Goal: Task Accomplishment & Management: Manage account settings

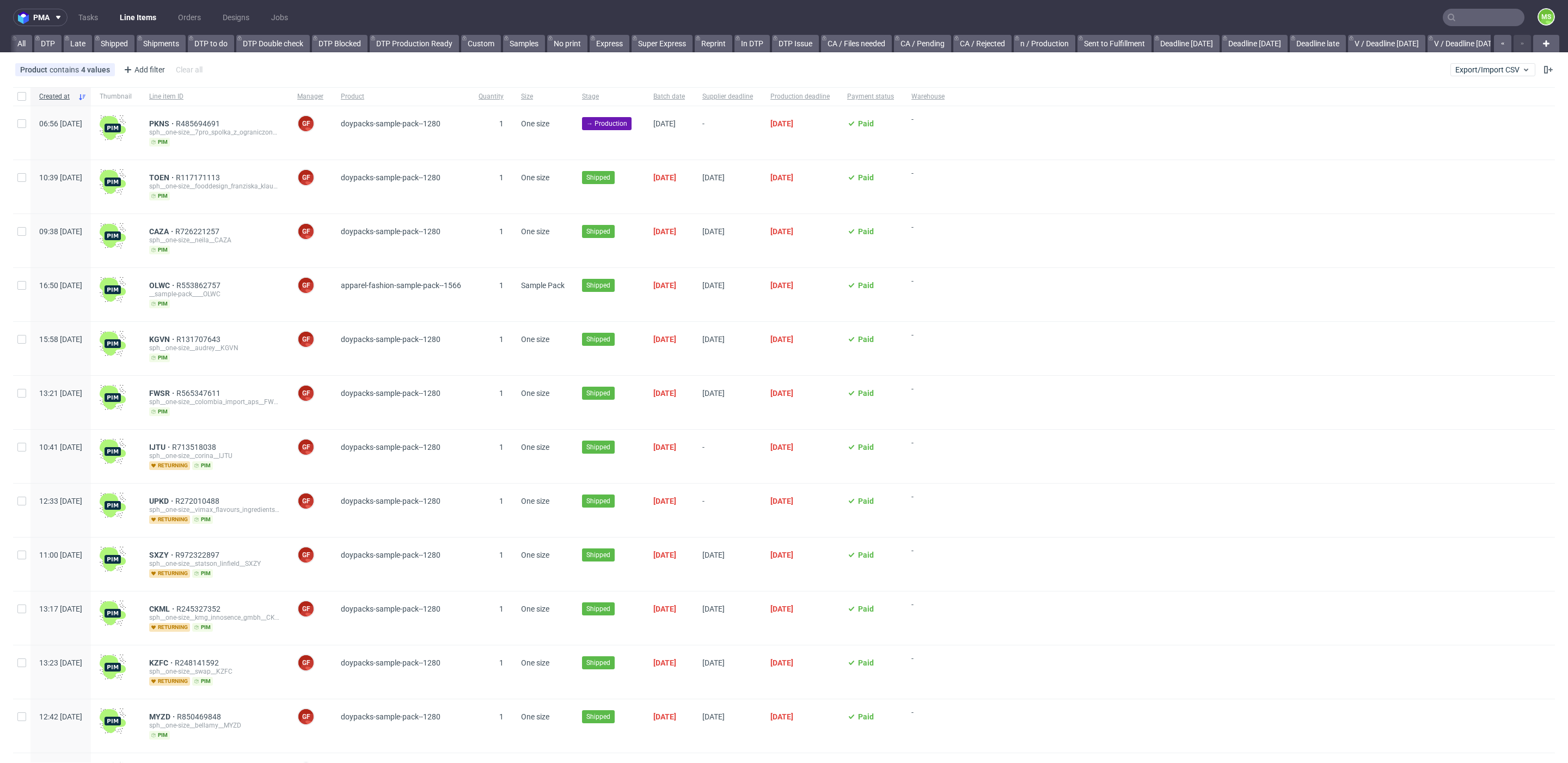
scroll to position [0, 1432]
click at [577, 38] on link "bds prod (12:00)" at bounding box center [598, 43] width 69 height 17
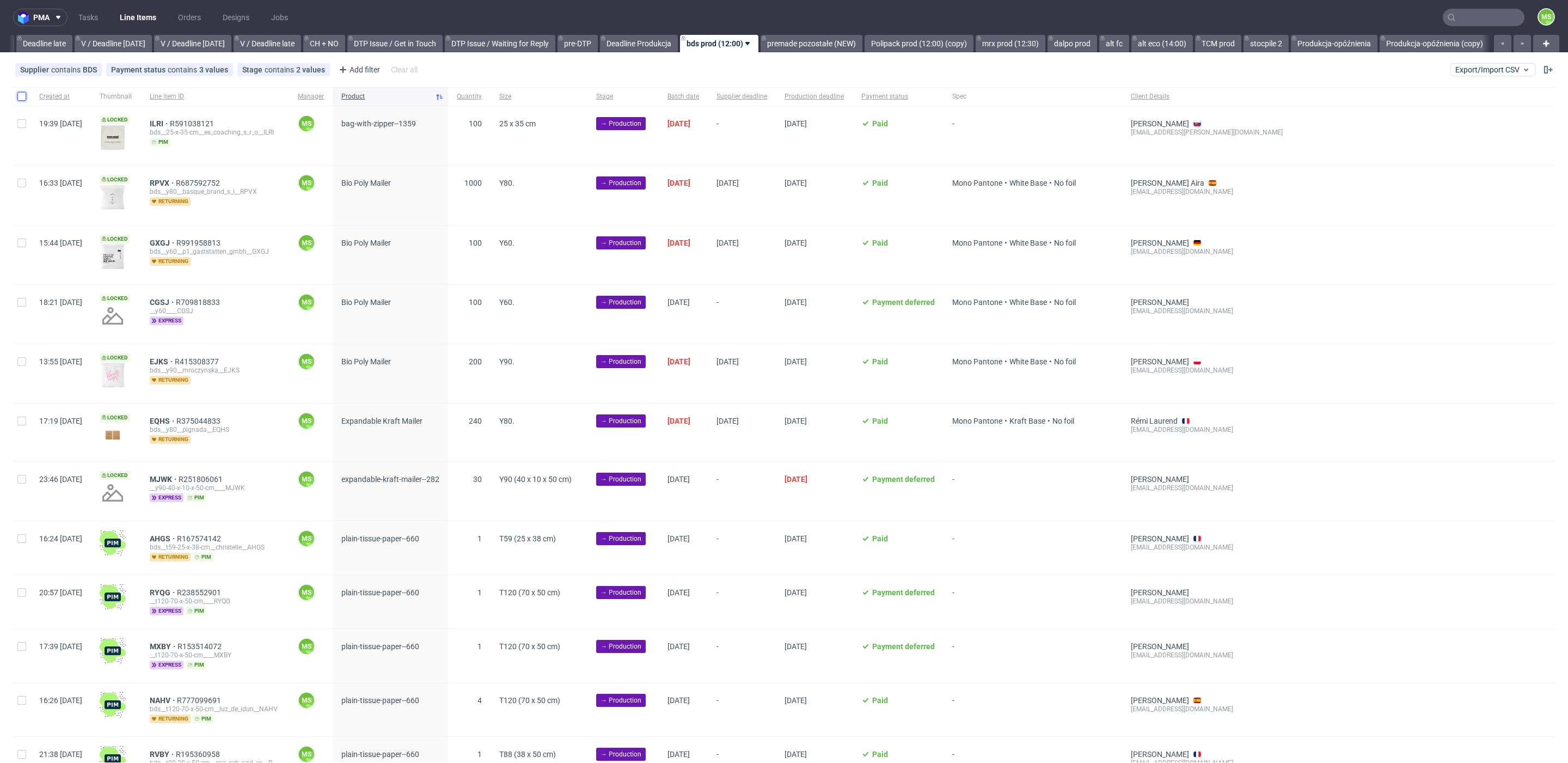
click at [20, 98] on input "checkbox" at bounding box center [22, 97] width 9 height 9
checkbox input "true"
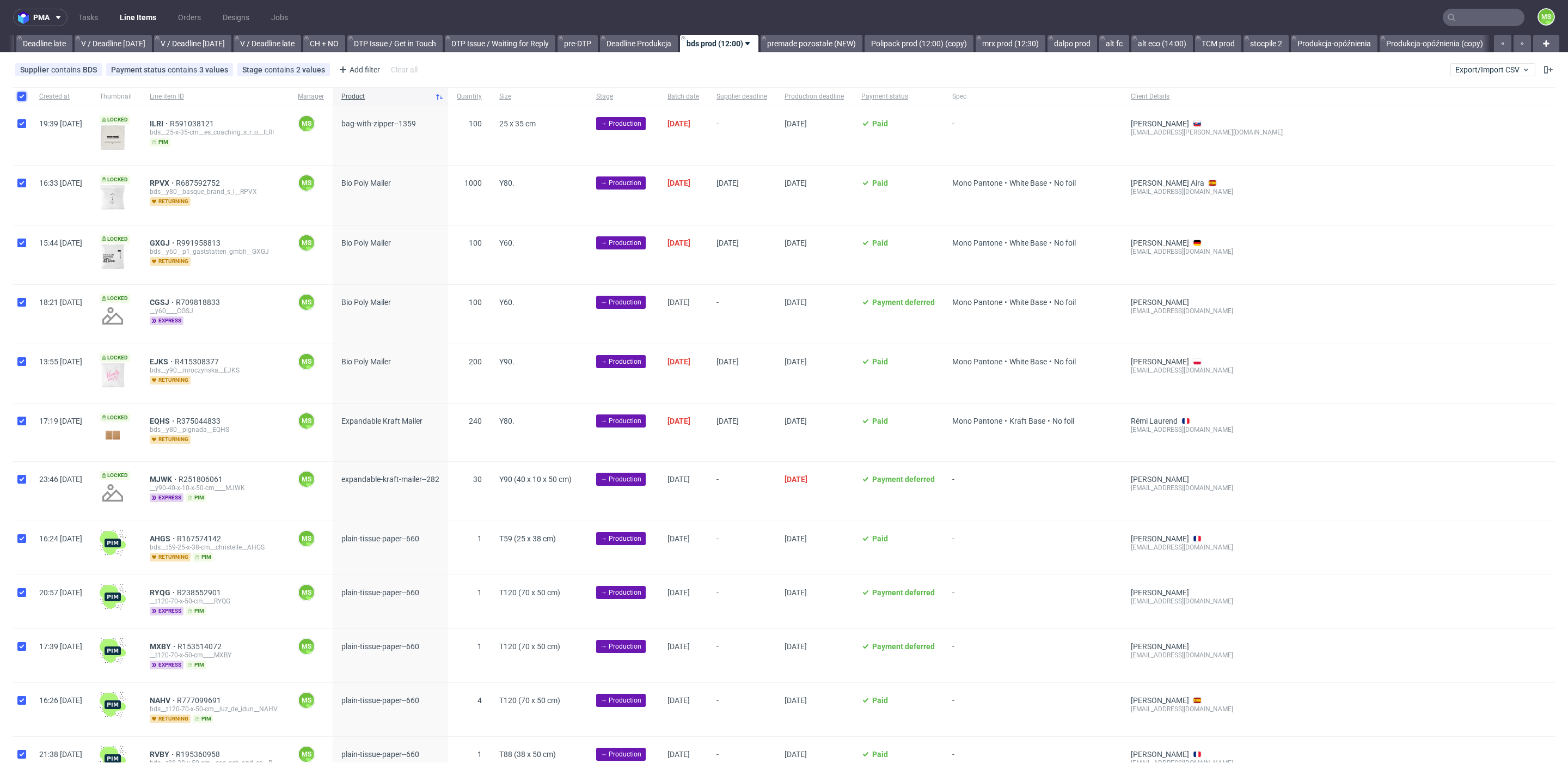
checkbox input "true"
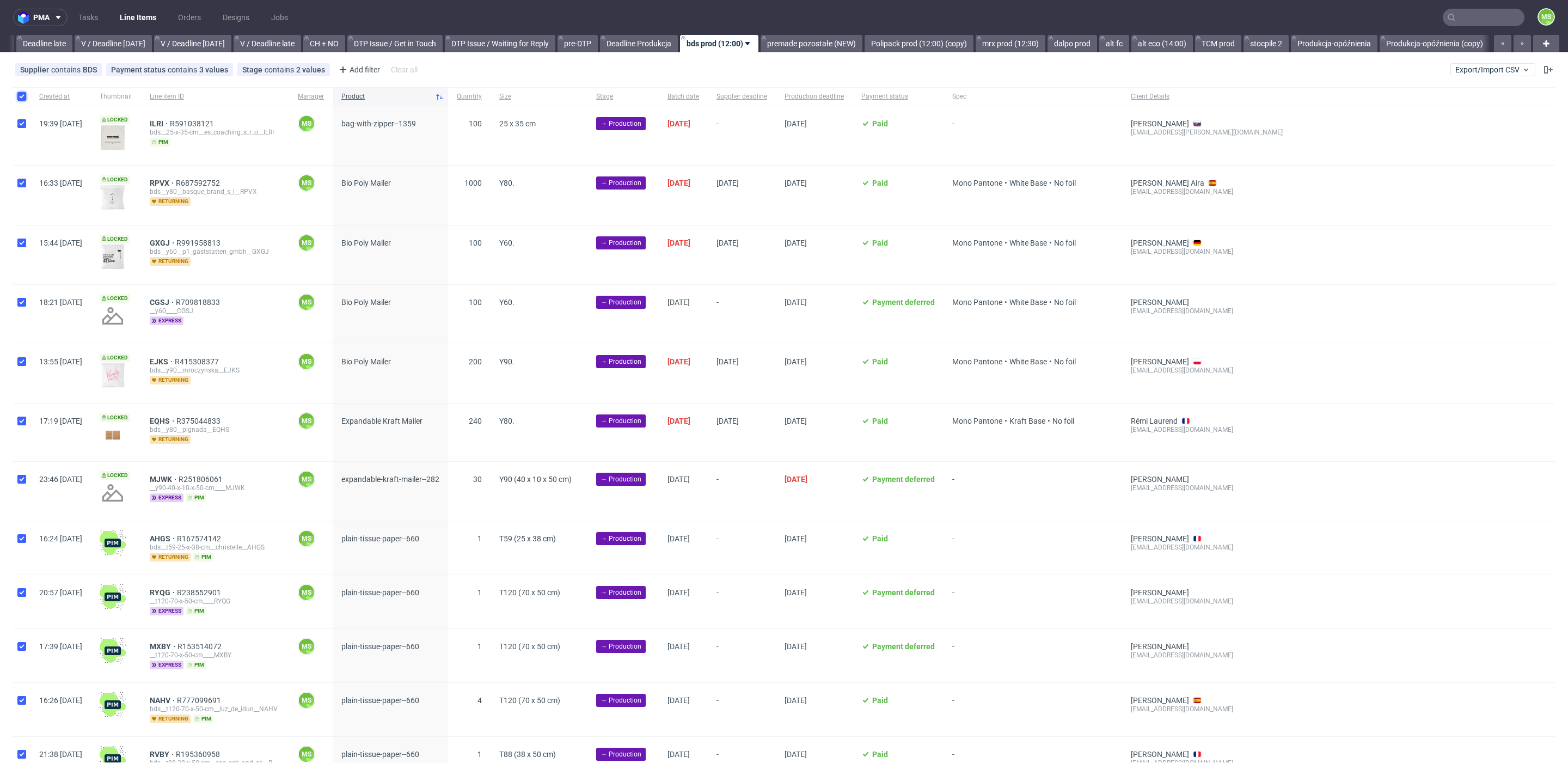
checkbox input "true"
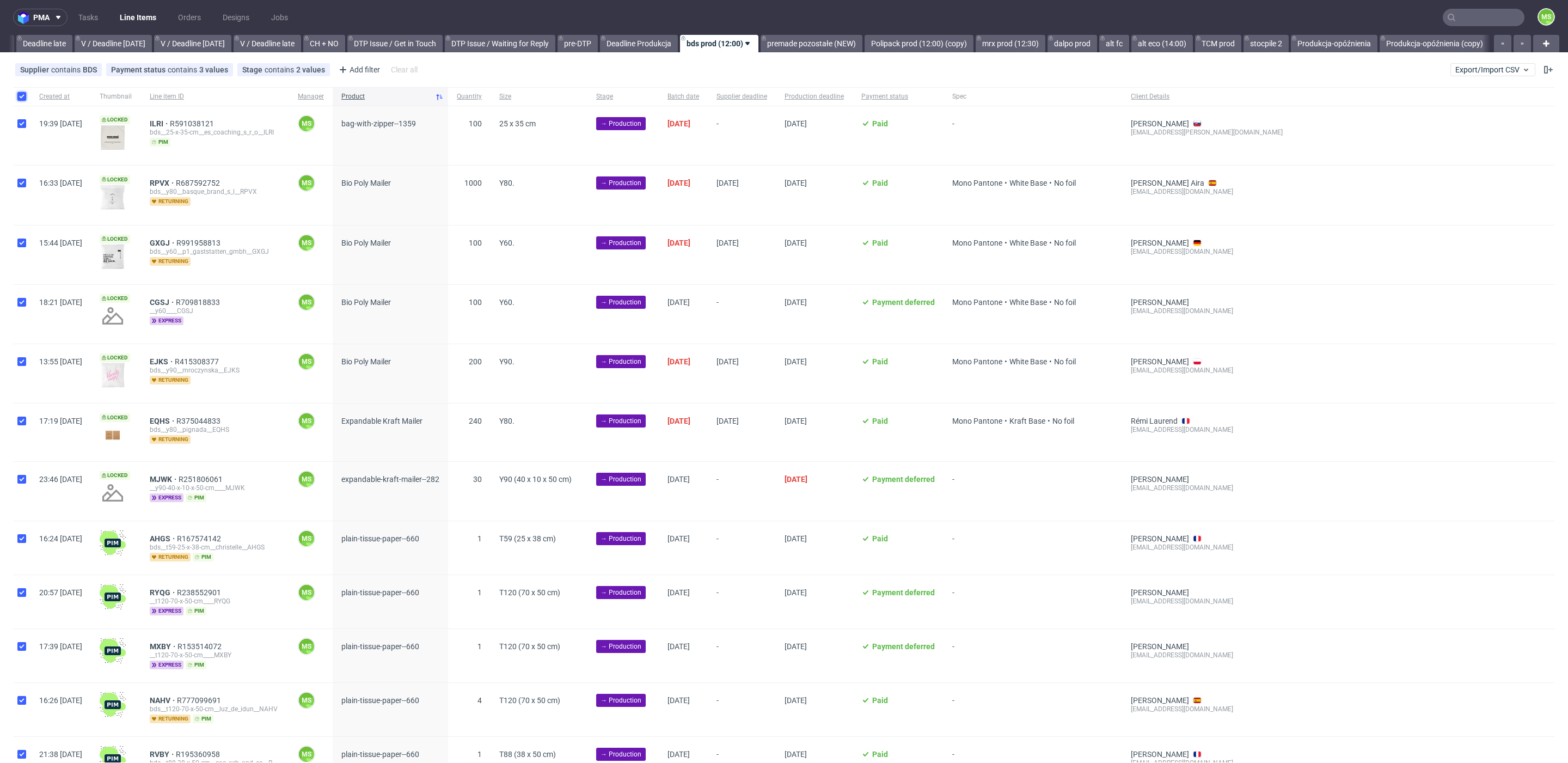
checkbox input "true"
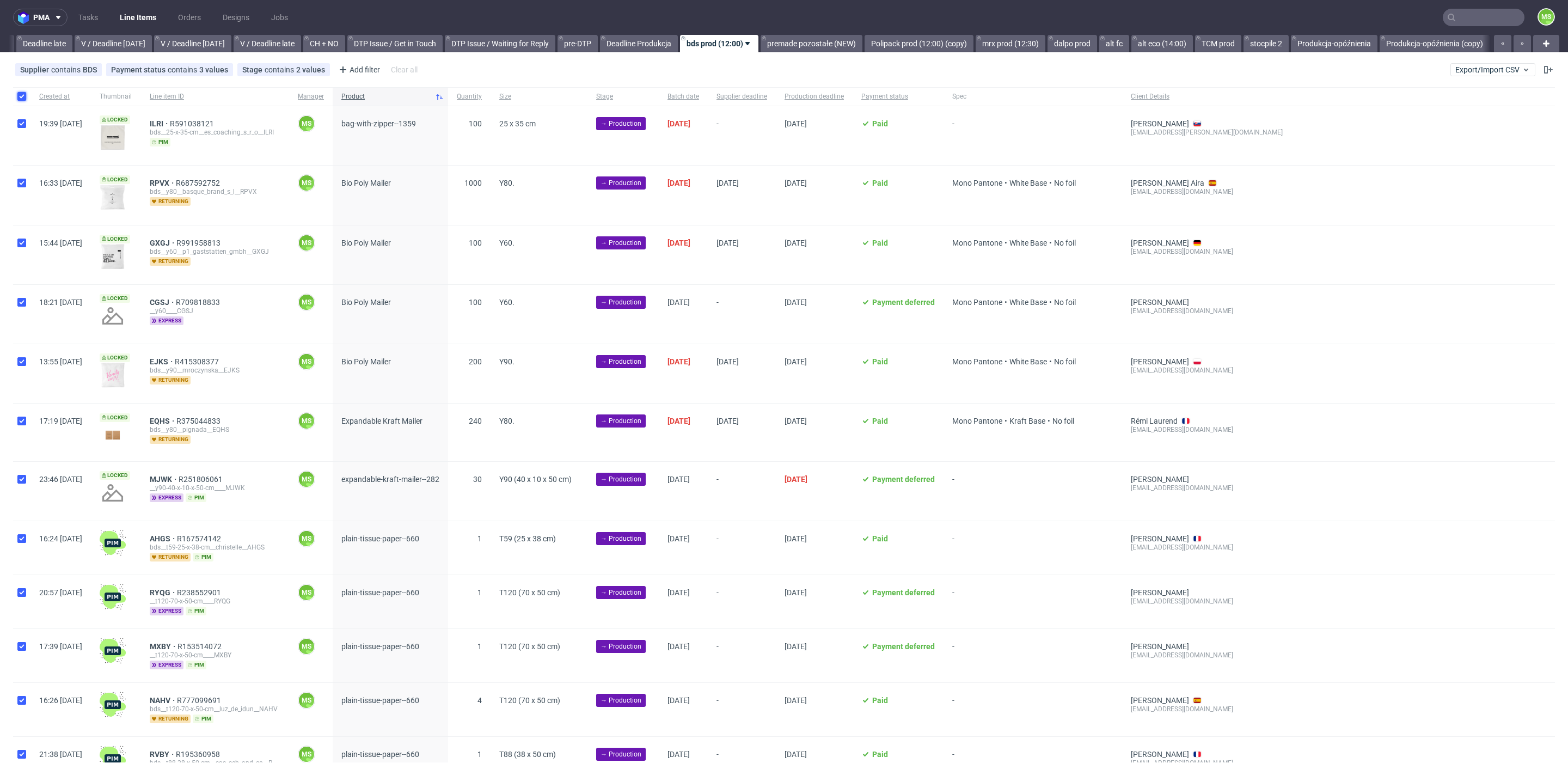
checkbox input "true"
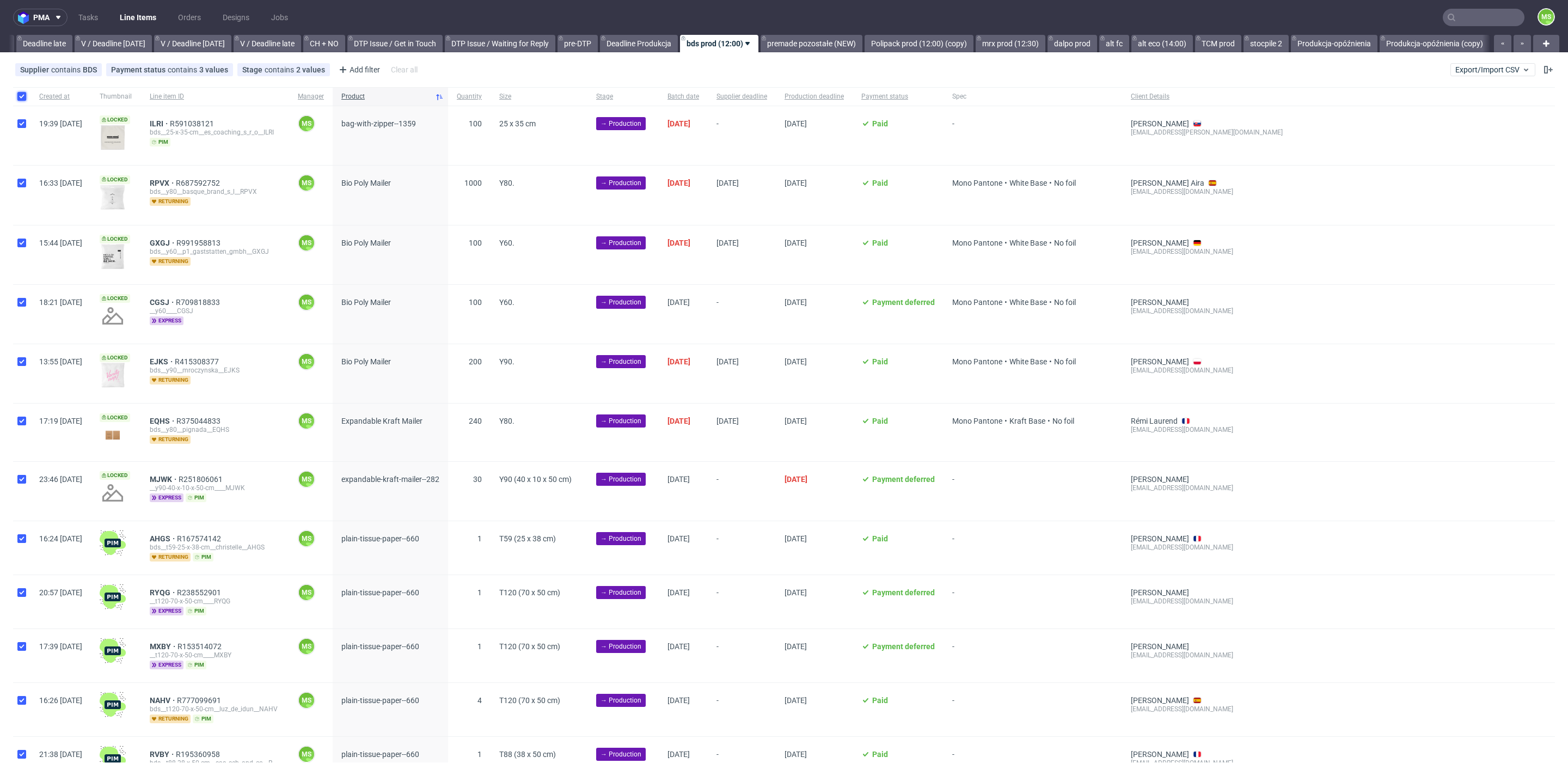
checkbox input "true"
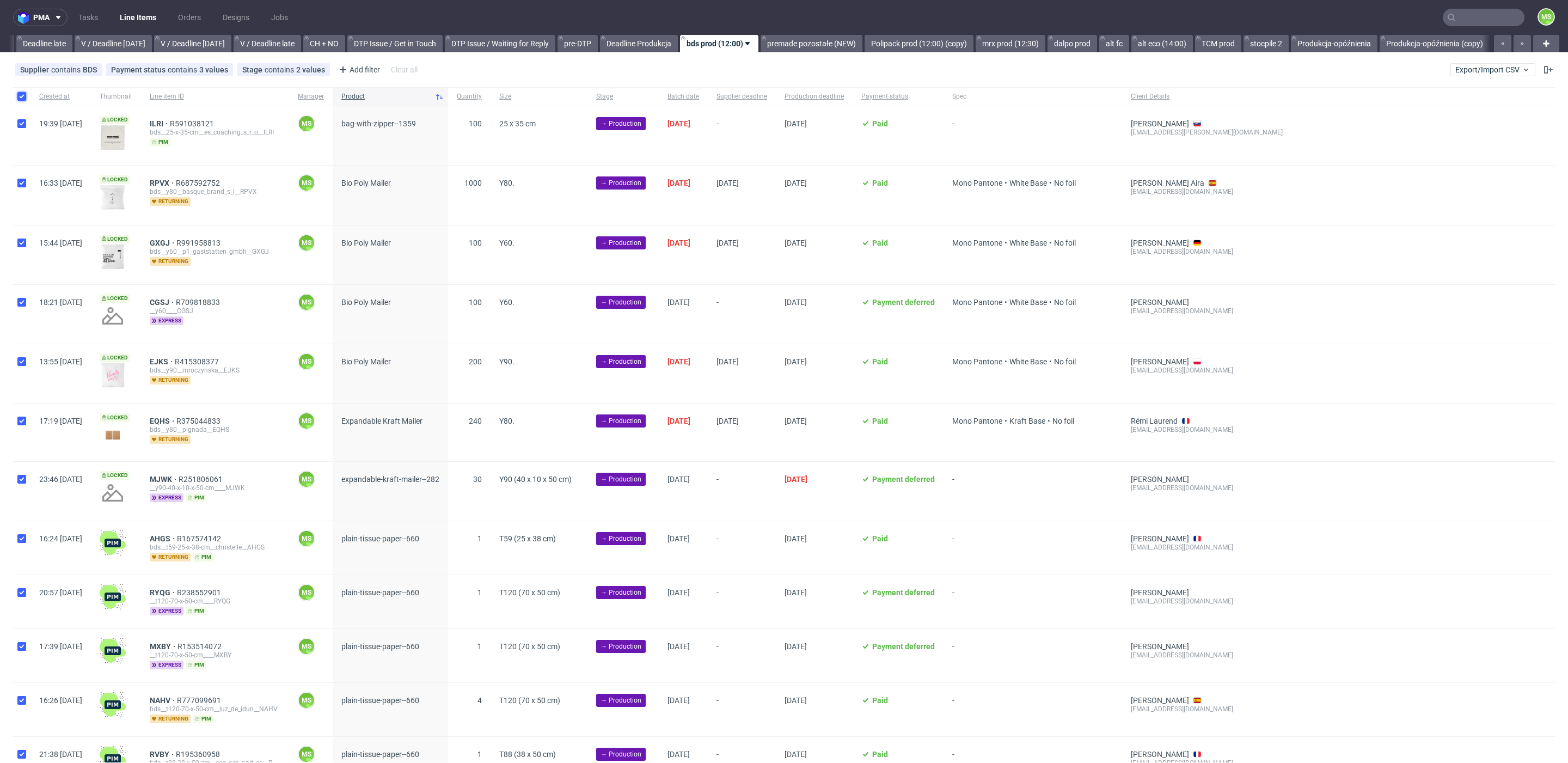
checkbox input "true"
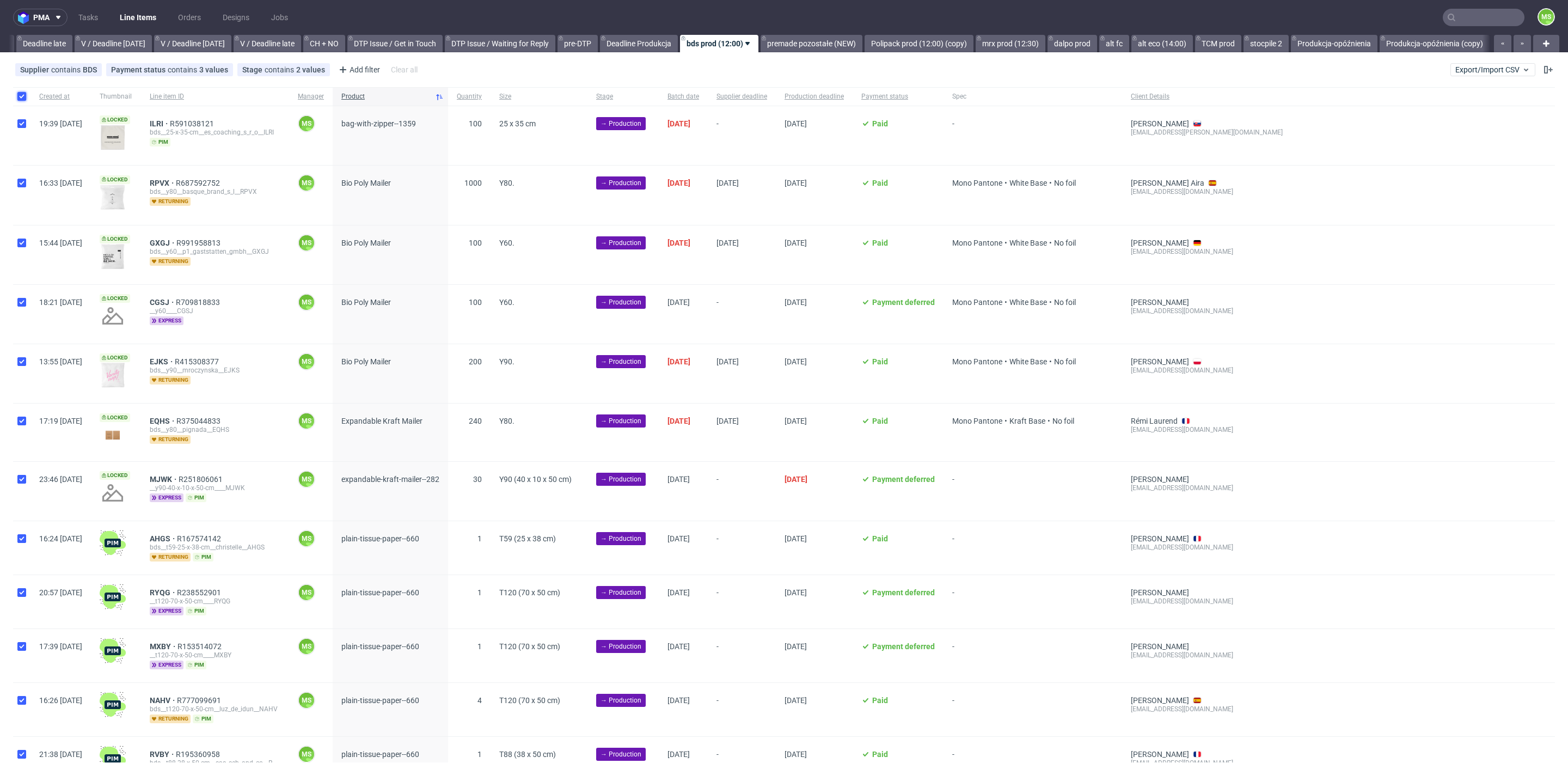
checkbox input "true"
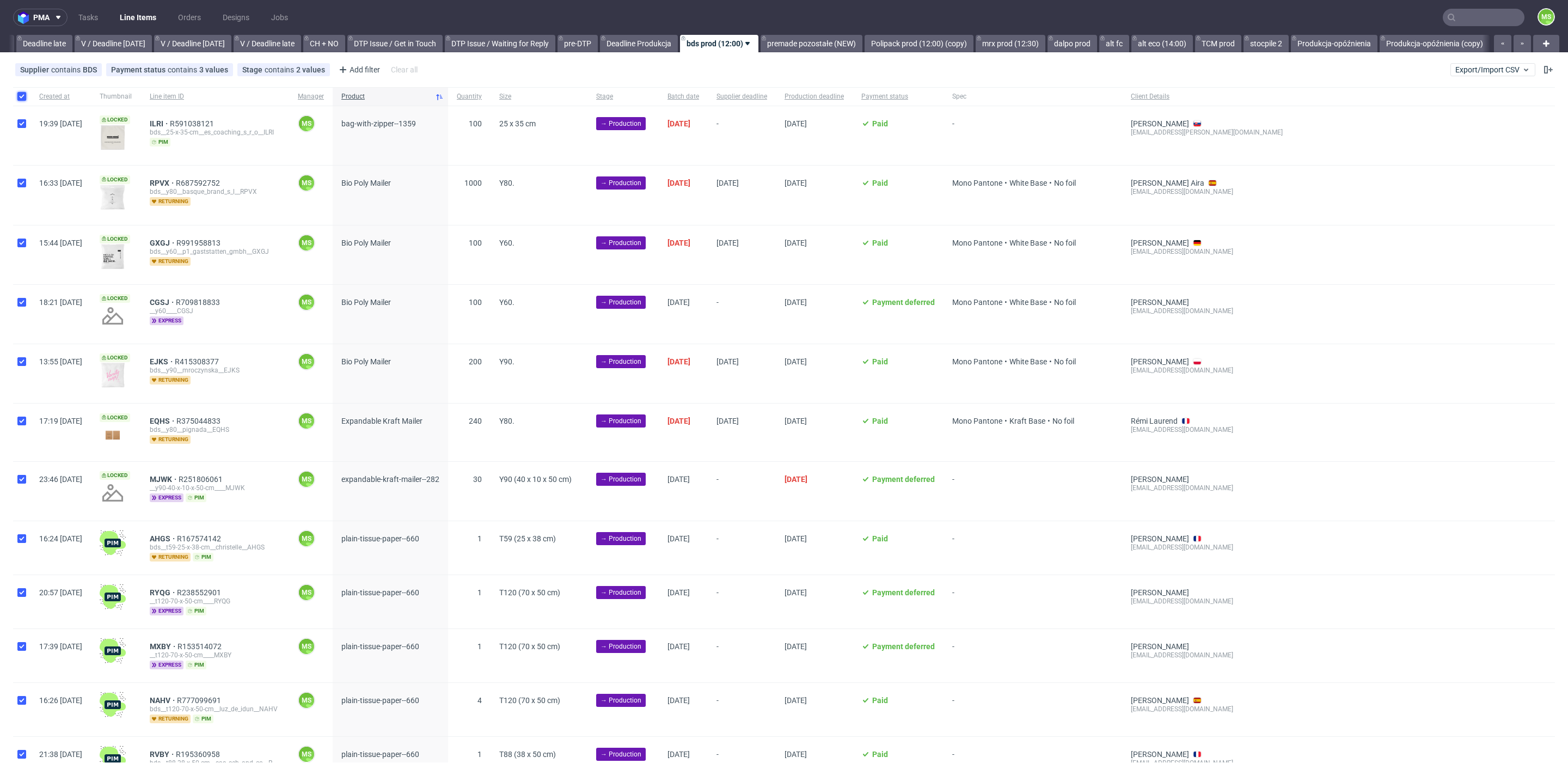
checkbox input "true"
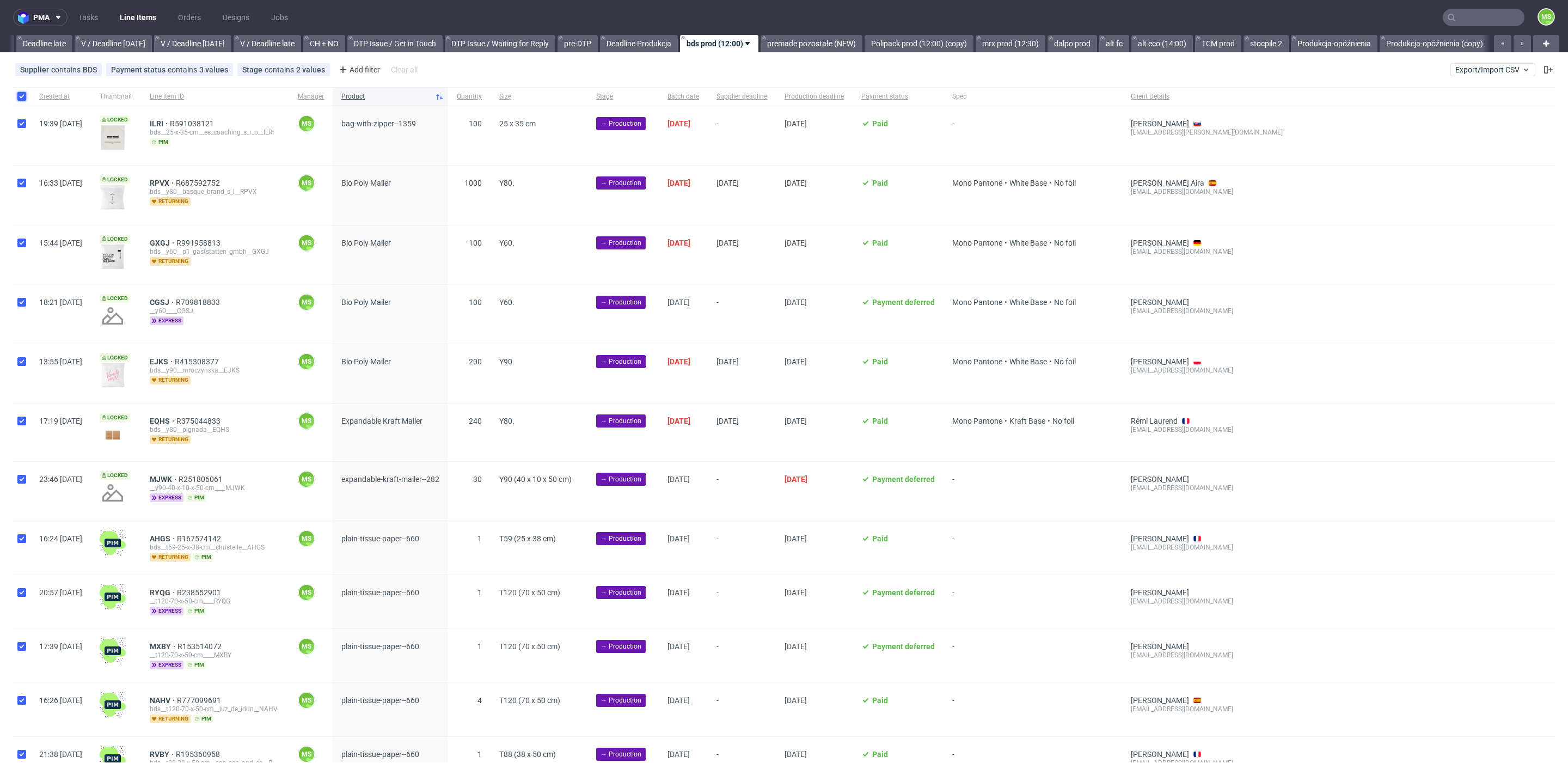
checkbox input "true"
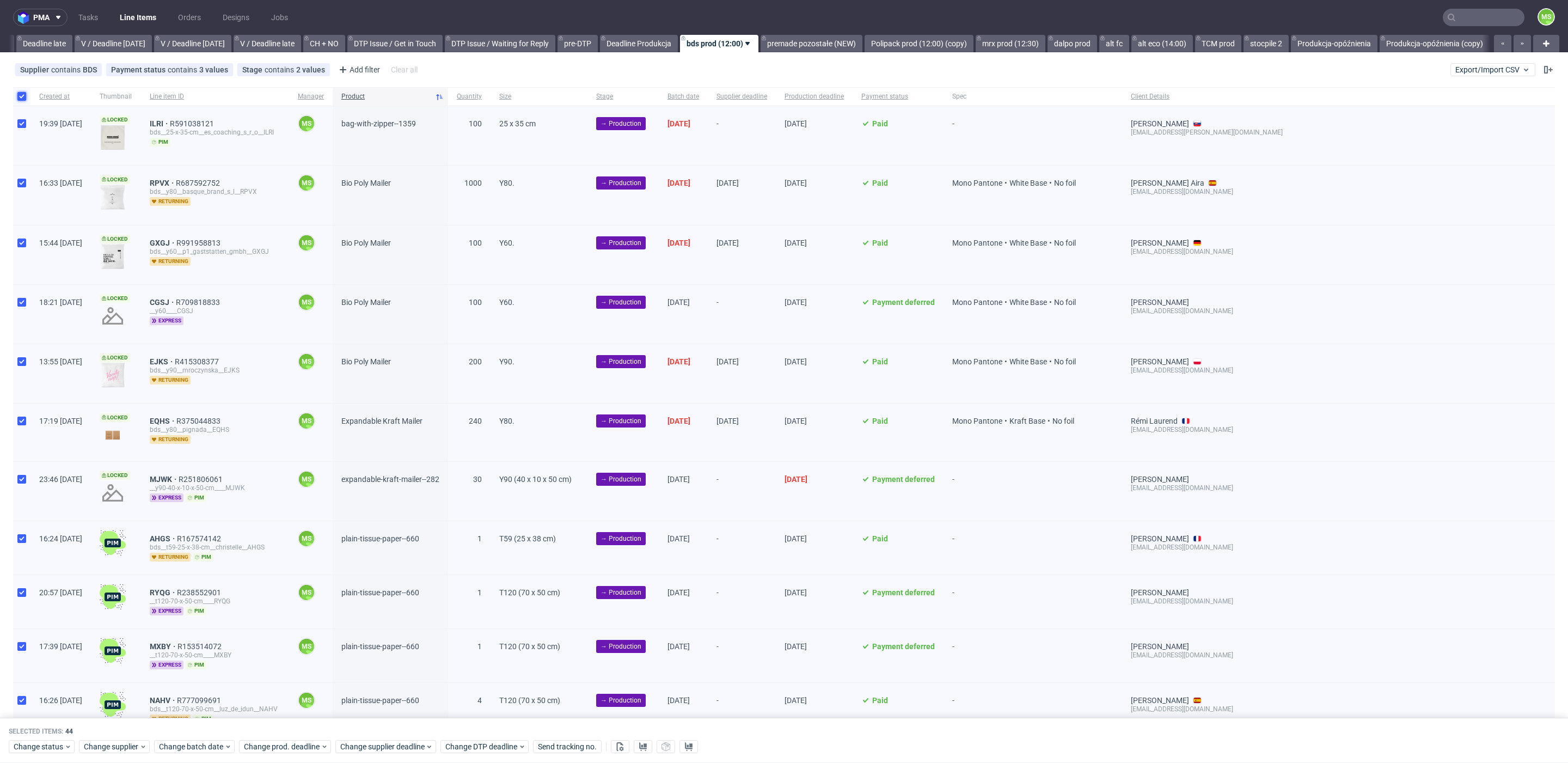
click at [17, 93] on input "checkbox" at bounding box center [22, 97] width 9 height 9
checkbox input "false"
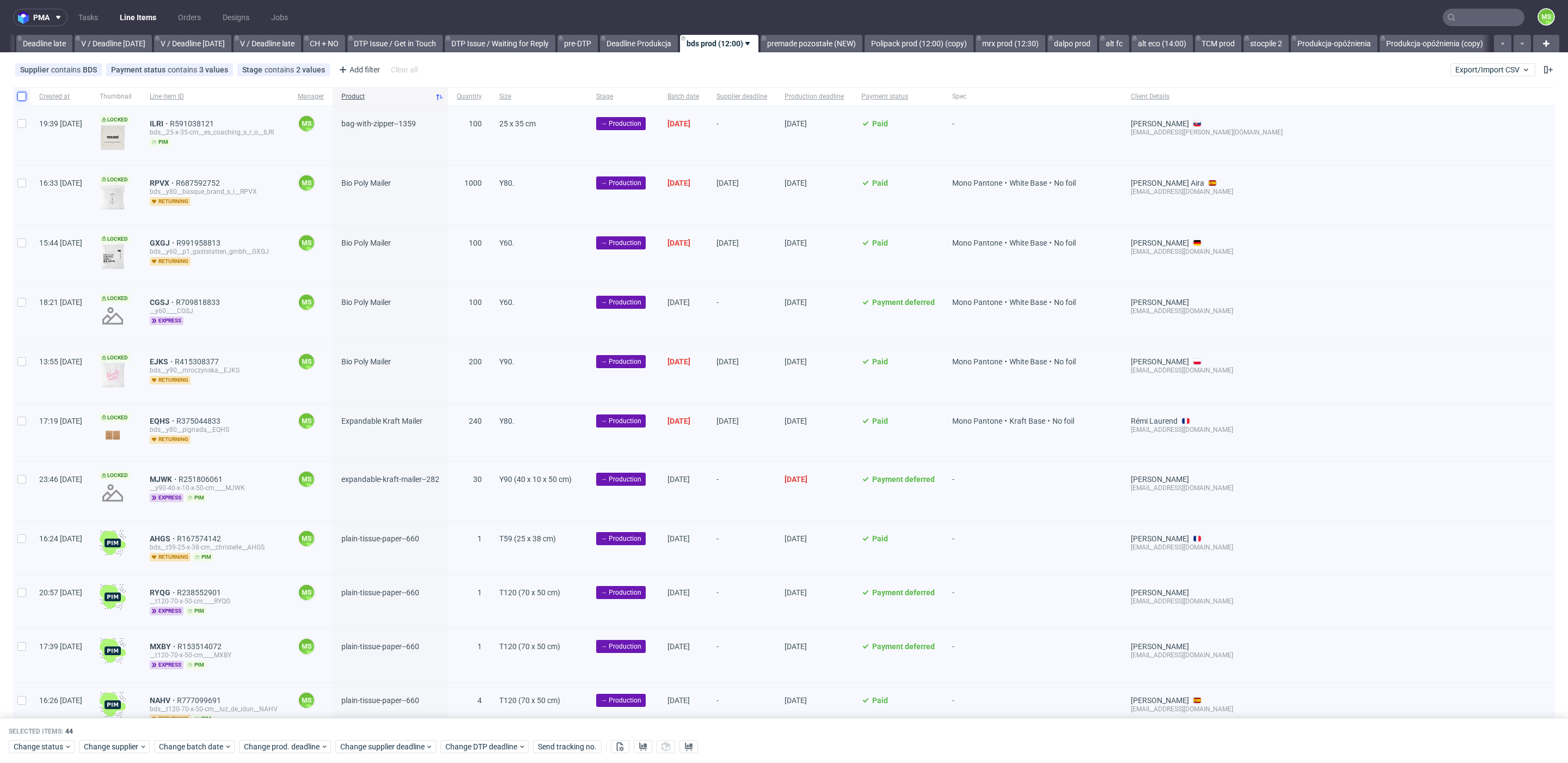
checkbox input "false"
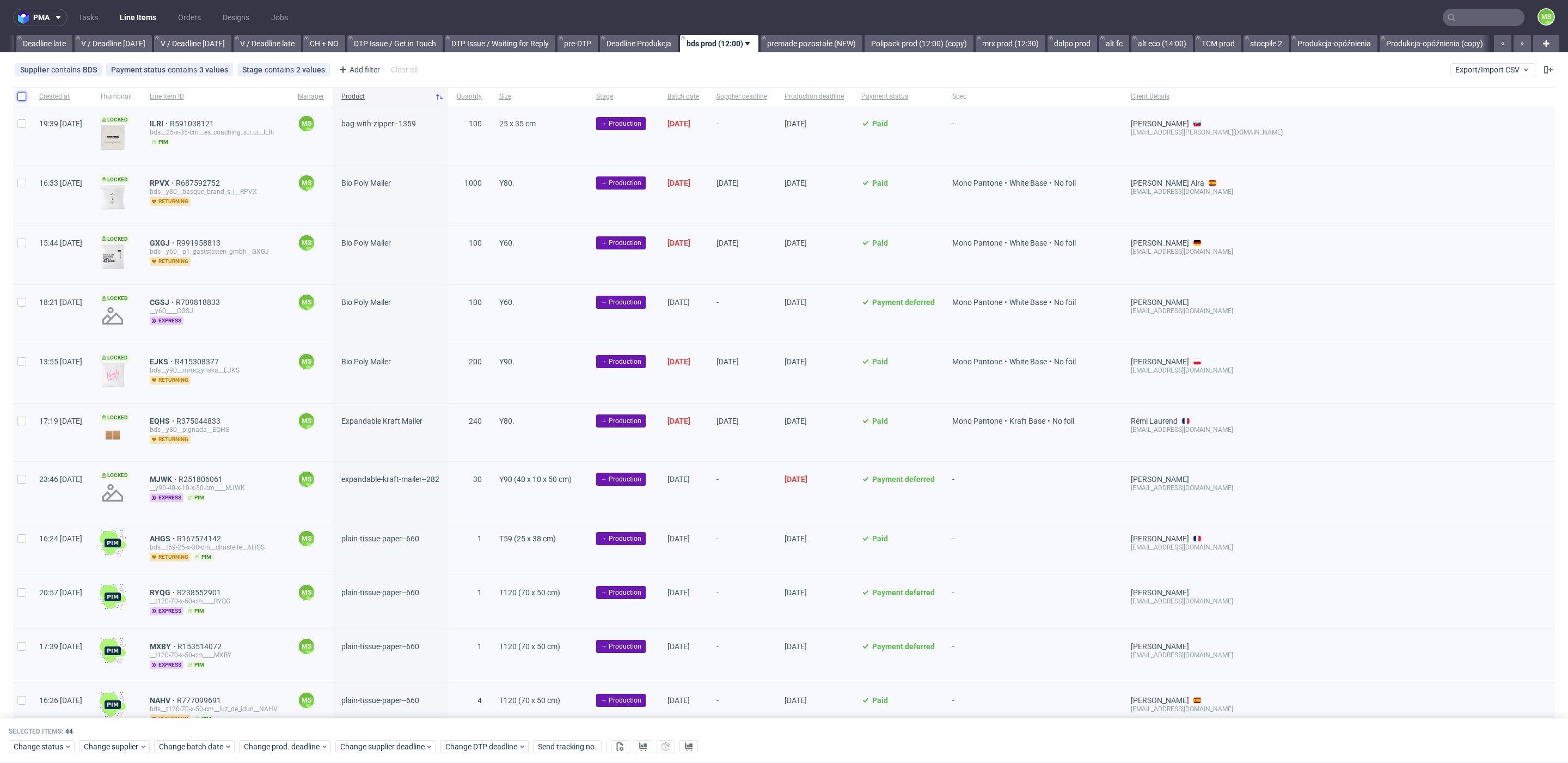
checkbox input "false"
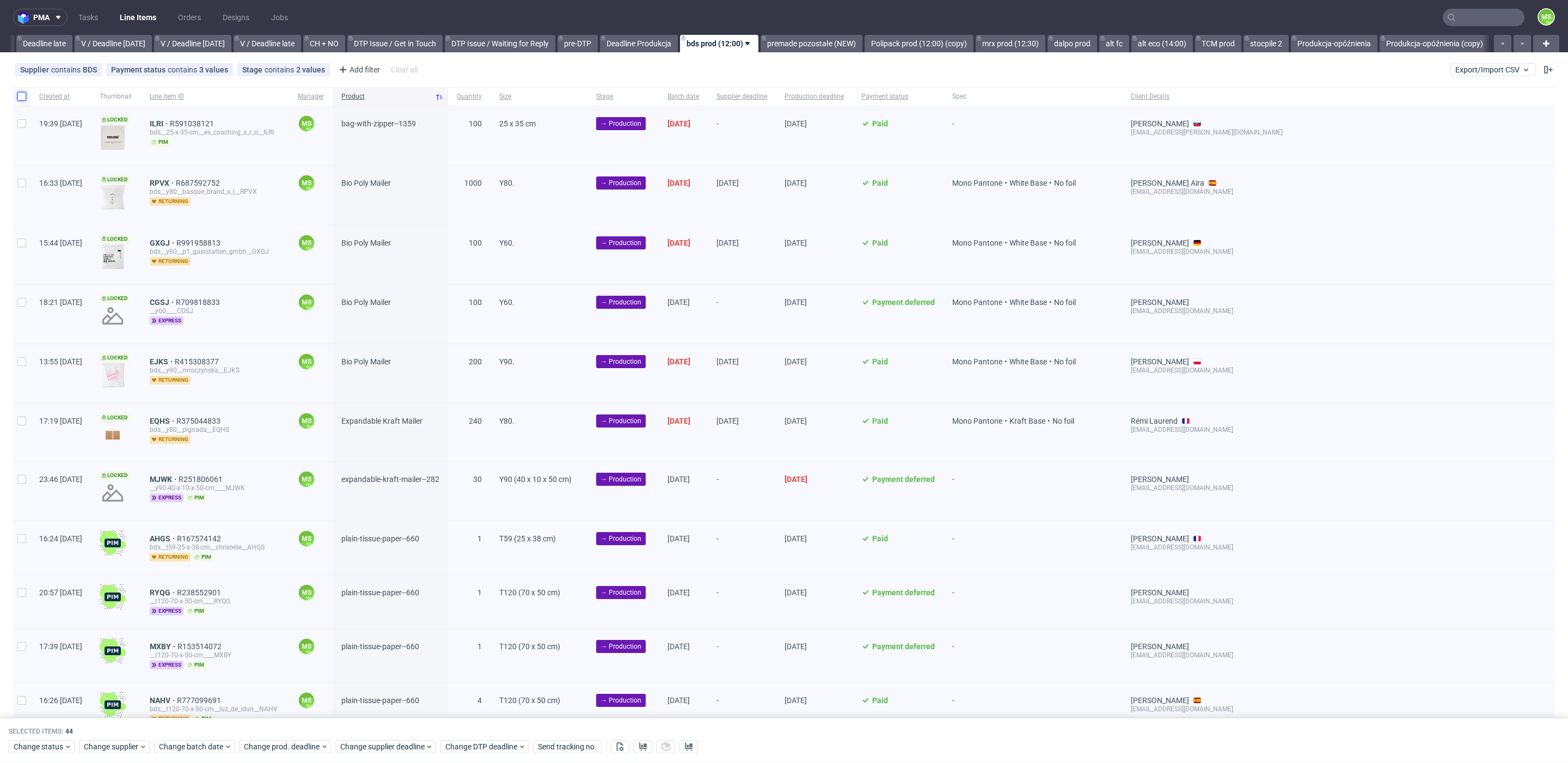
checkbox input "false"
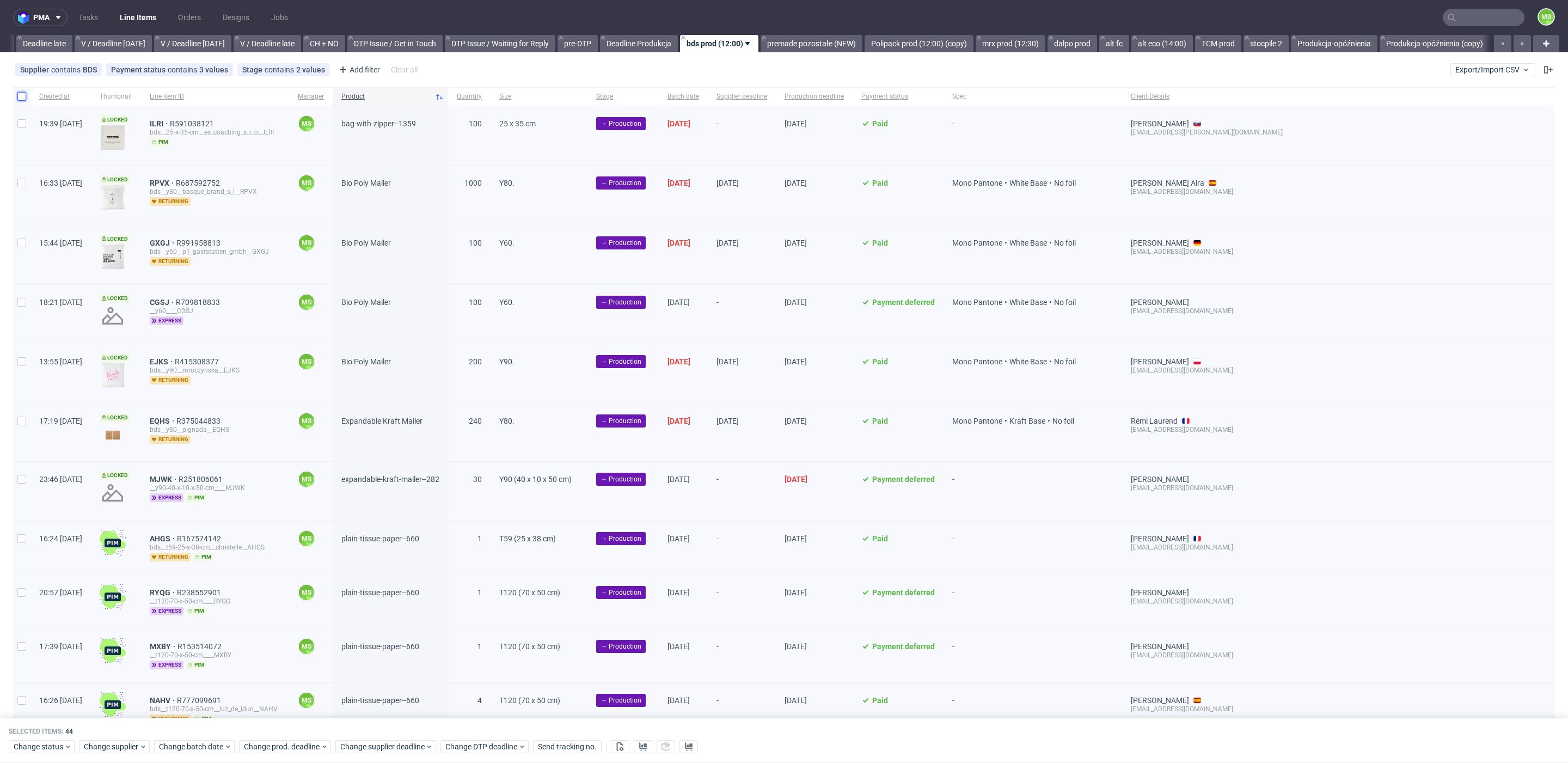
checkbox input "false"
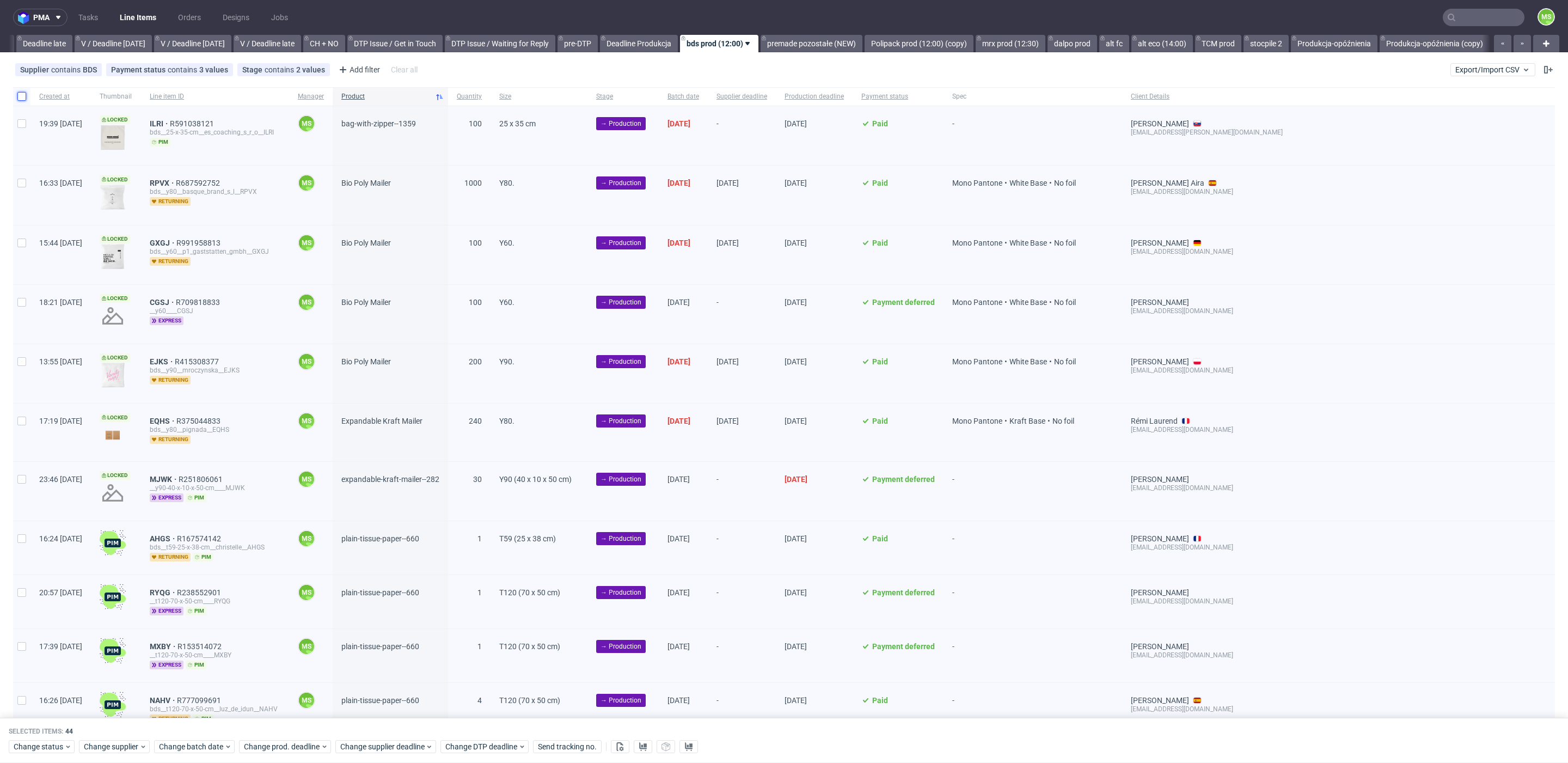
checkbox input "false"
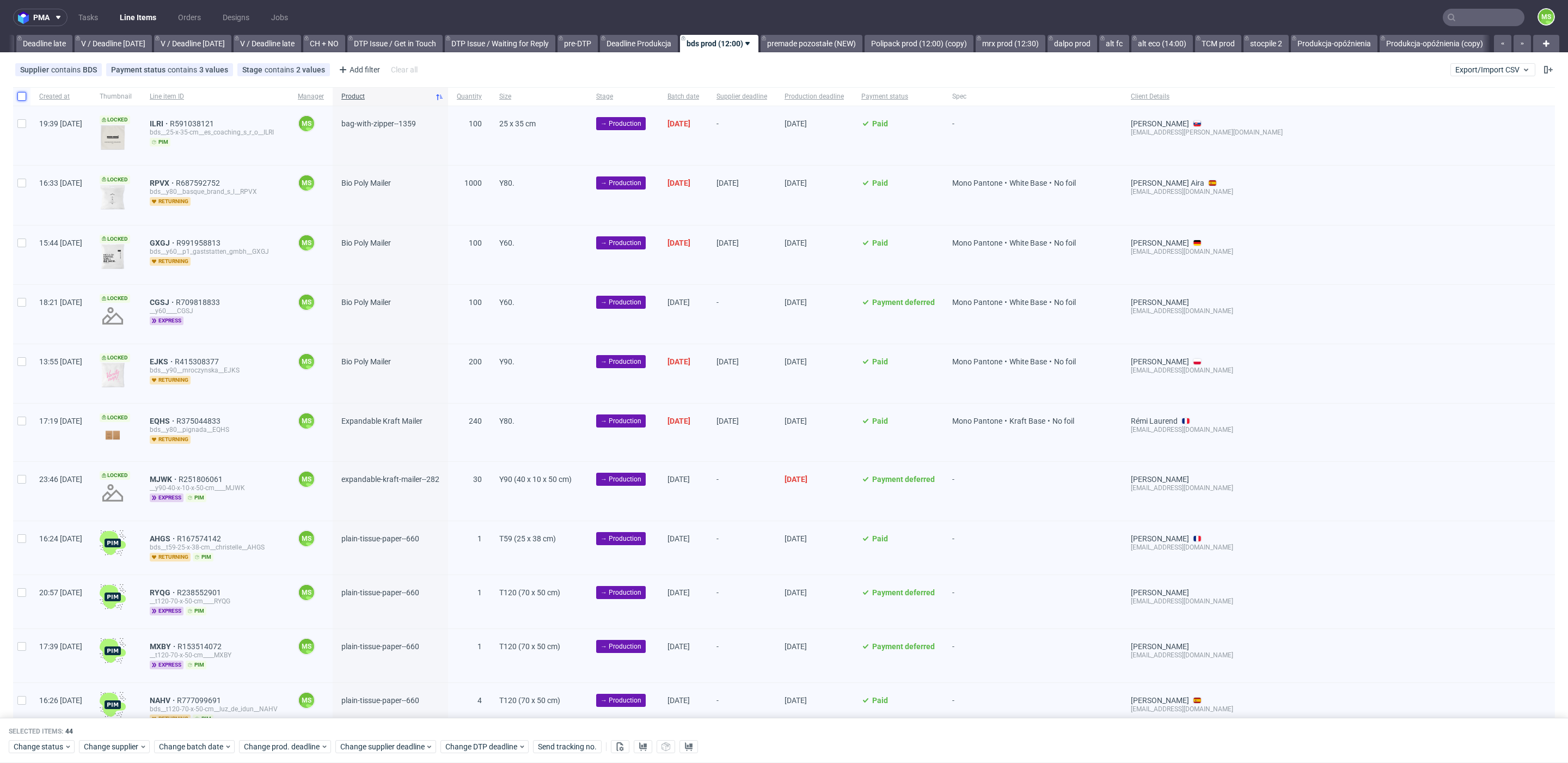
checkbox input "false"
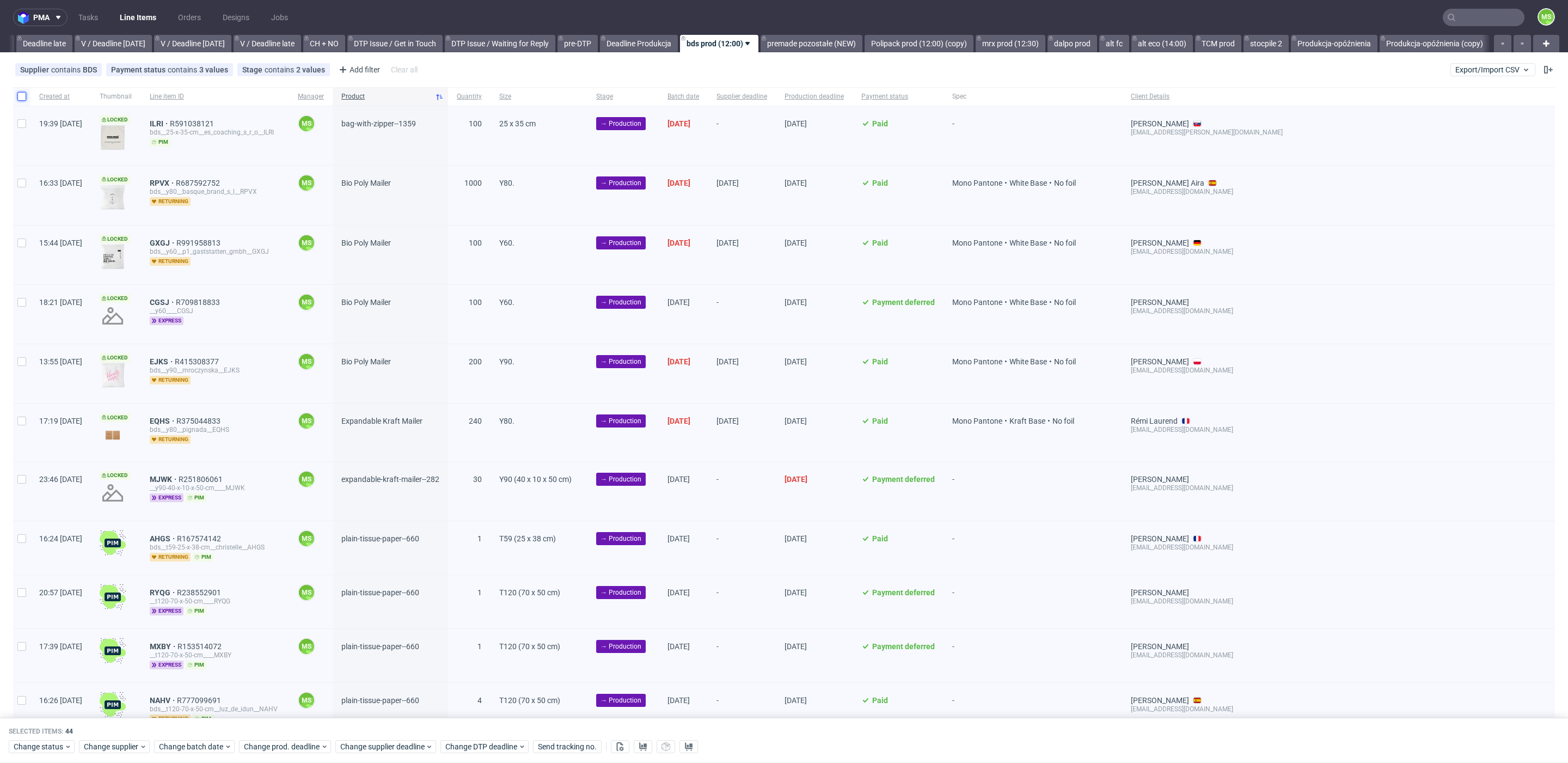
checkbox input "false"
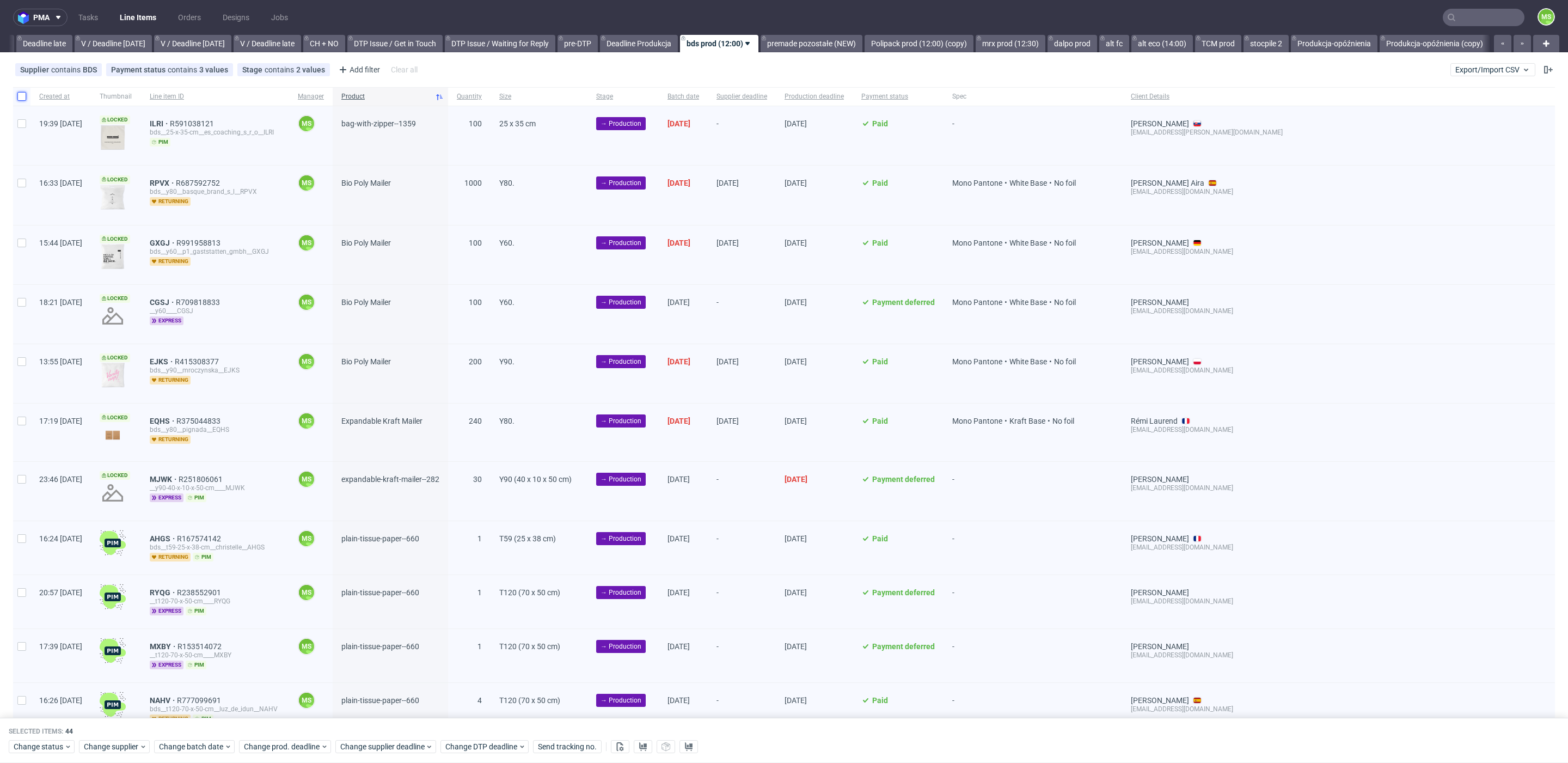
checkbox input "false"
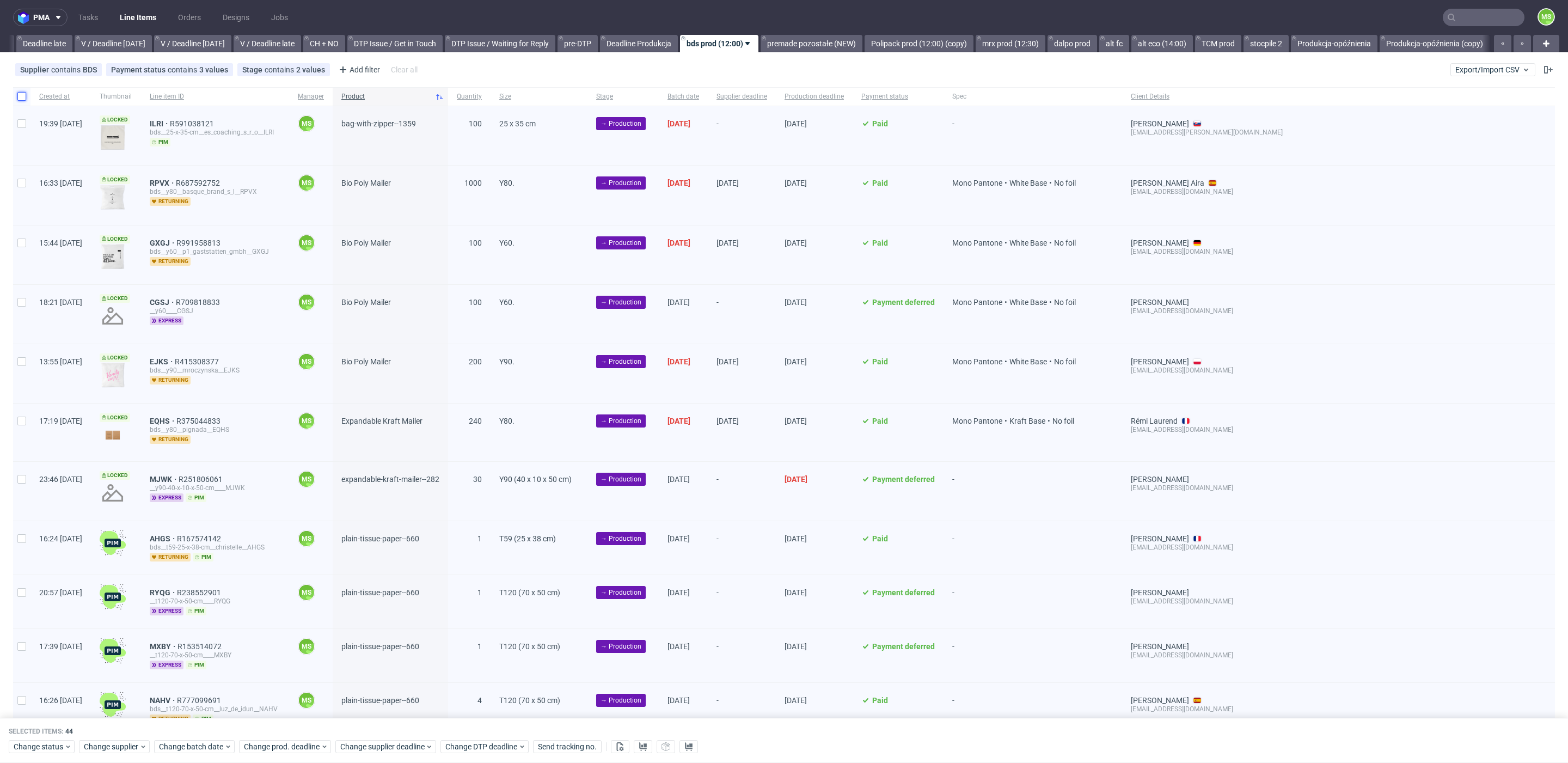
checkbox input "false"
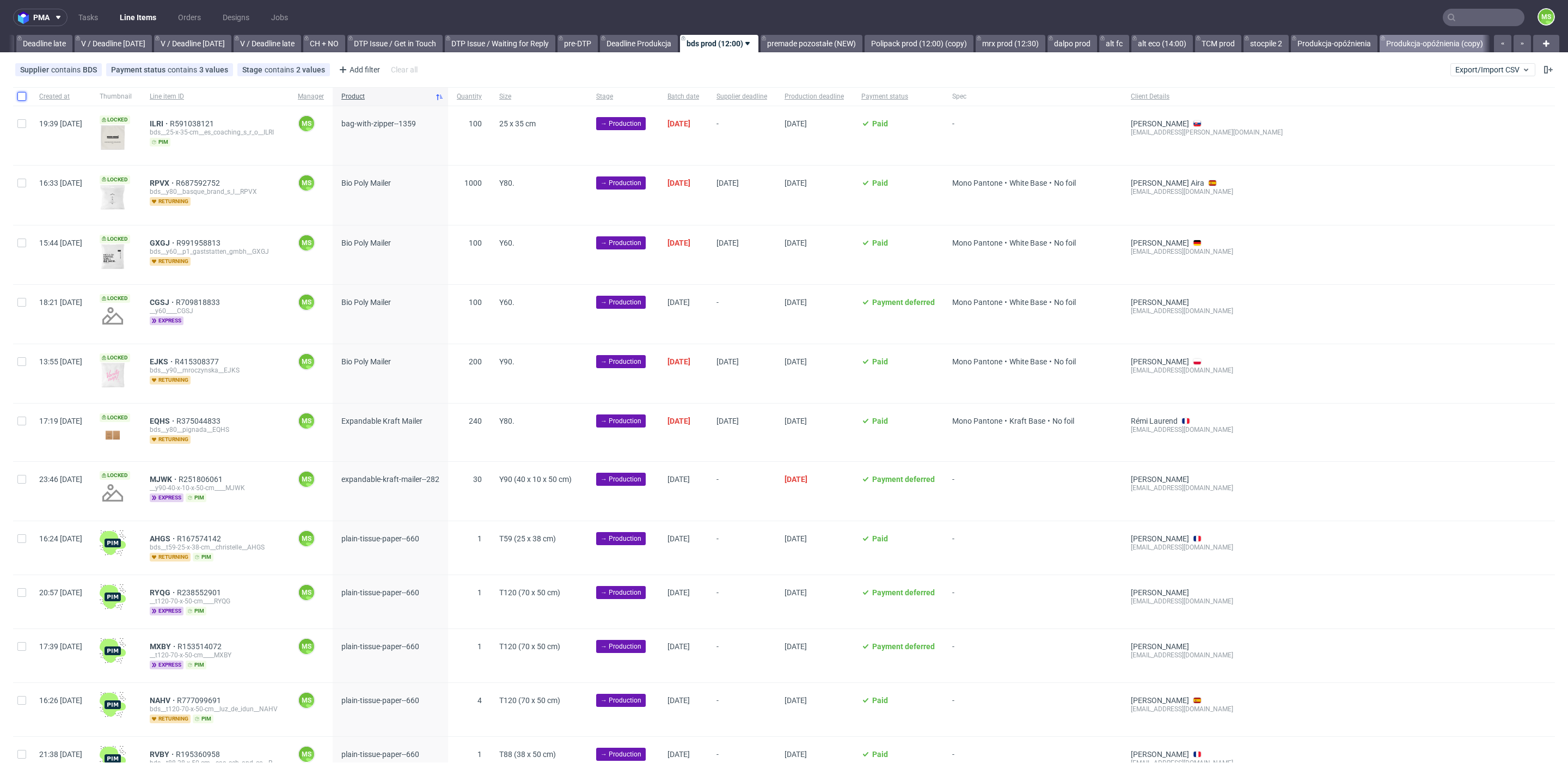
click at [1442, 41] on link "Produkcja-opóźnienia (copy)" at bounding box center [1435, 43] width 110 height 17
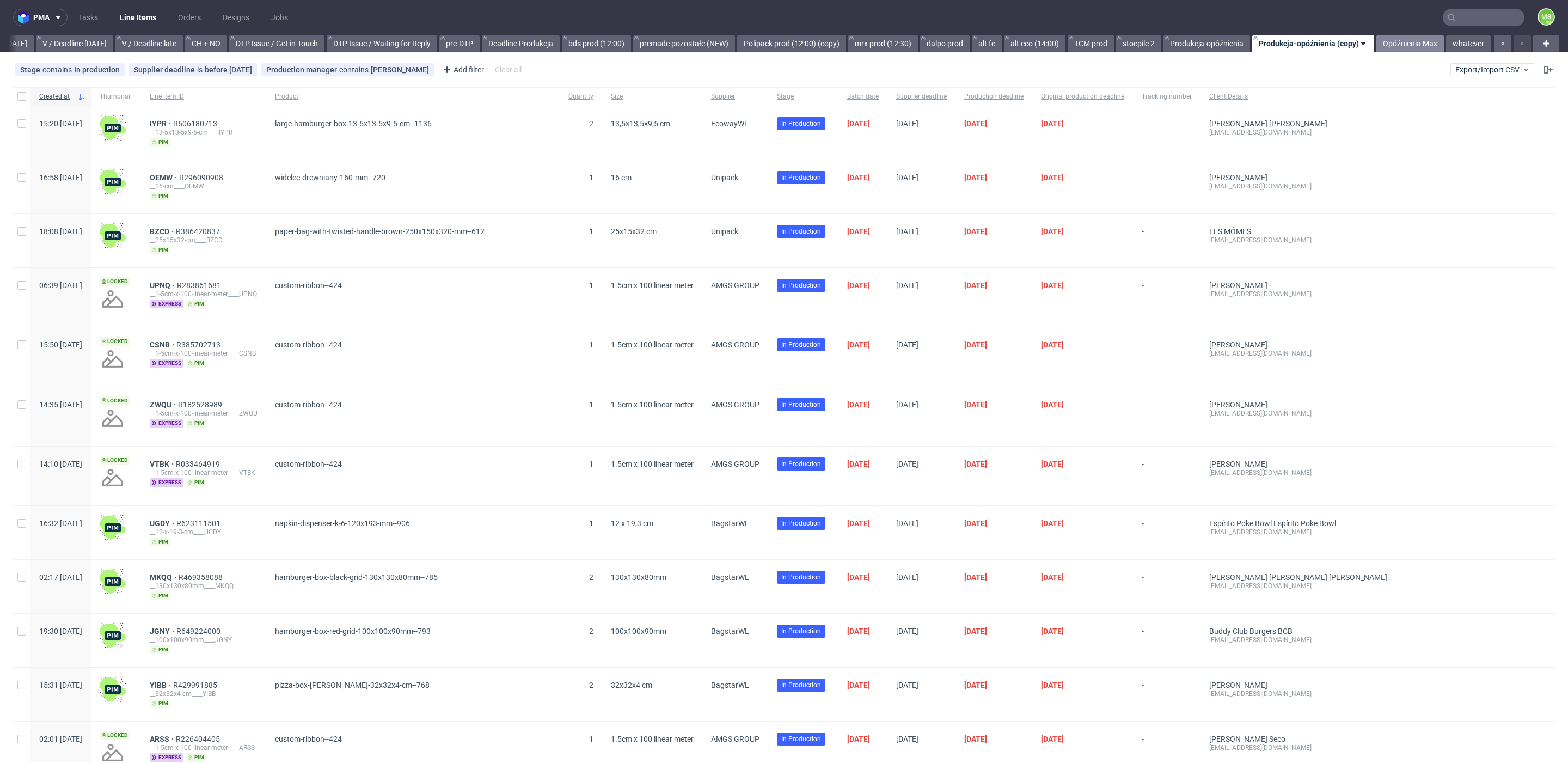
click at [1399, 38] on link "Opóźnienia Max" at bounding box center [1411, 43] width 68 height 17
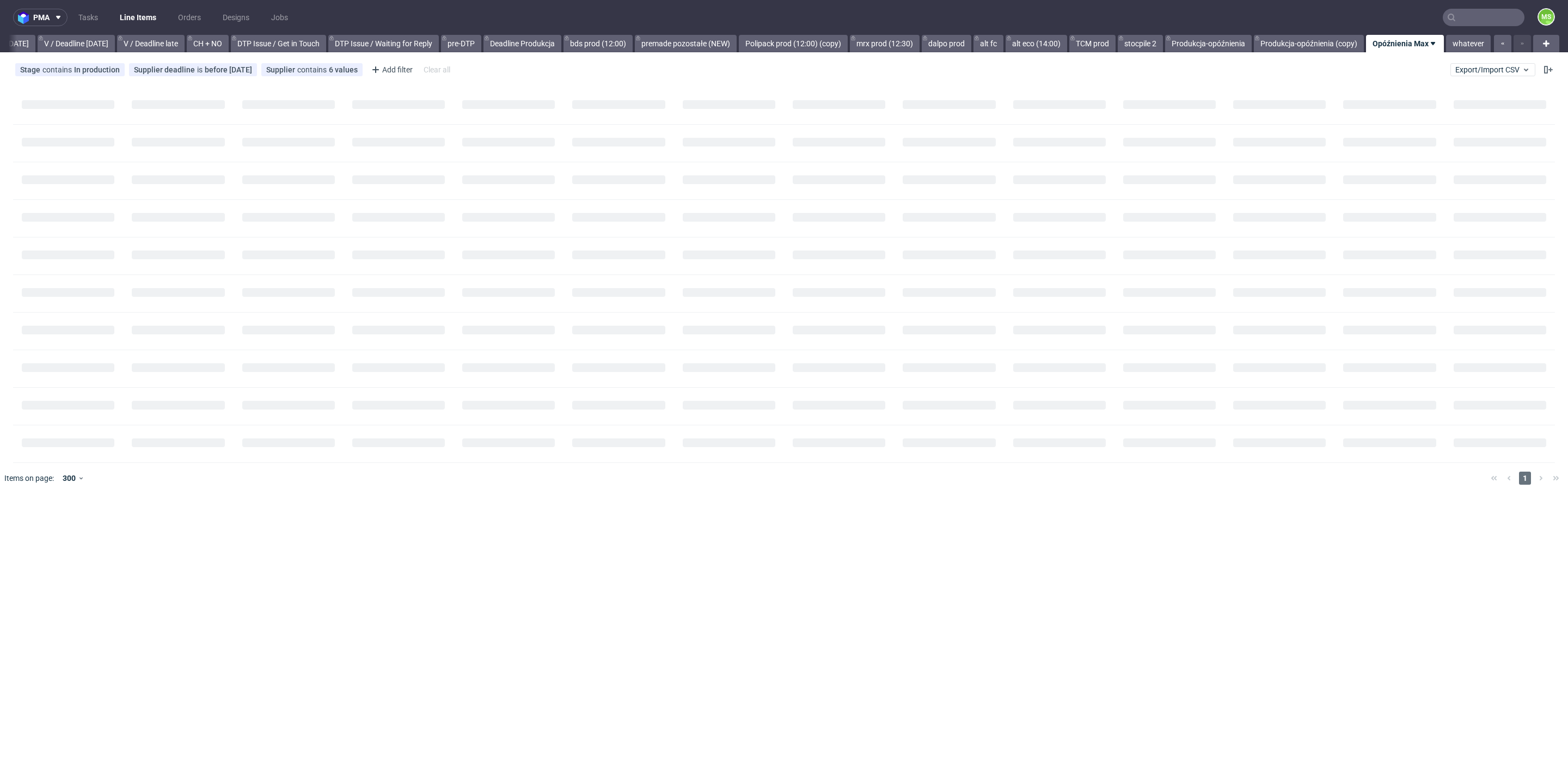
scroll to position [0, 1419]
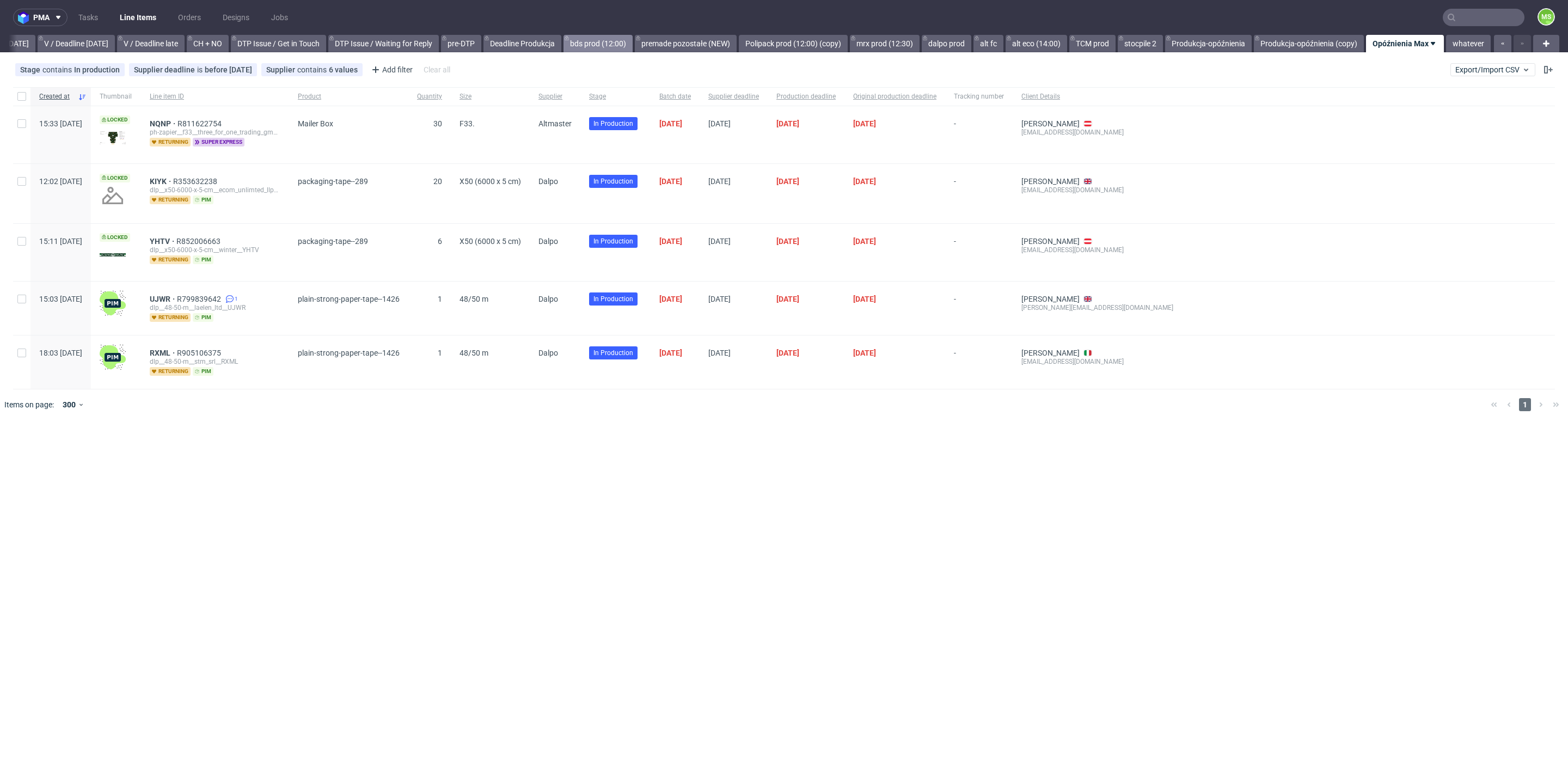
click at [608, 45] on link "bds prod (12:00)" at bounding box center [598, 43] width 69 height 17
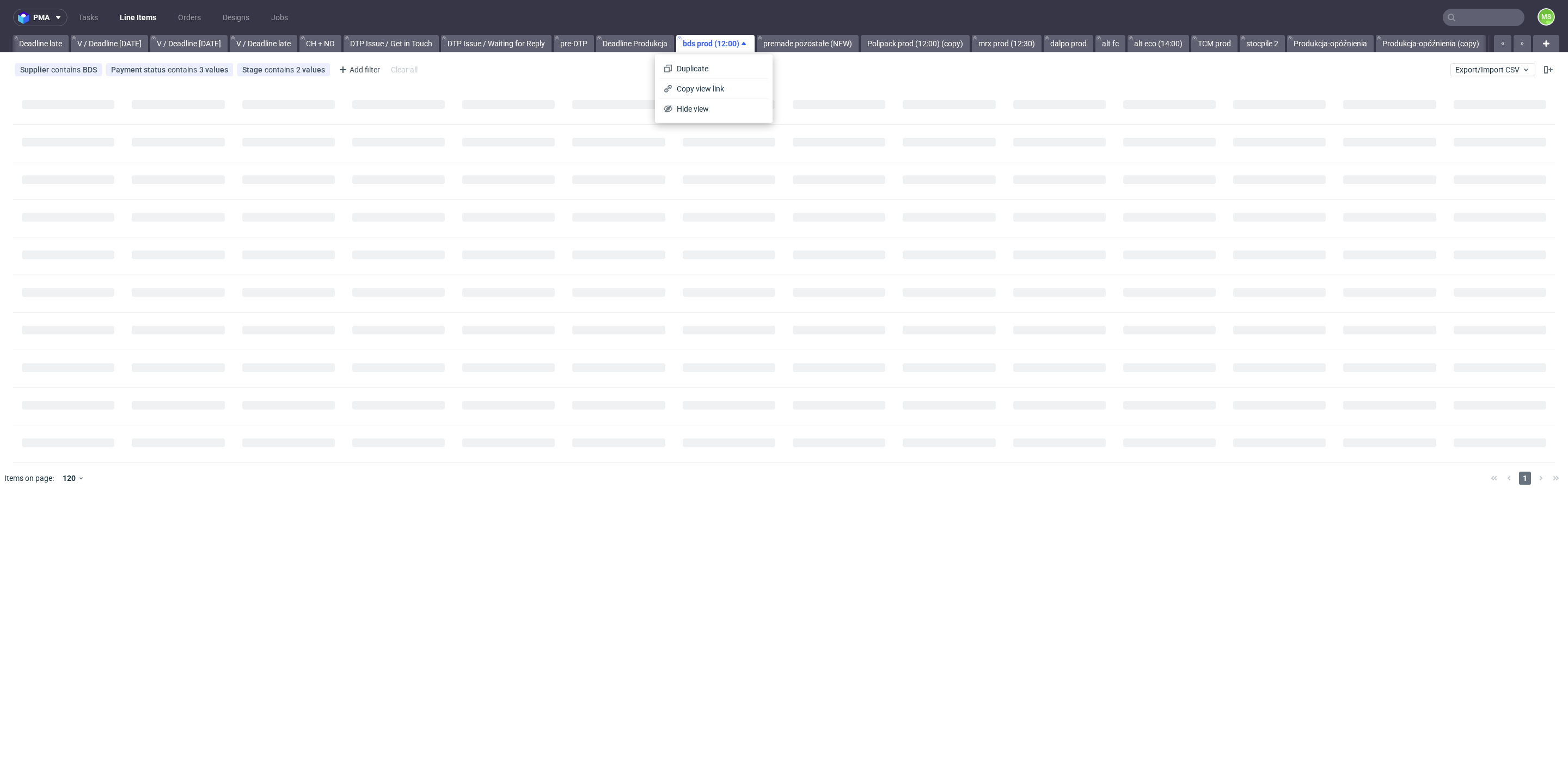
scroll to position [0, 1274]
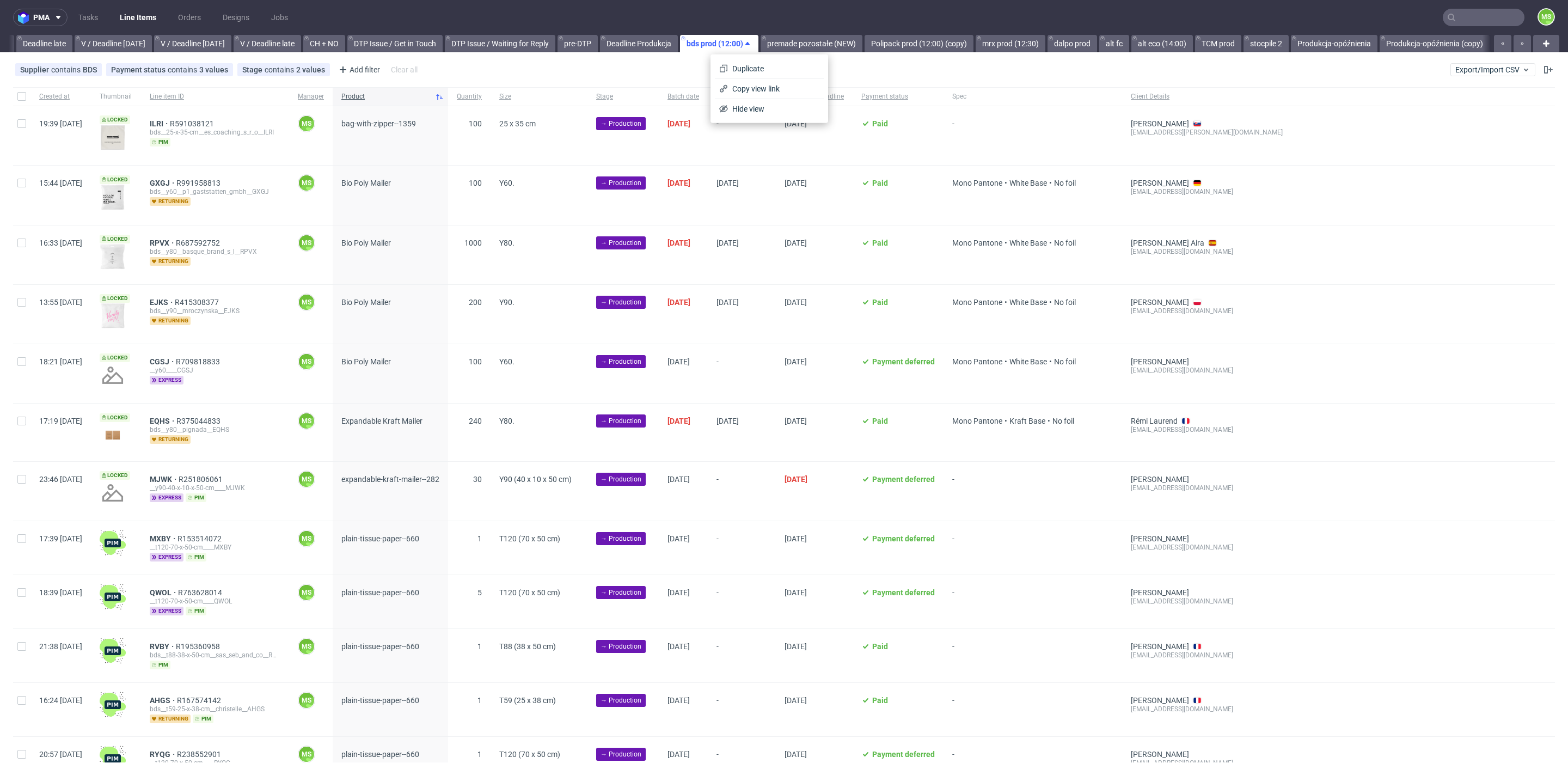
click at [1038, 58] on div "Supplier contains BDS Payment status contains 3 values Paid, Credit Owed, Payme…" at bounding box center [784, 70] width 1568 height 26
drag, startPoint x: 19, startPoint y: 299, endPoint x: 25, endPoint y: 349, distance: 50.4
click at [19, 303] on input "checkbox" at bounding box center [22, 303] width 9 height 9
checkbox input "true"
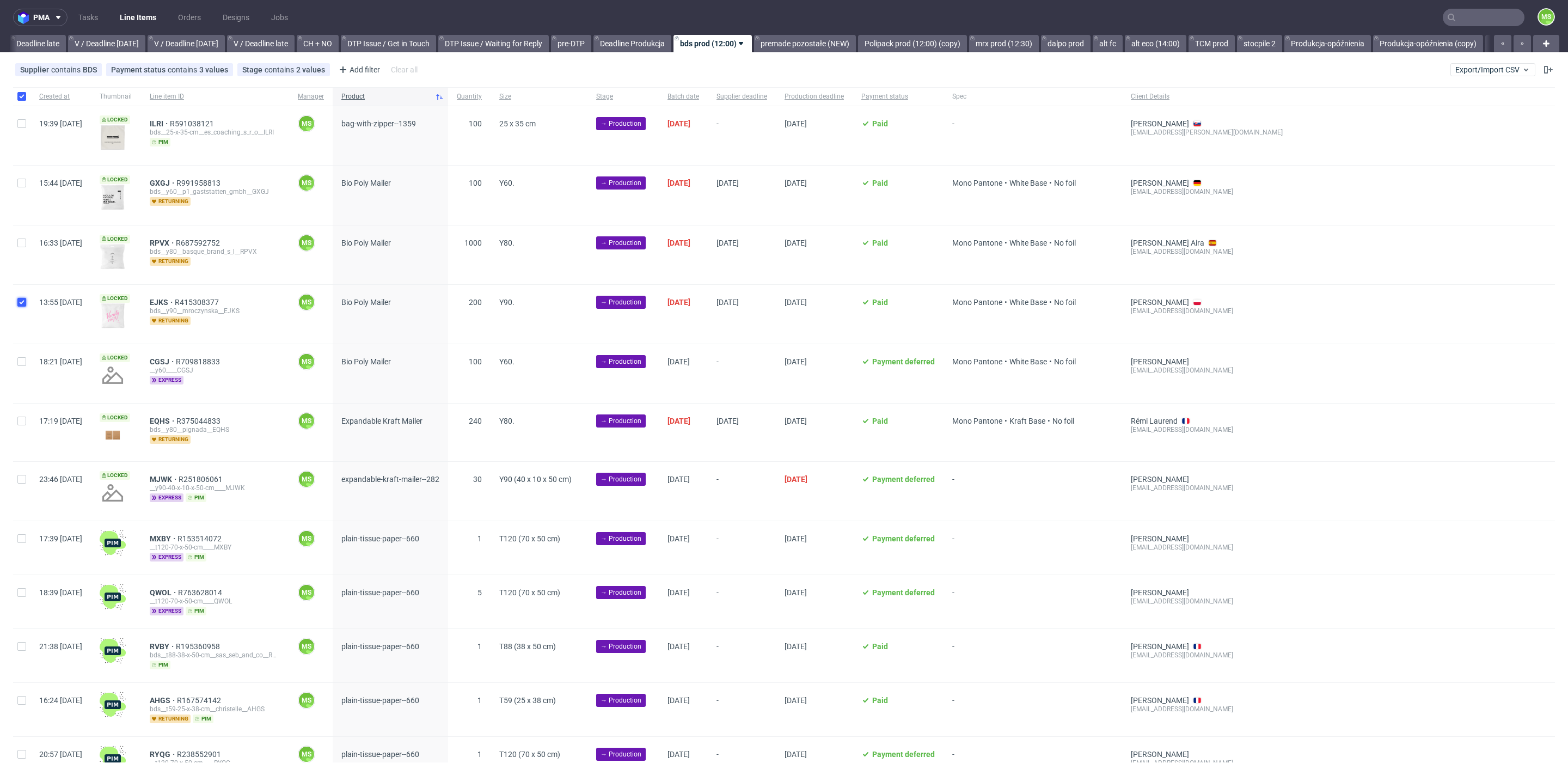
checkbox input "true"
click at [20, 365] on input "checkbox" at bounding box center [22, 362] width 9 height 9
checkbox input "true"
click at [24, 242] on input "checkbox" at bounding box center [22, 243] width 9 height 9
checkbox input "true"
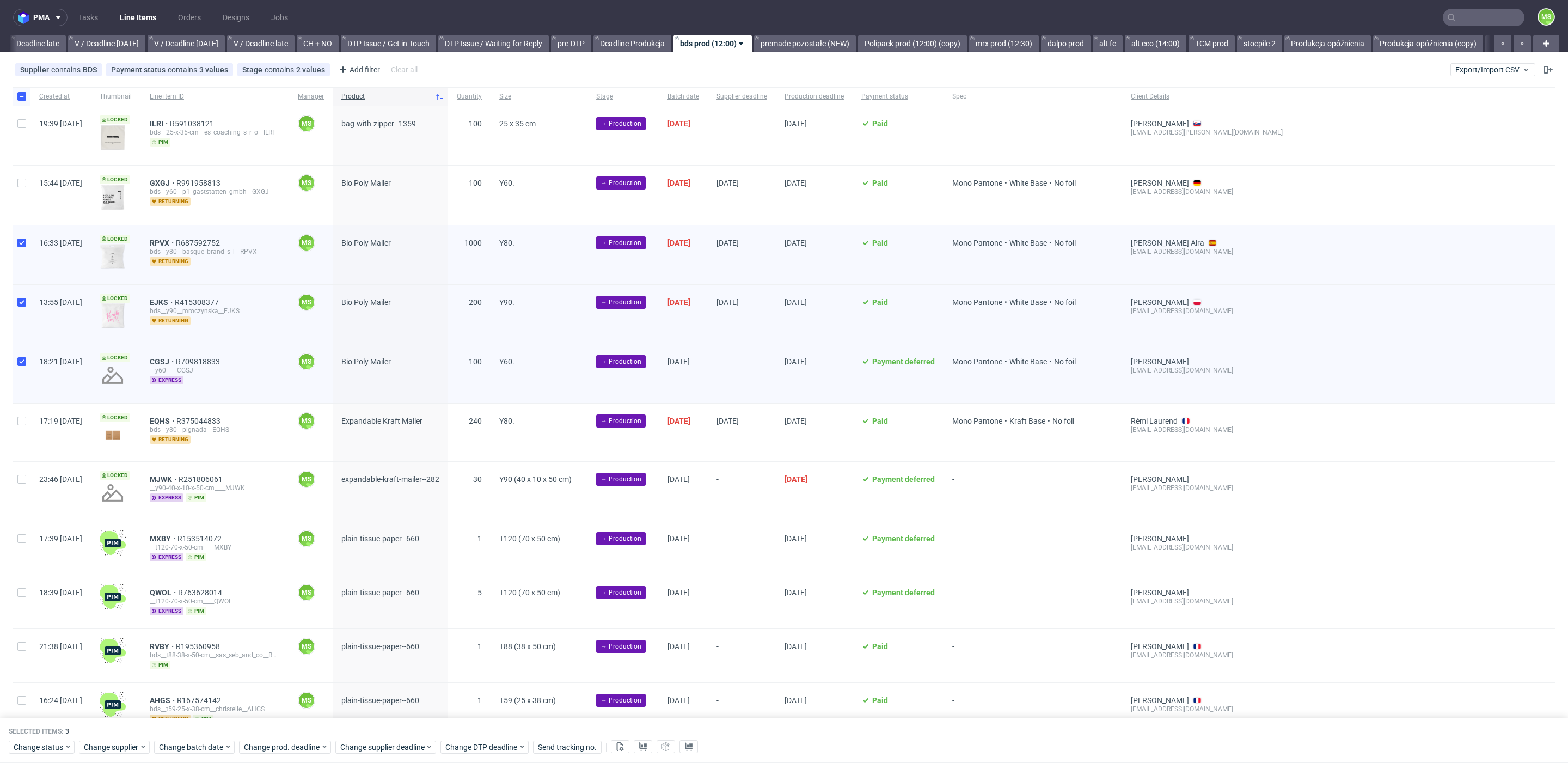
click at [20, 177] on div at bounding box center [21, 195] width 17 height 59
checkbox input "true"
click at [24, 123] on input "checkbox" at bounding box center [22, 123] width 9 height 9
checkbox input "true"
click at [181, 743] on span "Change batch date" at bounding box center [192, 747] width 65 height 11
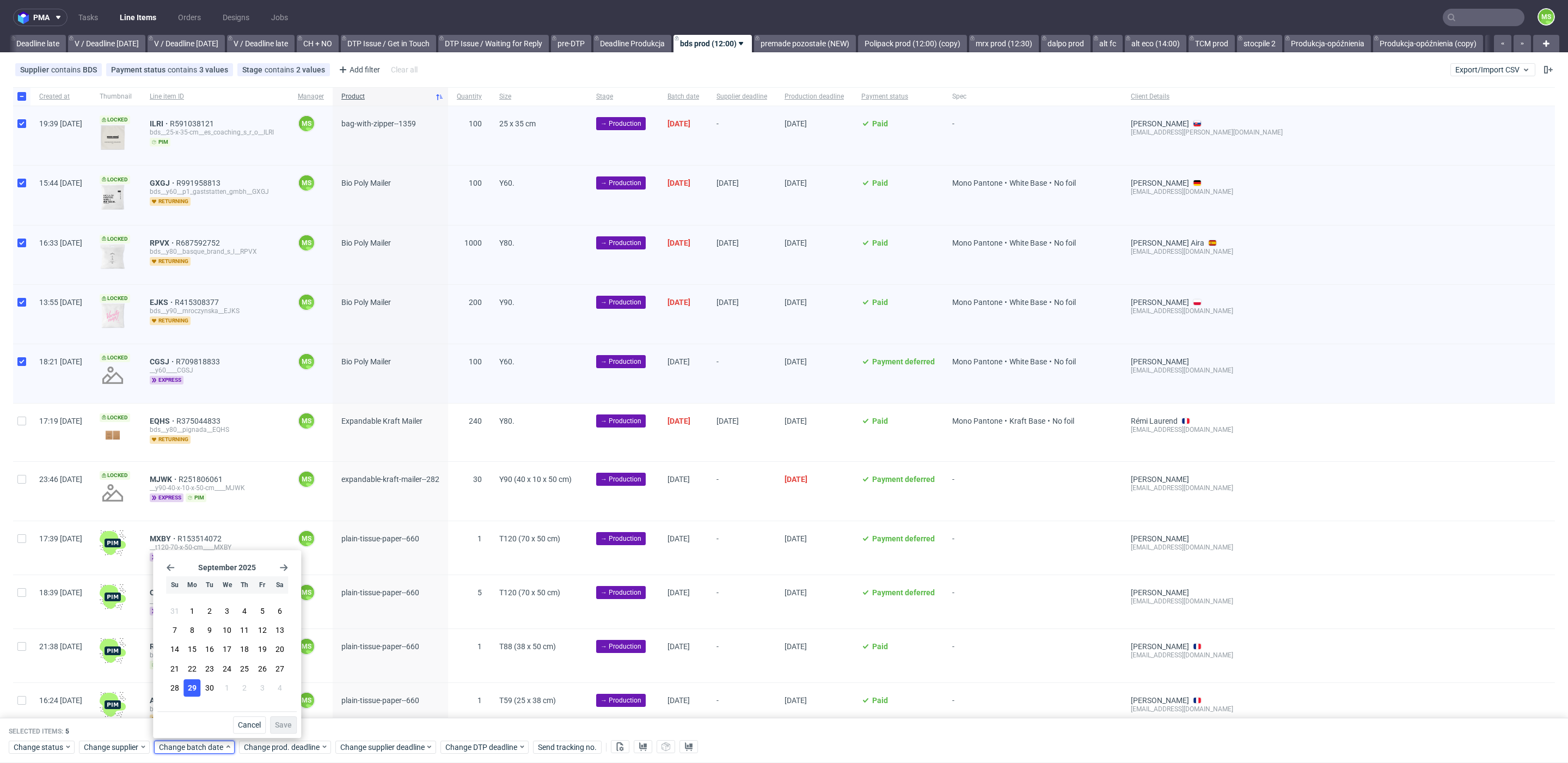
drag, startPoint x: 187, startPoint y: 691, endPoint x: 285, endPoint y: 710, distance: 99.8
click at [190, 691] on button "29" at bounding box center [192, 688] width 17 height 17
drag, startPoint x: 279, startPoint y: 720, endPoint x: 288, endPoint y: 747, distance: 28.5
click at [280, 720] on button "Save" at bounding box center [283, 725] width 27 height 17
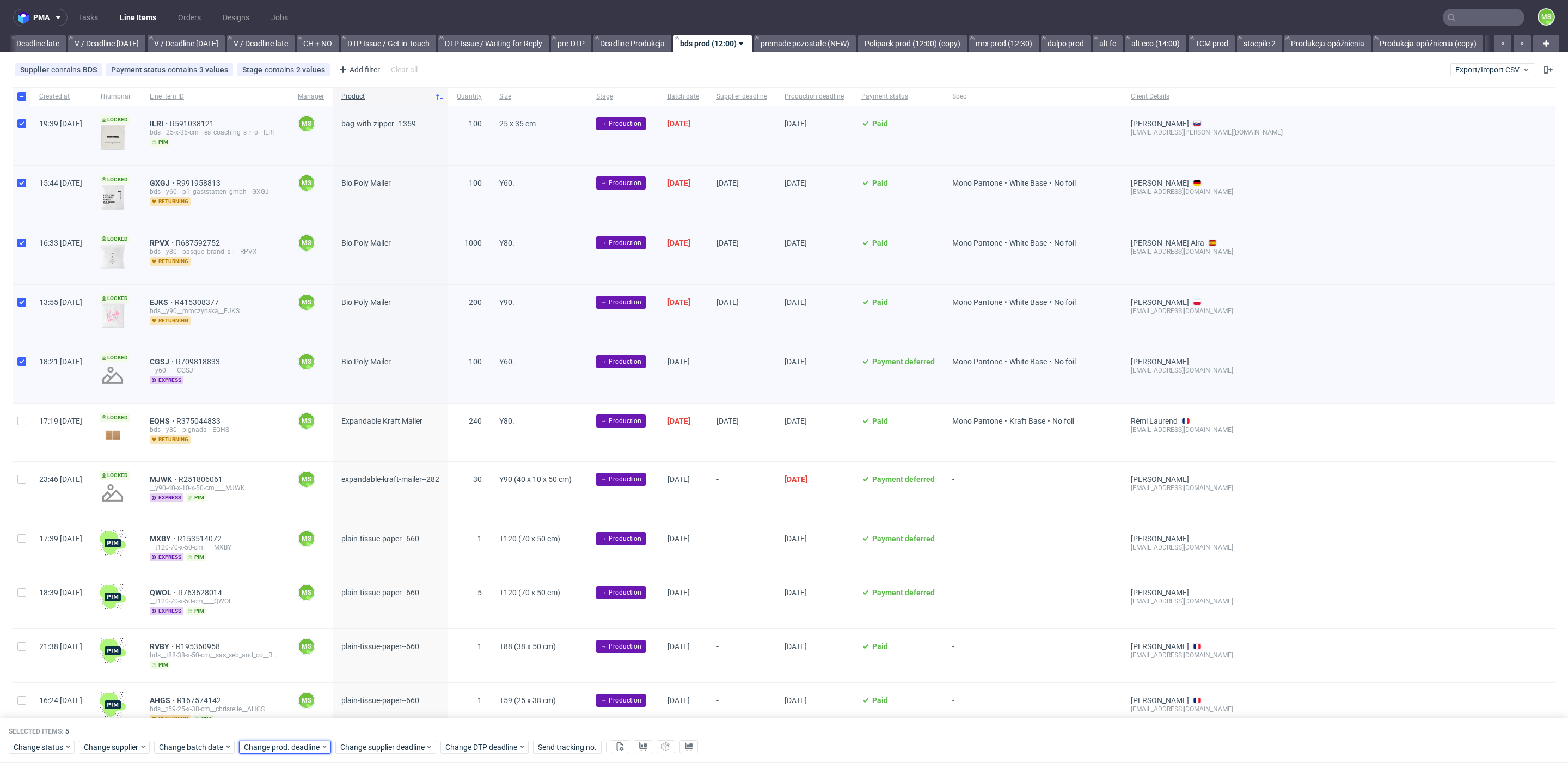
drag, startPoint x: 288, startPoint y: 747, endPoint x: 296, endPoint y: 739, distance: 11.3
click at [288, 746] on span "Change prod. deadline" at bounding box center [282, 747] width 77 height 11
click at [368, 567] on icon "Go forward 1 month" at bounding box center [368, 567] width 9 height 9
drag, startPoint x: 278, startPoint y: 632, endPoint x: 350, endPoint y: 695, distance: 95.7
click at [279, 632] on button "6" at bounding box center [276, 630] width 17 height 17
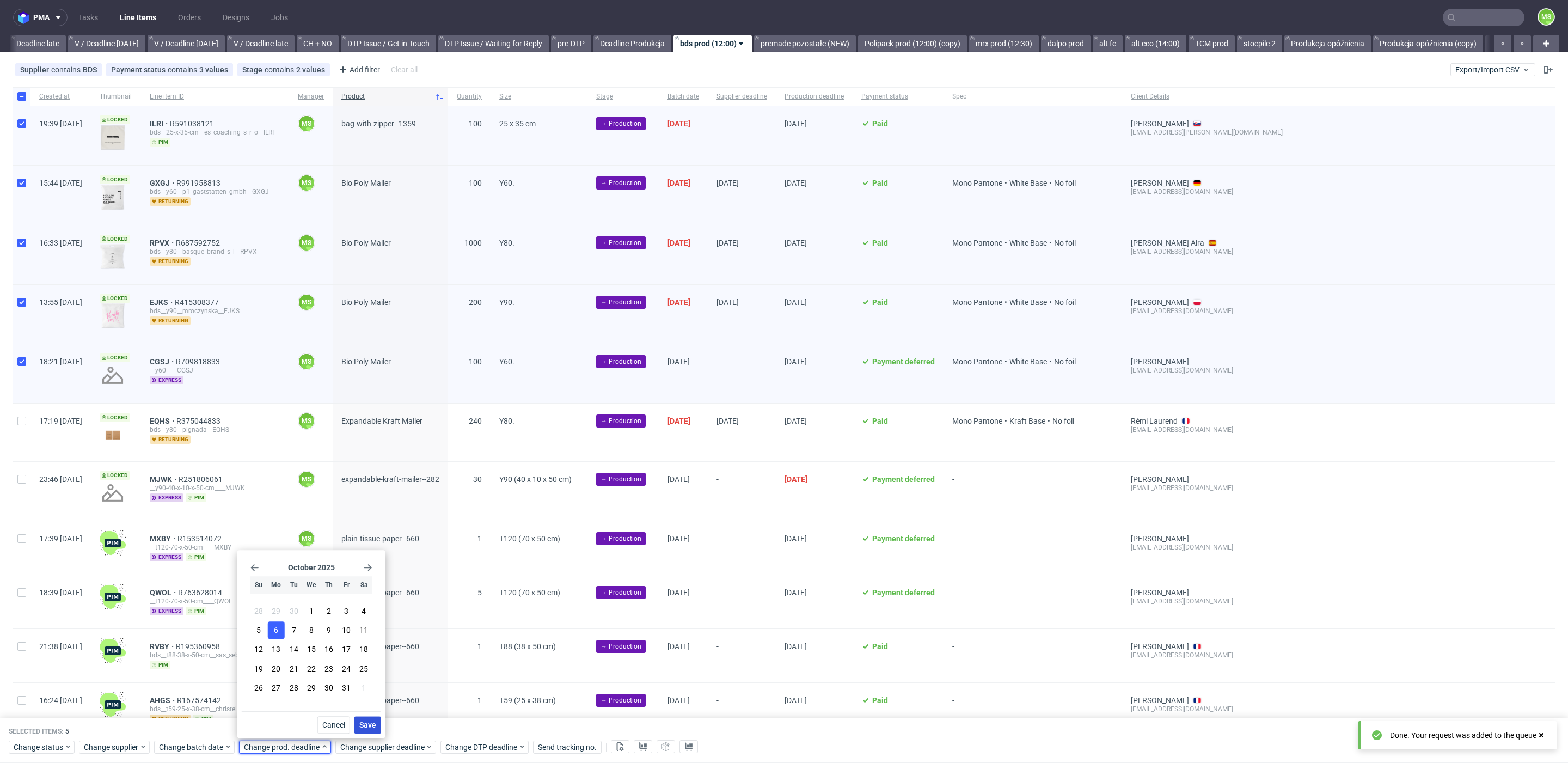
click at [370, 720] on button "Save" at bounding box center [368, 725] width 27 height 17
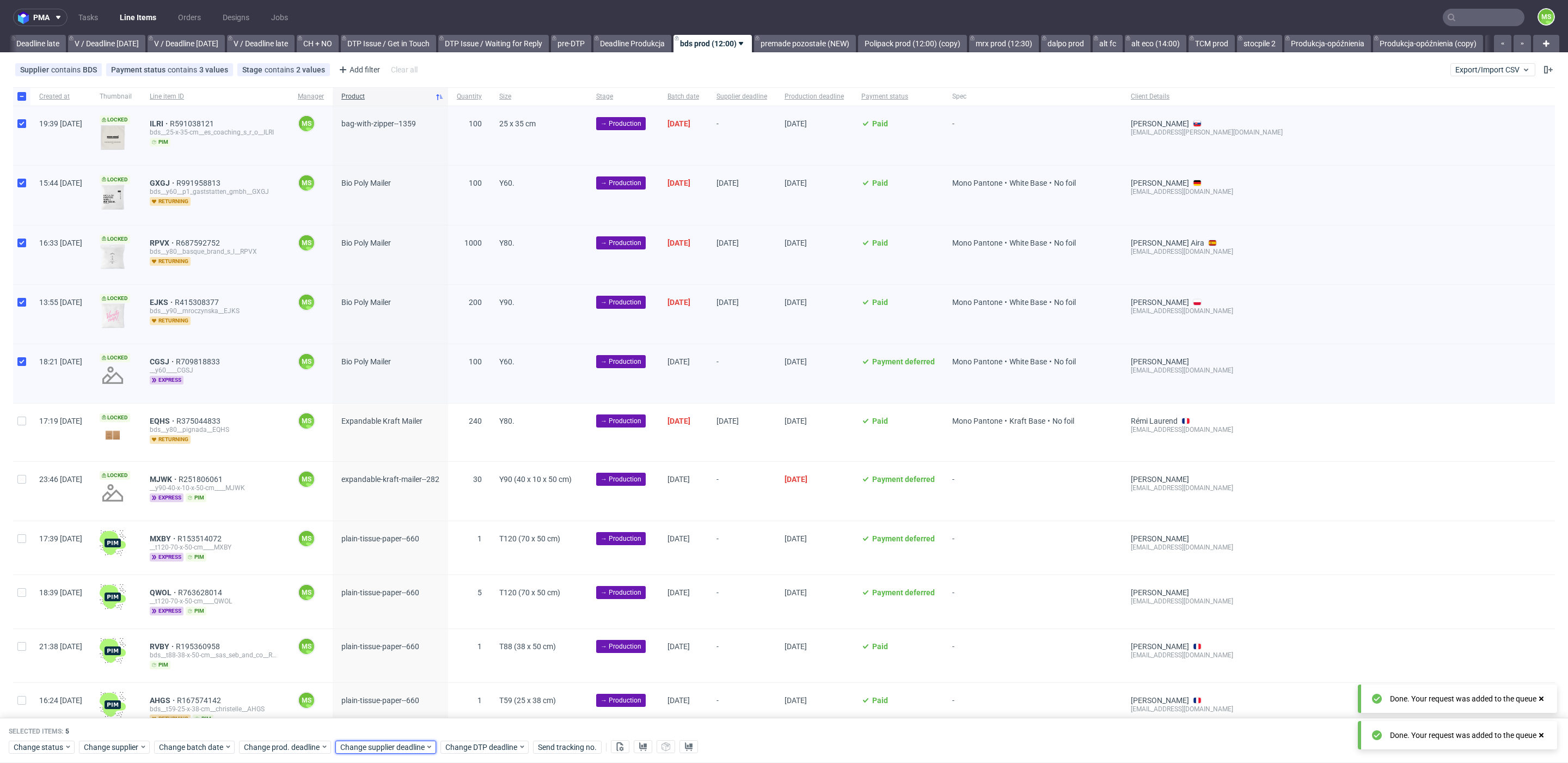
drag, startPoint x: 386, startPoint y: 745, endPoint x: 398, endPoint y: 739, distance: 13.4
click at [387, 744] on span "Change supplier deadline" at bounding box center [382, 747] width 85 height 11
click at [464, 567] on use "Go forward 1 month" at bounding box center [464, 567] width 8 height 6
click at [373, 627] on span "6" at bounding box center [372, 630] width 4 height 11
click at [464, 721] on span "Save" at bounding box center [464, 725] width 17 height 8
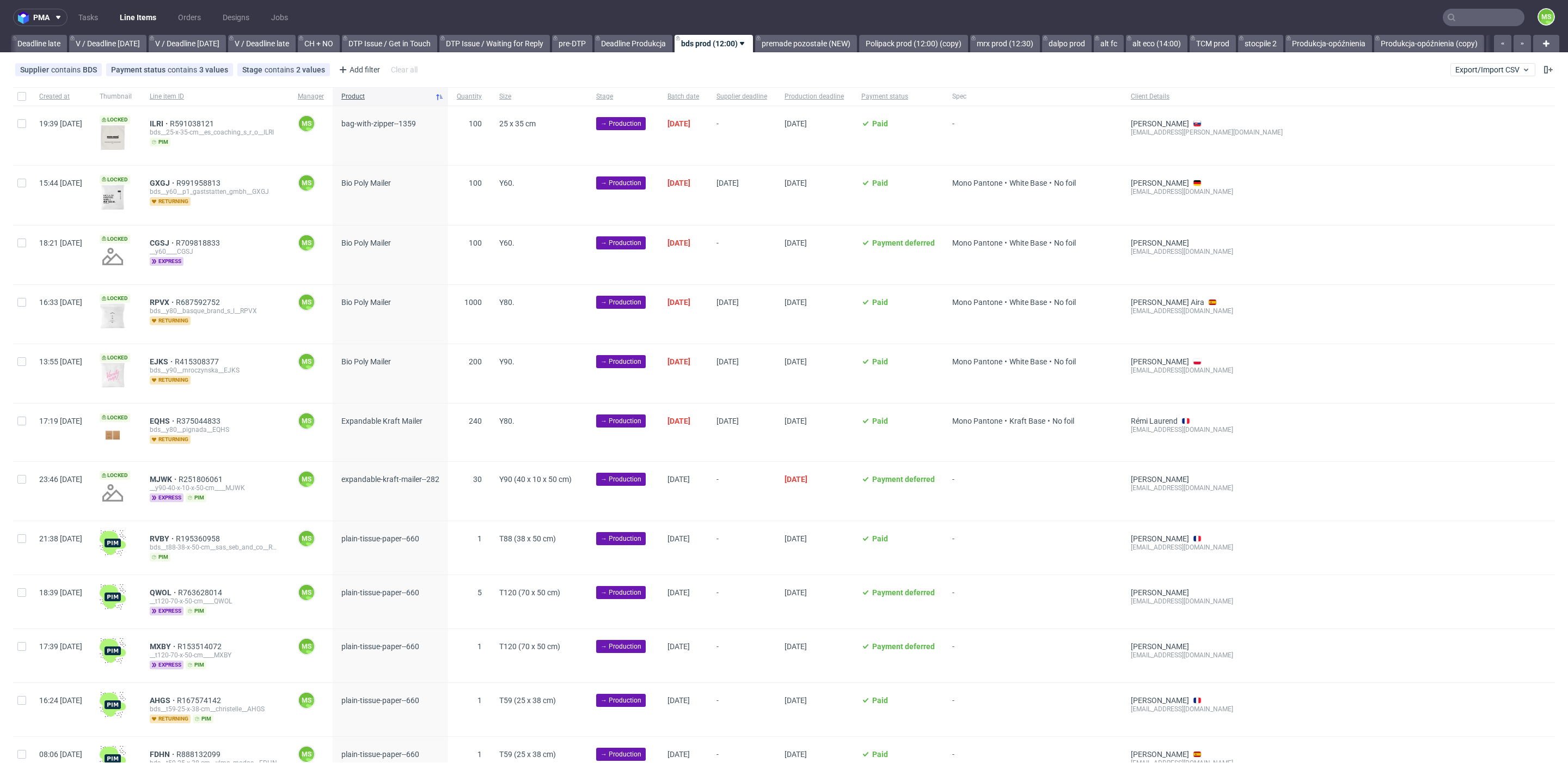
scroll to position [0, 1280]
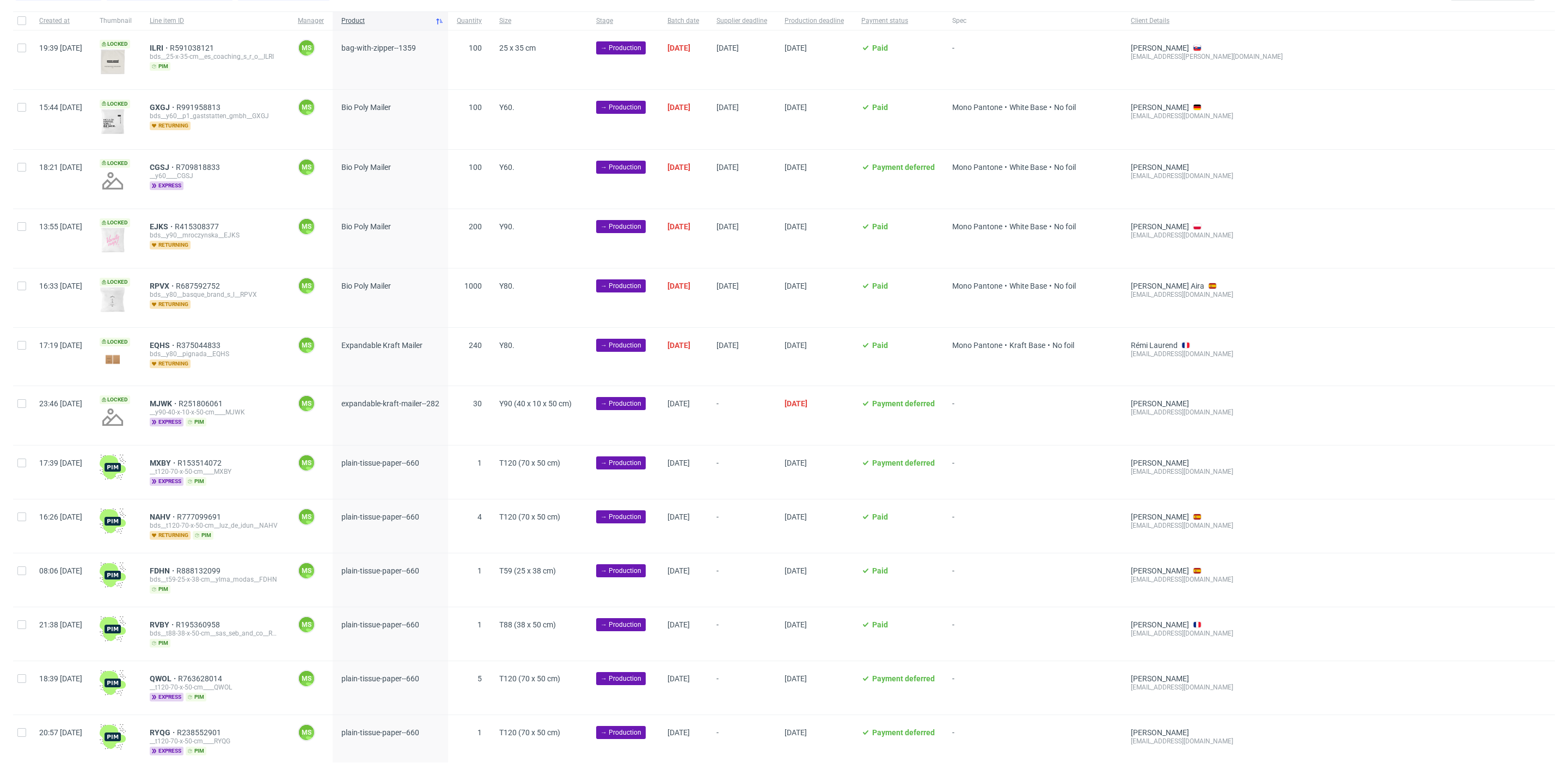
scroll to position [86, 0]
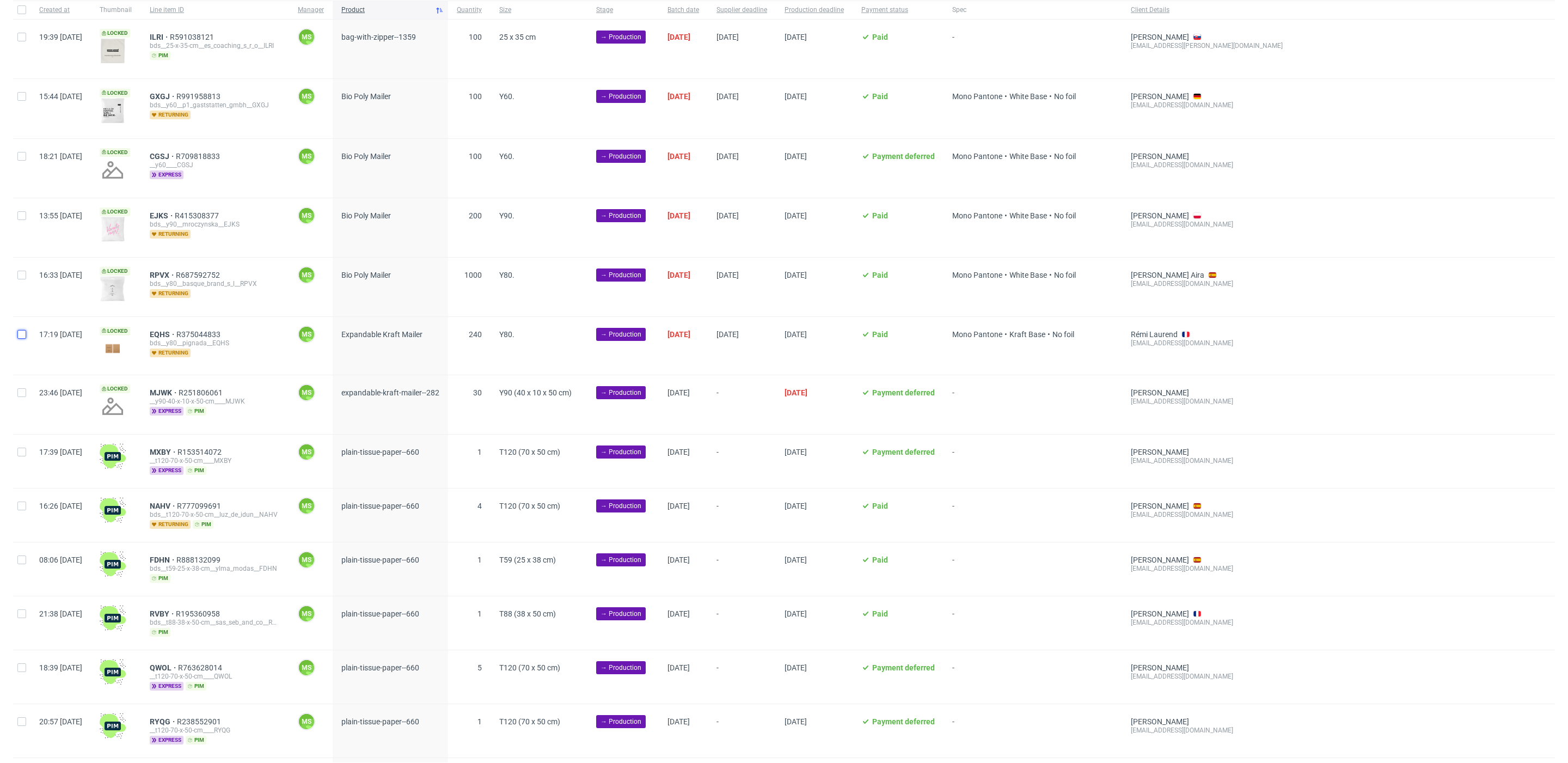
click at [24, 335] on input "checkbox" at bounding box center [22, 334] width 9 height 9
checkbox input "true"
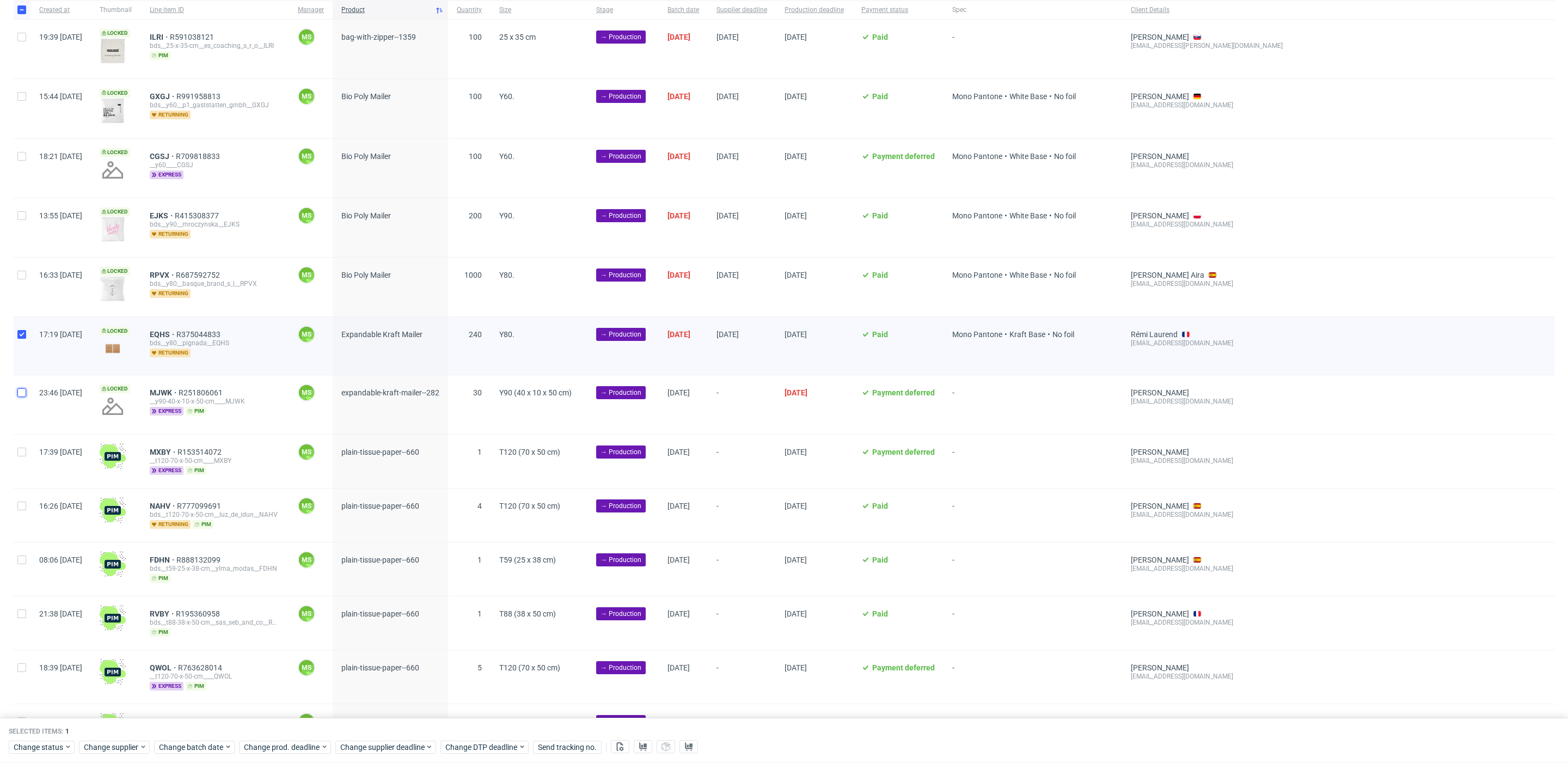
click at [24, 393] on input "checkbox" at bounding box center [22, 393] width 9 height 9
checkbox input "true"
click at [200, 744] on span "Change batch date" at bounding box center [192, 747] width 65 height 11
drag, startPoint x: 189, startPoint y: 686, endPoint x: 289, endPoint y: 706, distance: 102.0
click at [189, 686] on span "29" at bounding box center [192, 688] width 9 height 11
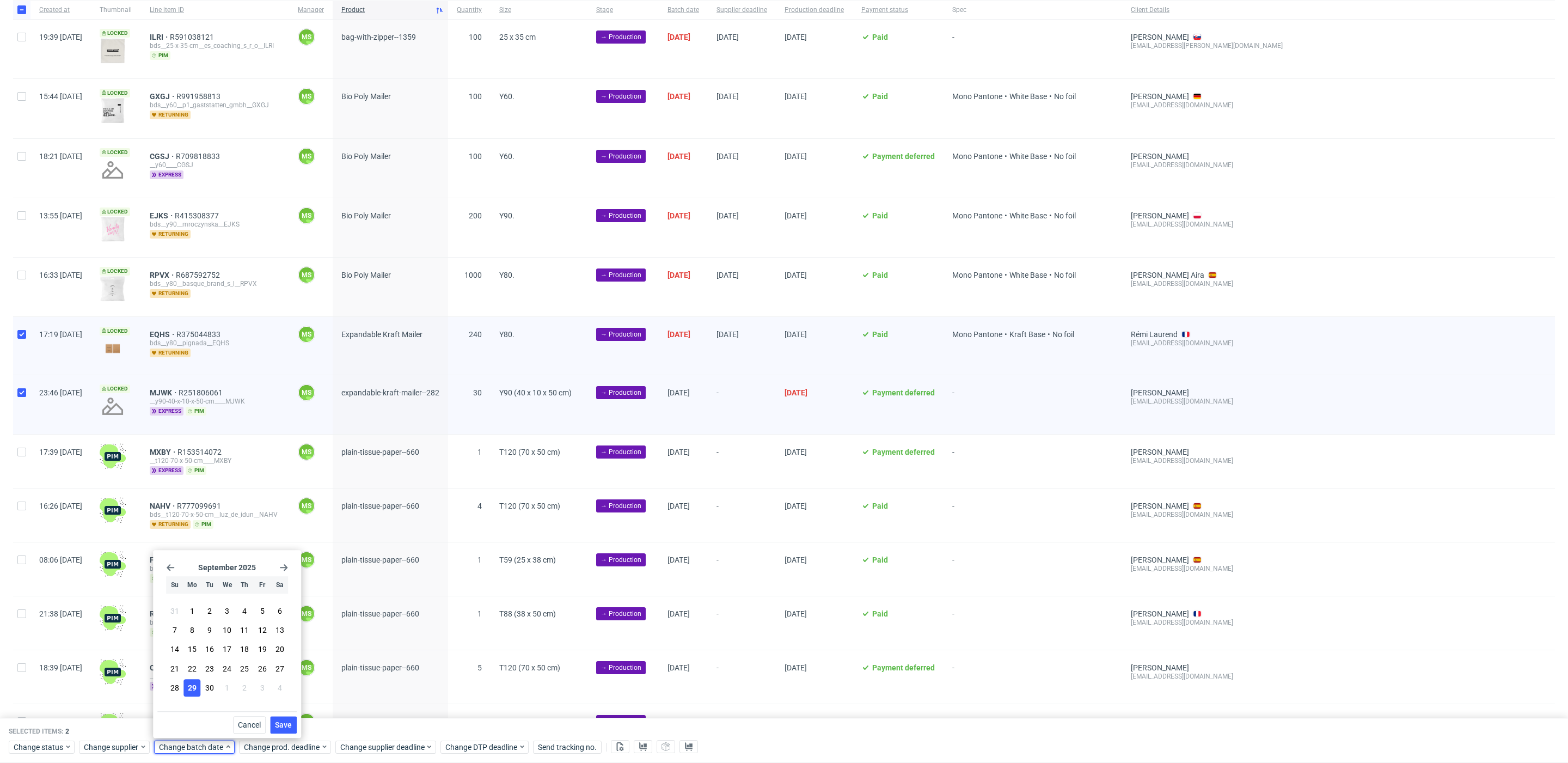
drag, startPoint x: 290, startPoint y: 720, endPoint x: 294, endPoint y: 737, distance: 17.5
click at [290, 721] on span "Save" at bounding box center [283, 725] width 17 height 8
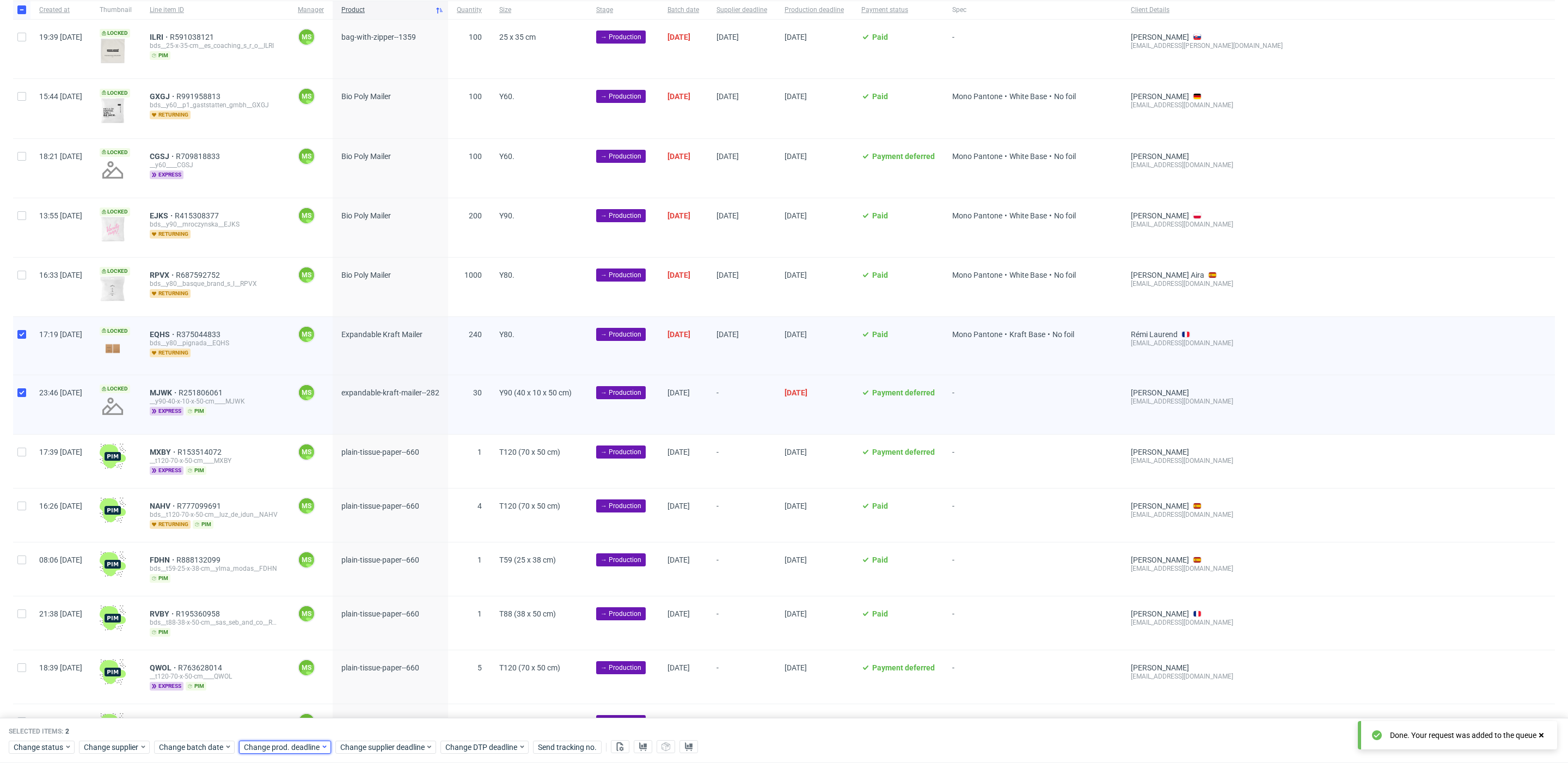
click at [293, 750] on span "Change prod. deadline" at bounding box center [282, 747] width 77 height 11
click at [316, 691] on button "1" at bounding box center [311, 688] width 17 height 17
drag, startPoint x: 361, startPoint y: 724, endPoint x: 376, endPoint y: 743, distance: 24.2
click at [361, 724] on span "Save" at bounding box center [368, 725] width 17 height 8
click at [376, 744] on span "Change supplier deadline" at bounding box center [382, 747] width 85 height 11
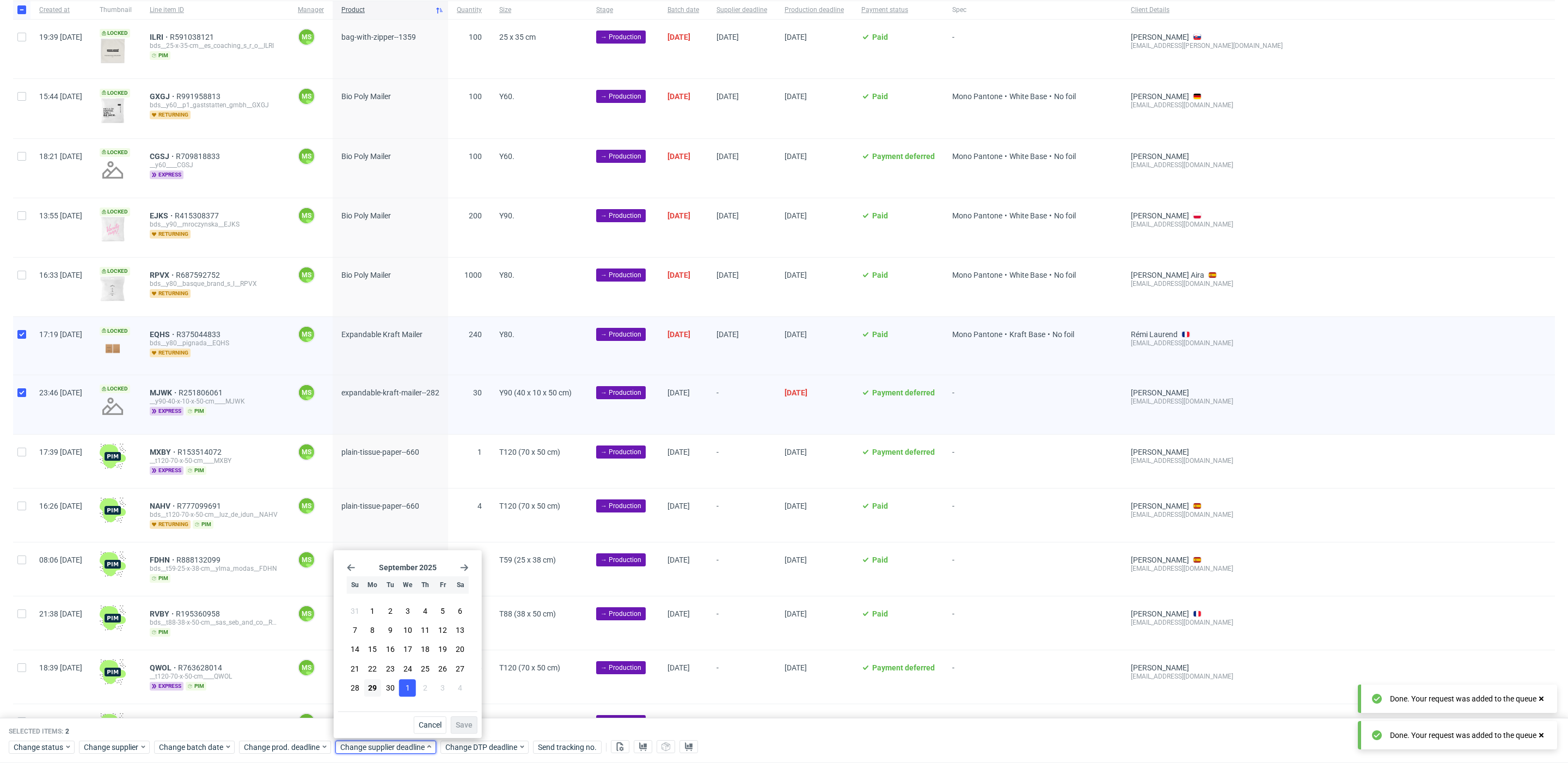
click at [409, 689] on span "1" at bounding box center [407, 688] width 4 height 11
click at [466, 726] on span "Save" at bounding box center [464, 725] width 17 height 8
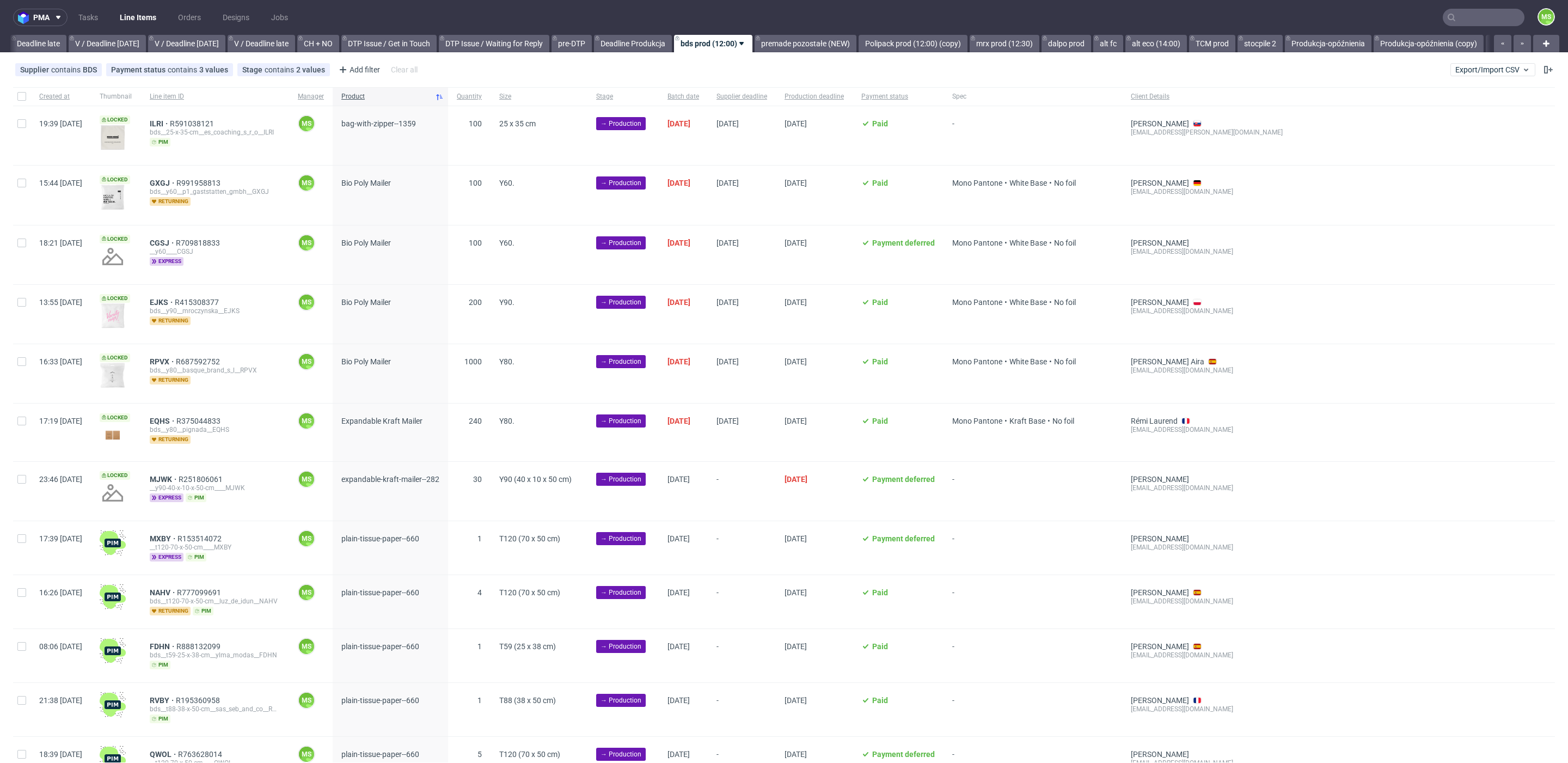
scroll to position [0, 1280]
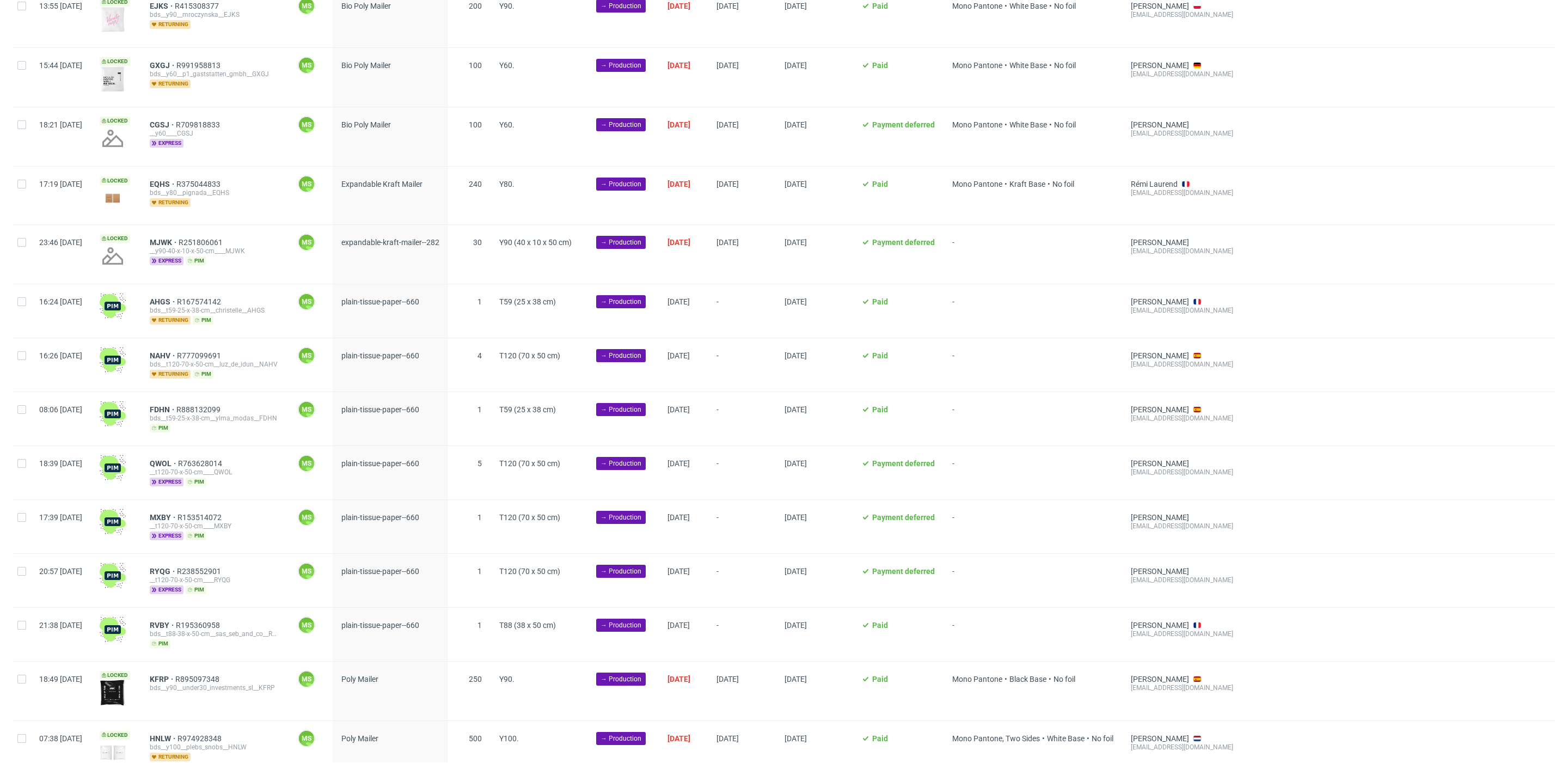
scroll to position [251, 0]
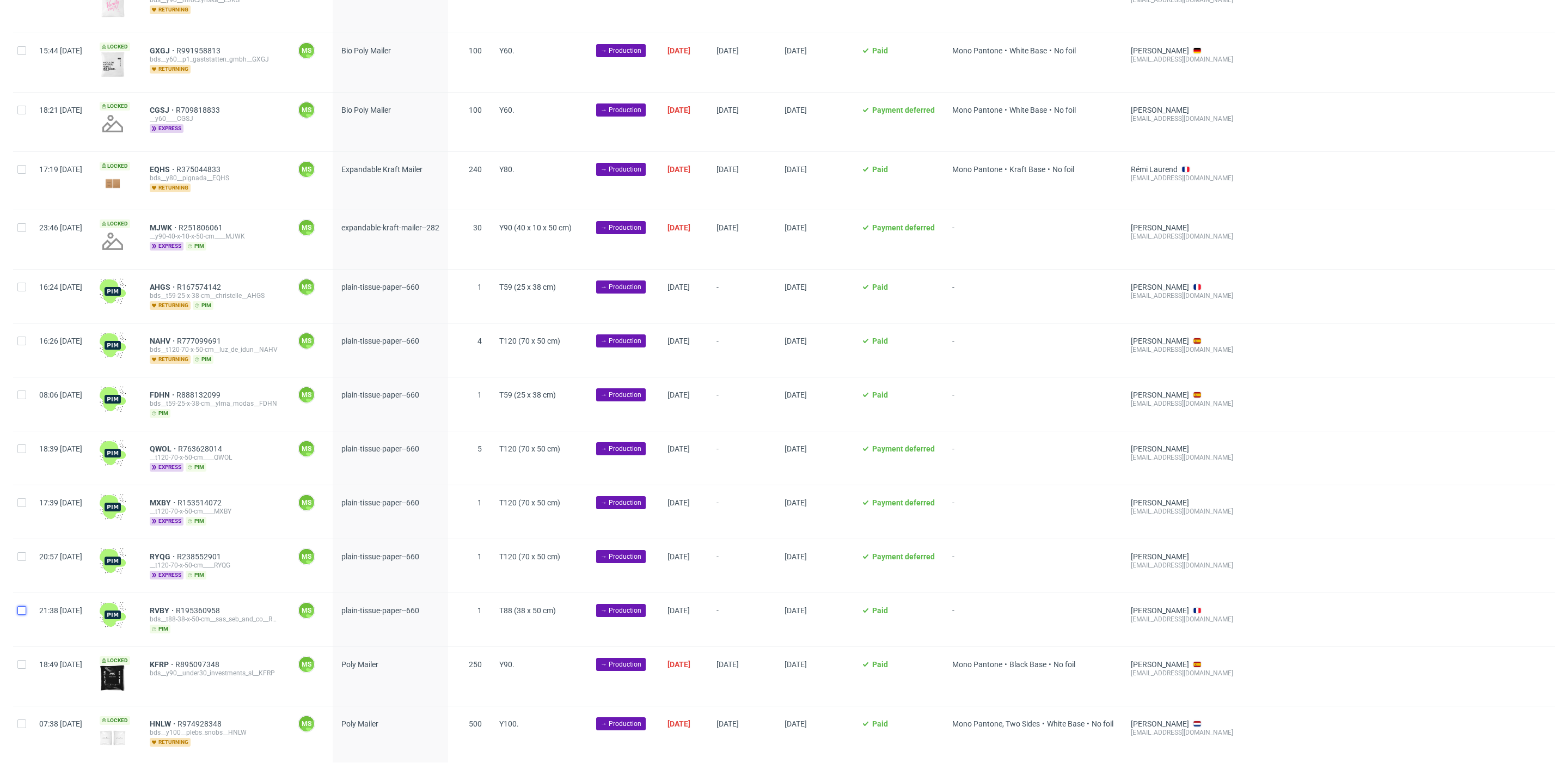
click at [22, 607] on input "checkbox" at bounding box center [22, 611] width 9 height 9
checkbox input "true"
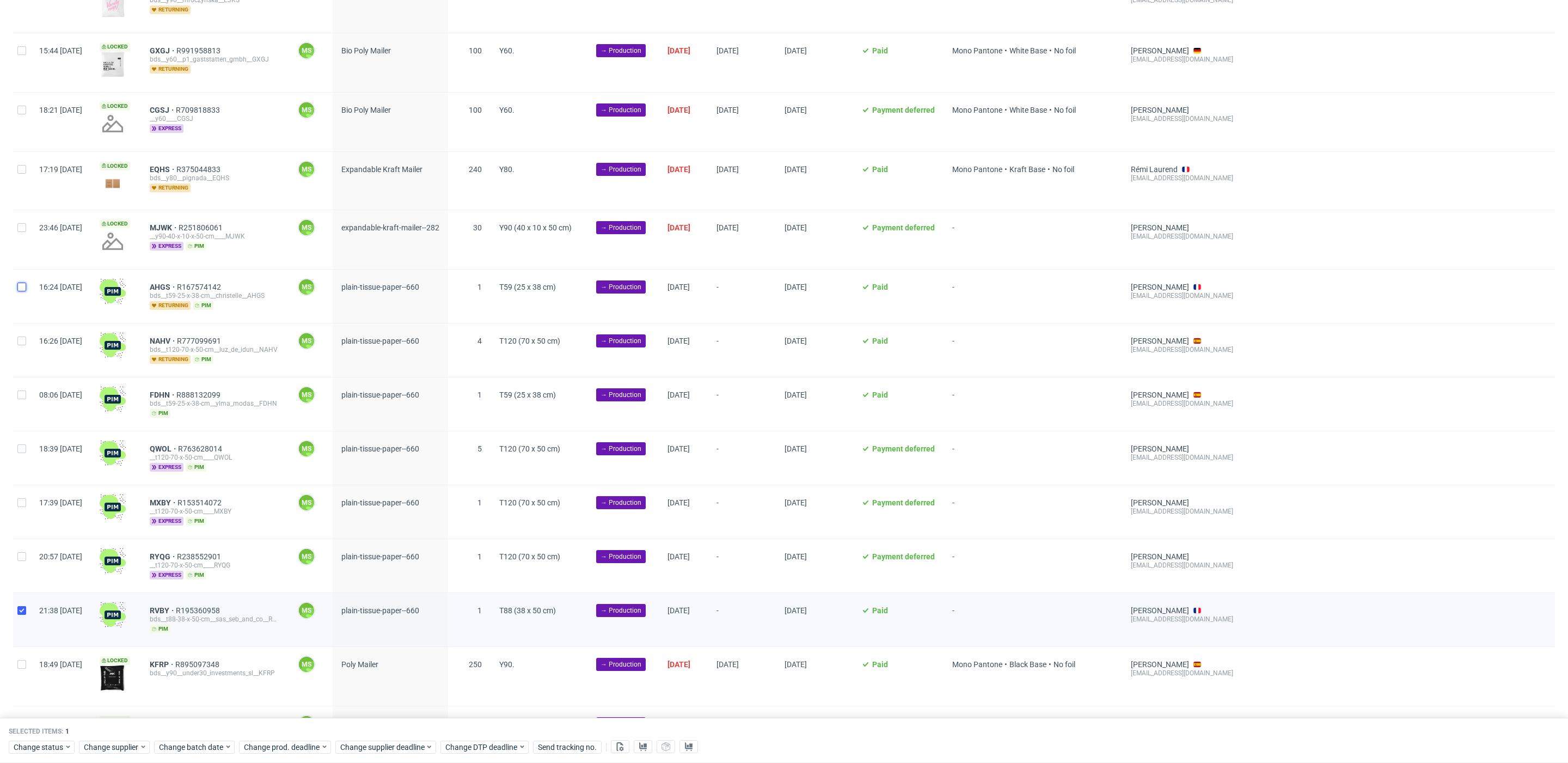
click at [24, 285] on input "checkbox" at bounding box center [22, 287] width 9 height 9
checkbox input "true"
click at [19, 340] on input "checkbox" at bounding box center [22, 341] width 9 height 9
checkbox input "true"
drag, startPoint x: 26, startPoint y: 393, endPoint x: 32, endPoint y: 423, distance: 30.6
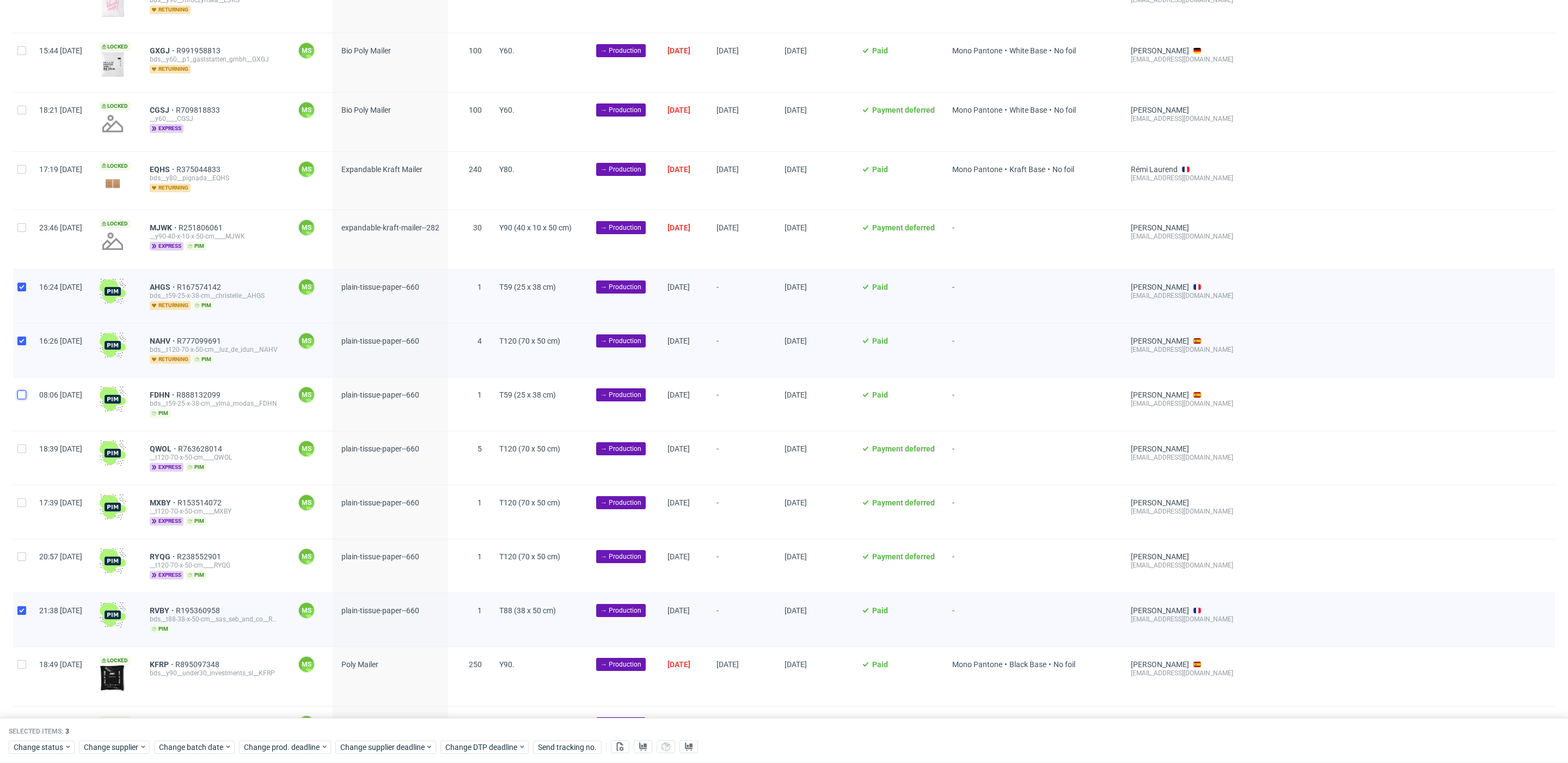
click at [29, 395] on div at bounding box center [21, 404] width 17 height 53
checkbox input "true"
drag, startPoint x: 22, startPoint y: 445, endPoint x: 29, endPoint y: 468, distance: 24.0
click at [22, 447] on input "checkbox" at bounding box center [22, 449] width 9 height 9
checkbox input "true"
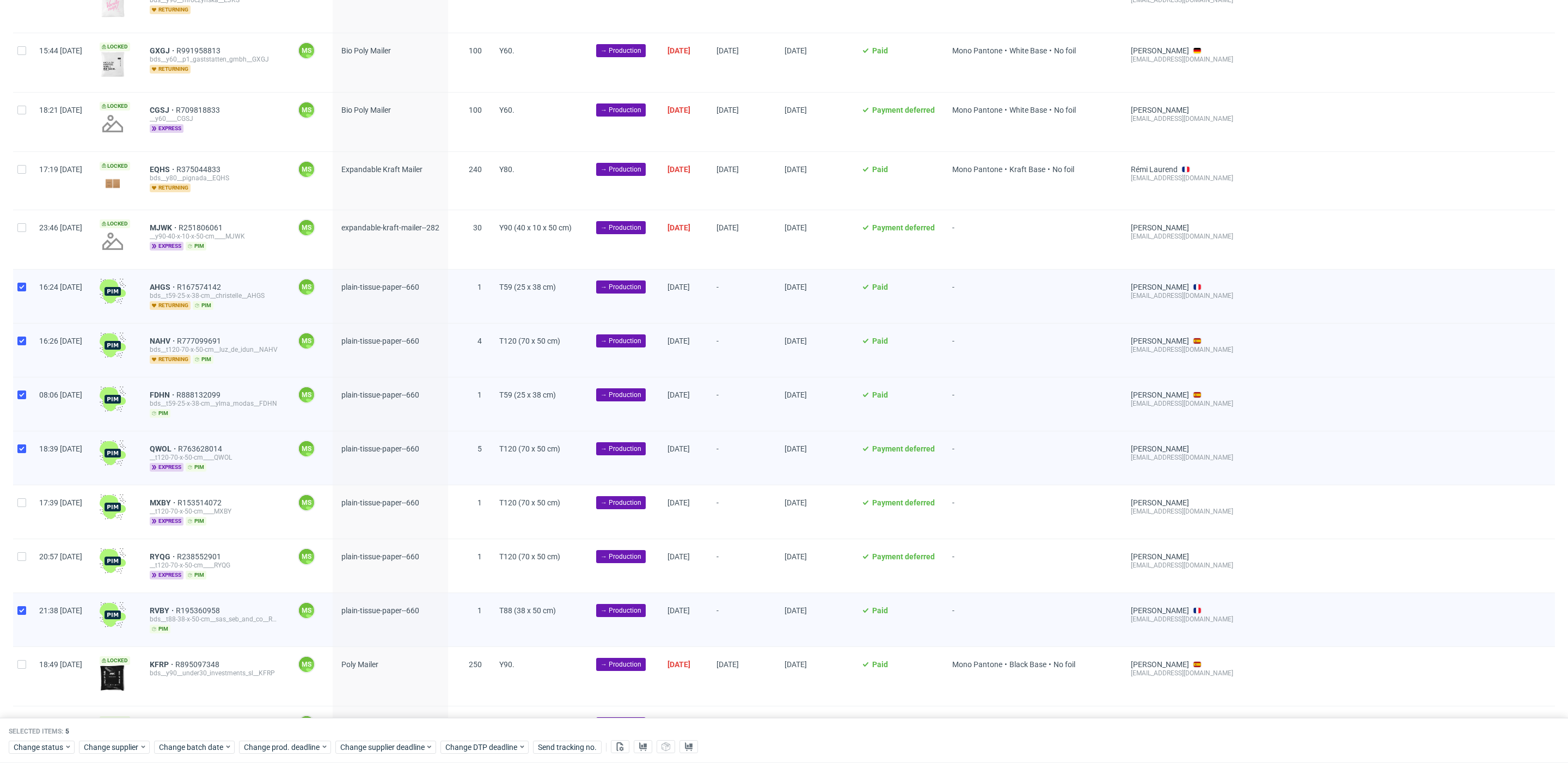
drag, startPoint x: 24, startPoint y: 506, endPoint x: 28, endPoint y: 528, distance: 22.4
click at [26, 509] on div at bounding box center [21, 512] width 17 height 53
checkbox input "true"
click at [26, 549] on div at bounding box center [21, 565] width 17 height 53
checkbox input "true"
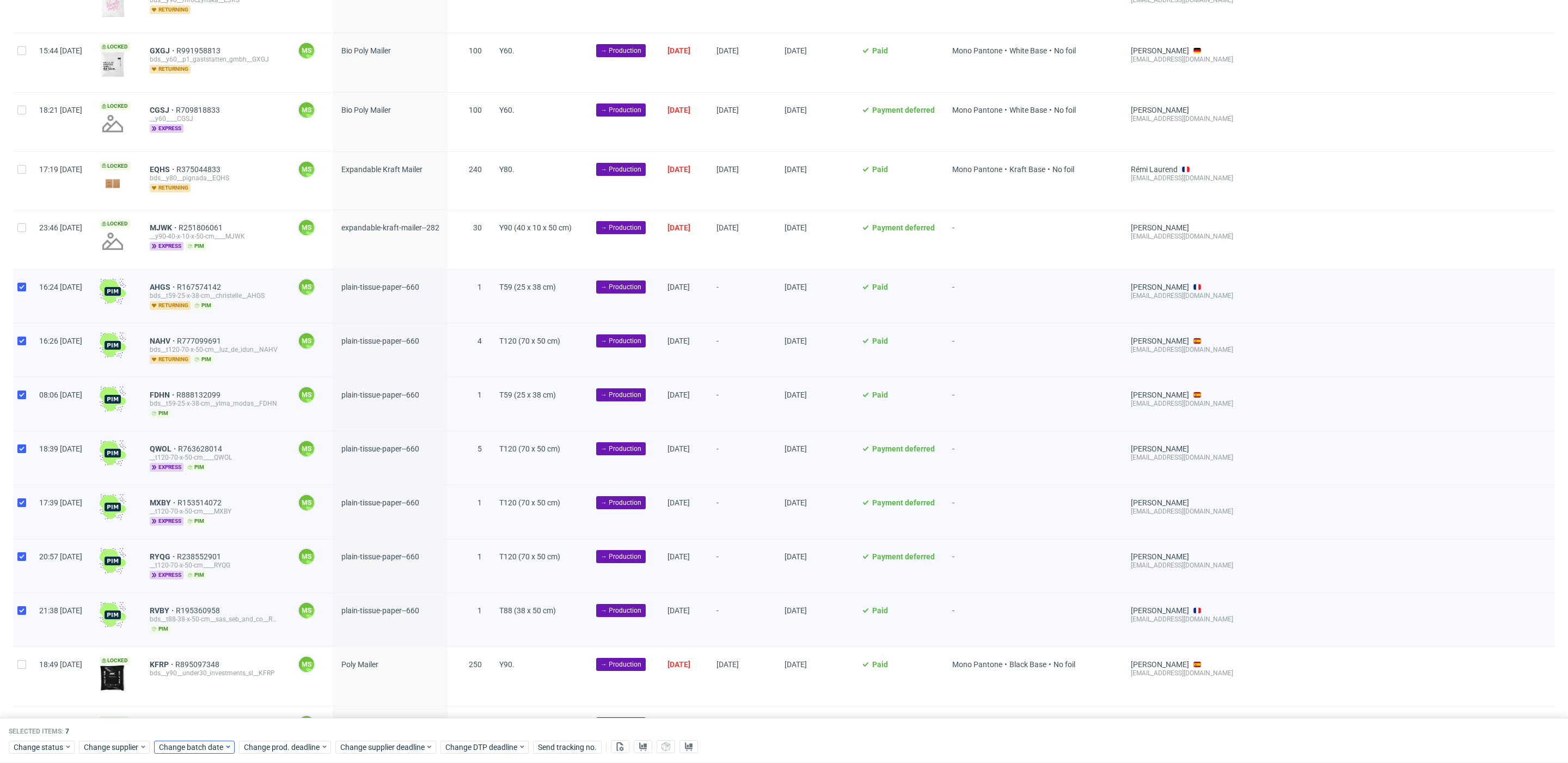
click at [183, 754] on div "Selected items: 7 Change status Change supplier Change batch date Change prod. …" at bounding box center [784, 741] width 1568 height 45
click at [184, 753] on div "Change batch date" at bounding box center [194, 747] width 81 height 13
click at [196, 689] on button "29" at bounding box center [192, 688] width 17 height 17
click at [285, 725] on span "Save" at bounding box center [283, 725] width 17 height 8
drag, startPoint x: 282, startPoint y: 751, endPoint x: 292, endPoint y: 739, distance: 15.6
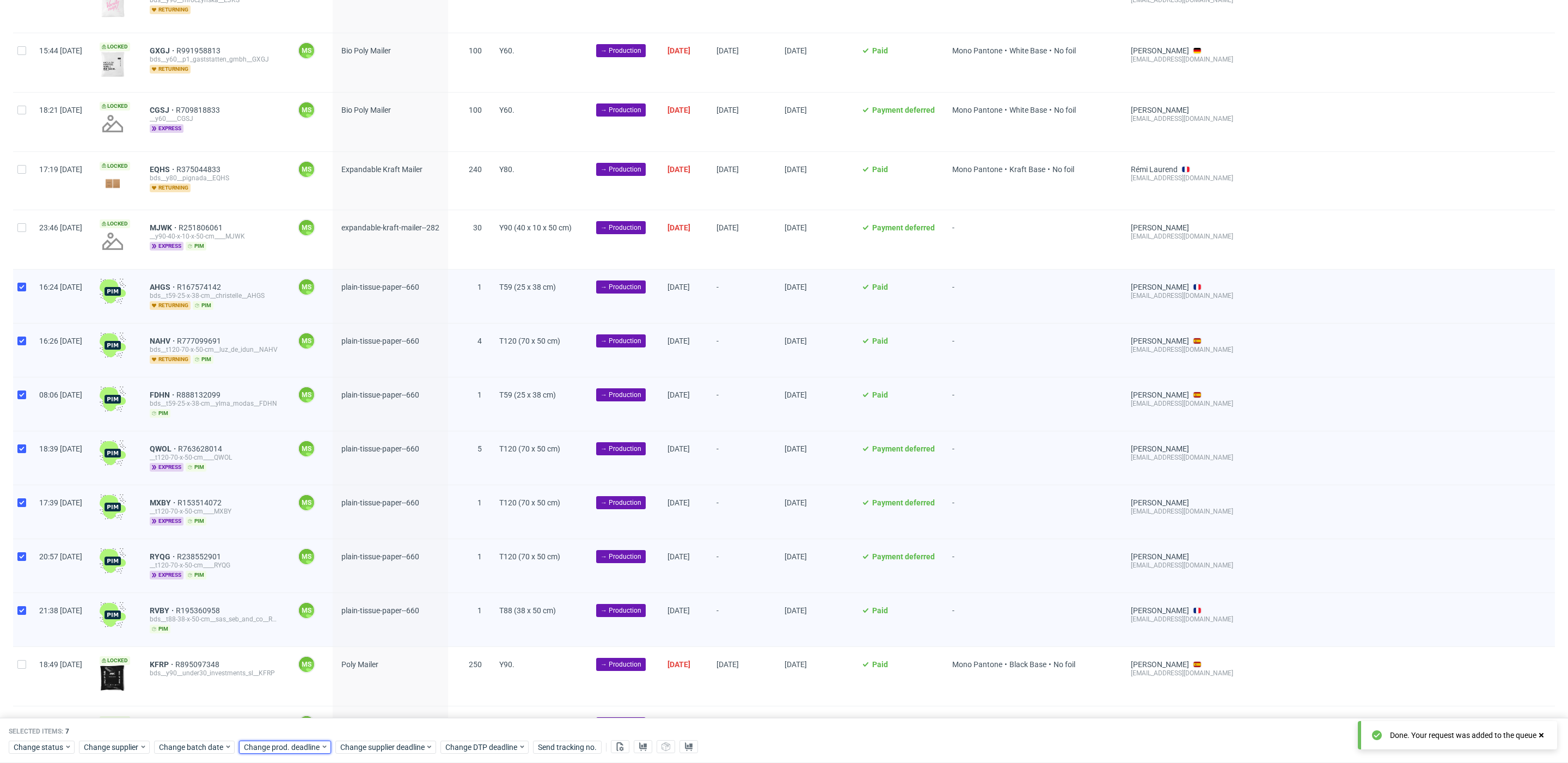
click at [283, 751] on span "Change prod. deadline" at bounding box center [282, 747] width 77 height 11
drag, startPoint x: 295, startPoint y: 690, endPoint x: 332, endPoint y: 707, distance: 40.7
click at [299, 693] on button "30" at bounding box center [294, 688] width 17 height 17
click at [365, 721] on span "Save" at bounding box center [368, 725] width 17 height 8
drag, startPoint x: 368, startPoint y: 747, endPoint x: 377, endPoint y: 739, distance: 12.0
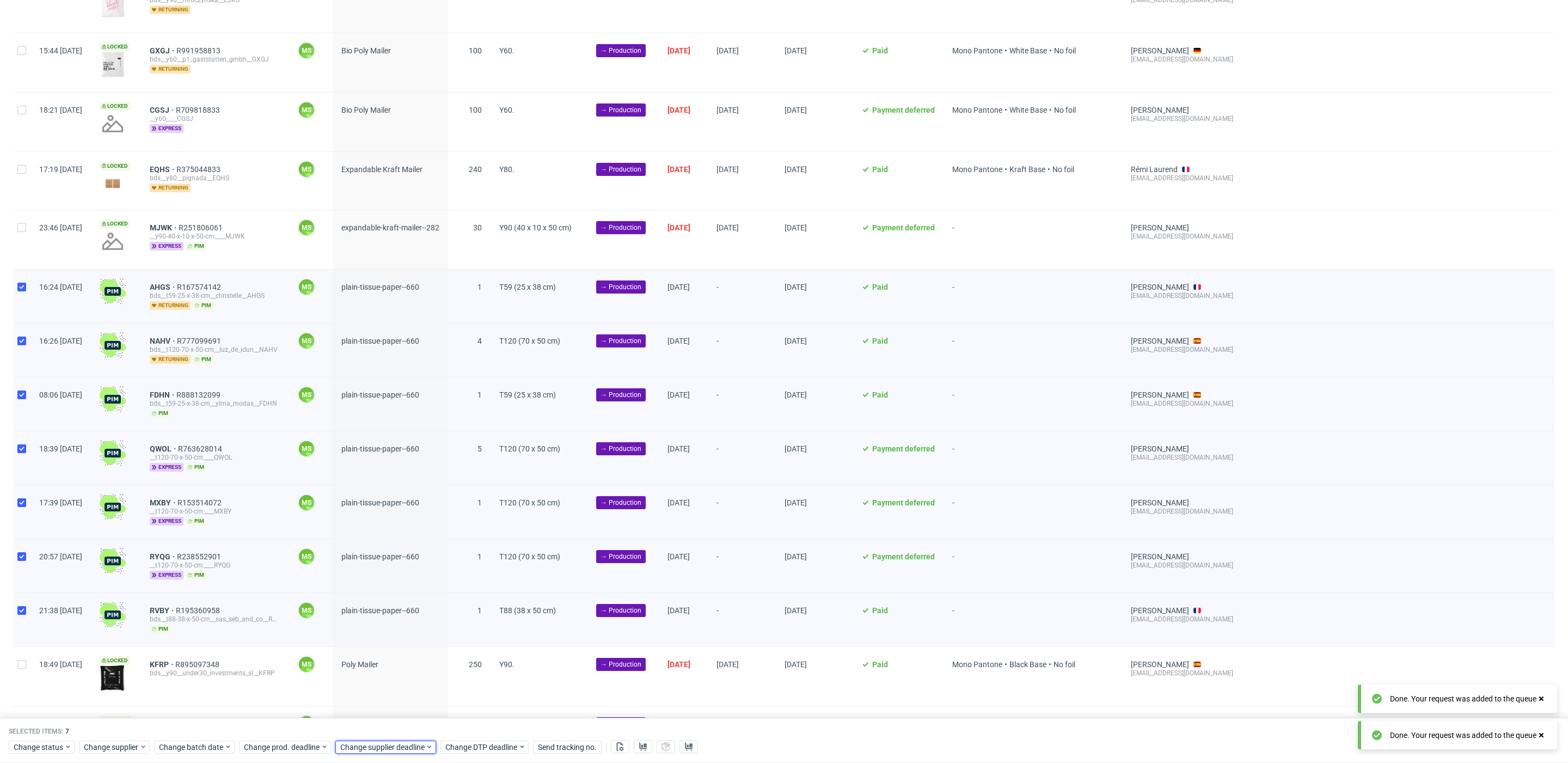
click at [370, 747] on span "Change supplier deadline" at bounding box center [382, 747] width 85 height 11
drag, startPoint x: 391, startPoint y: 689, endPoint x: 402, endPoint y: 691, distance: 11.2
click at [392, 689] on span "30" at bounding box center [391, 688] width 9 height 11
click at [461, 724] on span "Save" at bounding box center [464, 725] width 17 height 8
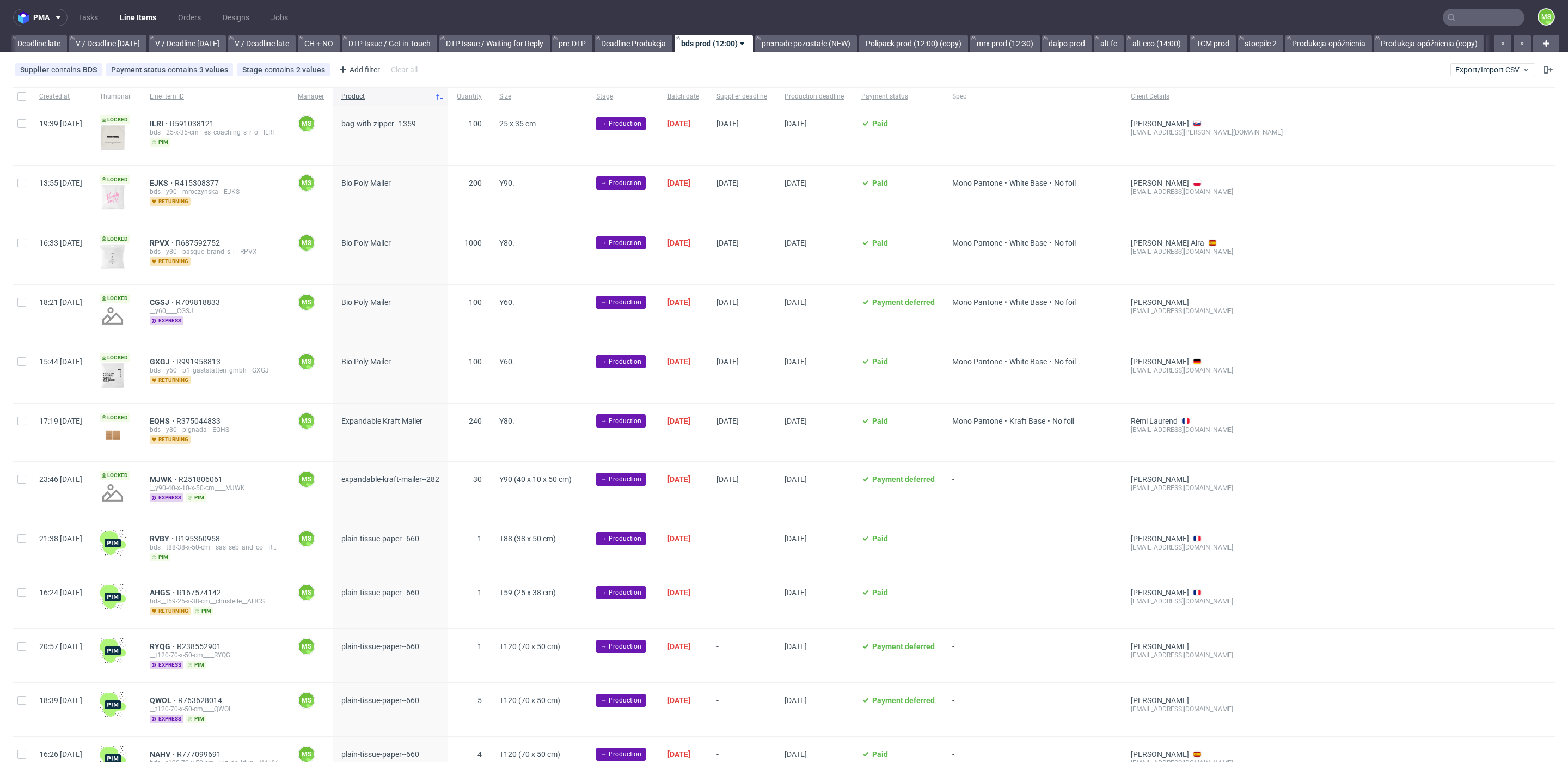
scroll to position [0, 1280]
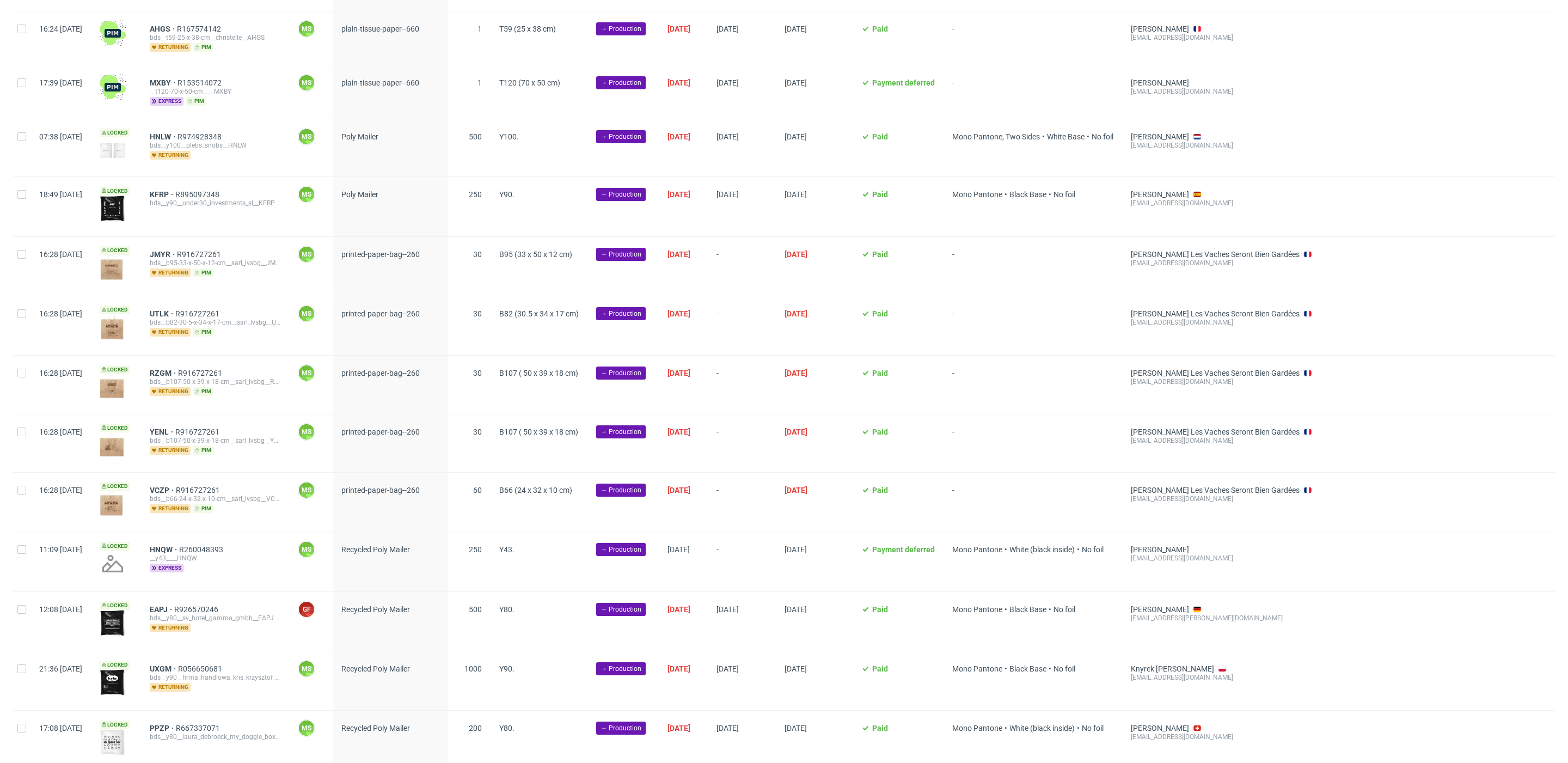
scroll to position [781, 0]
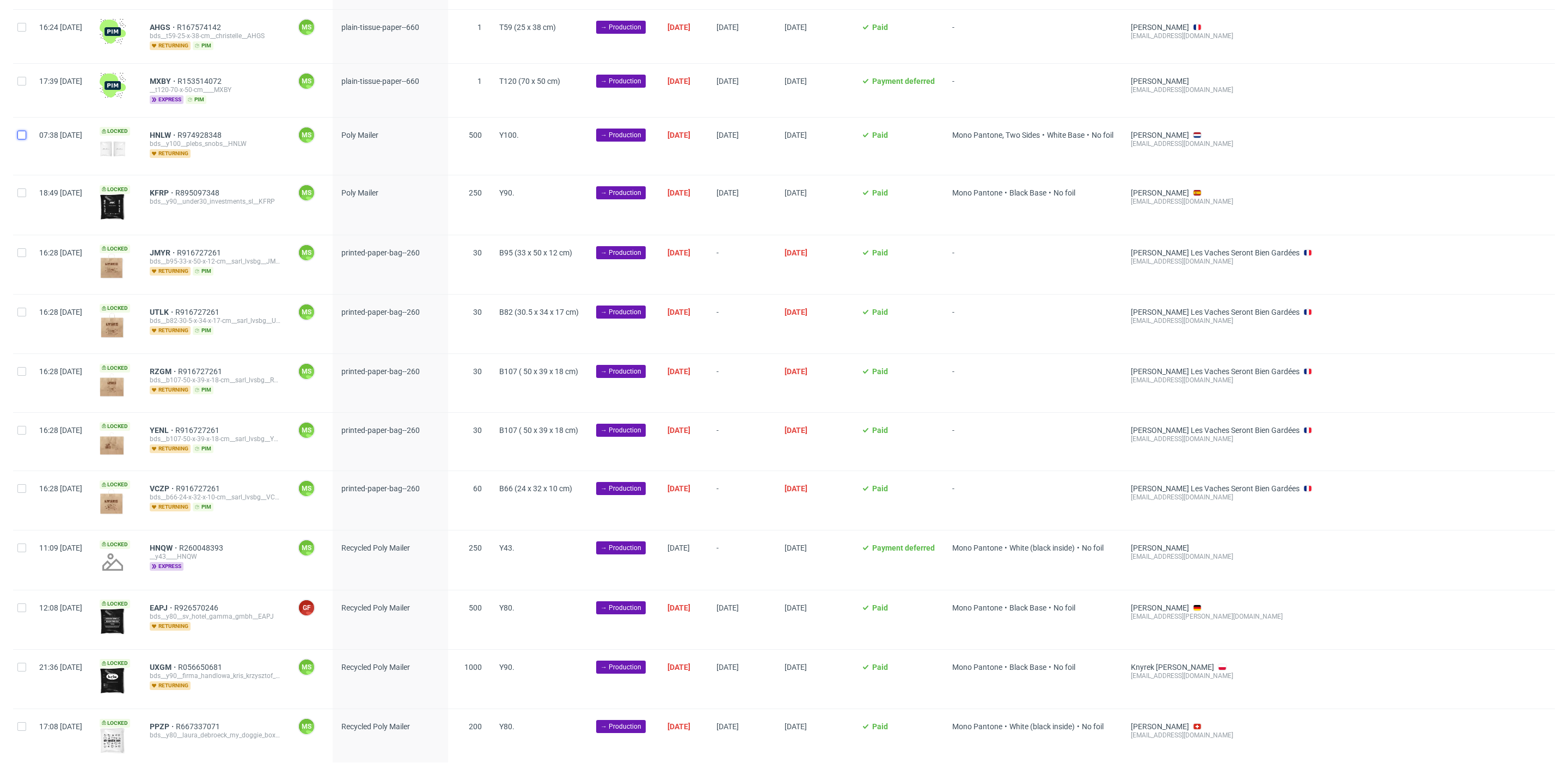
drag, startPoint x: 22, startPoint y: 130, endPoint x: 27, endPoint y: 159, distance: 29.4
click at [22, 135] on div at bounding box center [21, 146] width 17 height 57
checkbox input "true"
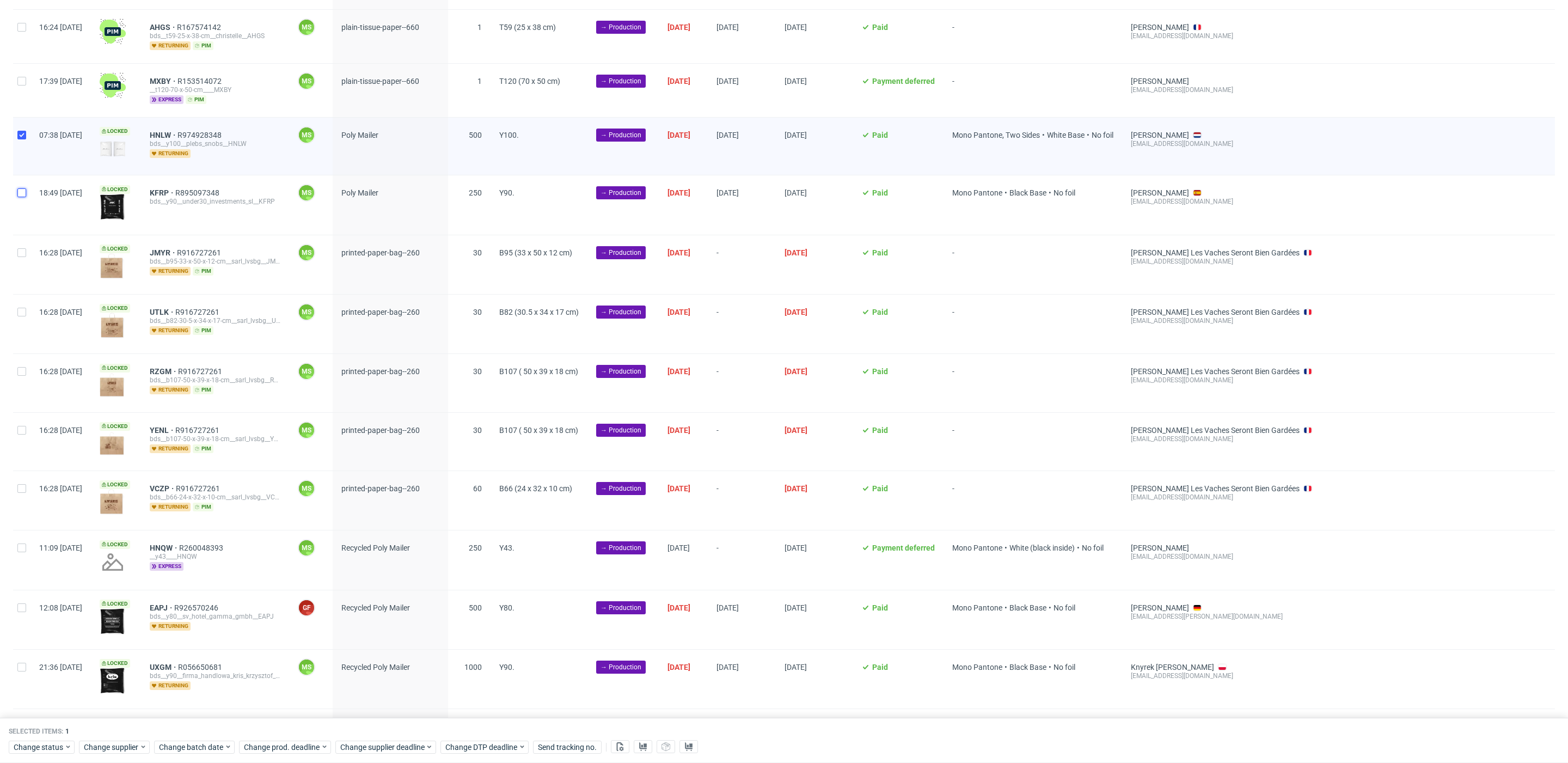
click at [23, 189] on input "checkbox" at bounding box center [22, 193] width 9 height 9
checkbox input "true"
click at [205, 743] on span "Change batch date" at bounding box center [192, 747] width 65 height 11
drag, startPoint x: 198, startPoint y: 690, endPoint x: 246, endPoint y: 643, distance: 67.2
click at [199, 689] on button "29" at bounding box center [192, 688] width 17 height 17
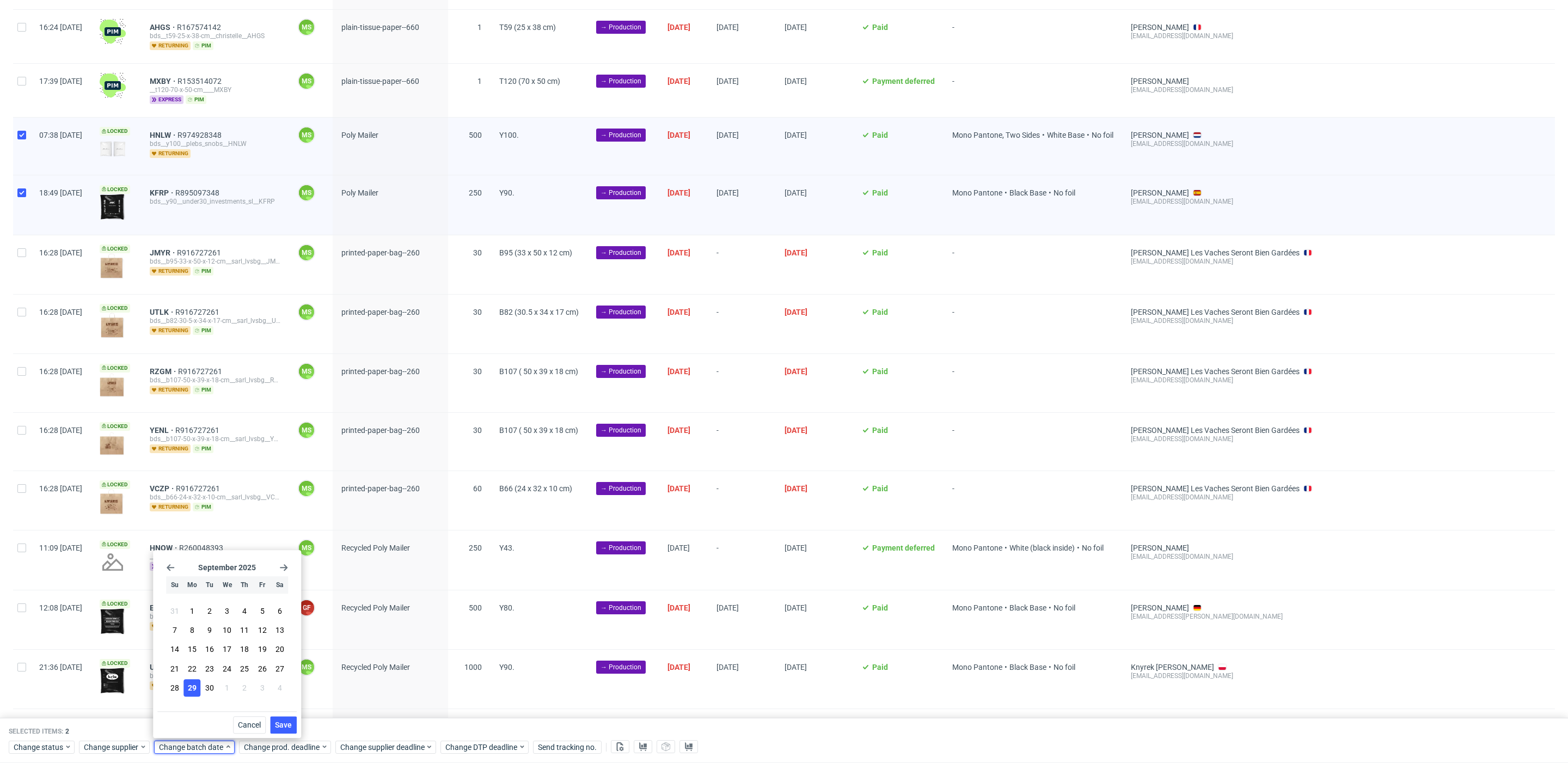
click at [279, 566] on icon "Go forward 1 month" at bounding box center [284, 567] width 9 height 9
drag, startPoint x: 285, startPoint y: 721, endPoint x: 290, endPoint y: 735, distance: 14.9
click at [286, 721] on span "Save" at bounding box center [283, 725] width 17 height 8
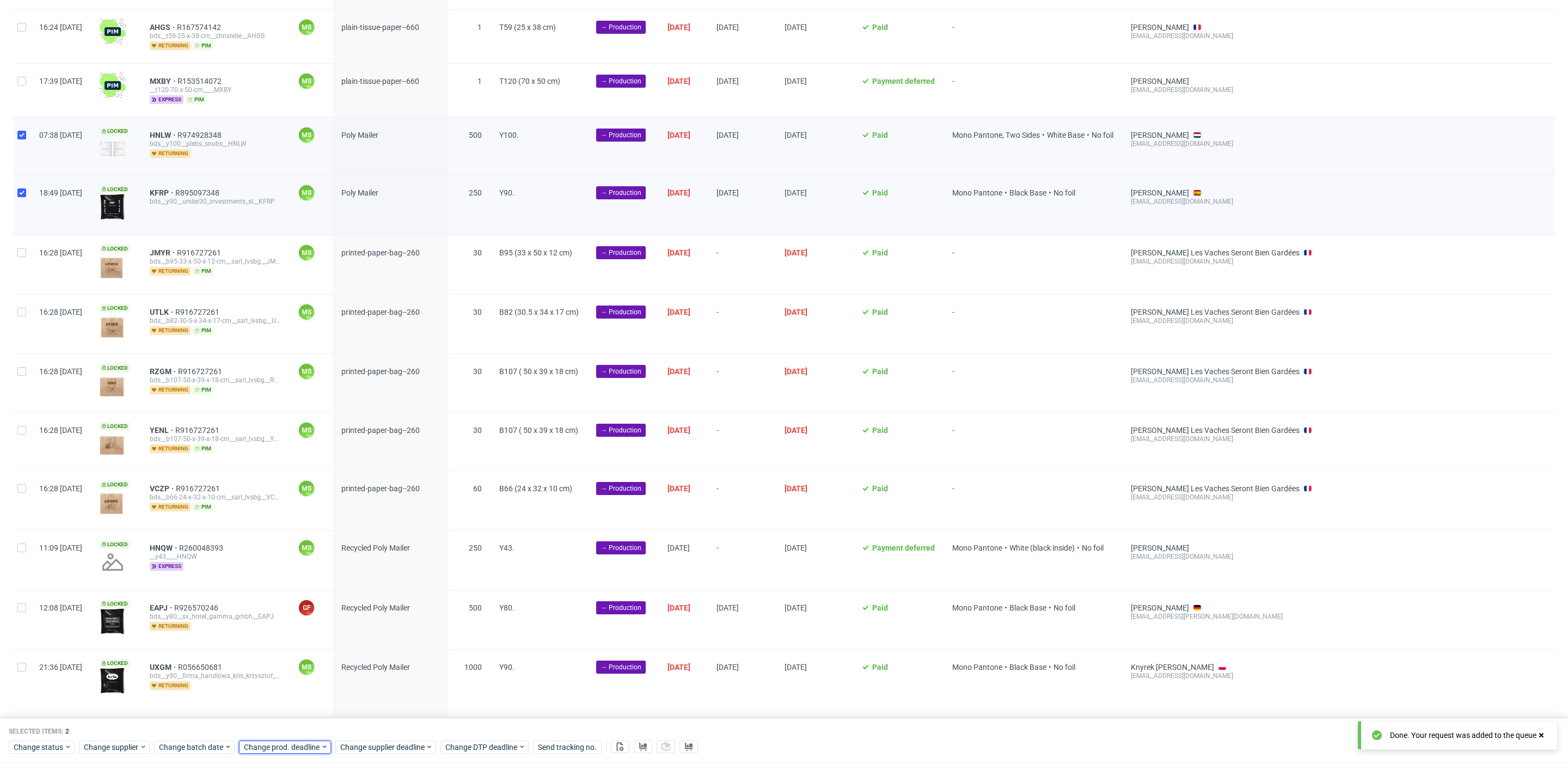
click at [290, 742] on span "Change prod. deadline" at bounding box center [282, 747] width 77 height 11
click at [368, 567] on use "Go forward 1 month" at bounding box center [368, 567] width 8 height 6
drag, startPoint x: 273, startPoint y: 625, endPoint x: 344, endPoint y: 690, distance: 96.3
click at [273, 625] on button "6" at bounding box center [276, 630] width 17 height 17
click at [375, 725] on span "Save" at bounding box center [368, 725] width 17 height 8
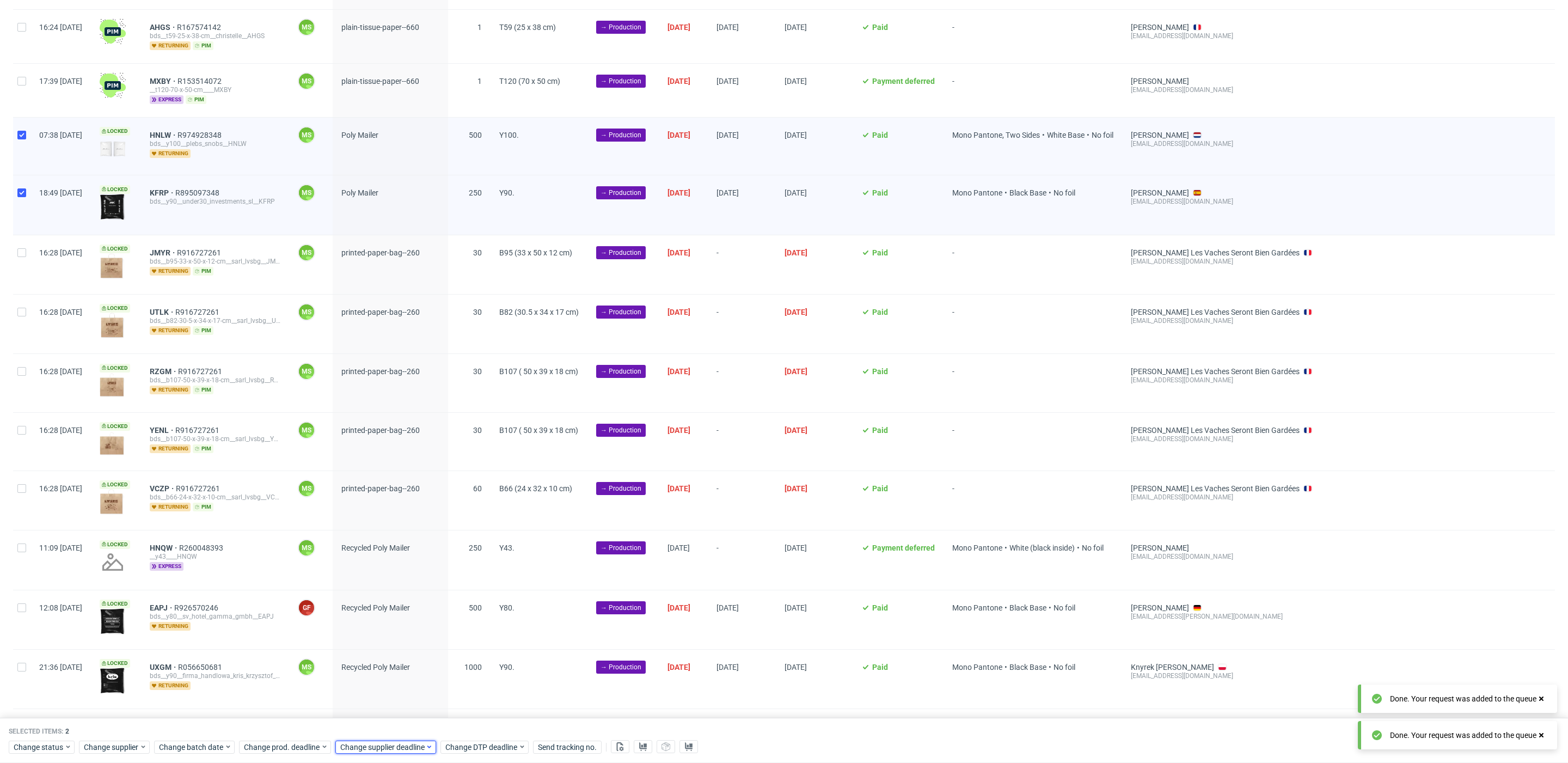
click at [376, 743] on span "Change supplier deadline" at bounding box center [382, 747] width 85 height 11
click at [470, 570] on div "[DATE] Su Mo Tu We Th Fr Sa 31 1 2 3 4 5 6 7 8 9 10 11 12 13 14 15 16 17 18 19 …" at bounding box center [408, 633] width 139 height 157
click at [464, 569] on icon "Go forward 1 month" at bounding box center [464, 567] width 9 height 9
drag, startPoint x: 375, startPoint y: 630, endPoint x: 439, endPoint y: 695, distance: 91.2
click at [375, 631] on button "6" at bounding box center [373, 630] width 17 height 17
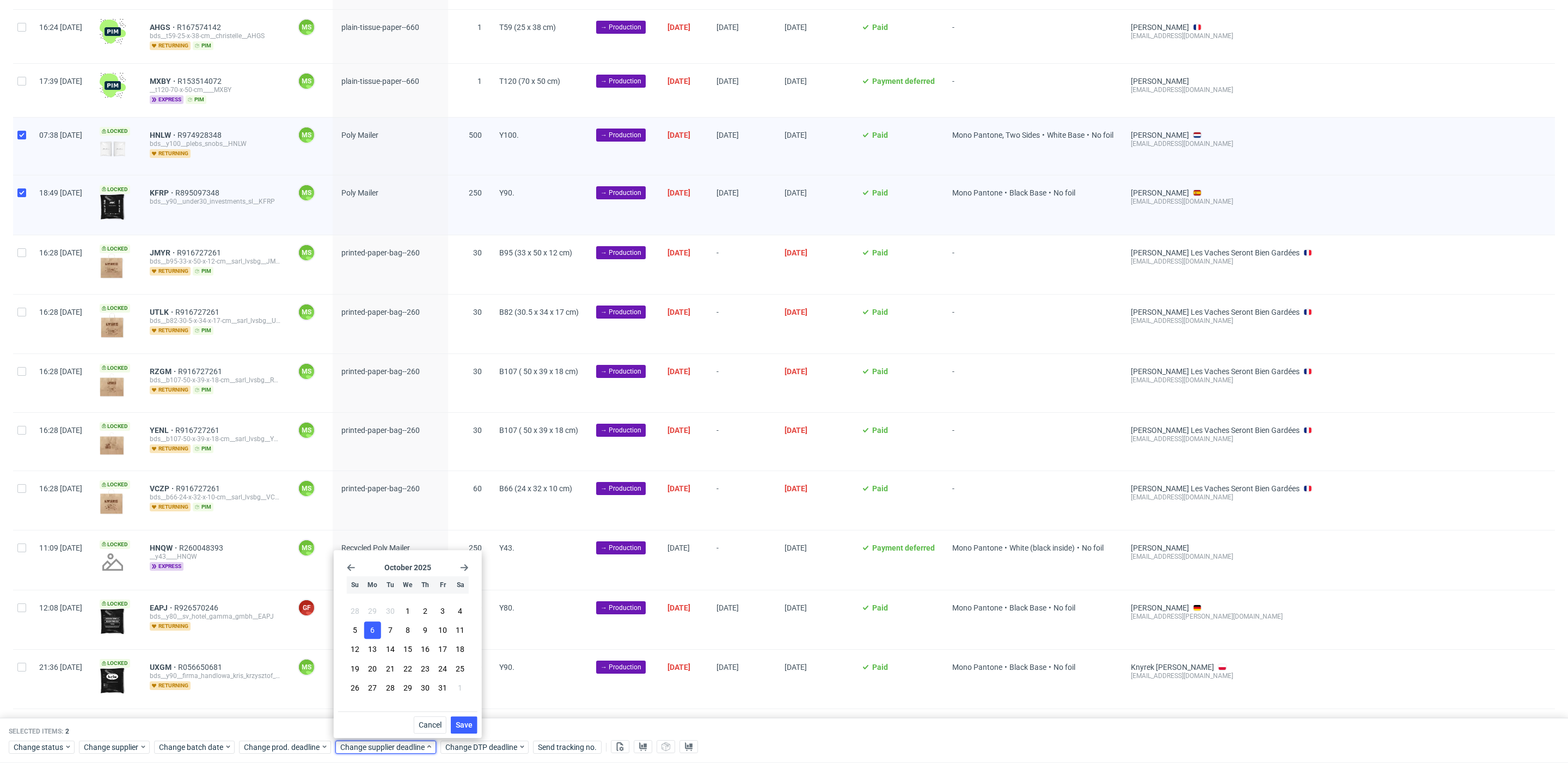
click at [458, 721] on span "Save" at bounding box center [464, 725] width 17 height 8
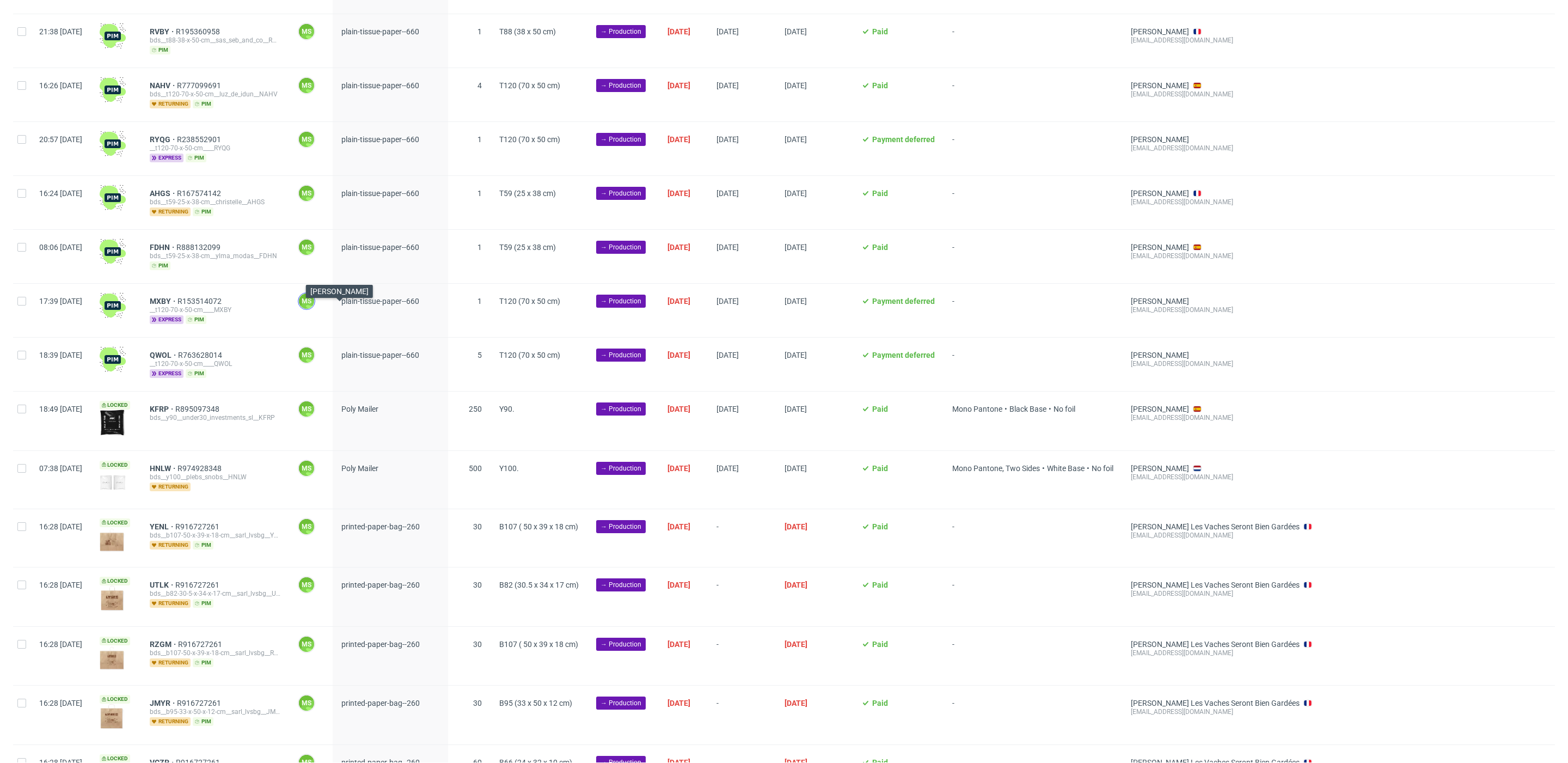
scroll to position [508, 0]
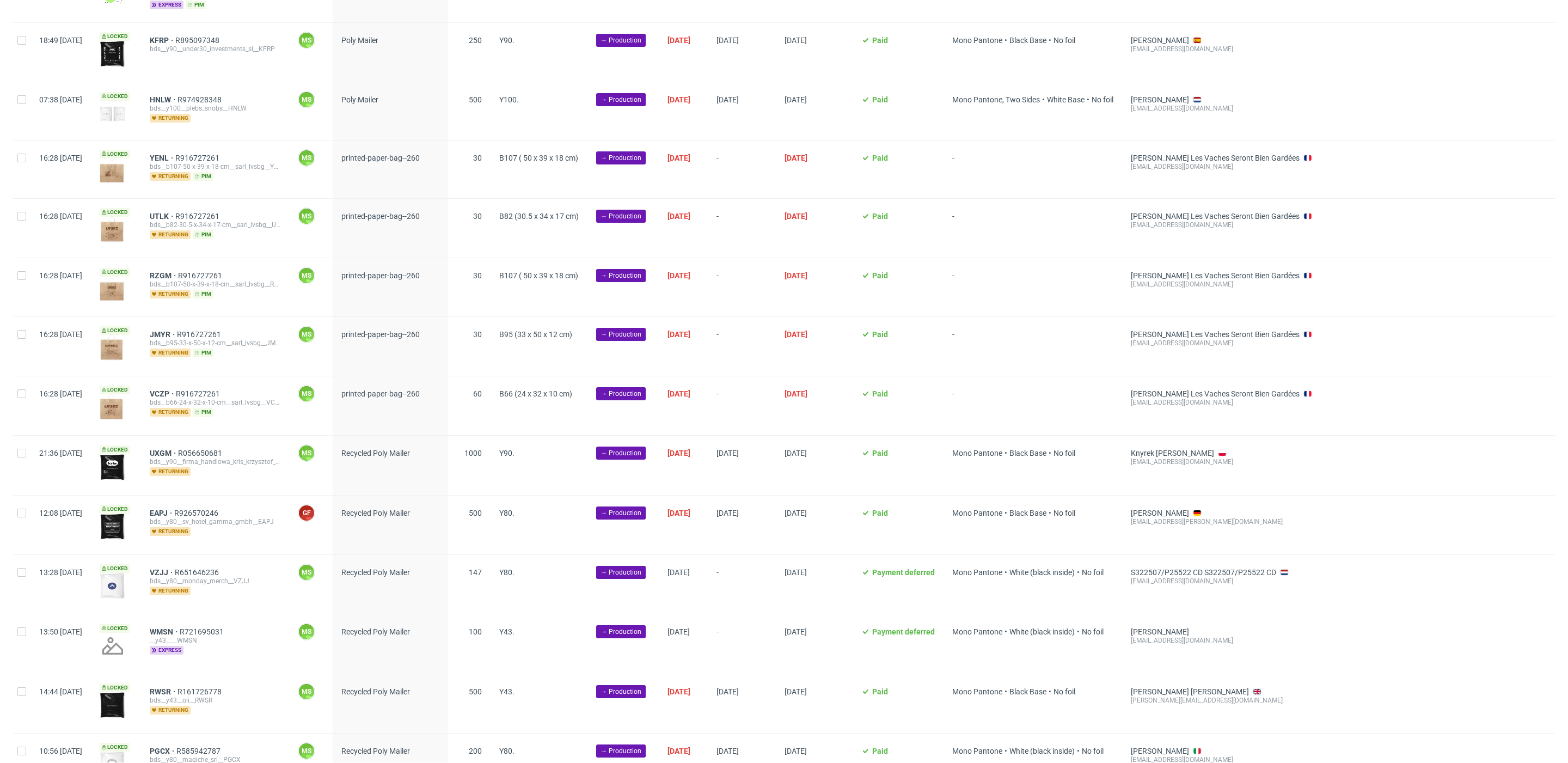
scroll to position [897, 0]
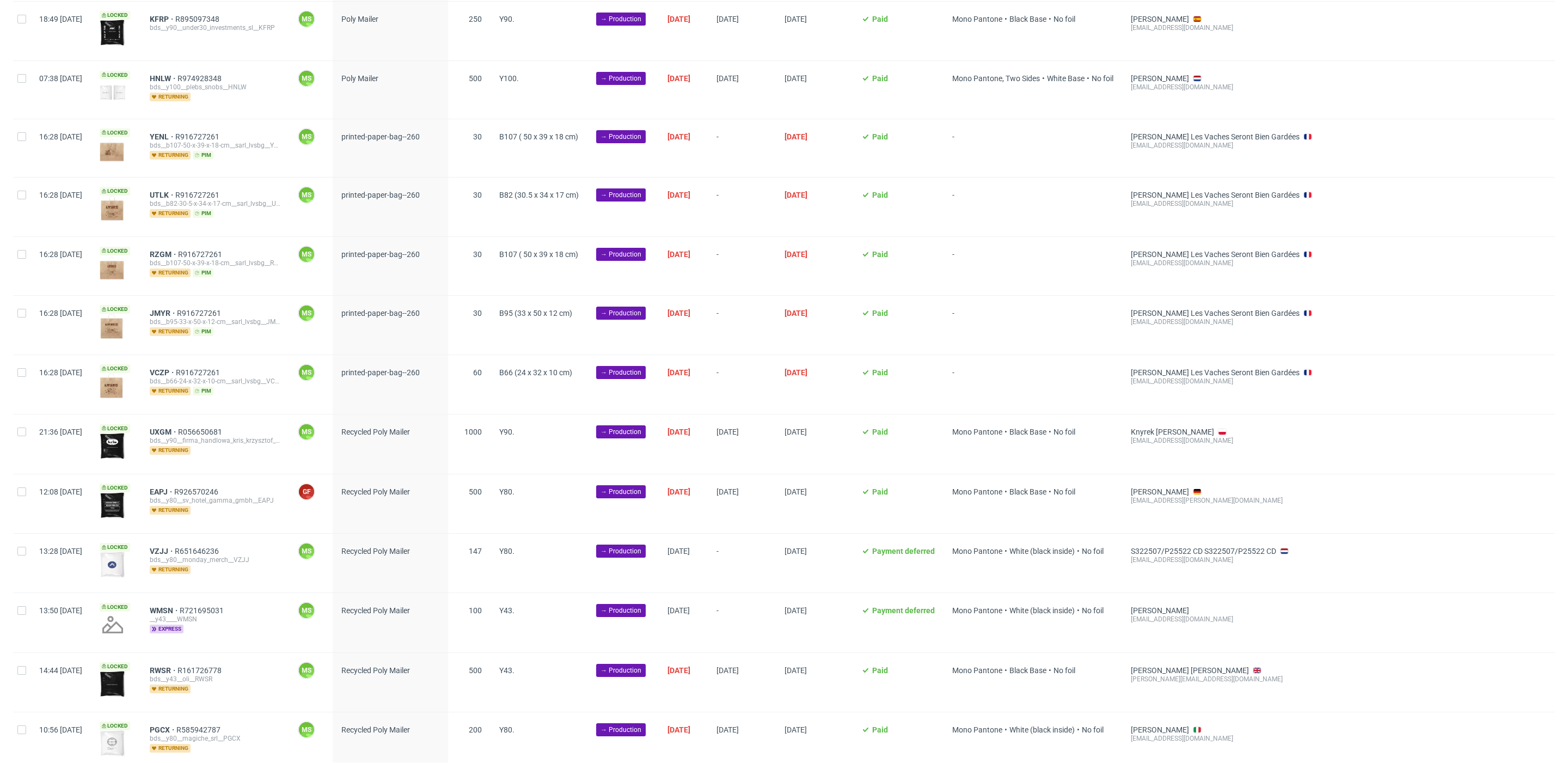
drag, startPoint x: 20, startPoint y: 134, endPoint x: 24, endPoint y: 161, distance: 27.3
click at [20, 136] on div at bounding box center [21, 148] width 17 height 58
checkbox input "true"
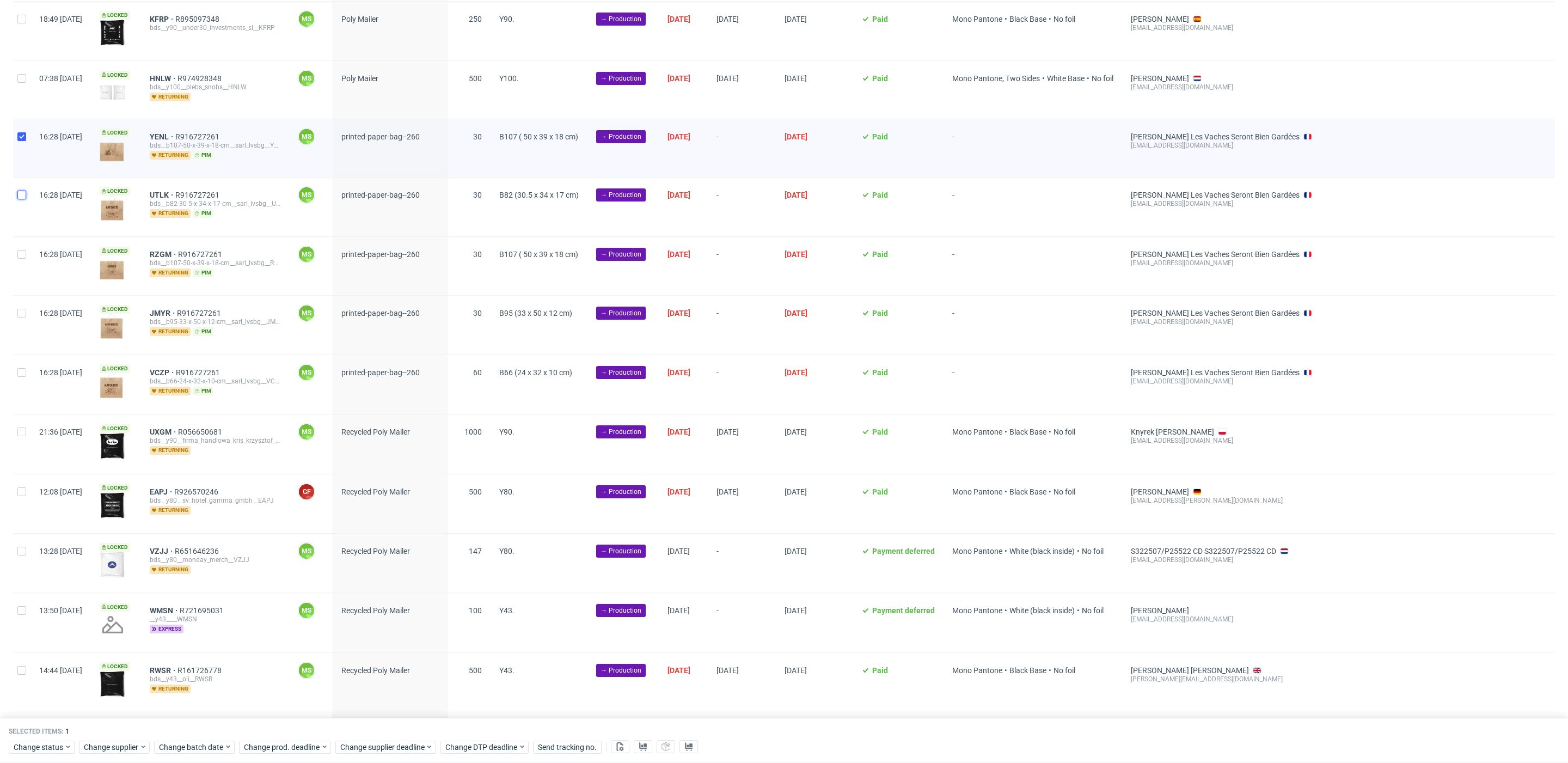
click at [23, 191] on input "checkbox" at bounding box center [22, 195] width 9 height 9
checkbox input "true"
drag, startPoint x: 24, startPoint y: 250, endPoint x: 22, endPoint y: 283, distance: 33.1
click at [24, 250] on input "checkbox" at bounding box center [22, 255] width 9 height 9
checkbox input "true"
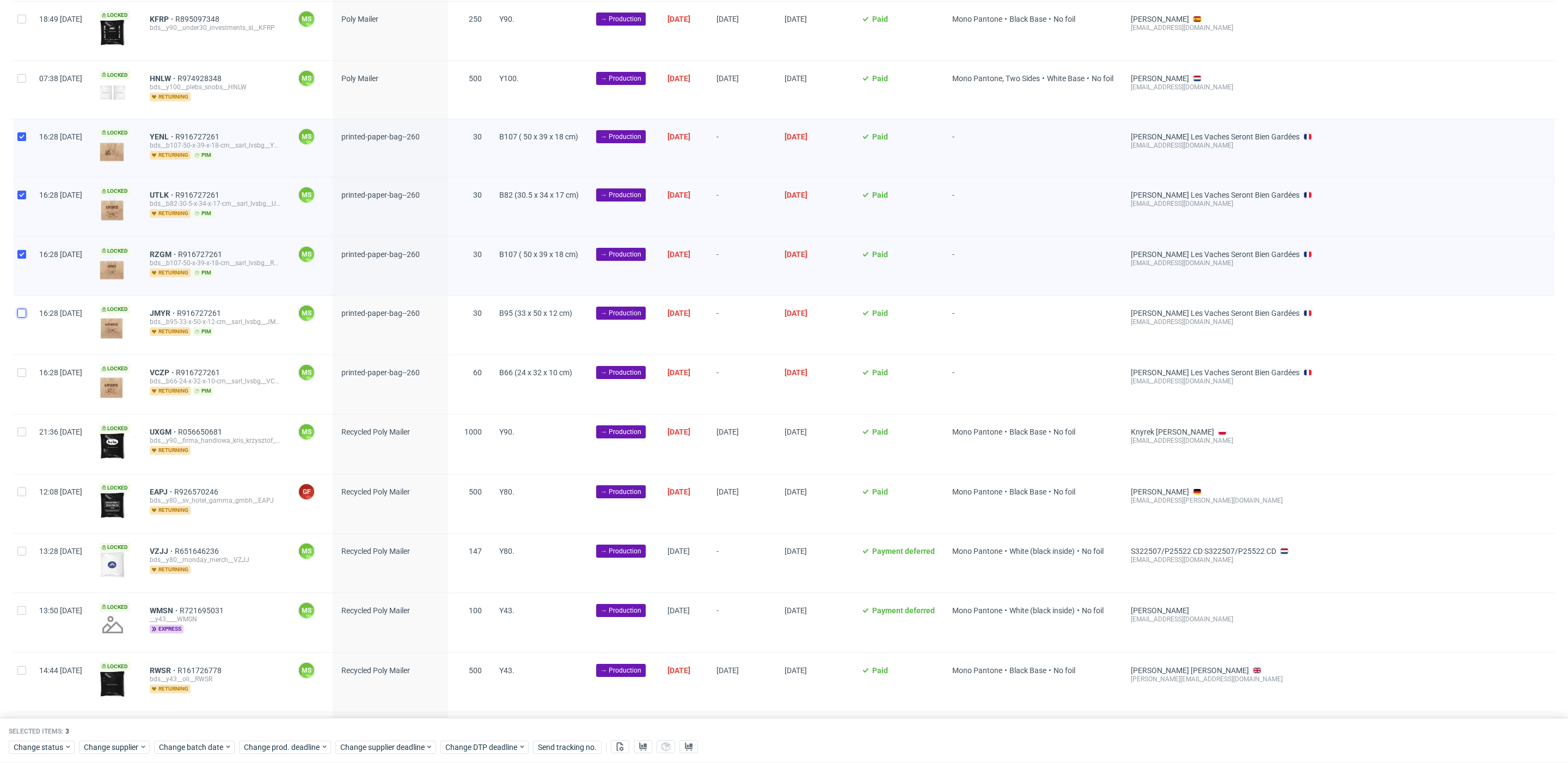
drag, startPoint x: 21, startPoint y: 301, endPoint x: 21, endPoint y: 334, distance: 33.0
click at [21, 309] on input "checkbox" at bounding box center [22, 313] width 9 height 9
checkbox input "true"
click at [20, 368] on input "checkbox" at bounding box center [22, 373] width 9 height 9
checkbox input "true"
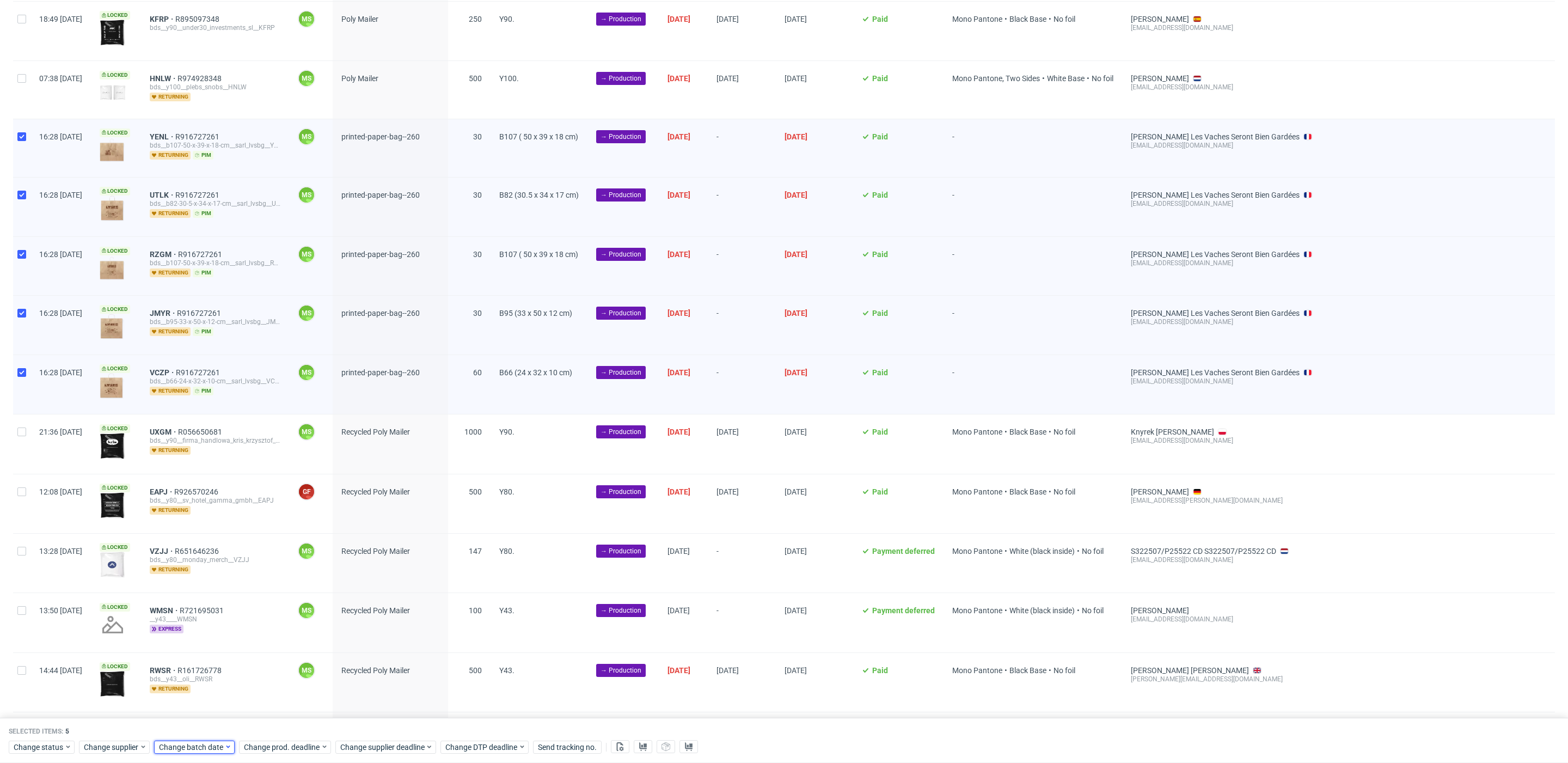
click at [191, 742] on span "Change batch date" at bounding box center [192, 747] width 65 height 11
drag, startPoint x: 194, startPoint y: 691, endPoint x: 240, endPoint y: 711, distance: 50.2
click at [195, 691] on span "29" at bounding box center [192, 688] width 9 height 11
drag, startPoint x: 291, startPoint y: 730, endPoint x: 291, endPoint y: 746, distance: 16.0
click at [288, 734] on div "September 2025 Su Mo Tu We Th Fr Sa 31 1 2 3 4 5 6 7 8 9 10 11 12 13 14 15 16 1…" at bounding box center [227, 644] width 148 height 188
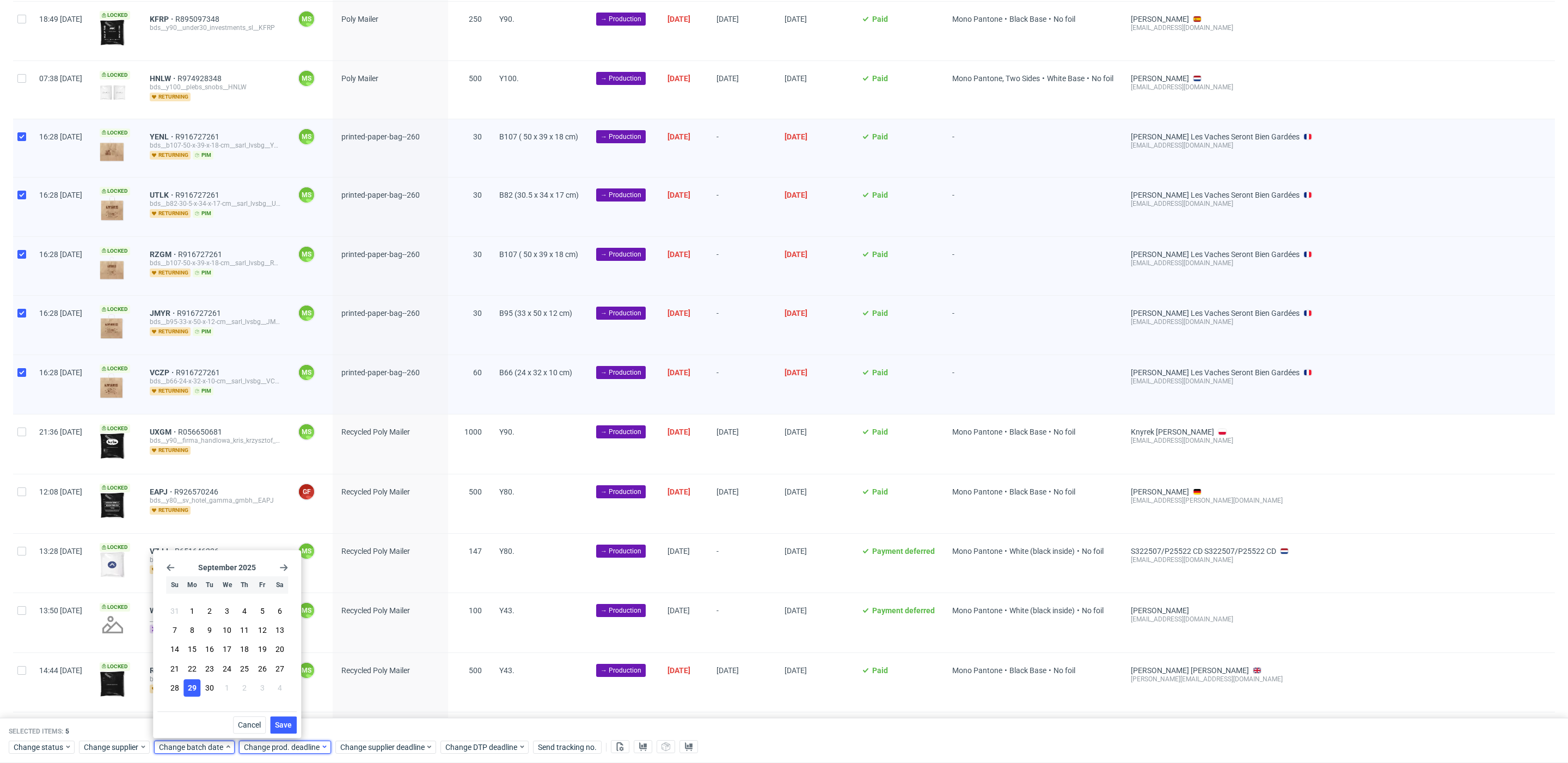
click at [292, 748] on span "Change prod. deadline" at bounding box center [282, 747] width 77 height 11
drag, startPoint x: 325, startPoint y: 728, endPoint x: 304, endPoint y: 728, distance: 21.0
click at [322, 728] on span "Cancel" at bounding box center [334, 725] width 23 height 8
click at [214, 746] on span "Change batch date" at bounding box center [192, 747] width 65 height 11
drag, startPoint x: 196, startPoint y: 688, endPoint x: 226, endPoint y: 706, distance: 35.0
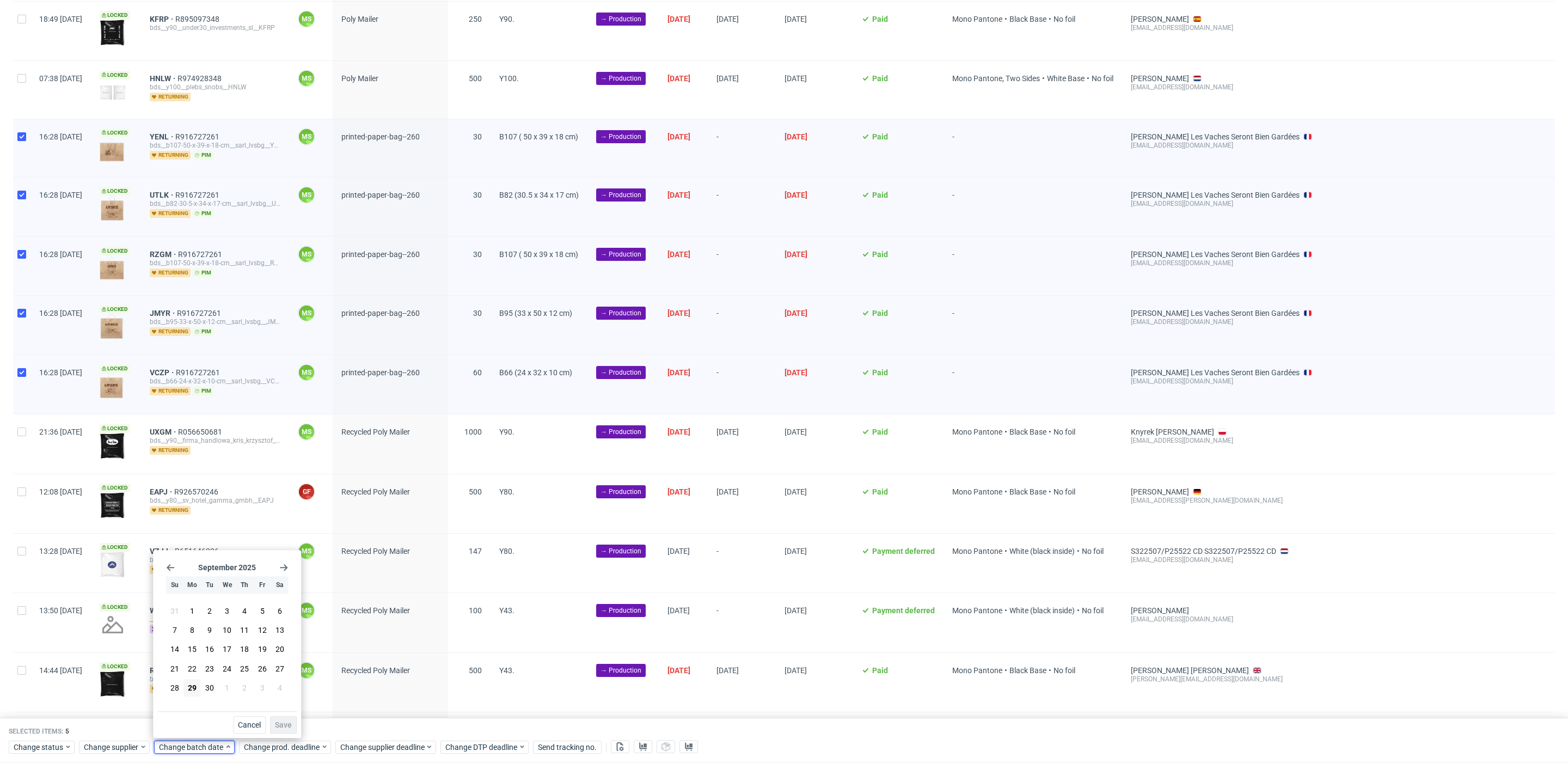
click at [196, 689] on button "29" at bounding box center [192, 688] width 17 height 17
click at [292, 730] on button "Save" at bounding box center [283, 725] width 27 height 17
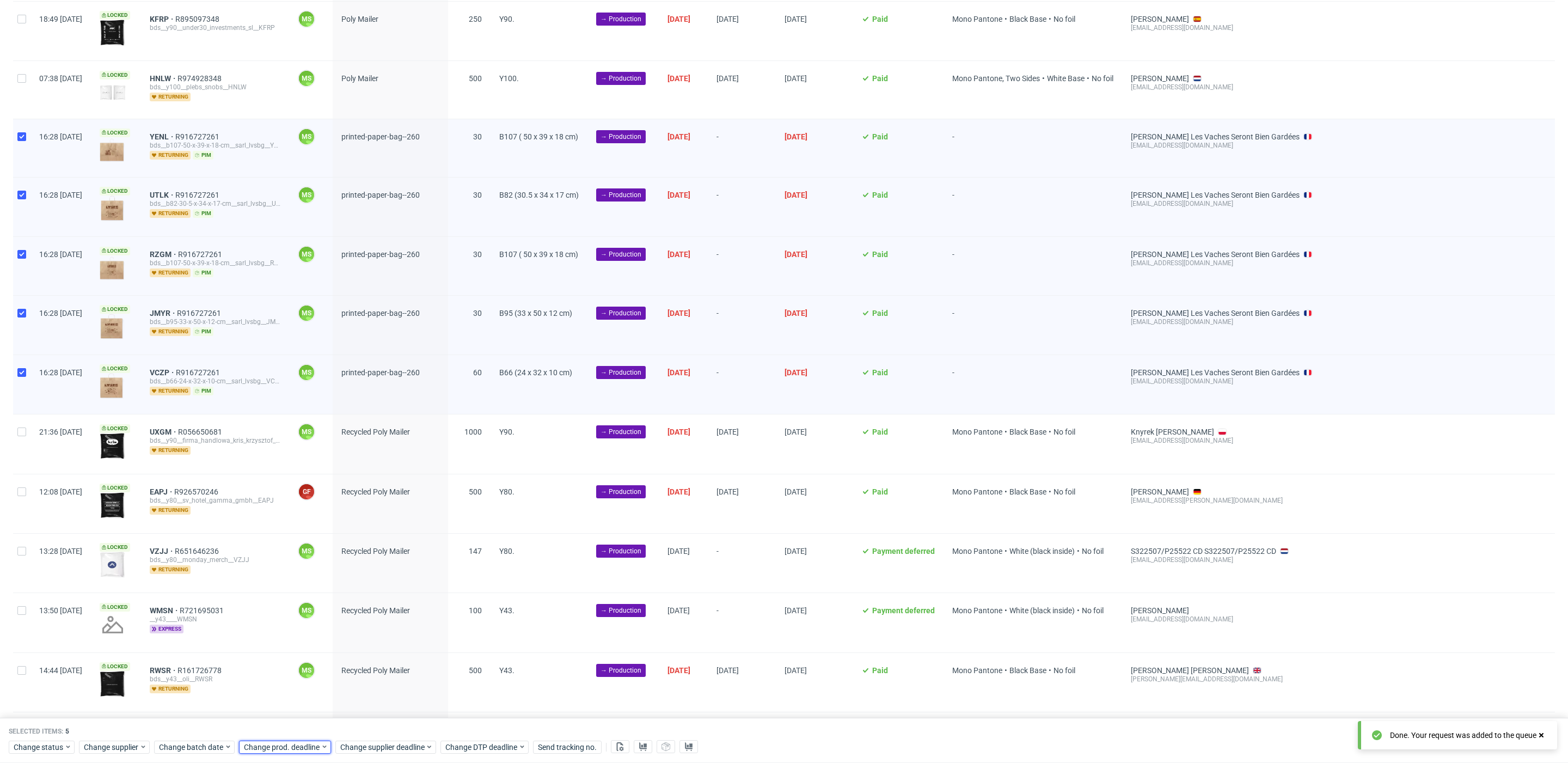
drag, startPoint x: 290, startPoint y: 748, endPoint x: 288, endPoint y: 739, distance: 9.2
click at [290, 747] on span "Change prod. deadline" at bounding box center [282, 747] width 77 height 11
drag, startPoint x: 343, startPoint y: 689, endPoint x: 360, endPoint y: 703, distance: 22.0
click at [343, 689] on button "3" at bounding box center [347, 688] width 17 height 17
drag, startPoint x: 365, startPoint y: 715, endPoint x: 369, endPoint y: 722, distance: 8.1
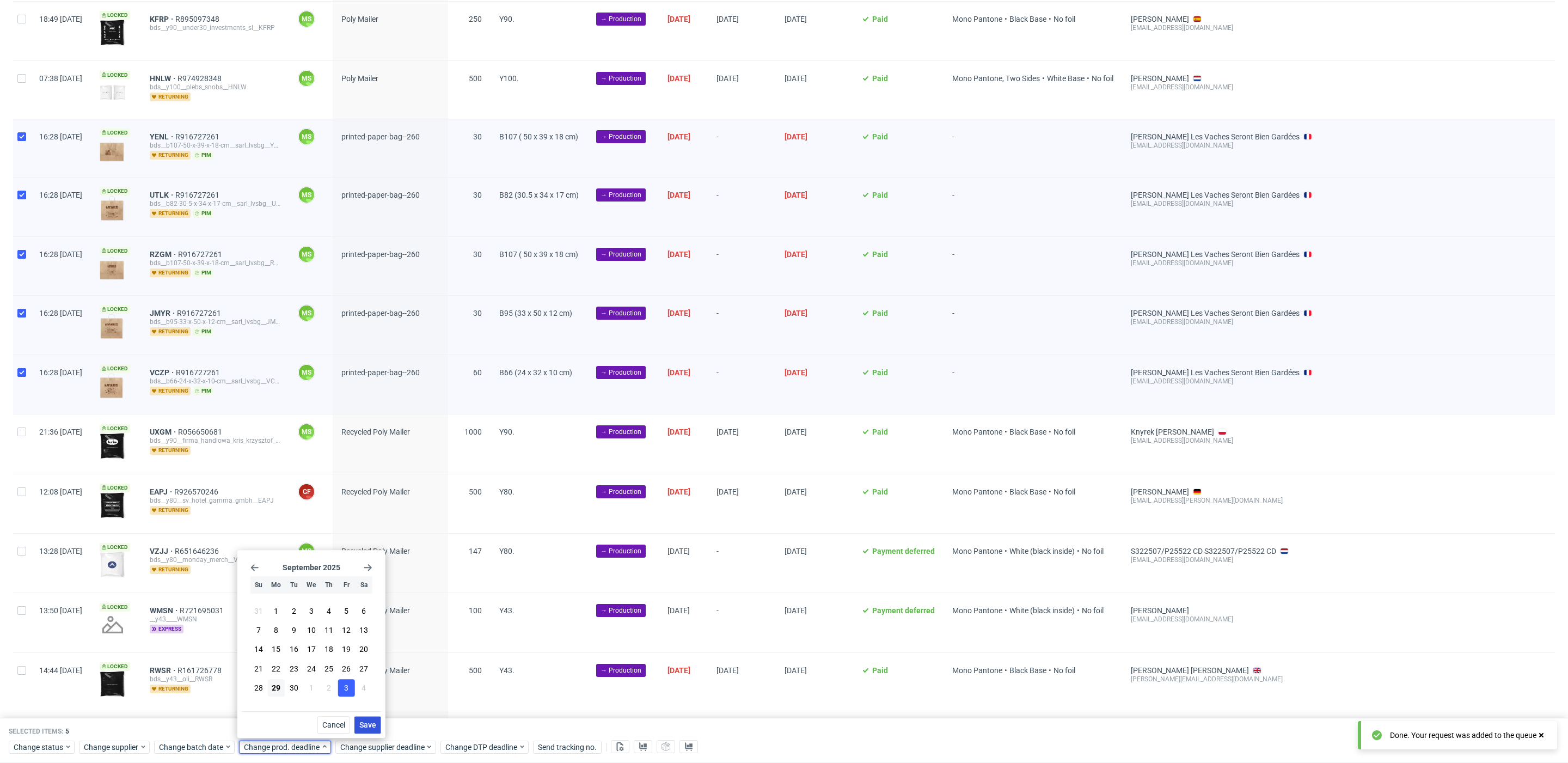
click at [365, 716] on div "Cancel Save" at bounding box center [311, 722] width 139 height 22
drag, startPoint x: 370, startPoint y: 723, endPoint x: 388, endPoint y: 741, distance: 25.5
click at [370, 723] on span "Save" at bounding box center [368, 725] width 17 height 8
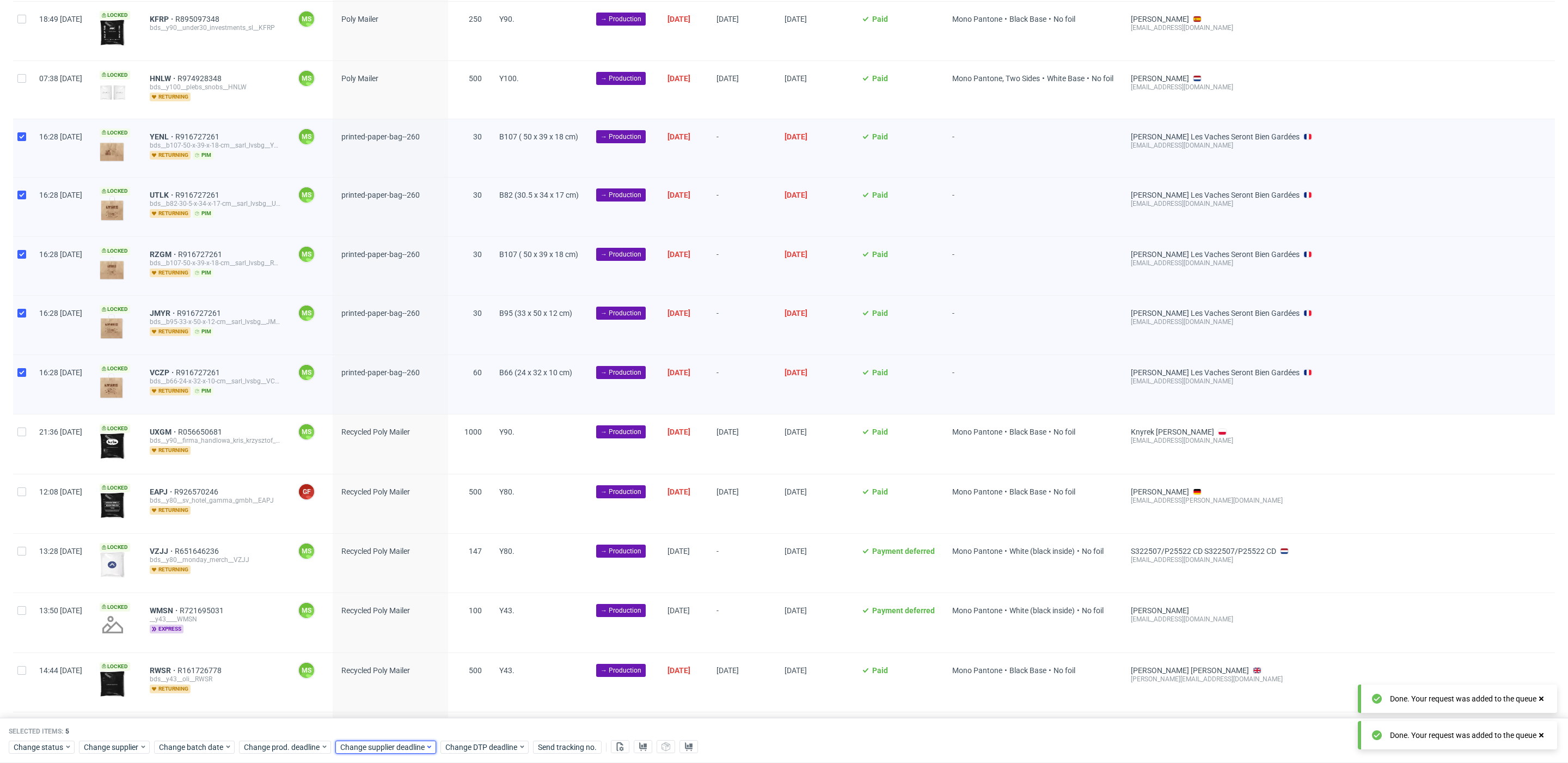
click at [391, 748] on span "Change supplier deadline" at bounding box center [382, 747] width 85 height 11
drag, startPoint x: 442, startPoint y: 694, endPoint x: 460, endPoint y: 727, distance: 37.6
click at [442, 694] on button "3" at bounding box center [443, 688] width 17 height 17
click at [460, 728] on span "Save" at bounding box center [464, 725] width 17 height 8
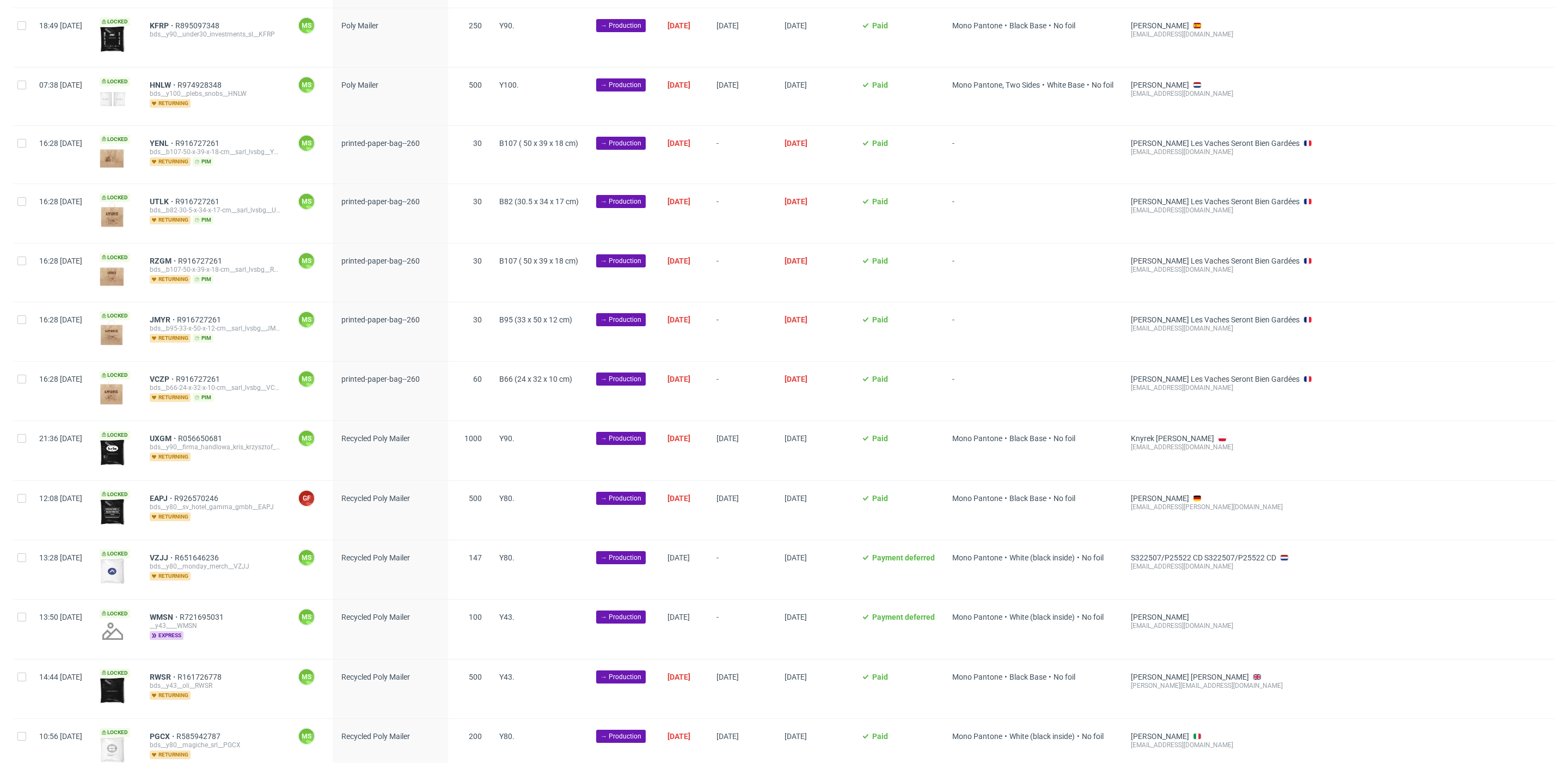
scroll to position [892, 0]
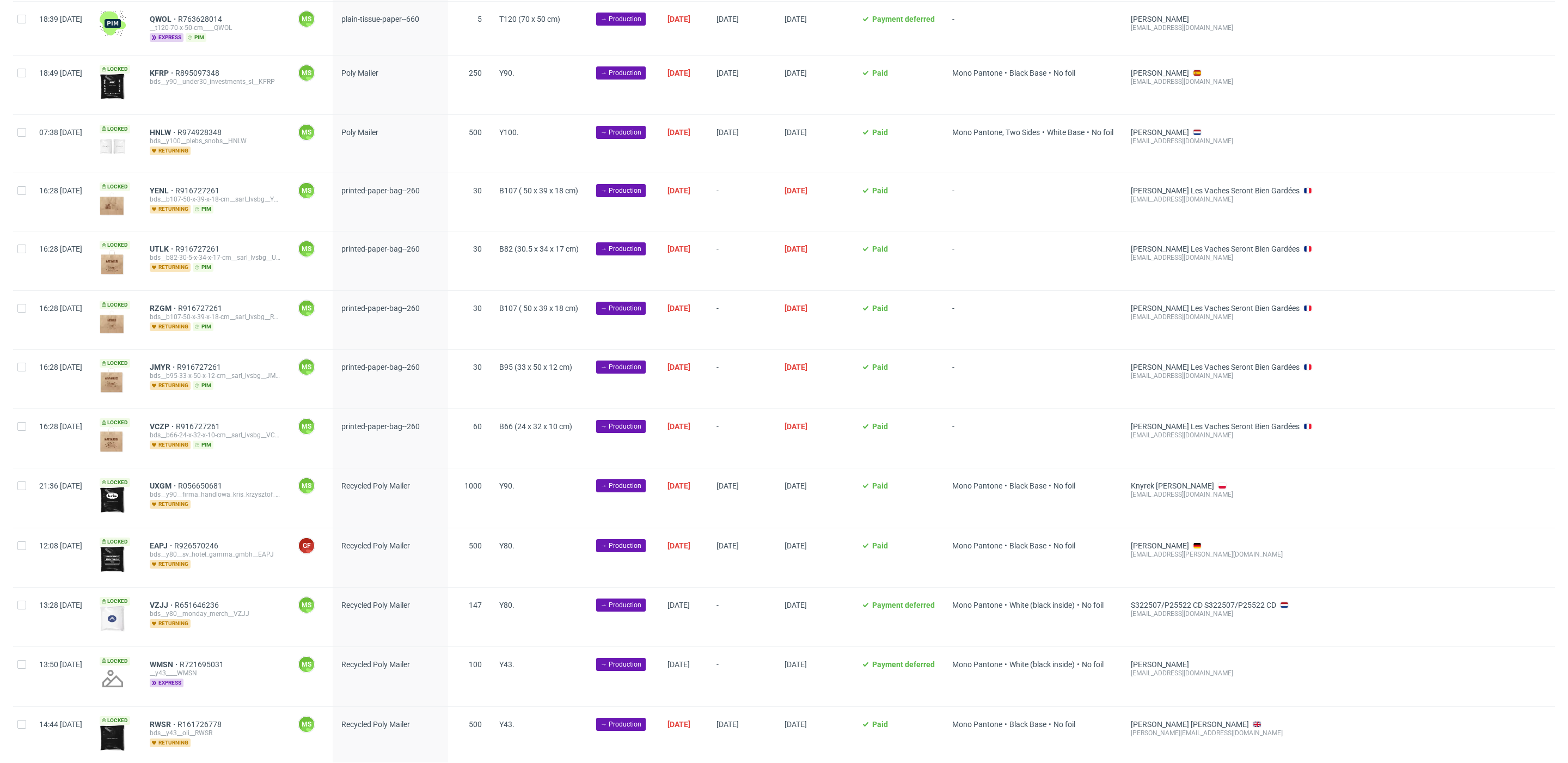
scroll to position [840, 0]
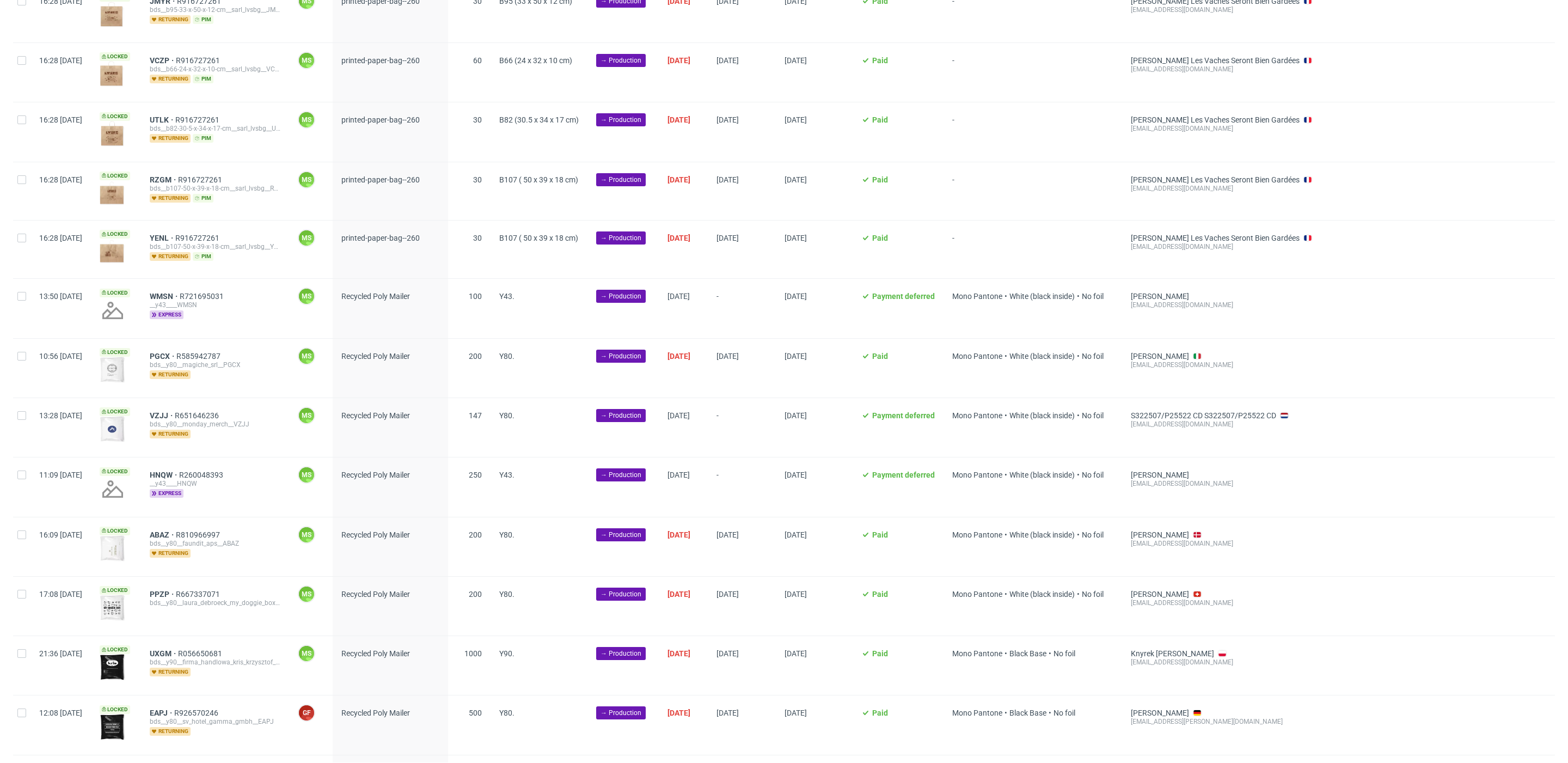
scroll to position [1034, 0]
click at [20, 292] on div at bounding box center [21, 306] width 17 height 59
checkbox input "true"
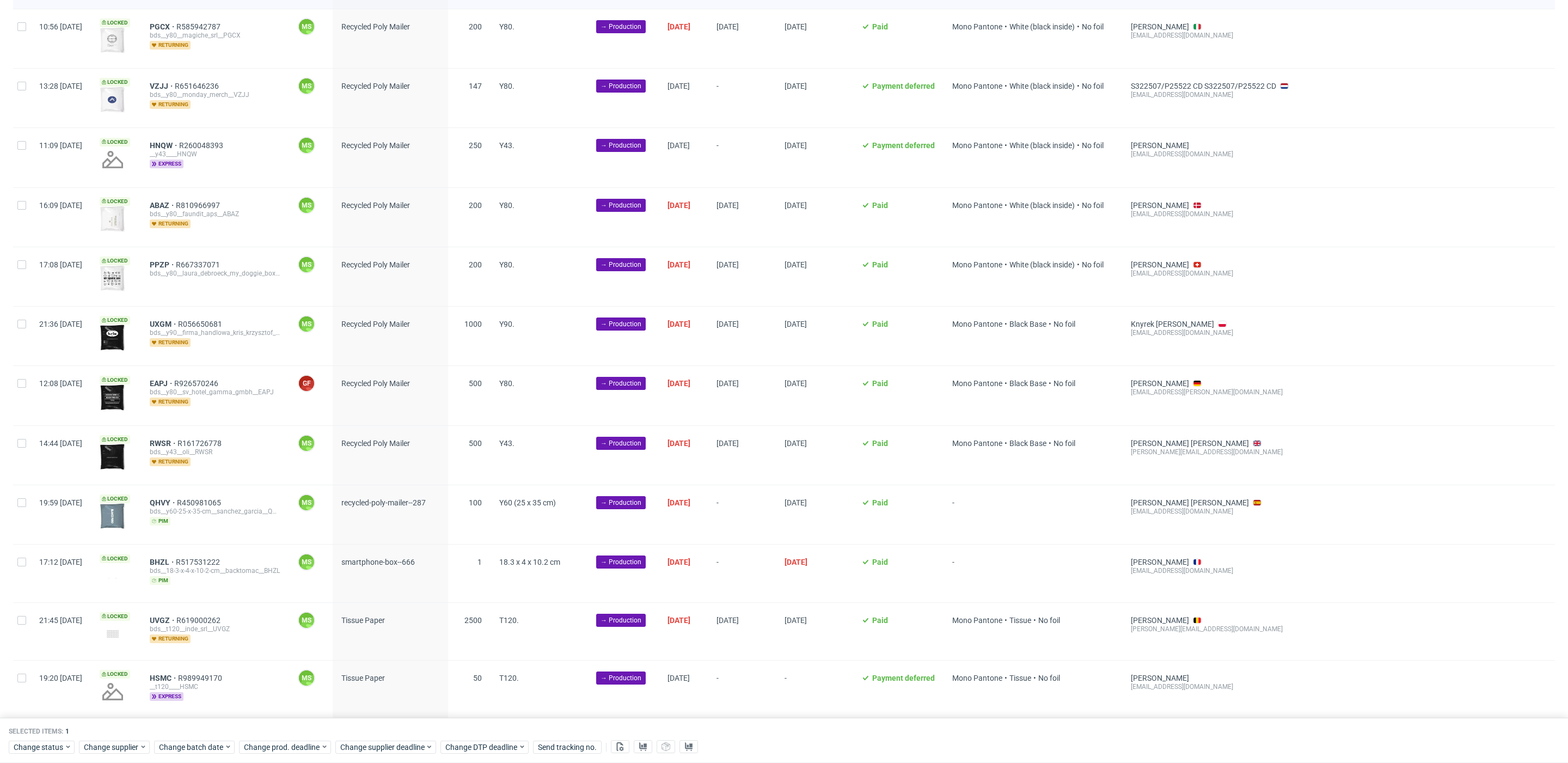
scroll to position [1377, 0]
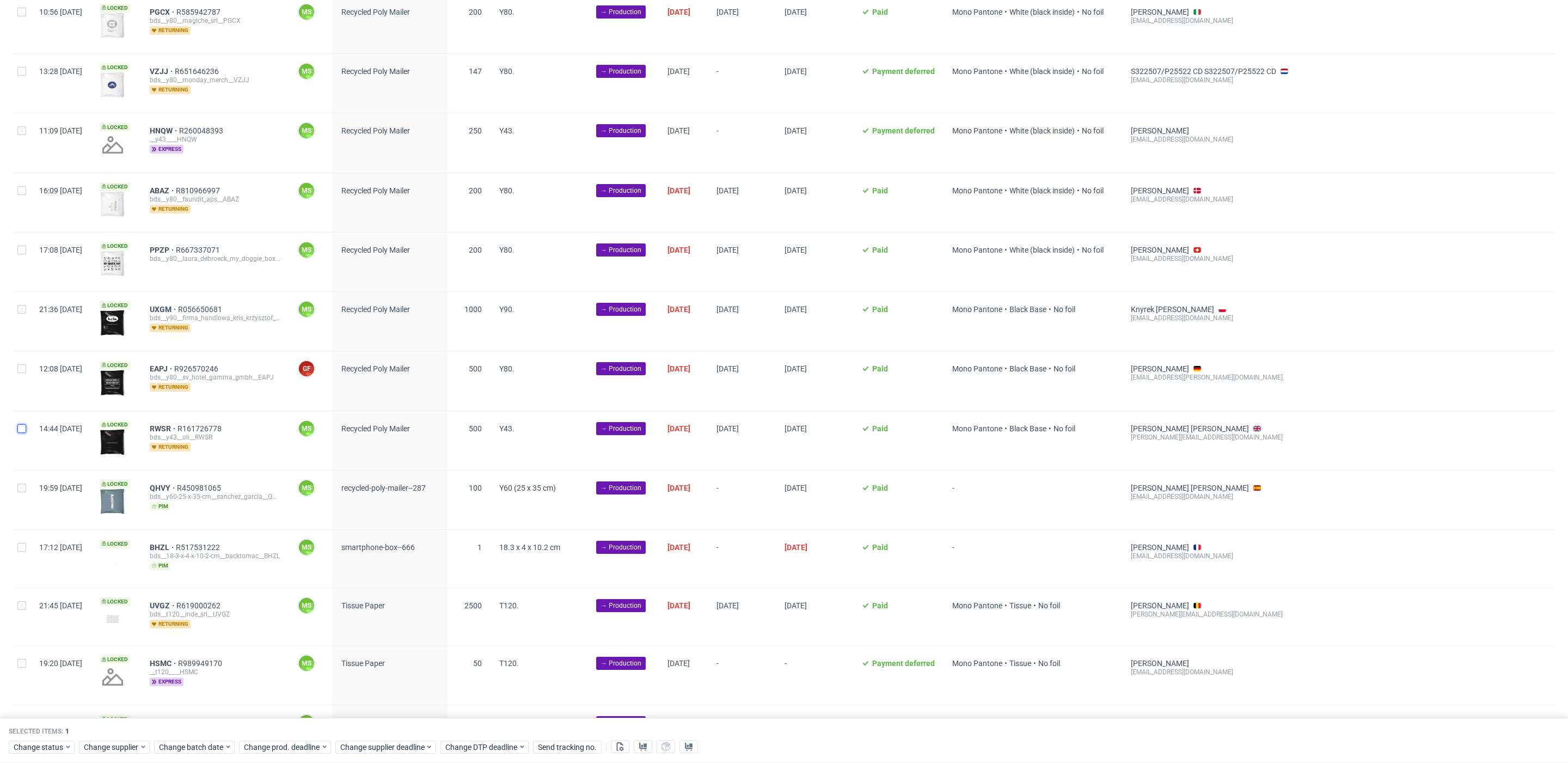
click at [20, 424] on input "checkbox" at bounding box center [22, 429] width 9 height 9
checkbox input "true"
click at [24, 365] on input "checkbox" at bounding box center [22, 369] width 9 height 9
checkbox input "true"
click at [24, 305] on input "checkbox" at bounding box center [22, 310] width 9 height 9
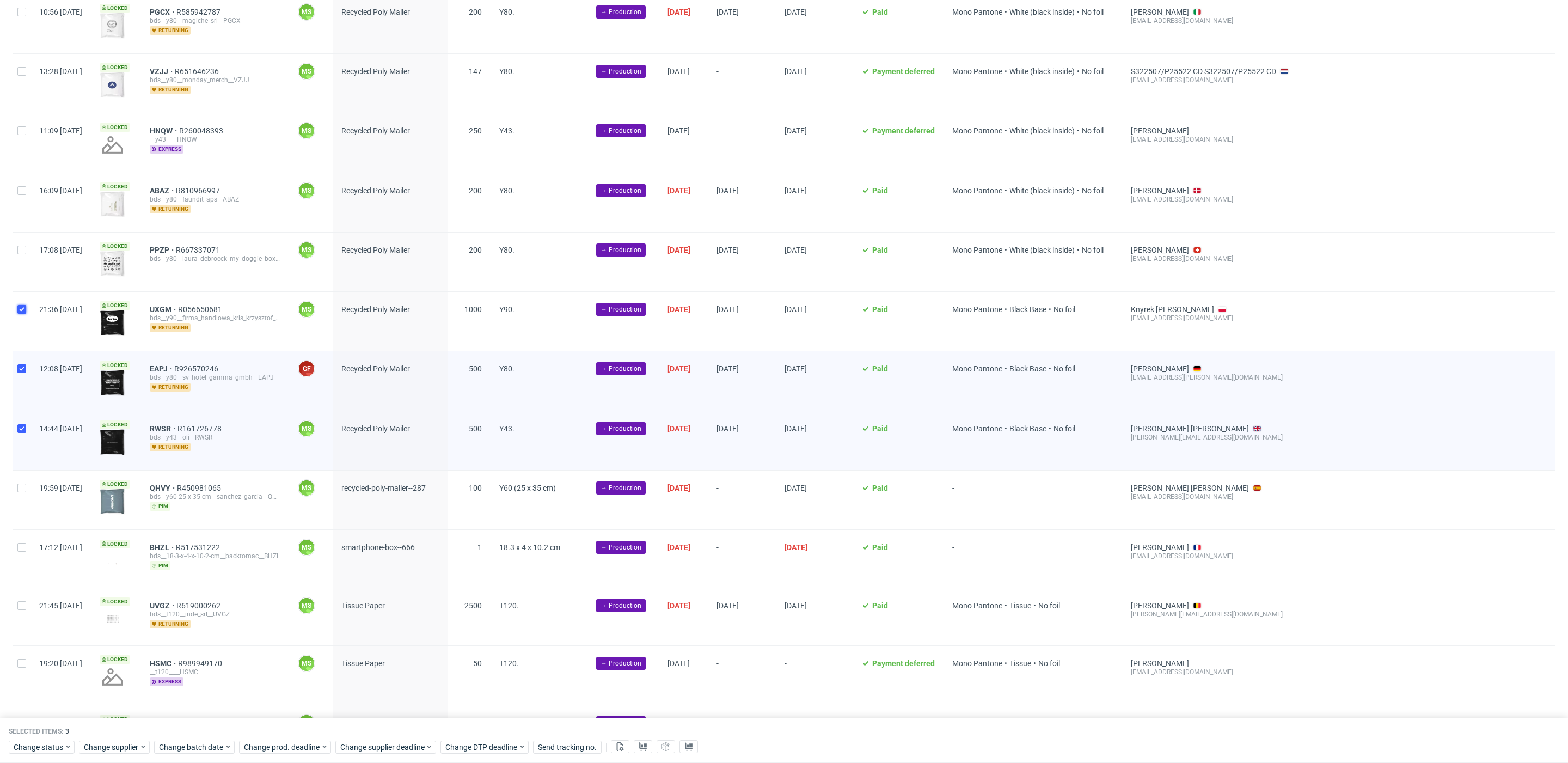
checkbox input "true"
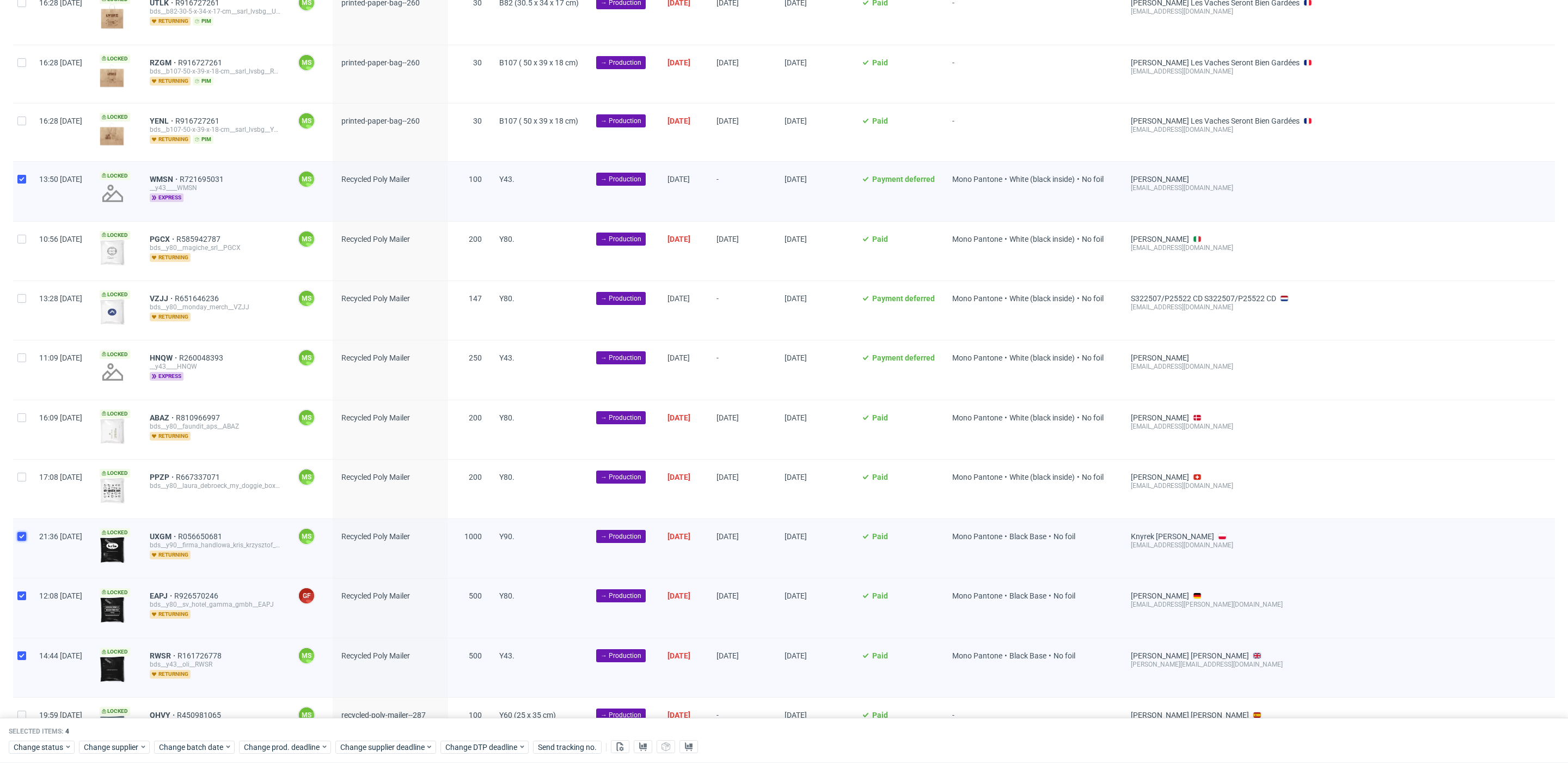
scroll to position [1148, 0]
drag, startPoint x: 24, startPoint y: 467, endPoint x: 26, endPoint y: 450, distance: 17.1
click at [24, 464] on div at bounding box center [21, 491] width 17 height 59
checkbox input "true"
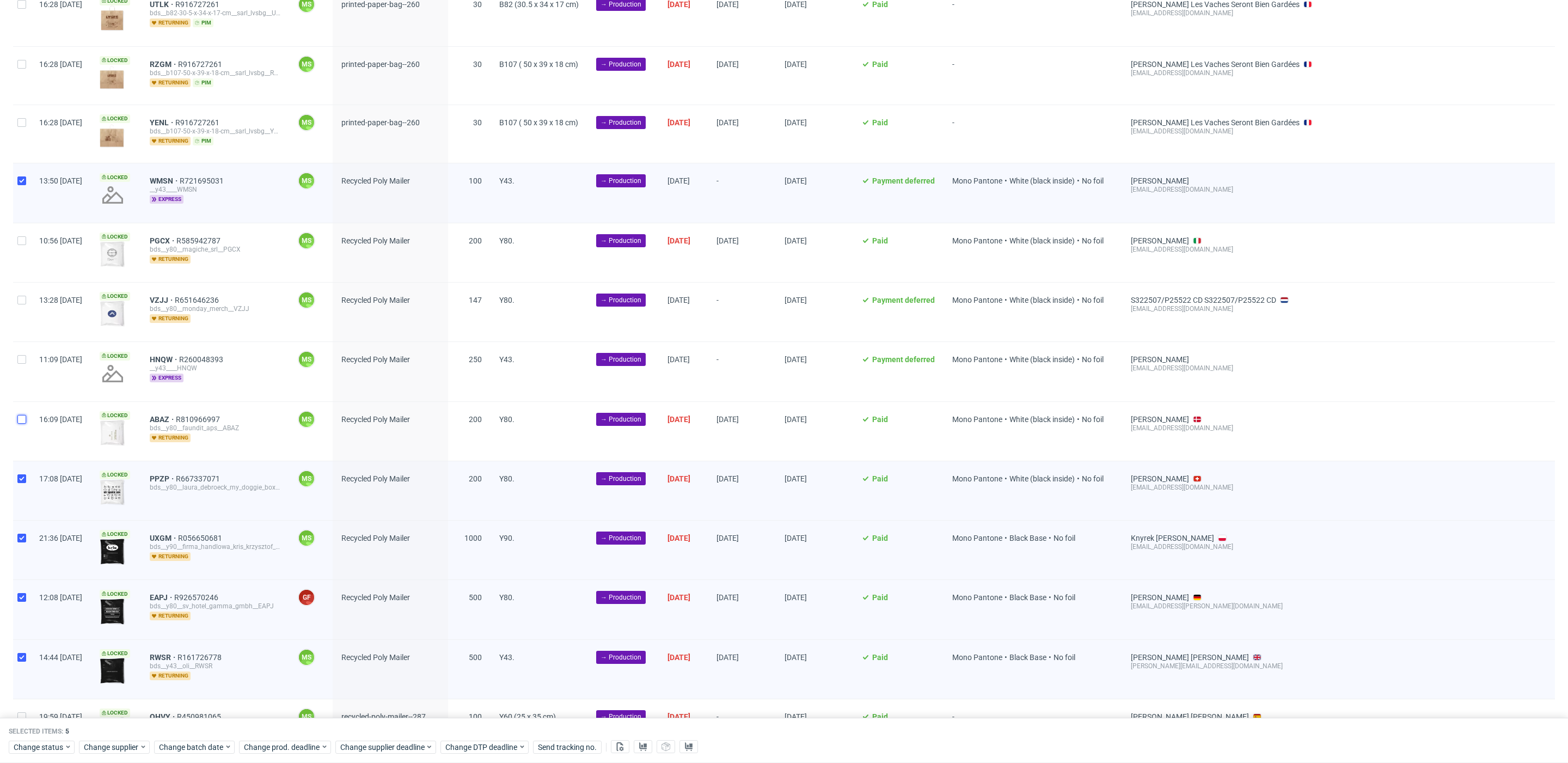
drag, startPoint x: 23, startPoint y: 413, endPoint x: 15, endPoint y: 352, distance: 61.5
click at [23, 415] on input "checkbox" at bounding box center [22, 420] width 9 height 9
checkbox input "true"
drag, startPoint x: 21, startPoint y: 350, endPoint x: 22, endPoint y: 343, distance: 7.1
click at [20, 355] on input "checkbox" at bounding box center [22, 359] width 9 height 9
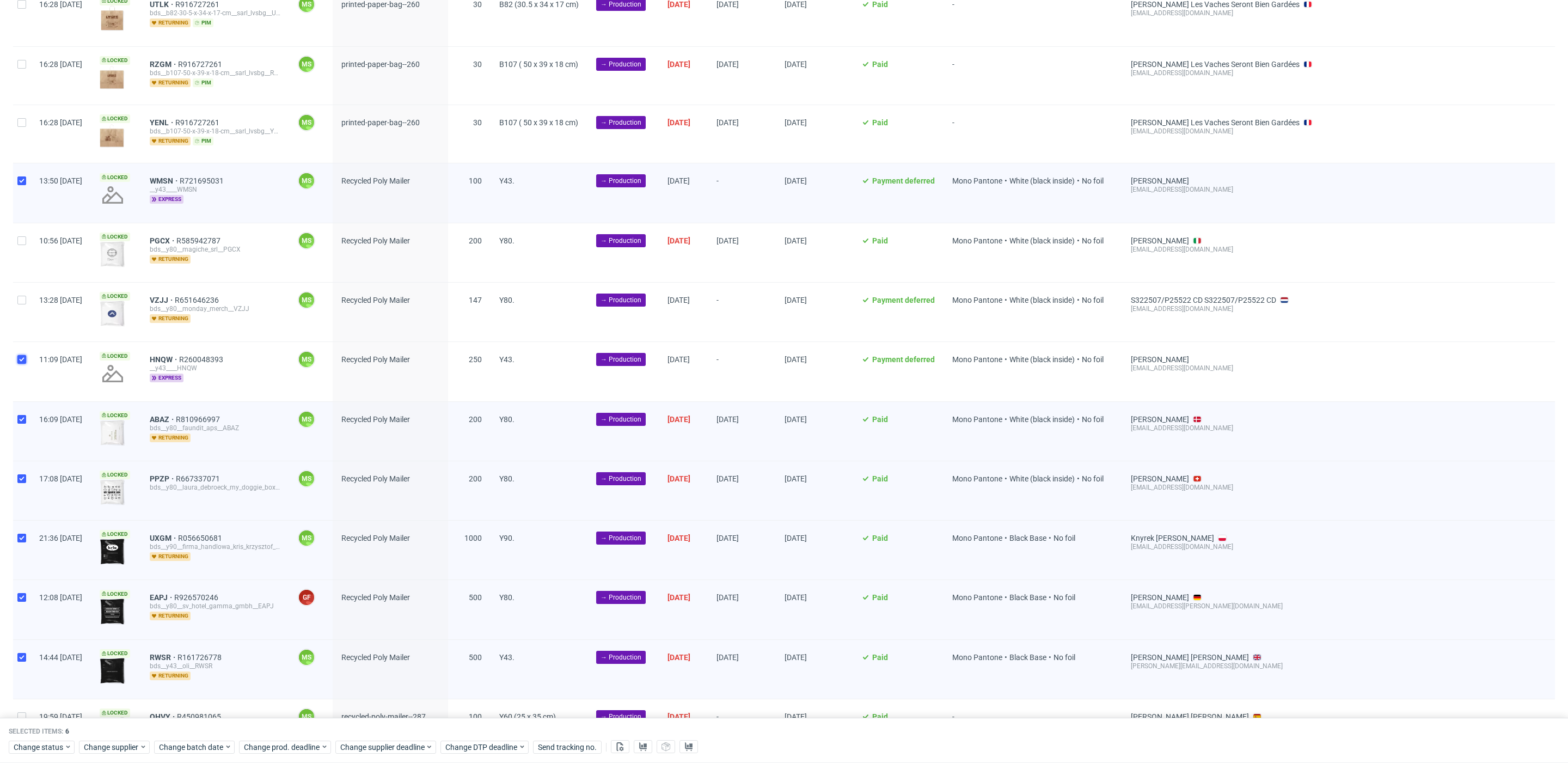
checkbox input "true"
click at [23, 295] on input "checkbox" at bounding box center [22, 300] width 9 height 9
checkbox input "true"
click at [26, 237] on div at bounding box center [21, 253] width 17 height 59
checkbox input "true"
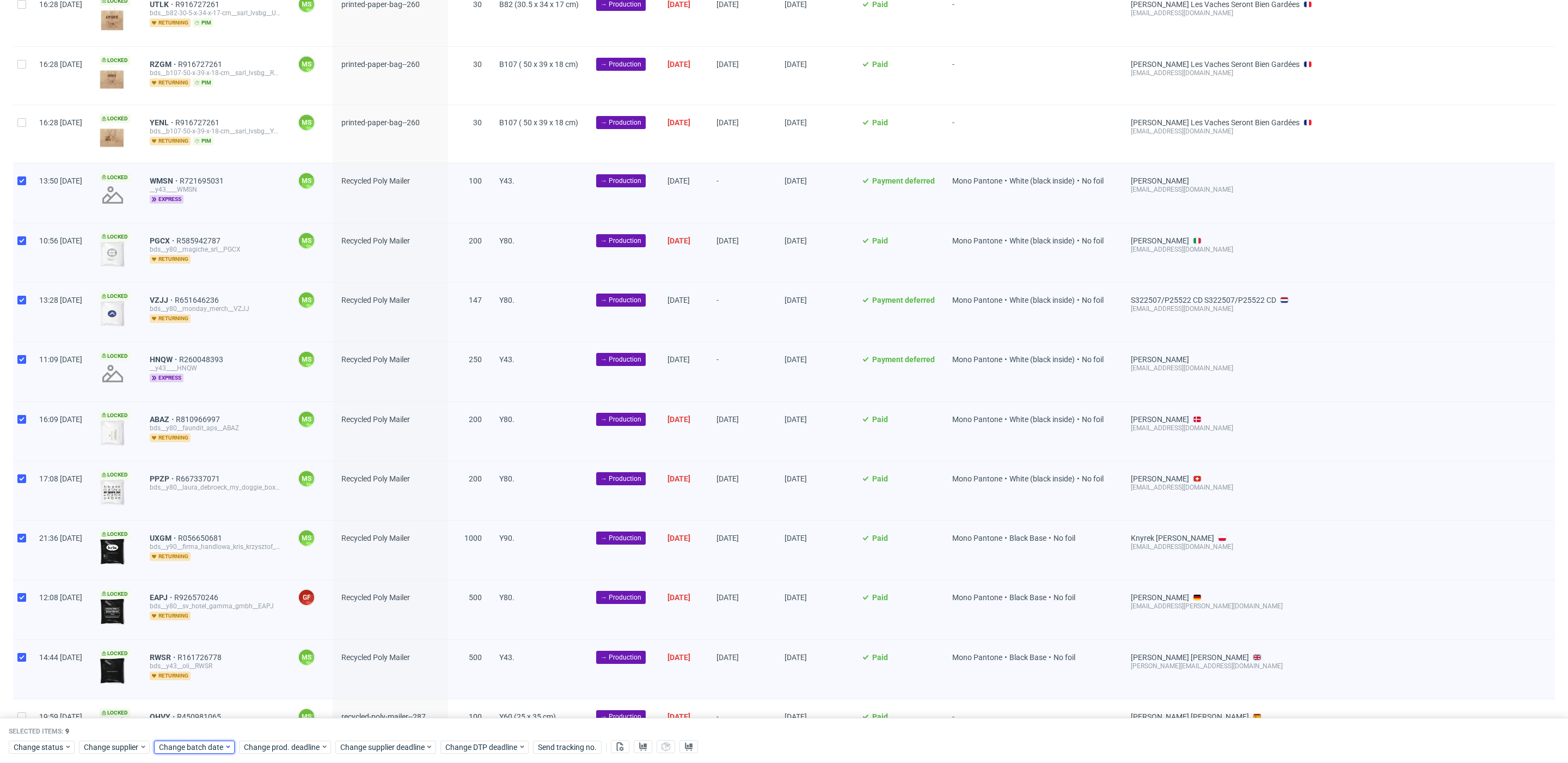
click at [189, 744] on span "Change batch date" at bounding box center [192, 747] width 65 height 11
drag, startPoint x: 196, startPoint y: 693, endPoint x: 293, endPoint y: 732, distance: 104.5
click at [196, 693] on button "29" at bounding box center [192, 688] width 17 height 17
click at [294, 732] on button "Save" at bounding box center [283, 725] width 27 height 17
click at [295, 742] on span "Change prod. deadline" at bounding box center [282, 747] width 77 height 11
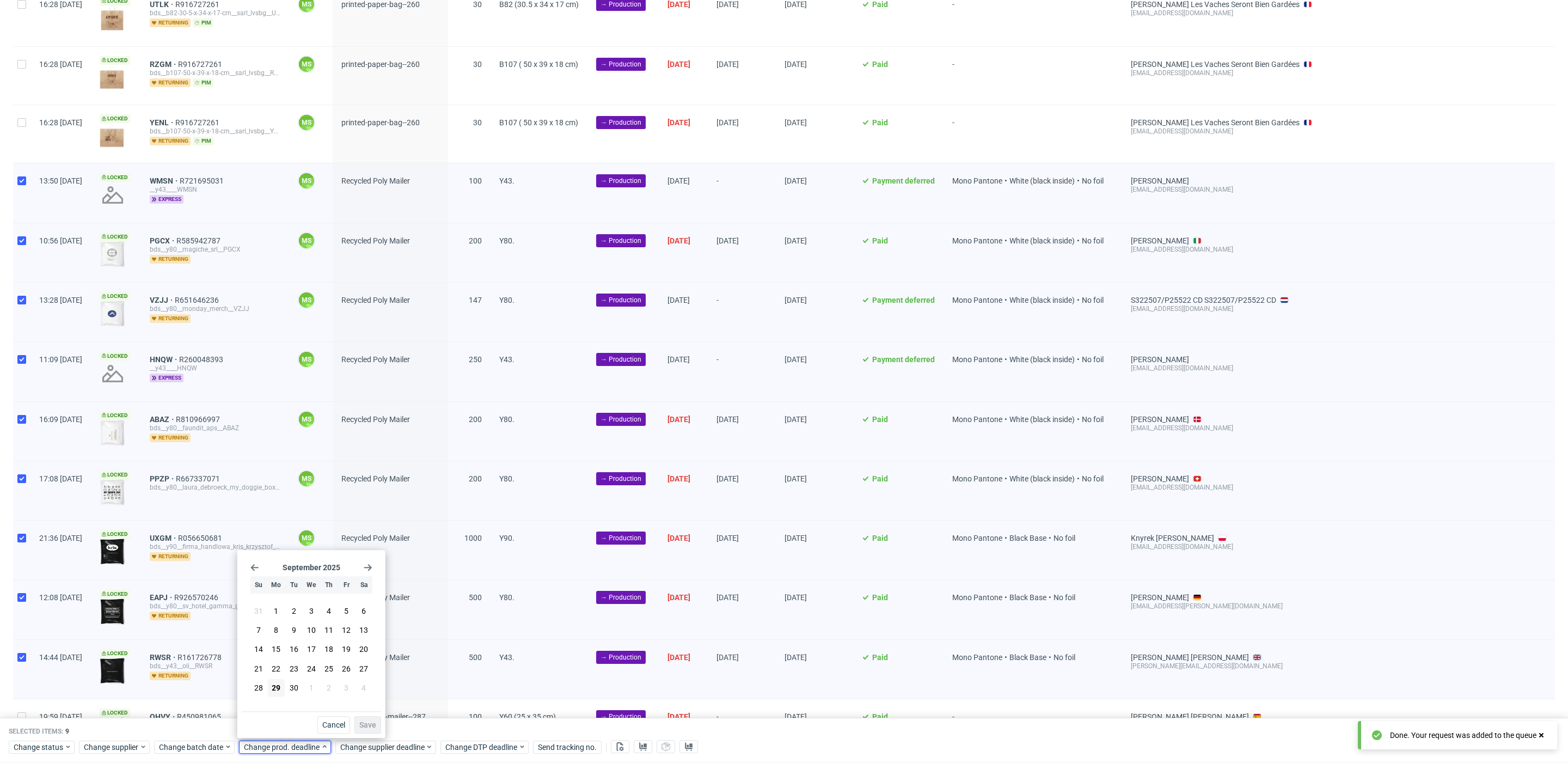
click at [372, 567] on icon "Go forward 1 month" at bounding box center [368, 567] width 9 height 9
drag, startPoint x: 273, startPoint y: 632, endPoint x: 324, endPoint y: 673, distance: 65.4
click at [273, 633] on button "6" at bounding box center [276, 630] width 17 height 17
drag, startPoint x: 363, startPoint y: 724, endPoint x: 367, endPoint y: 736, distance: 12.6
click at [363, 726] on span "Save" at bounding box center [368, 725] width 17 height 8
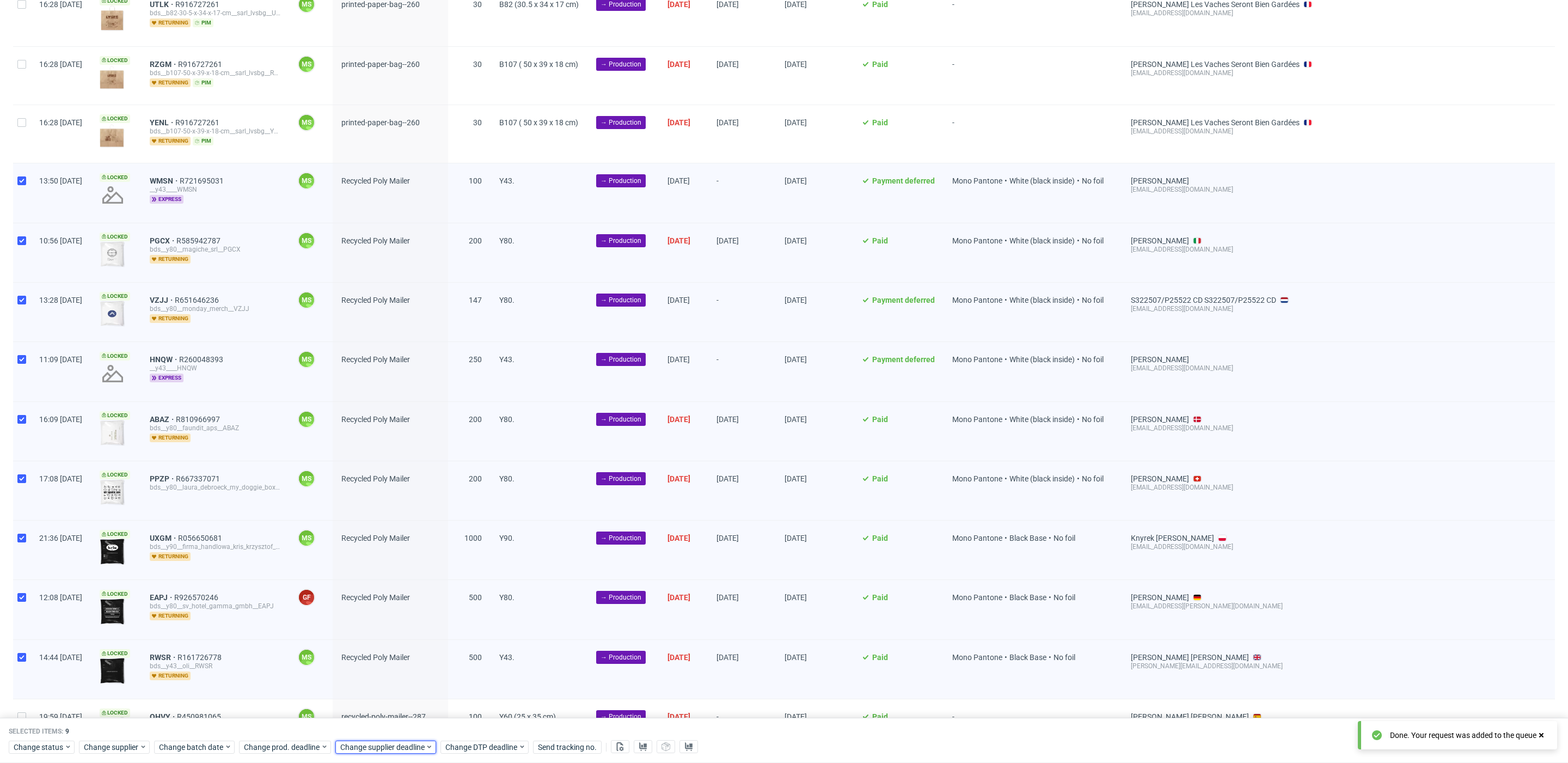
click at [369, 739] on div "Change status Change supplier Change batch date Change prod. deadline Change su…" at bounding box center [784, 746] width 1551 height 16
click at [385, 746] on span "Change supplier deadline" at bounding box center [382, 747] width 85 height 11
click at [465, 566] on use "Go forward 1 month" at bounding box center [464, 567] width 8 height 6
drag, startPoint x: 372, startPoint y: 624, endPoint x: 455, endPoint y: 700, distance: 112.5
click at [372, 624] on button "6" at bounding box center [373, 630] width 17 height 17
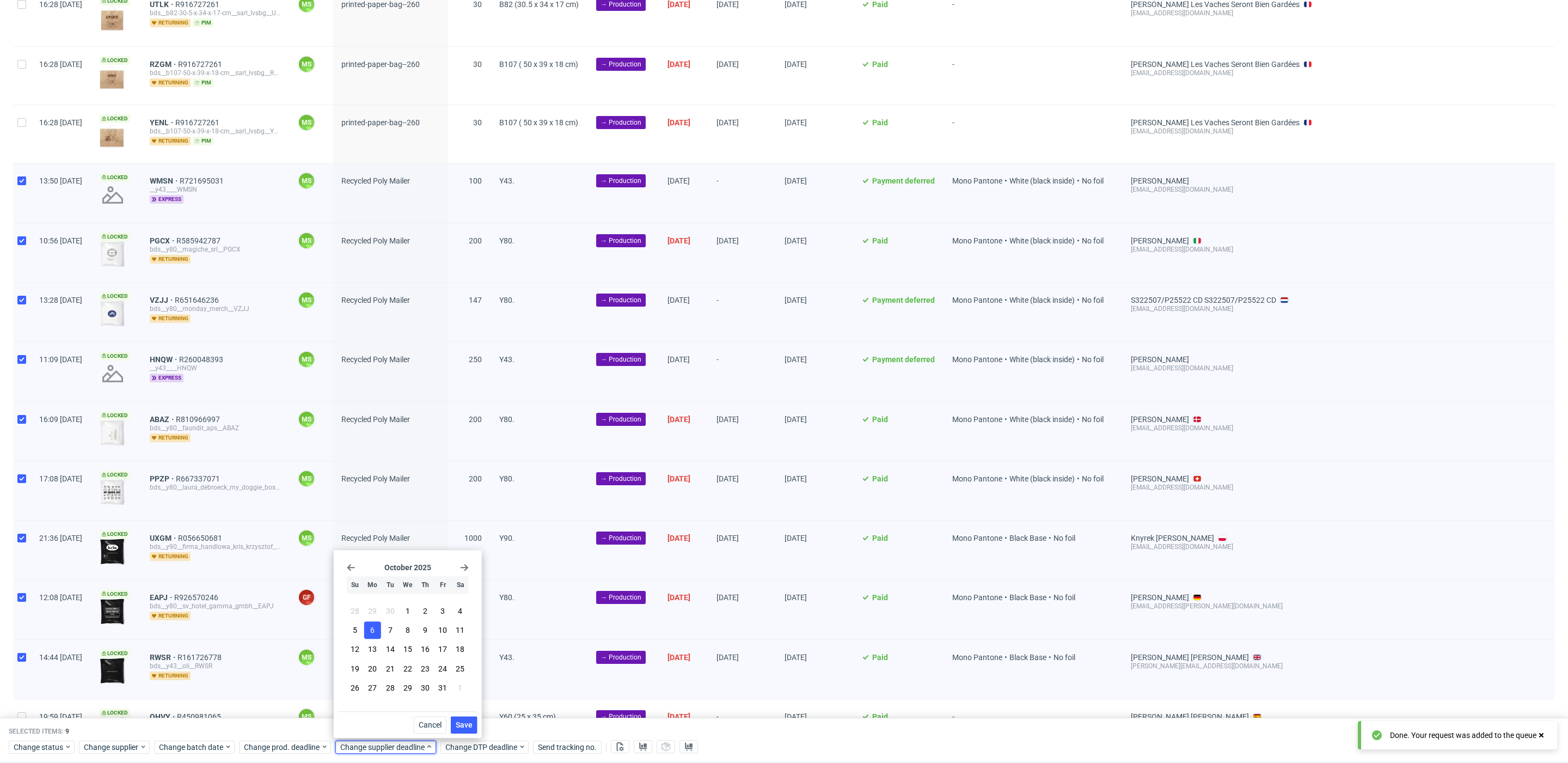
click at [464, 721] on span "Save" at bounding box center [464, 725] width 17 height 8
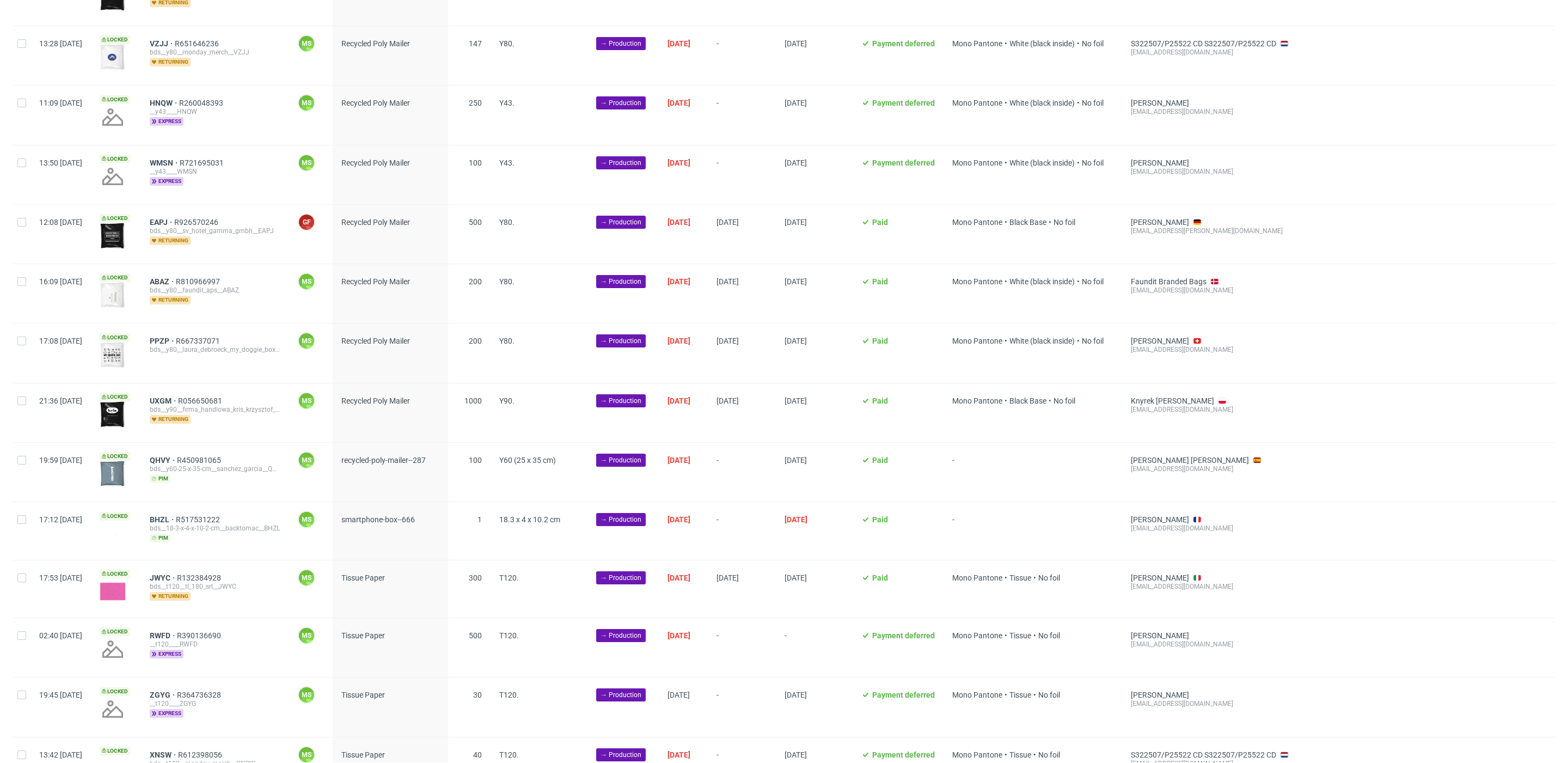
scroll to position [1396, 0]
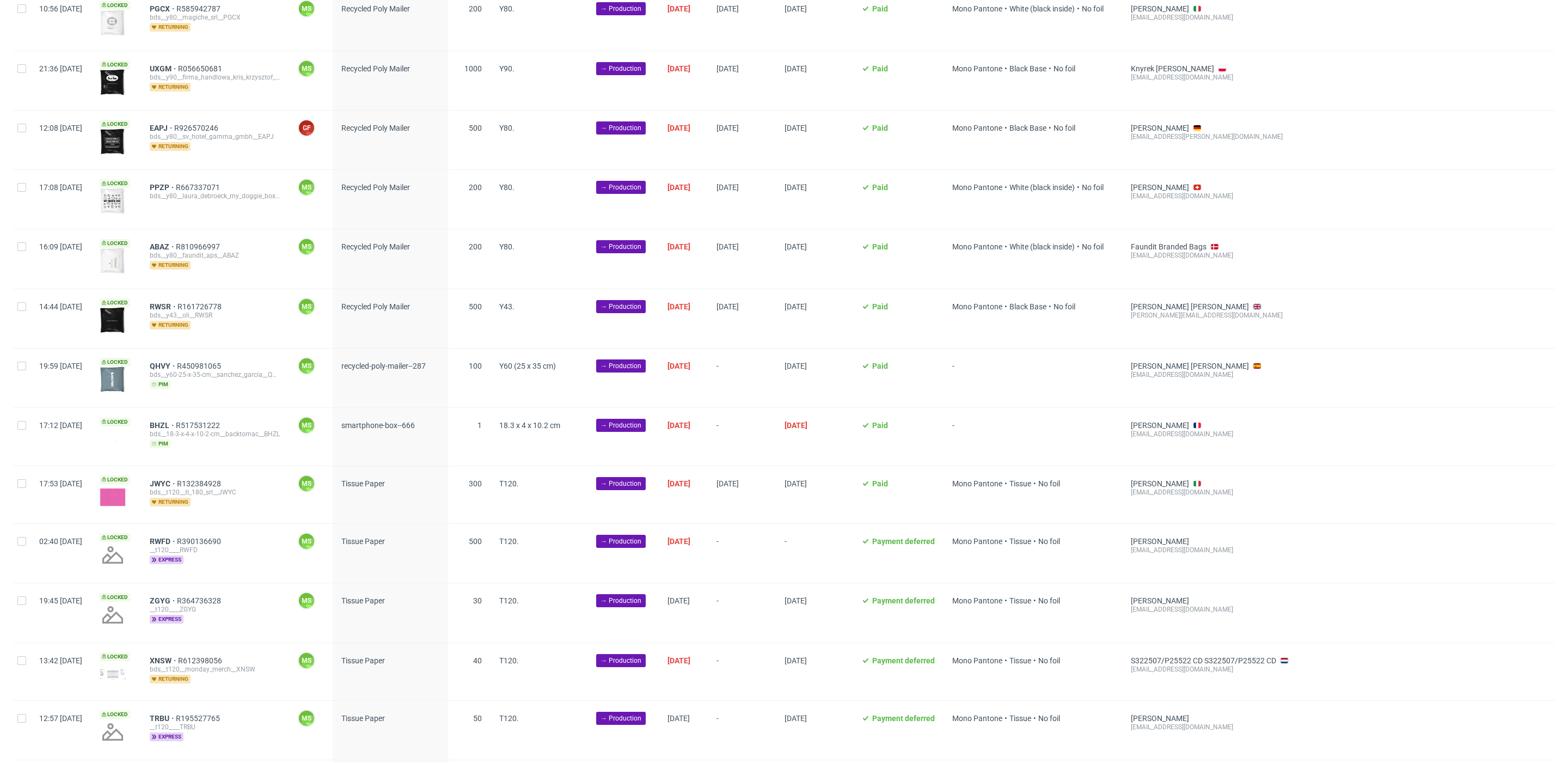
scroll to position [1527, 0]
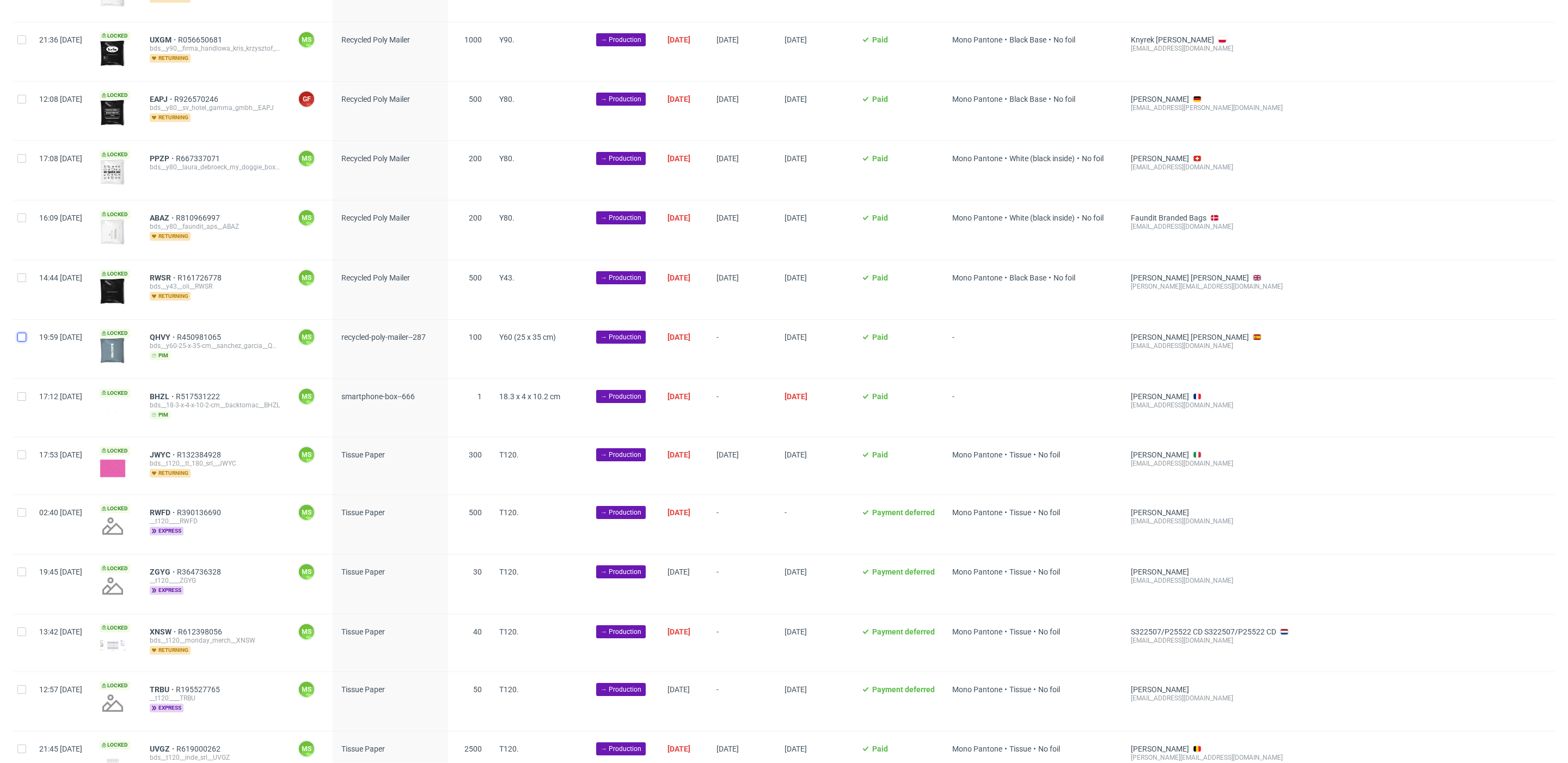
click at [17, 333] on input "checkbox" at bounding box center [22, 337] width 9 height 9
checkbox input "true"
click at [22, 392] on input "checkbox" at bounding box center [22, 397] width 9 height 9
checkbox input "true"
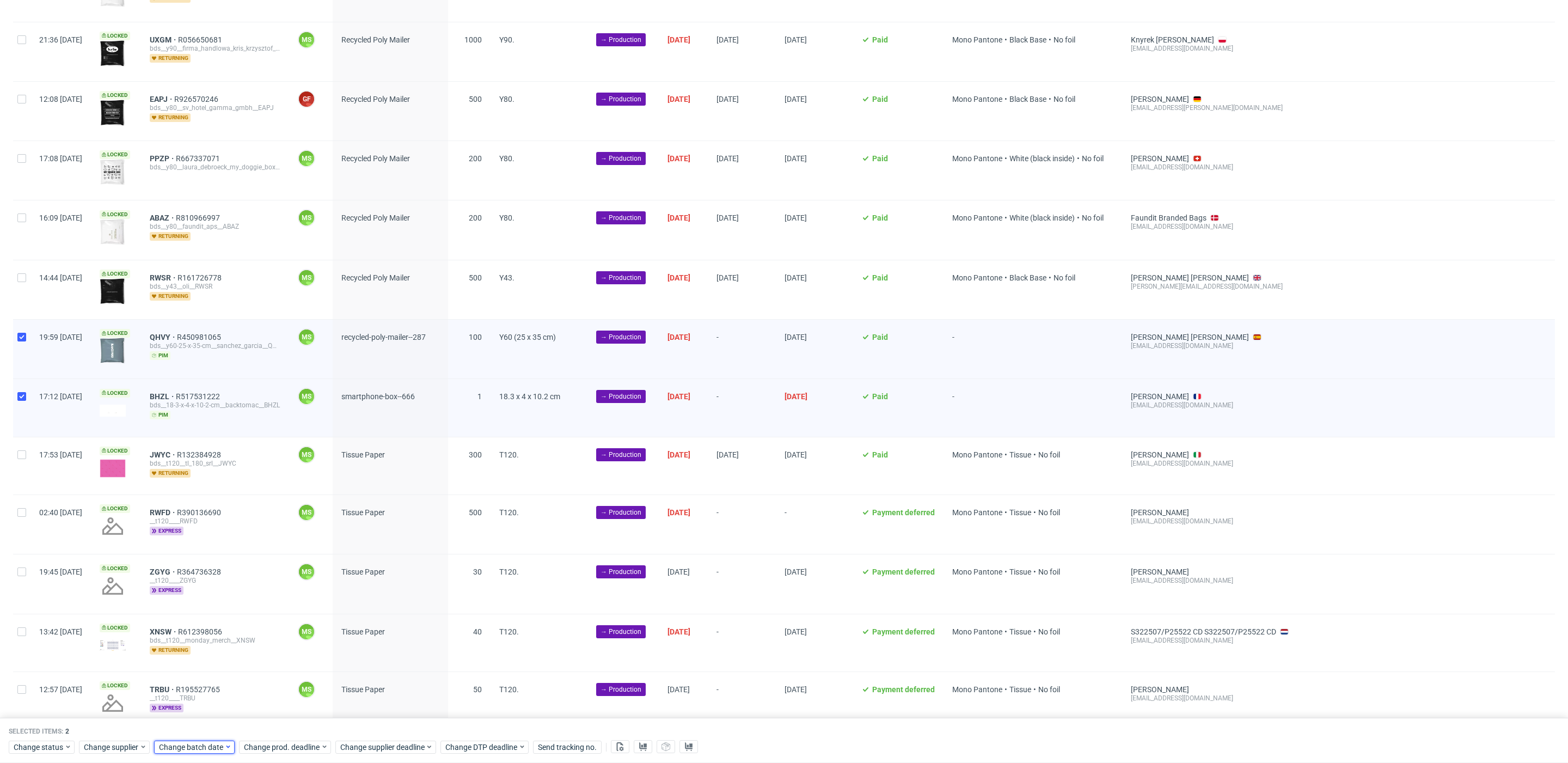
click at [184, 753] on div "Change batch date" at bounding box center [194, 747] width 81 height 13
click at [191, 695] on button "29" at bounding box center [192, 688] width 17 height 17
drag, startPoint x: 280, startPoint y: 724, endPoint x: 281, endPoint y: 737, distance: 13.0
click at [281, 725] on span "Save" at bounding box center [283, 725] width 17 height 8
drag, startPoint x: 282, startPoint y: 743, endPoint x: 287, endPoint y: 739, distance: 6.4
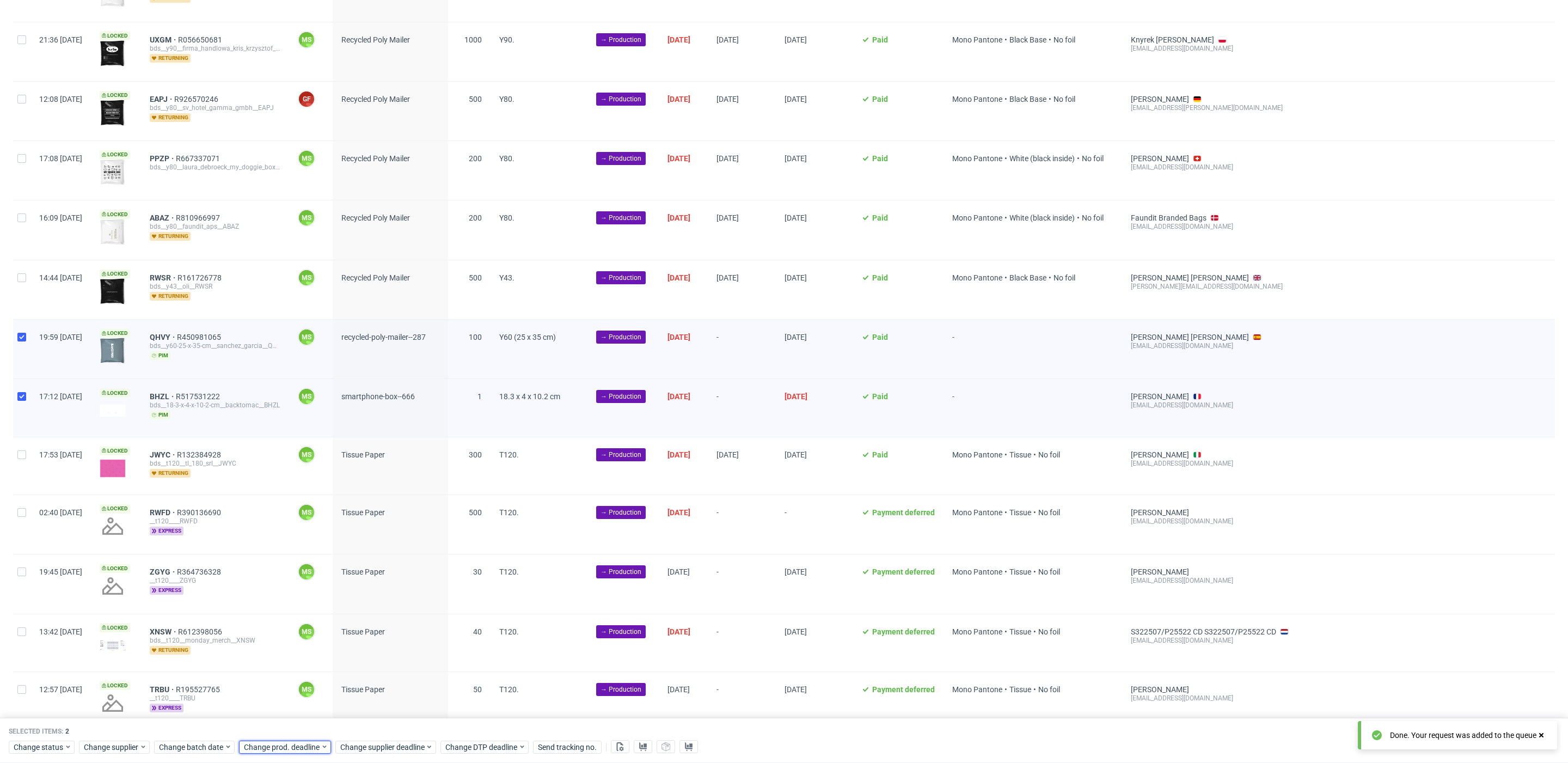
click at [285, 741] on div "Change prod. deadline" at bounding box center [285, 747] width 92 height 13
click at [369, 569] on use "Go forward 1 month" at bounding box center [368, 567] width 8 height 6
drag, startPoint x: 279, startPoint y: 629, endPoint x: 356, endPoint y: 705, distance: 108.2
click at [280, 630] on button "6" at bounding box center [276, 630] width 17 height 17
drag, startPoint x: 372, startPoint y: 723, endPoint x: 384, endPoint y: 741, distance: 21.6
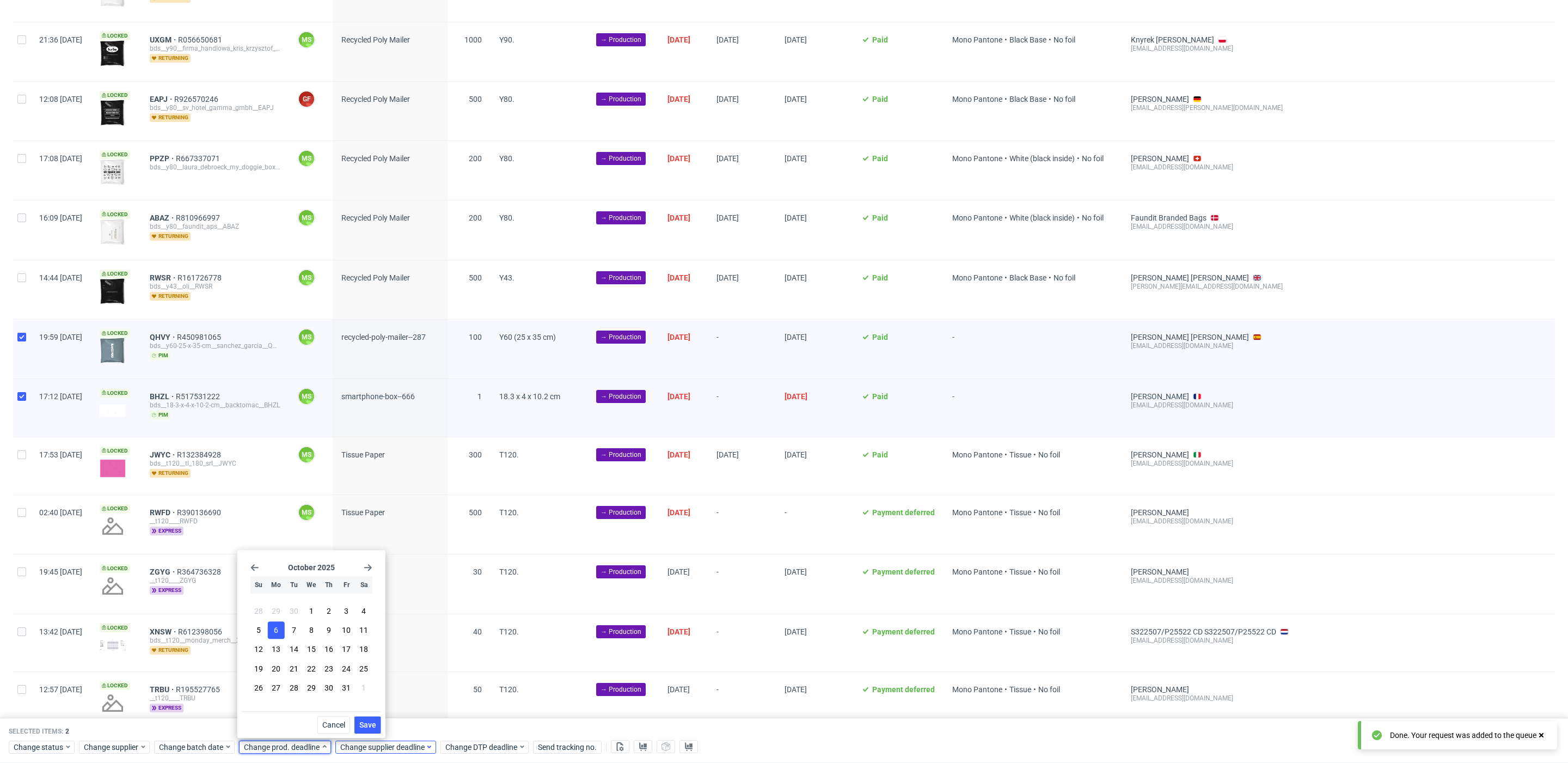
click at [373, 724] on span "Save" at bounding box center [368, 725] width 17 height 8
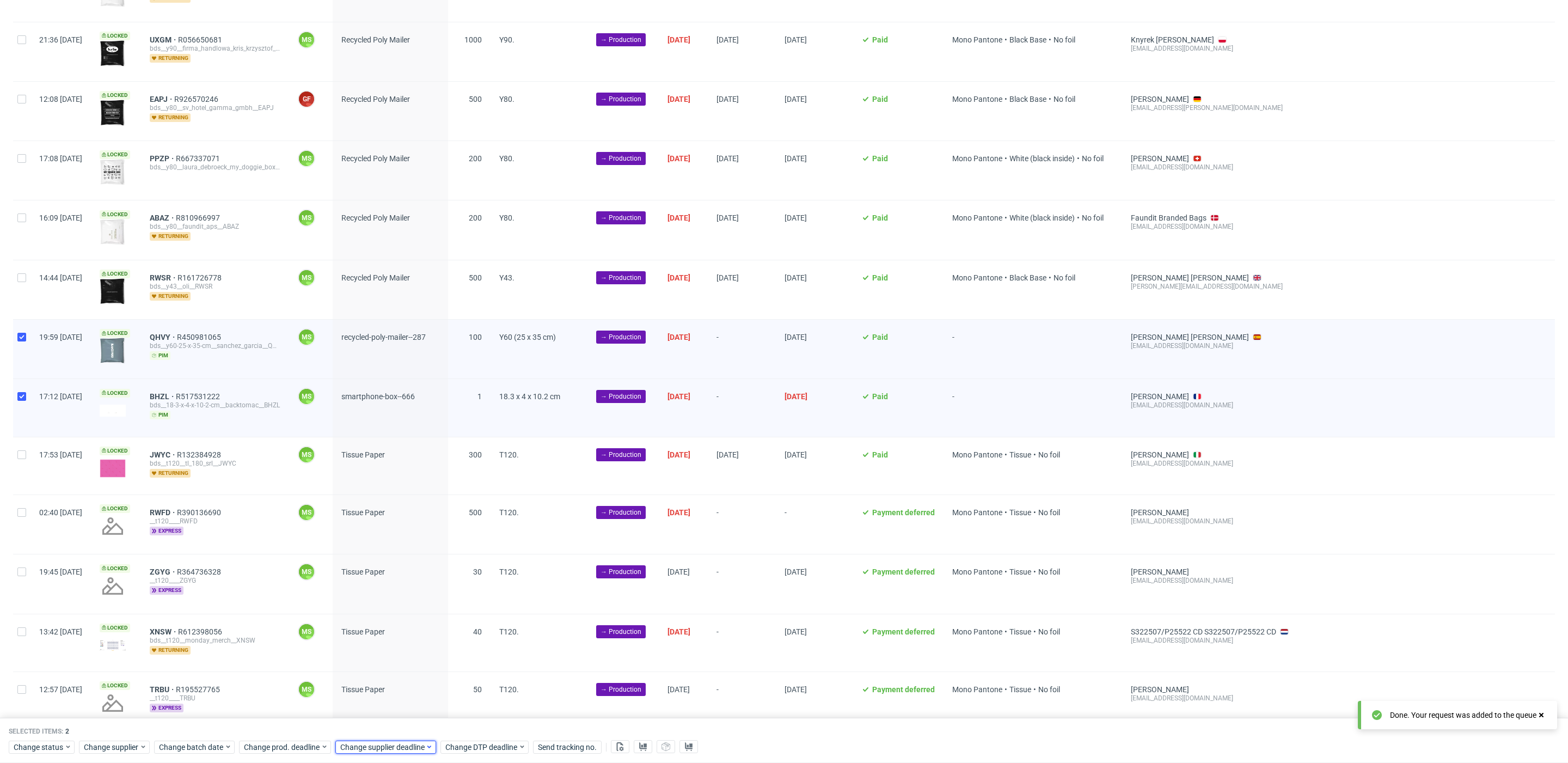
click at [384, 741] on div "Change supplier deadline" at bounding box center [386, 747] width 101 height 13
click at [459, 564] on section "[DATE]" at bounding box center [407, 567] width 122 height 9
click at [460, 566] on icon "Go forward 1 month" at bounding box center [464, 567] width 9 height 9
drag, startPoint x: 372, startPoint y: 630, endPoint x: 456, endPoint y: 704, distance: 111.9
click at [375, 634] on button "6" at bounding box center [373, 630] width 17 height 17
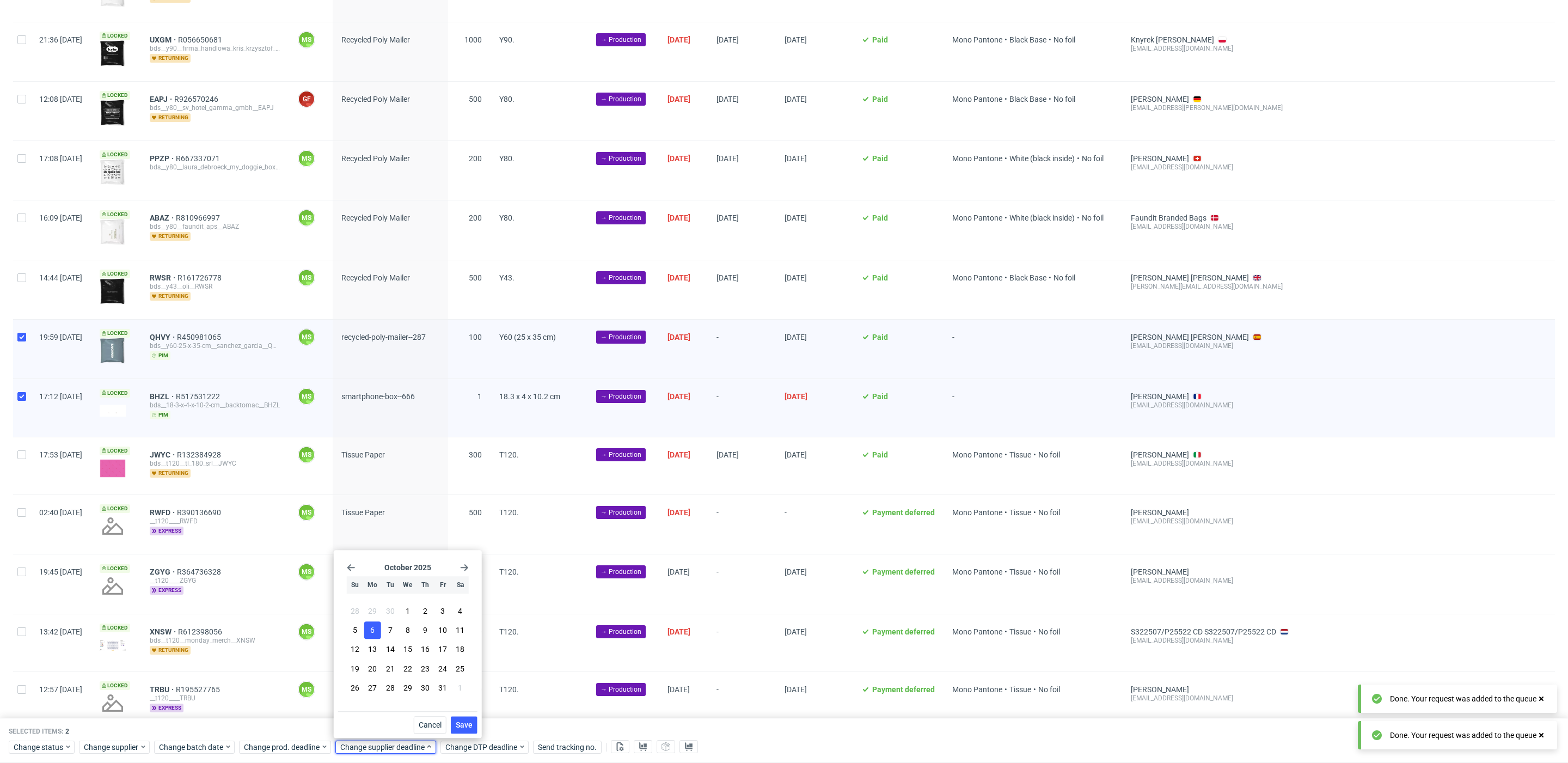
drag, startPoint x: 470, startPoint y: 722, endPoint x: 228, endPoint y: 279, distance: 504.8
click at [470, 721] on span "Save" at bounding box center [464, 725] width 17 height 8
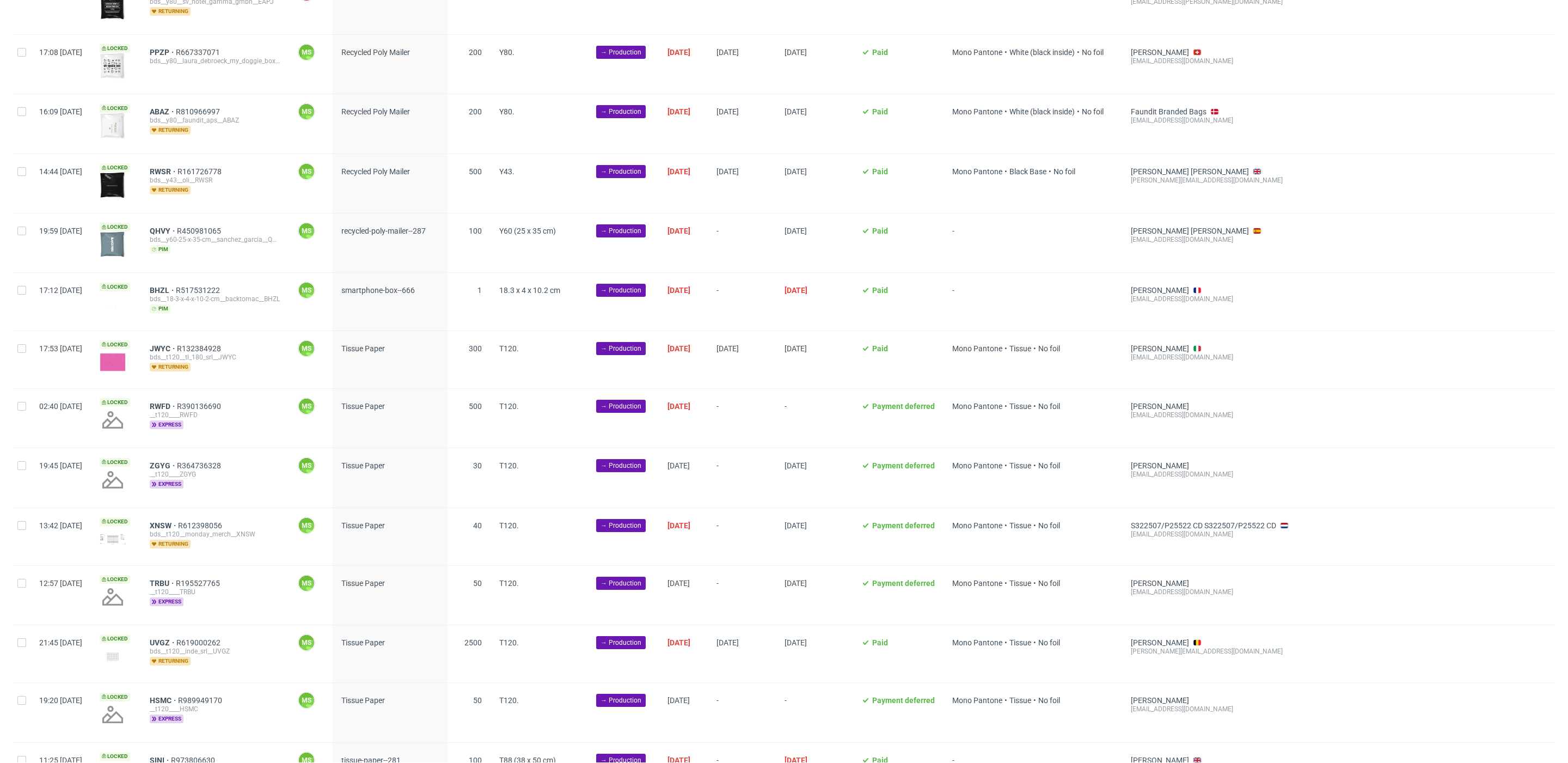
scroll to position [1629, 0]
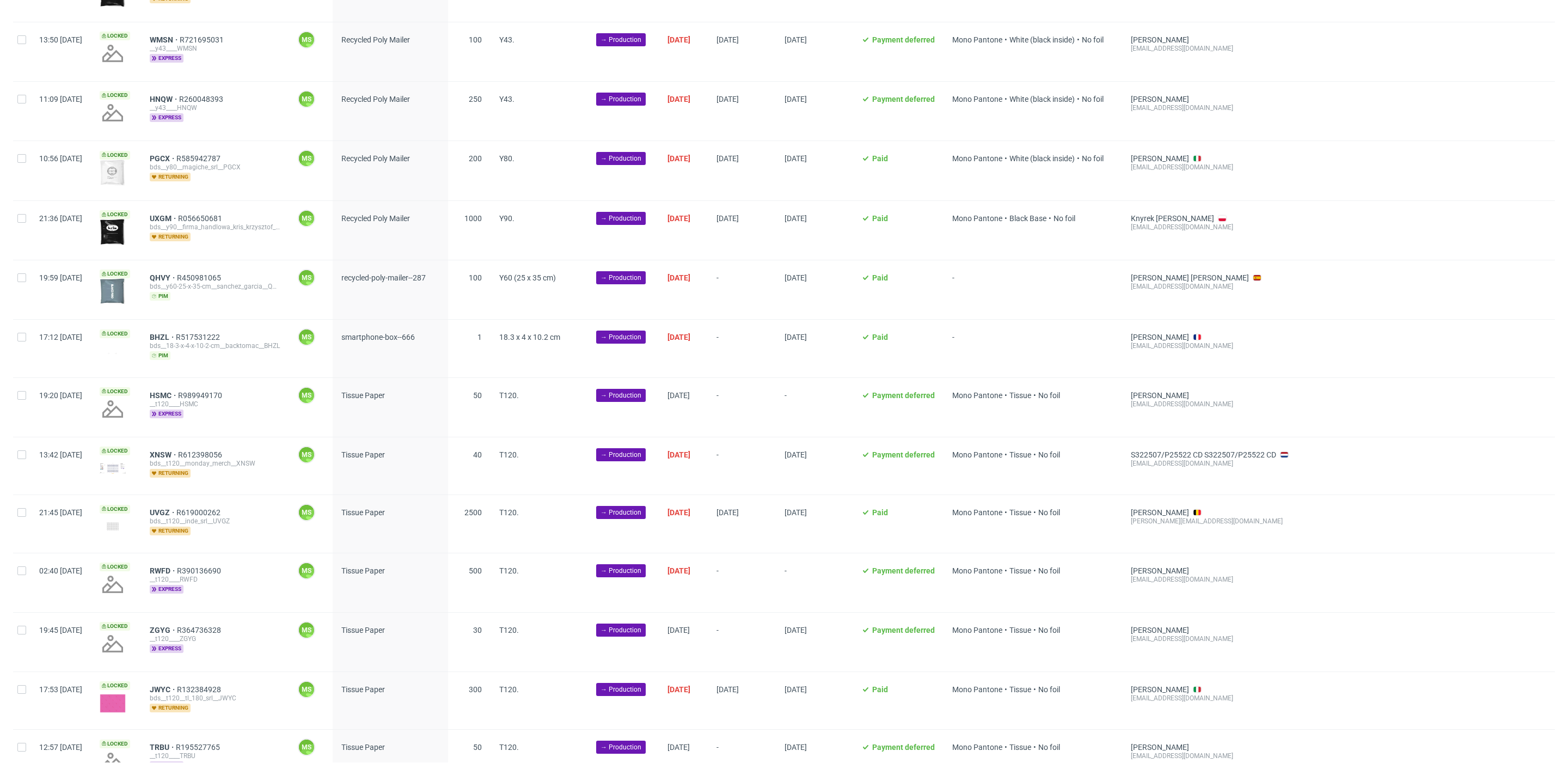
scroll to position [1623, 0]
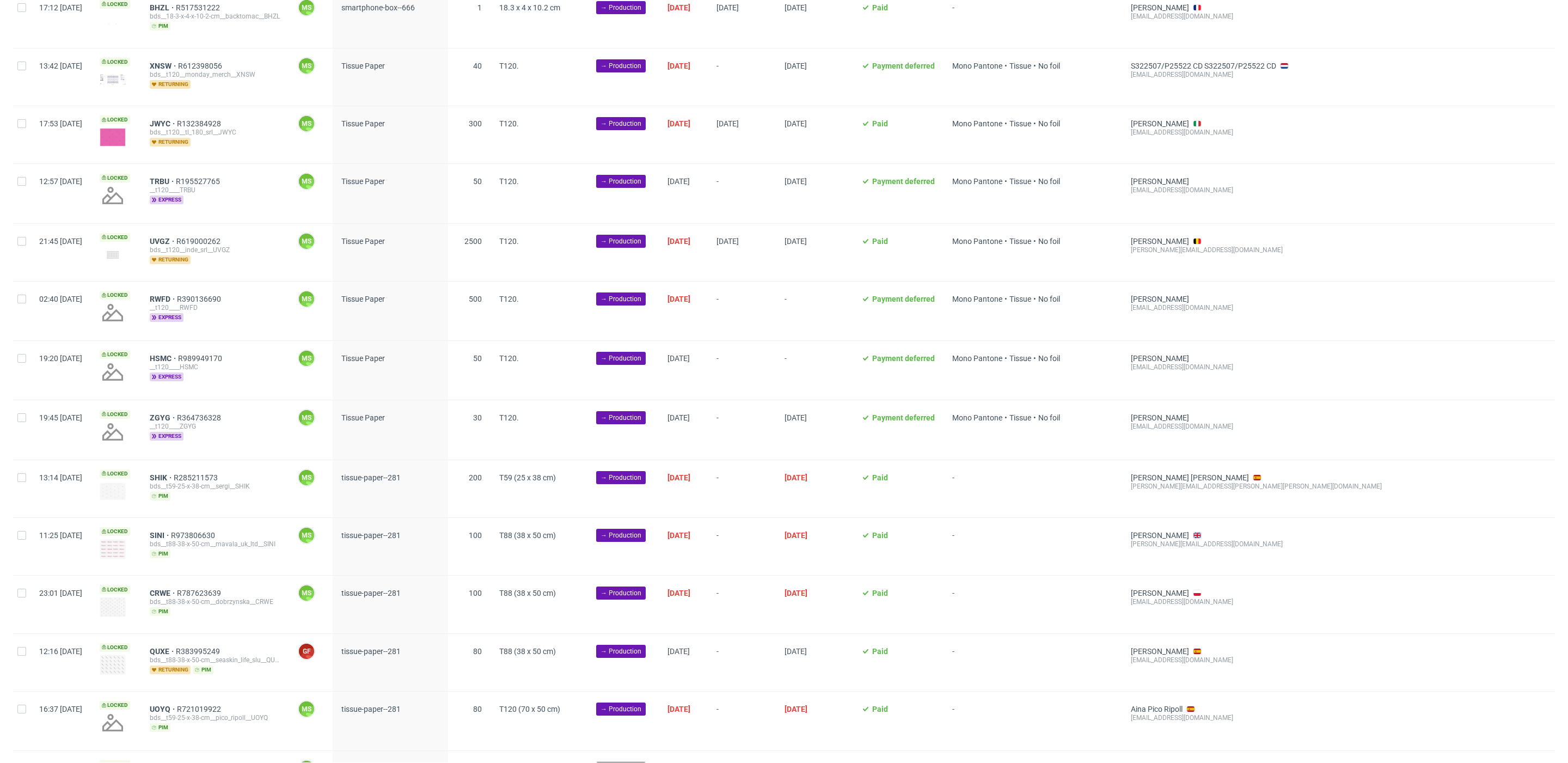
scroll to position [1908, 0]
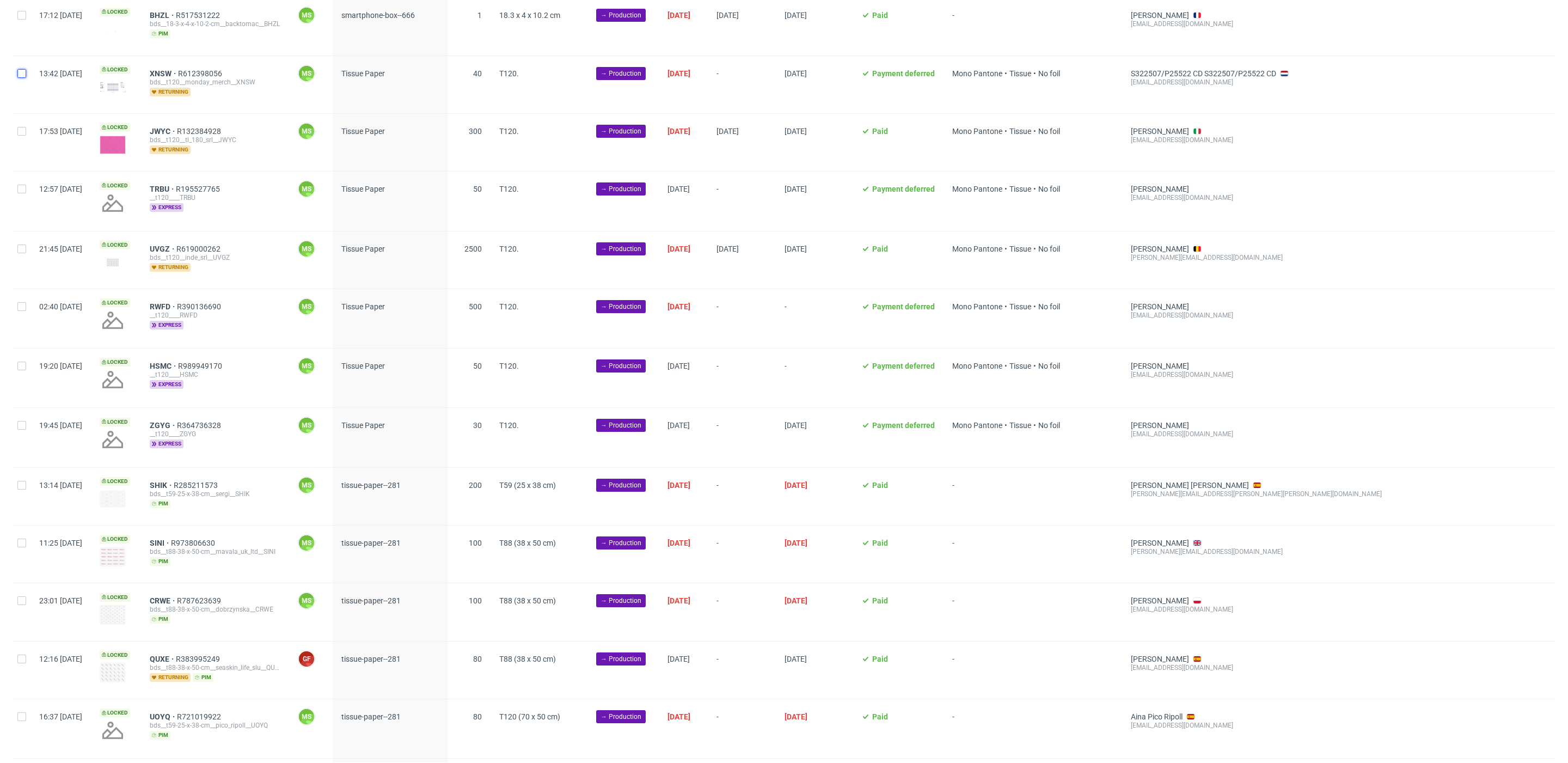
drag, startPoint x: 20, startPoint y: 65, endPoint x: 35, endPoint y: 118, distance: 55.1
click at [23, 70] on div at bounding box center [21, 84] width 17 height 57
checkbox input "true"
drag, startPoint x: 24, startPoint y: 130, endPoint x: 35, endPoint y: 179, distance: 50.2
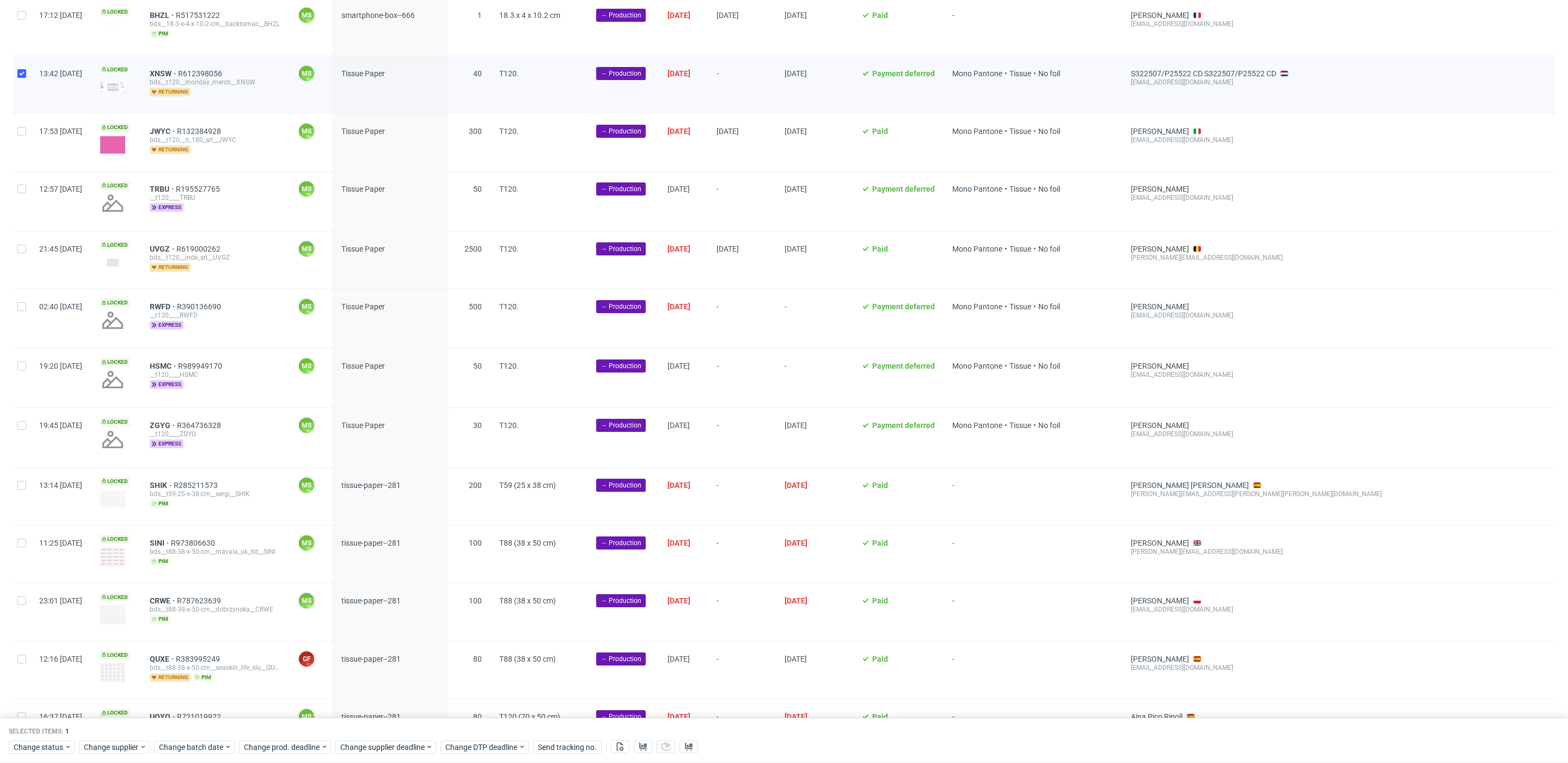
click at [26, 136] on div at bounding box center [21, 142] width 17 height 57
checkbox input "true"
drag, startPoint x: 16, startPoint y: 173, endPoint x: 29, endPoint y: 197, distance: 27.3
click at [17, 175] on div at bounding box center [21, 201] width 17 height 59
checkbox input "true"
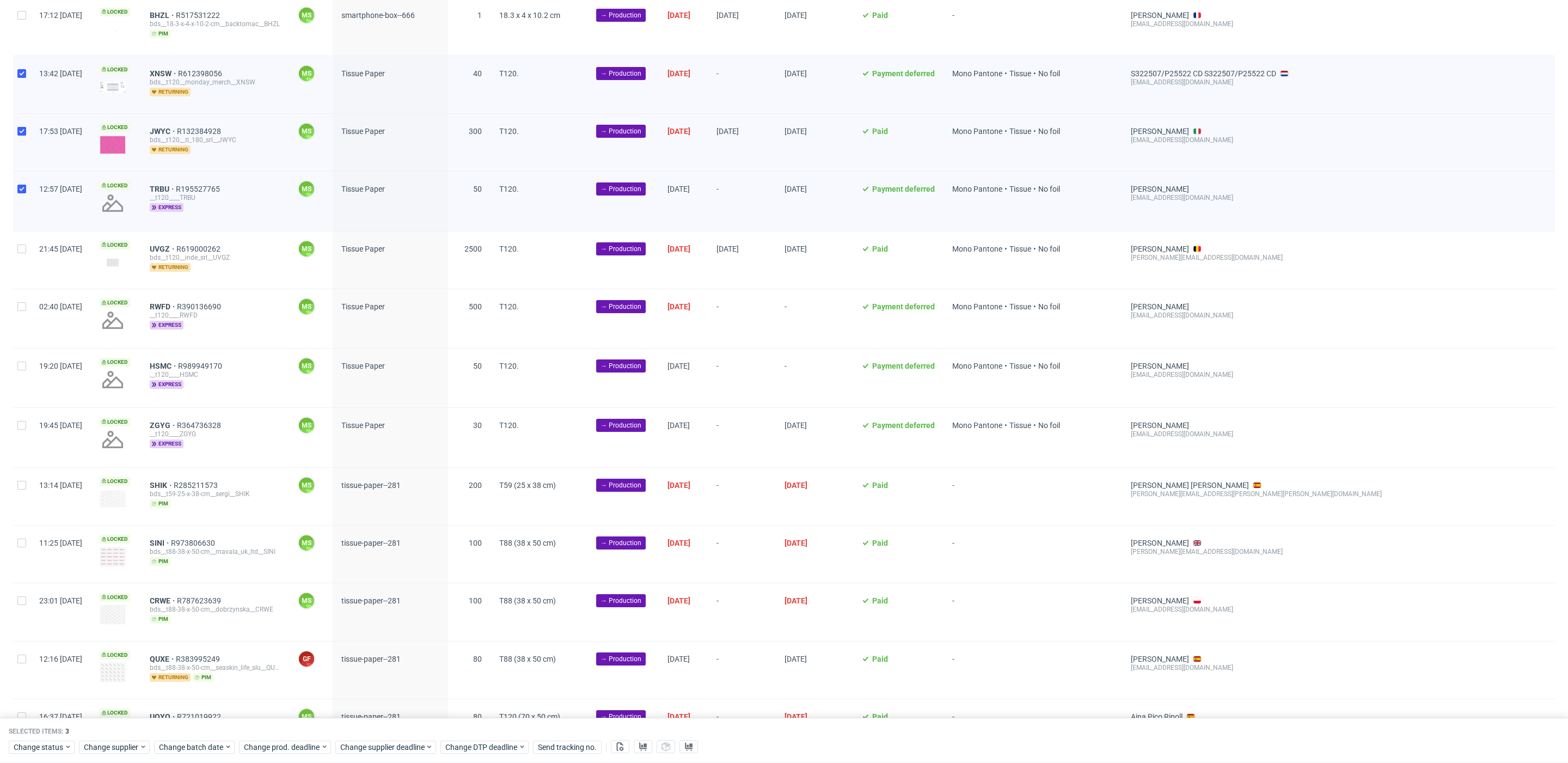
click at [24, 253] on div at bounding box center [21, 260] width 17 height 57
checkbox input "true"
click at [24, 299] on div at bounding box center [21, 319] width 17 height 59
checkbox input "true"
drag, startPoint x: 26, startPoint y: 358, endPoint x: 29, endPoint y: 409, distance: 51.1
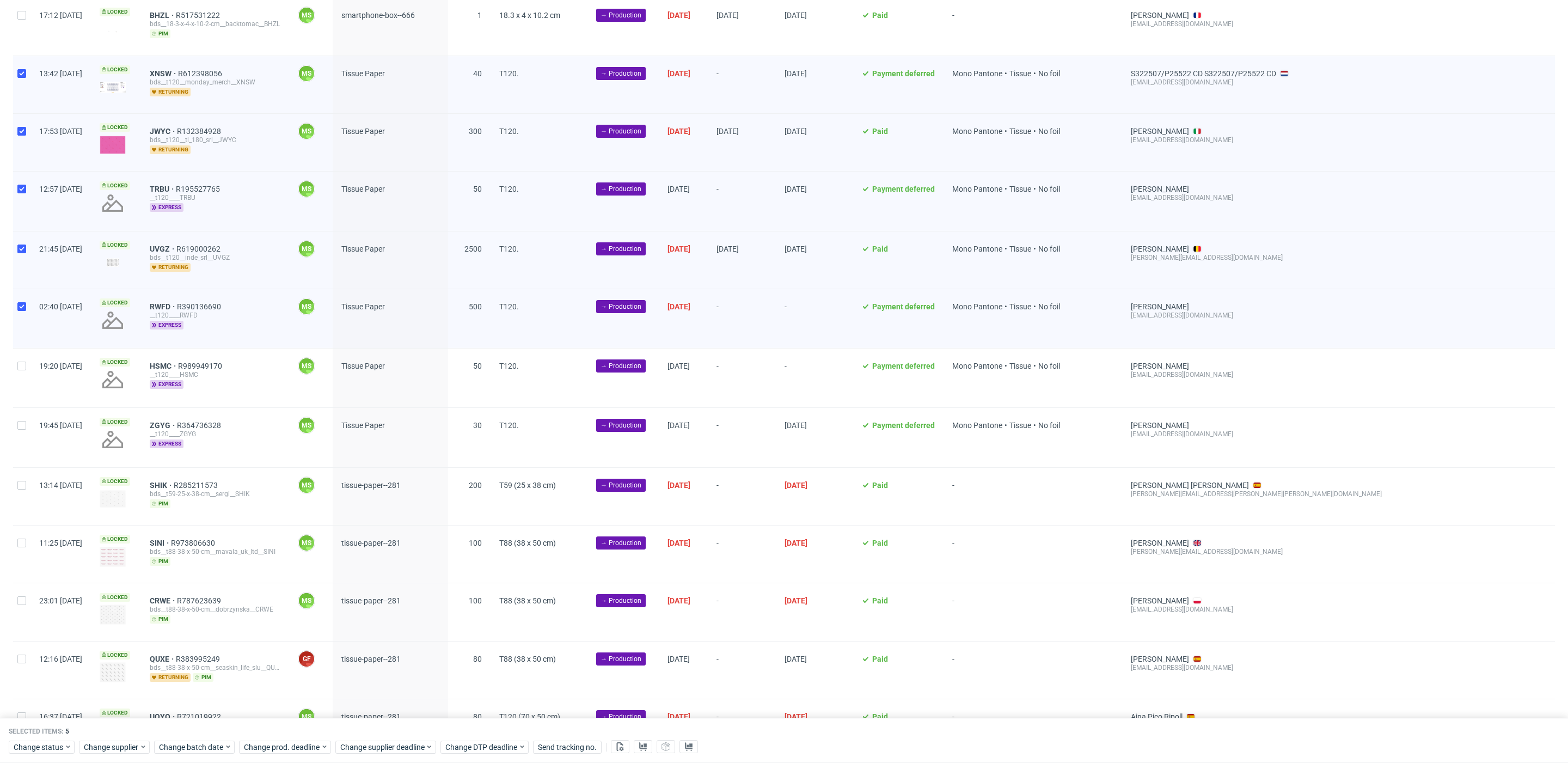
click at [26, 358] on div at bounding box center [21, 378] width 17 height 59
checkbox input "true"
click at [27, 420] on div at bounding box center [21, 437] width 17 height 59
checkbox input "true"
click at [19, 481] on input "checkbox" at bounding box center [22, 485] width 9 height 9
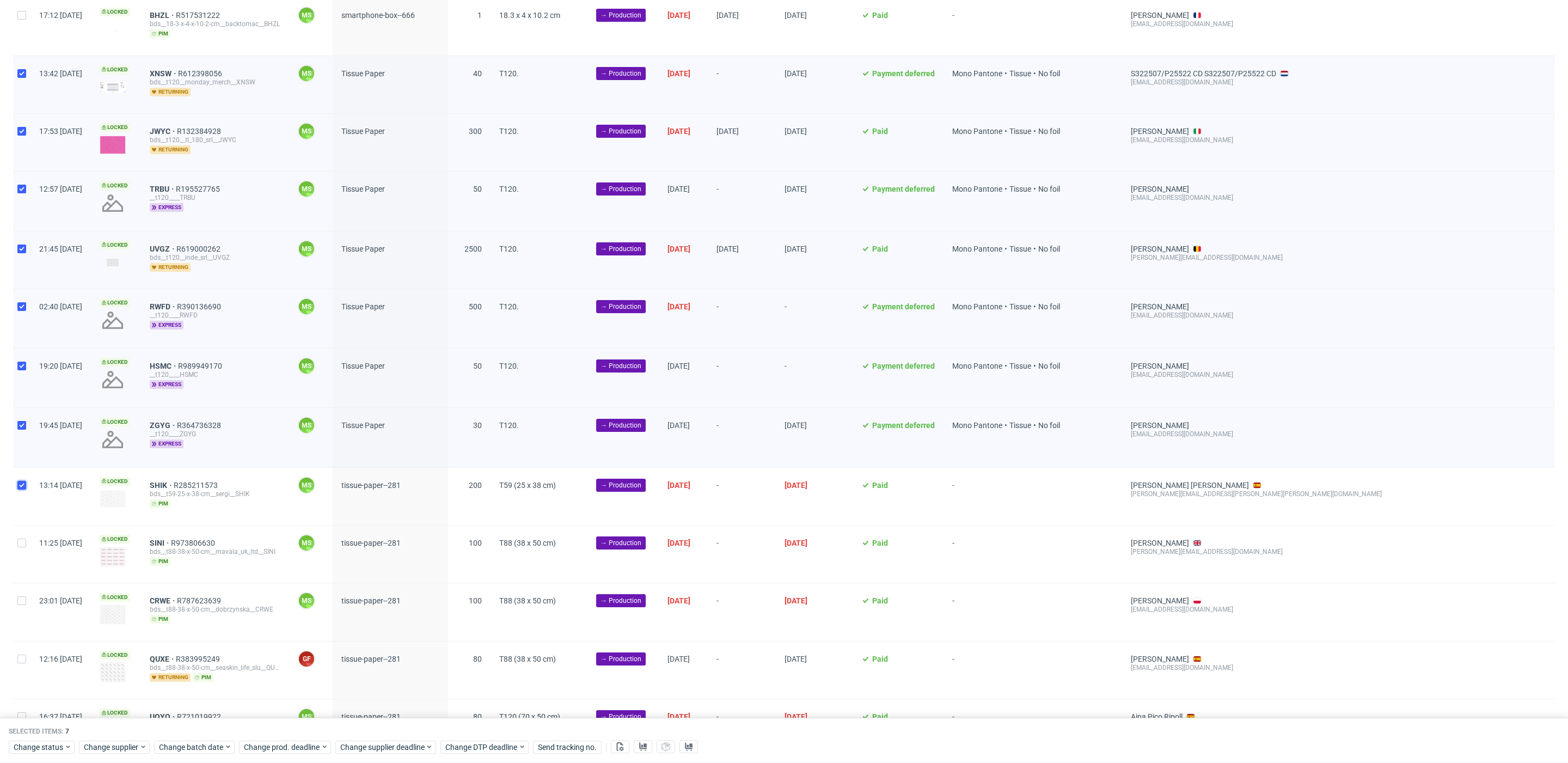
checkbox input "true"
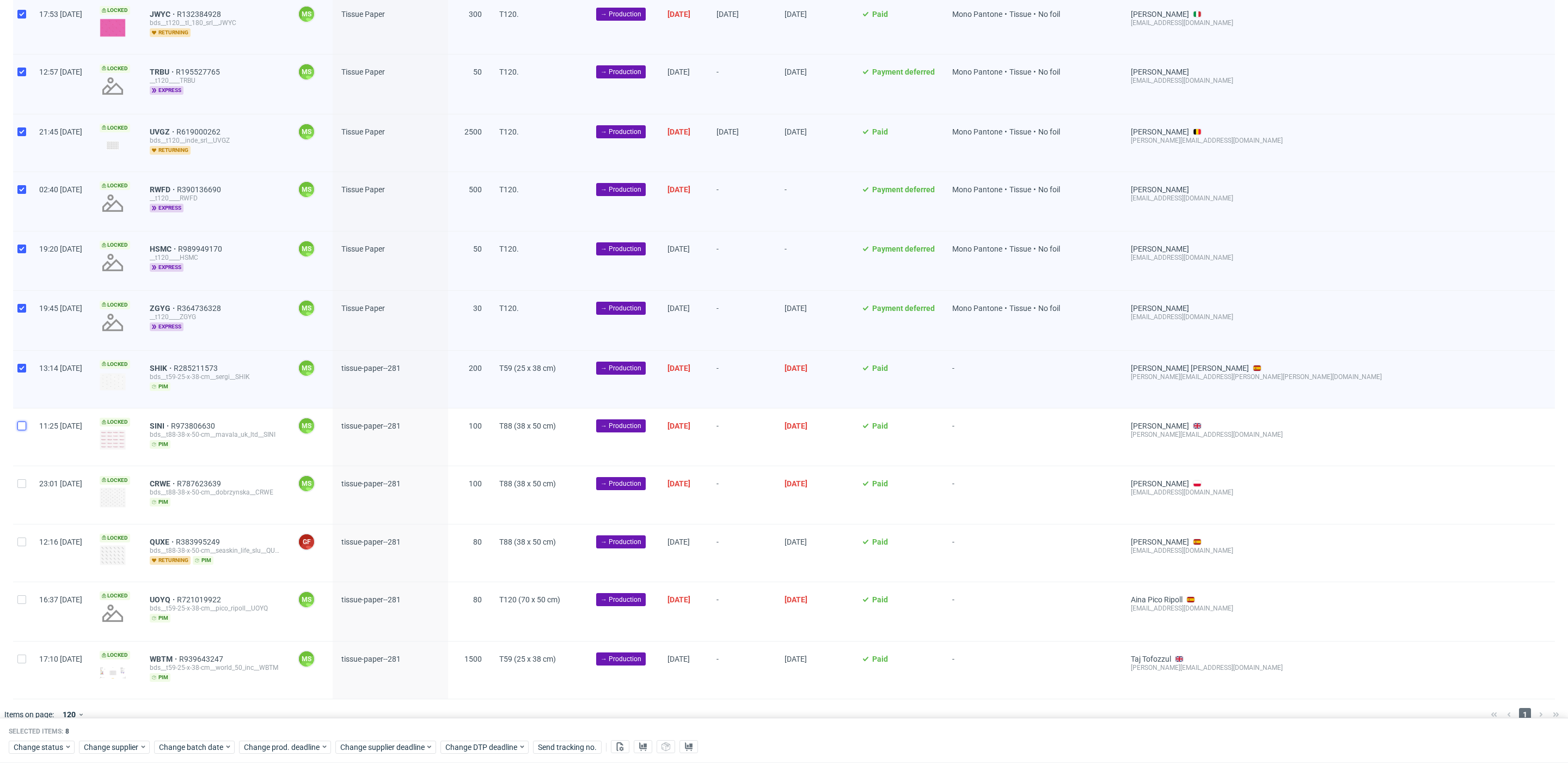
drag, startPoint x: 22, startPoint y: 416, endPoint x: 27, endPoint y: 464, distance: 48.3
click at [22, 421] on div at bounding box center [21, 437] width 17 height 57
checkbox input "true"
click at [25, 470] on div at bounding box center [21, 494] width 17 height 57
checkbox input "true"
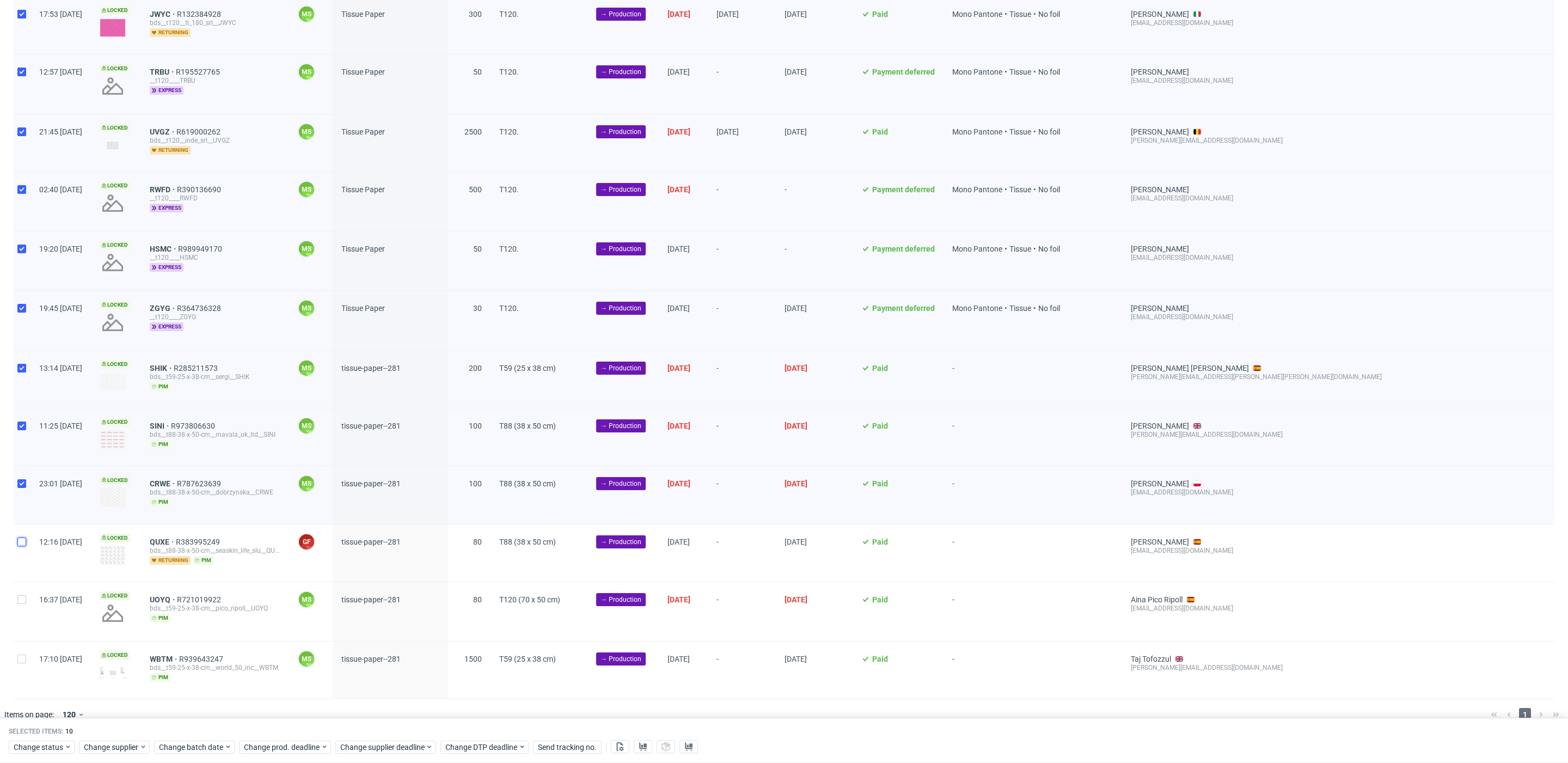
drag, startPoint x: 22, startPoint y: 530, endPoint x: 26, endPoint y: 562, distance: 32.2
click at [22, 531] on div at bounding box center [21, 553] width 17 height 57
checkbox input "true"
drag, startPoint x: 24, startPoint y: 588, endPoint x: 25, endPoint y: 614, distance: 26.0
click at [24, 590] on div at bounding box center [21, 611] width 17 height 59
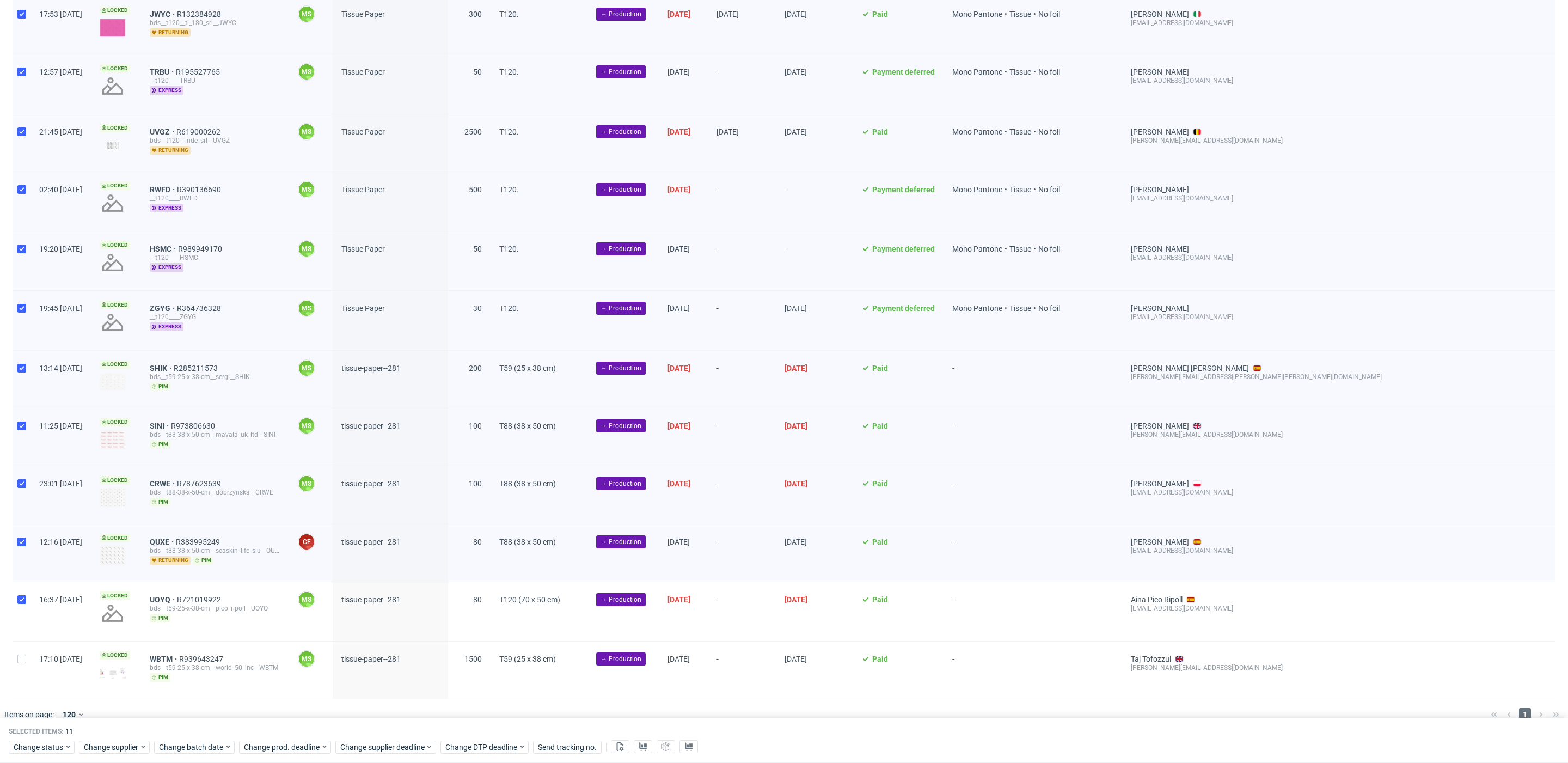
checkbox input "true"
click at [24, 654] on input "checkbox" at bounding box center [22, 659] width 9 height 9
checkbox input "true"
click at [180, 751] on span "Change batch date" at bounding box center [192, 747] width 65 height 11
click at [192, 688] on span "29" at bounding box center [192, 688] width 9 height 11
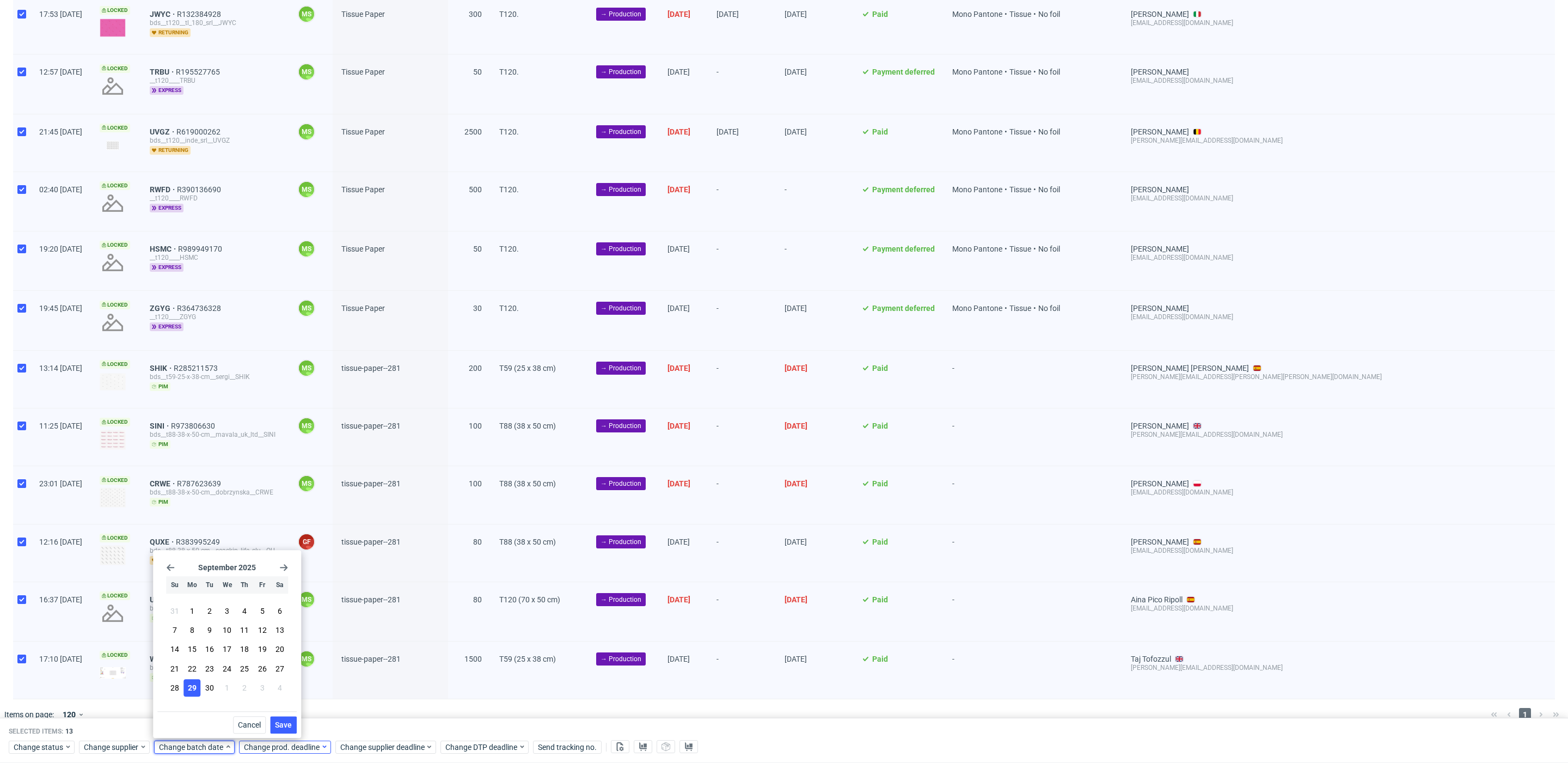
drag, startPoint x: 277, startPoint y: 720, endPoint x: 284, endPoint y: 742, distance: 23.1
click at [277, 720] on button "Save" at bounding box center [283, 725] width 27 height 17
drag, startPoint x: 284, startPoint y: 746, endPoint x: 284, endPoint y: 741, distance: 5.0
click at [284, 746] on span "Change prod. deadline" at bounding box center [282, 747] width 77 height 11
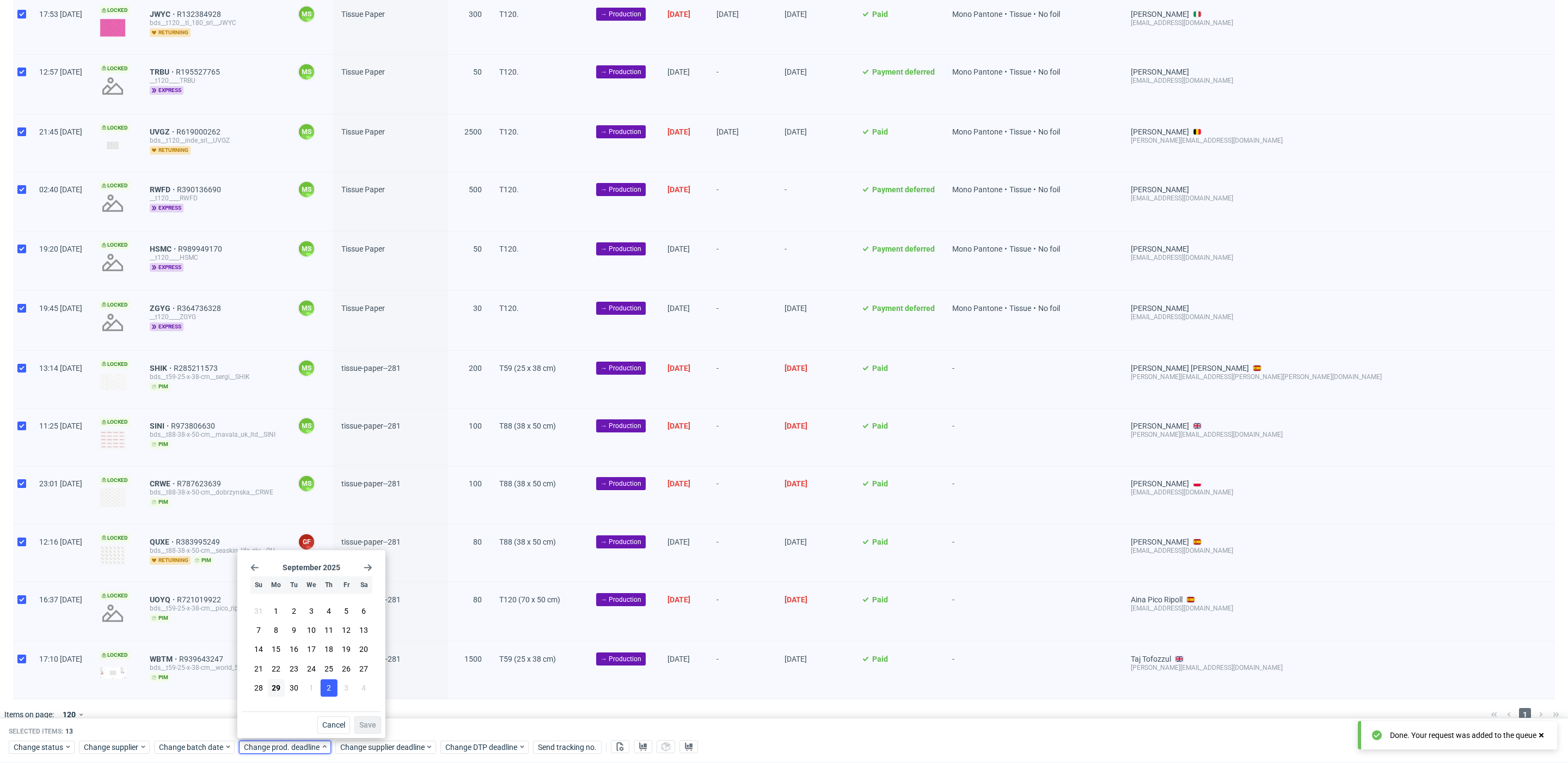
click at [324, 690] on button "2" at bounding box center [329, 688] width 17 height 17
click at [356, 713] on div "Cancel Save" at bounding box center [311, 722] width 139 height 22
drag, startPoint x: 363, startPoint y: 720, endPoint x: 372, endPoint y: 732, distance: 15.0
click at [365, 721] on button "Save" at bounding box center [368, 725] width 27 height 17
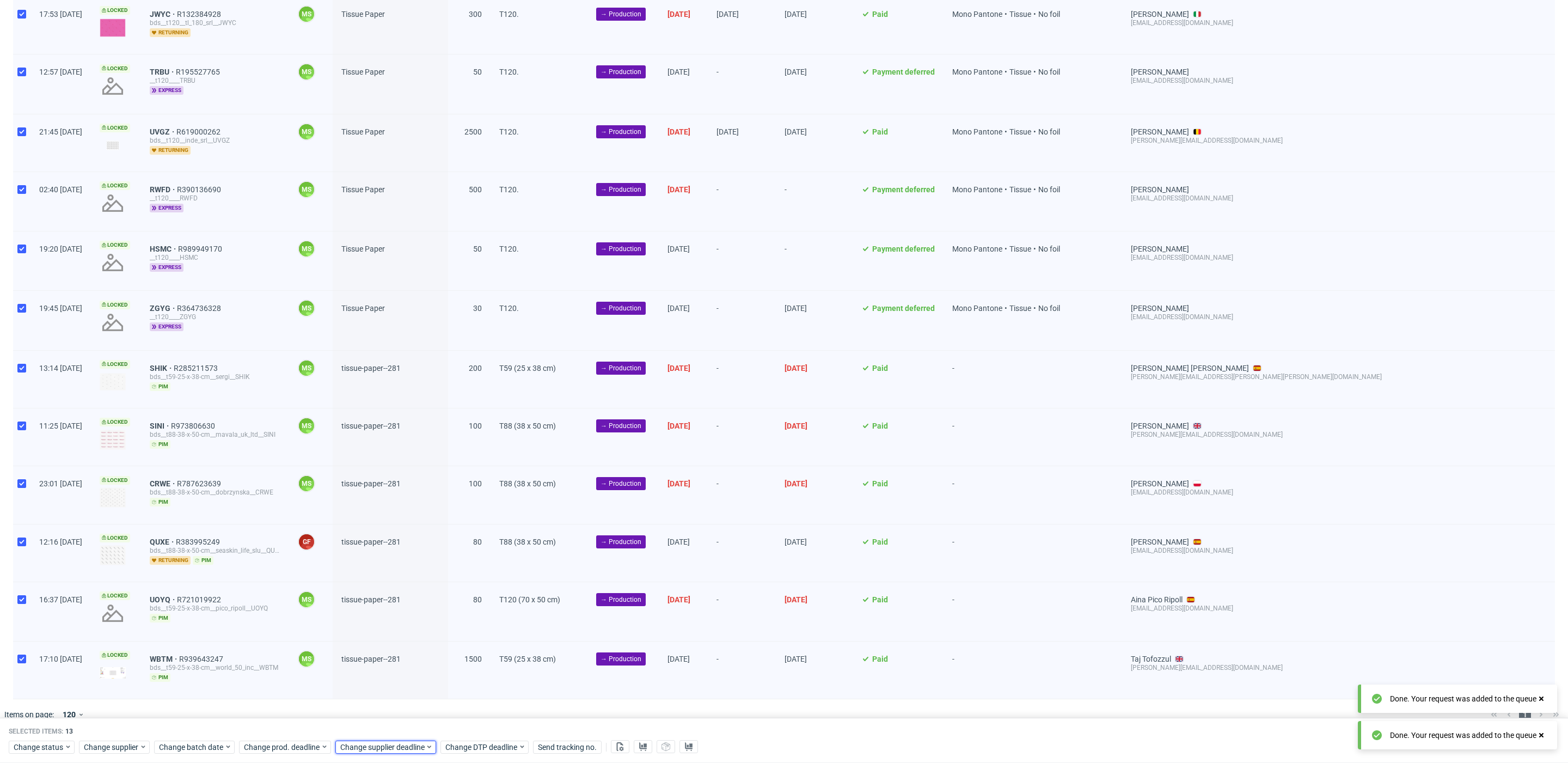
drag, startPoint x: 380, startPoint y: 751, endPoint x: 398, endPoint y: 739, distance: 21.6
click at [389, 746] on span "Change supplier deadline" at bounding box center [382, 747] width 85 height 11
click at [428, 689] on button "2" at bounding box center [425, 688] width 17 height 17
click at [466, 730] on button "Save" at bounding box center [464, 725] width 27 height 17
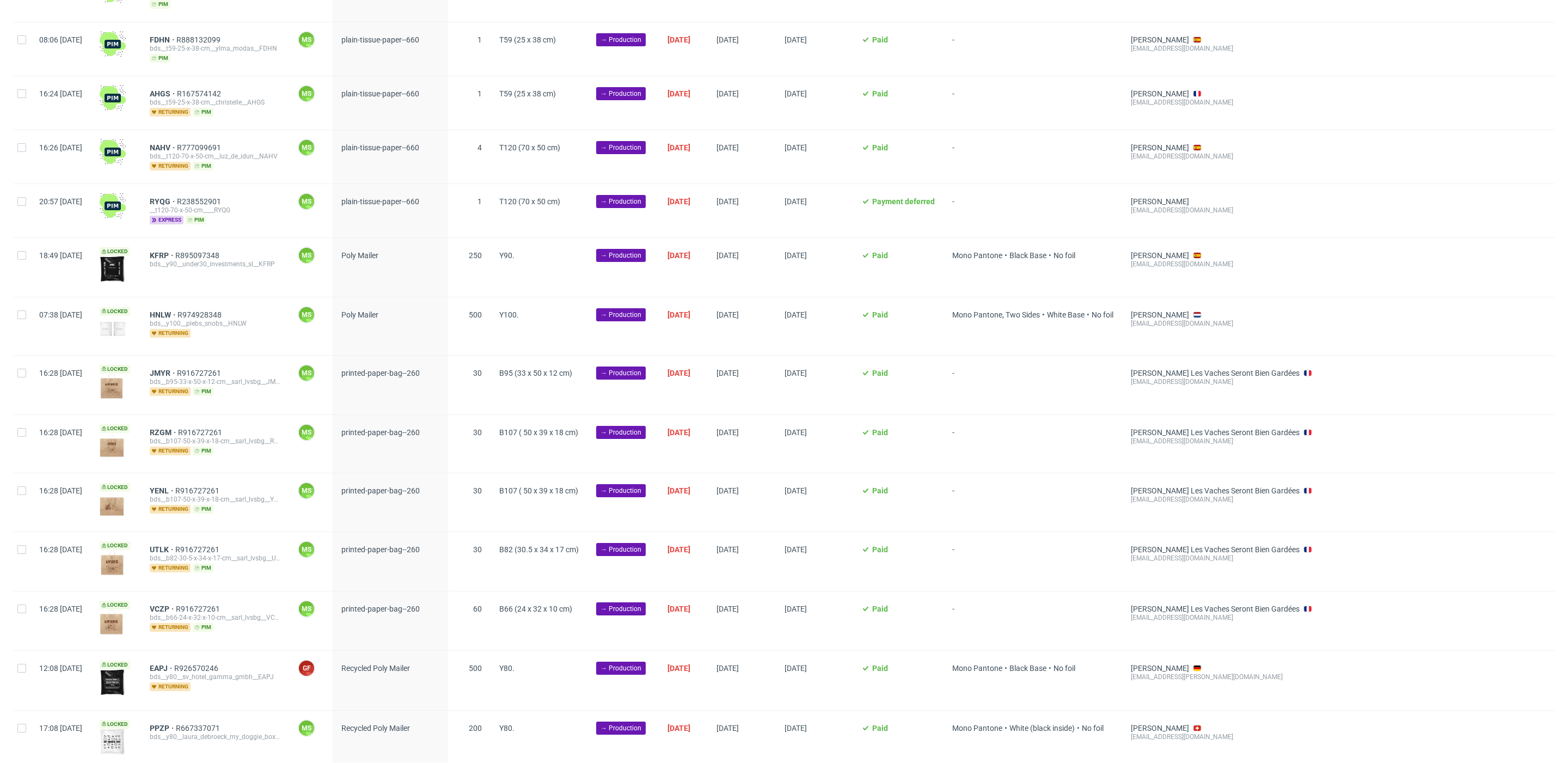
scroll to position [1981, 0]
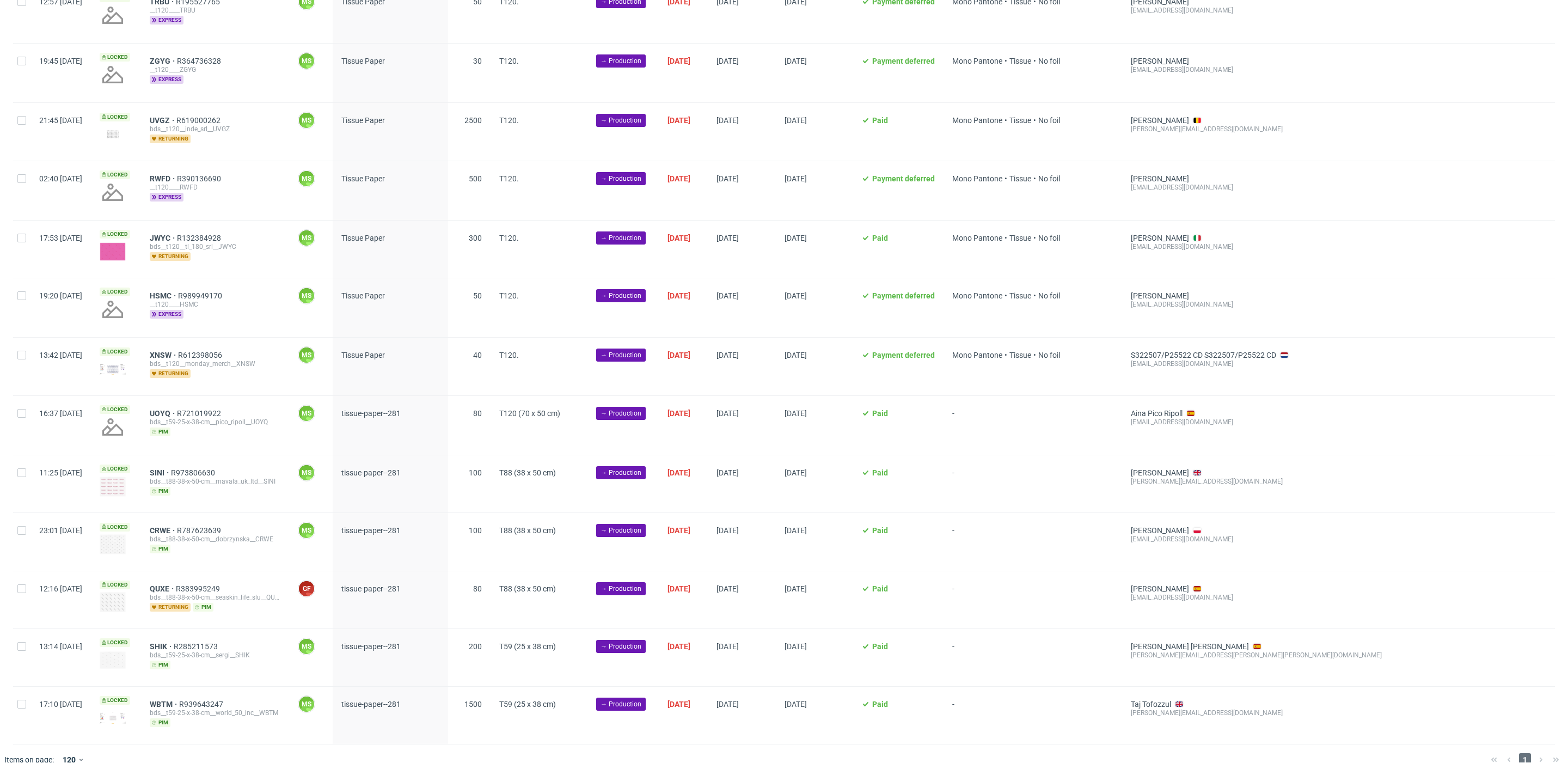
scroll to position [1981, 0]
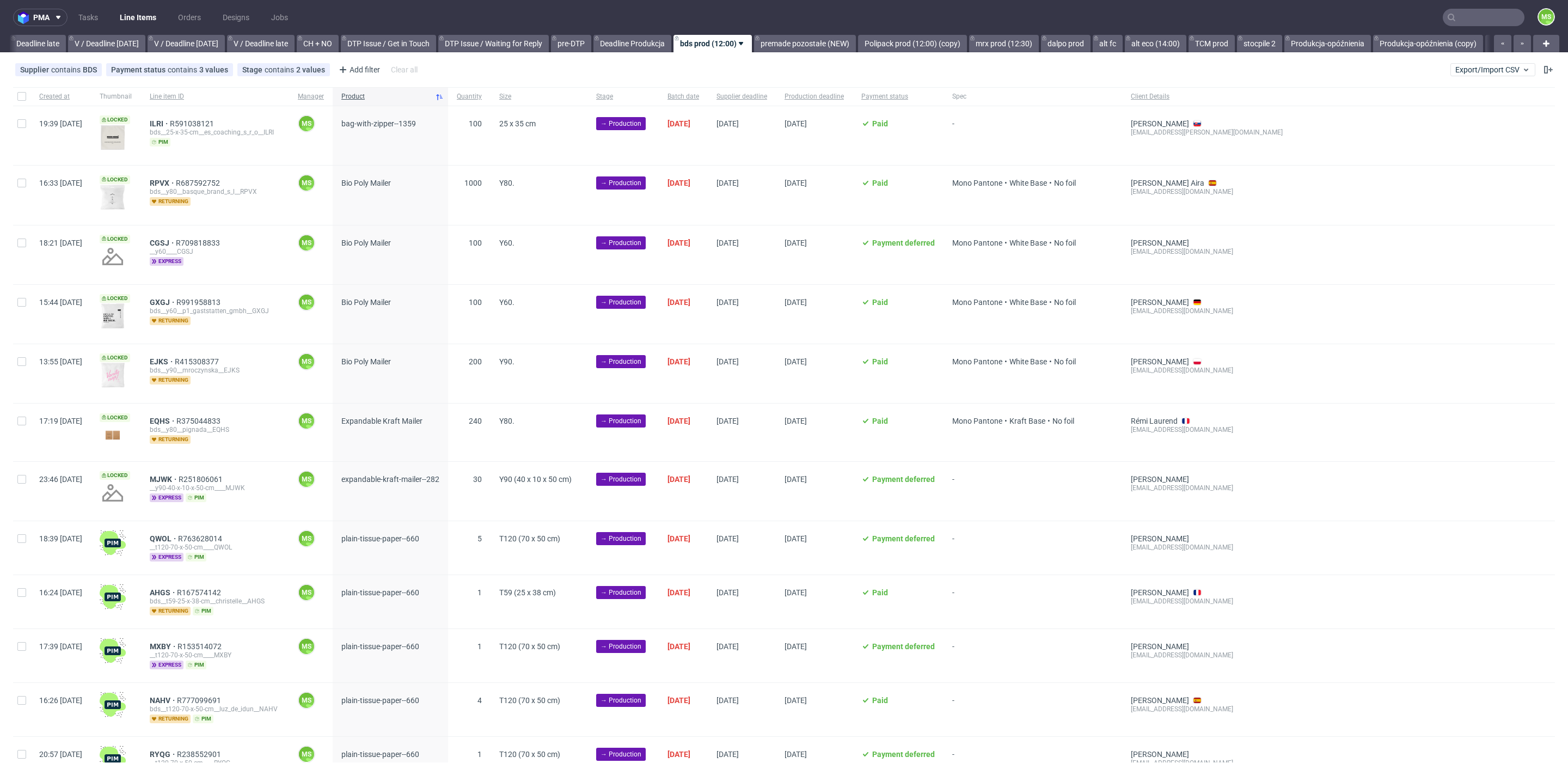
click at [26, 97] on div at bounding box center [21, 96] width 17 height 19
checkbox input "true"
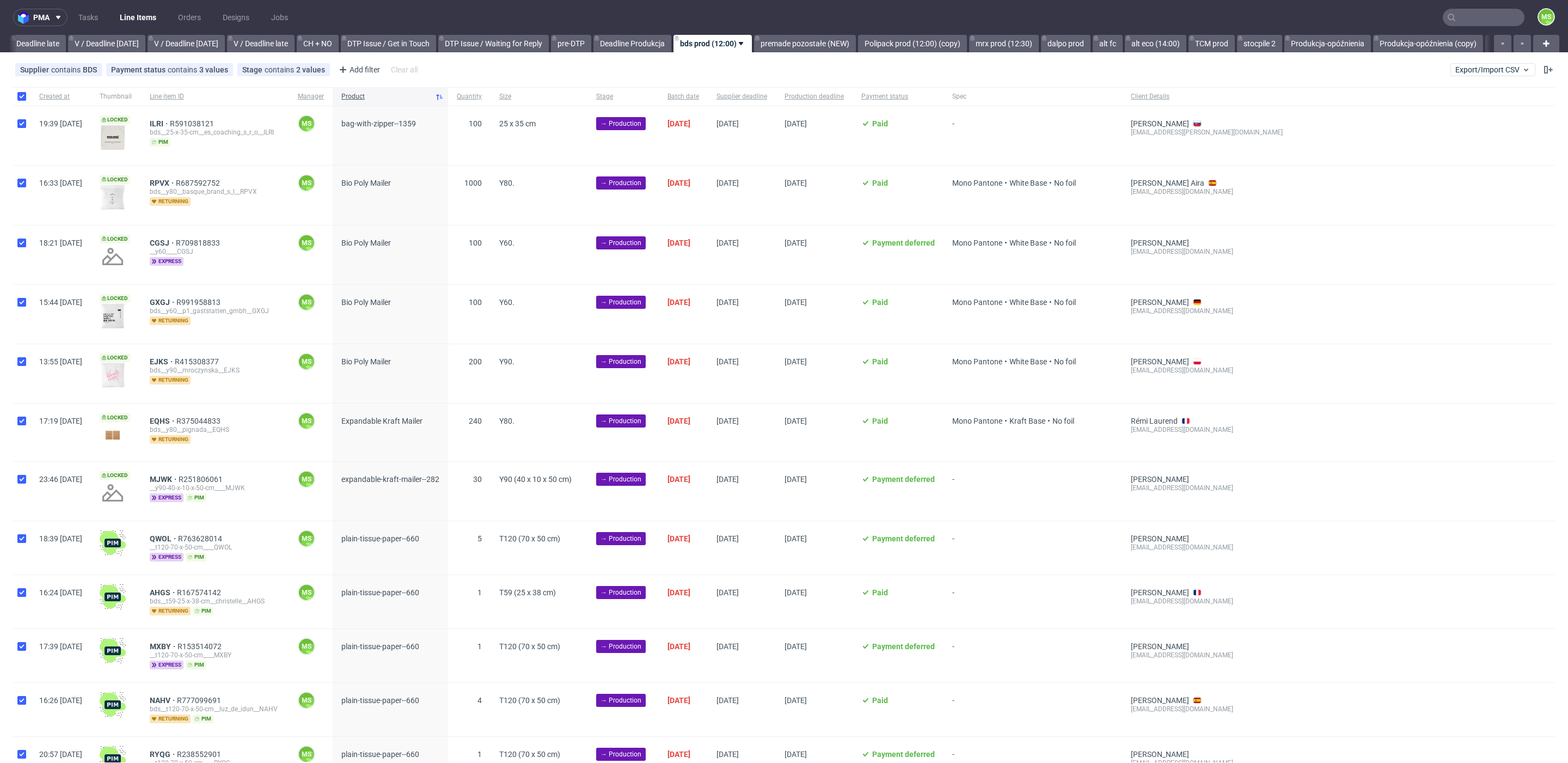
checkbox input "true"
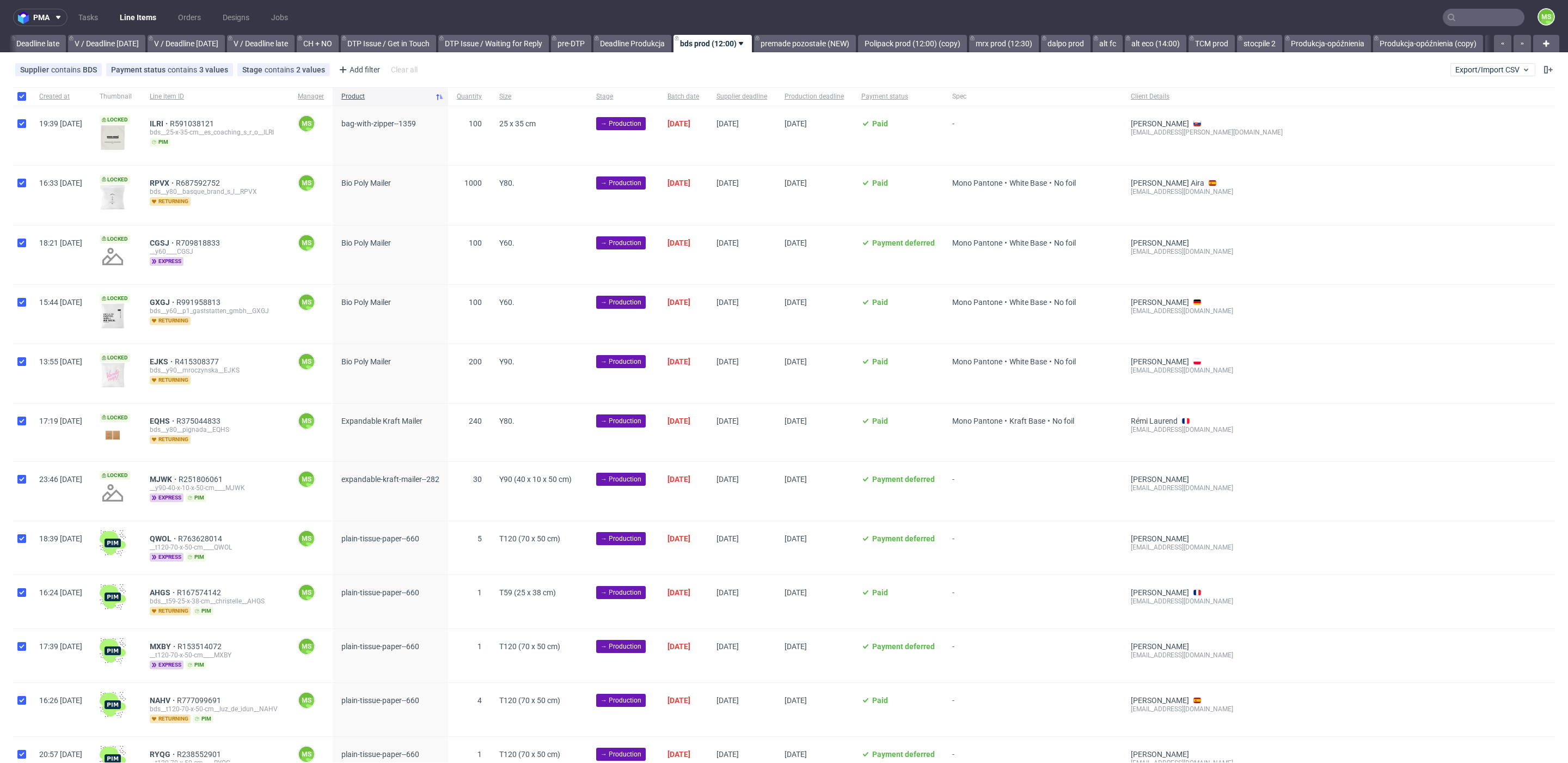
checkbox input "true"
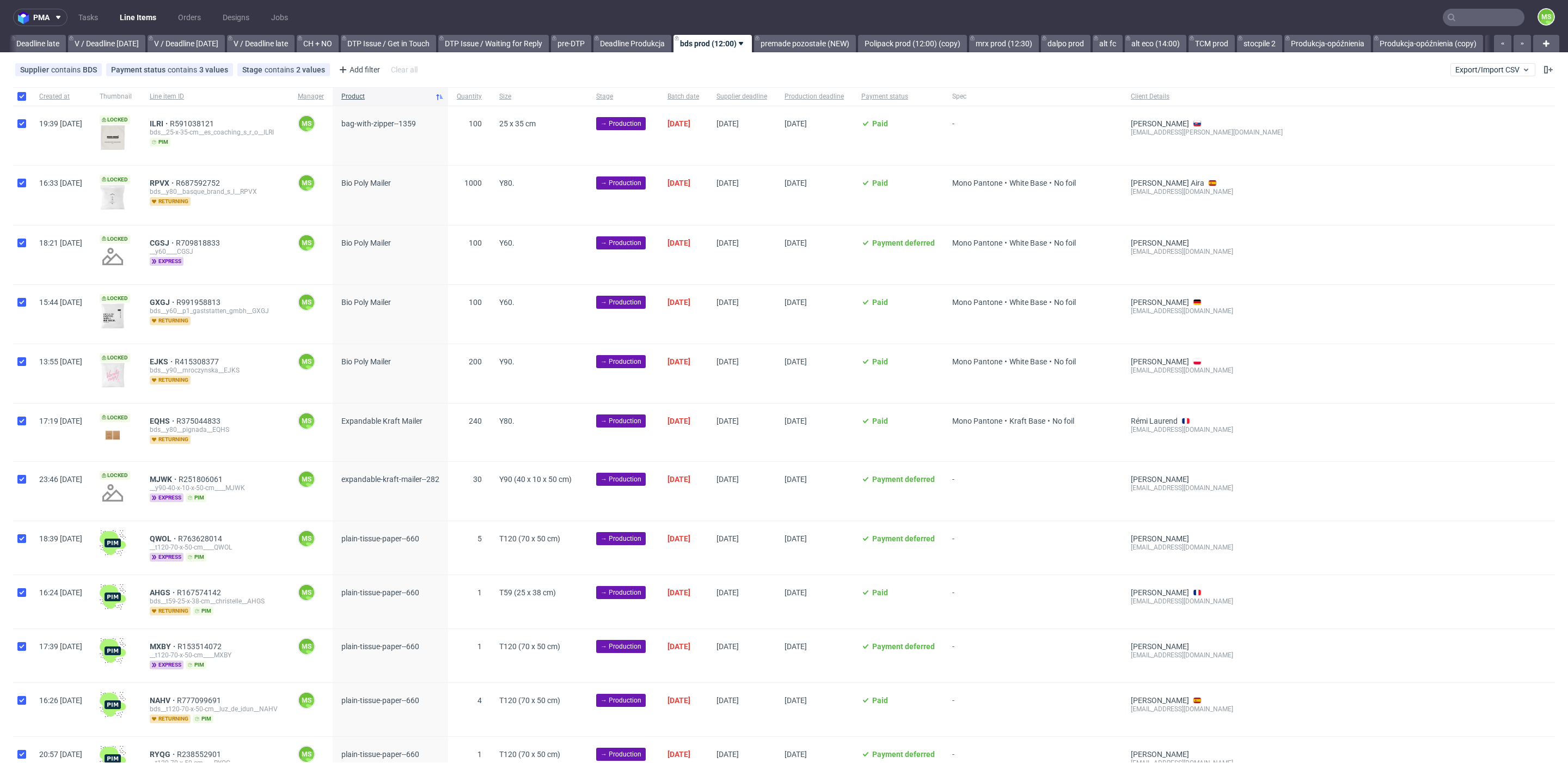
checkbox input "true"
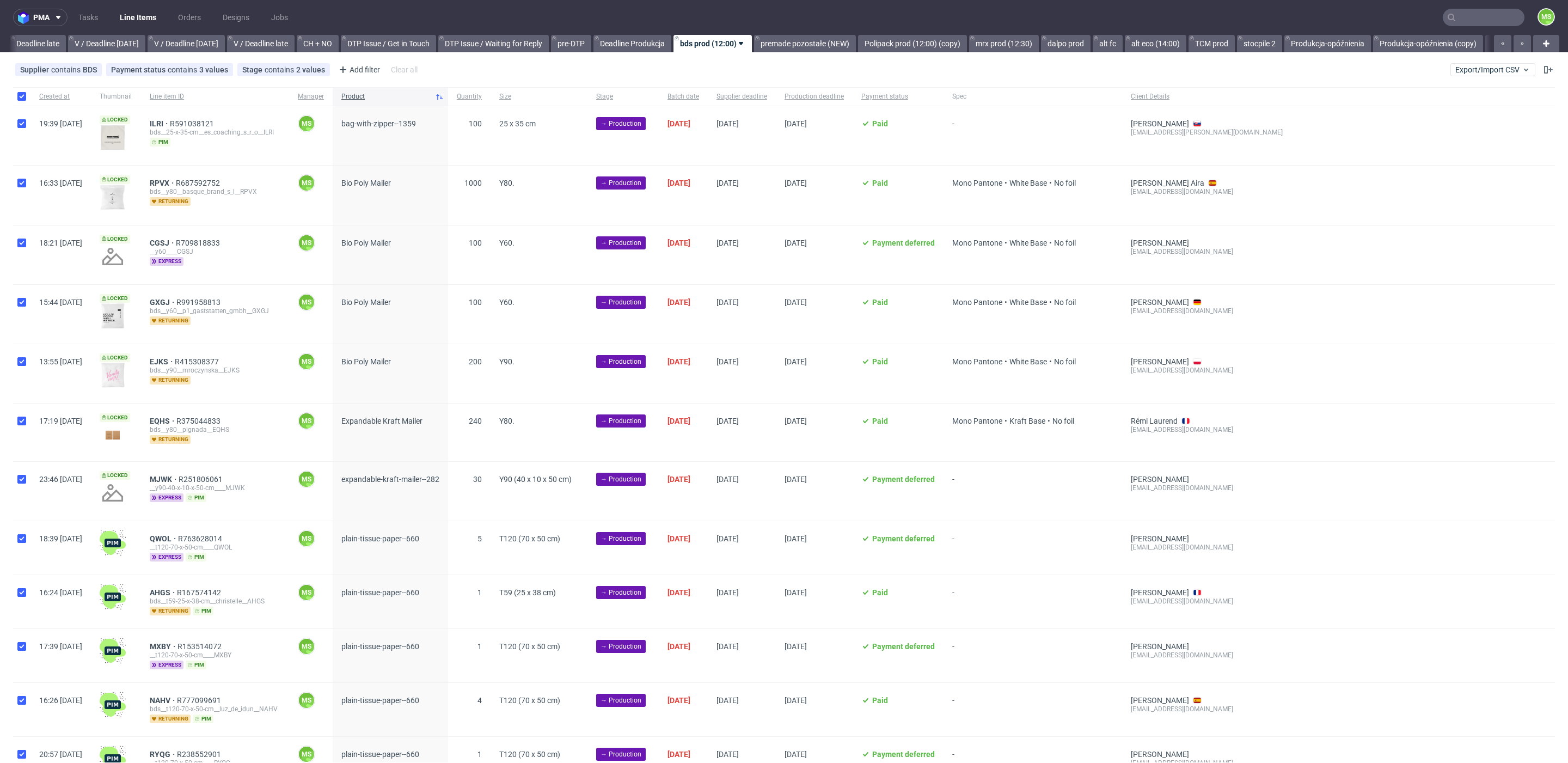
checkbox input "true"
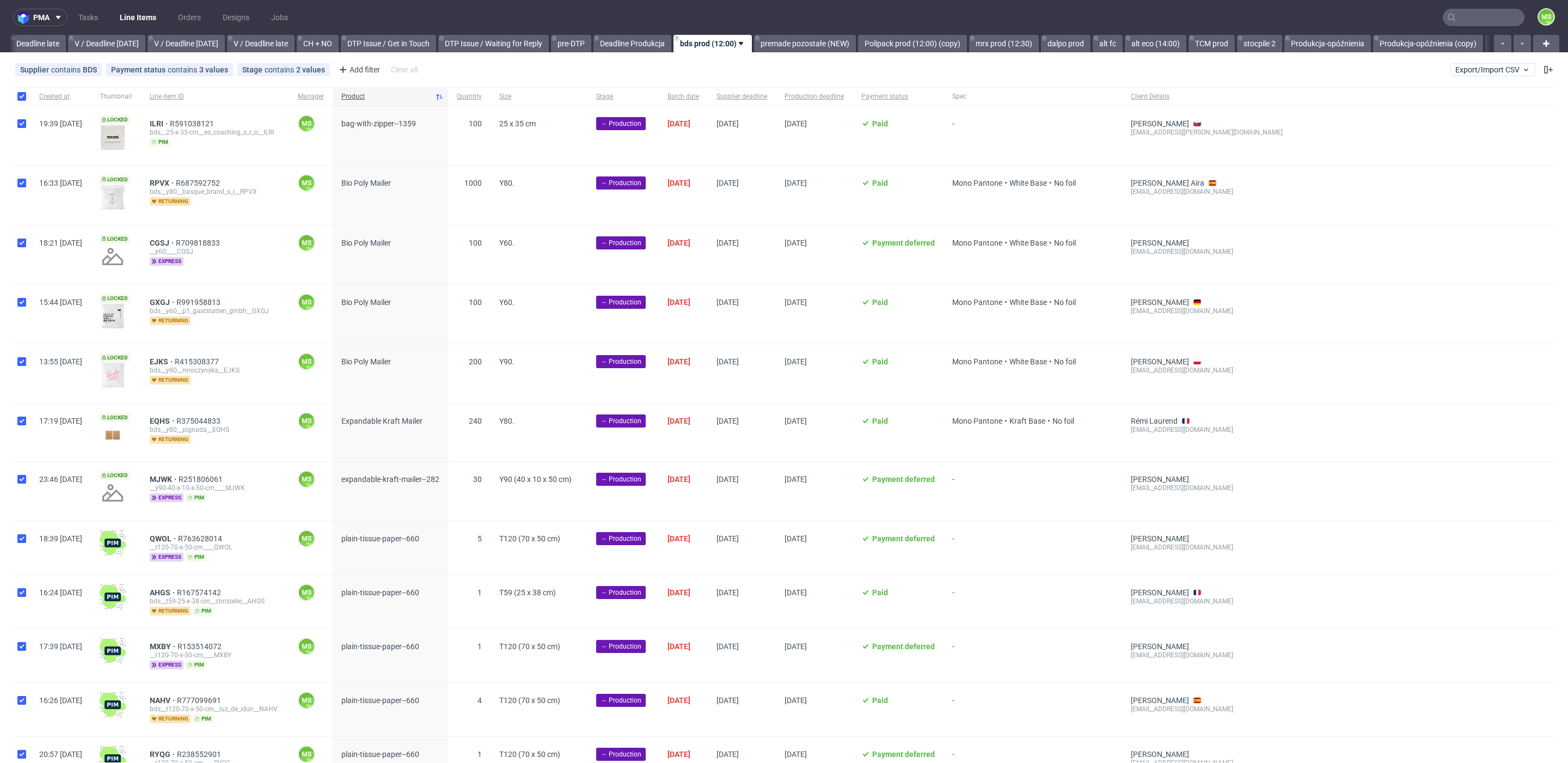
checkbox input "true"
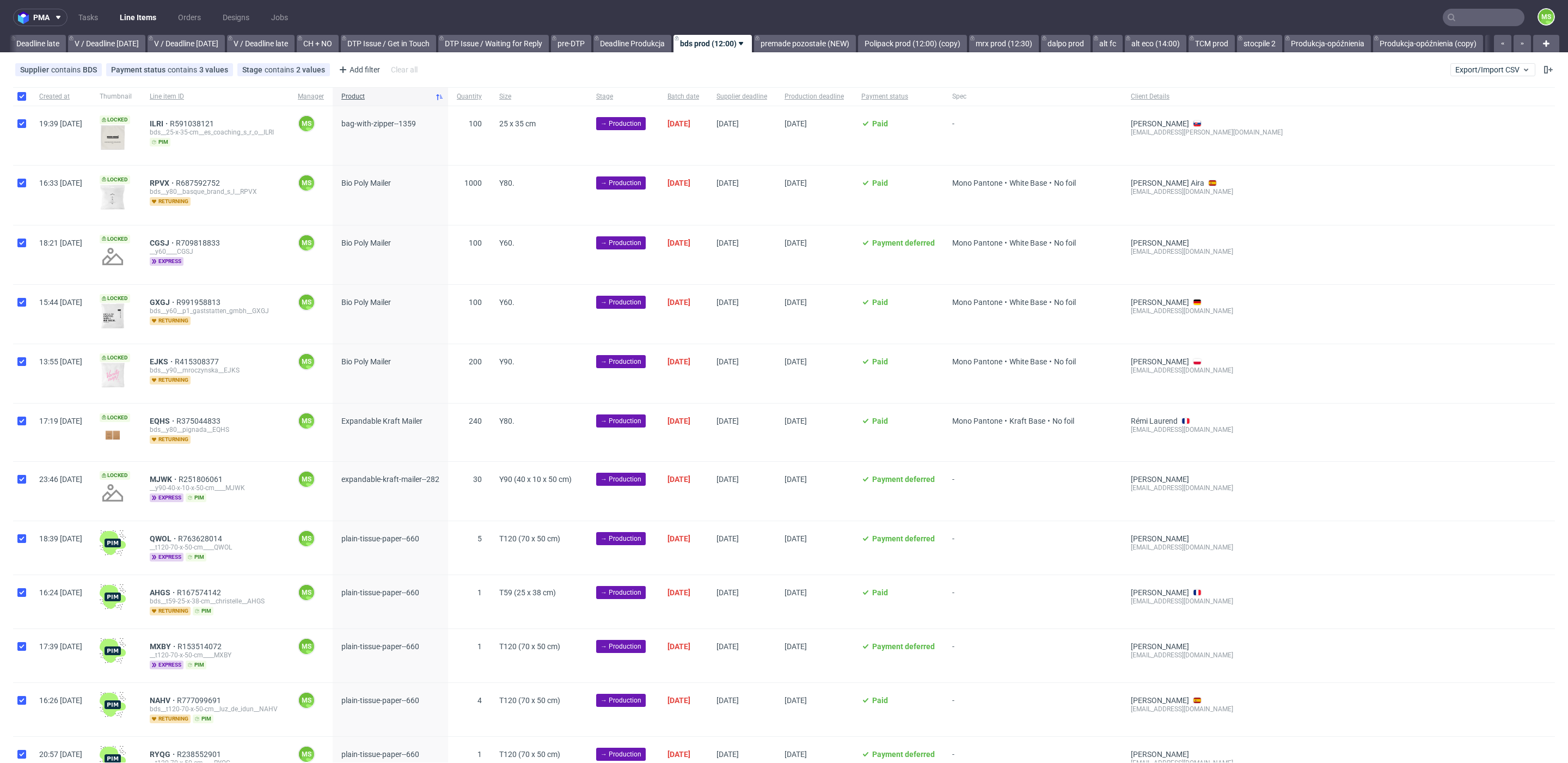
checkbox input "true"
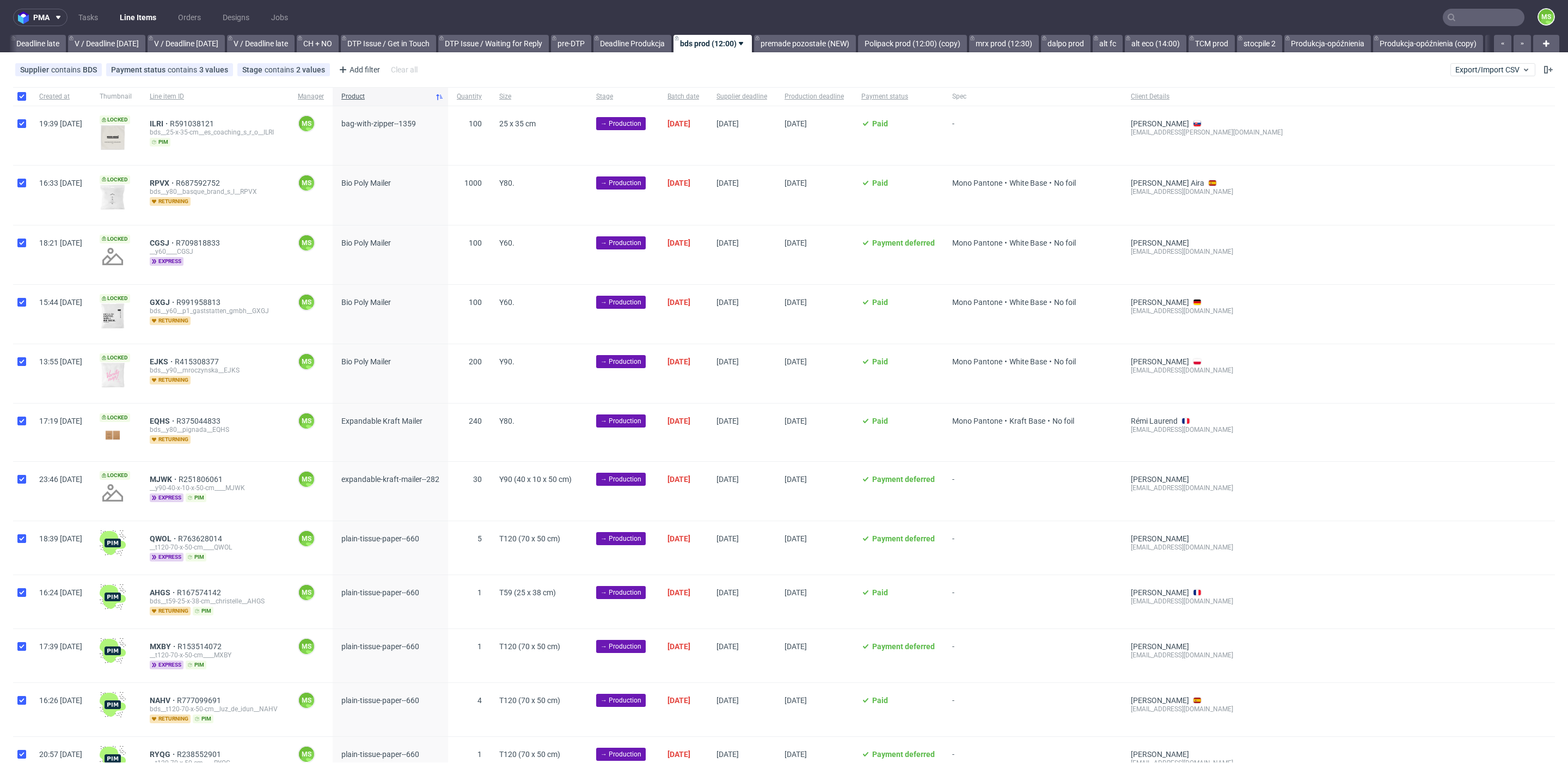
checkbox input "true"
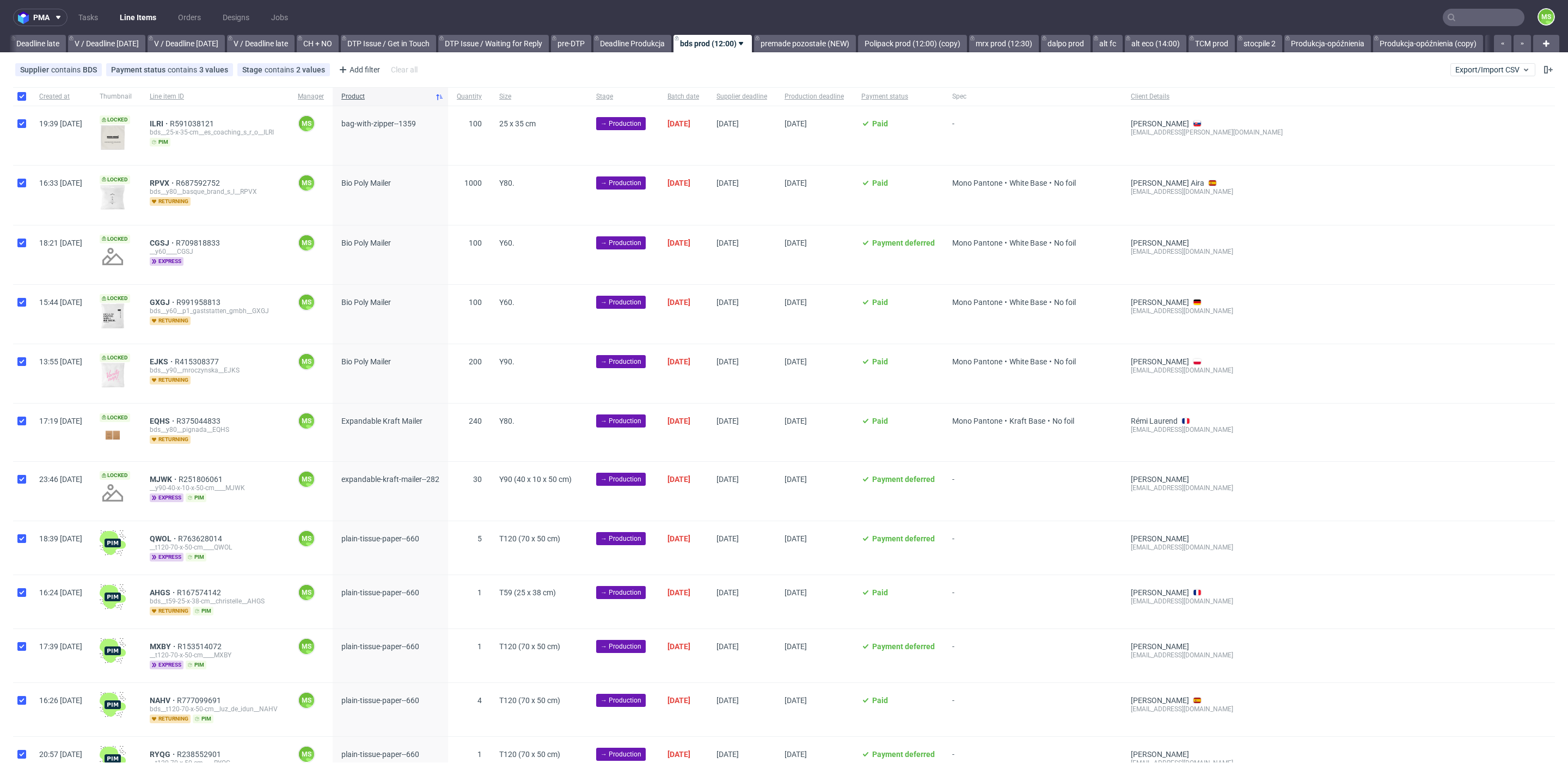
checkbox input "true"
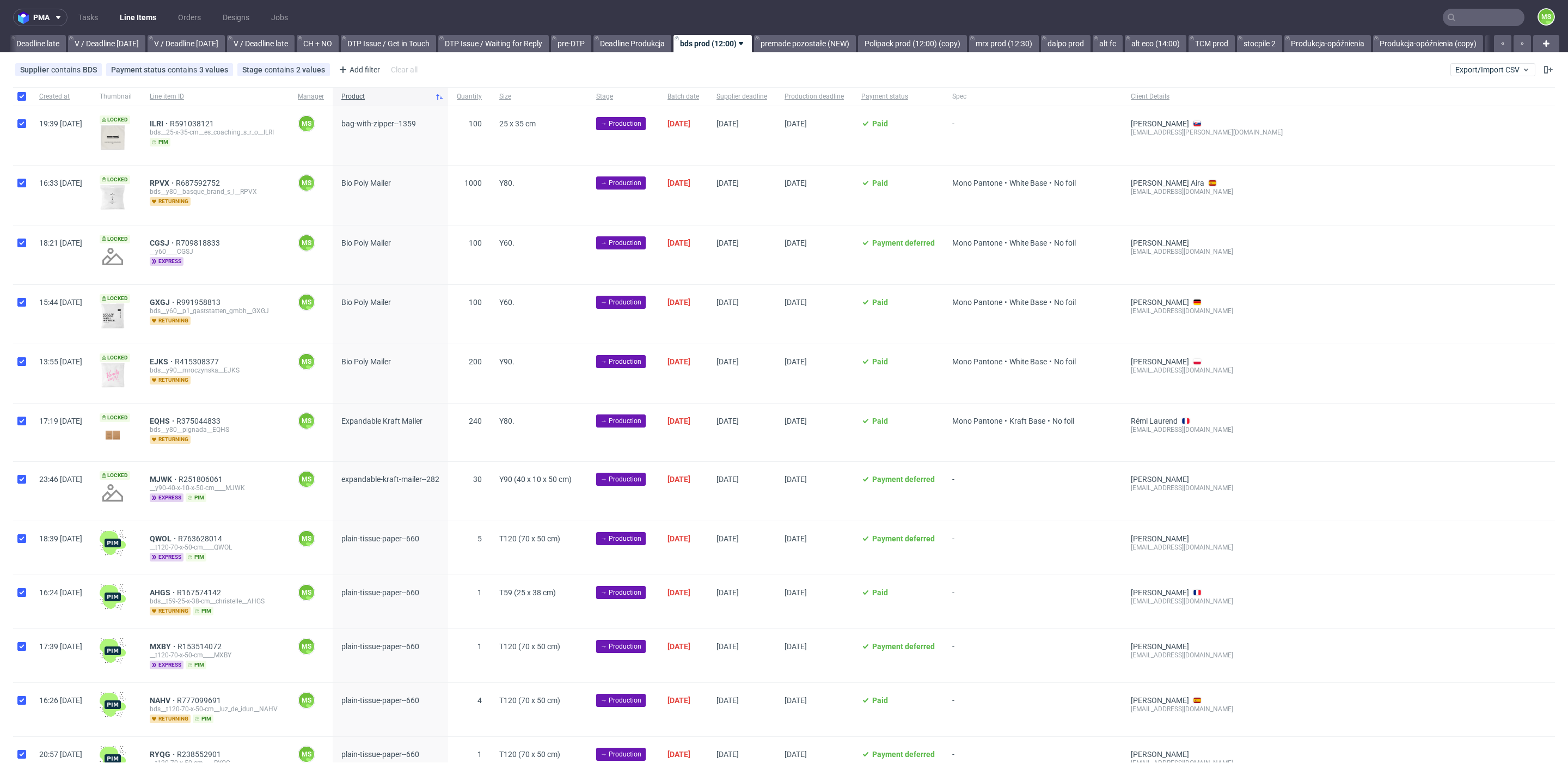
checkbox input "true"
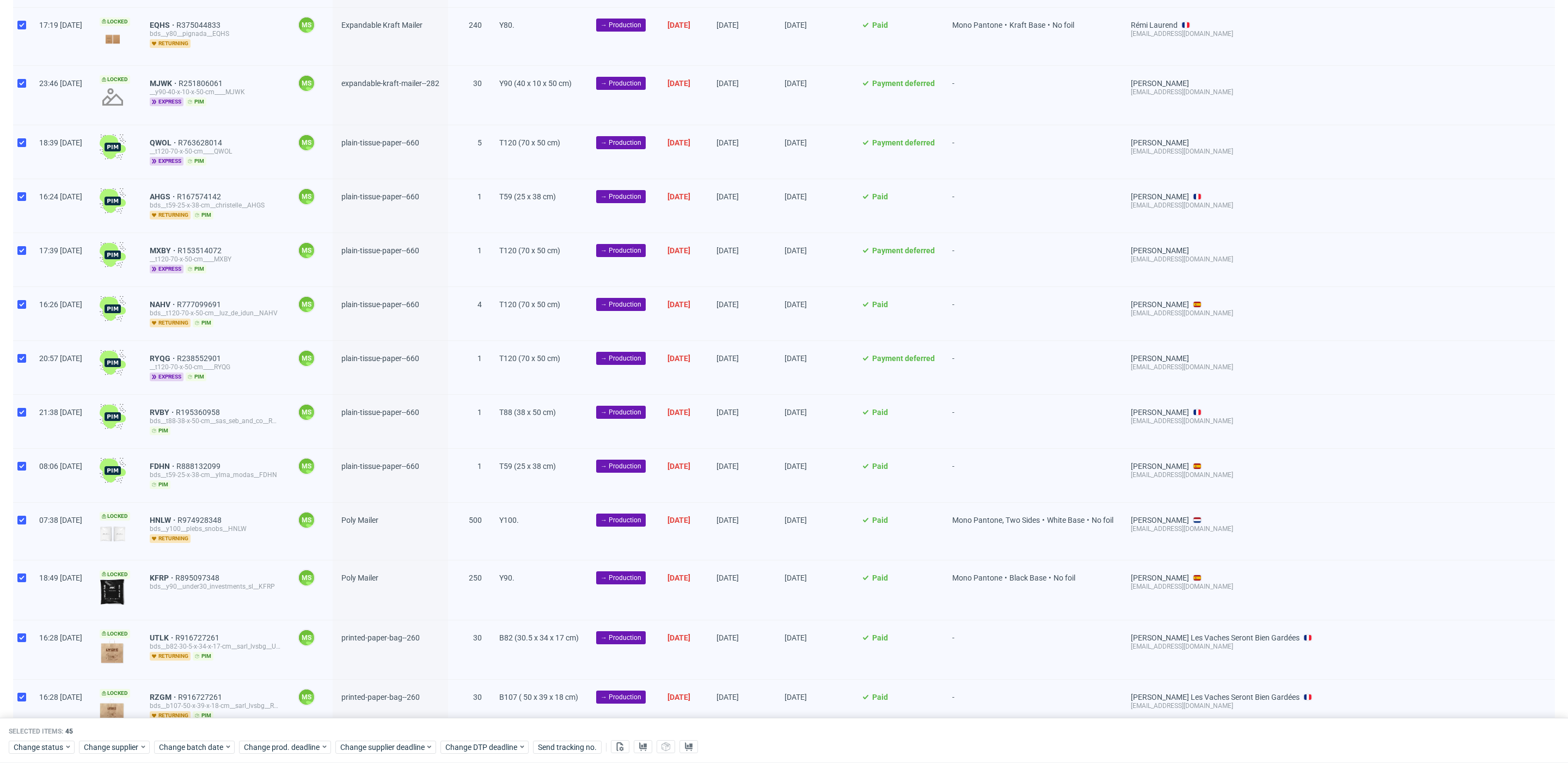
scroll to position [401, 0]
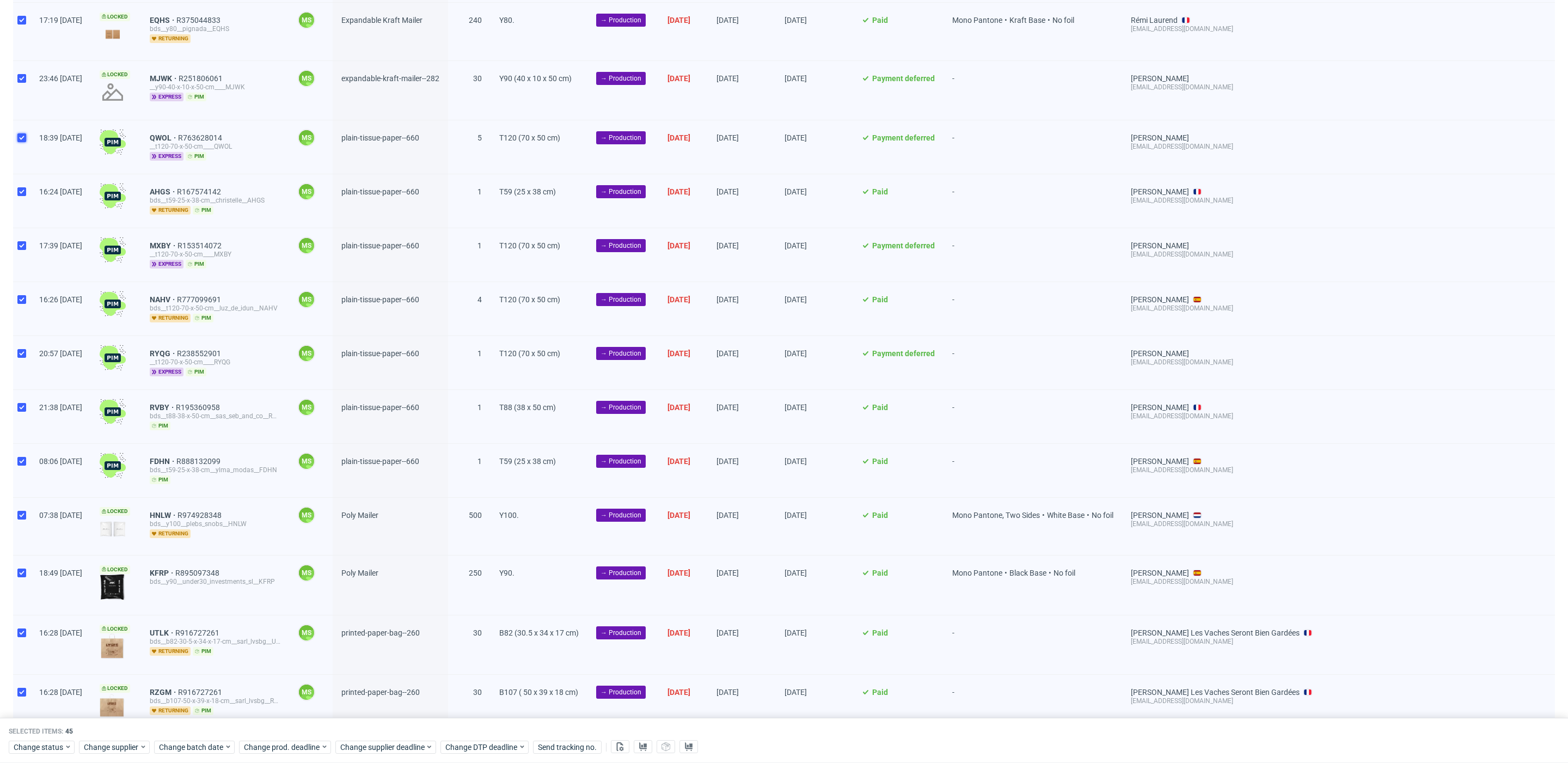
click at [20, 138] on input "checkbox" at bounding box center [22, 138] width 9 height 9
checkbox input "false"
click at [24, 187] on input "checkbox" at bounding box center [22, 192] width 9 height 9
checkbox input "false"
drag, startPoint x: 20, startPoint y: 244, endPoint x: 31, endPoint y: 269, distance: 27.3
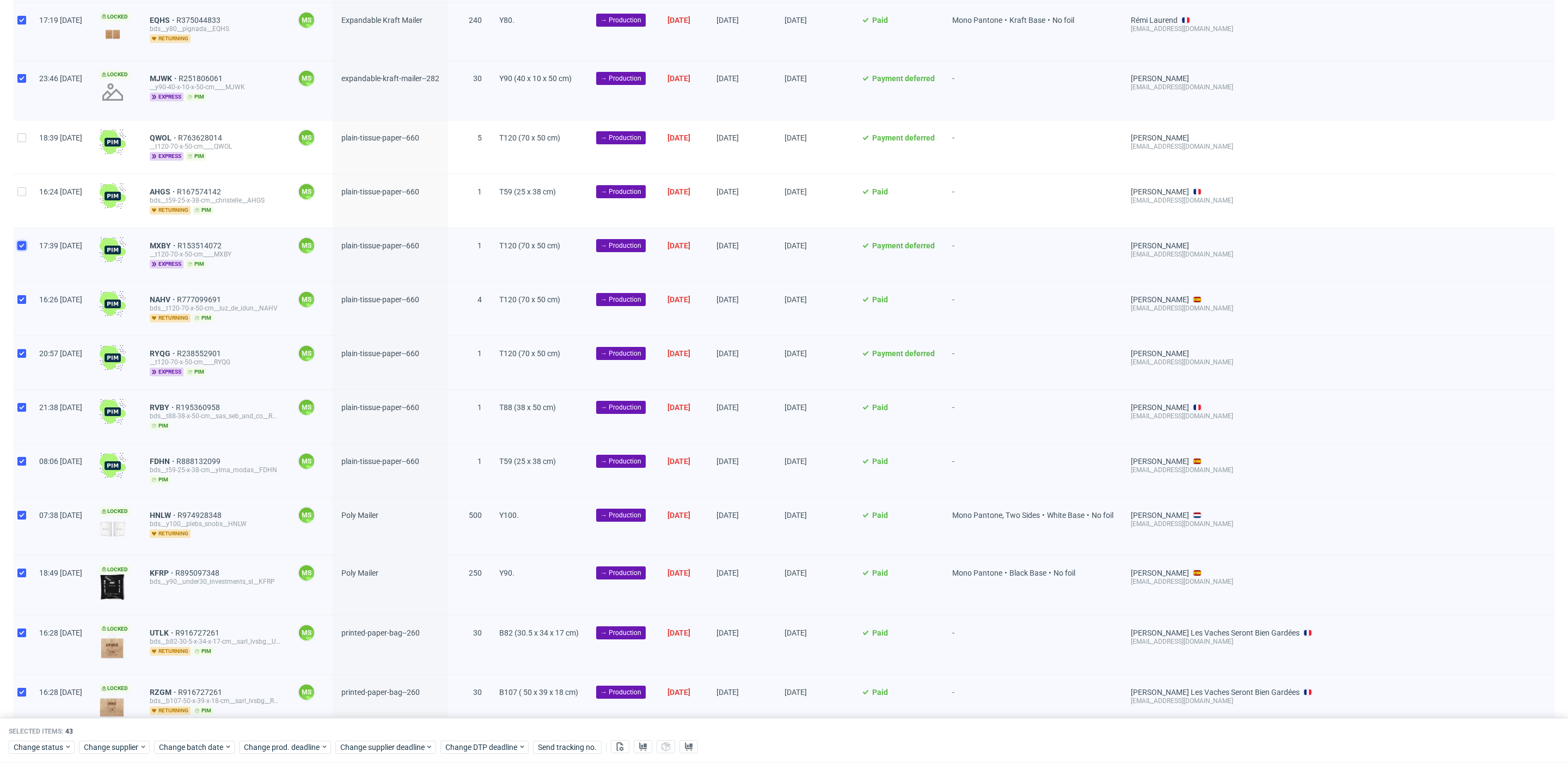
click at [20, 244] on input "checkbox" at bounding box center [22, 246] width 9 height 9
checkbox input "false"
drag, startPoint x: 26, startPoint y: 290, endPoint x: 39, endPoint y: 331, distance: 43.0
click at [25, 291] on div at bounding box center [21, 308] width 17 height 53
checkbox input "false"
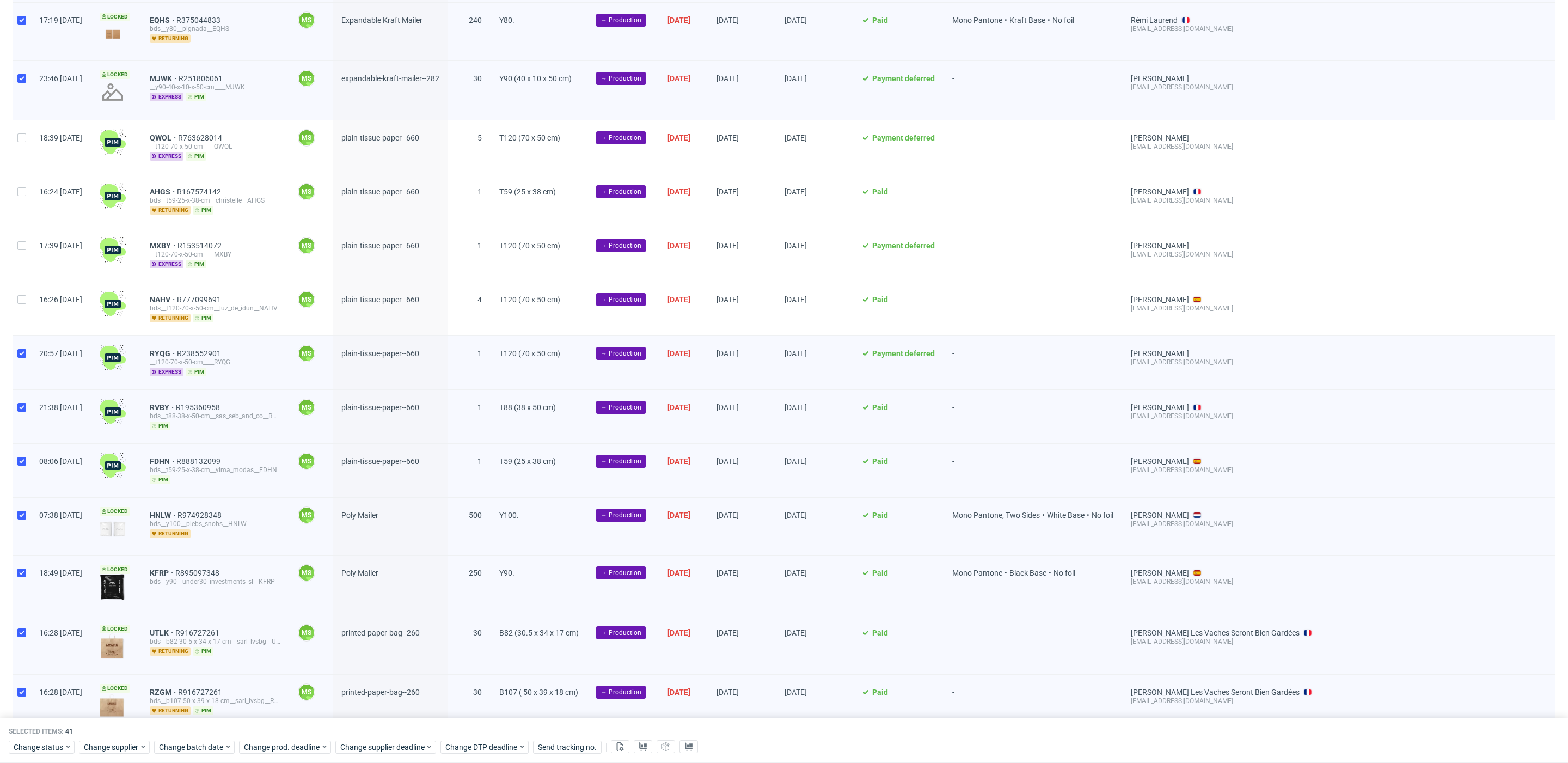
drag, startPoint x: 31, startPoint y: 350, endPoint x: 35, endPoint y: 359, distance: 9.8
click at [31, 350] on div "20:57 Fri 26.09.2025" at bounding box center [61, 362] width 61 height 53
click at [24, 349] on input "checkbox" at bounding box center [22, 354] width 9 height 9
checkbox input "false"
click at [24, 403] on input "checkbox" at bounding box center [22, 407] width 9 height 9
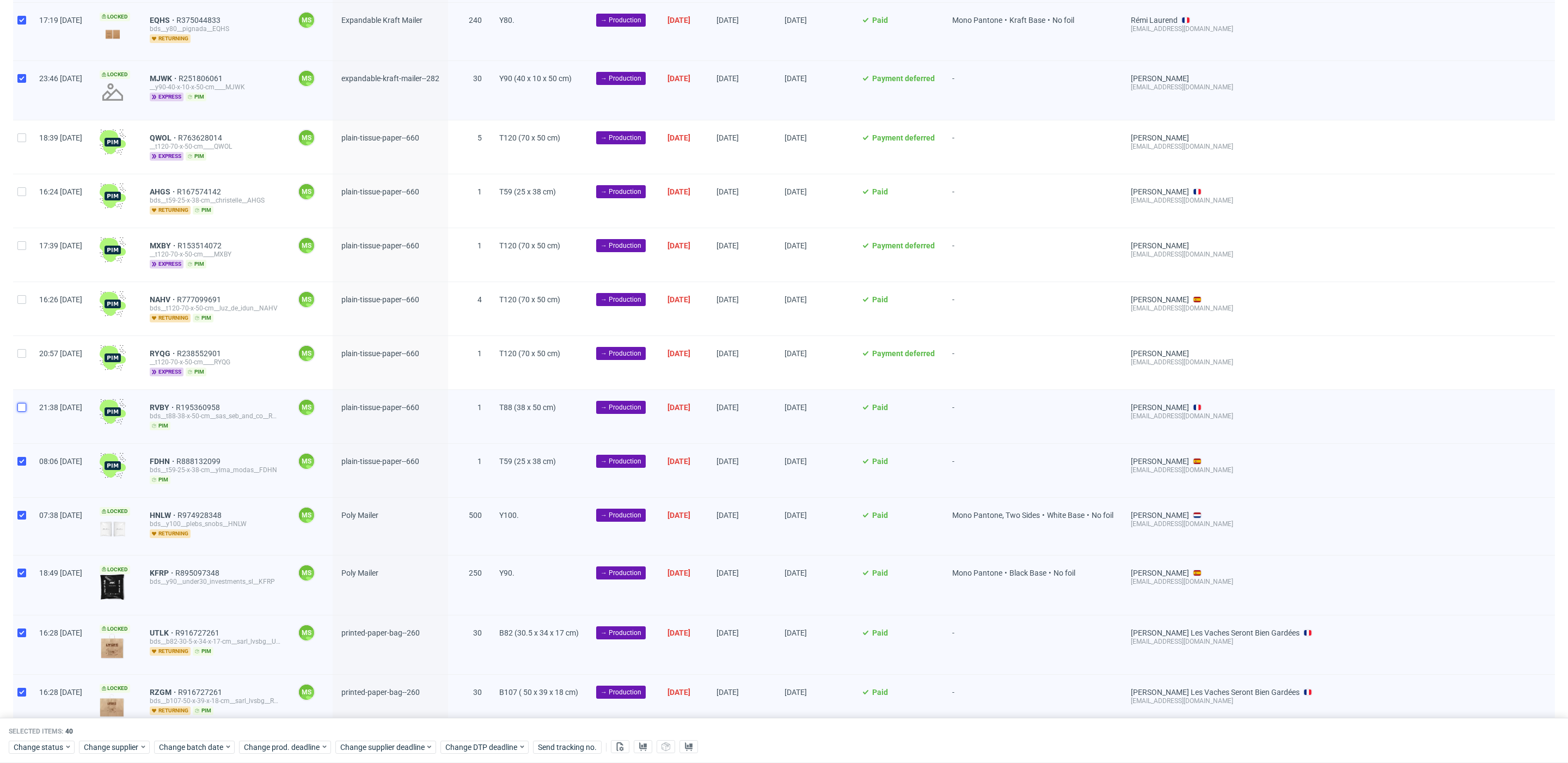
checkbox input "false"
click at [20, 457] on input "checkbox" at bounding box center [22, 461] width 9 height 9
checkbox input "false"
click at [616, 748] on icon at bounding box center [620, 747] width 9 height 9
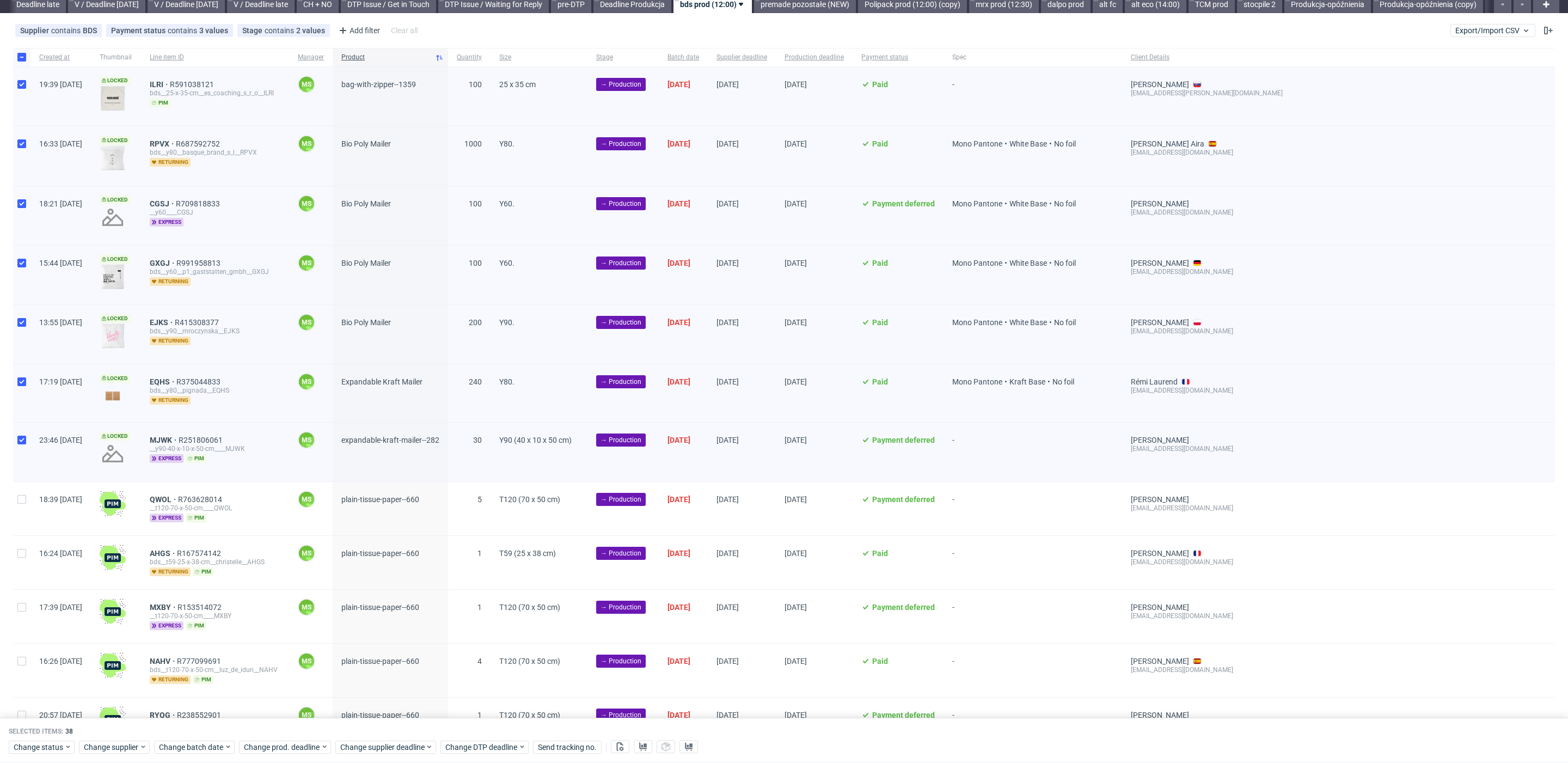
scroll to position [0, 0]
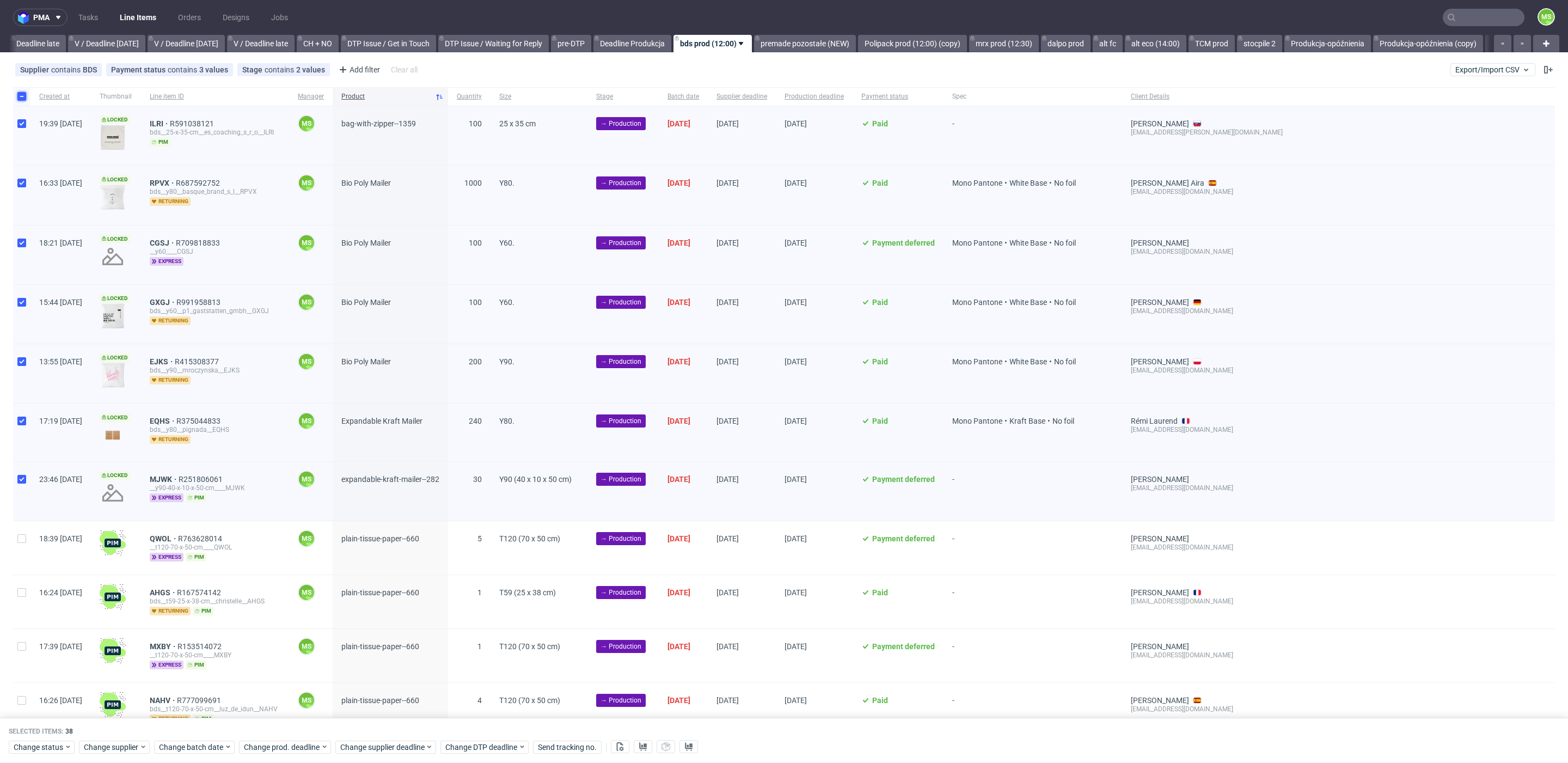
click at [22, 96] on input "checkbox" at bounding box center [22, 97] width 9 height 9
checkbox input "false"
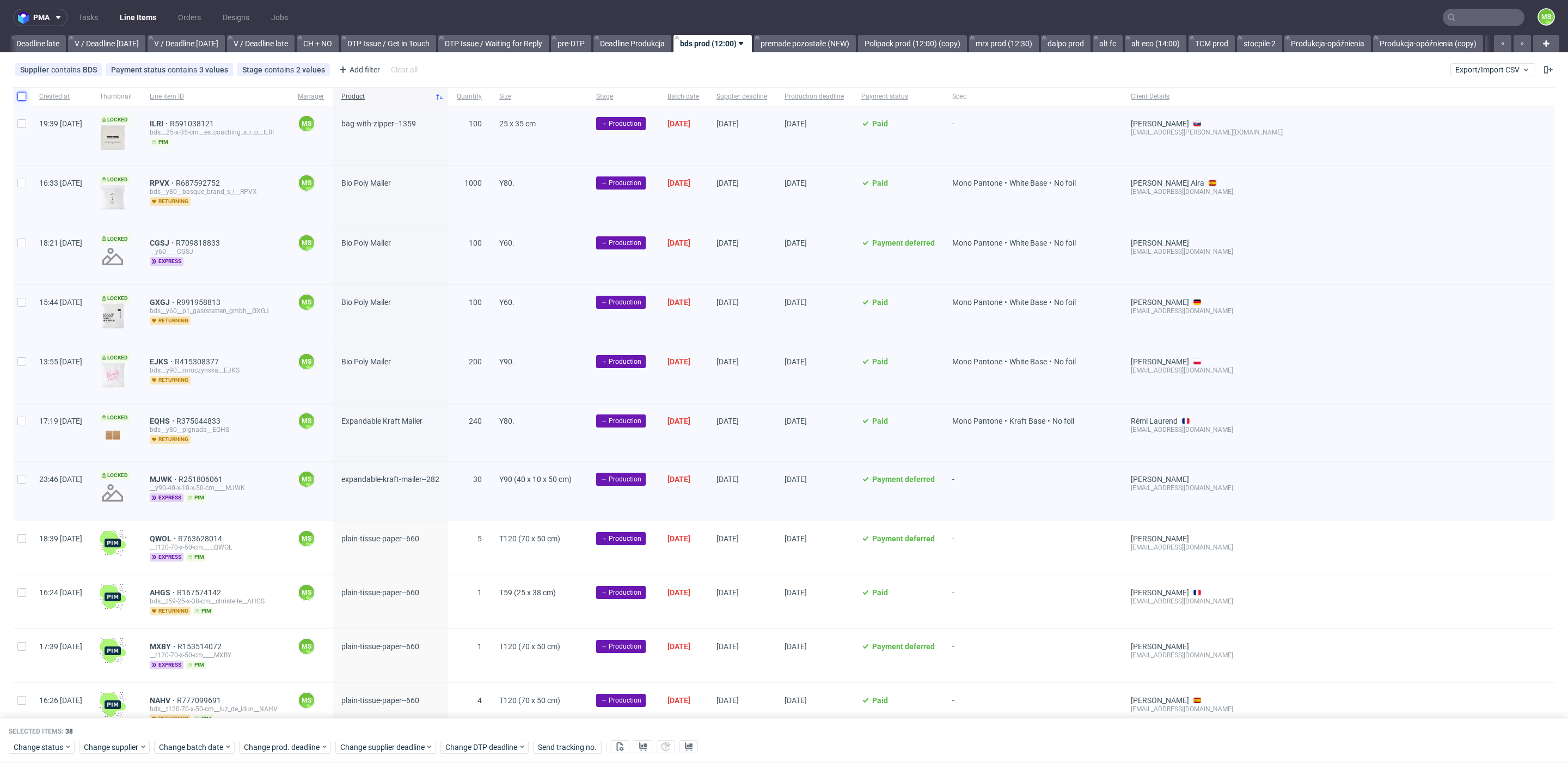
checkbox input "false"
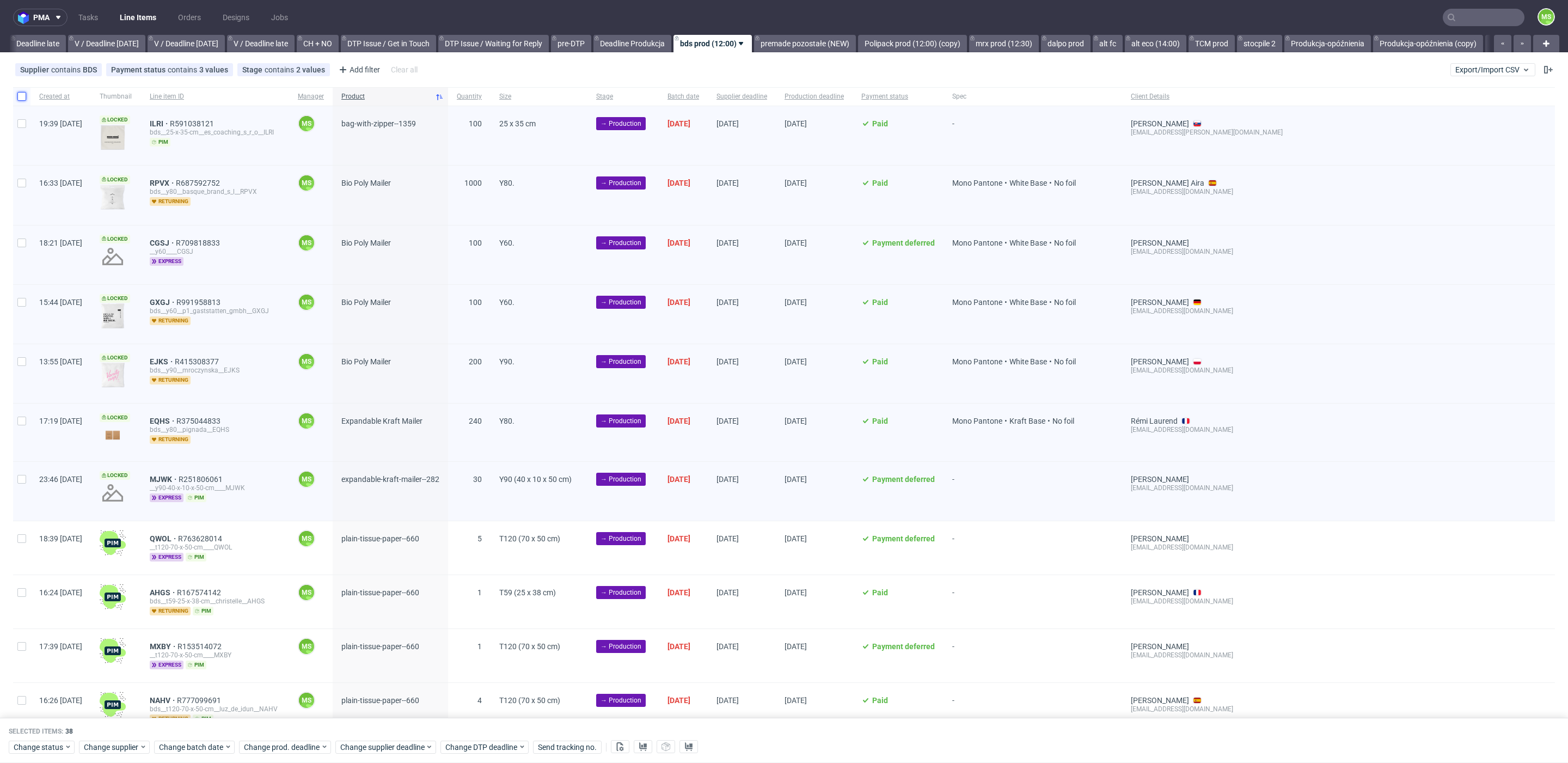
checkbox input "false"
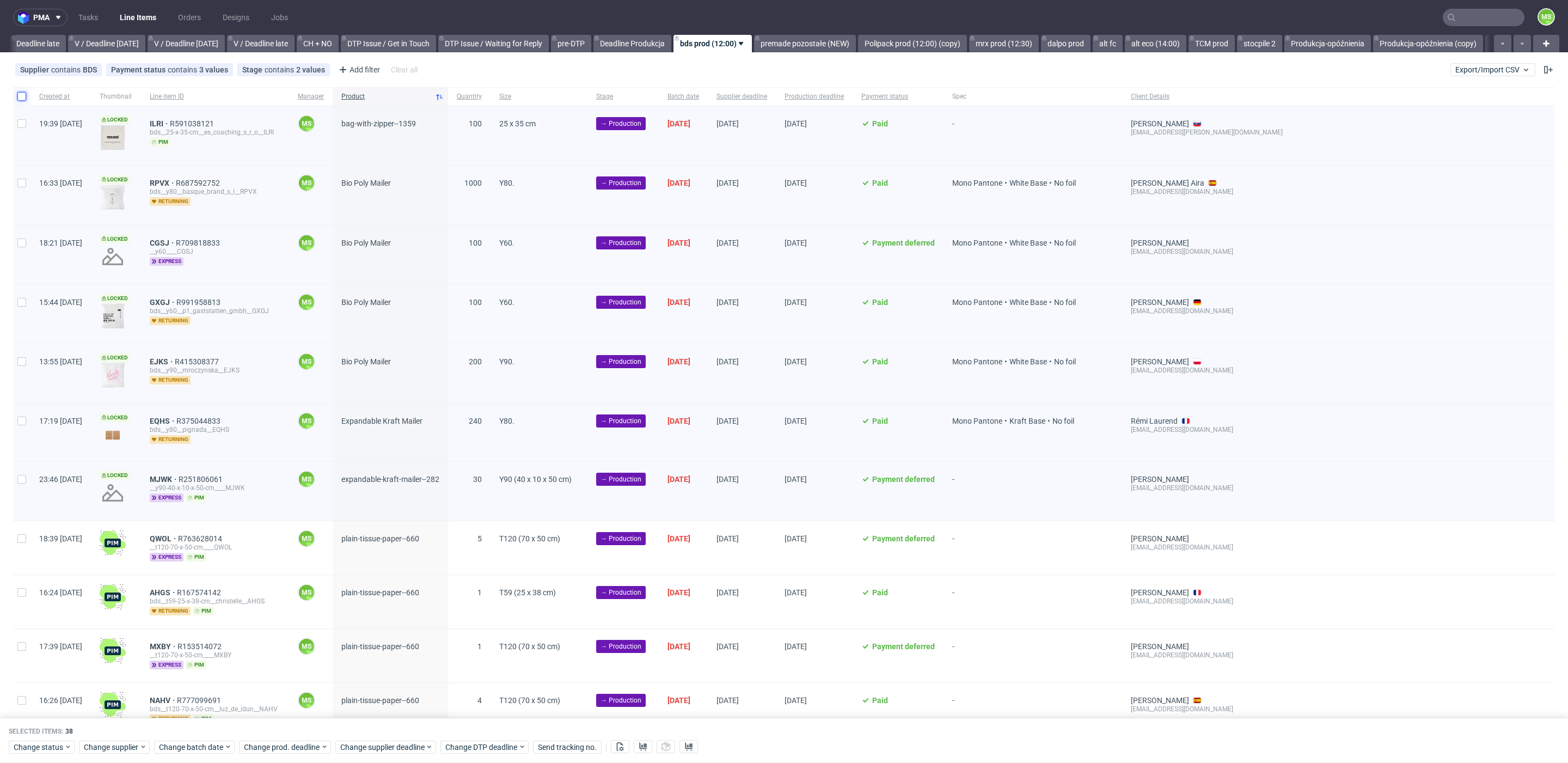
checkbox input "false"
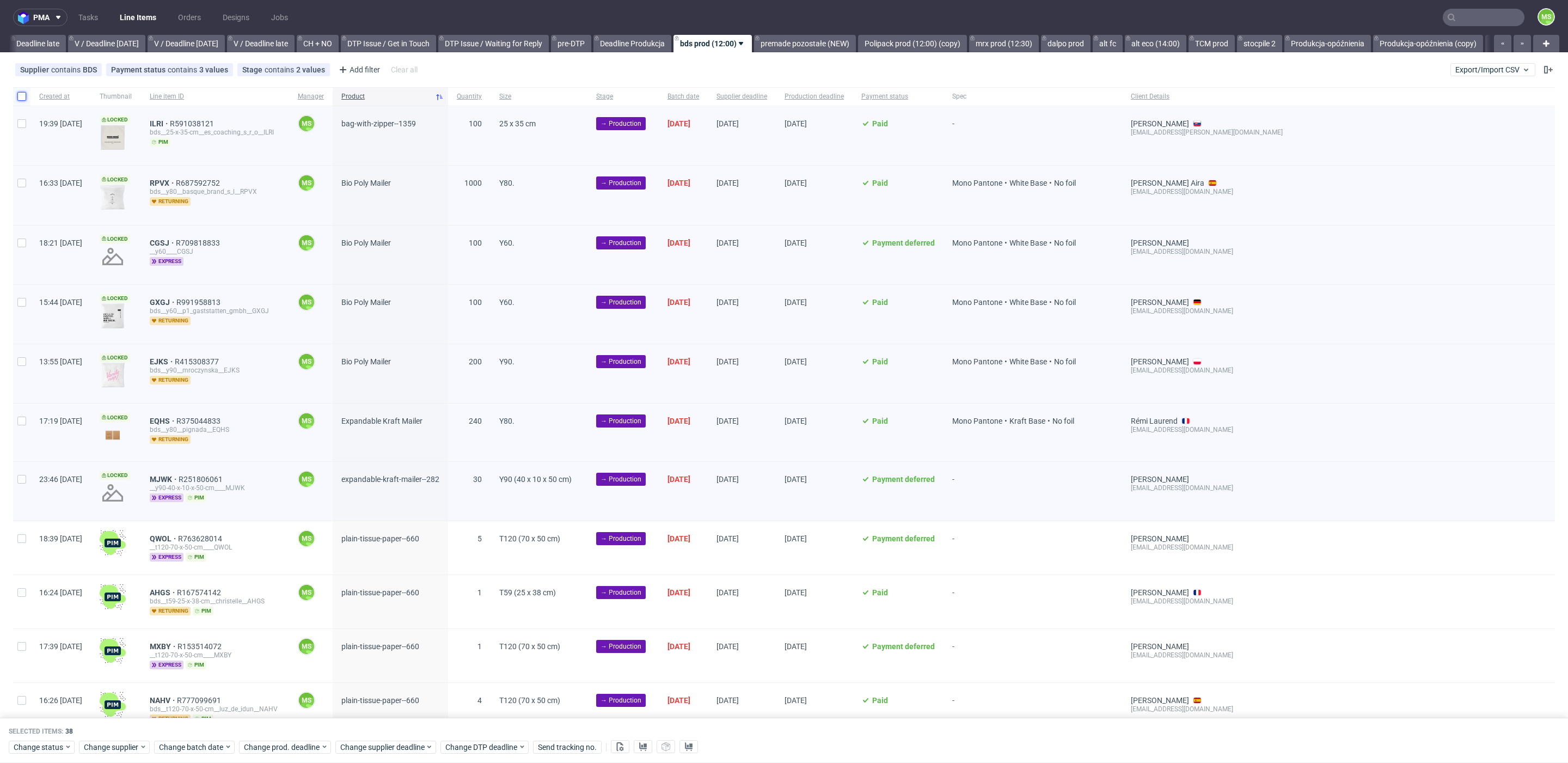
checkbox input "false"
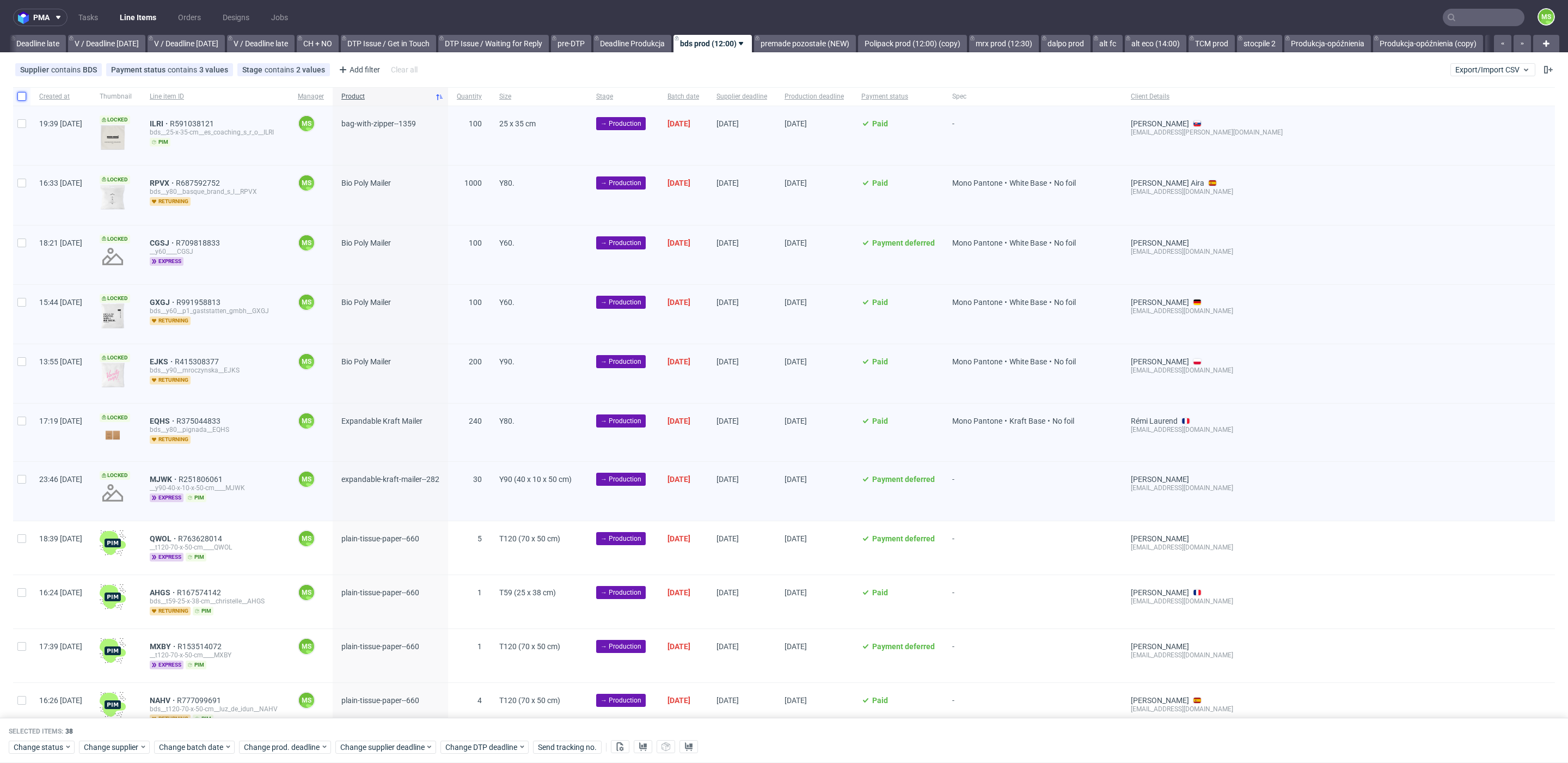
checkbox input "false"
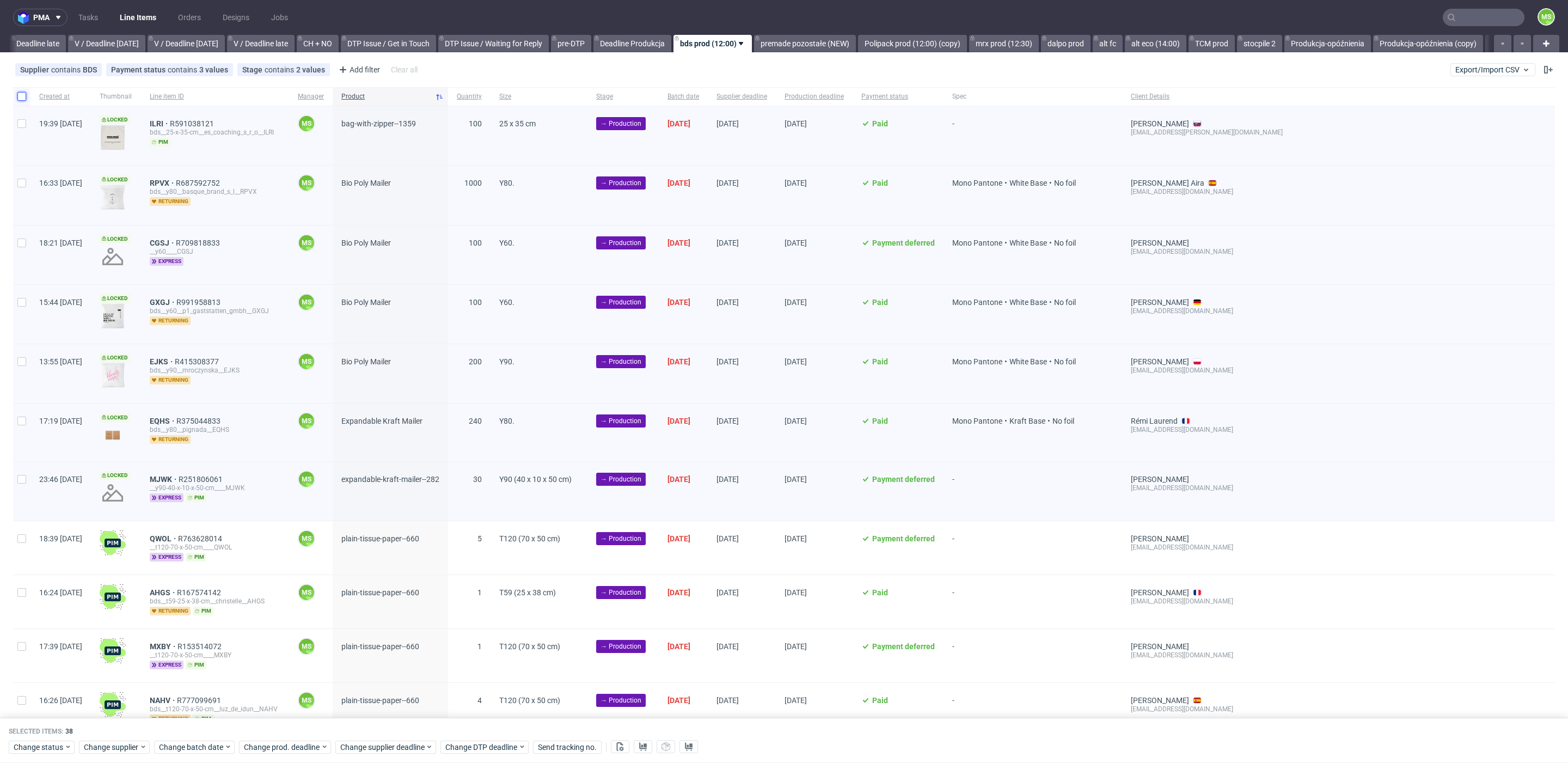
checkbox input "false"
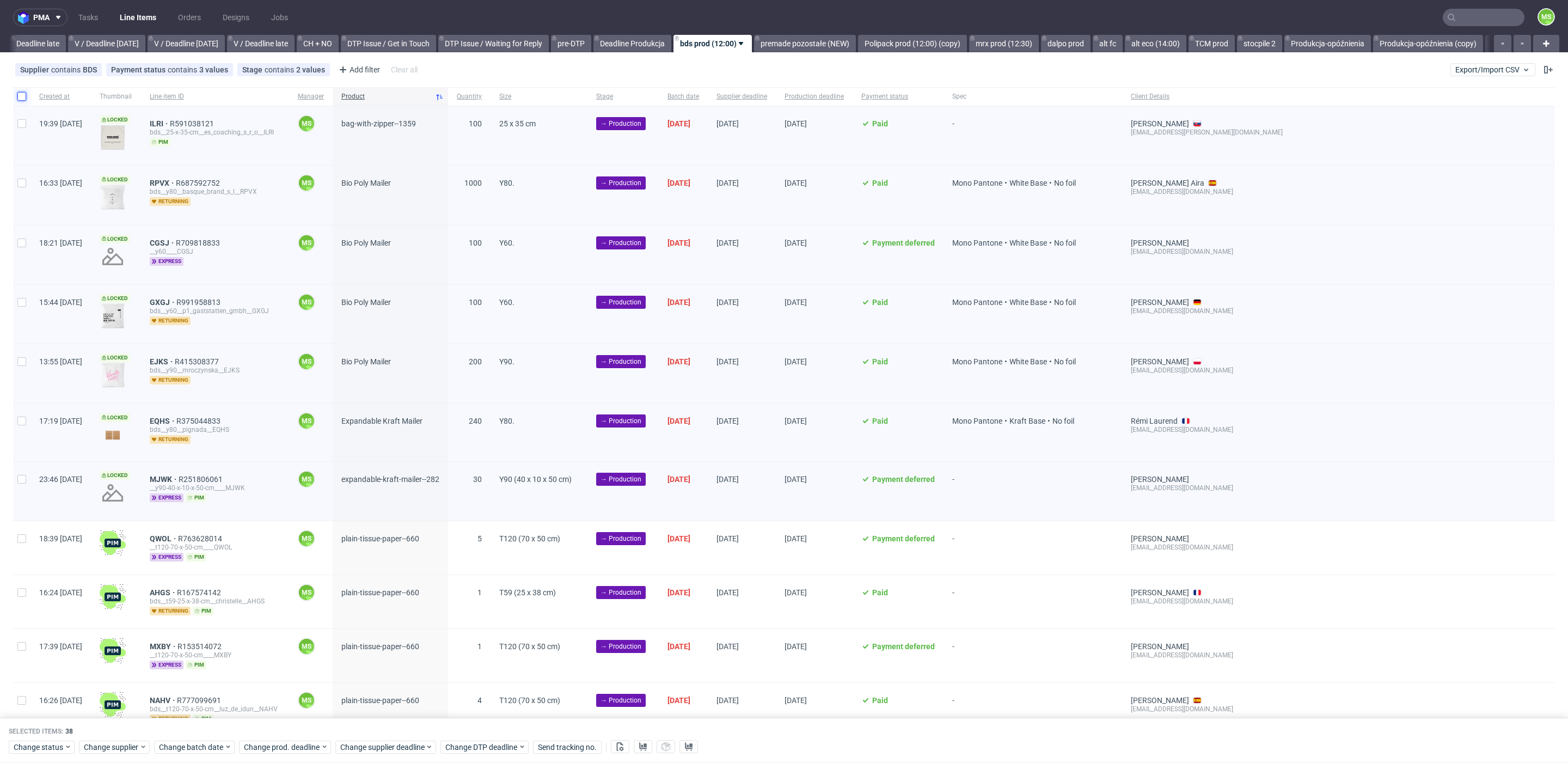
checkbox input "false"
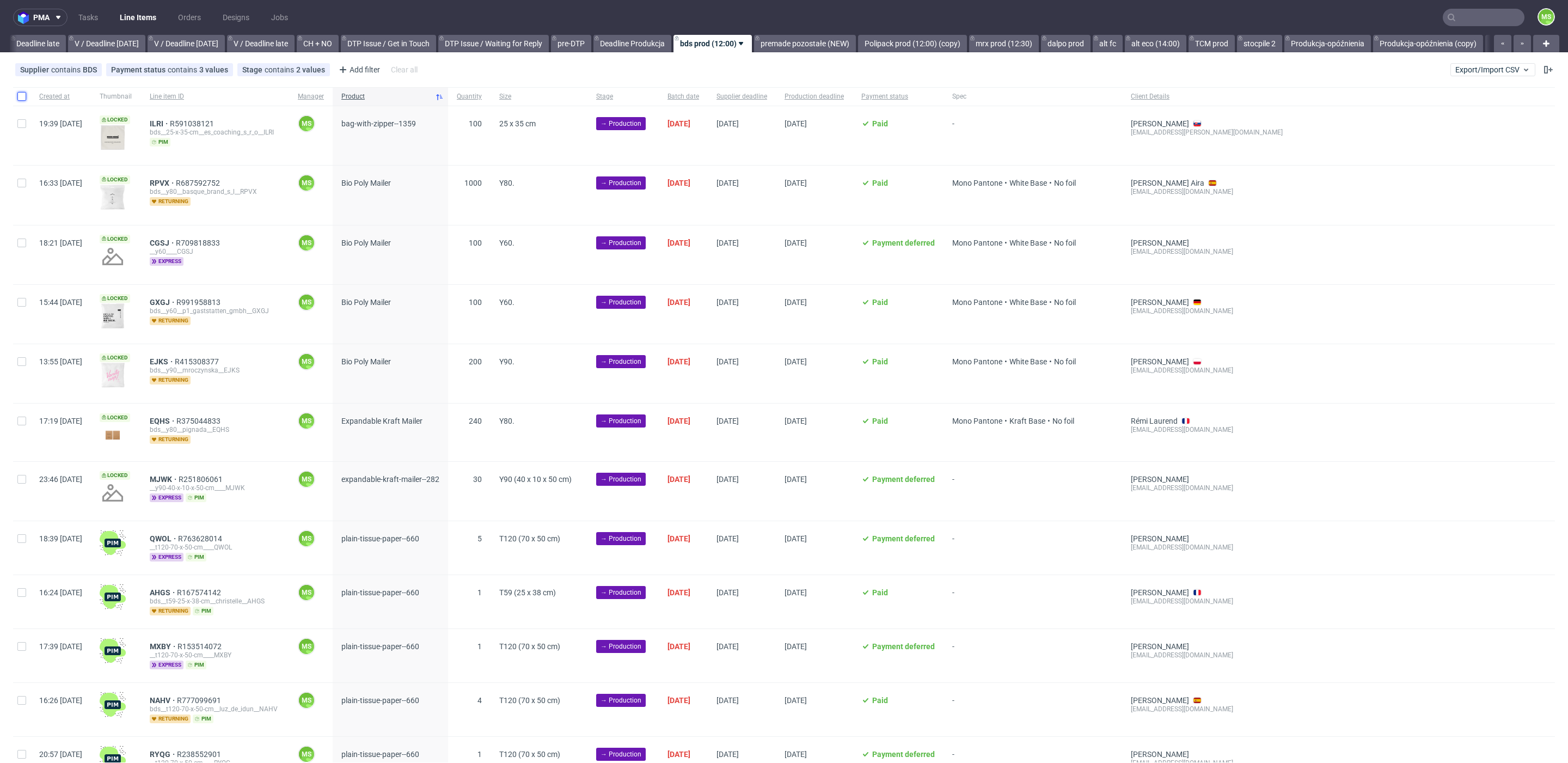
click at [22, 96] on input "checkbox" at bounding box center [22, 97] width 9 height 9
checkbox input "true"
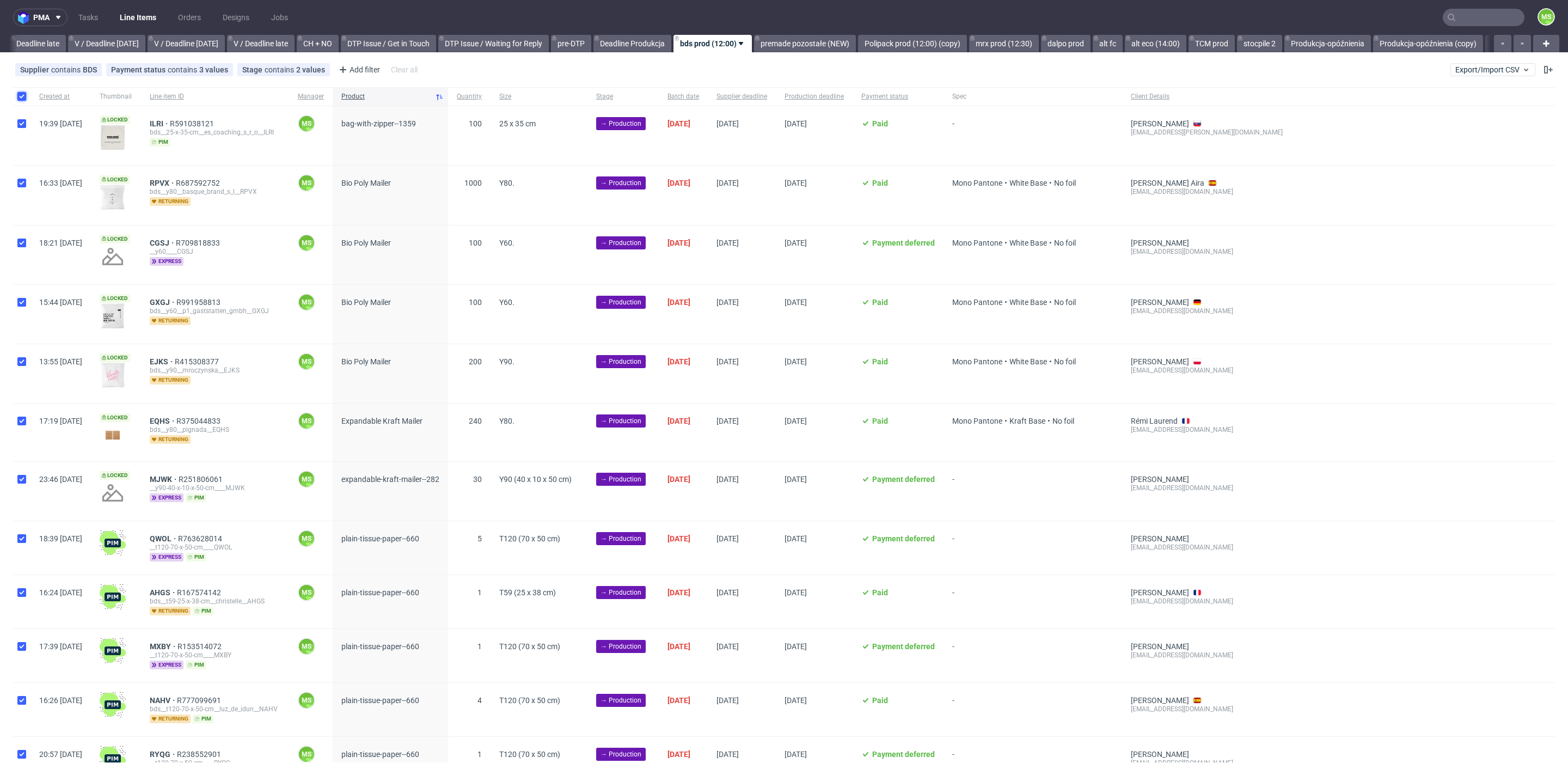
checkbox input "true"
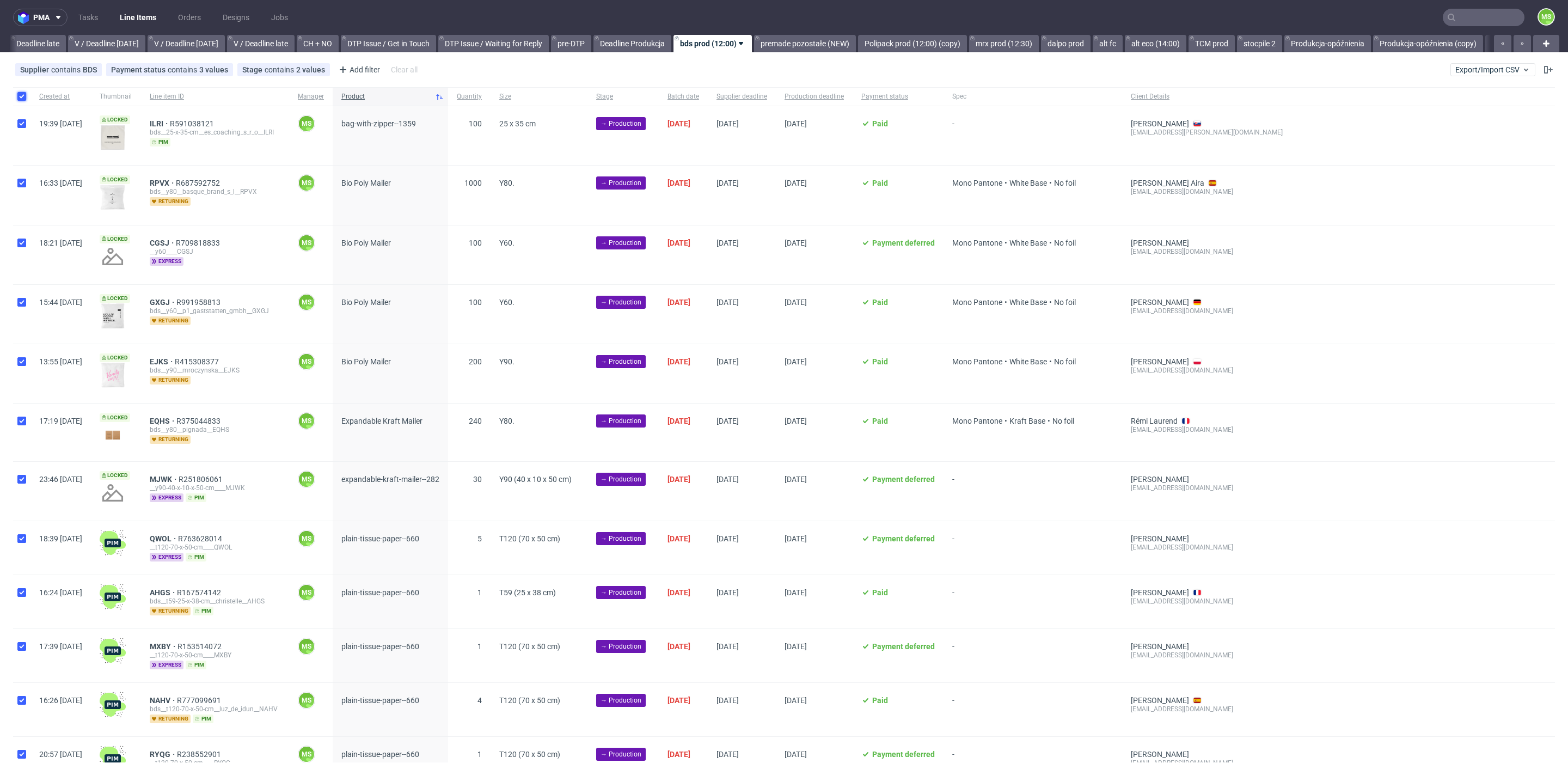
checkbox input "true"
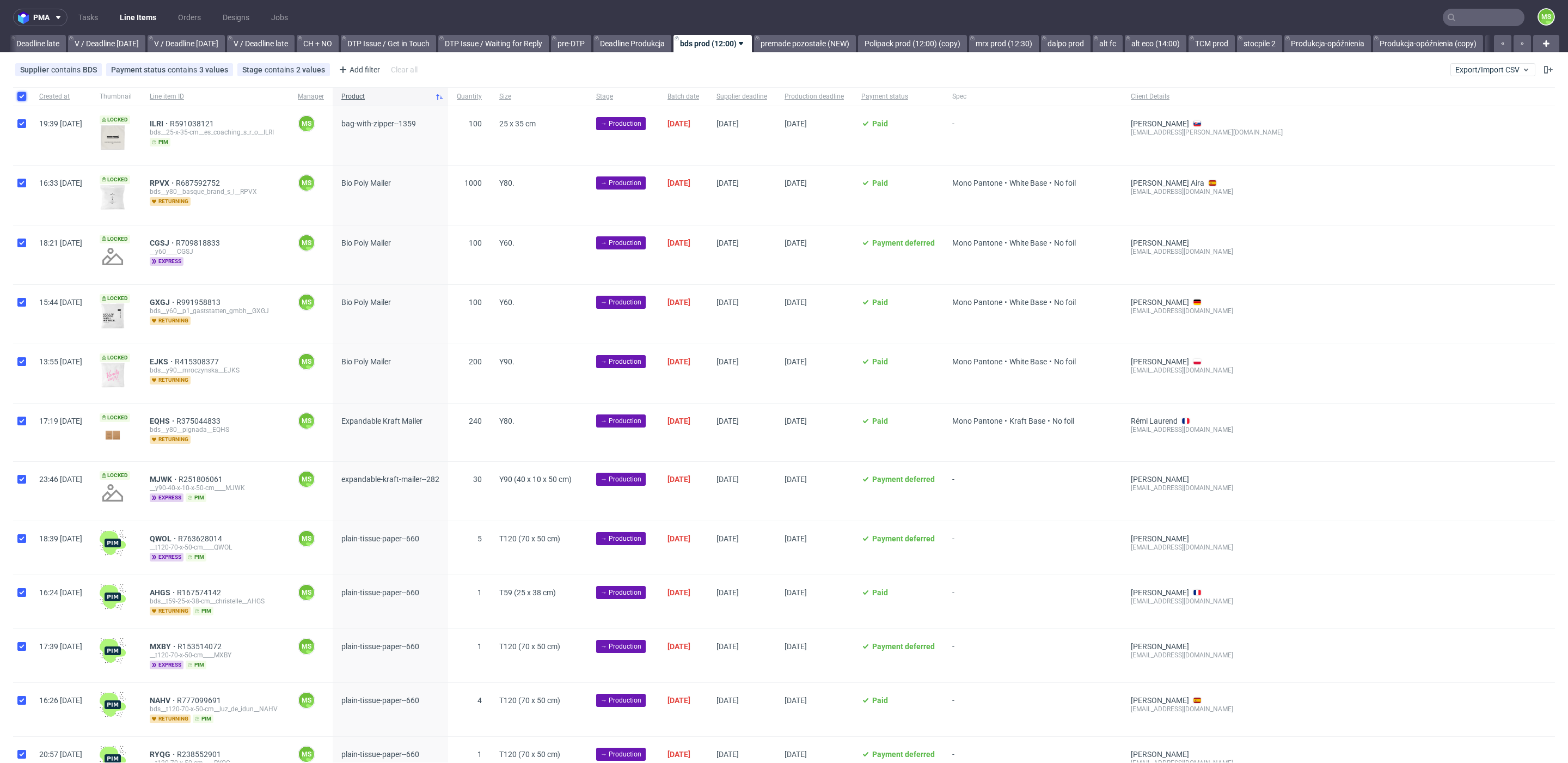
checkbox input "true"
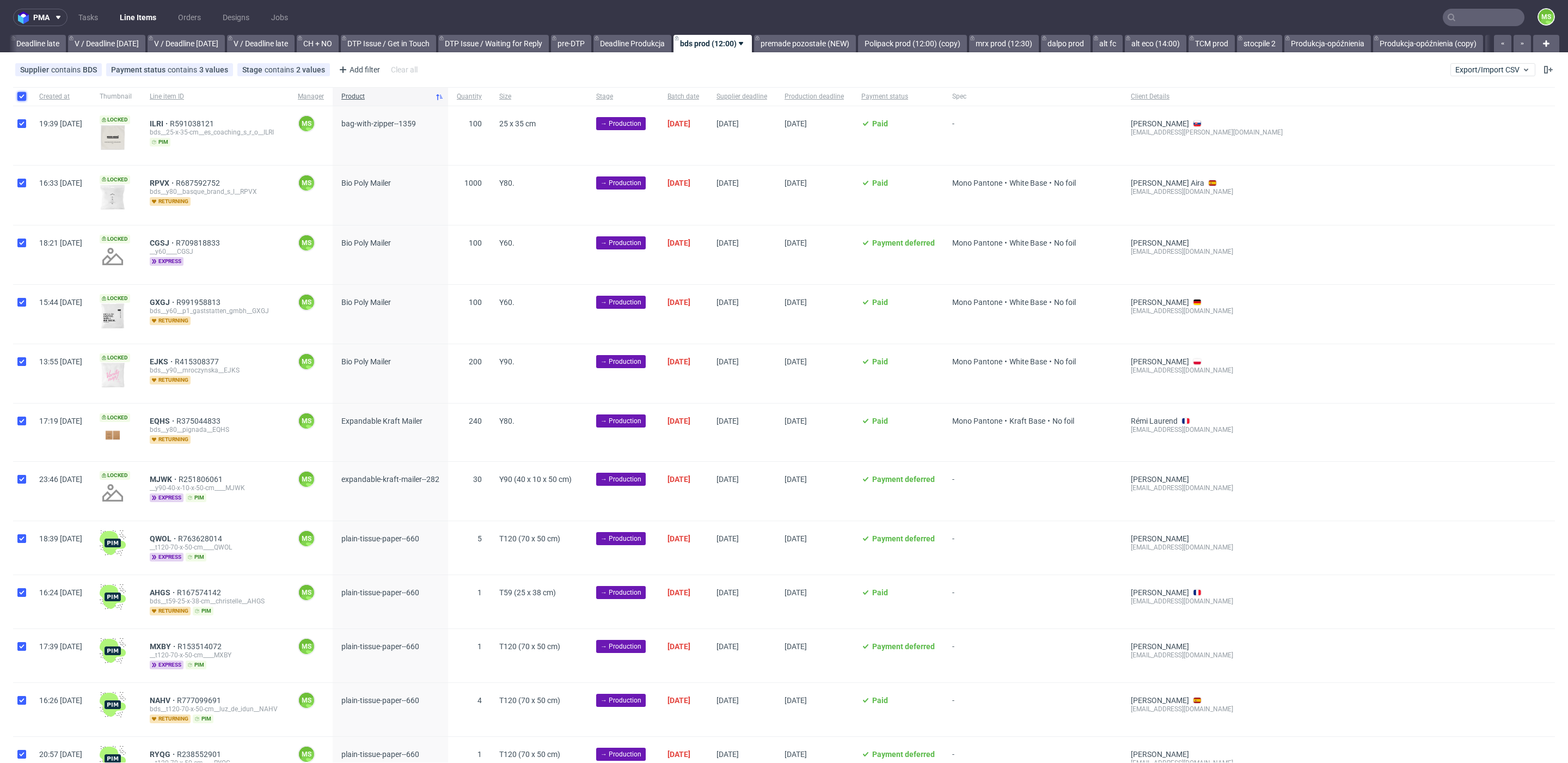
checkbox input "true"
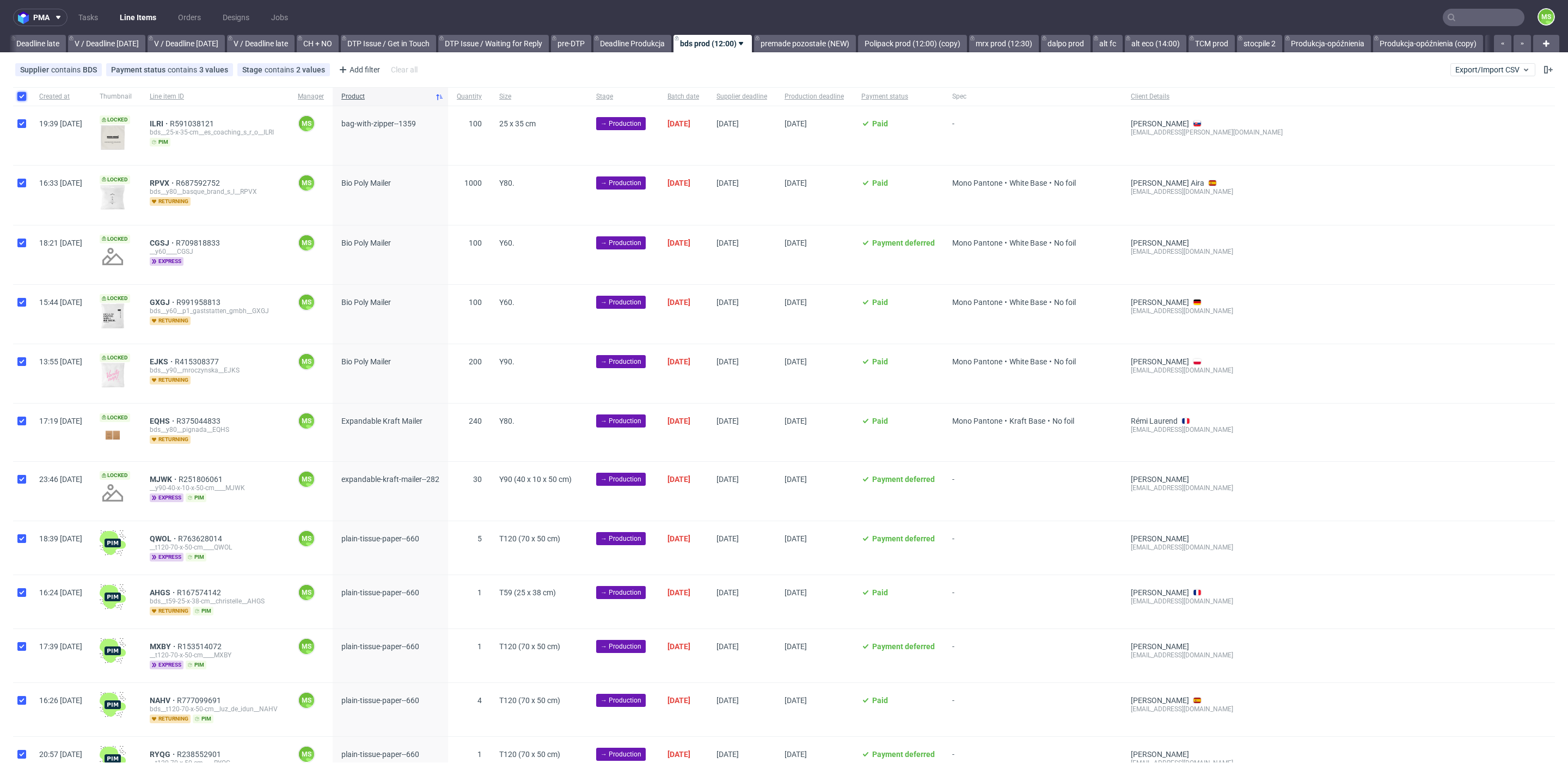
checkbox input "true"
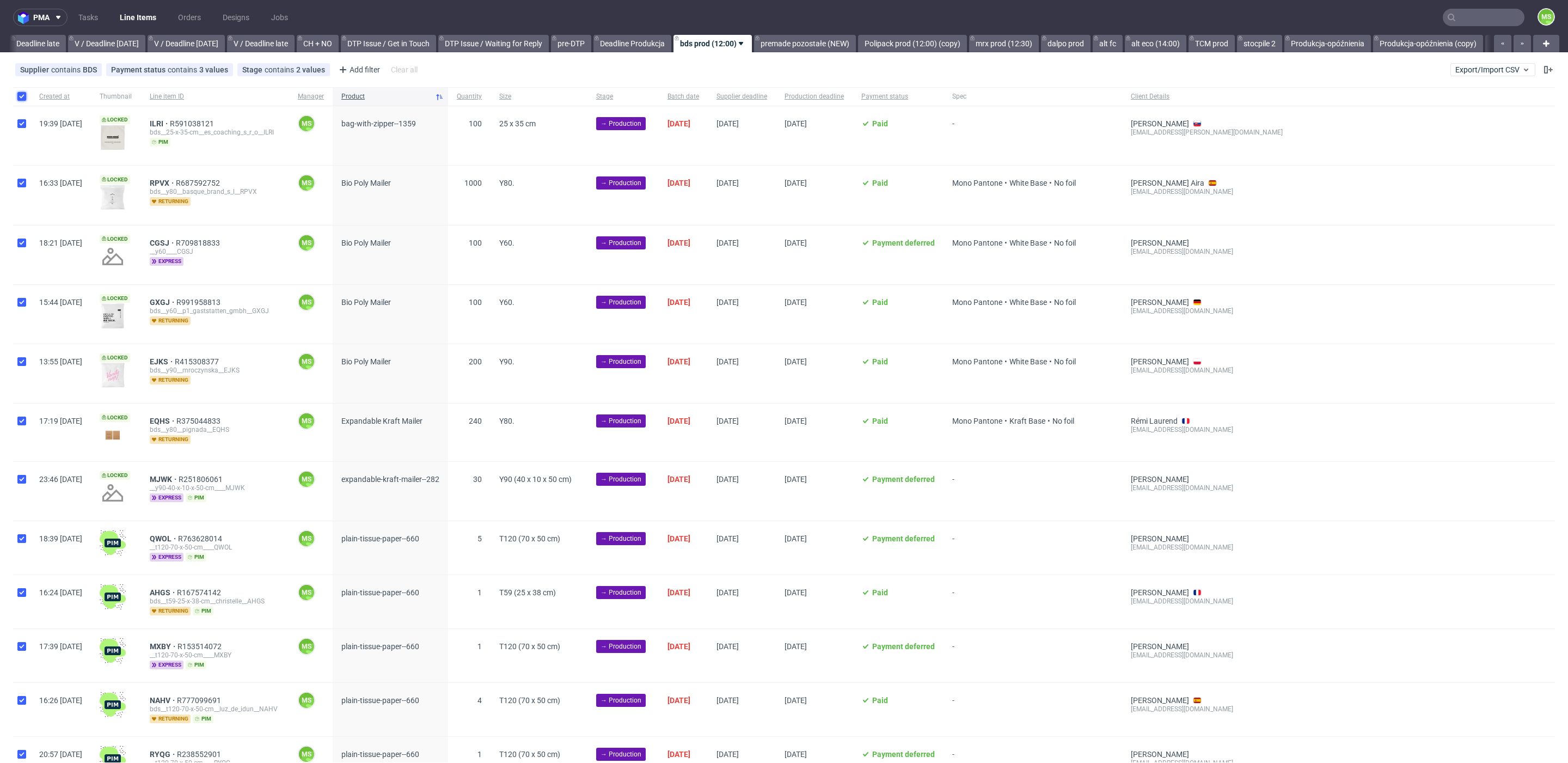
checkbox input "true"
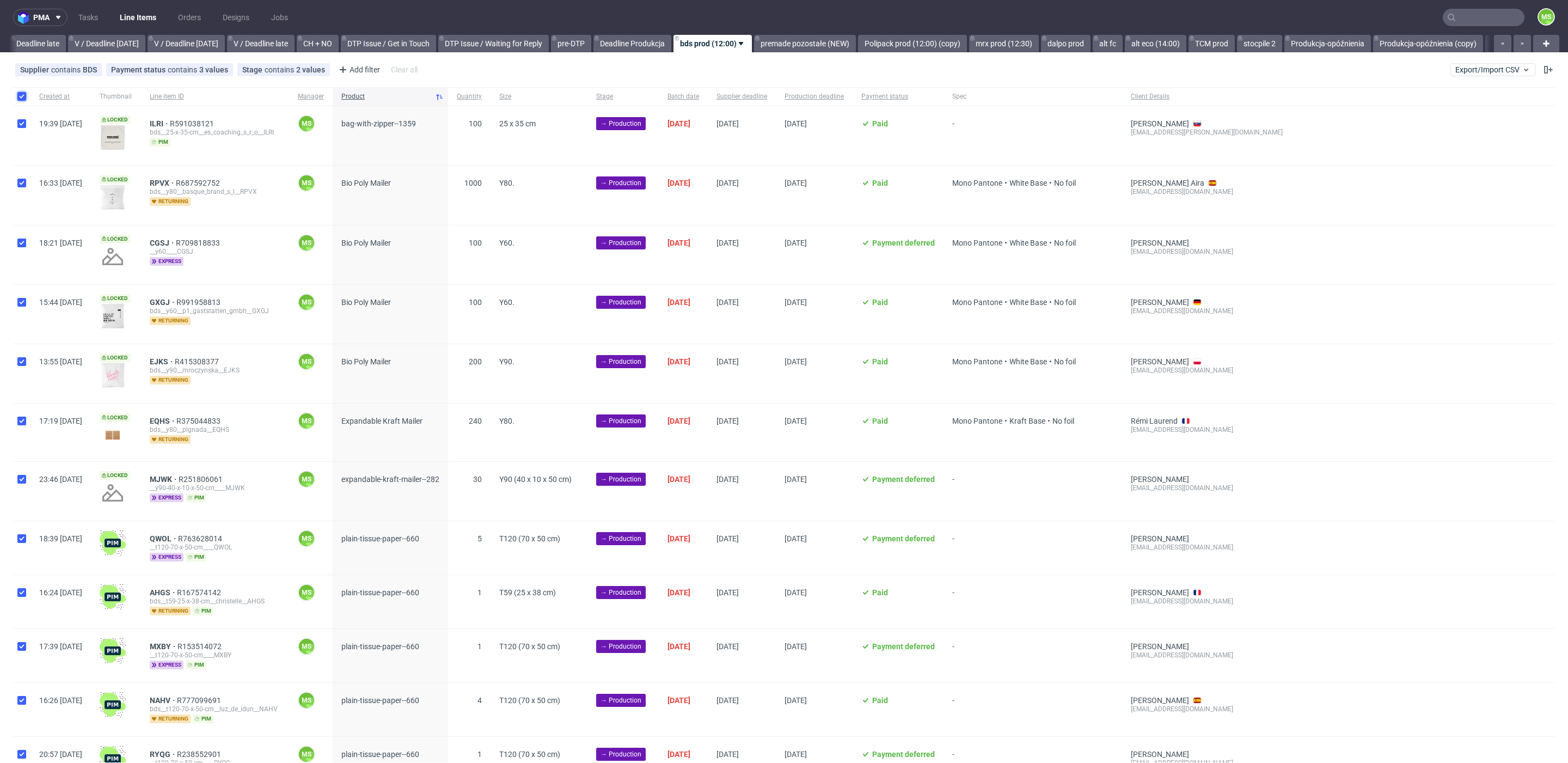
checkbox input "true"
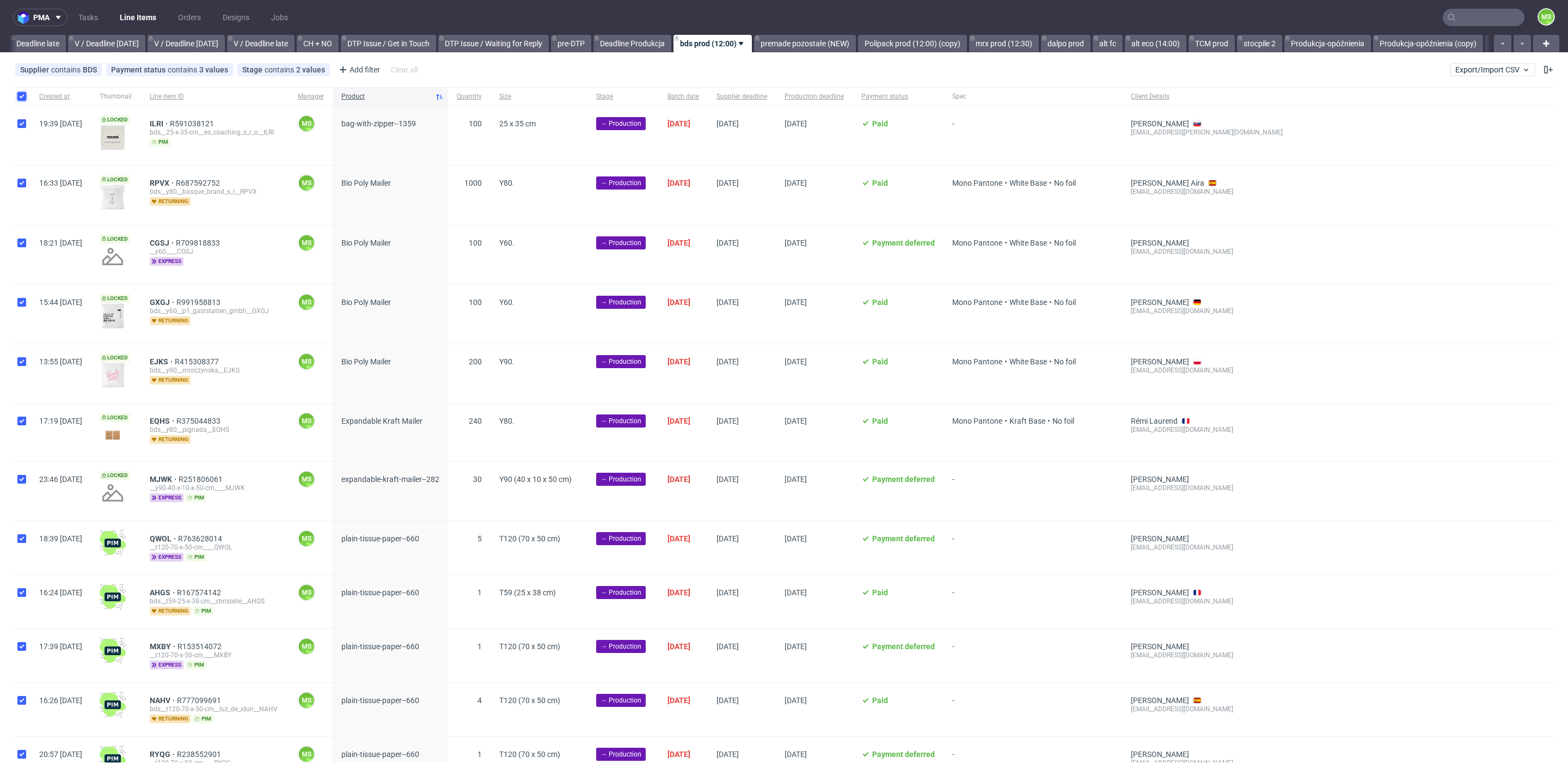
checkbox input "true"
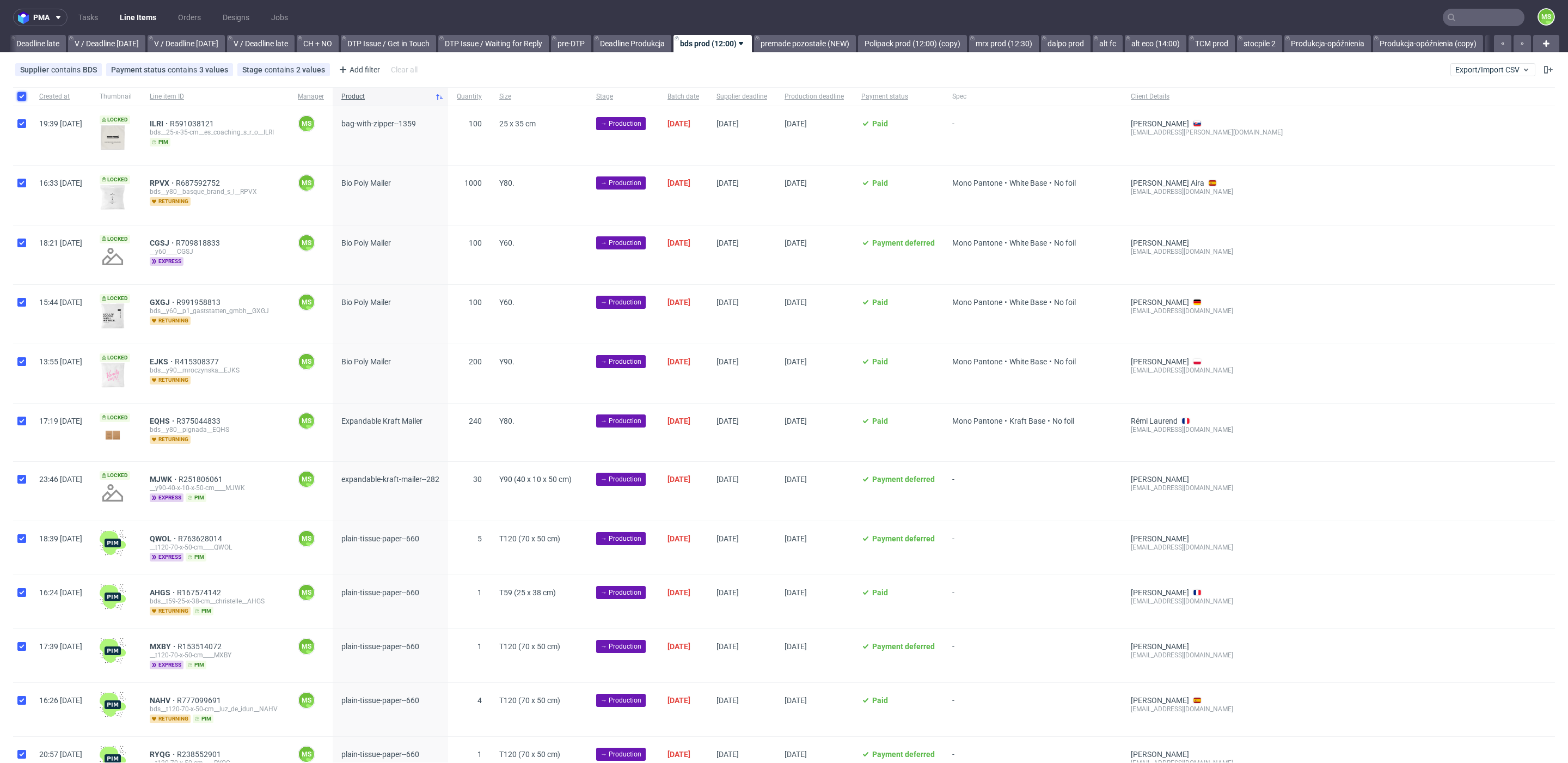
checkbox input "true"
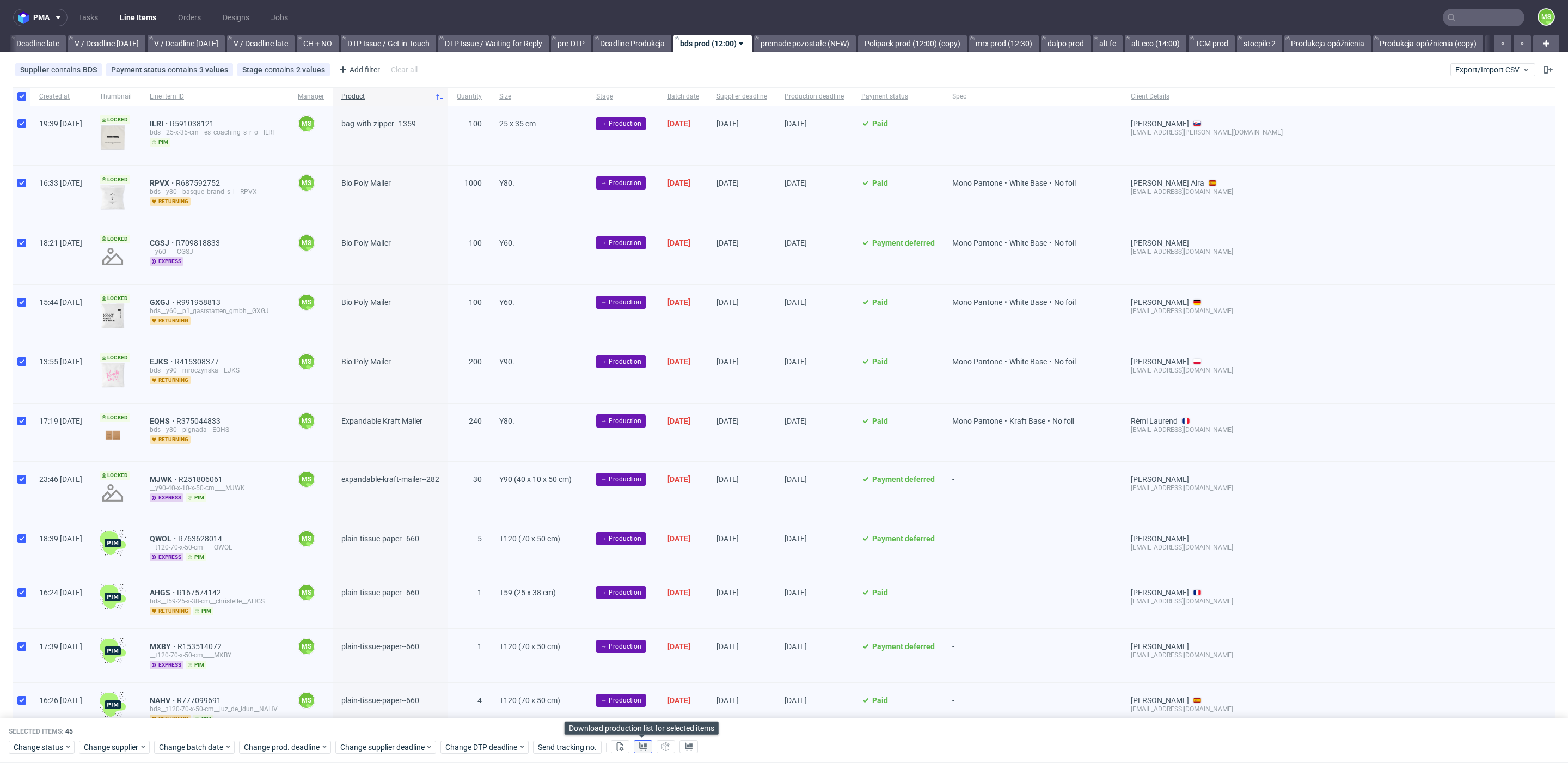
click at [643, 753] on button at bounding box center [643, 747] width 19 height 13
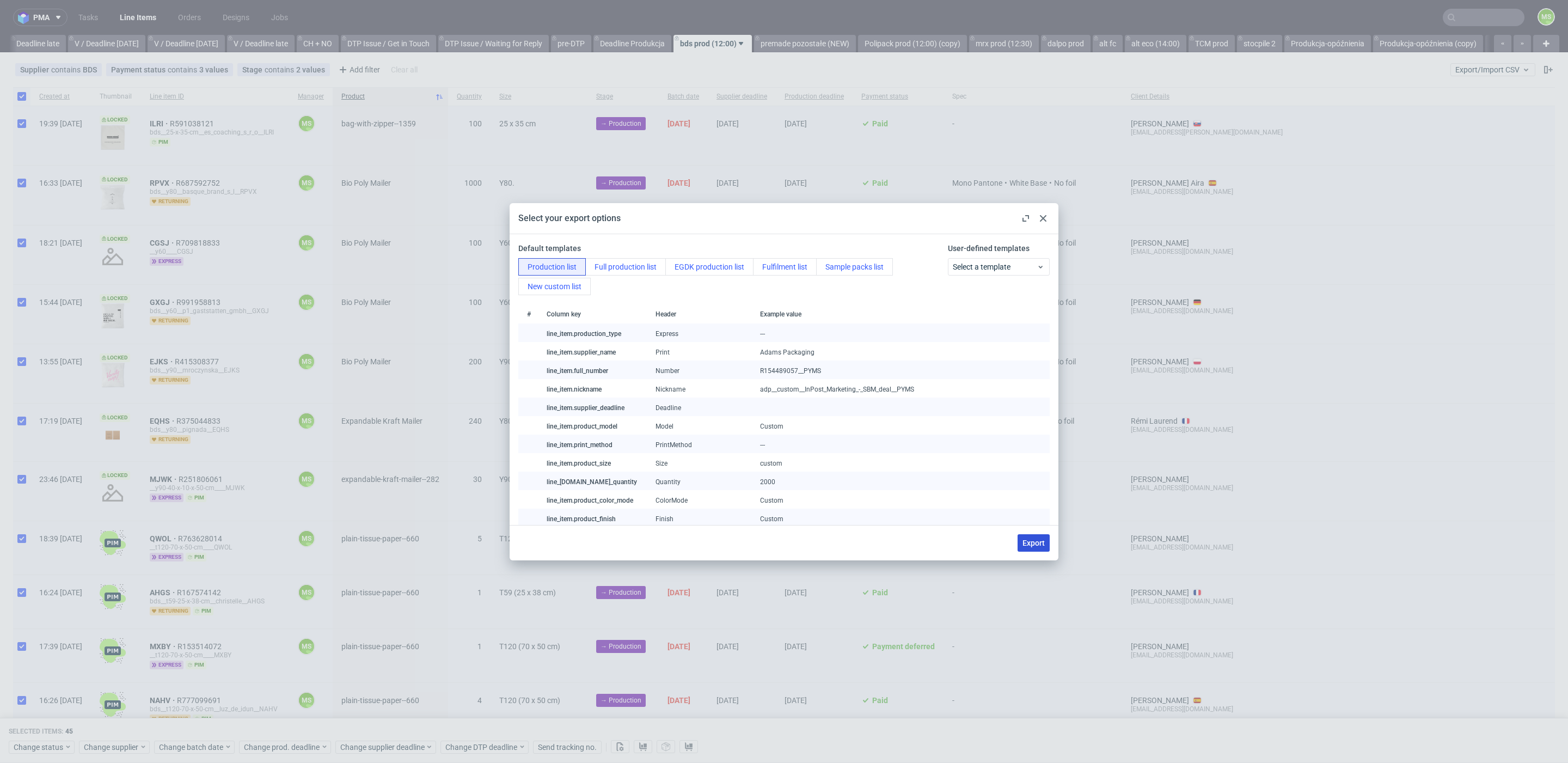
click at [1031, 540] on span "Export" at bounding box center [1033, 543] width 22 height 8
checkbox input "false"
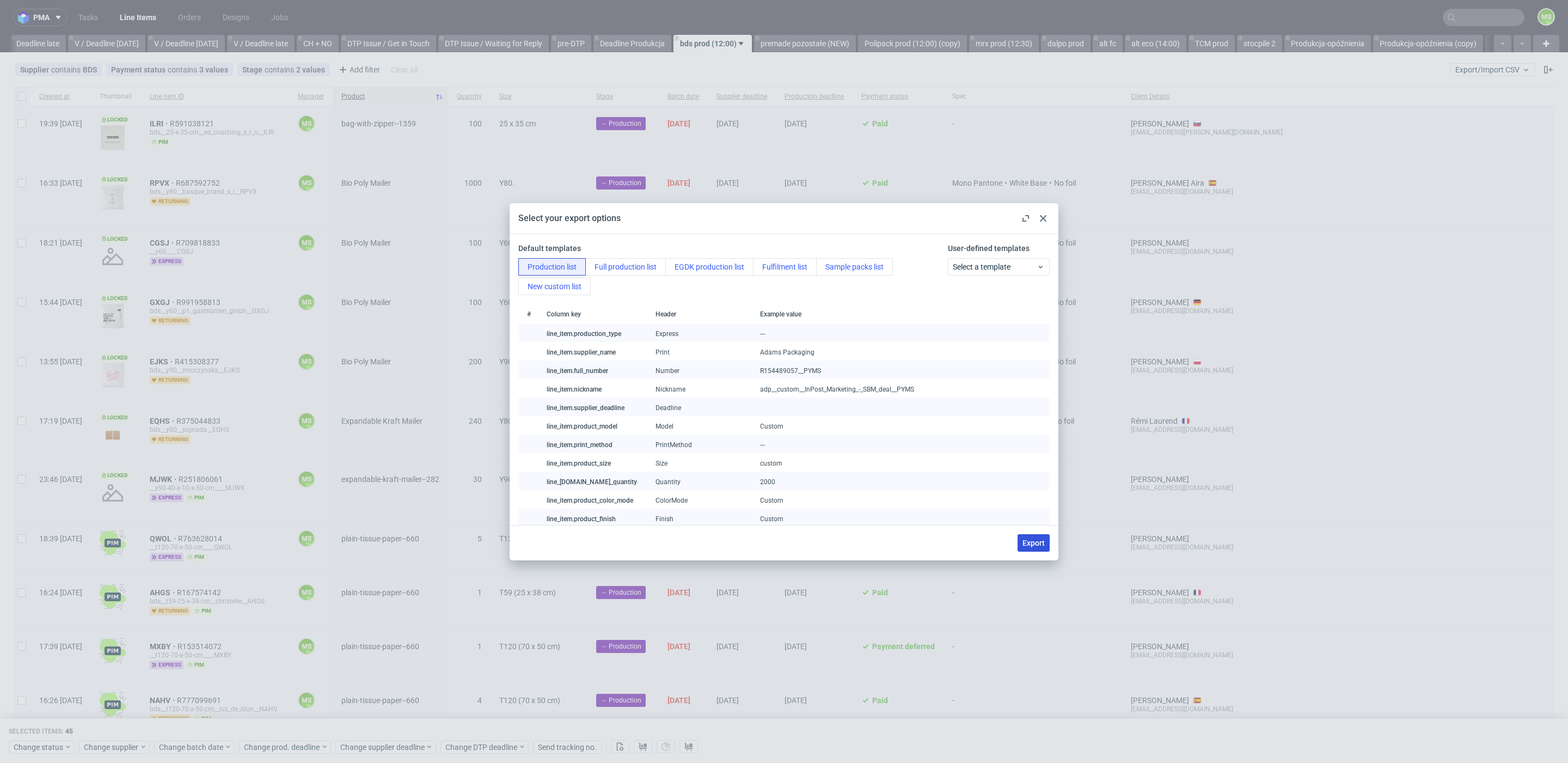
checkbox input "false"
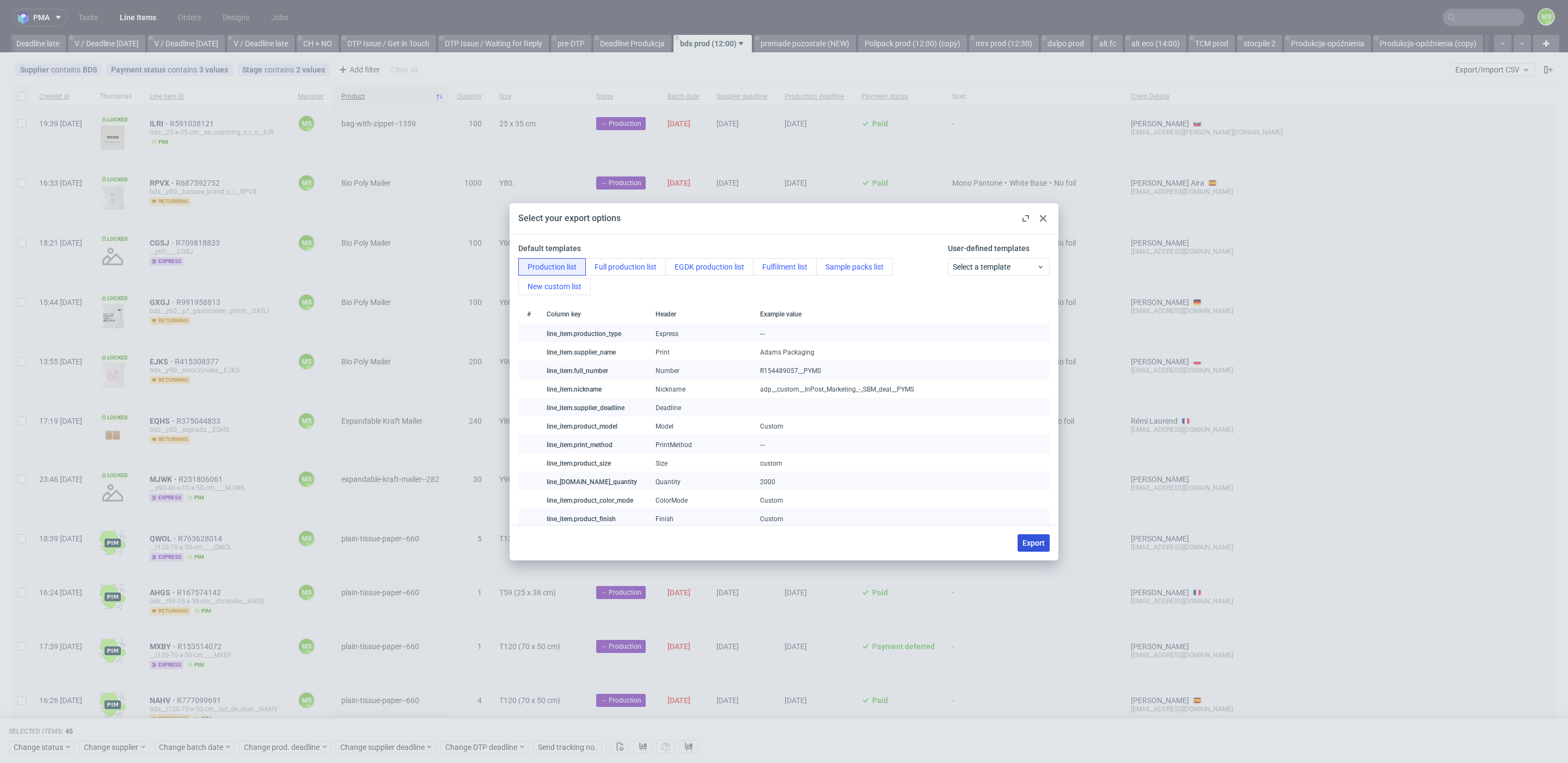
checkbox input "false"
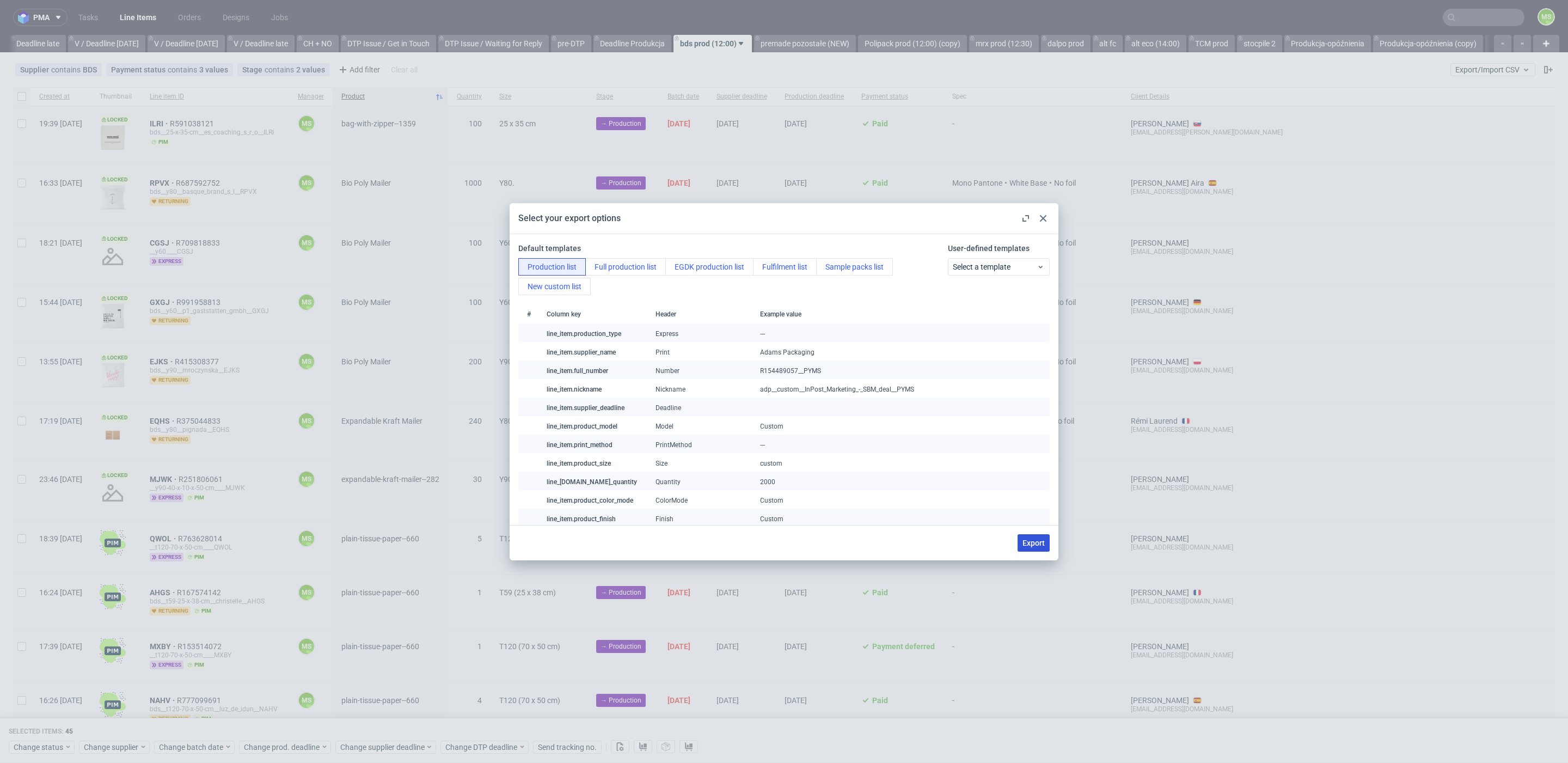
checkbox input "false"
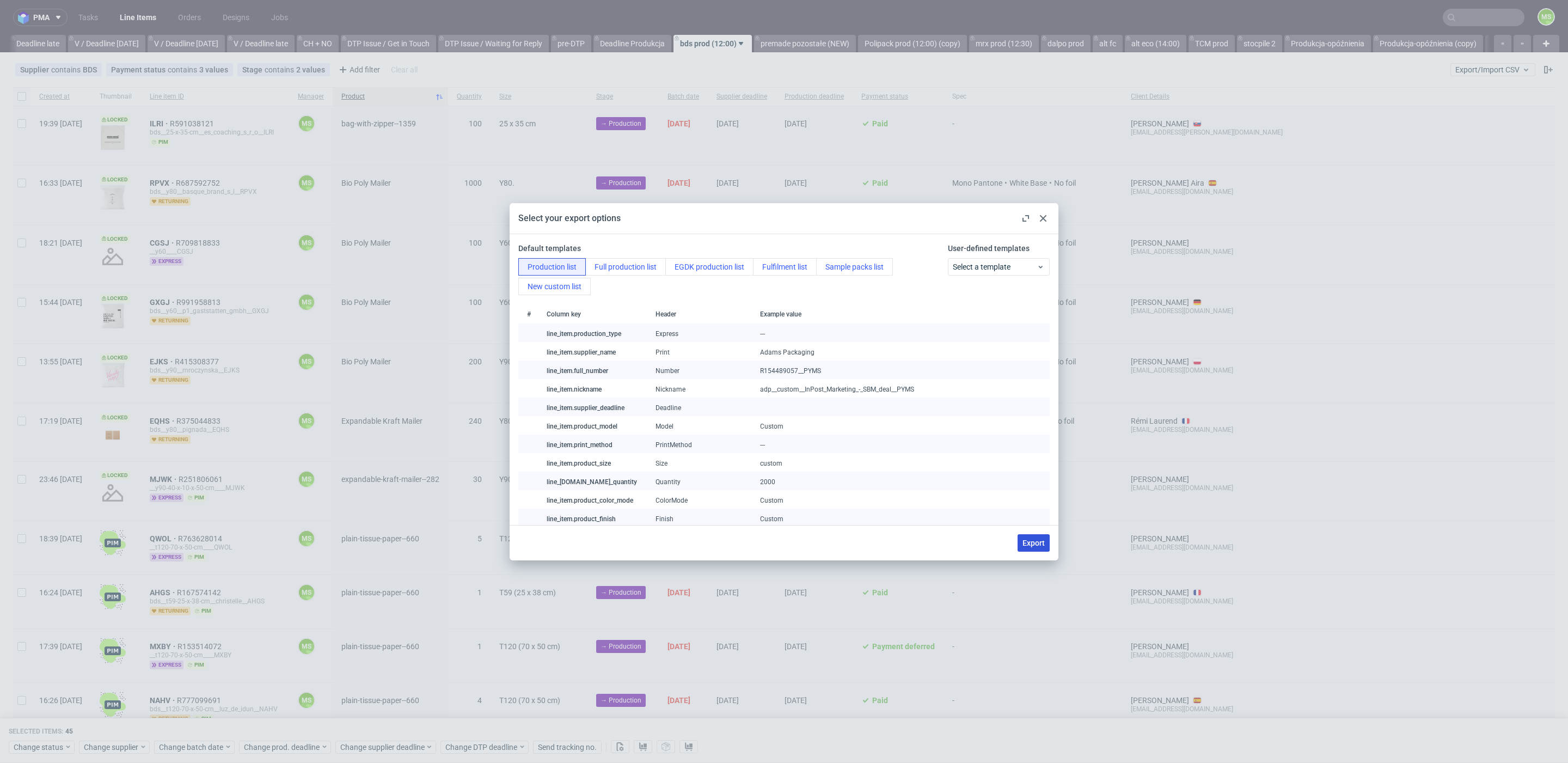
checkbox input "false"
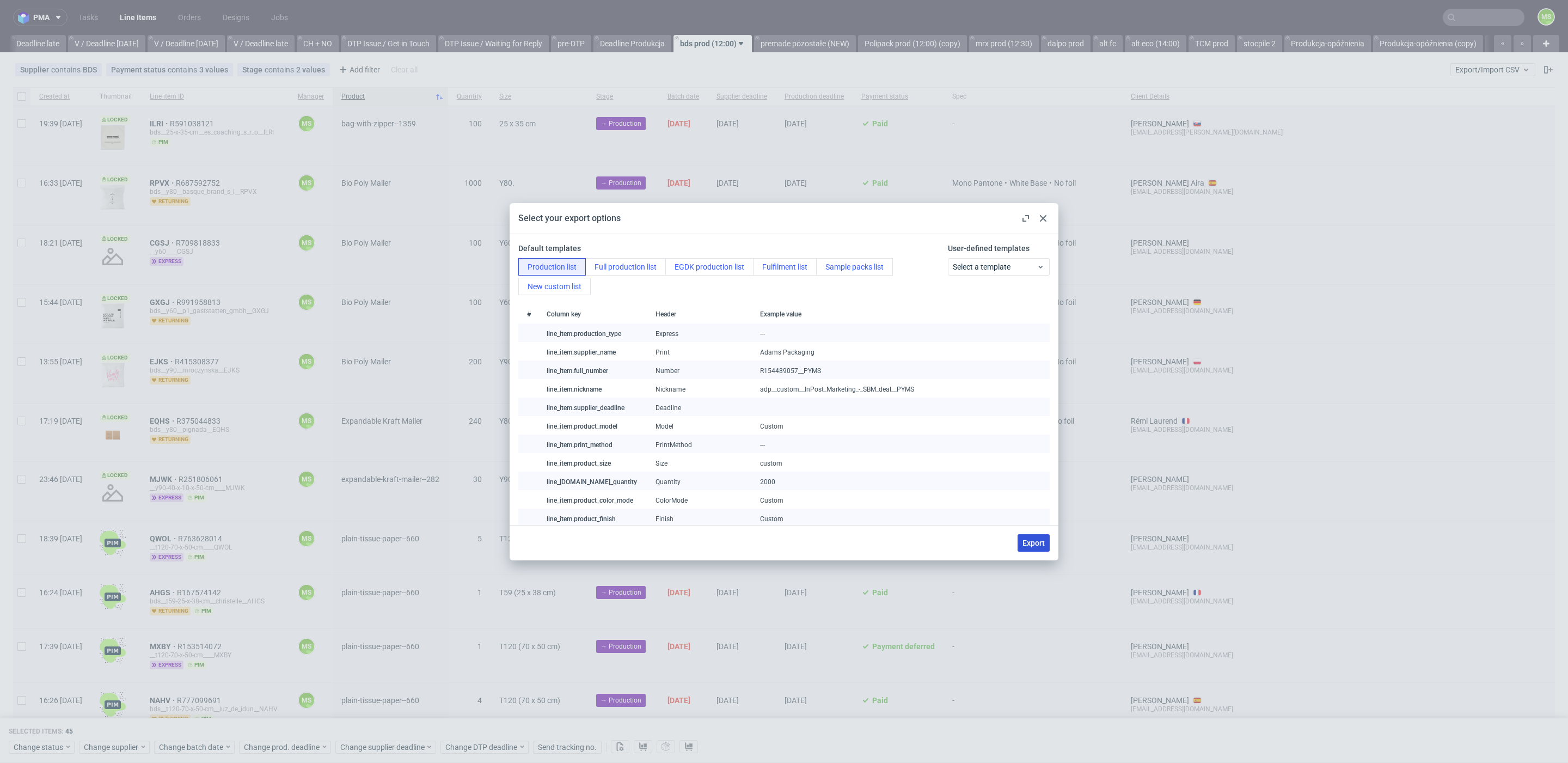
checkbox input "false"
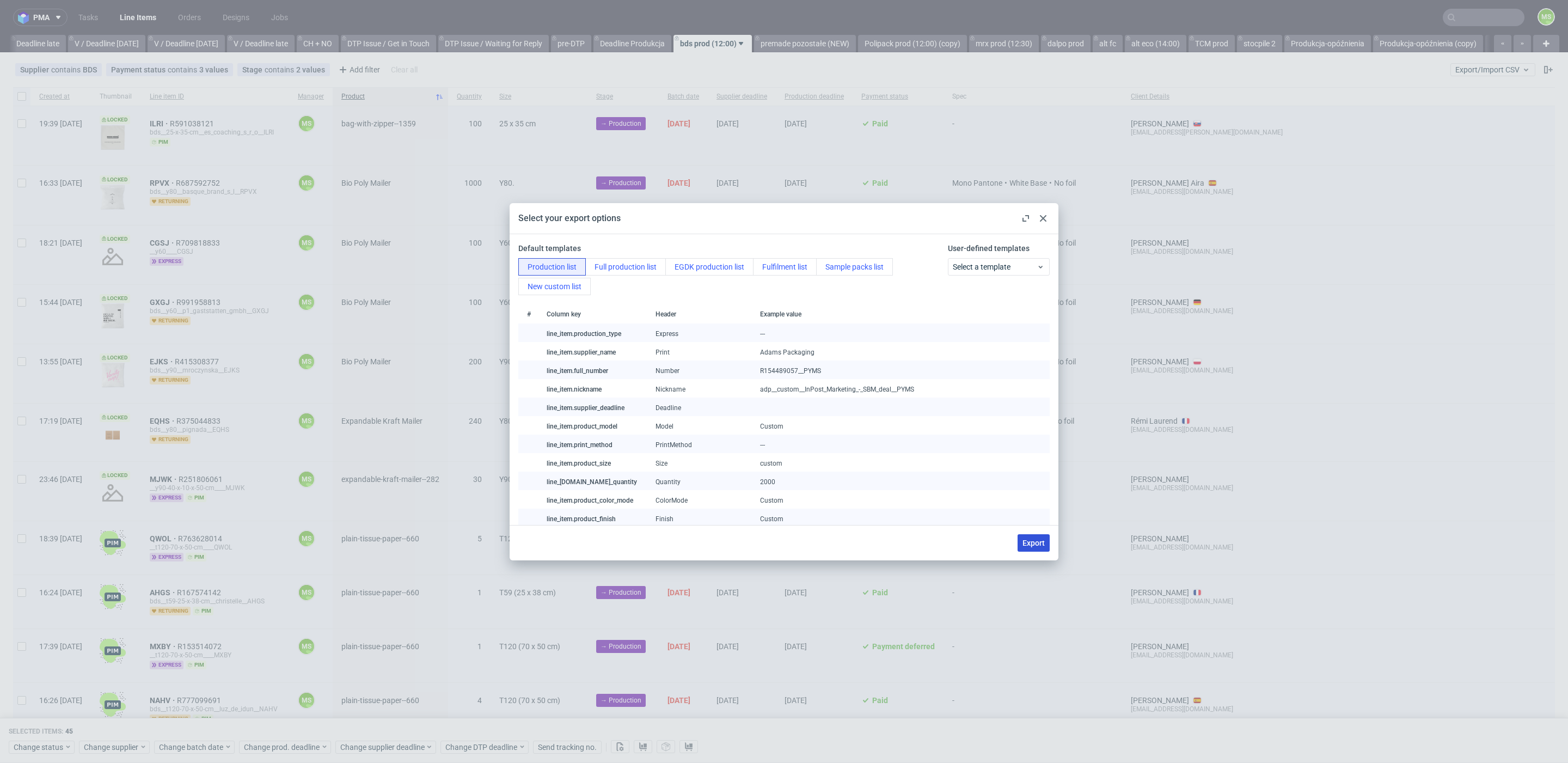
checkbox input "false"
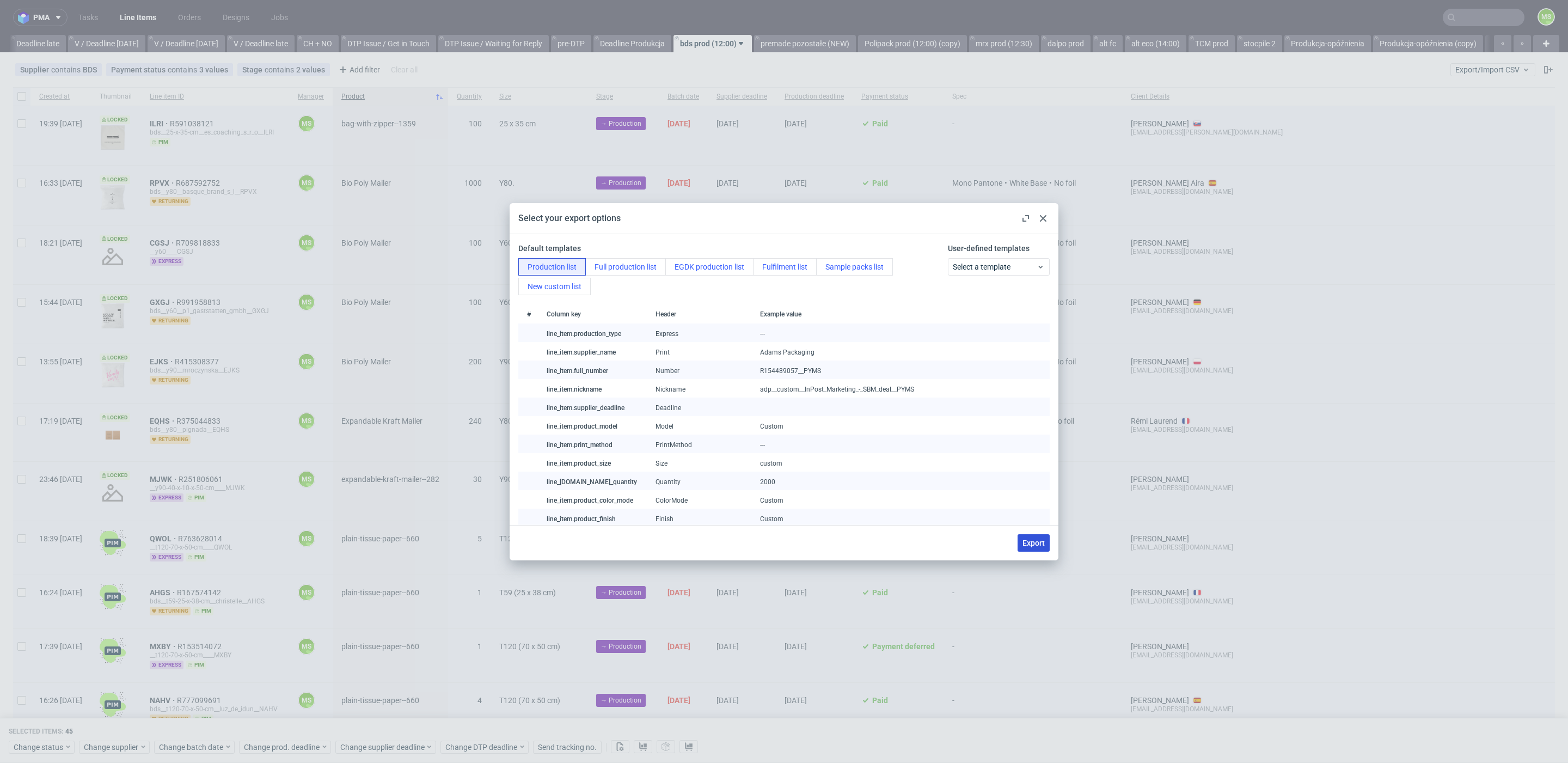
checkbox input "false"
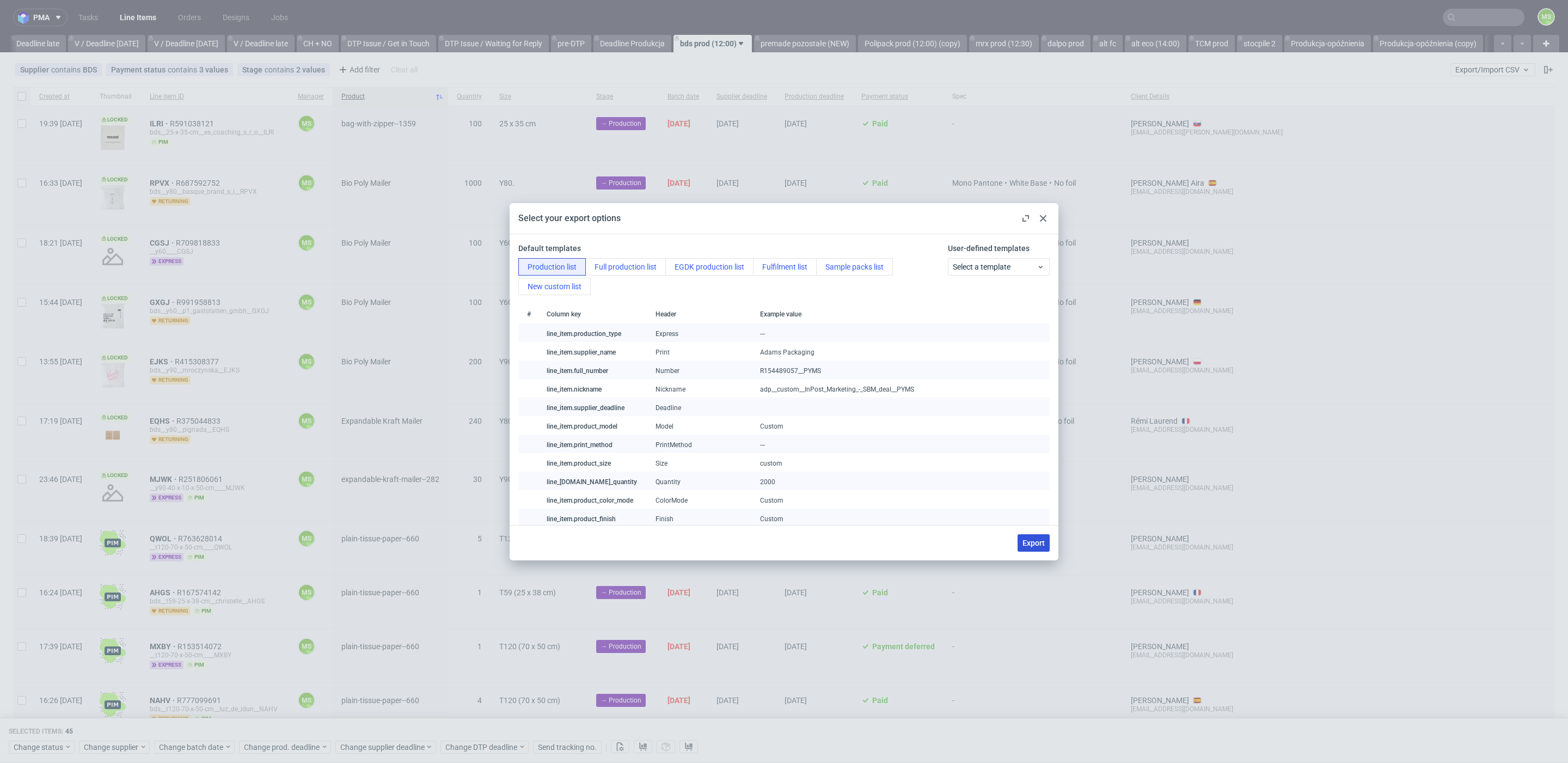
checkbox input "false"
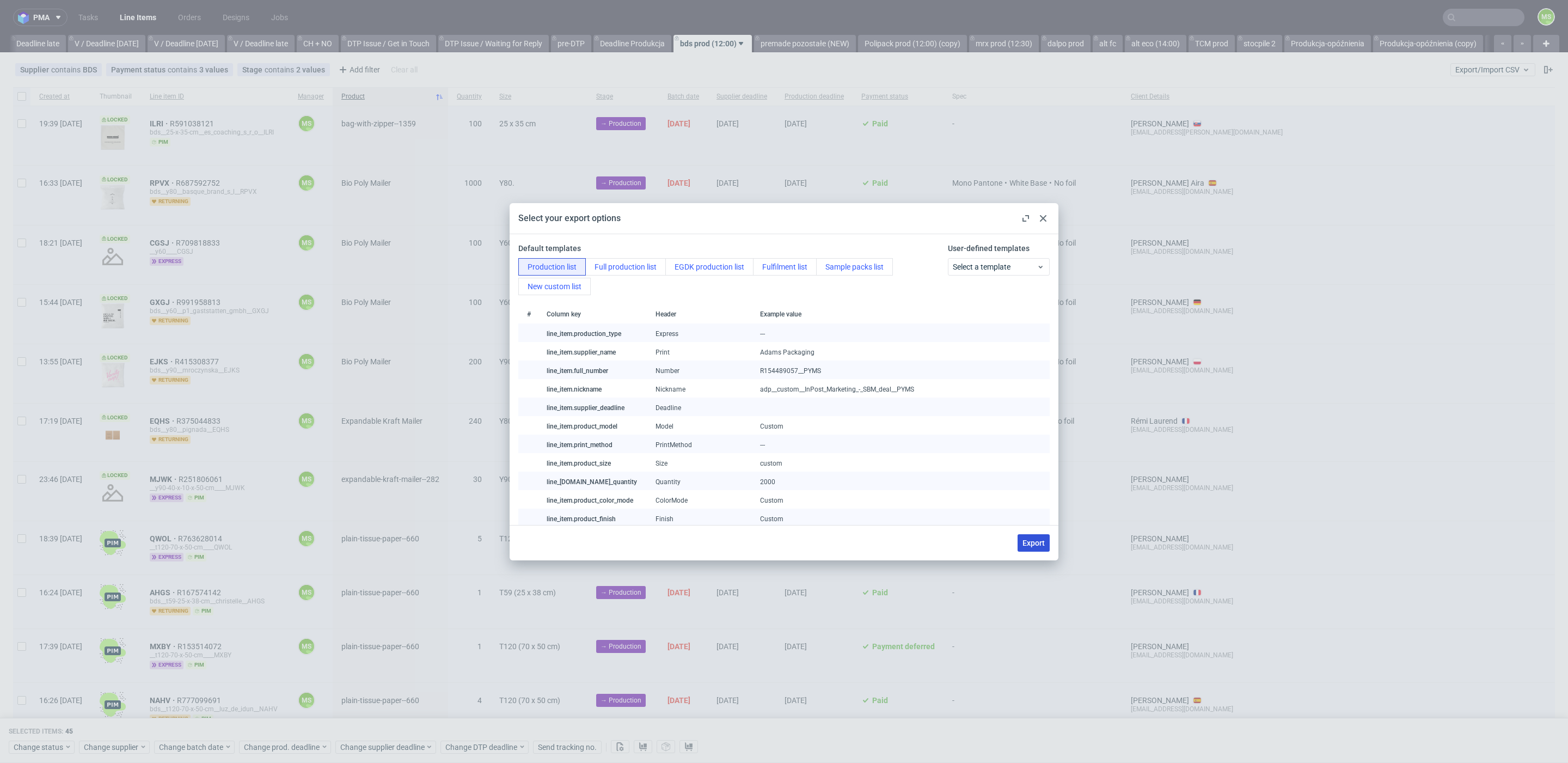
checkbox input "false"
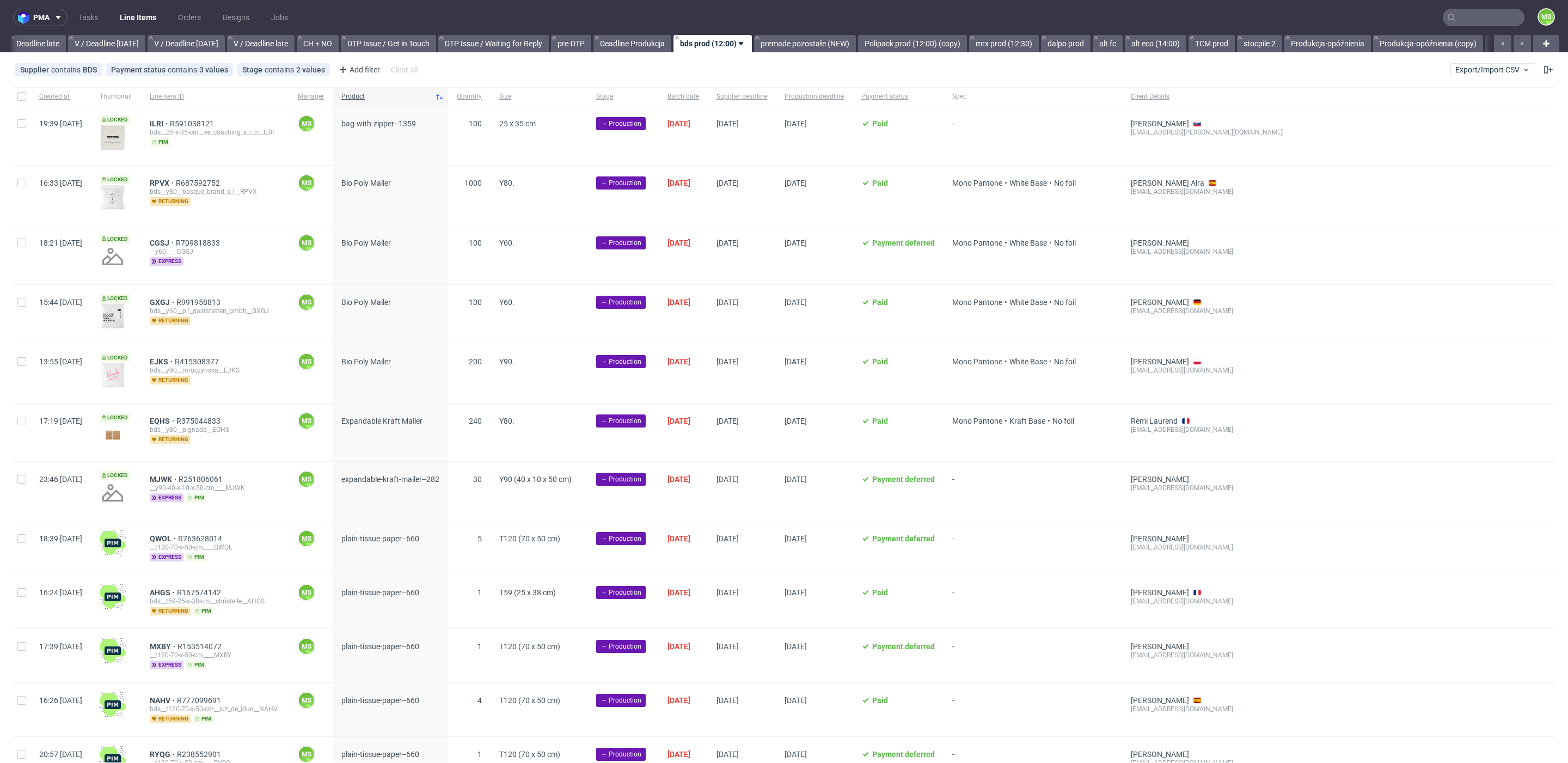
click at [30, 95] on div at bounding box center [21, 96] width 17 height 19
checkbox input "true"
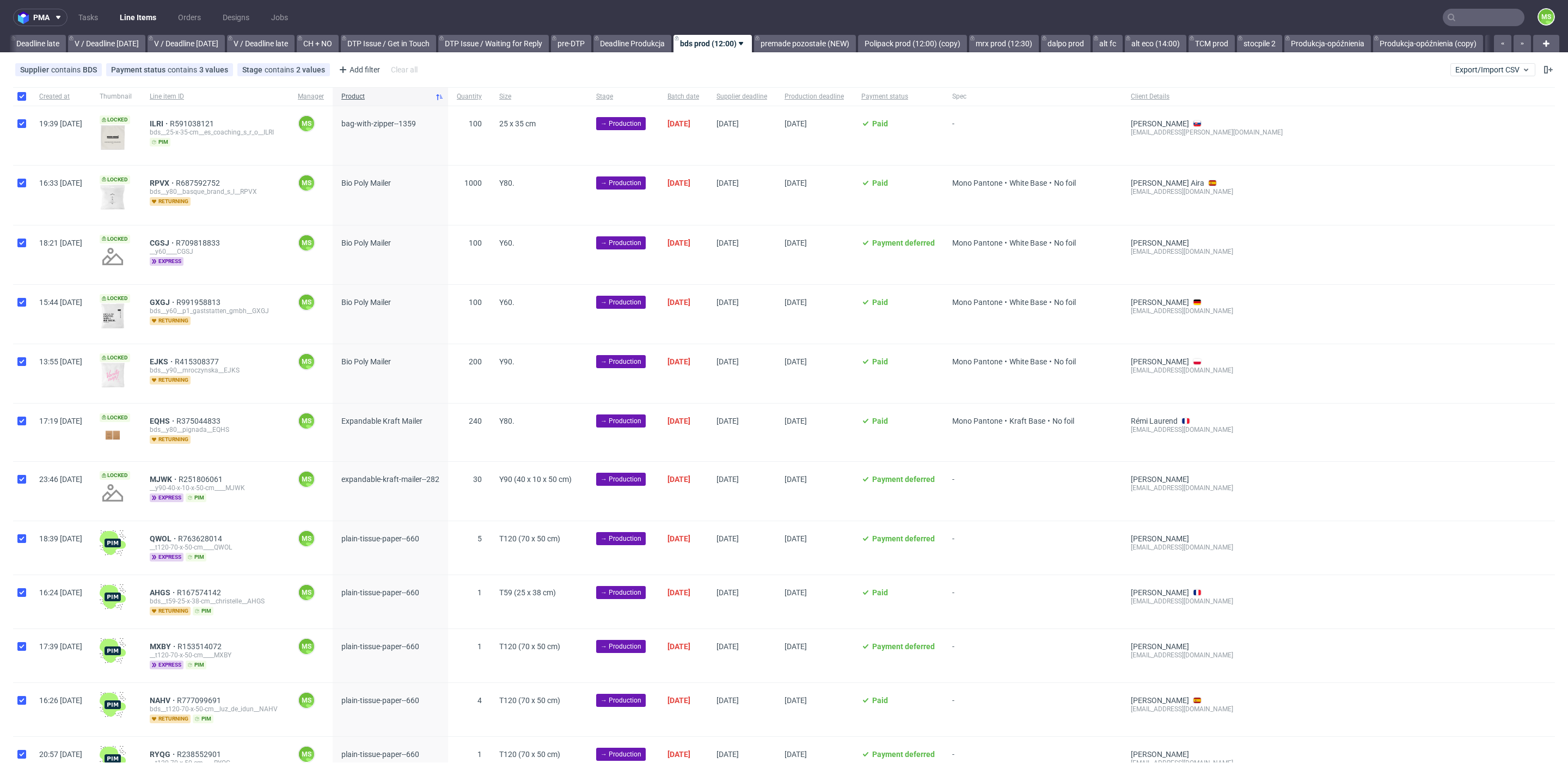
checkbox input "true"
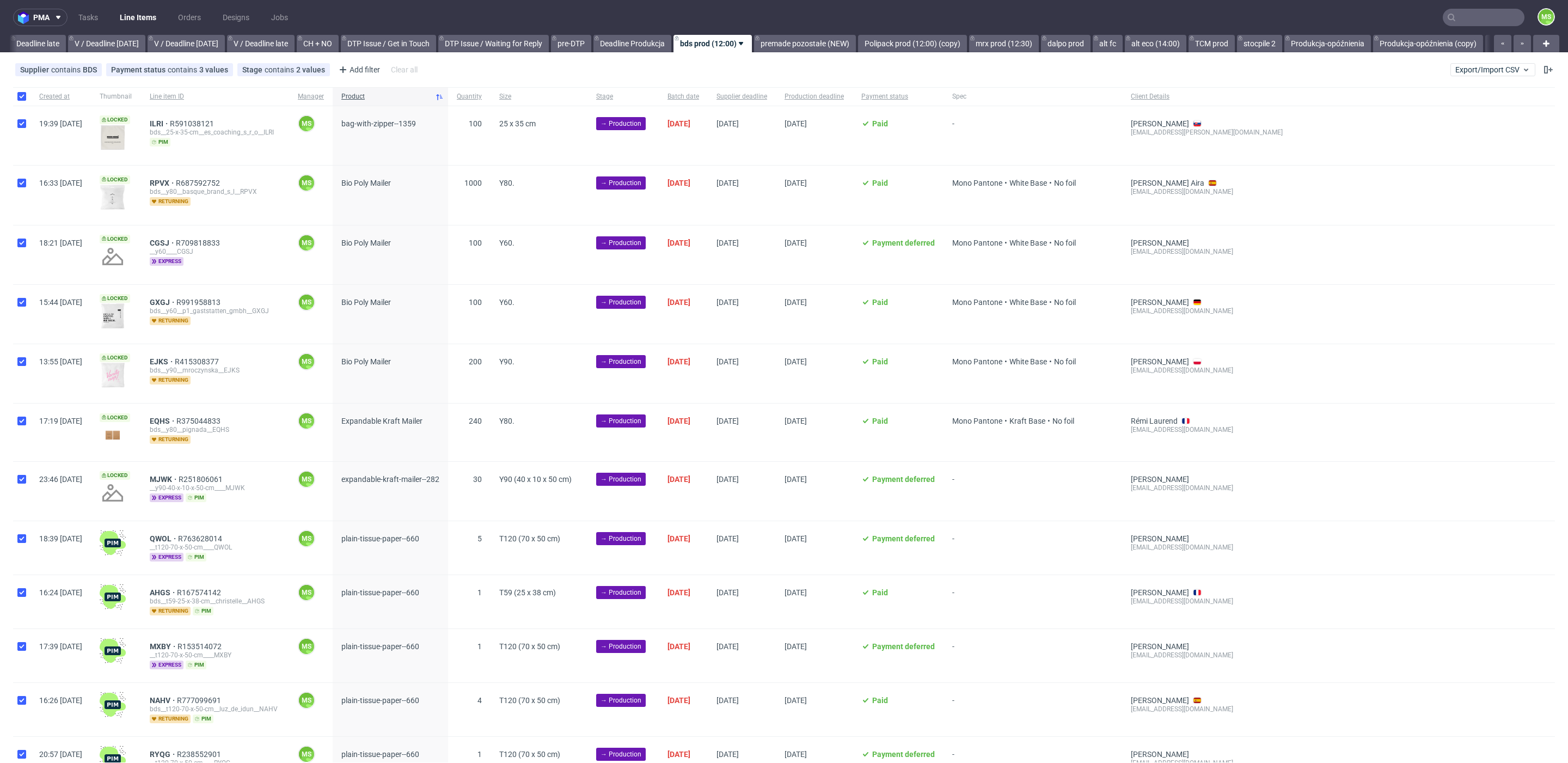
checkbox input "true"
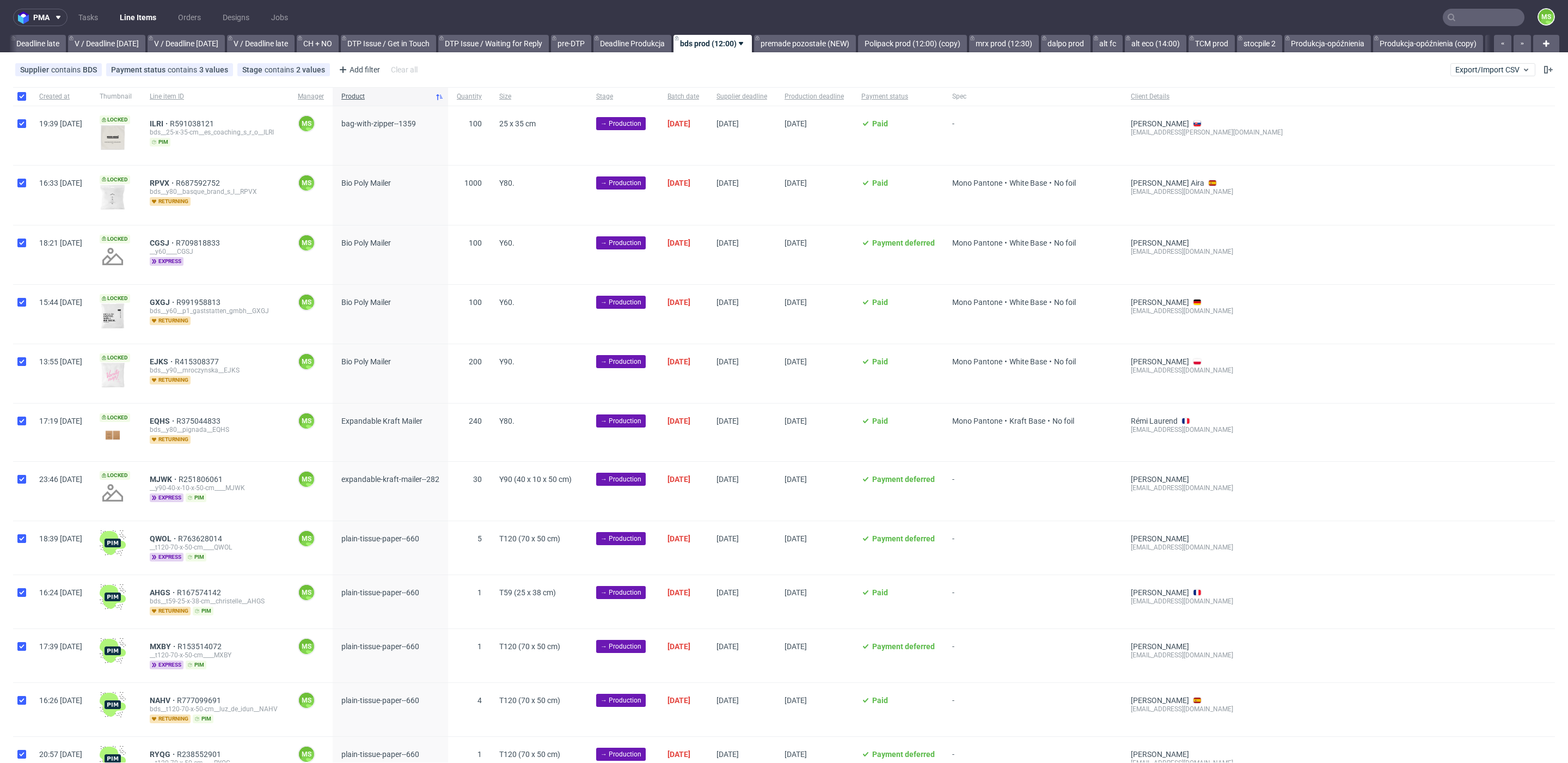
checkbox input "true"
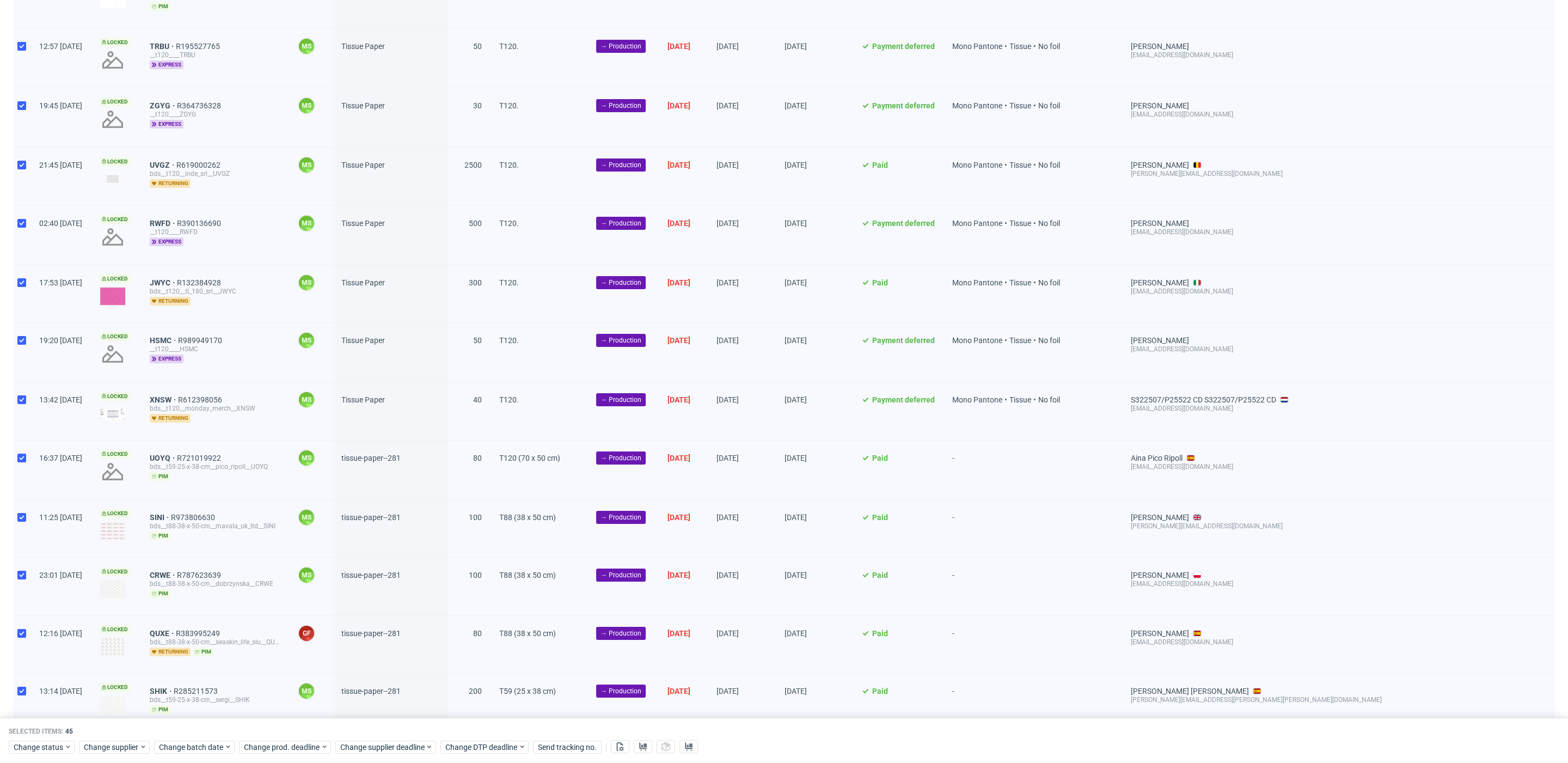
scroll to position [2025, 0]
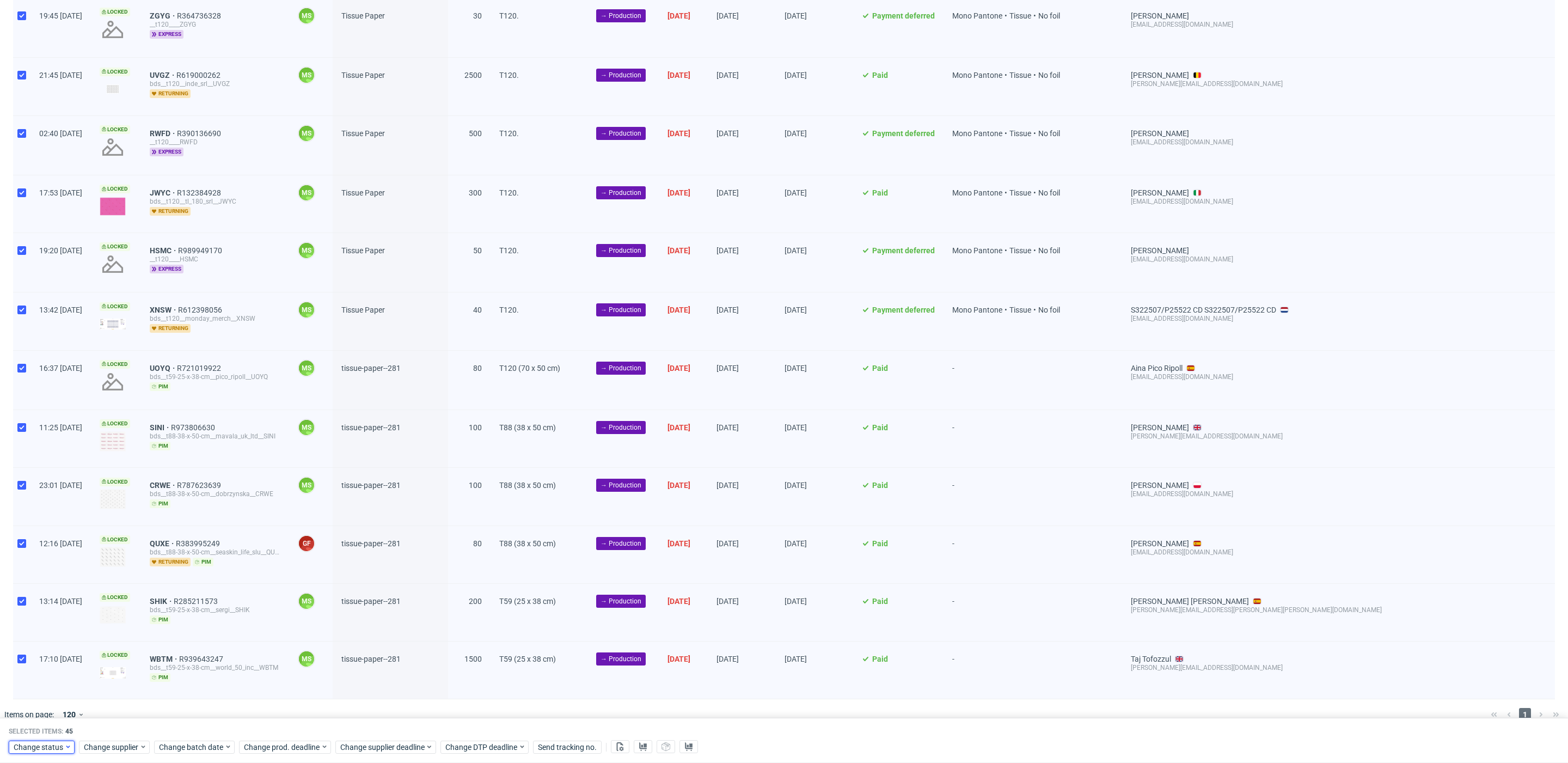
click at [46, 746] on span "Change status" at bounding box center [38, 747] width 51 height 11
click at [53, 751] on span "Change status" at bounding box center [38, 747] width 51 height 11
click at [63, 625] on span "In Production" at bounding box center [40, 623] width 55 height 15
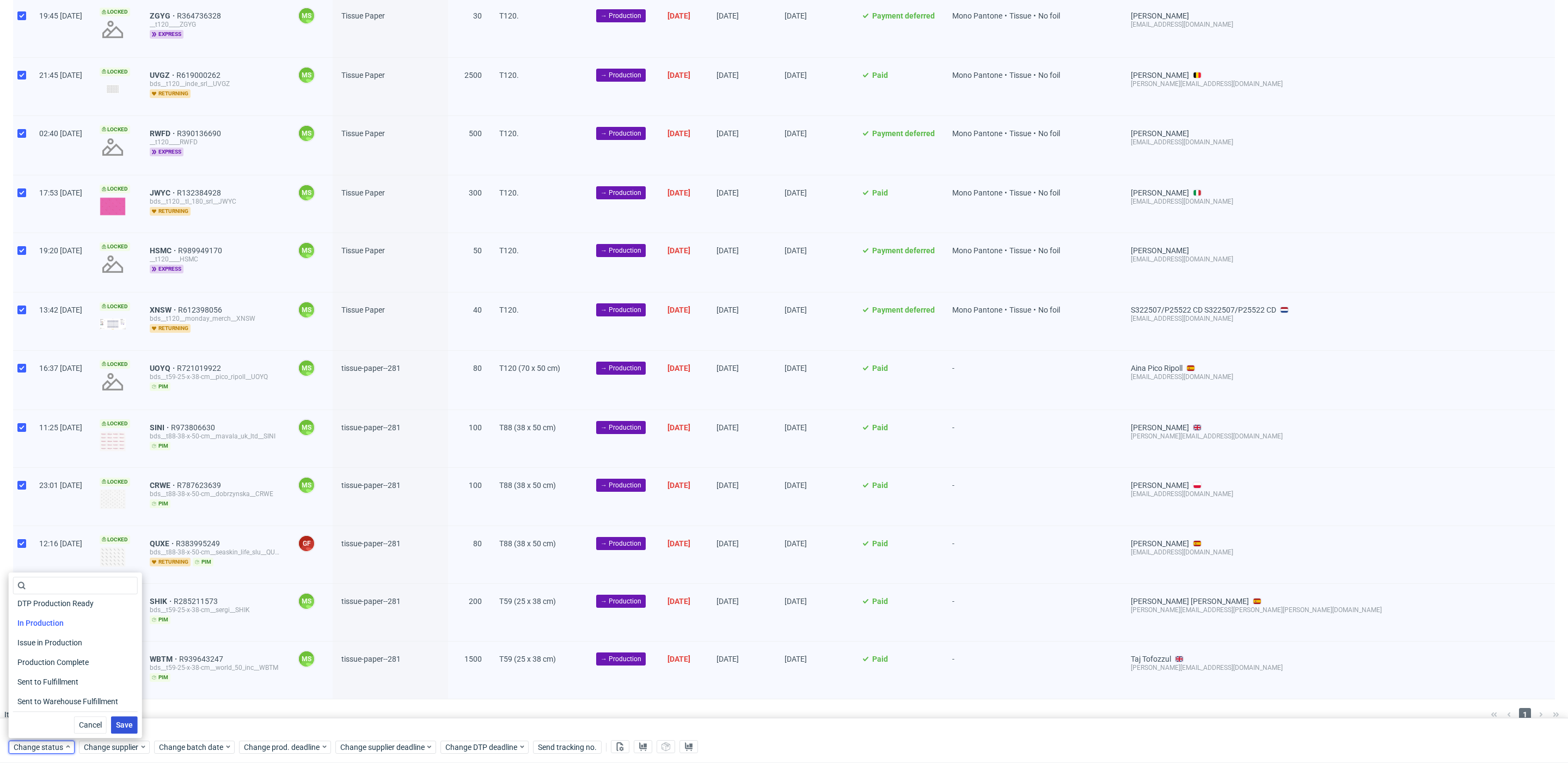
click at [116, 721] on span "Save" at bounding box center [124, 725] width 17 height 8
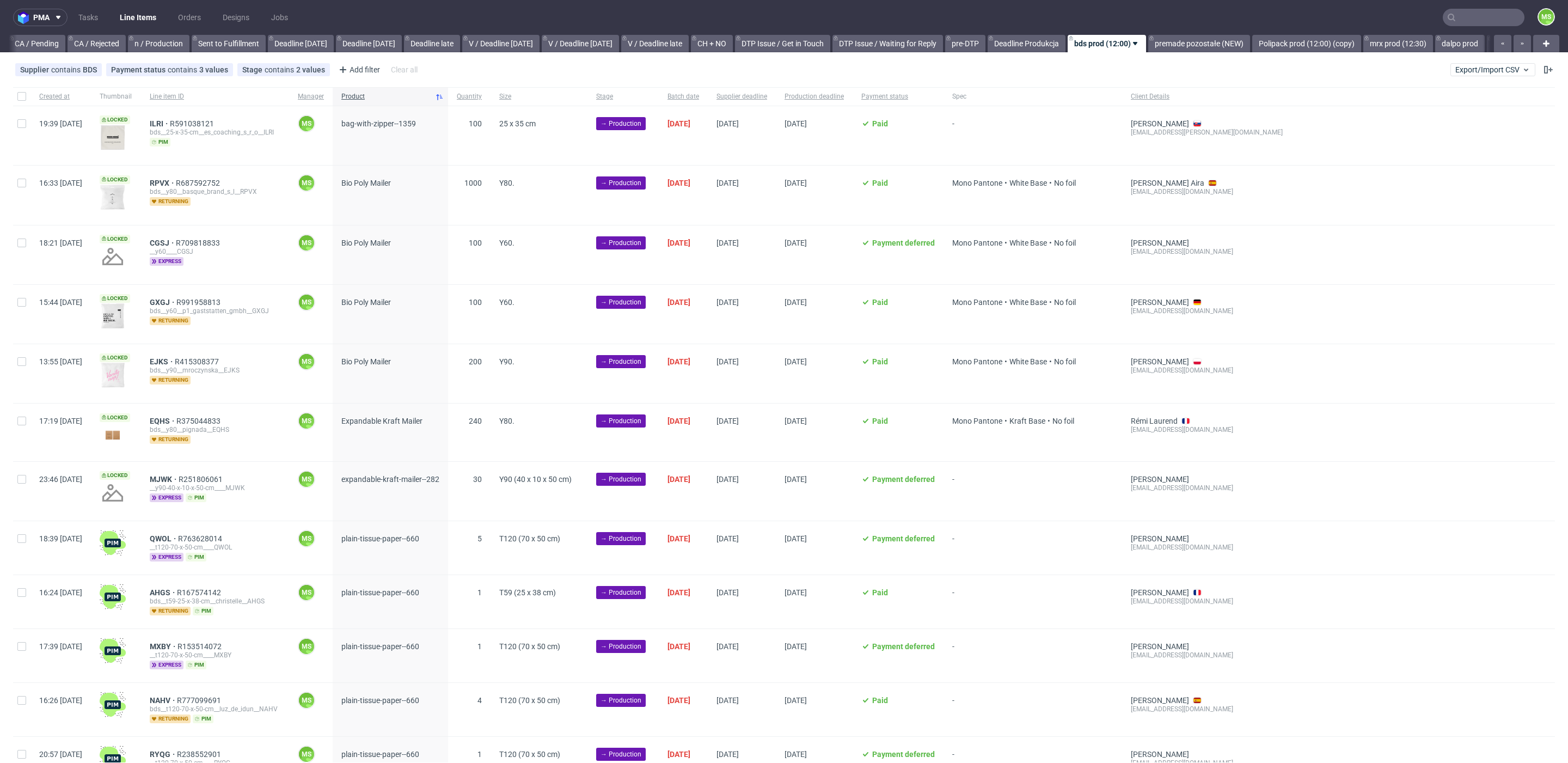
scroll to position [0, 1050]
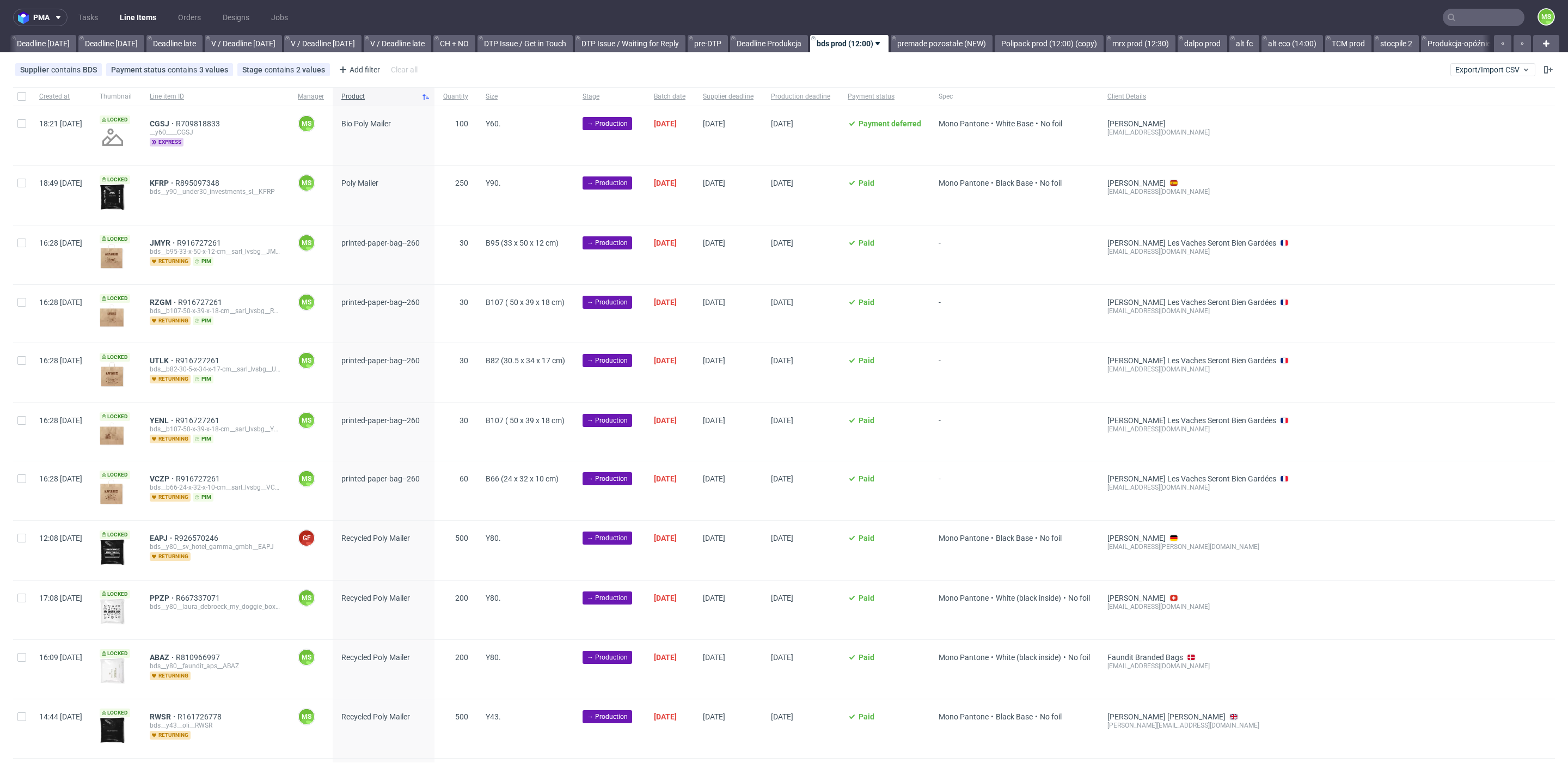
scroll to position [0, 1234]
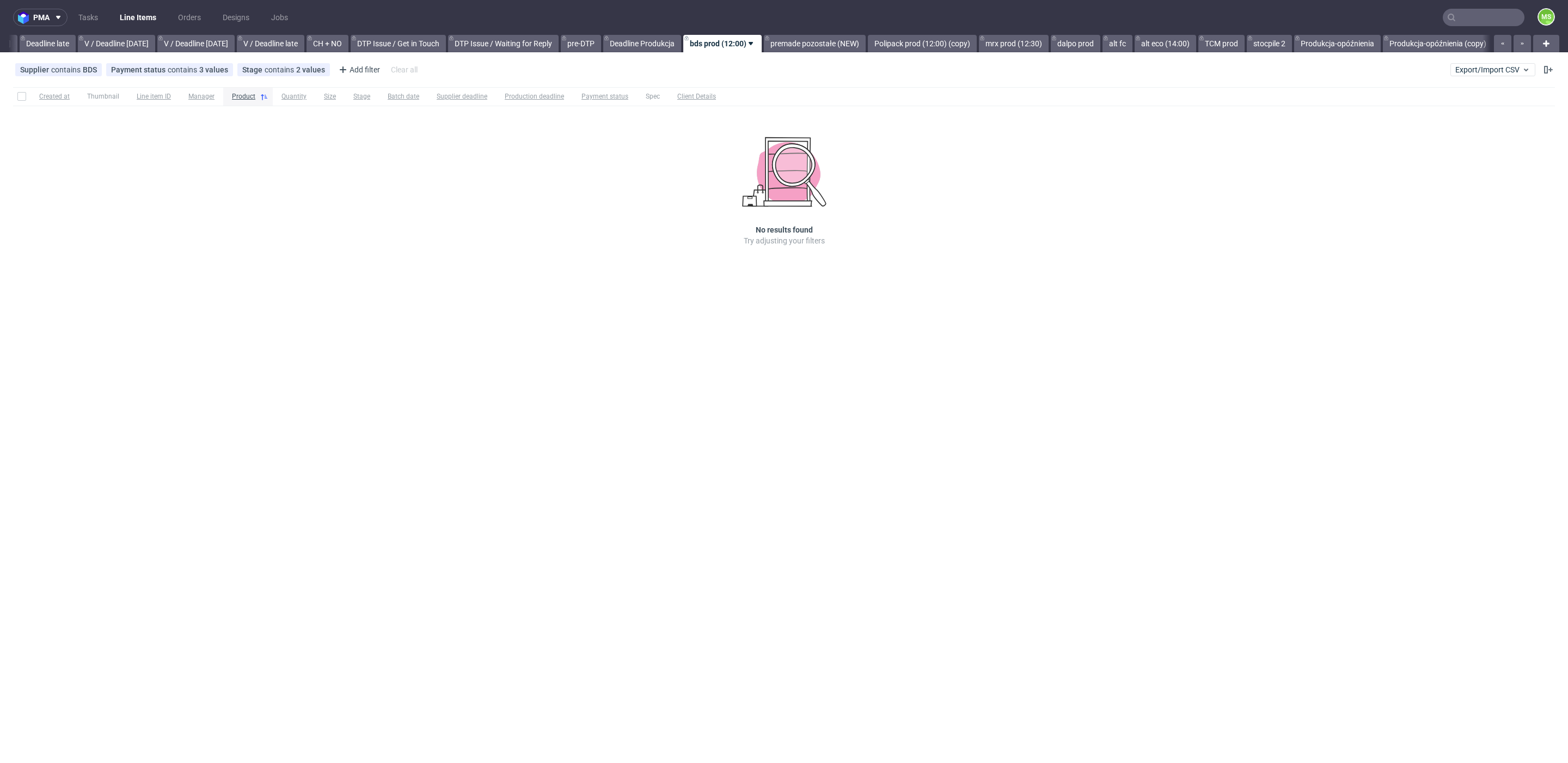
scroll to position [0, 1274]
click at [851, 41] on link "premade pozostałe (NEW)" at bounding box center [811, 43] width 102 height 17
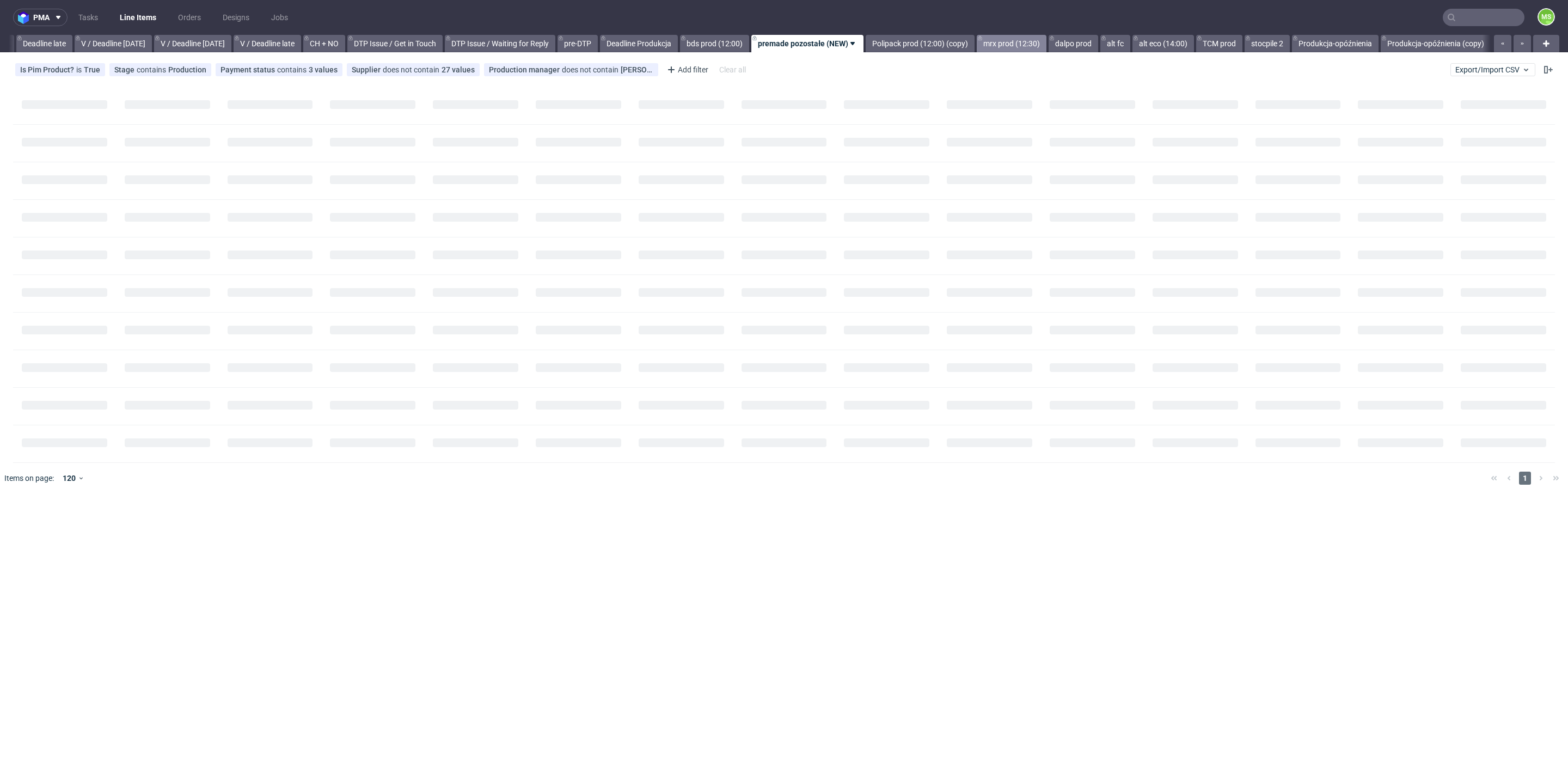
scroll to position [0, 1361]
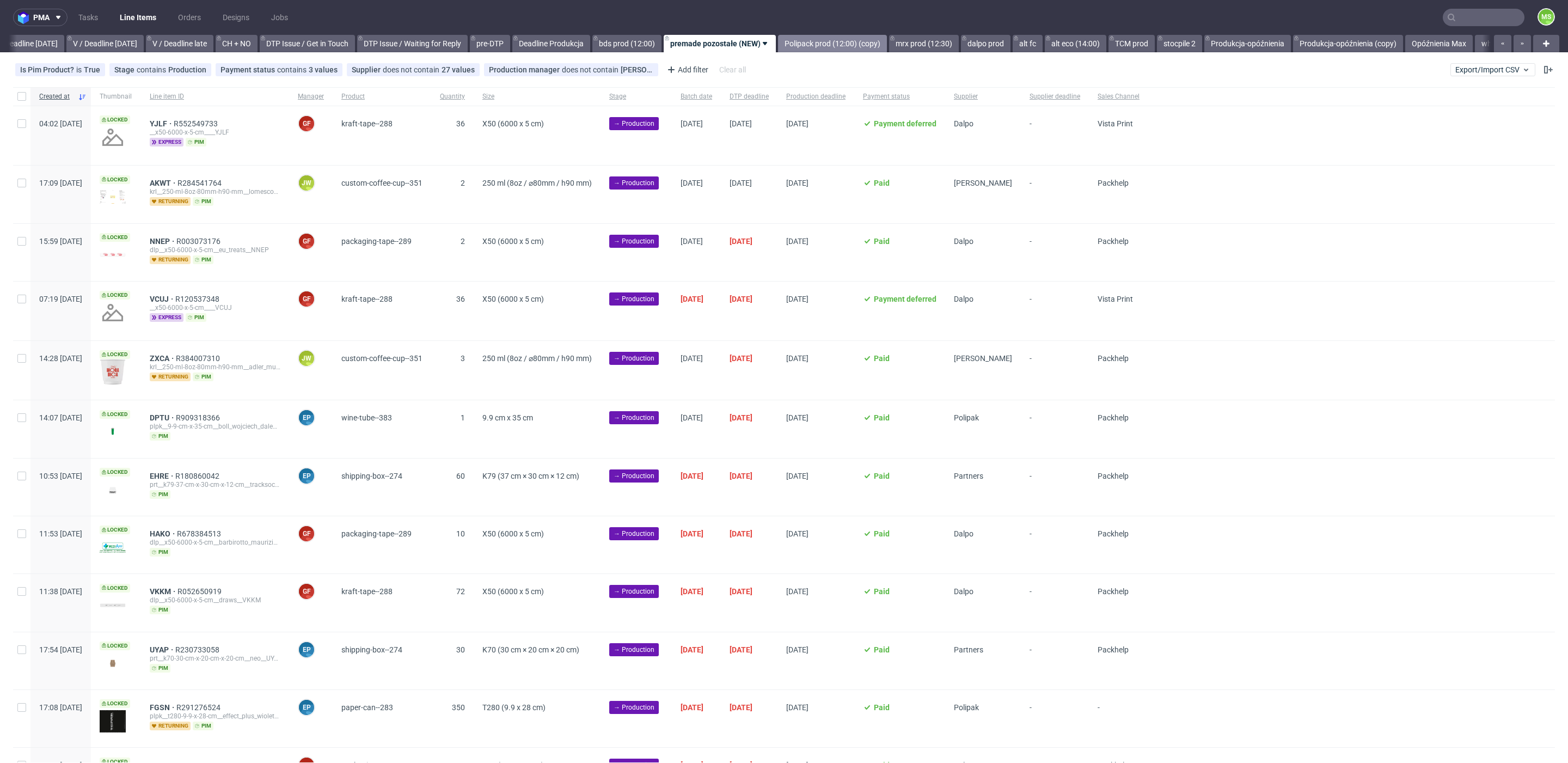
click at [859, 41] on link "Polipack prod (12:00) (copy)" at bounding box center [833, 43] width 109 height 17
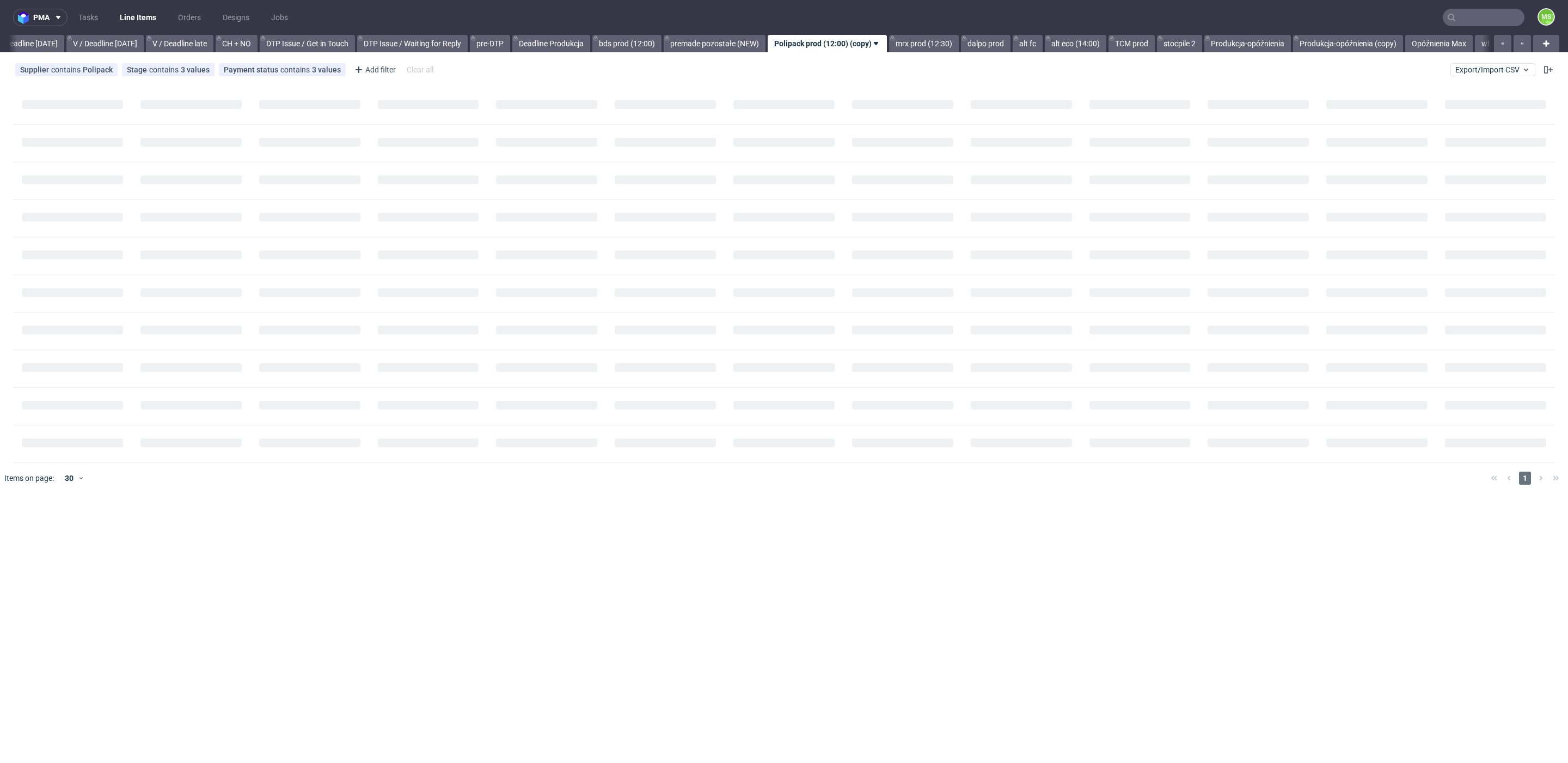
scroll to position [0, 1420]
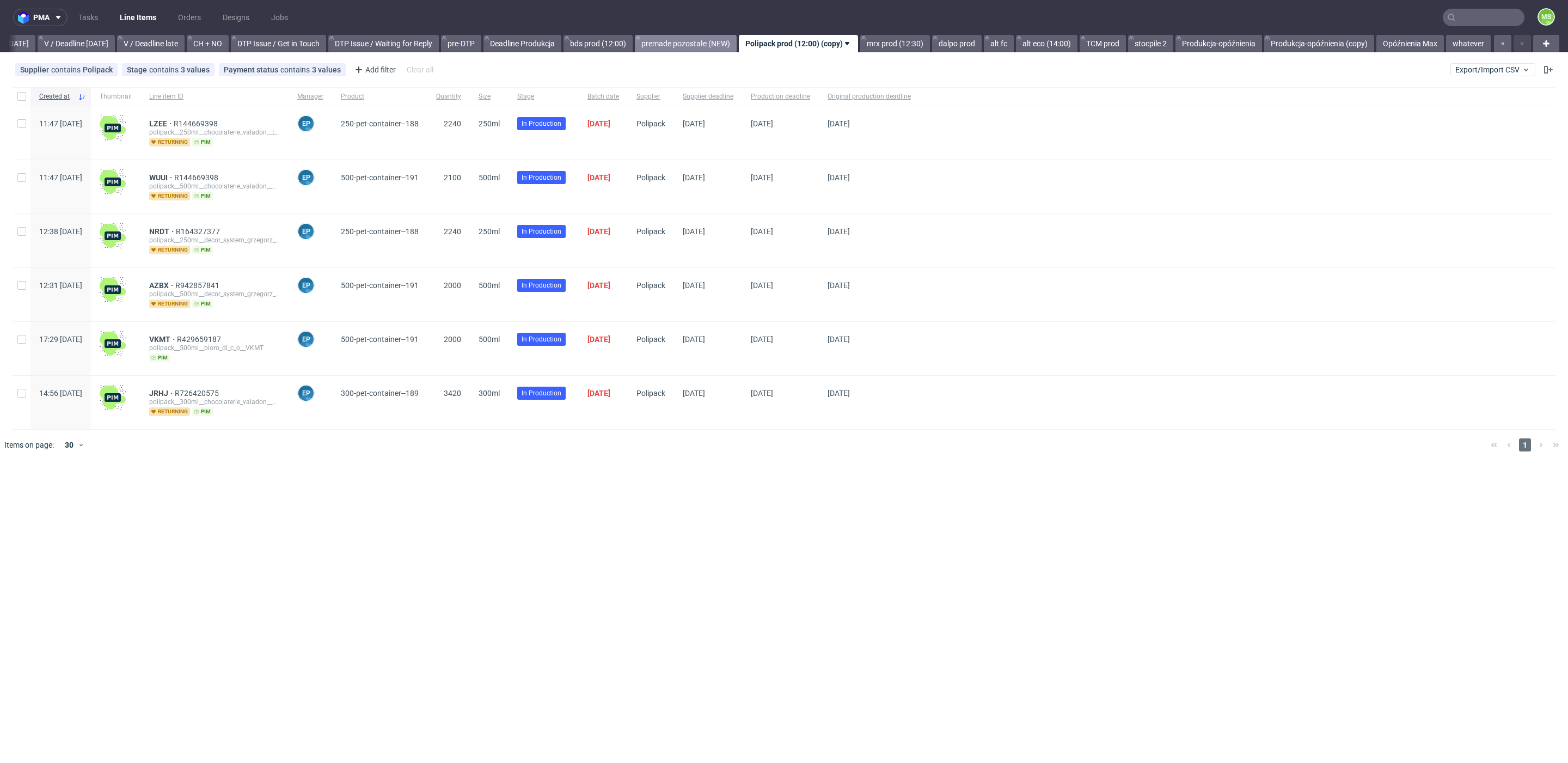
click at [710, 45] on link "premade pozostałe (NEW)" at bounding box center [686, 43] width 102 height 17
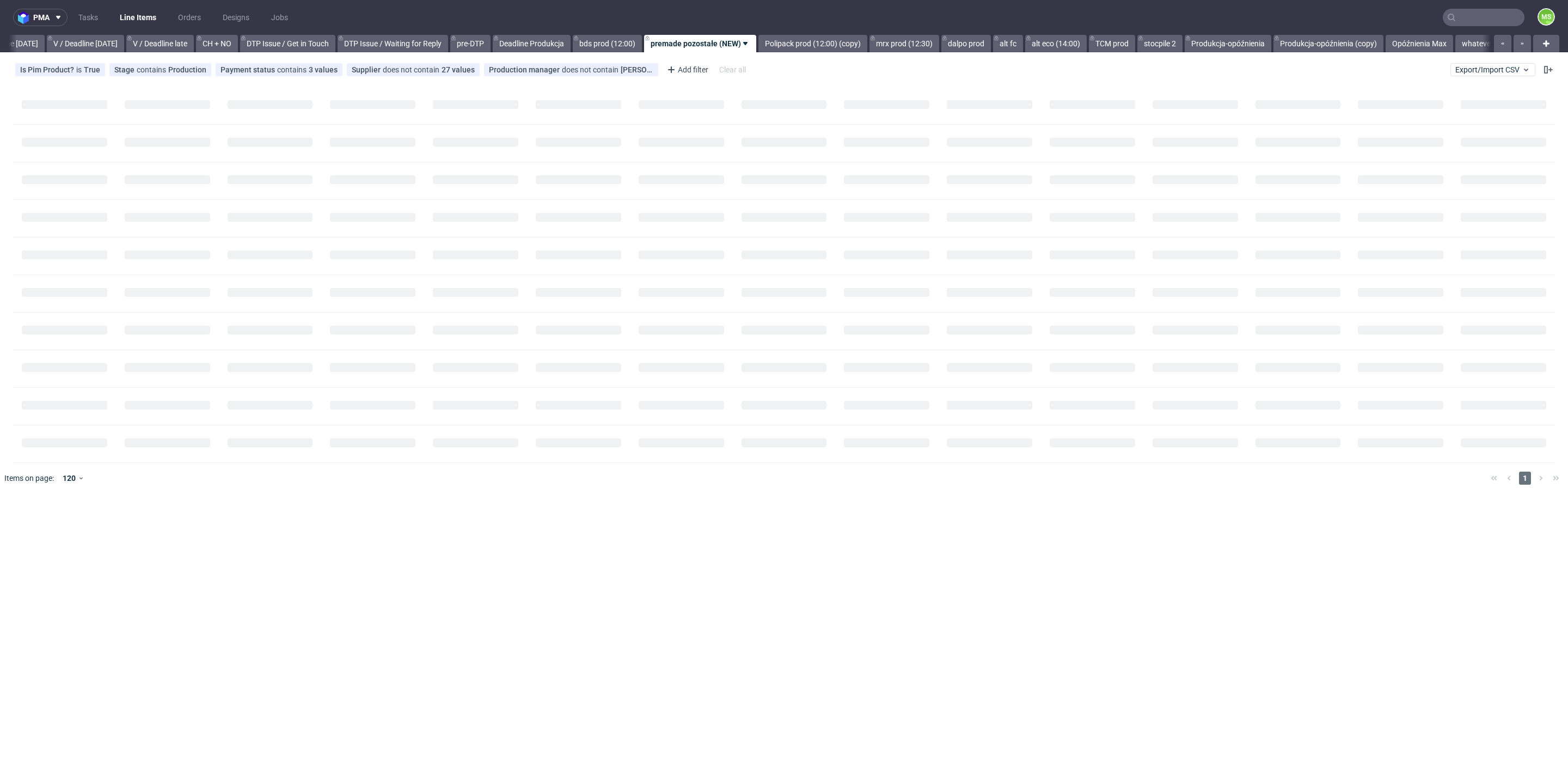
scroll to position [0, 1361]
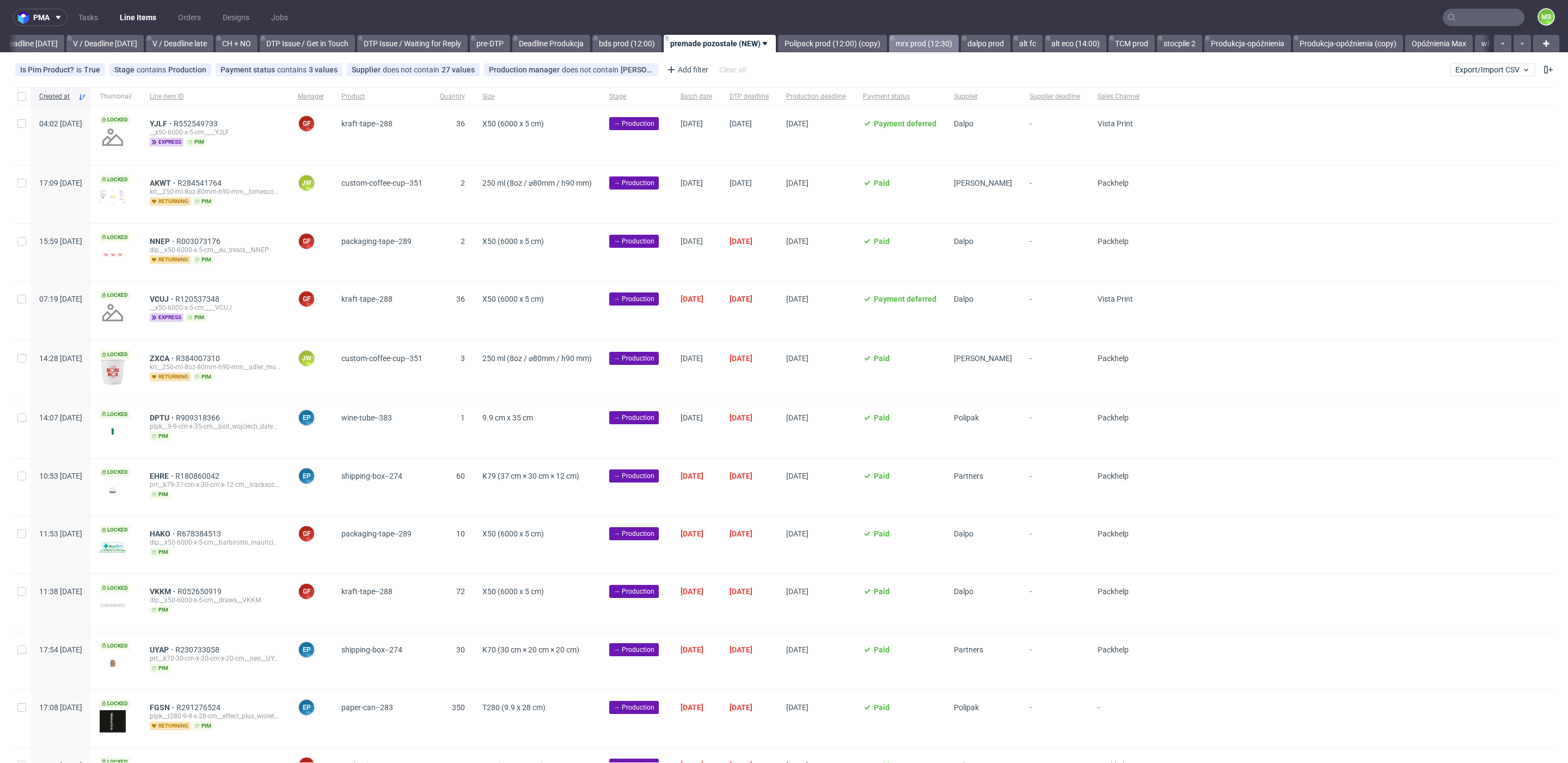
click at [937, 42] on link "mrx prod (12:30)" at bounding box center [923, 43] width 70 height 17
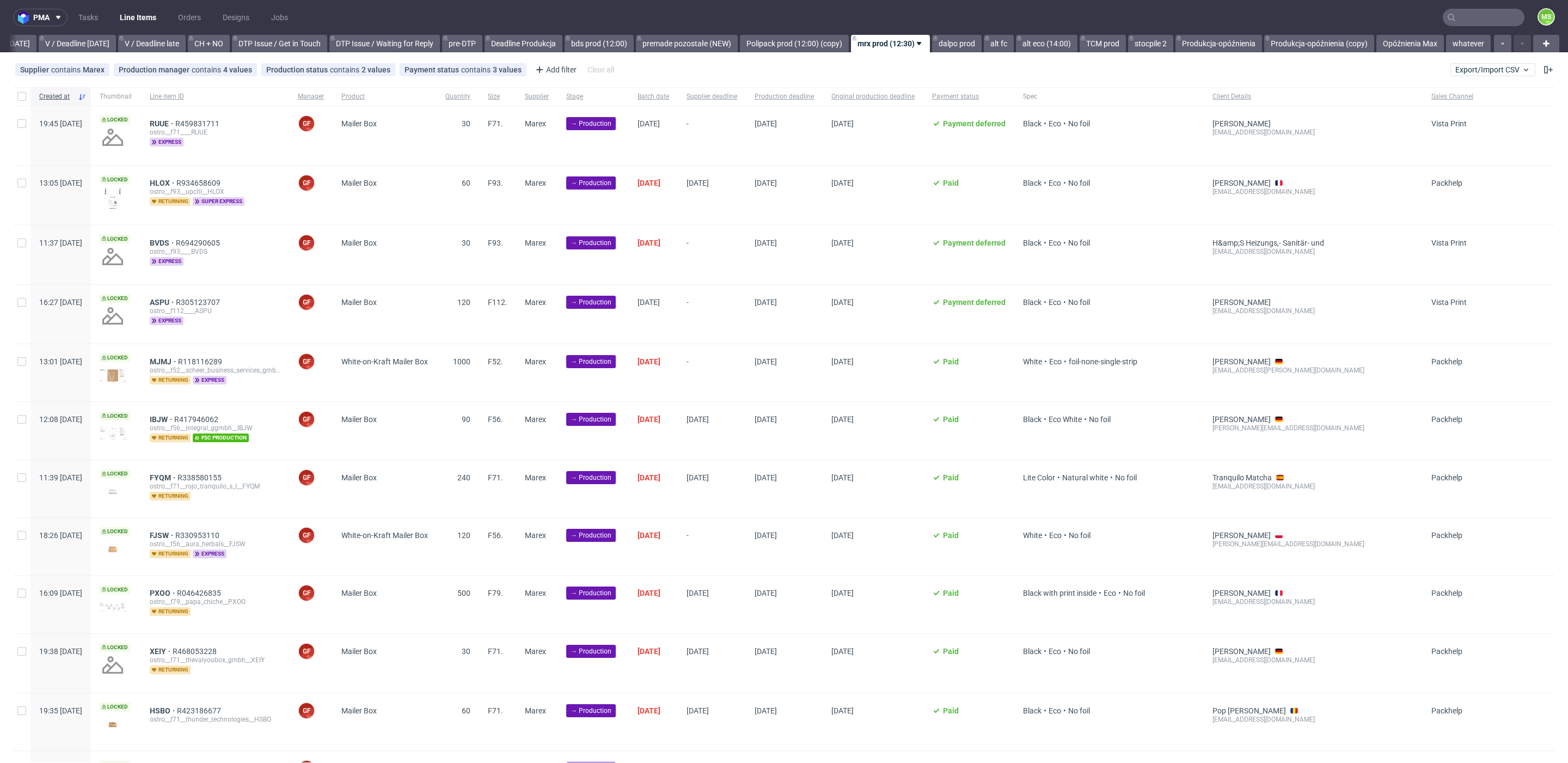
scroll to position [647, 0]
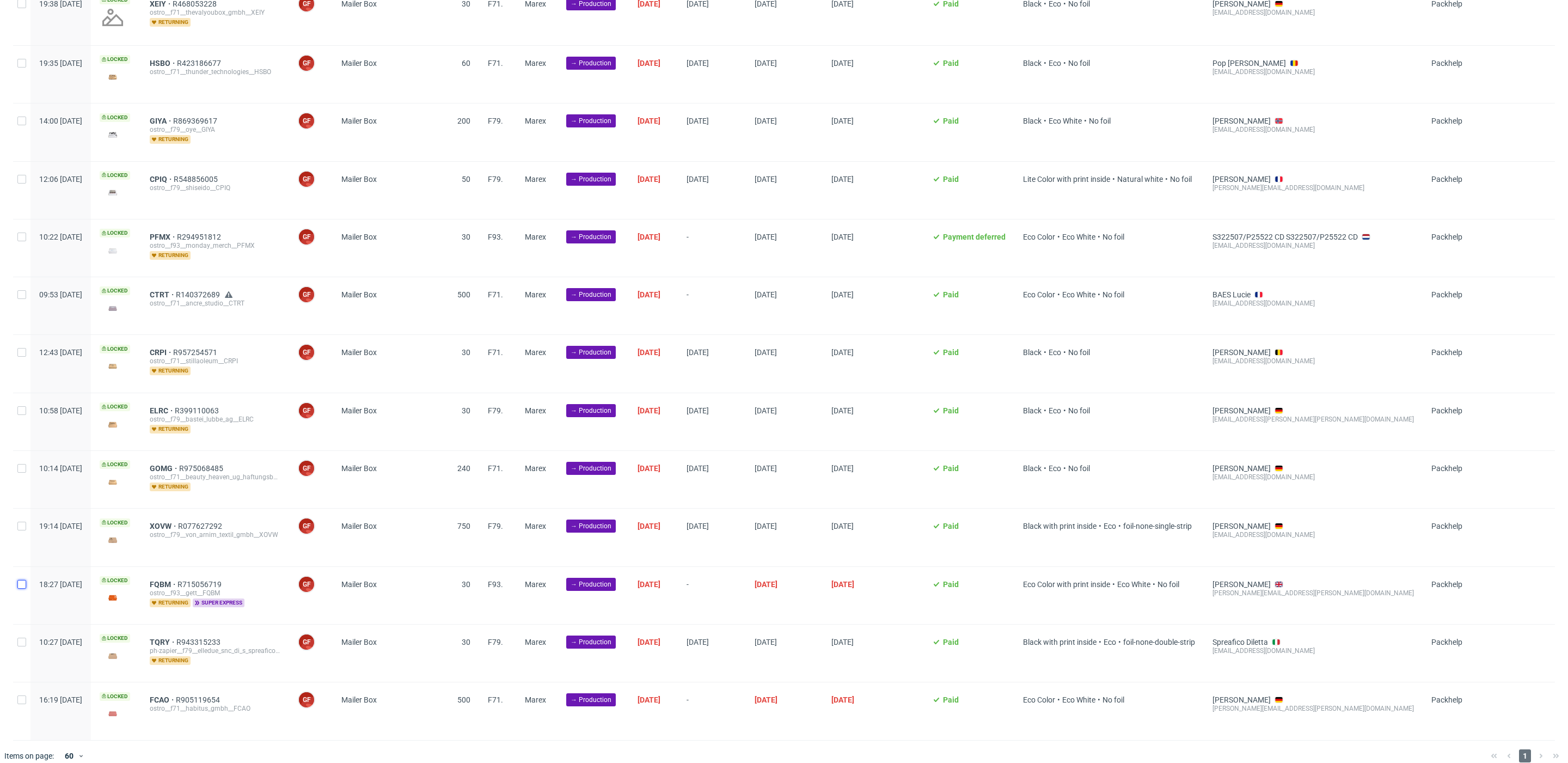
click at [18, 580] on input "checkbox" at bounding box center [22, 585] width 9 height 9
checkbox input "true"
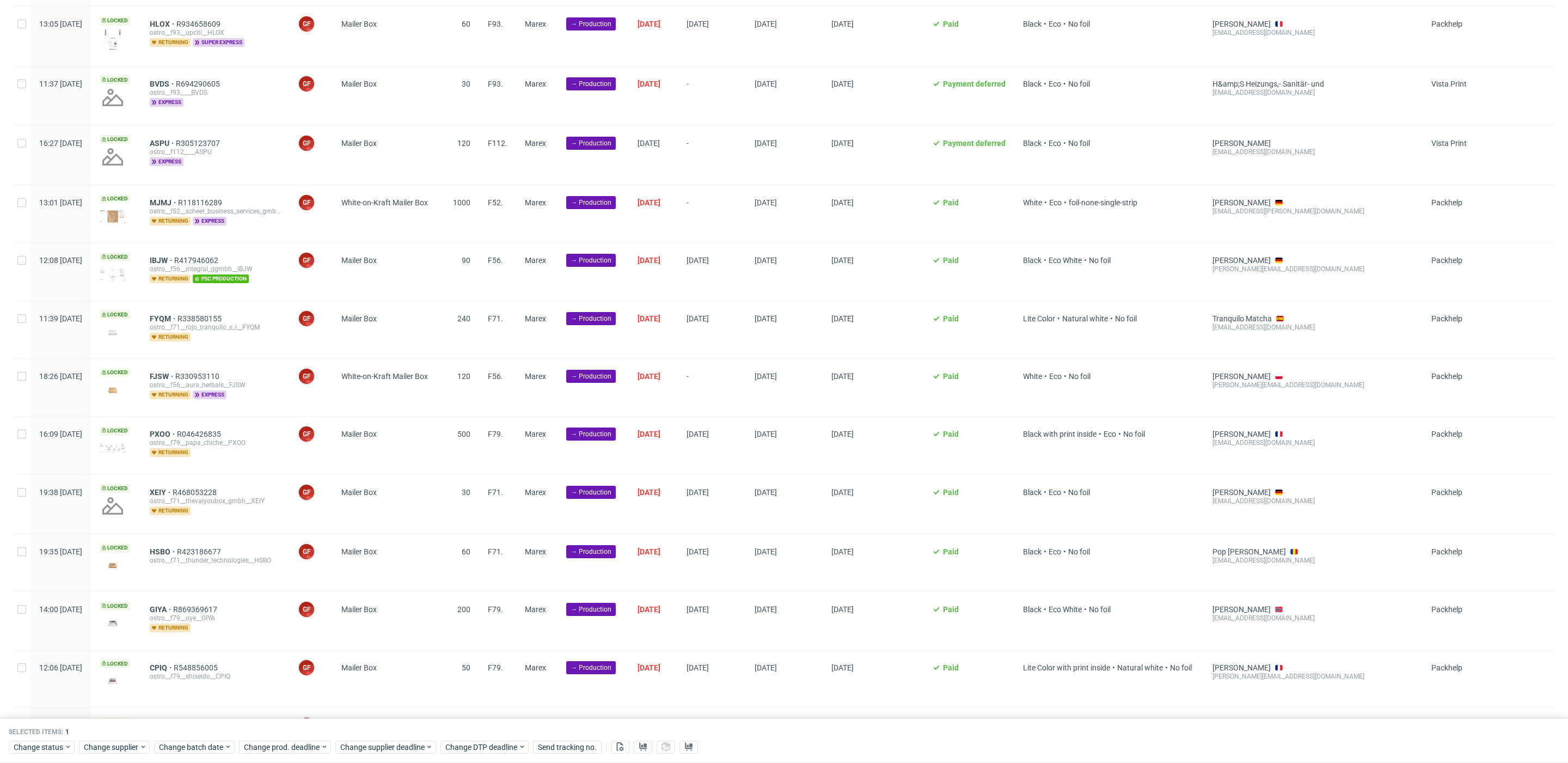
scroll to position [0, 0]
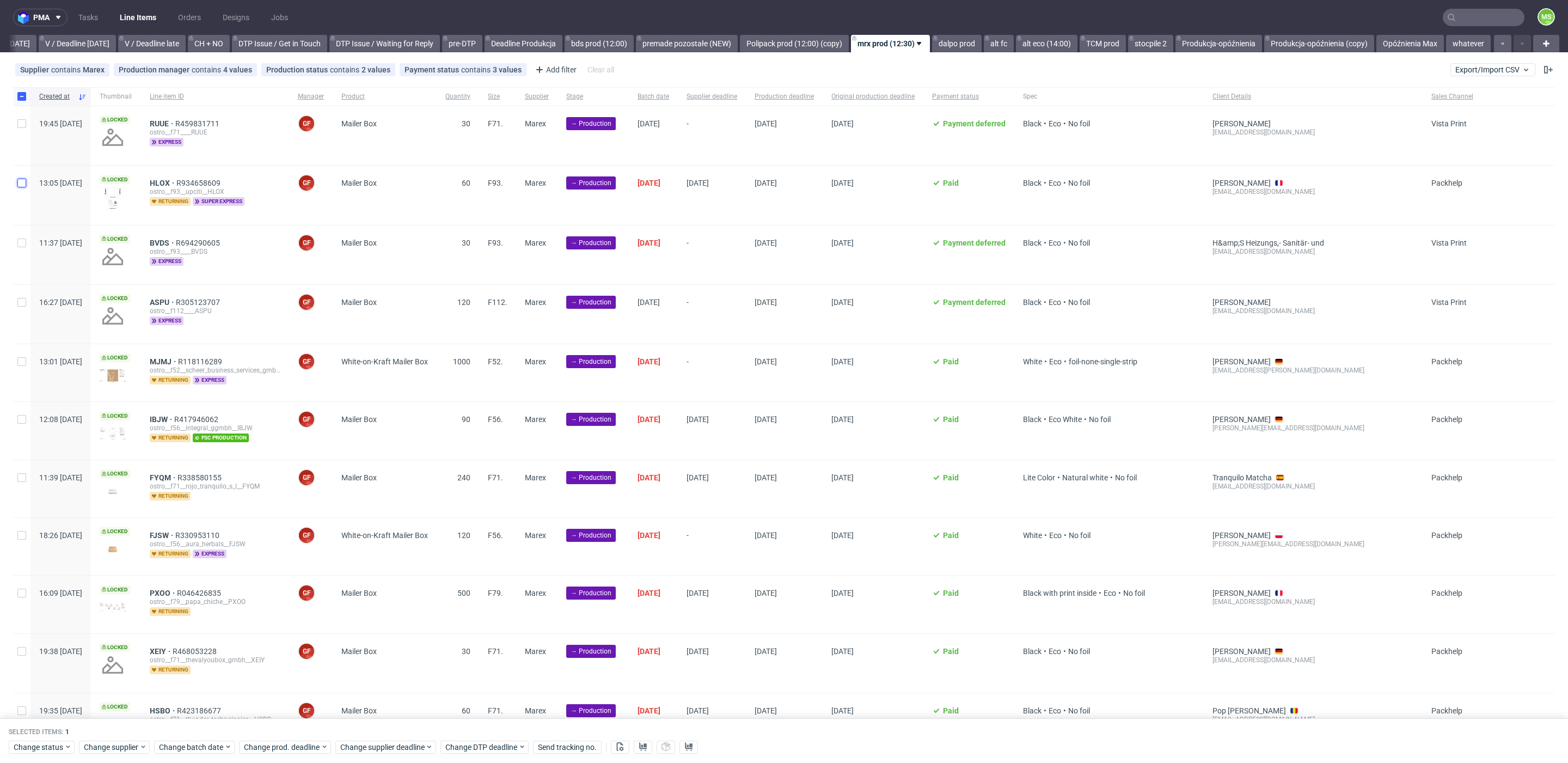
click at [20, 182] on input "checkbox" at bounding box center [22, 183] width 9 height 9
checkbox input "true"
click at [200, 746] on span "Change batch date" at bounding box center [192, 747] width 65 height 11
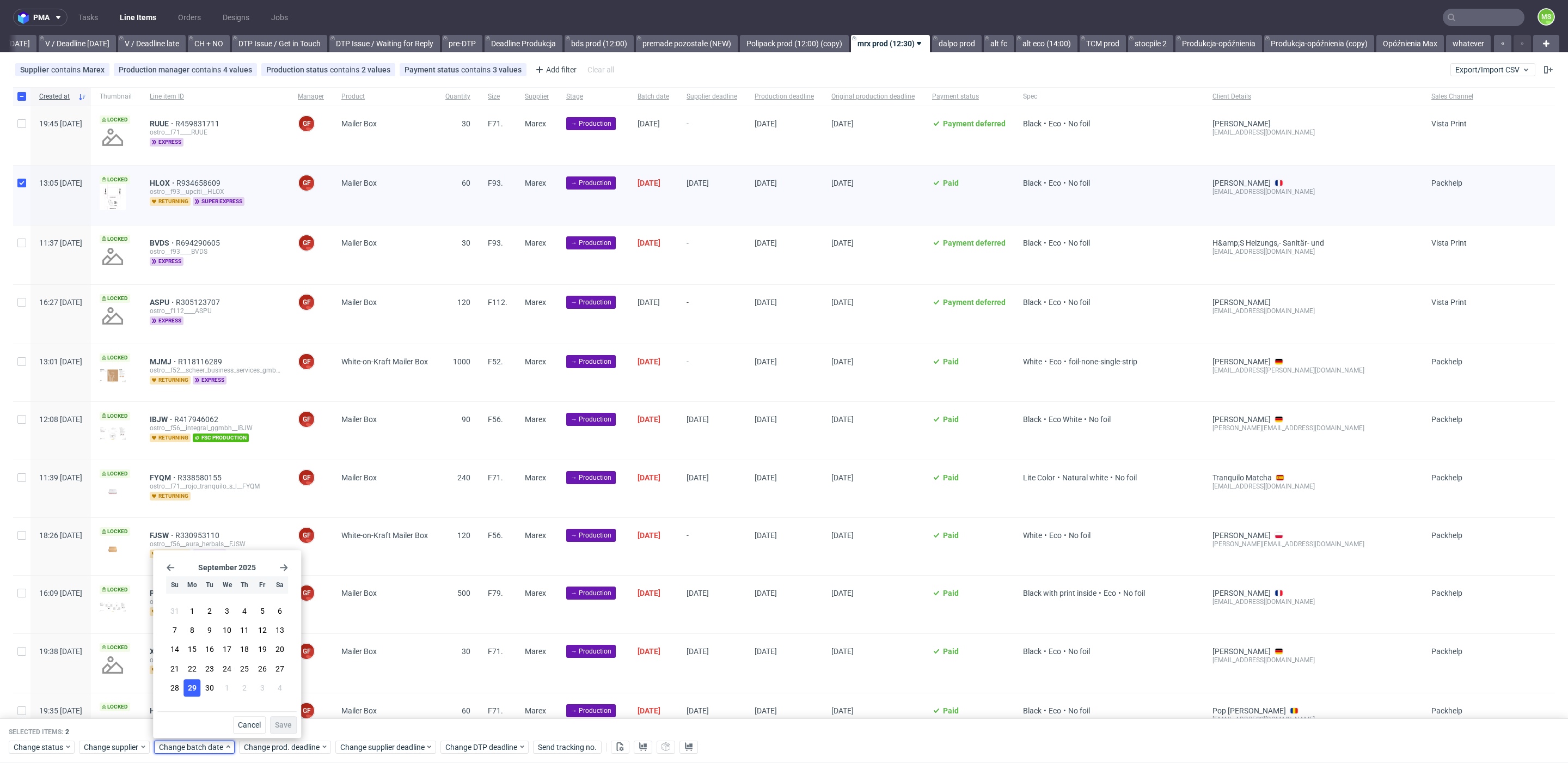
click at [200, 690] on button "29" at bounding box center [192, 688] width 17 height 17
drag, startPoint x: 294, startPoint y: 727, endPoint x: 294, endPoint y: 735, distance: 8.0
click at [294, 727] on button "Save" at bounding box center [283, 725] width 27 height 17
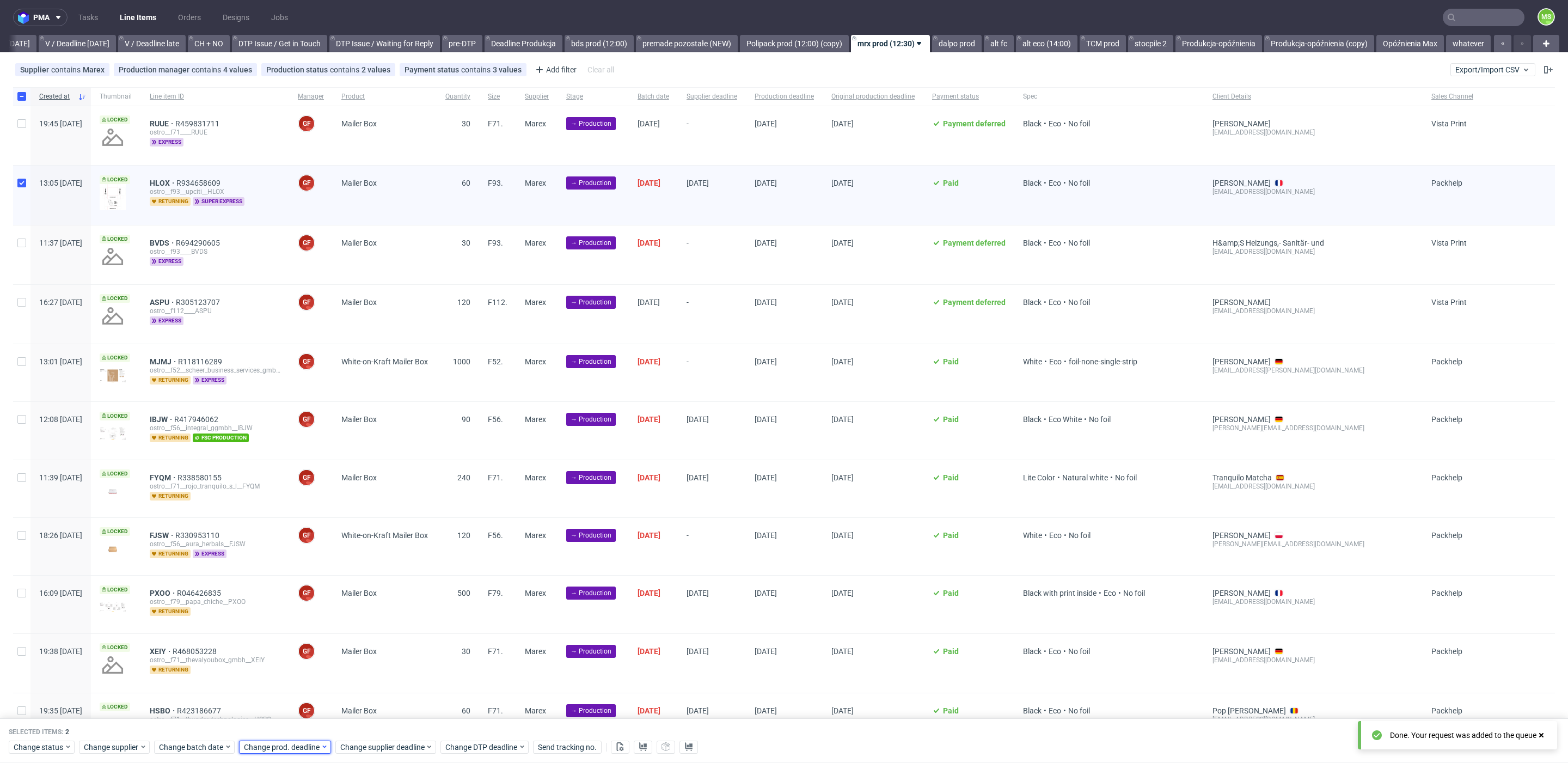
click at [295, 748] on span "Change prod. deadline" at bounding box center [282, 747] width 77 height 11
click at [310, 690] on span "1" at bounding box center [311, 688] width 4 height 11
click at [366, 728] on span "Save" at bounding box center [368, 725] width 17 height 8
click at [376, 751] on span "Change supplier deadline" at bounding box center [382, 747] width 85 height 11
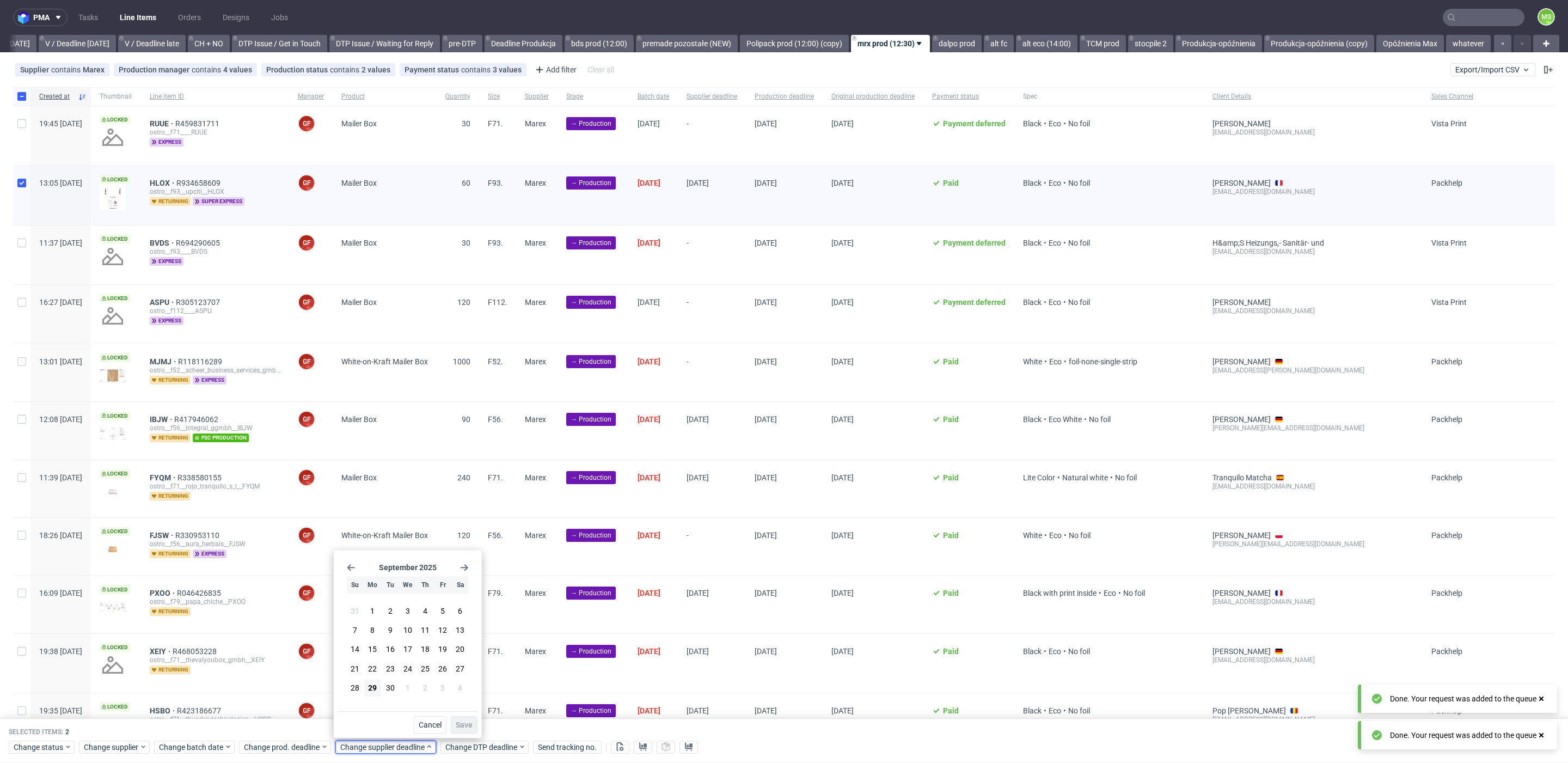
drag, startPoint x: 409, startPoint y: 691, endPoint x: 427, endPoint y: 709, distance: 25.5
click at [409, 691] on span "1" at bounding box center [407, 688] width 4 height 11
click at [469, 724] on span "Save" at bounding box center [464, 725] width 17 height 8
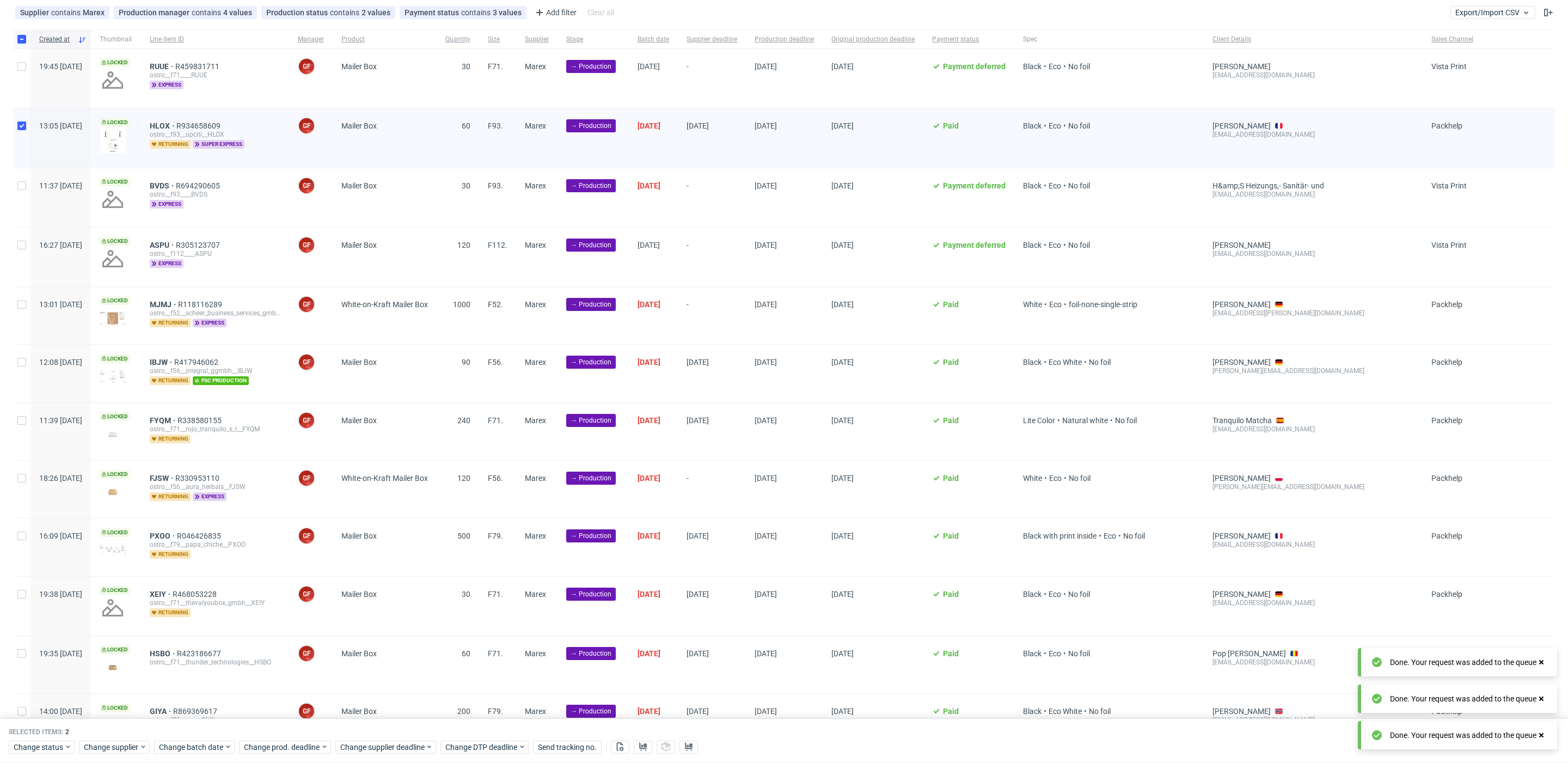
scroll to position [77, 0]
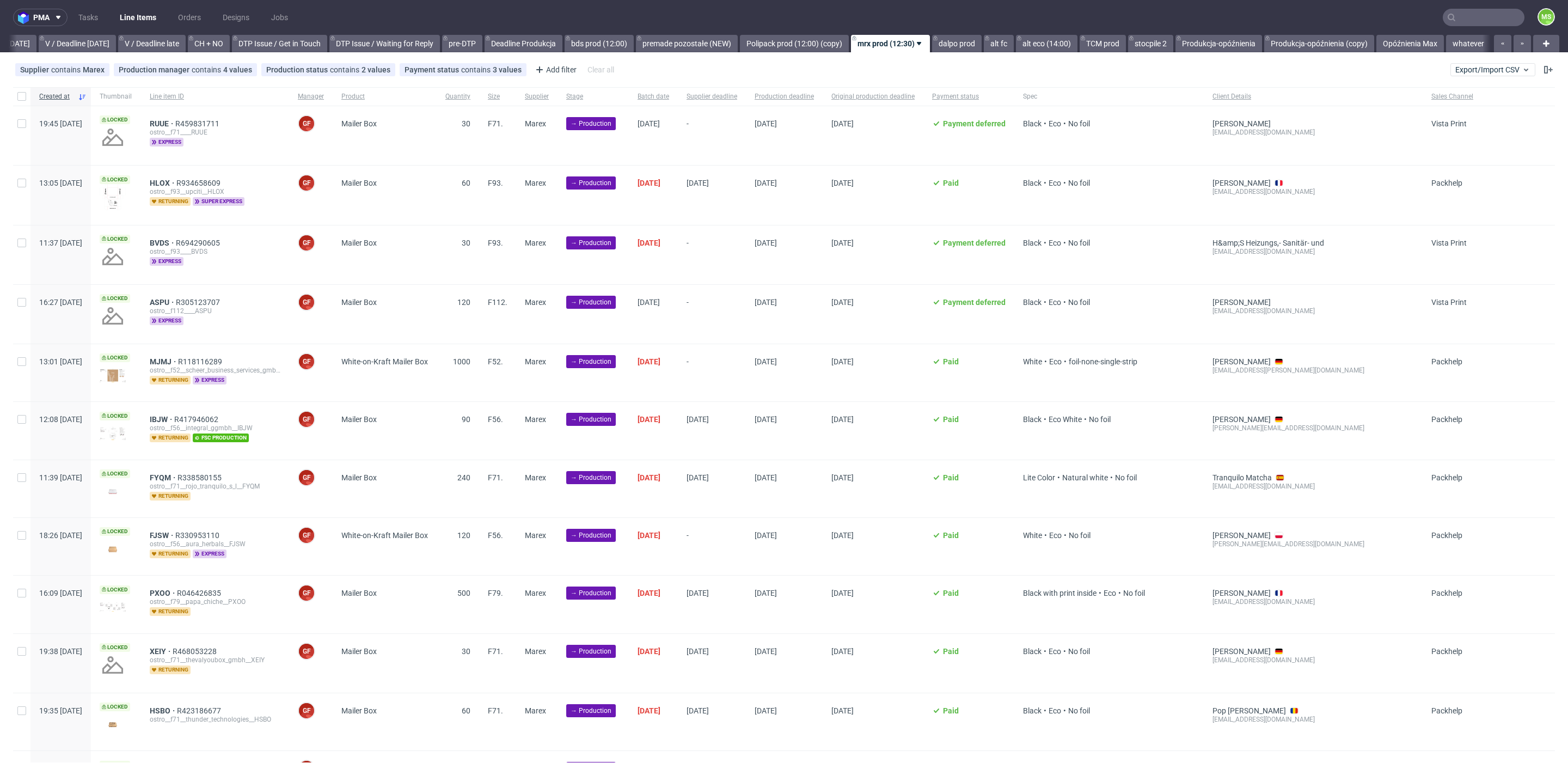
scroll to position [0, 1432]
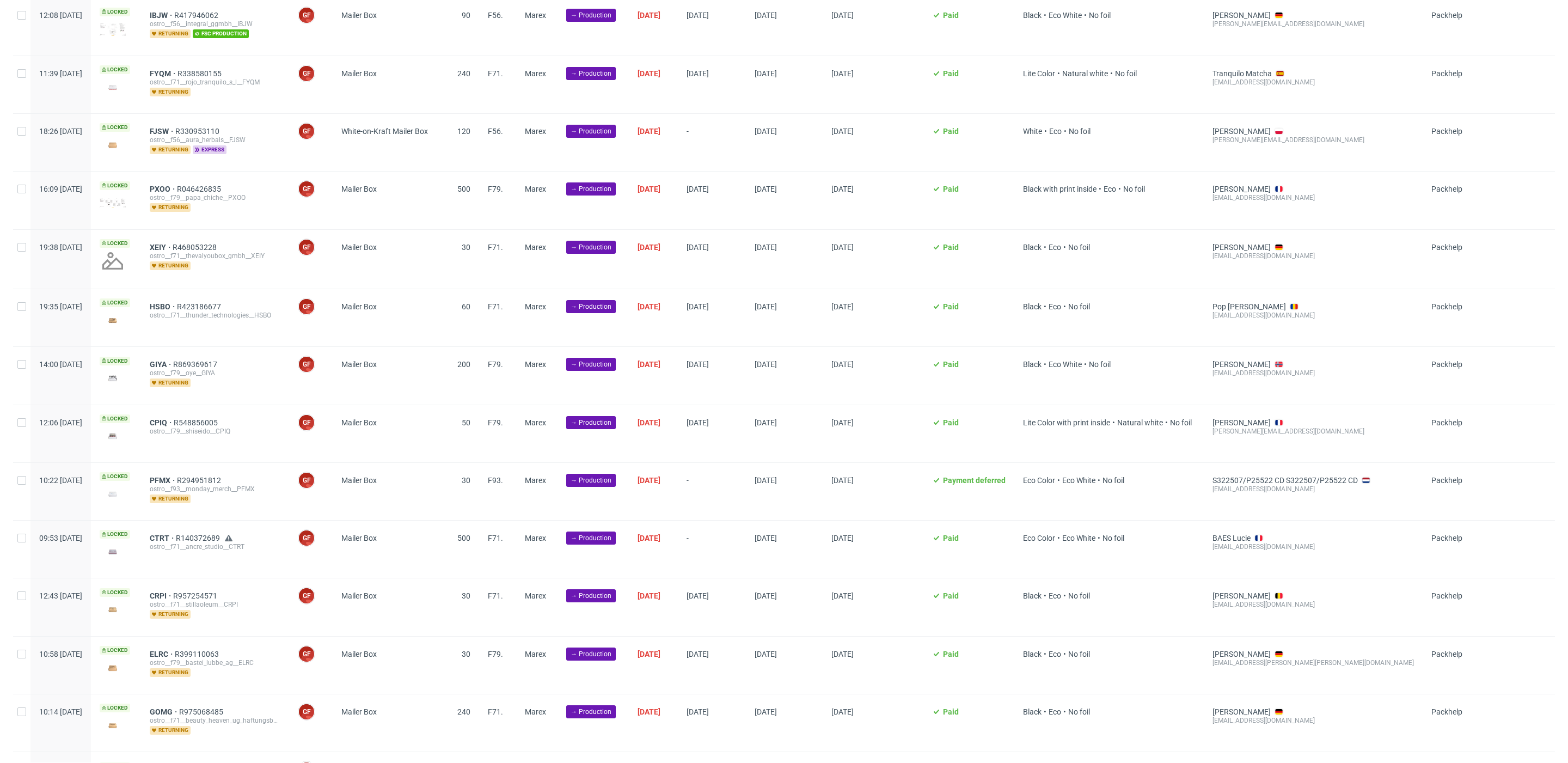
scroll to position [647, 0]
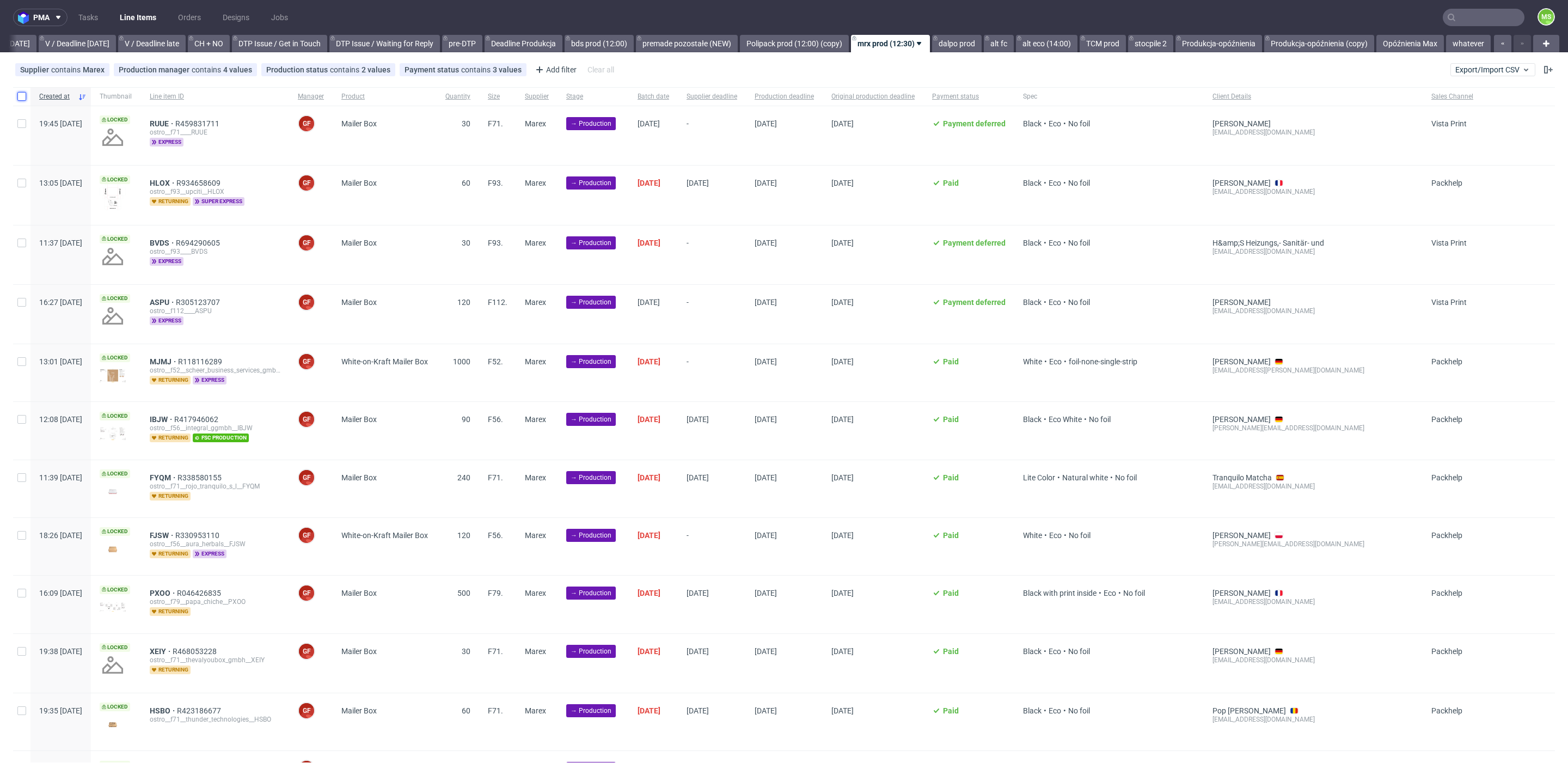
click at [18, 95] on input "checkbox" at bounding box center [22, 97] width 9 height 9
checkbox input "true"
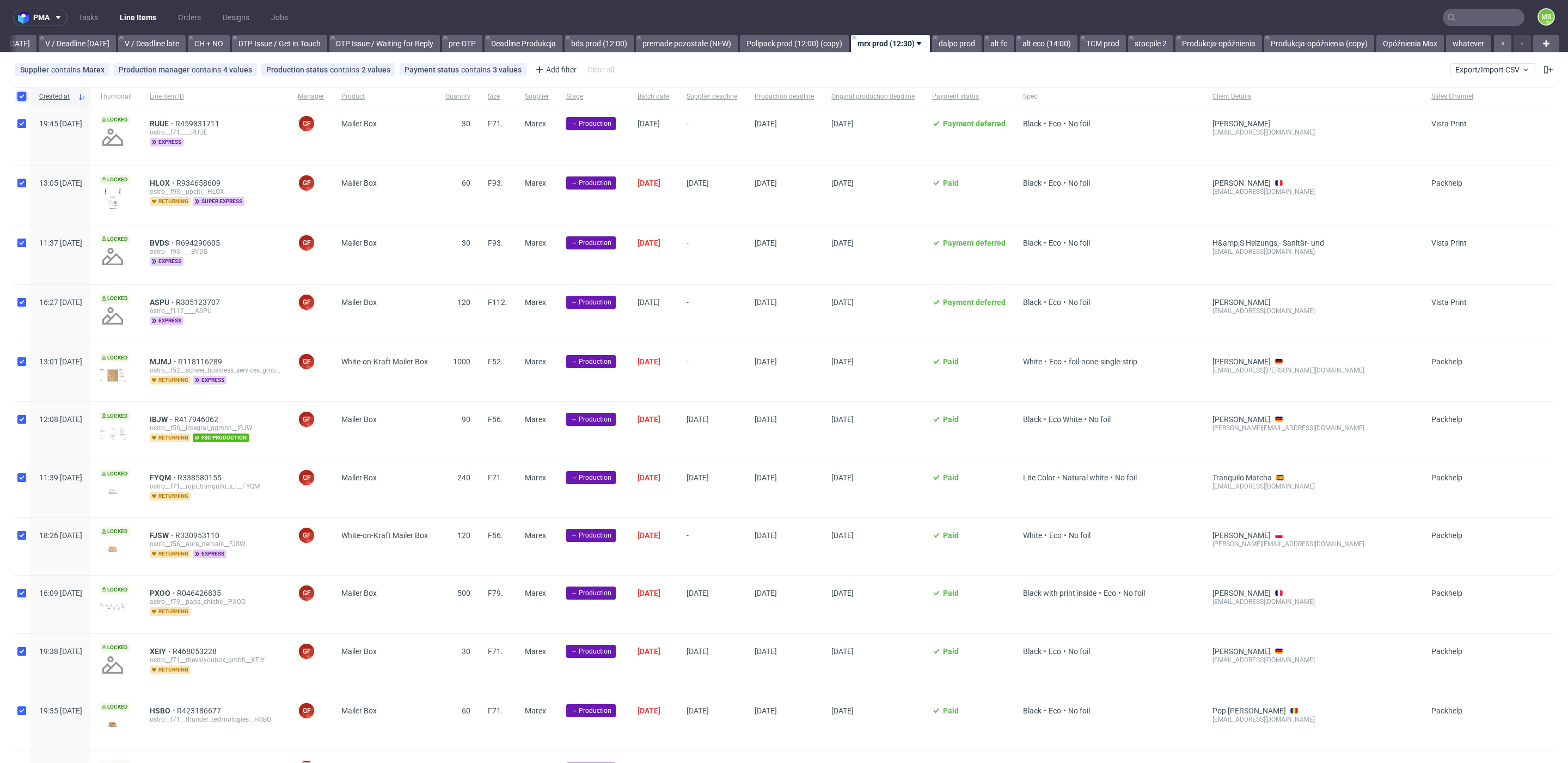
checkbox input "true"
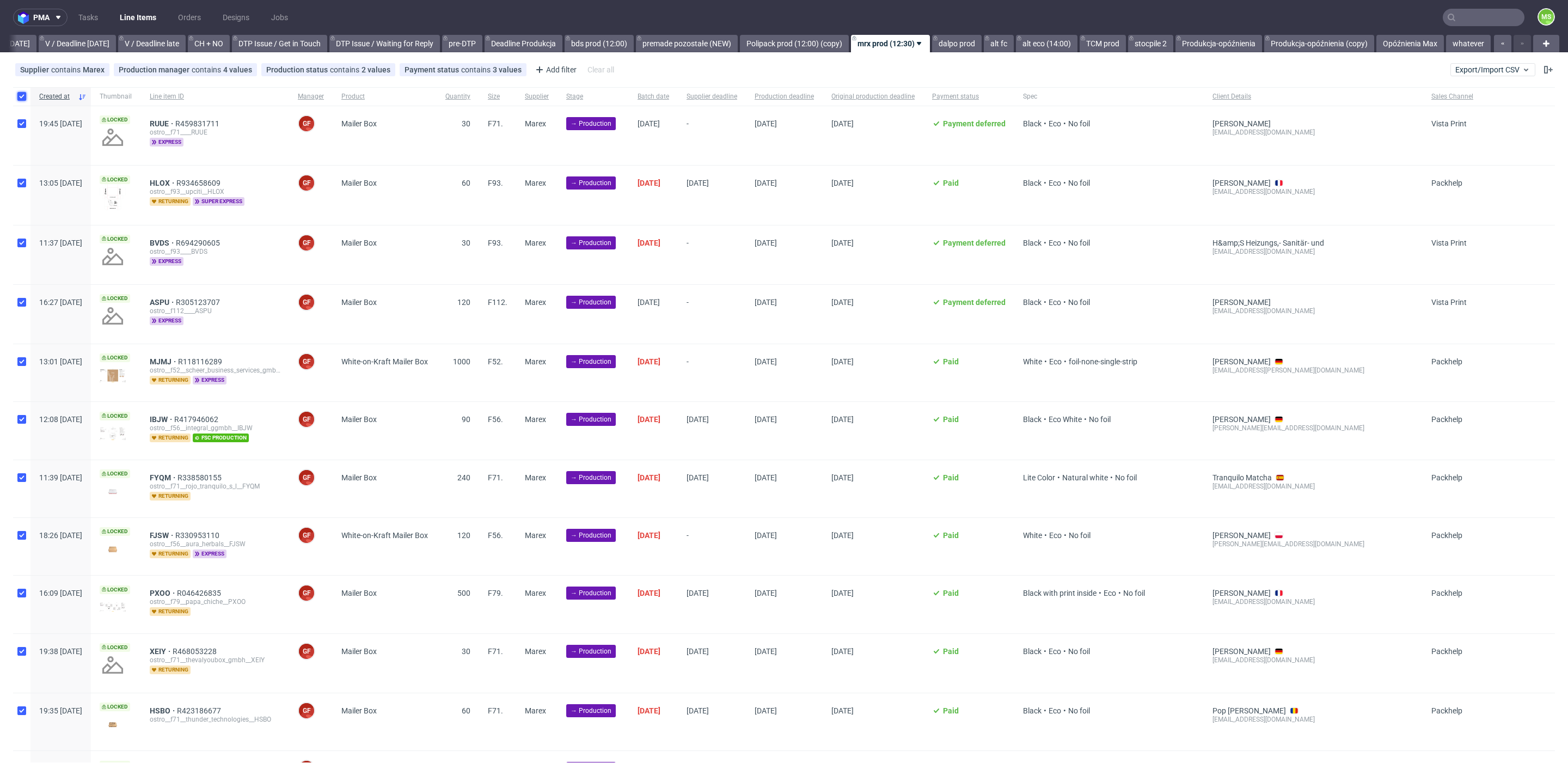
checkbox input "true"
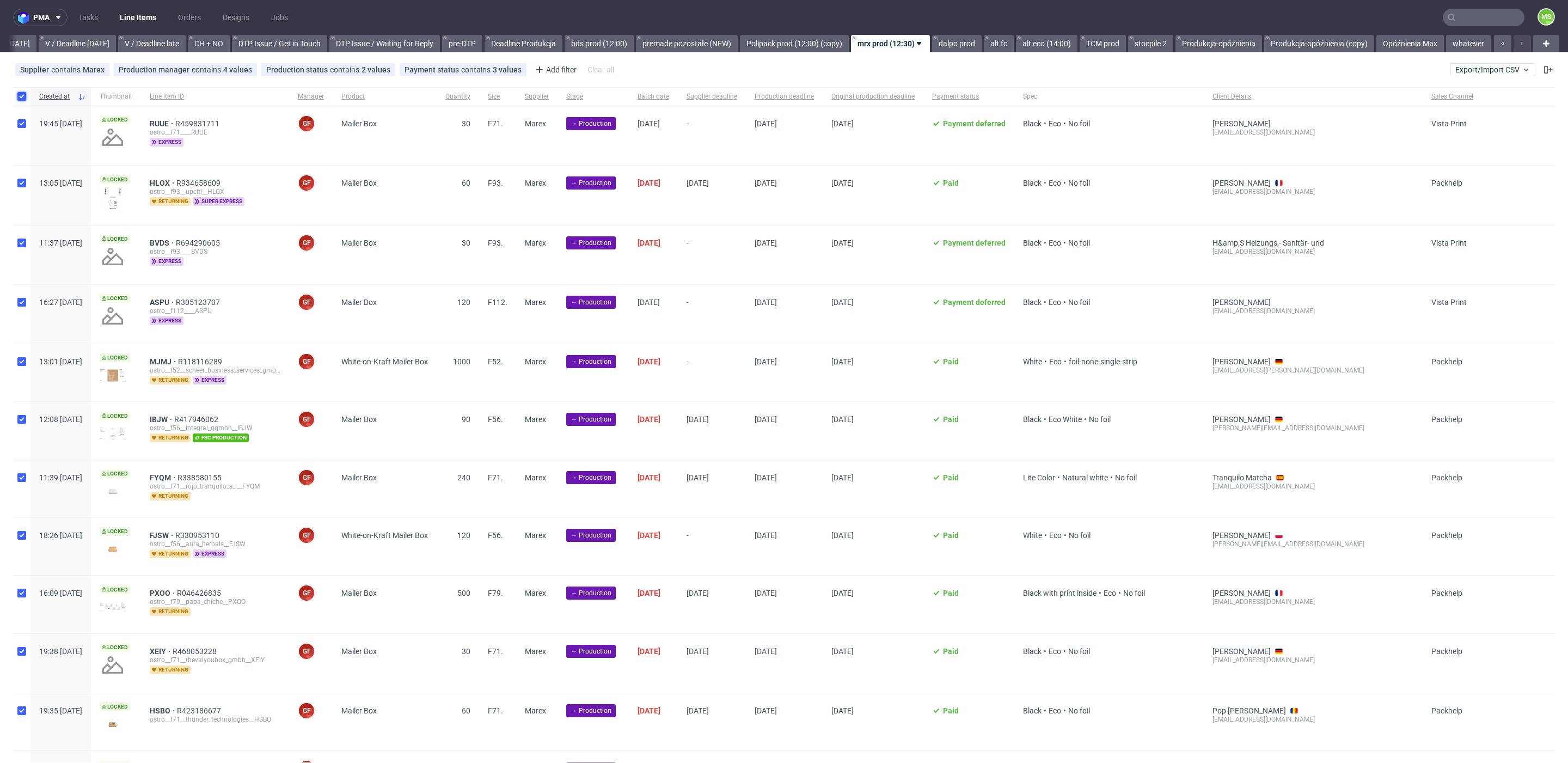
checkbox input "true"
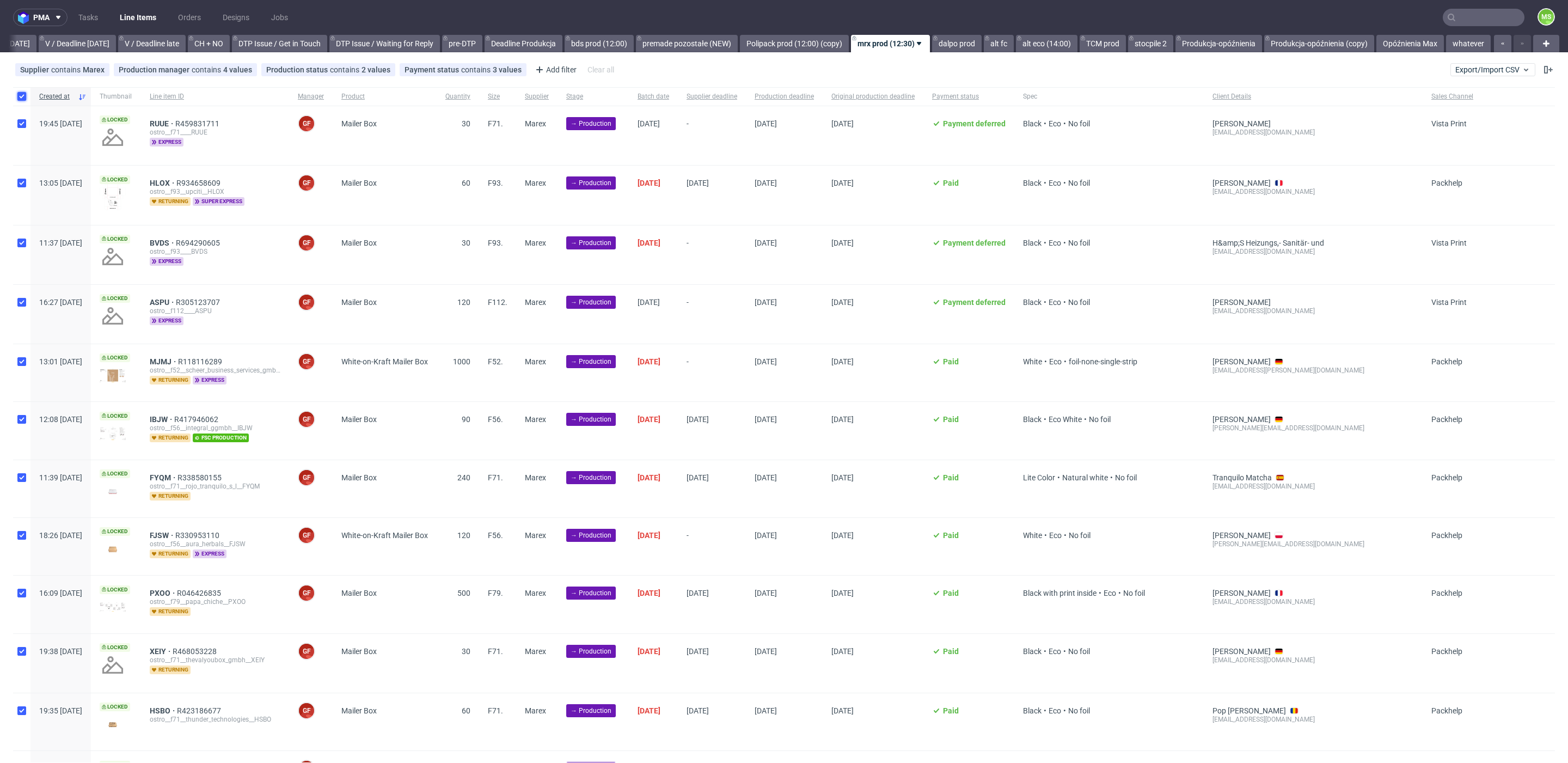
checkbox input "true"
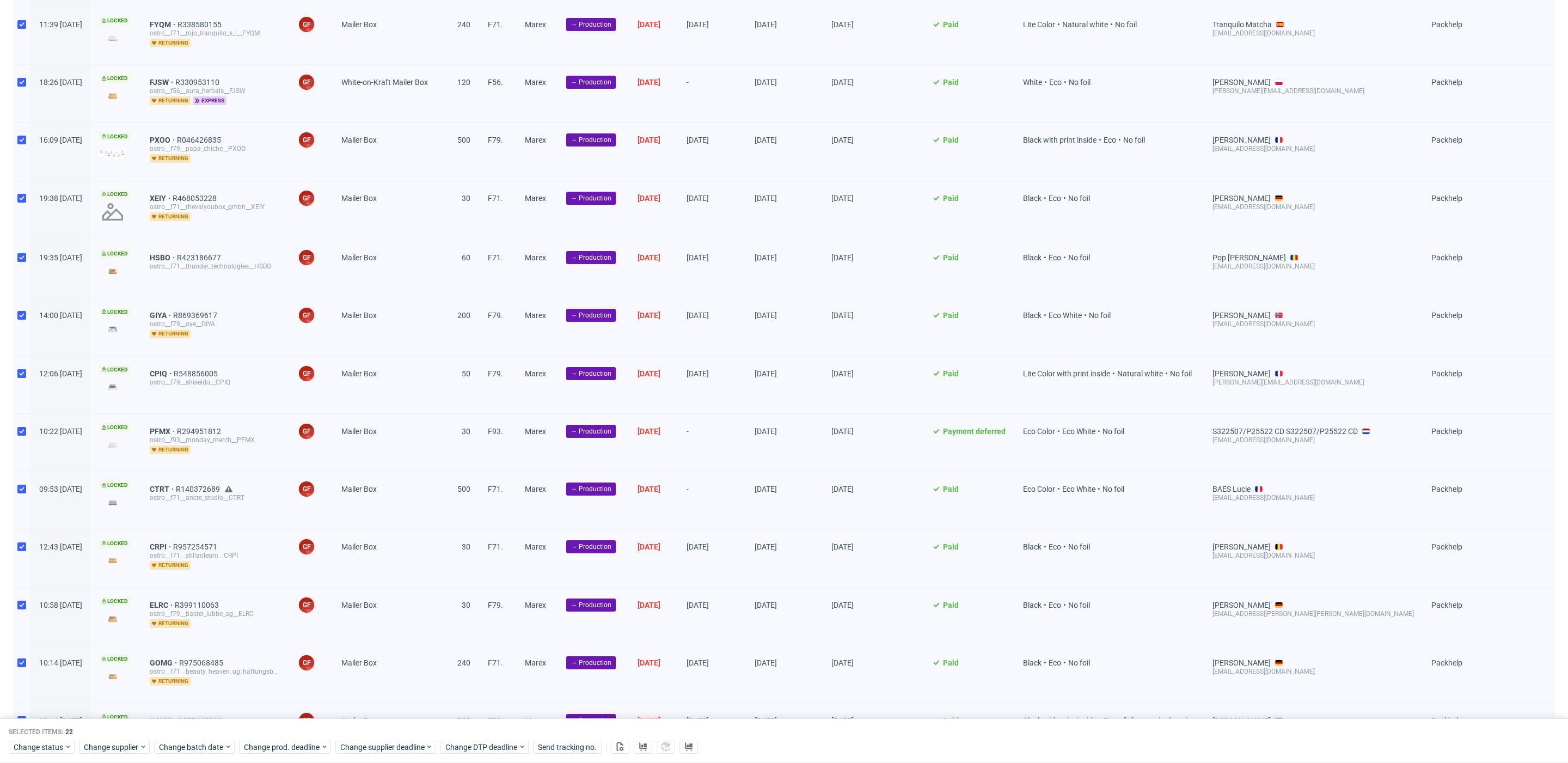
scroll to position [692, 0]
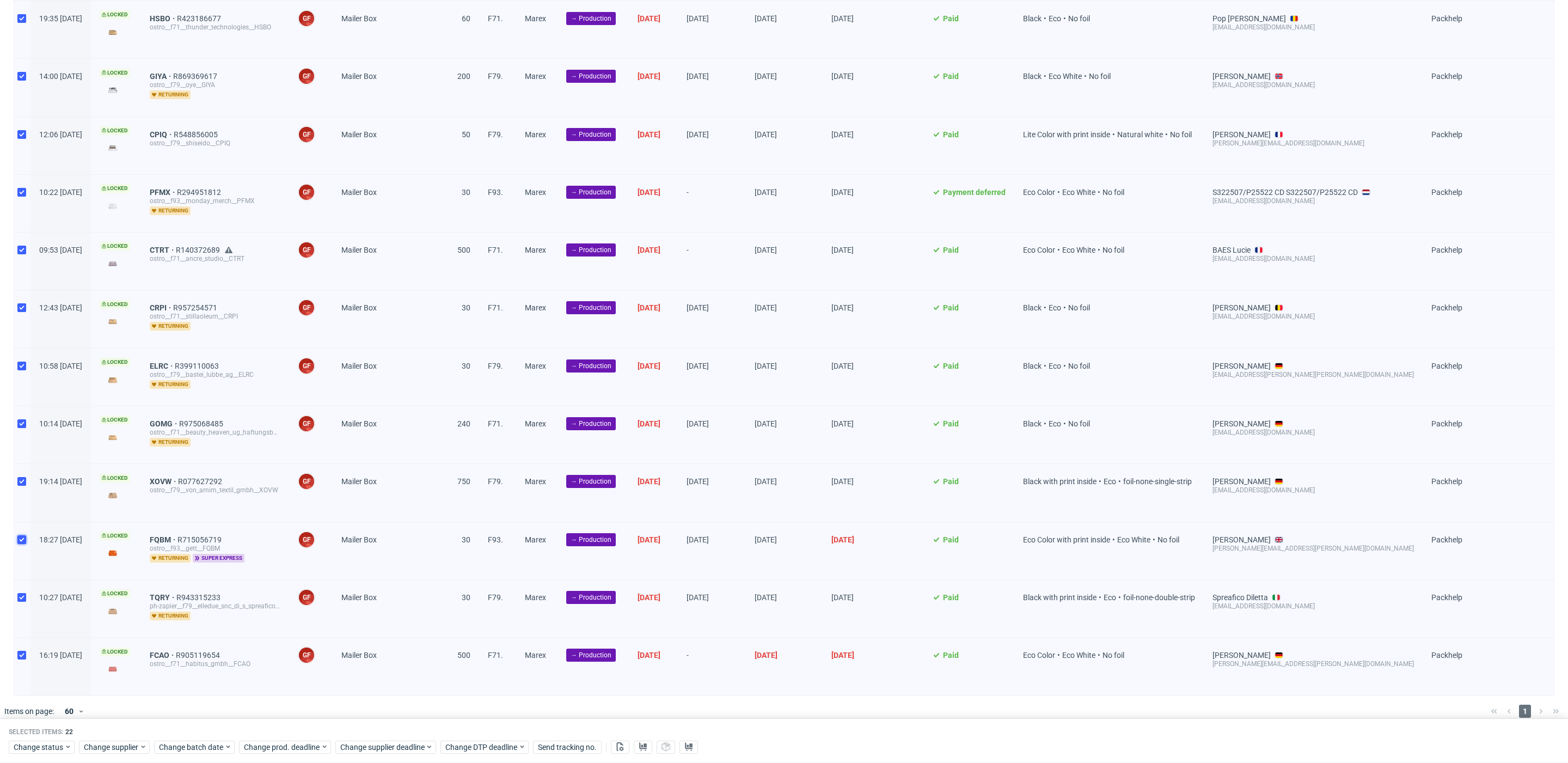
click at [20, 535] on input "checkbox" at bounding box center [22, 540] width 9 height 9
checkbox input "false"
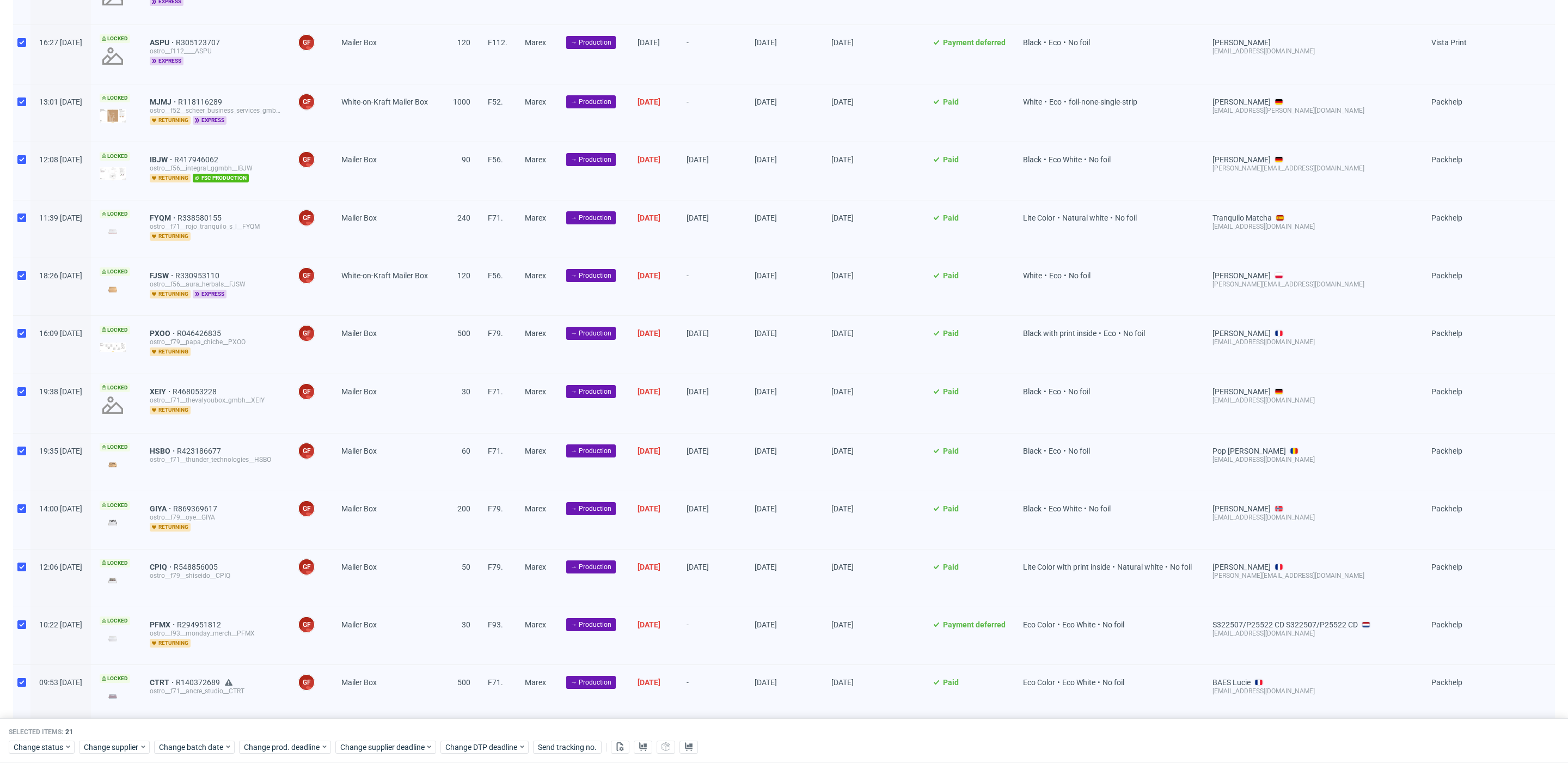
scroll to position [0, 0]
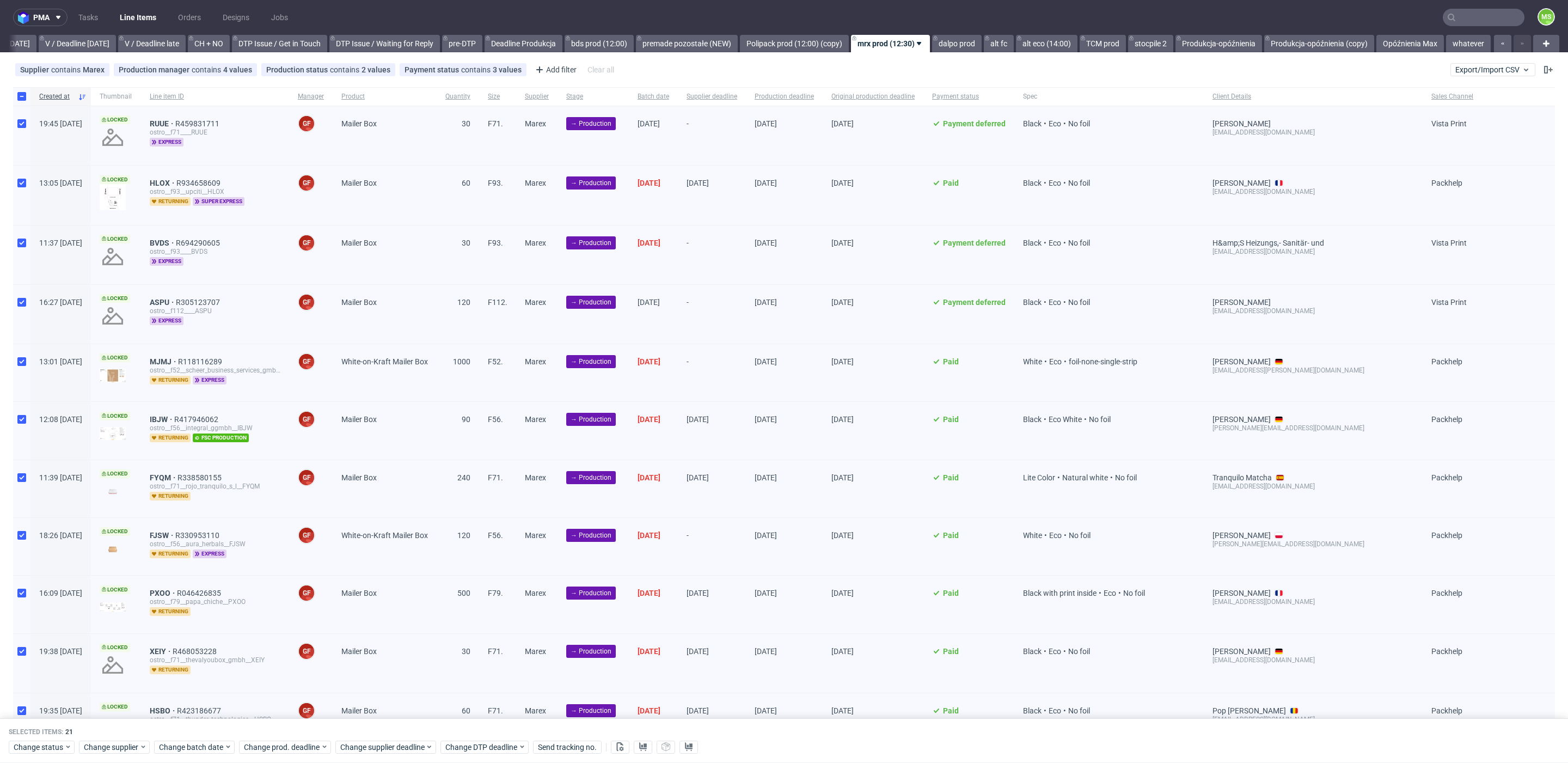
click at [20, 189] on div at bounding box center [21, 195] width 17 height 59
checkbox input "false"
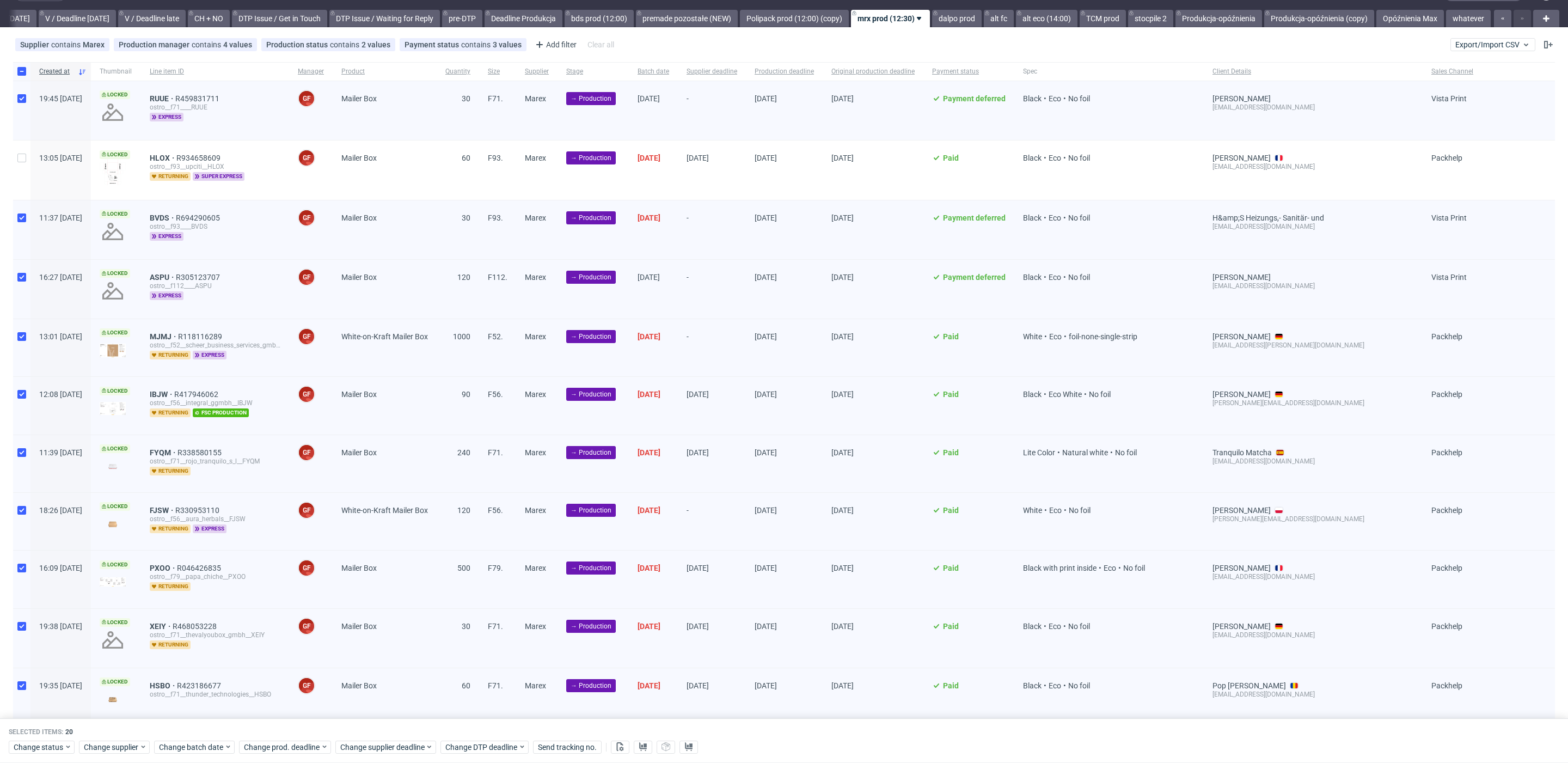
scroll to position [42, 0]
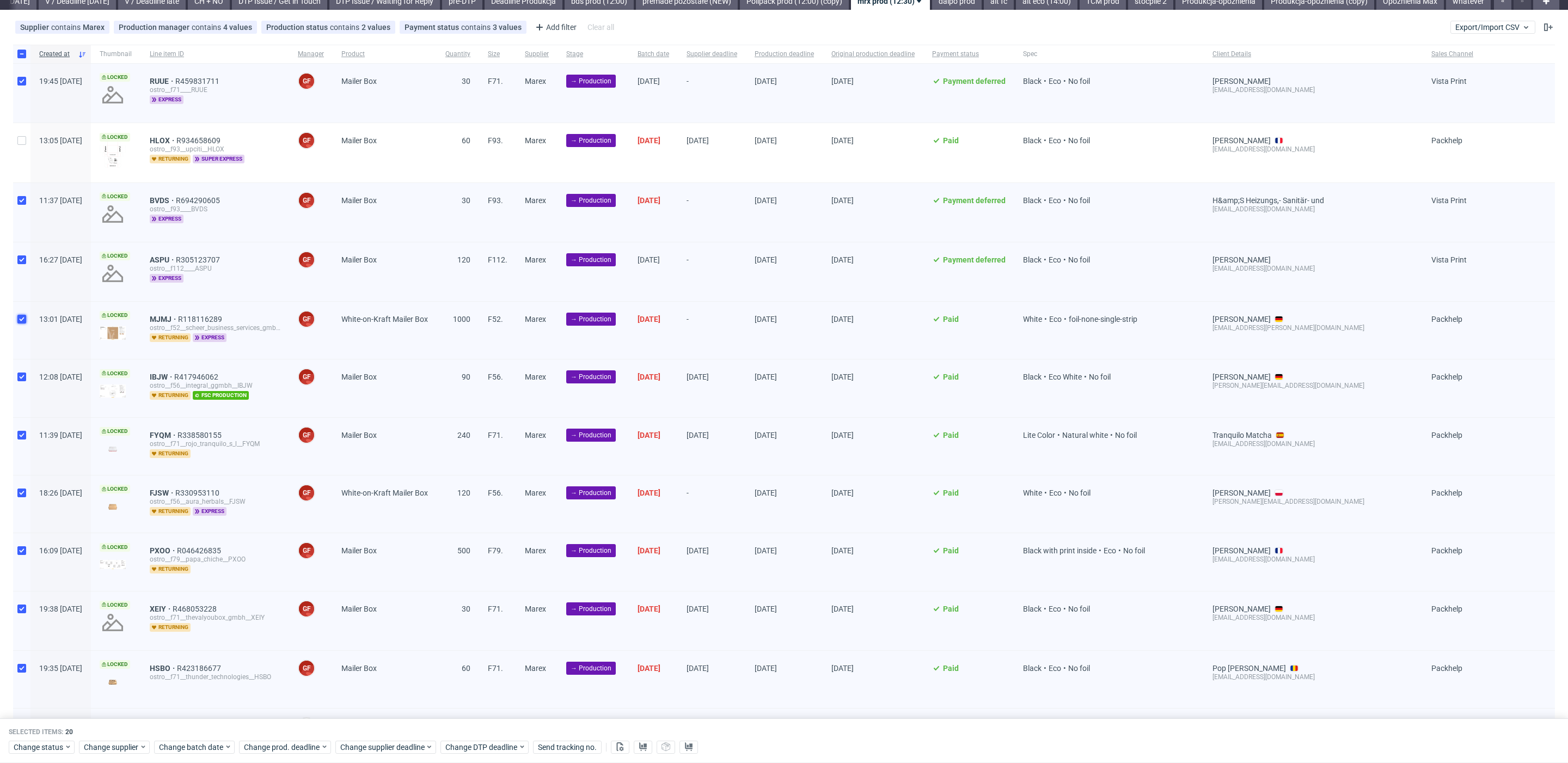
click at [22, 318] on input "checkbox" at bounding box center [22, 319] width 9 height 9
checkbox input "false"
click at [20, 489] on input "checkbox" at bounding box center [22, 493] width 9 height 9
checkbox input "false"
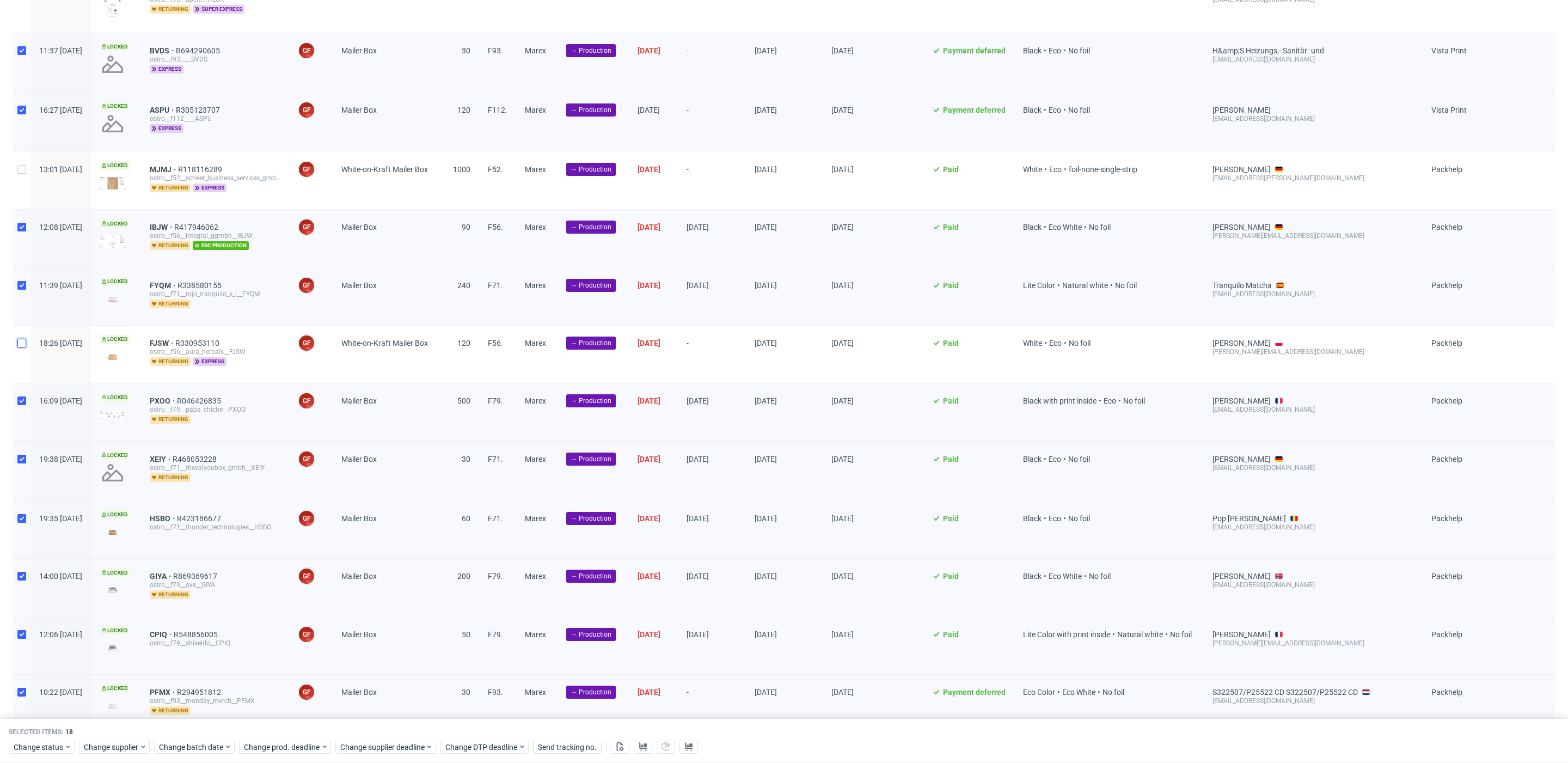
scroll to position [0, 0]
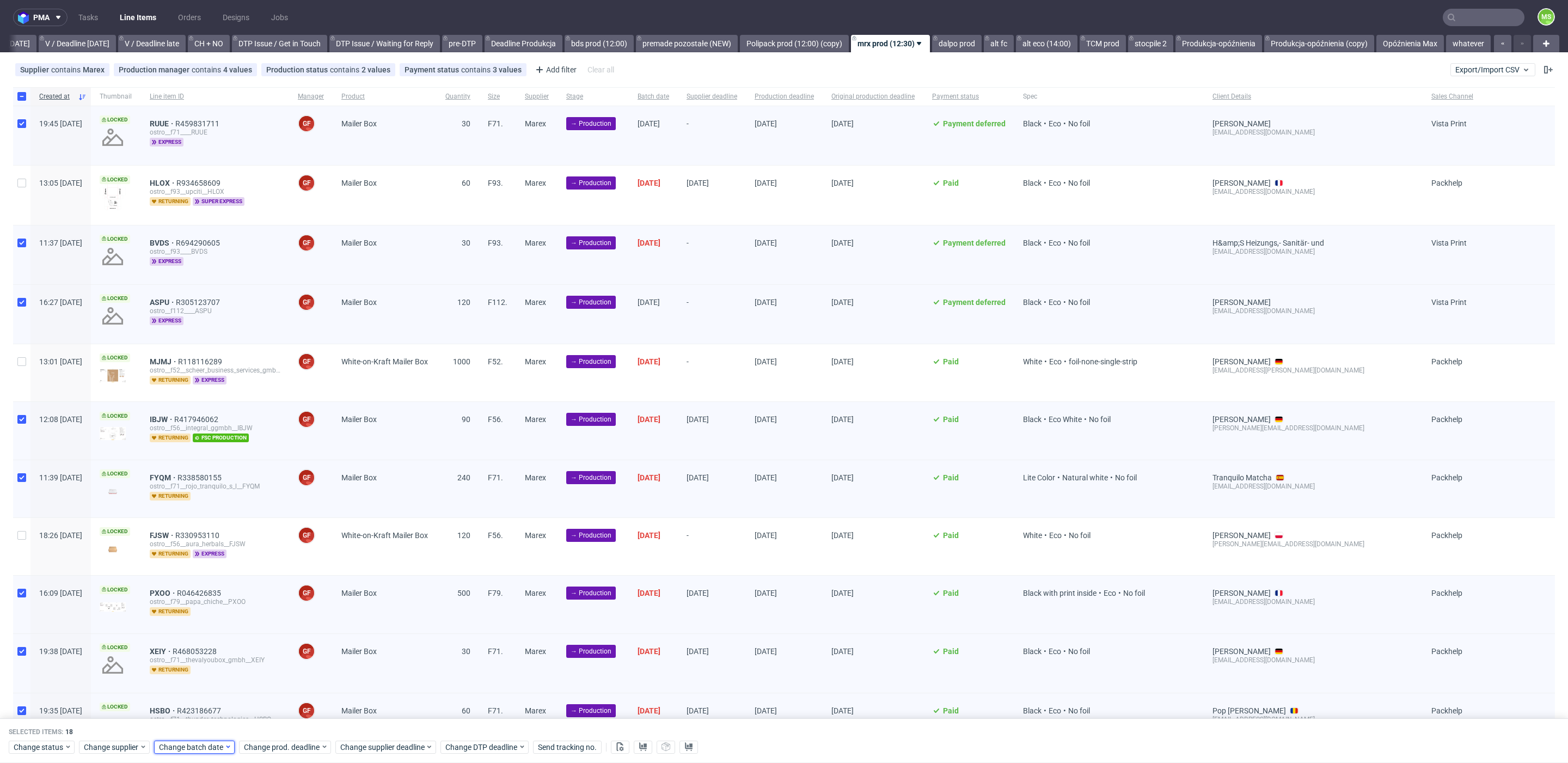
click at [182, 746] on span "Change batch date" at bounding box center [192, 747] width 65 height 11
drag, startPoint x: 192, startPoint y: 694, endPoint x: 212, endPoint y: 701, distance: 21.2
click at [192, 694] on button "29" at bounding box center [192, 688] width 17 height 17
click at [281, 725] on span "Save" at bounding box center [283, 725] width 17 height 8
drag, startPoint x: 285, startPoint y: 746, endPoint x: 286, endPoint y: 741, distance: 5.1
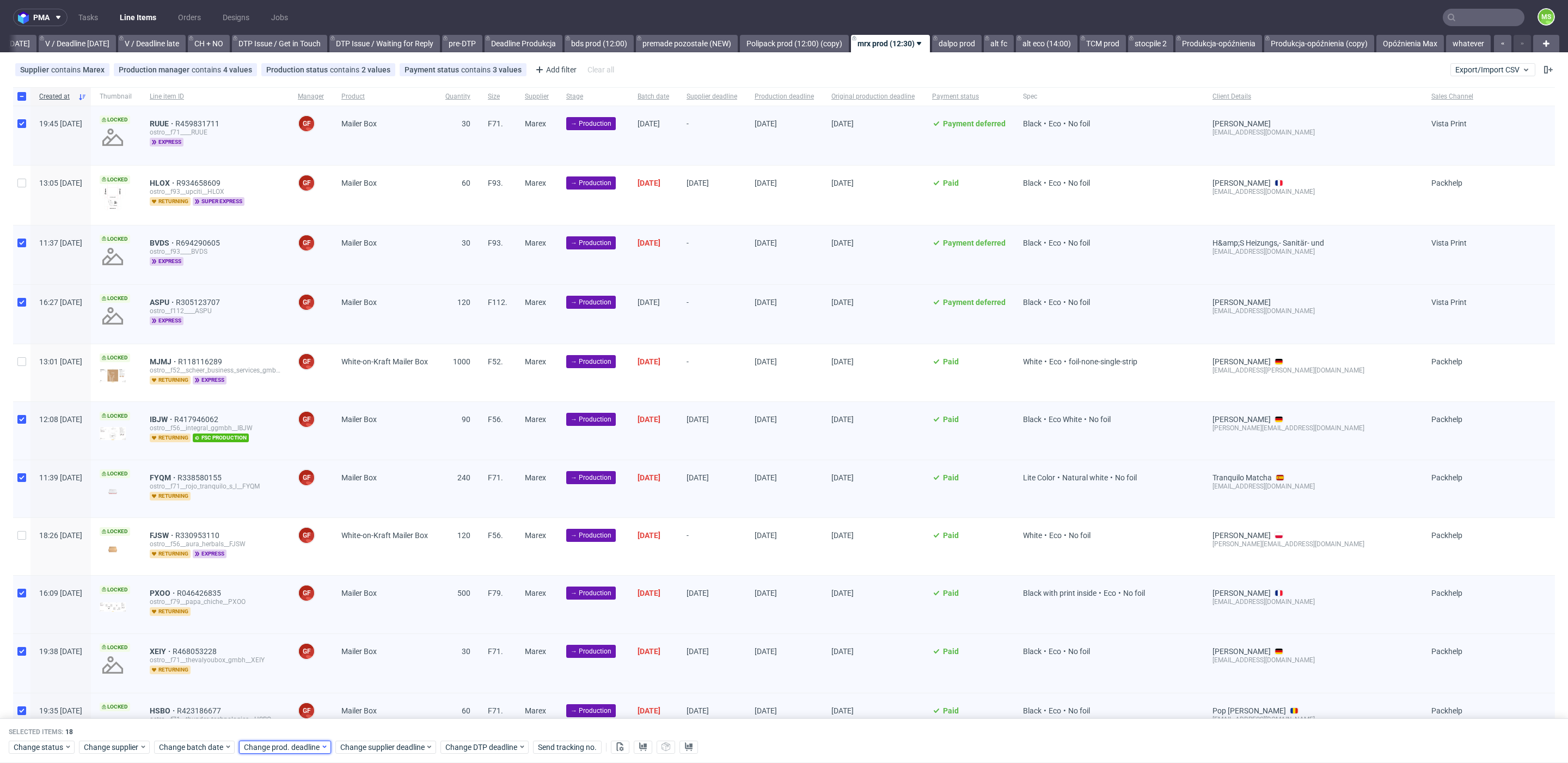
click at [285, 746] on span "Change prod. deadline" at bounding box center [282, 747] width 77 height 11
click at [369, 568] on icon "Go forward 1 month" at bounding box center [368, 567] width 9 height 9
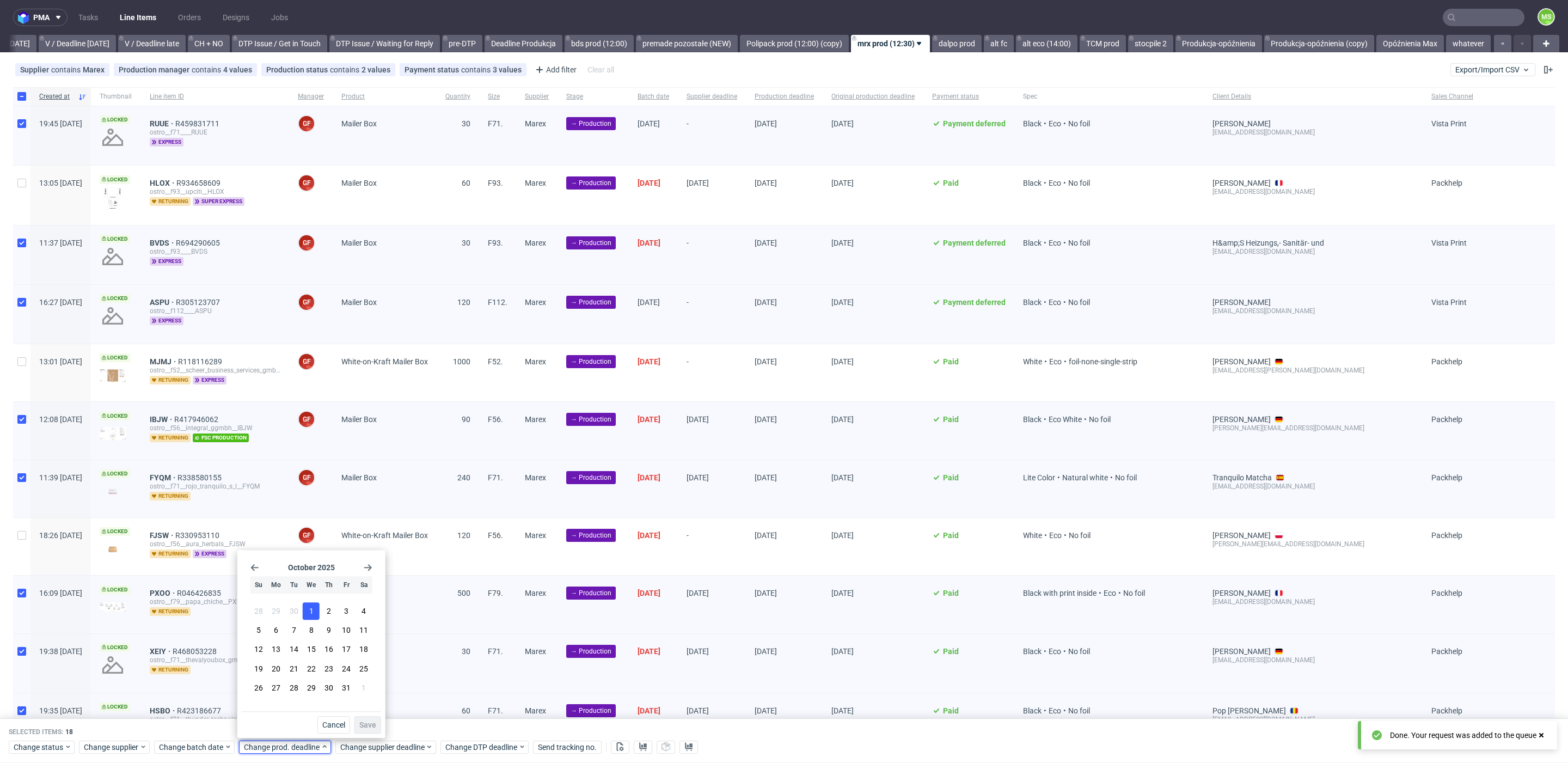
click at [306, 613] on button "1" at bounding box center [311, 611] width 17 height 17
click at [365, 727] on span "Save" at bounding box center [368, 725] width 17 height 8
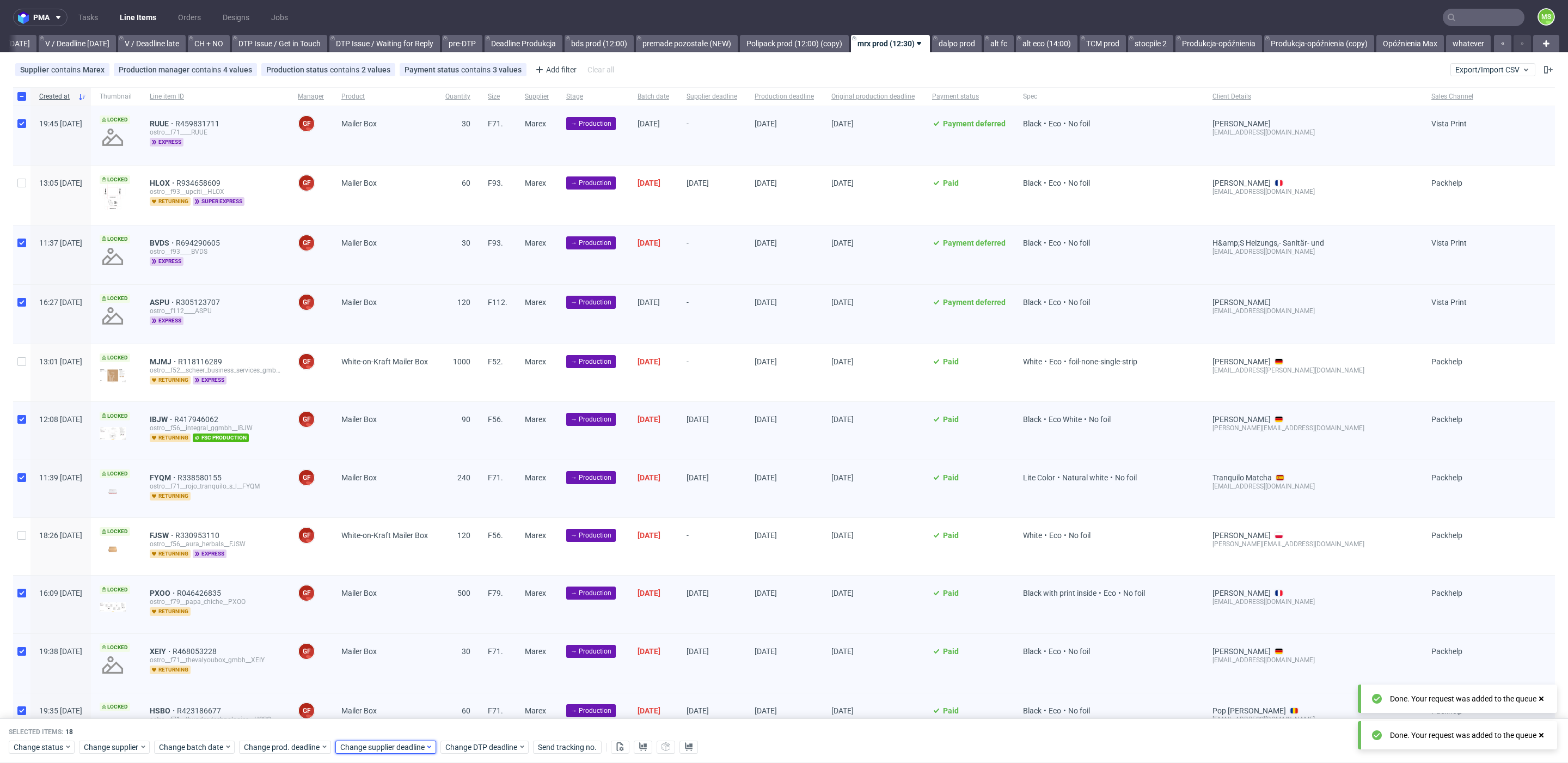
click at [383, 749] on span "Change supplier deadline" at bounding box center [382, 747] width 85 height 11
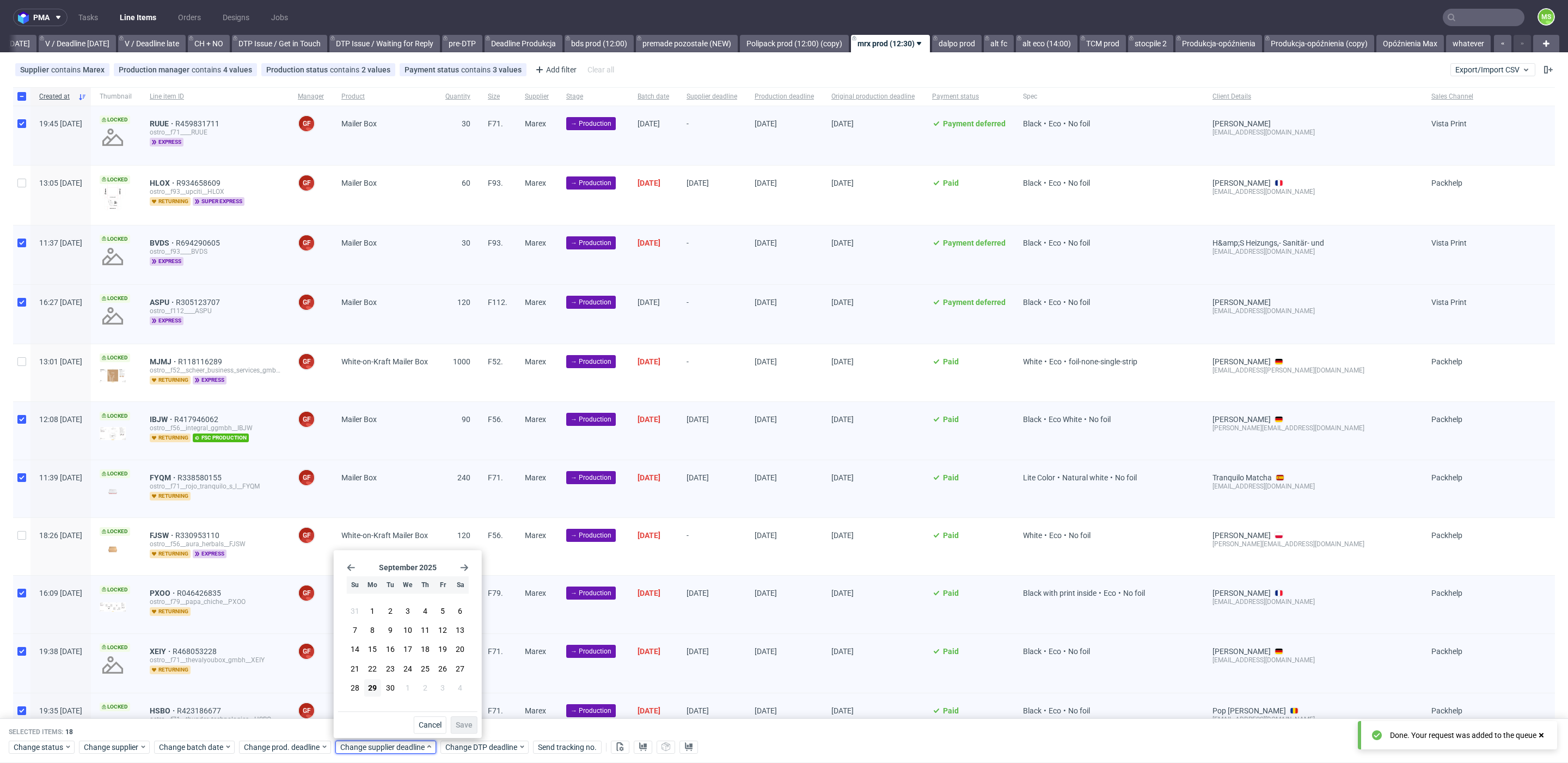
click at [465, 569] on icon "Go forward 1 month" at bounding box center [464, 567] width 9 height 9
drag, startPoint x: 405, startPoint y: 629, endPoint x: 450, endPoint y: 710, distance: 92.7
click at [405, 629] on span "8" at bounding box center [407, 630] width 4 height 11
drag, startPoint x: 464, startPoint y: 727, endPoint x: 453, endPoint y: 727, distance: 11.0
click at [460, 727] on span "Save" at bounding box center [464, 725] width 17 height 8
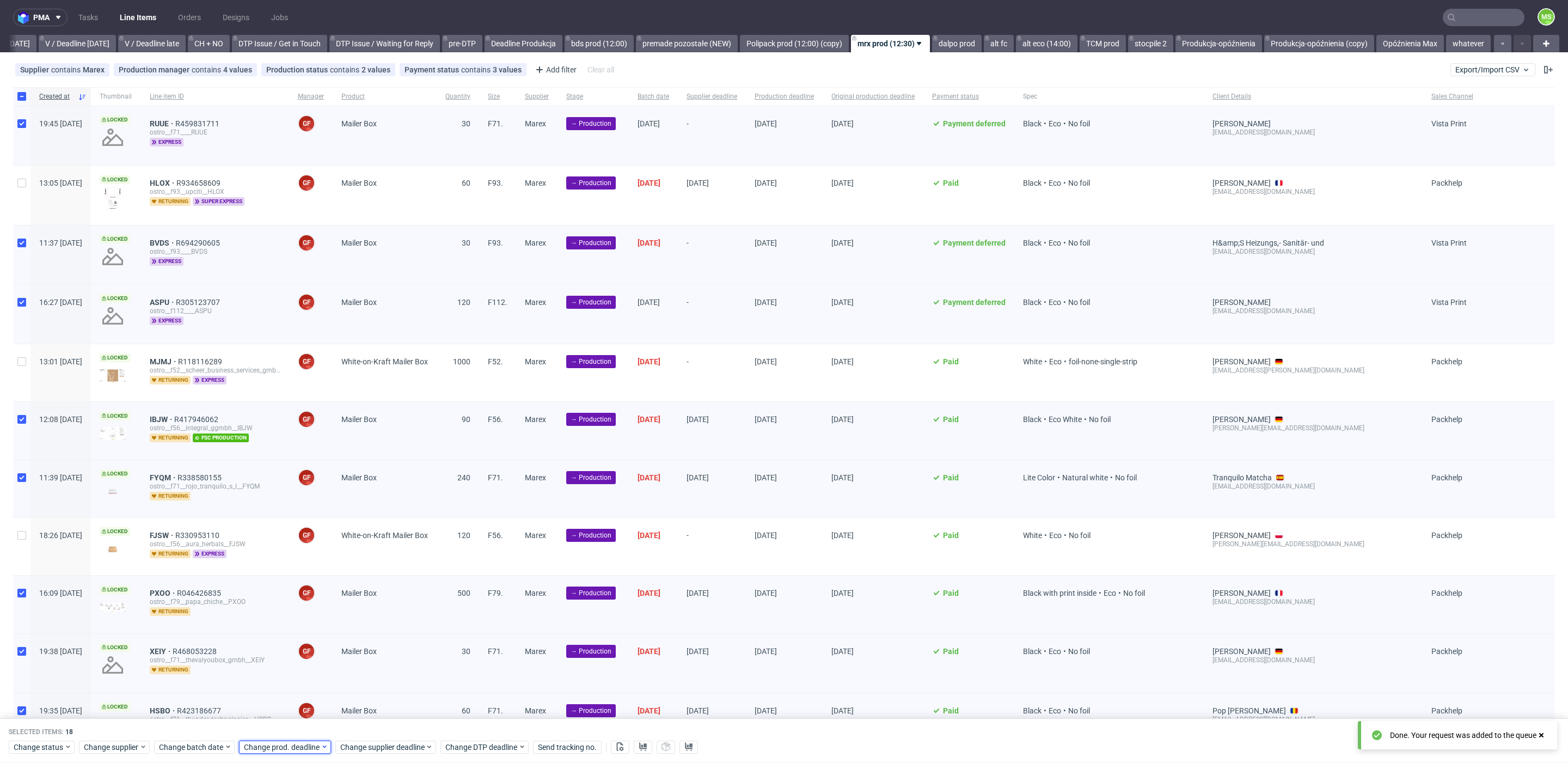
click at [309, 743] on span "Change prod. deadline" at bounding box center [282, 747] width 77 height 11
click at [368, 570] on icon "Go forward 1 month" at bounding box center [368, 567] width 9 height 9
drag, startPoint x: 310, startPoint y: 636, endPoint x: 337, endPoint y: 662, distance: 37.5
click at [310, 636] on span "8" at bounding box center [311, 630] width 4 height 11
click at [370, 719] on button "Save" at bounding box center [368, 725] width 27 height 17
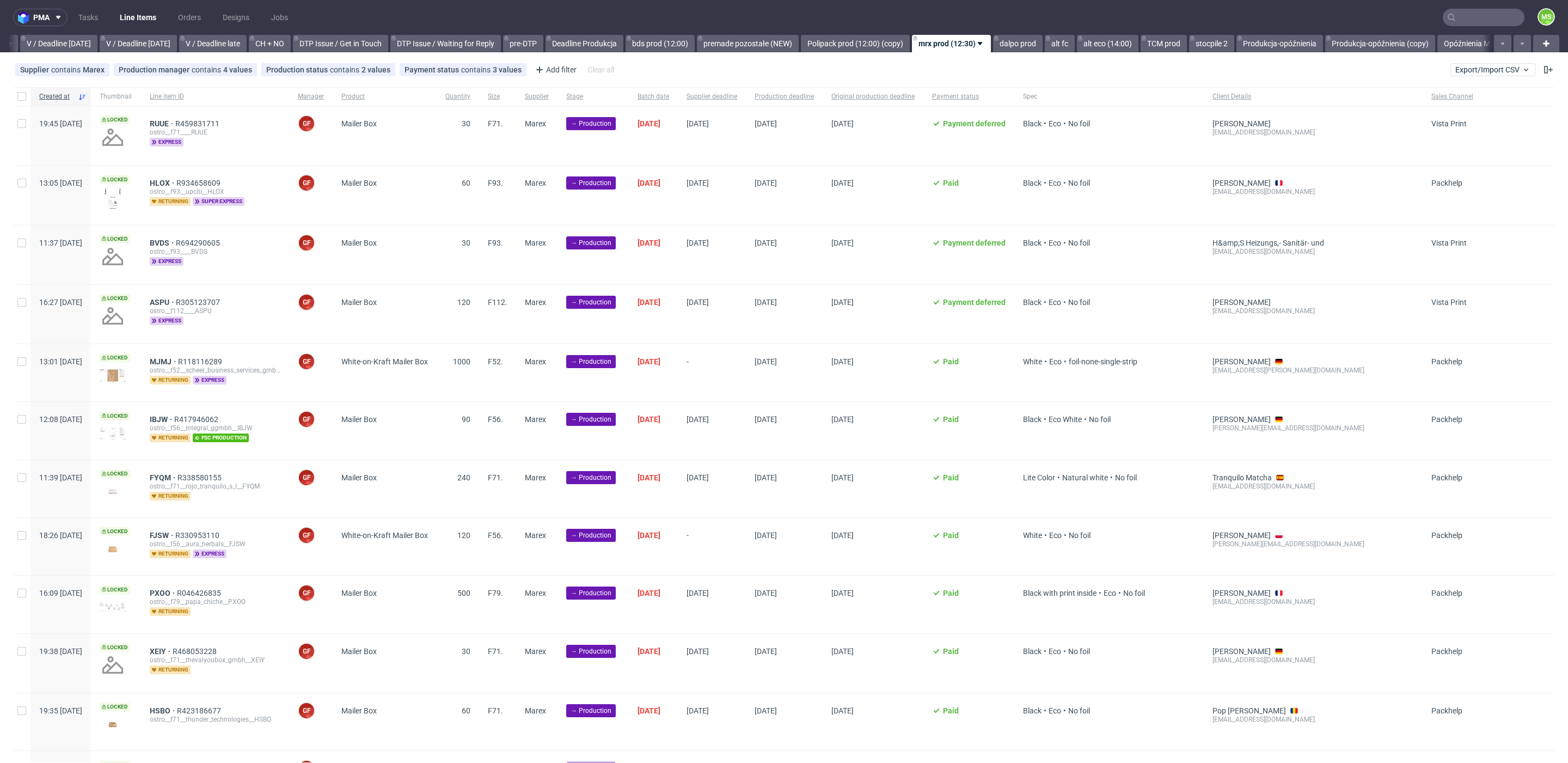
scroll to position [0, 1432]
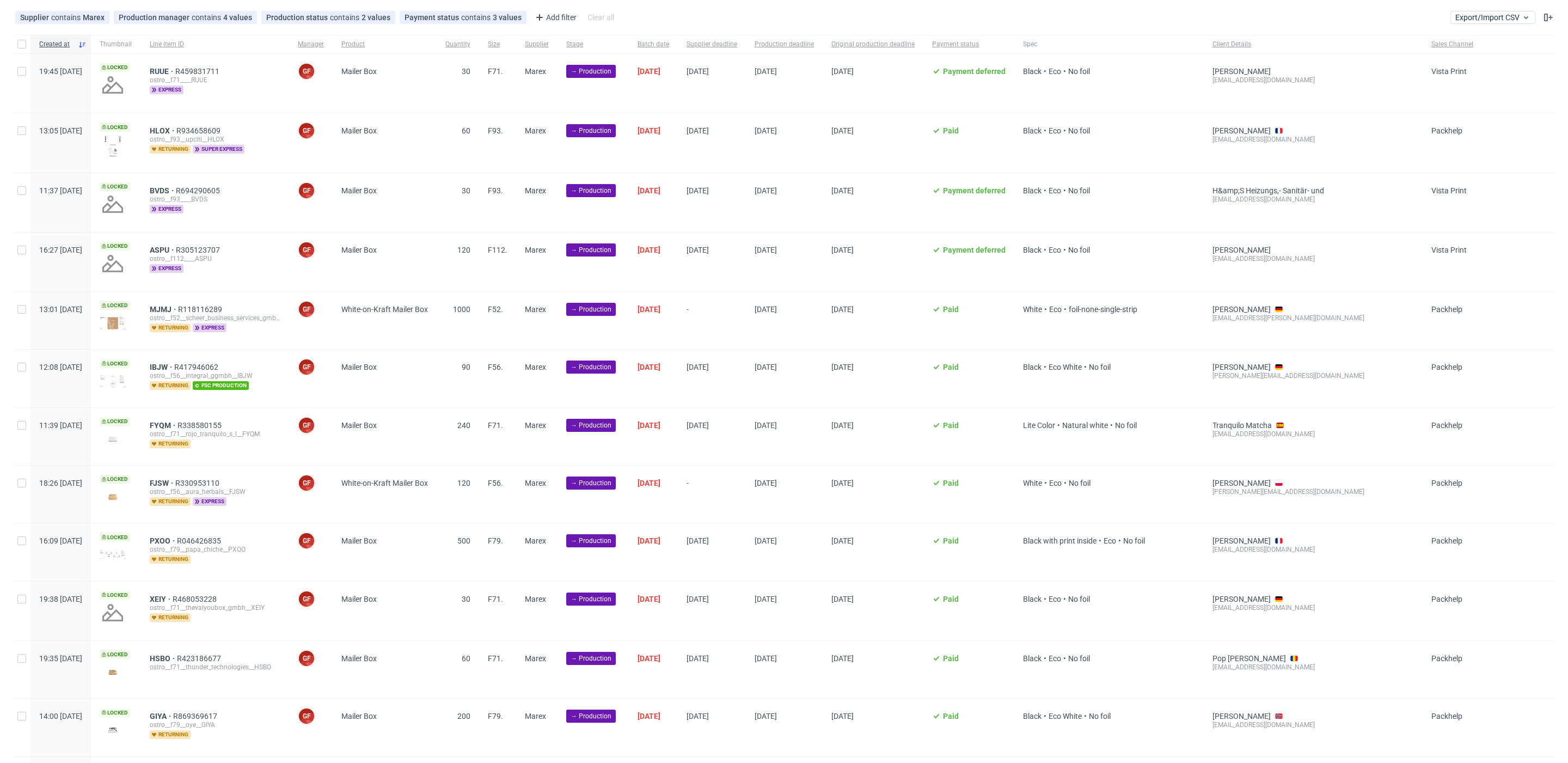
scroll to position [54, 0]
click at [29, 311] on div at bounding box center [21, 319] width 17 height 57
checkbox input "true"
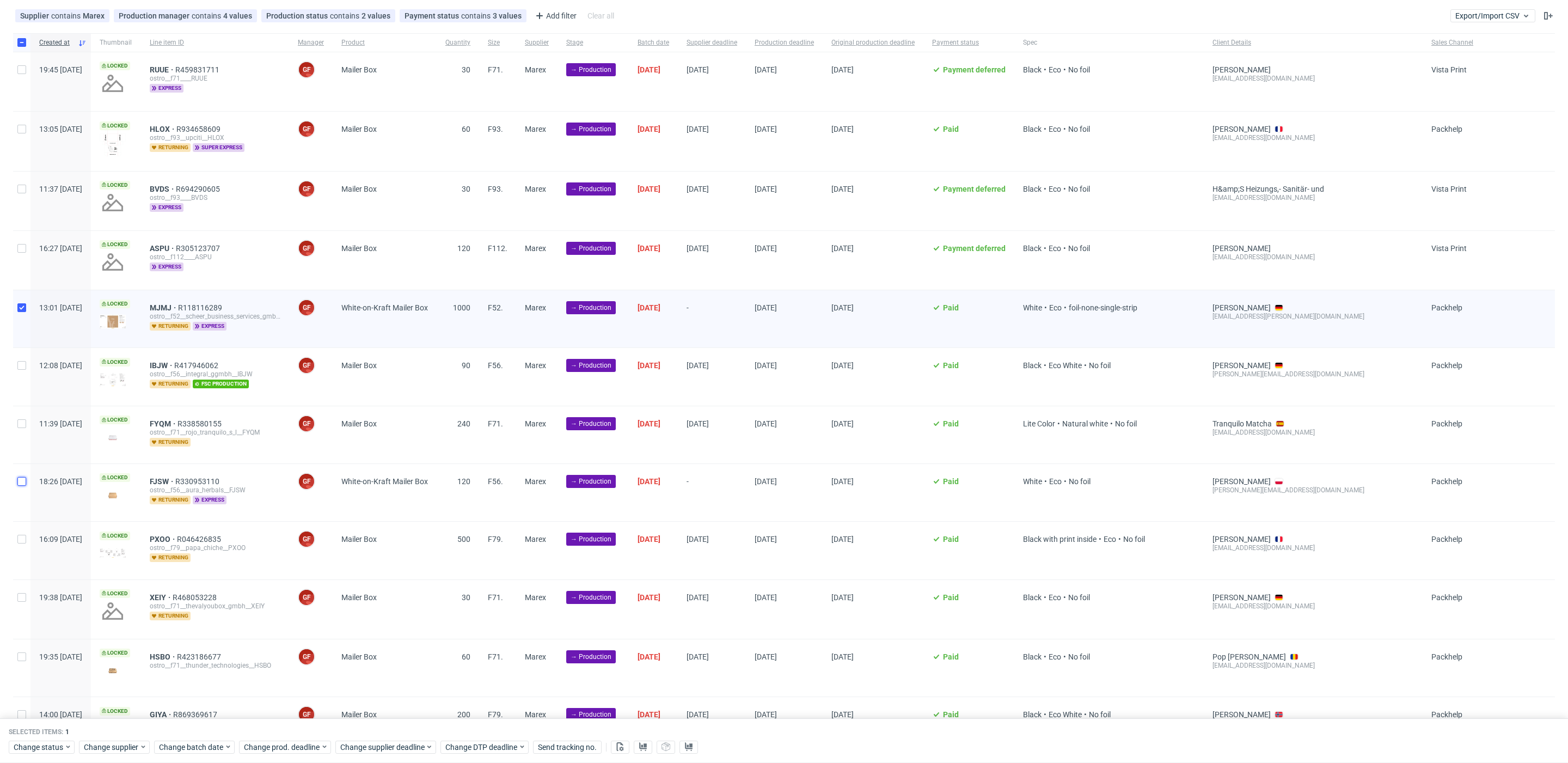
drag, startPoint x: 21, startPoint y: 478, endPoint x: 130, endPoint y: 508, distance: 113.1
click at [21, 478] on input "checkbox" at bounding box center [22, 482] width 9 height 9
checkbox input "true"
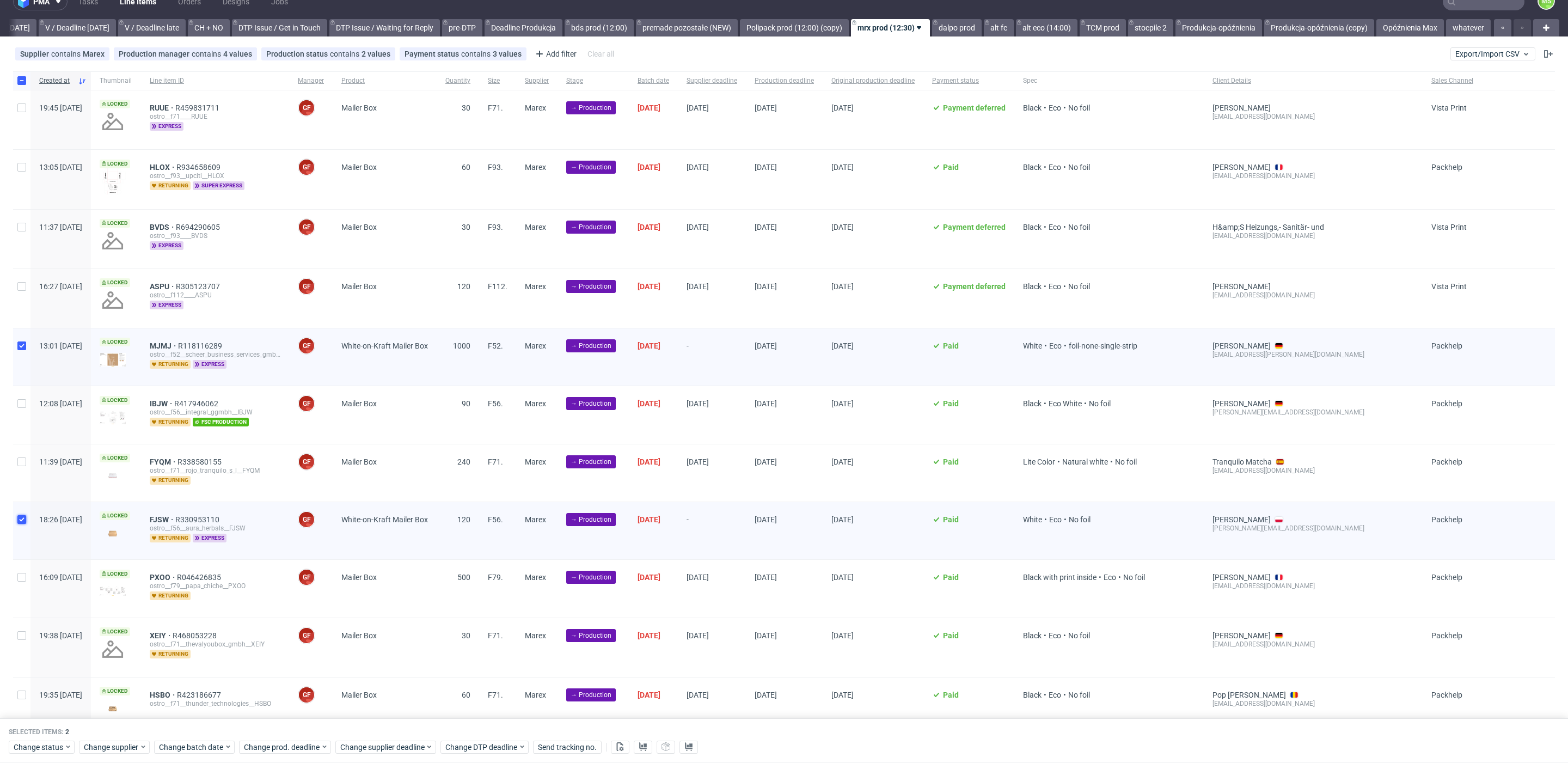
scroll to position [0, 0]
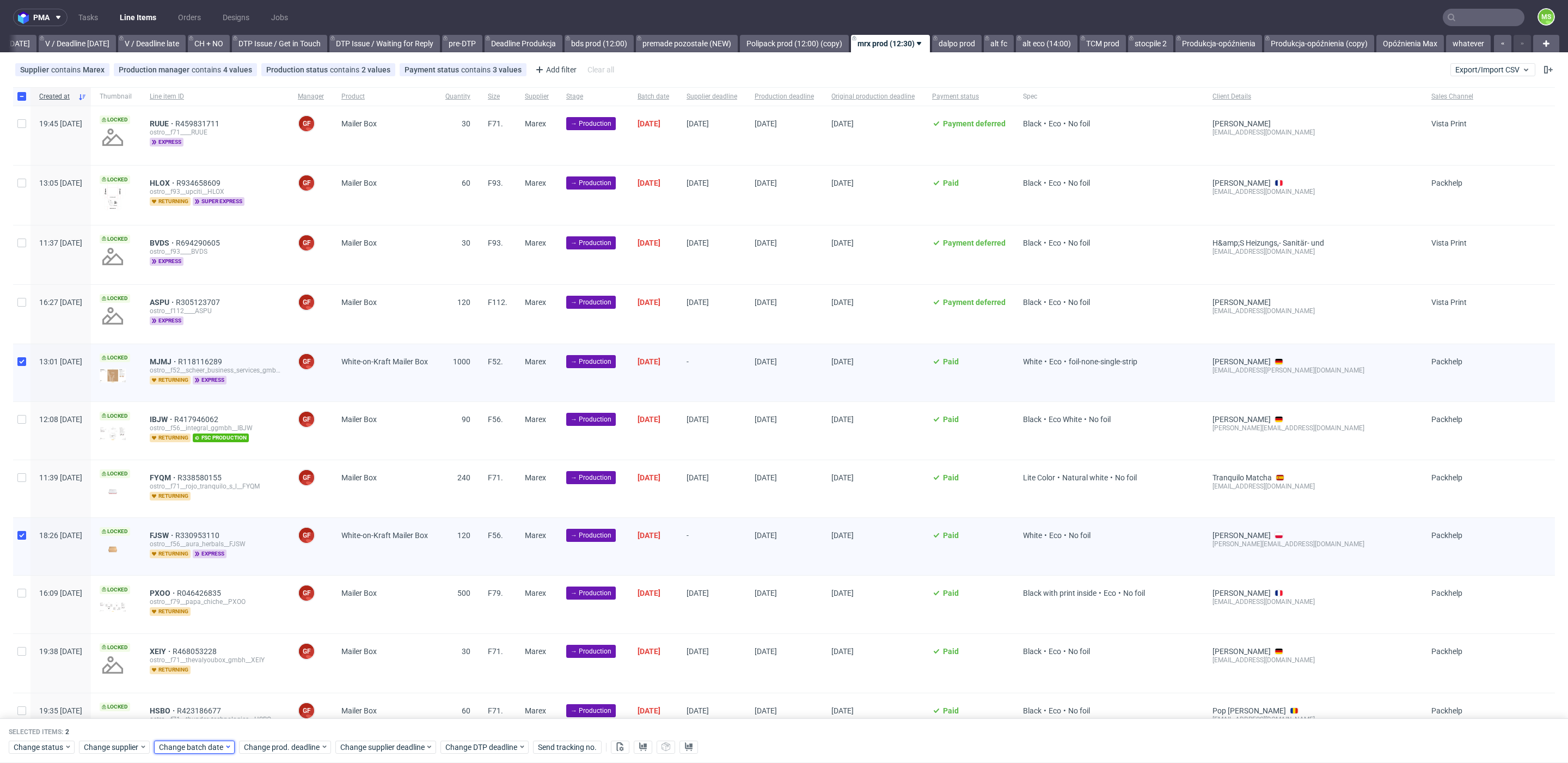
click at [189, 747] on span "Change batch date" at bounding box center [192, 747] width 65 height 11
click at [199, 693] on button "29" at bounding box center [192, 688] width 17 height 17
click at [295, 723] on button "Save" at bounding box center [283, 725] width 27 height 17
click at [304, 744] on span "Change prod. deadline" at bounding box center [282, 747] width 77 height 11
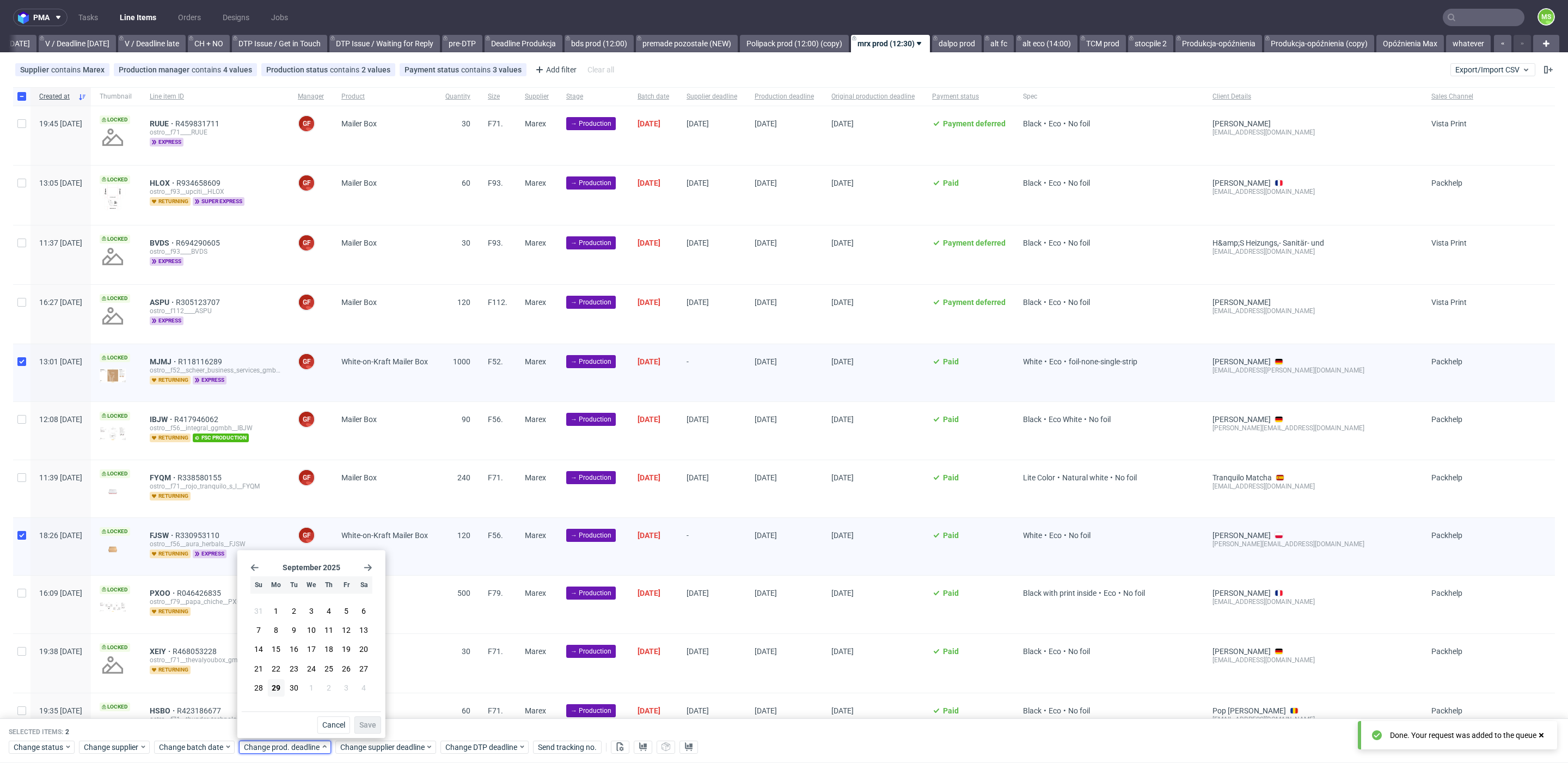
click at [370, 570] on icon "Go forward 1 month" at bounding box center [368, 567] width 9 height 9
drag, startPoint x: 313, startPoint y: 650, endPoint x: 337, endPoint y: 686, distance: 43.3
click at [313, 651] on span "15" at bounding box center [311, 649] width 9 height 11
drag, startPoint x: 365, startPoint y: 721, endPoint x: 377, endPoint y: 735, distance: 18.4
click at [368, 724] on span "Save" at bounding box center [368, 725] width 17 height 8
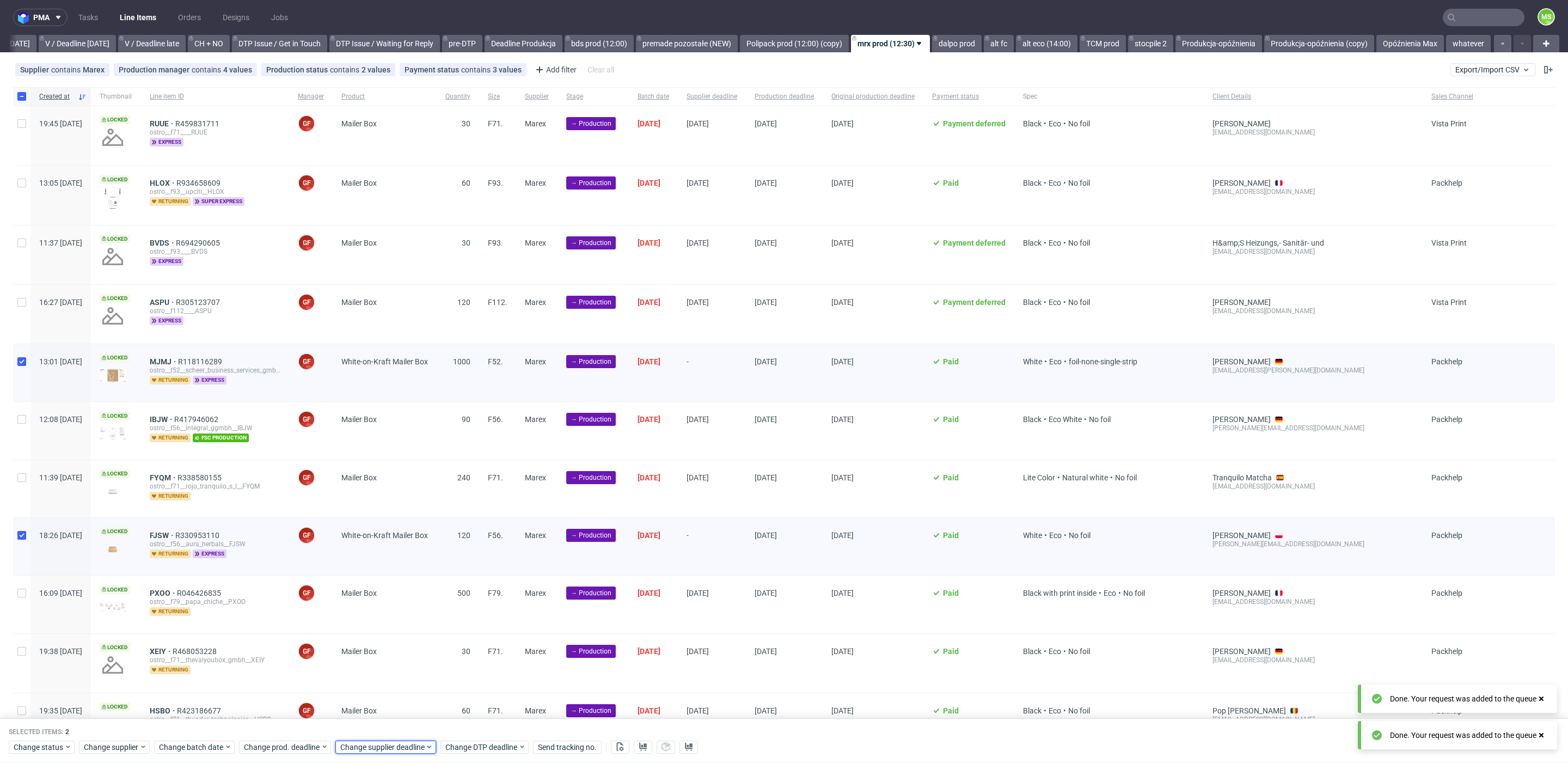
click at [379, 742] on span "Change supplier deadline" at bounding box center [382, 747] width 85 height 11
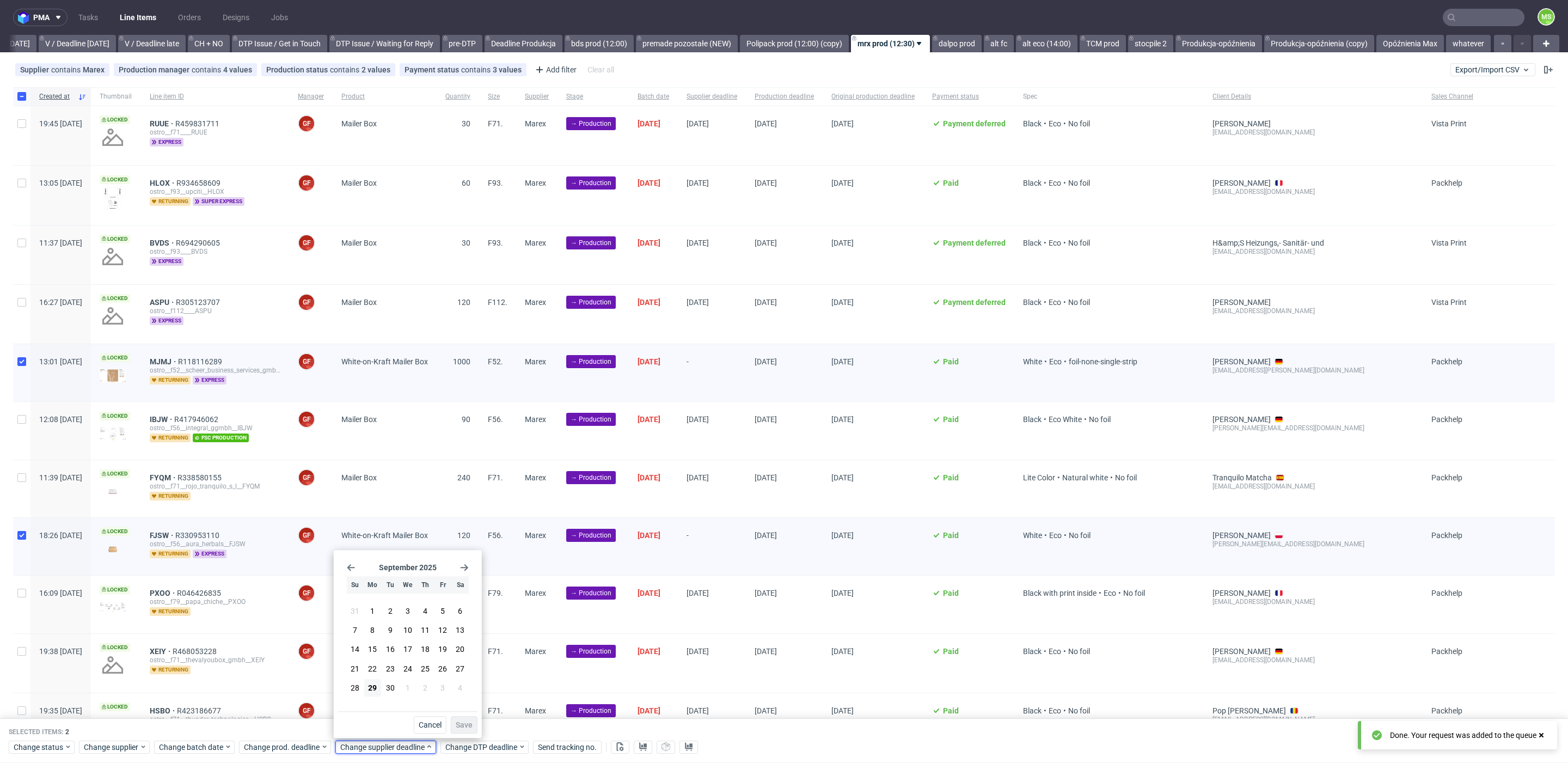
click at [468, 565] on div "September 2025 Su Mo Tu We Th Fr Sa 31 1 2 3 4 5 6 7 8 9 10 11 12 13 14 15 16 1…" at bounding box center [408, 633] width 139 height 157
click at [466, 567] on use "Go forward 1 month" at bounding box center [464, 567] width 8 height 6
click at [408, 647] on span "15" at bounding box center [408, 649] width 9 height 11
click at [466, 722] on span "Save" at bounding box center [464, 725] width 17 height 8
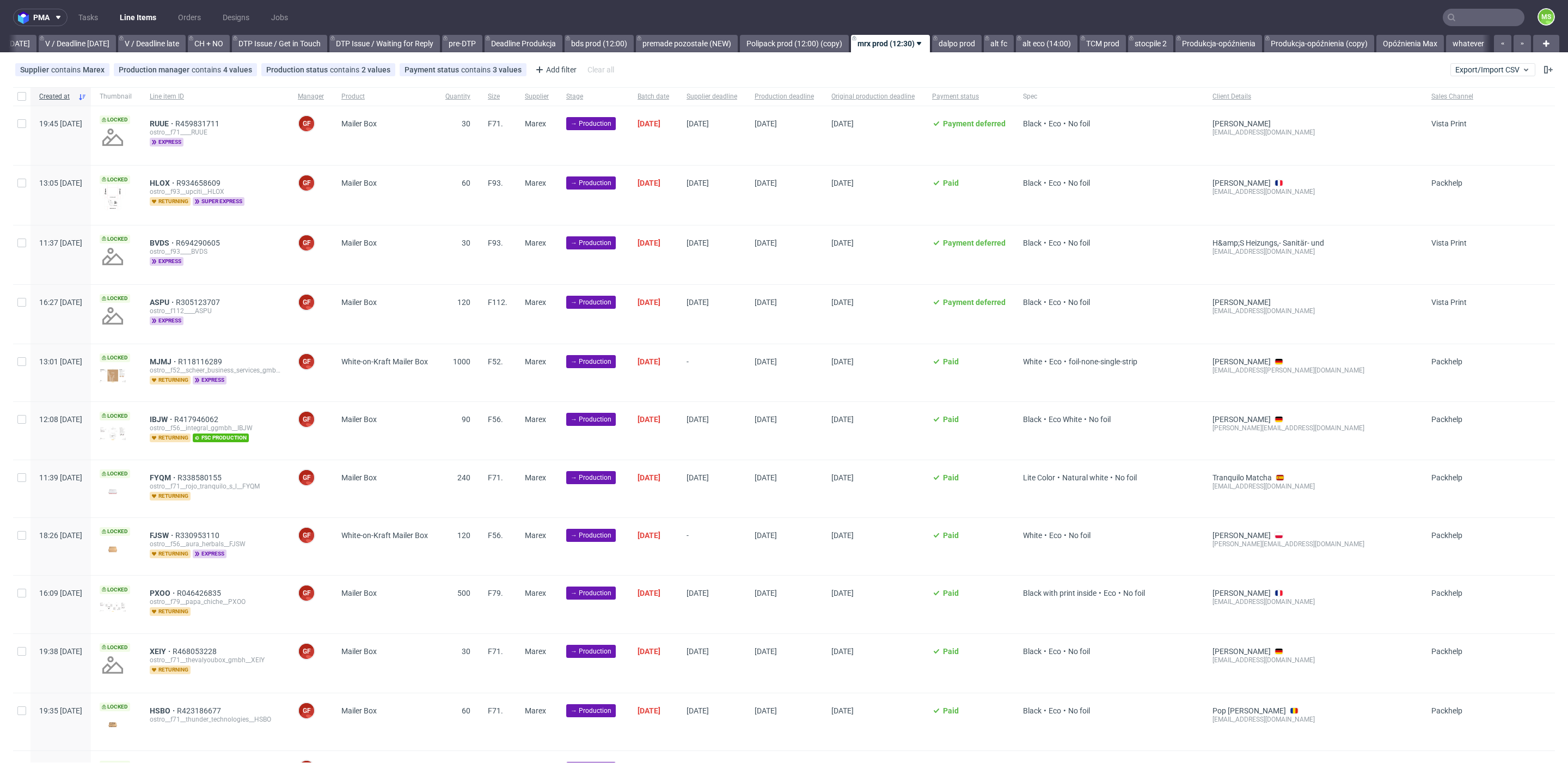
scroll to position [0, 1432]
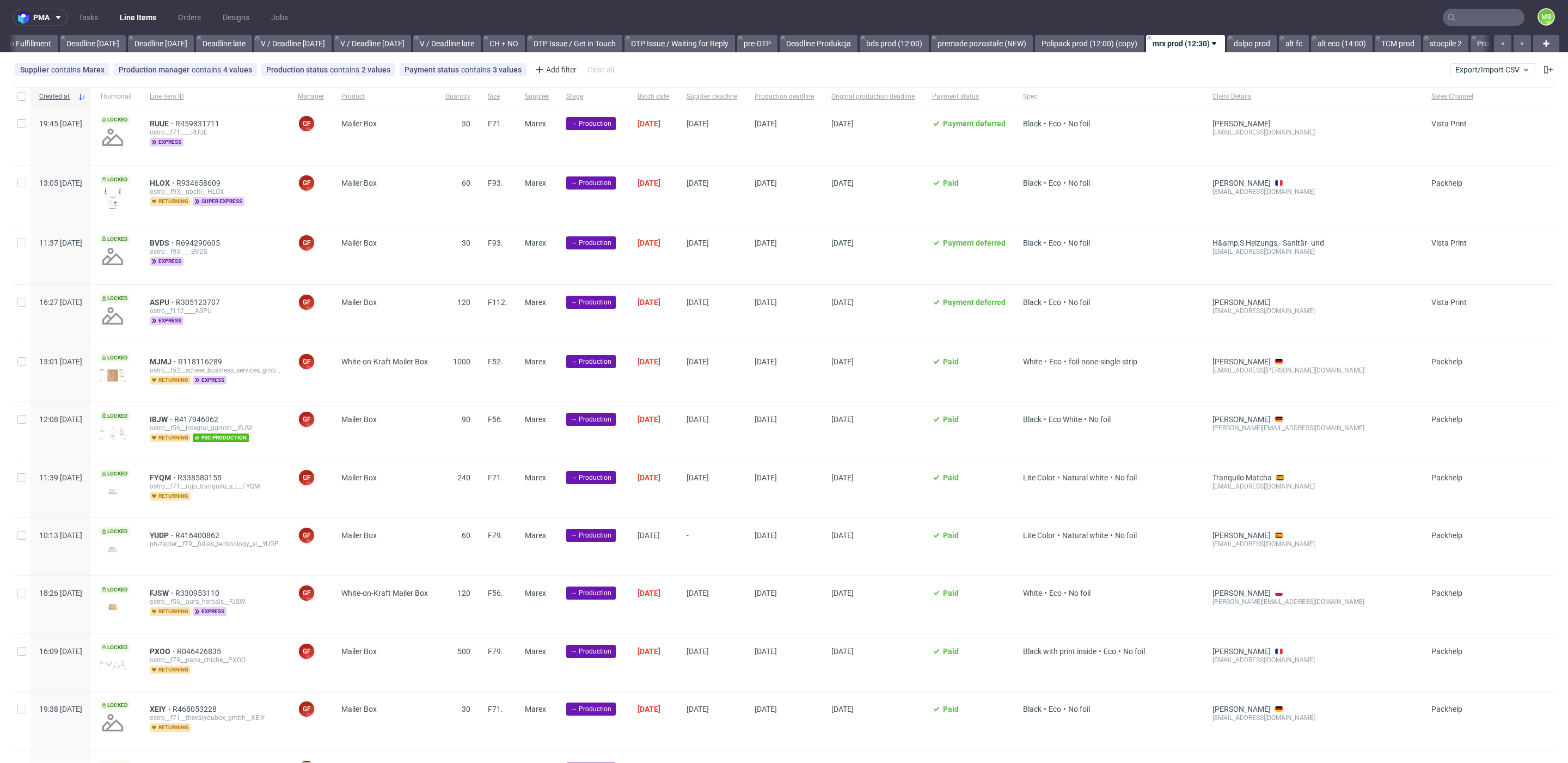
scroll to position [0, 1356]
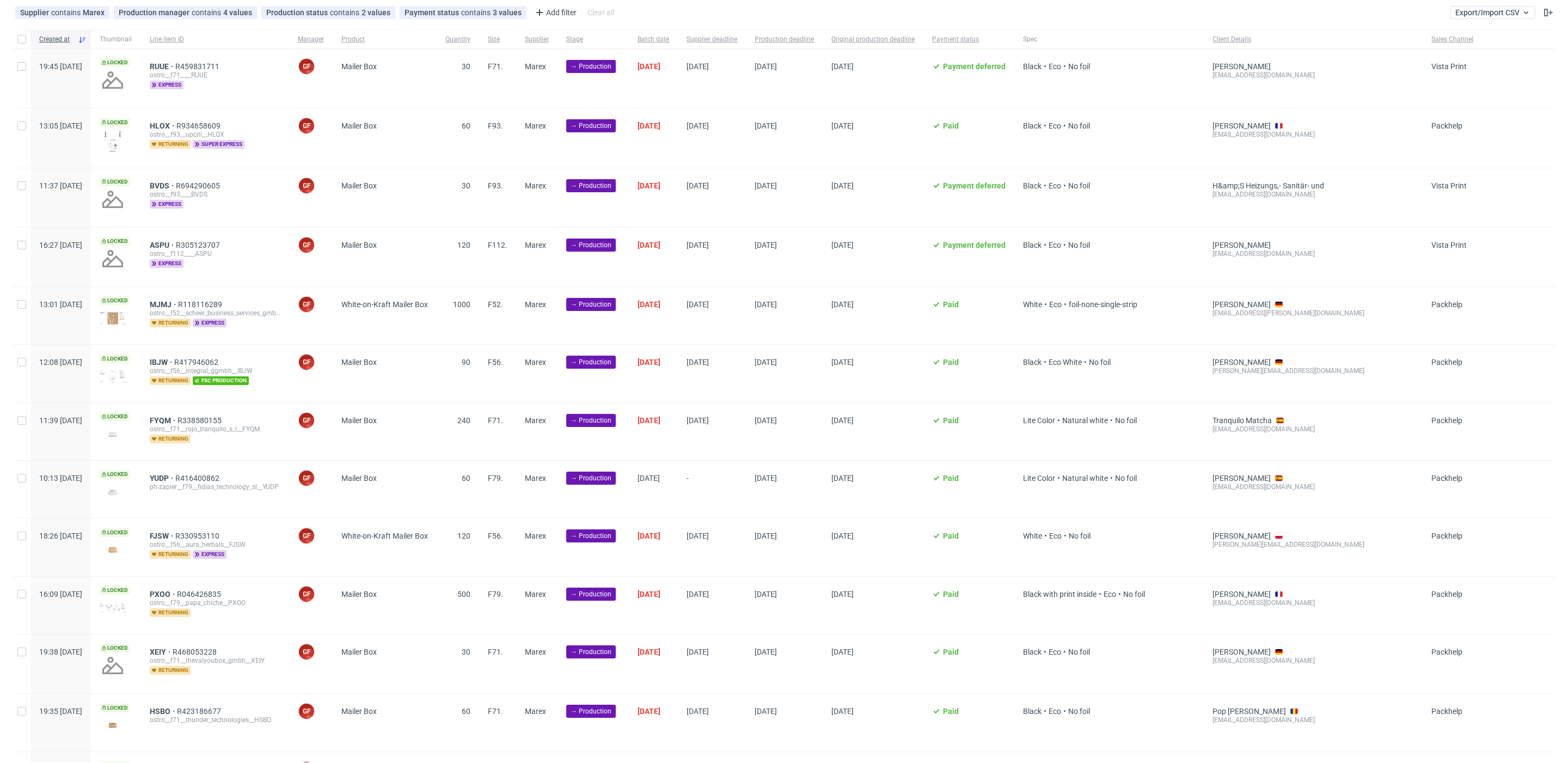
scroll to position [42, 0]
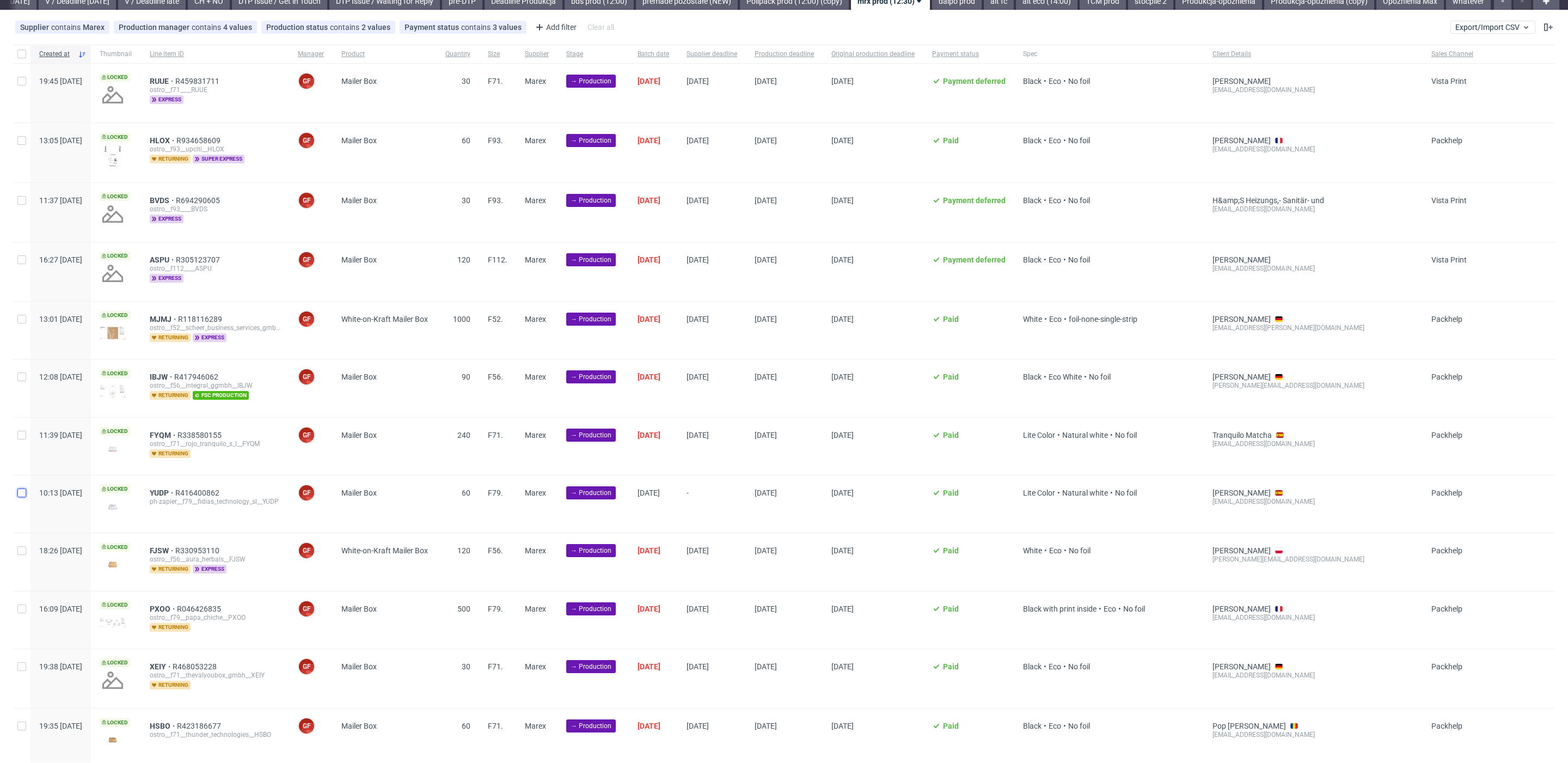
click at [25, 490] on input "checkbox" at bounding box center [22, 493] width 9 height 9
checkbox input "true"
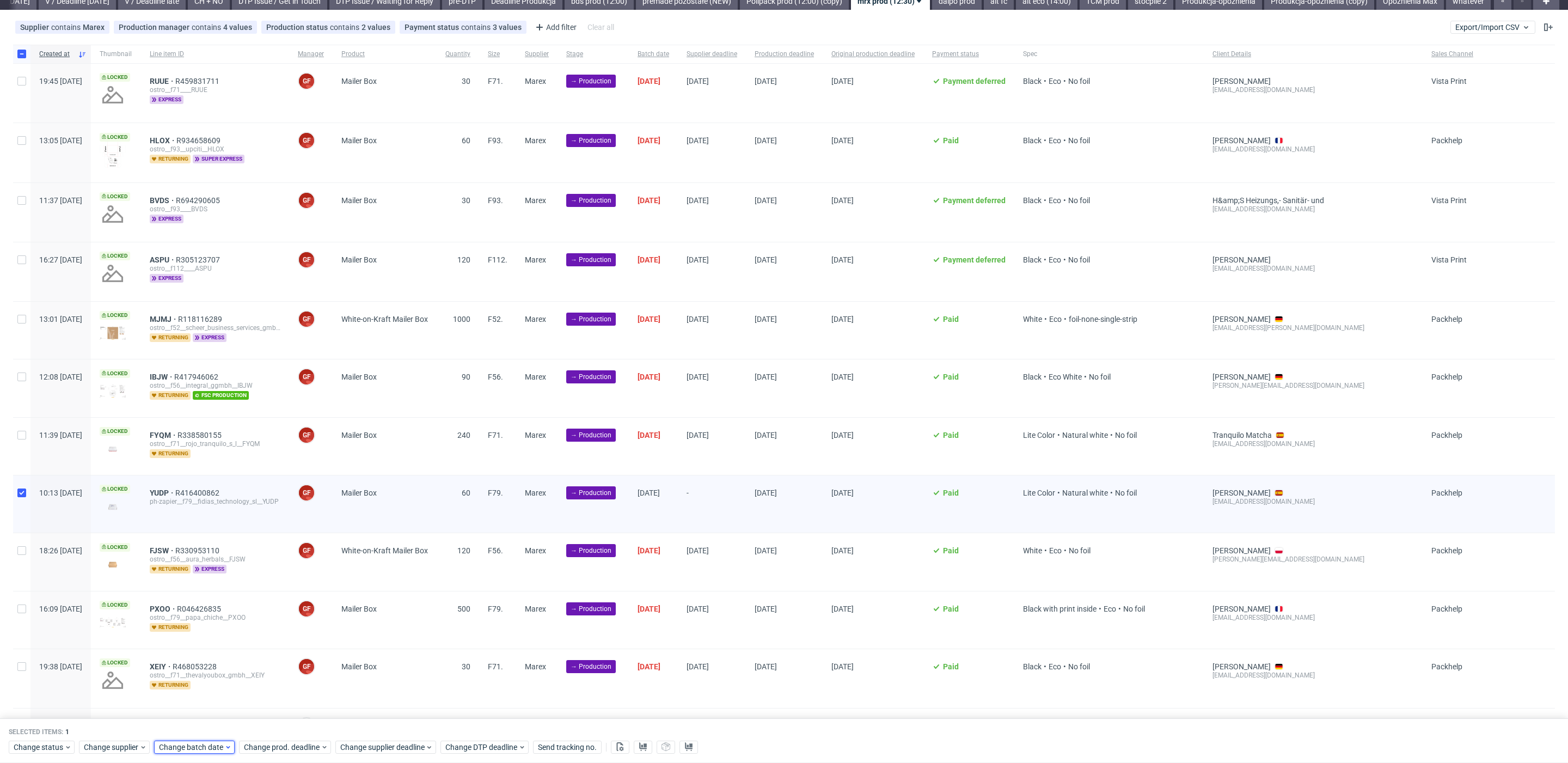
click at [203, 746] on span "Change batch date" at bounding box center [192, 747] width 65 height 11
drag, startPoint x: 193, startPoint y: 689, endPoint x: 237, endPoint y: 696, distance: 44.6
click at [194, 689] on span "29" at bounding box center [192, 688] width 9 height 11
click at [279, 570] on icon "Go forward 1 month" at bounding box center [284, 567] width 9 height 9
drag, startPoint x: 293, startPoint y: 720, endPoint x: 295, endPoint y: 739, distance: 19.1
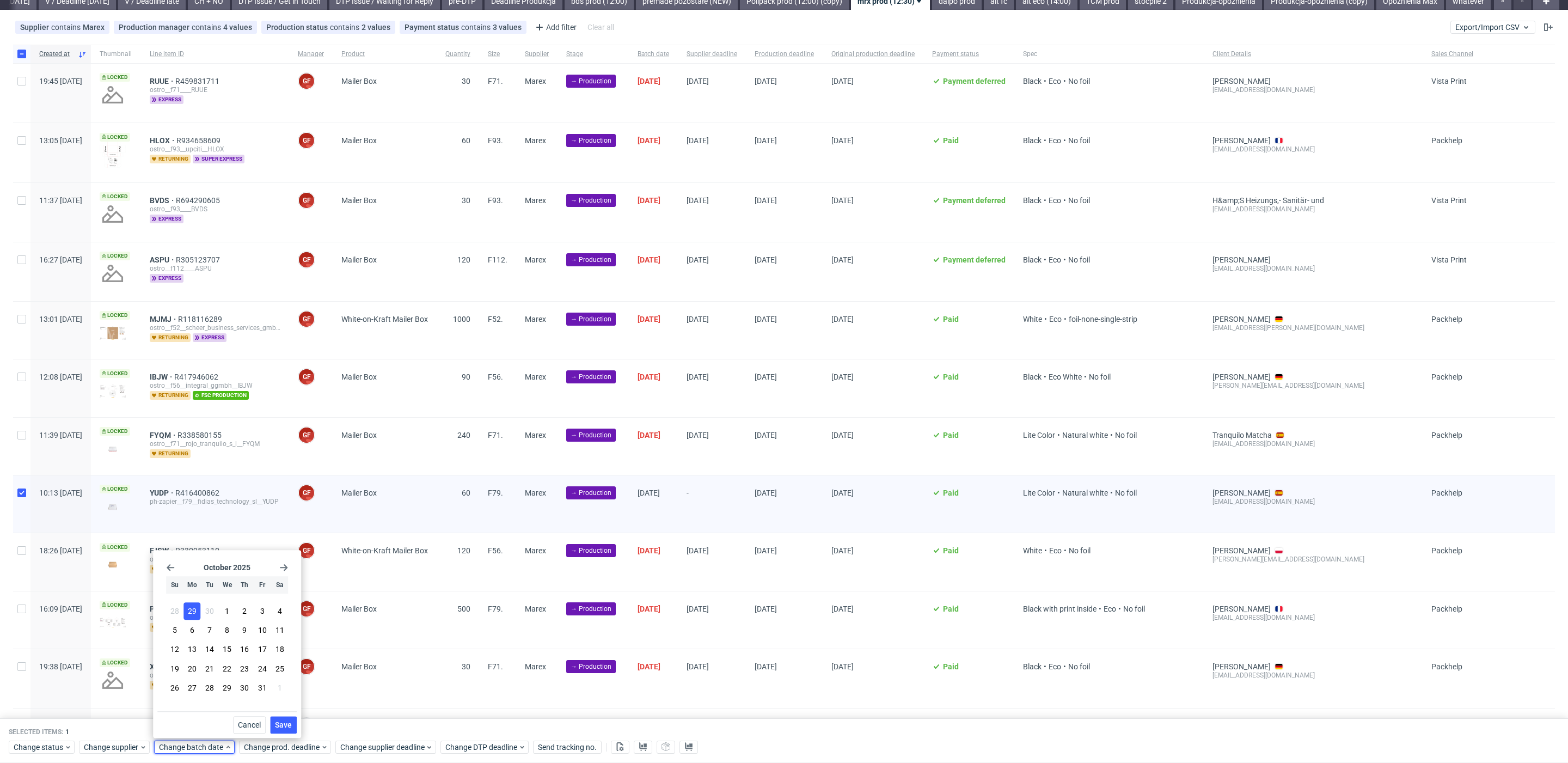
click at [292, 722] on button "Save" at bounding box center [283, 725] width 27 height 17
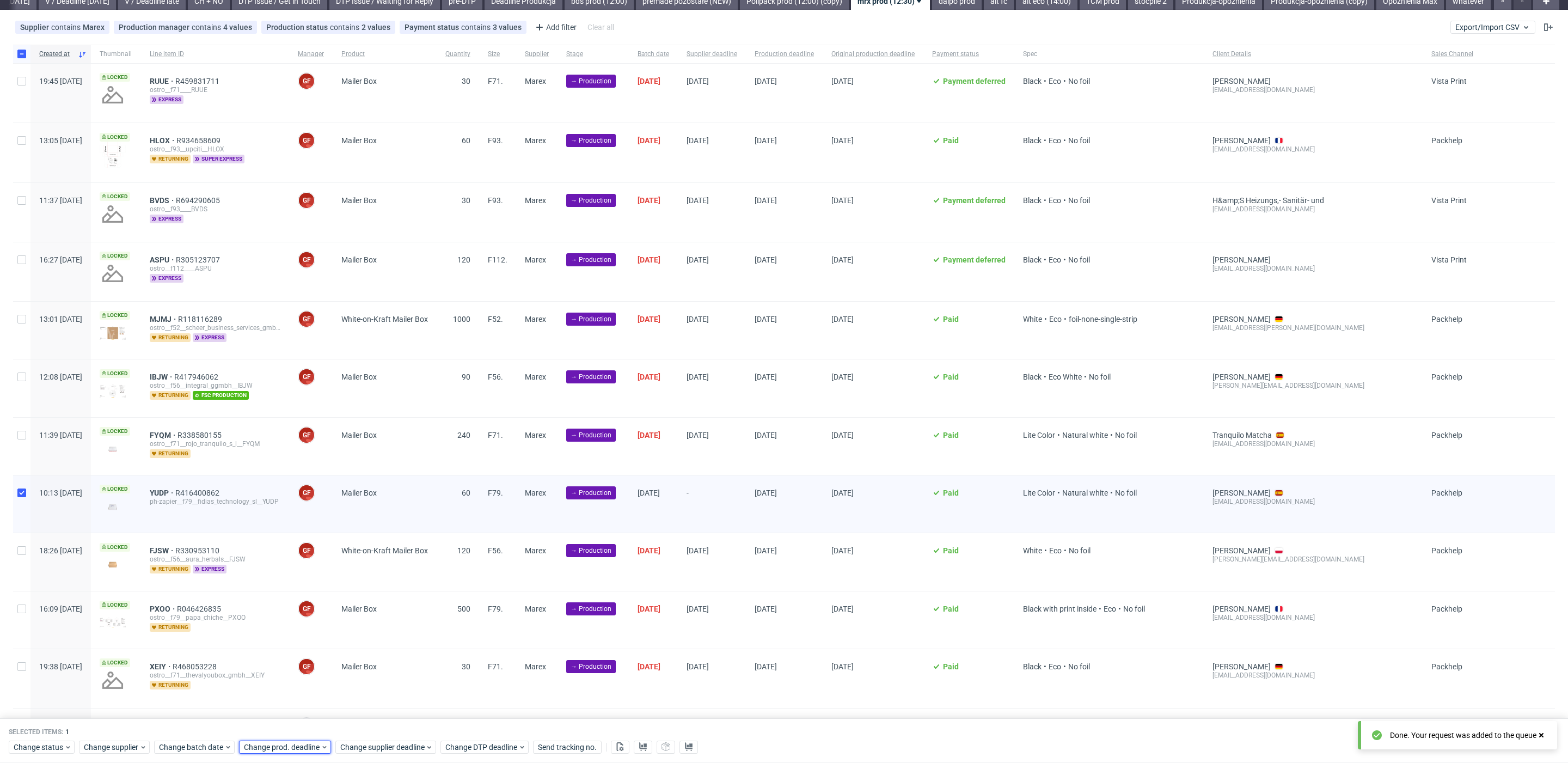
drag, startPoint x: 296, startPoint y: 744, endPoint x: 301, endPoint y: 739, distance: 7.1
click at [297, 743] on span "Change prod. deadline" at bounding box center [282, 747] width 77 height 11
click at [368, 567] on icon "Go forward 1 month" at bounding box center [368, 567] width 9 height 9
drag, startPoint x: 310, startPoint y: 634, endPoint x: 346, endPoint y: 667, distance: 48.8
click at [311, 633] on span "8" at bounding box center [311, 630] width 4 height 11
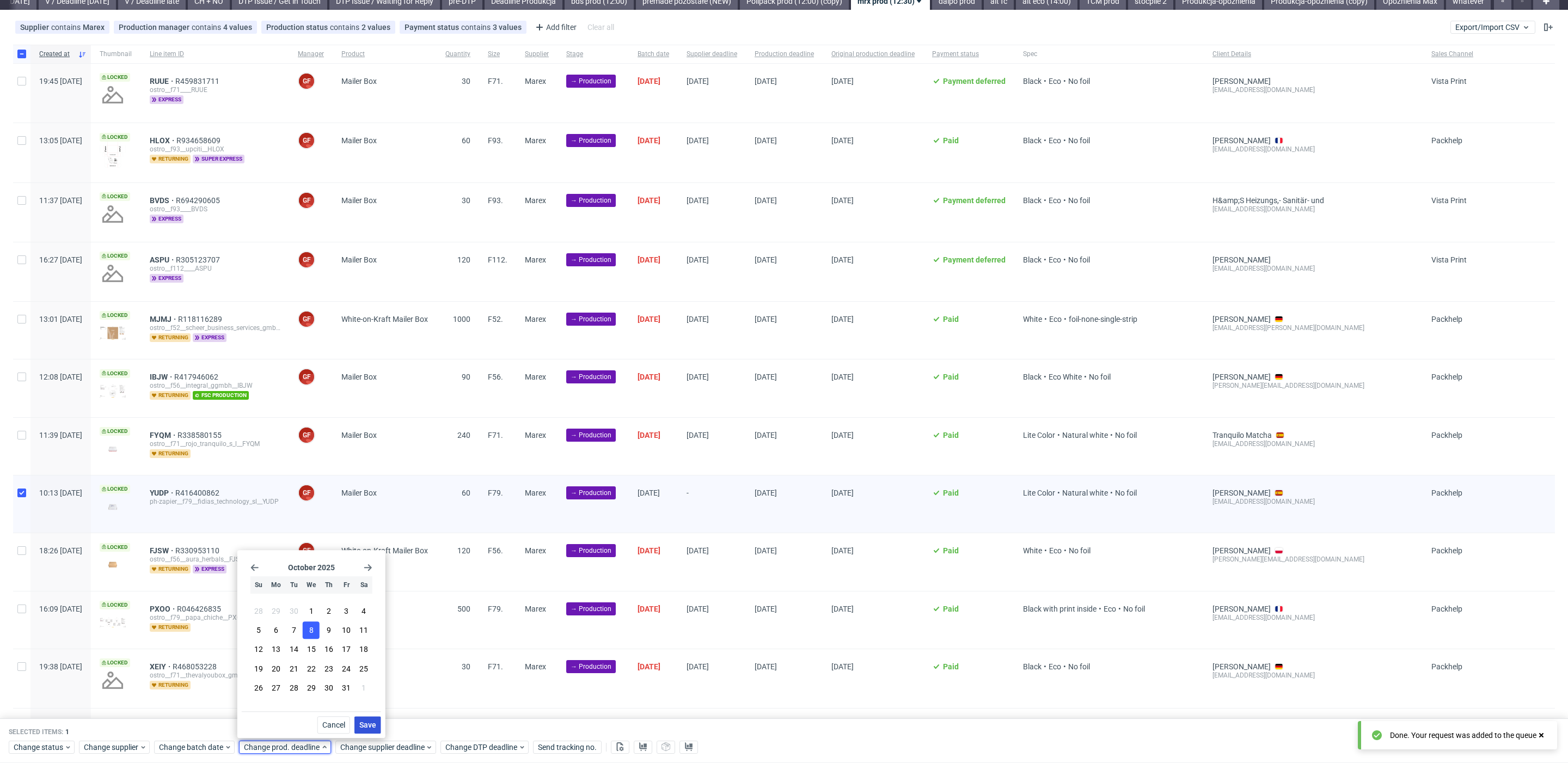
click at [373, 718] on button "Save" at bounding box center [368, 725] width 27 height 17
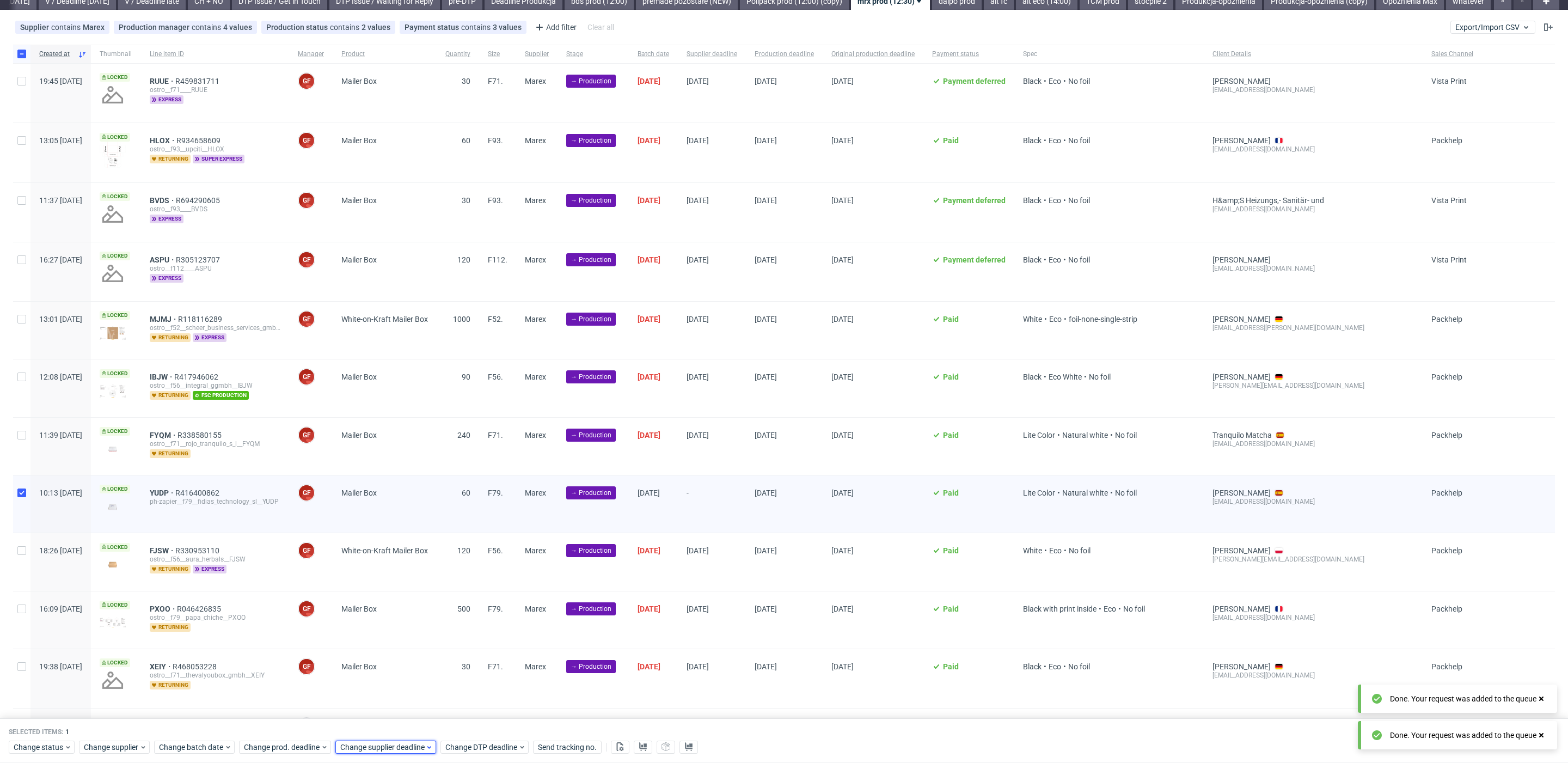
click at [391, 753] on div "Change supplier deadline" at bounding box center [386, 747] width 101 height 13
click at [467, 570] on icon "Go forward 1 month" at bounding box center [464, 567] width 9 height 9
drag, startPoint x: 403, startPoint y: 628, endPoint x: 453, endPoint y: 700, distance: 87.7
click at [405, 629] on button "8" at bounding box center [407, 630] width 17 height 17
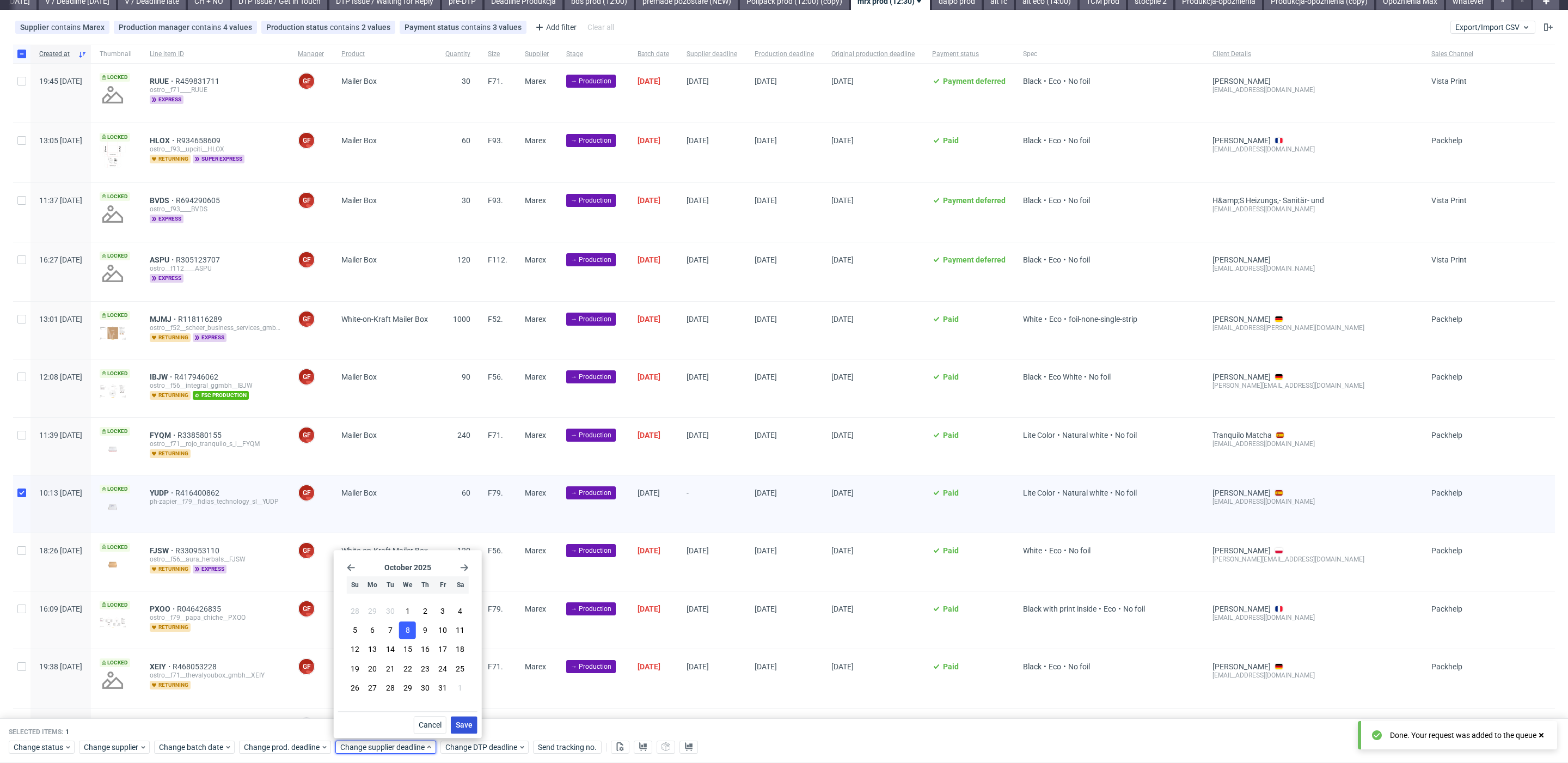
click at [466, 728] on span "Save" at bounding box center [464, 725] width 17 height 8
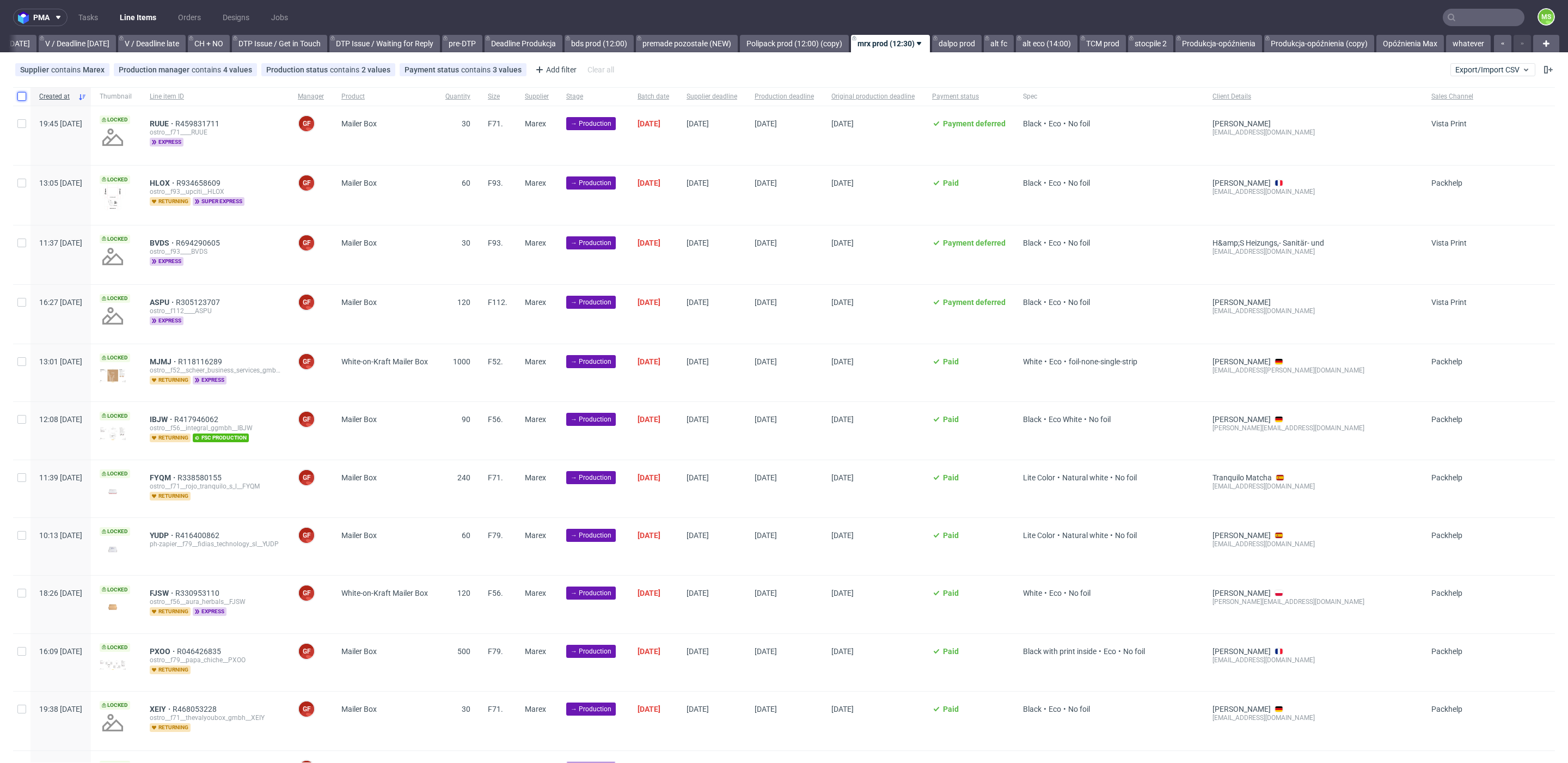
click at [23, 95] on input "checkbox" at bounding box center [22, 97] width 9 height 9
checkbox input "true"
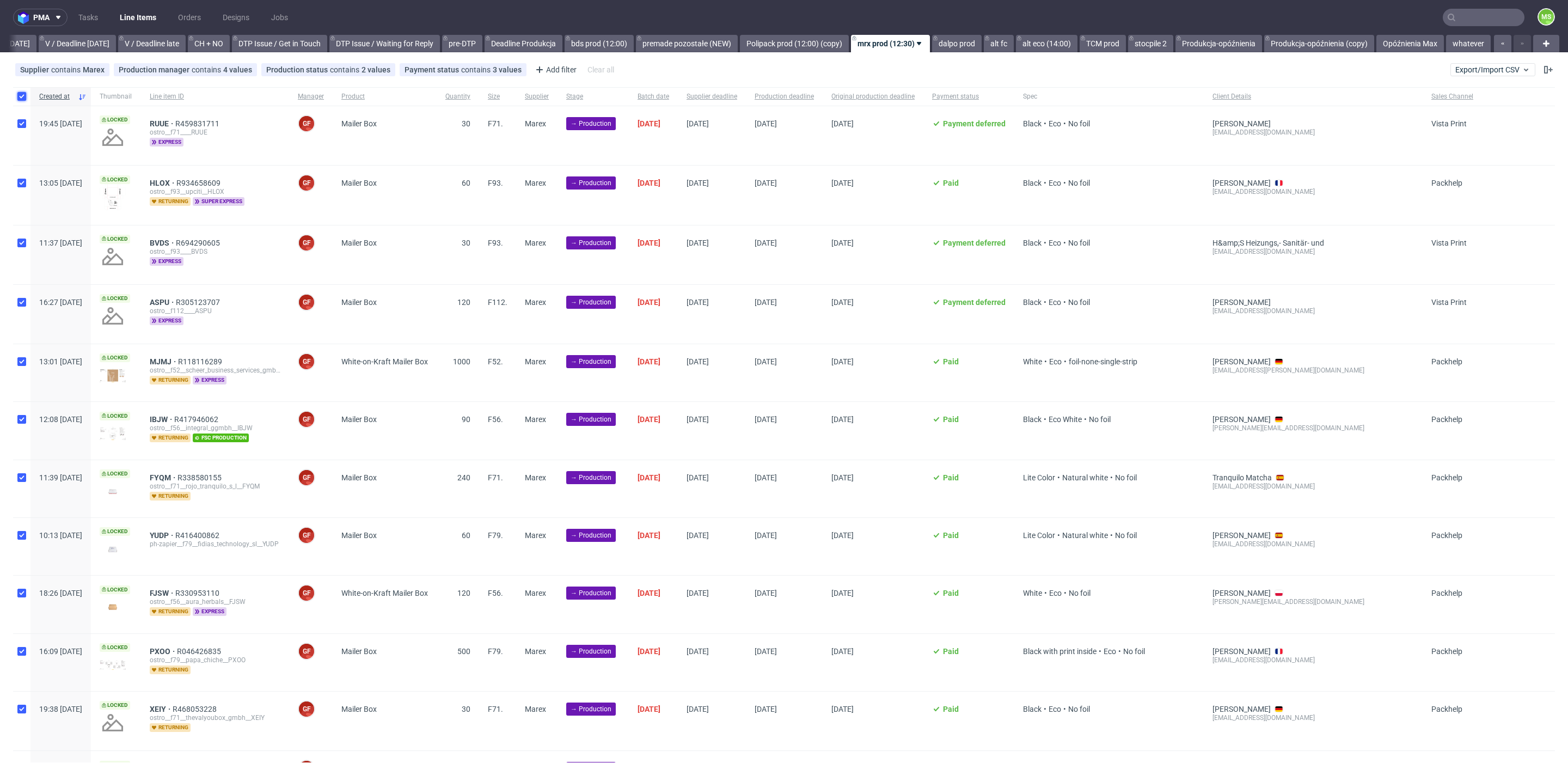
checkbox input "true"
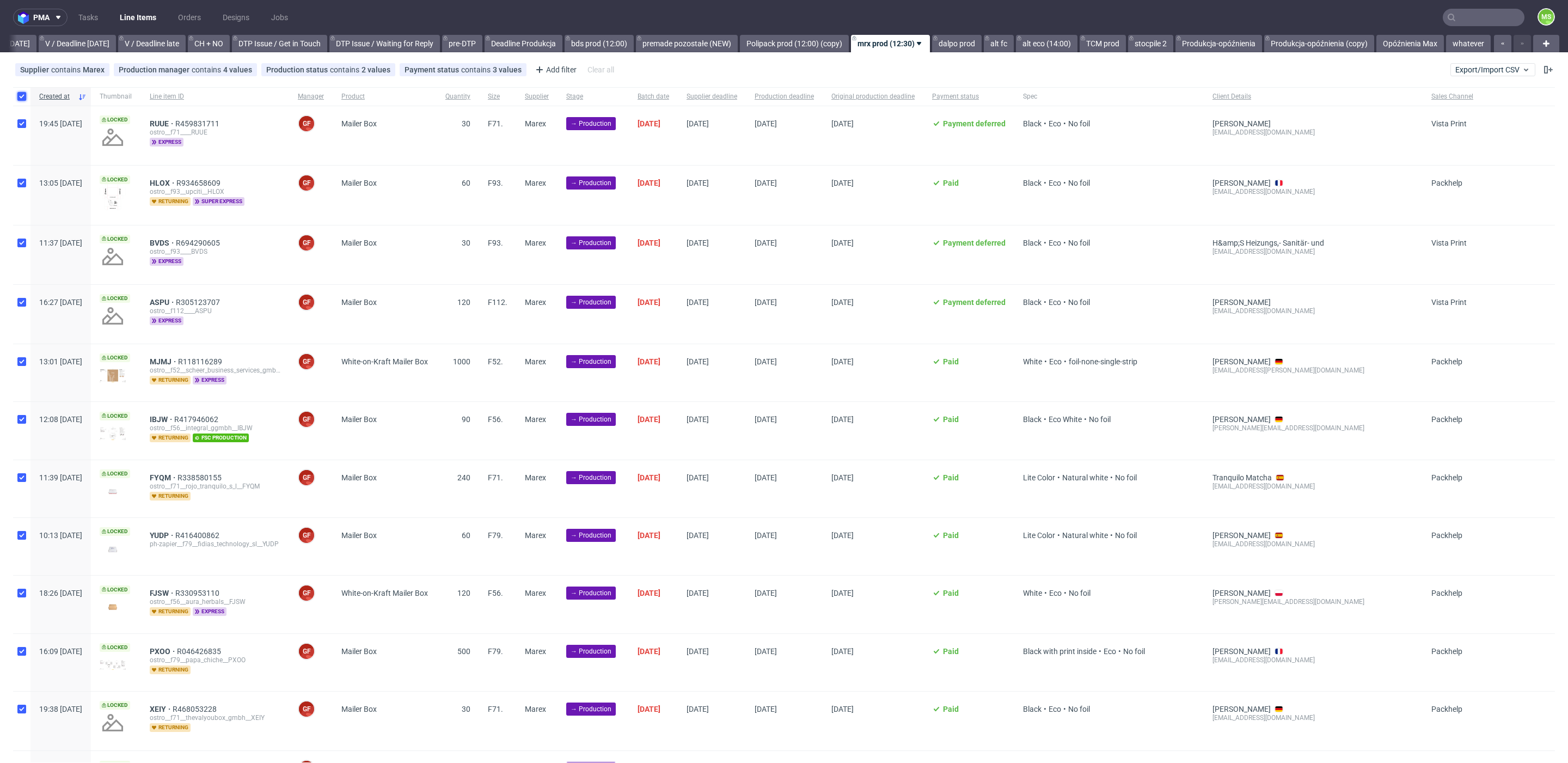
checkbox input "true"
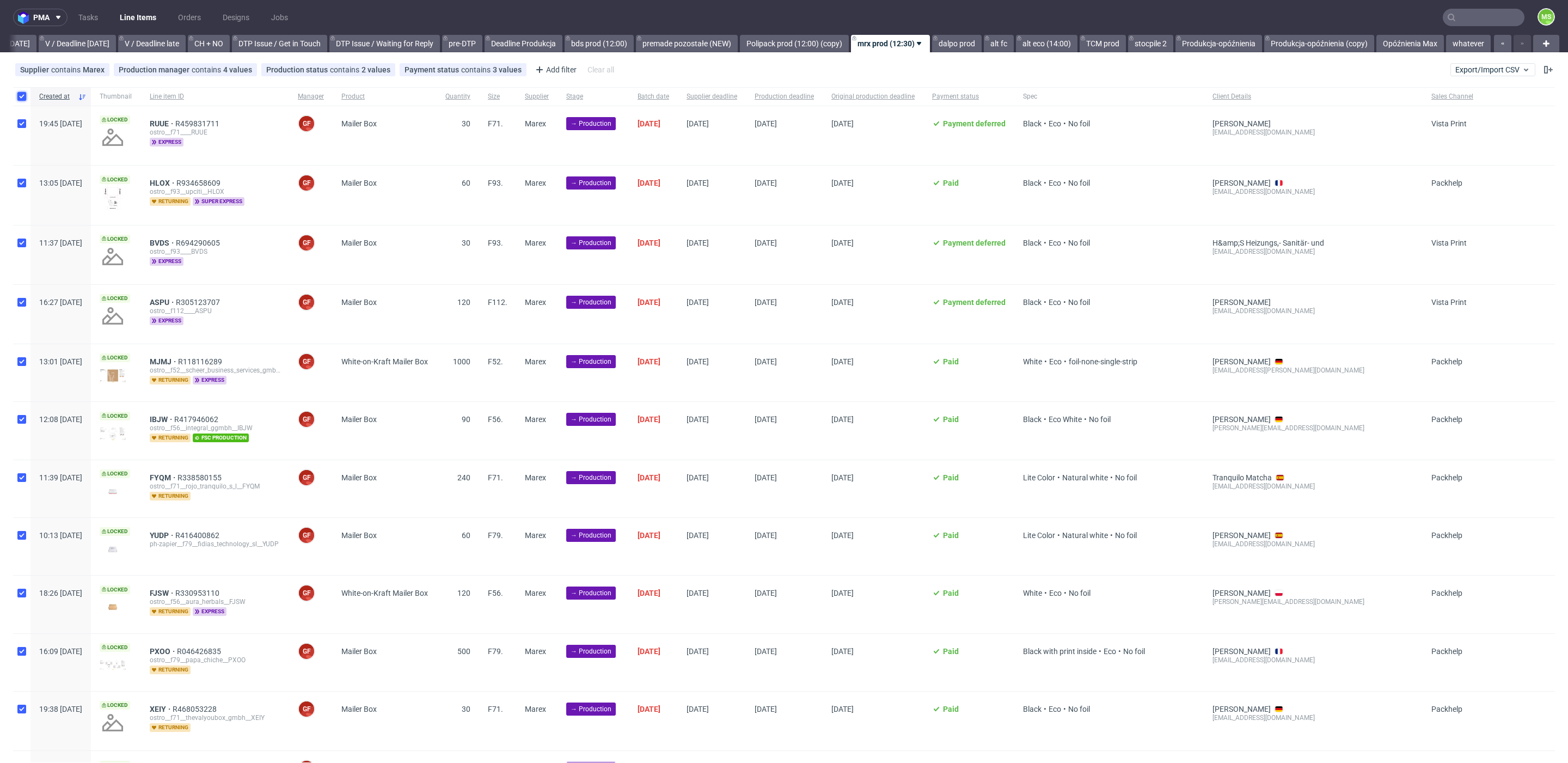
checkbox input "true"
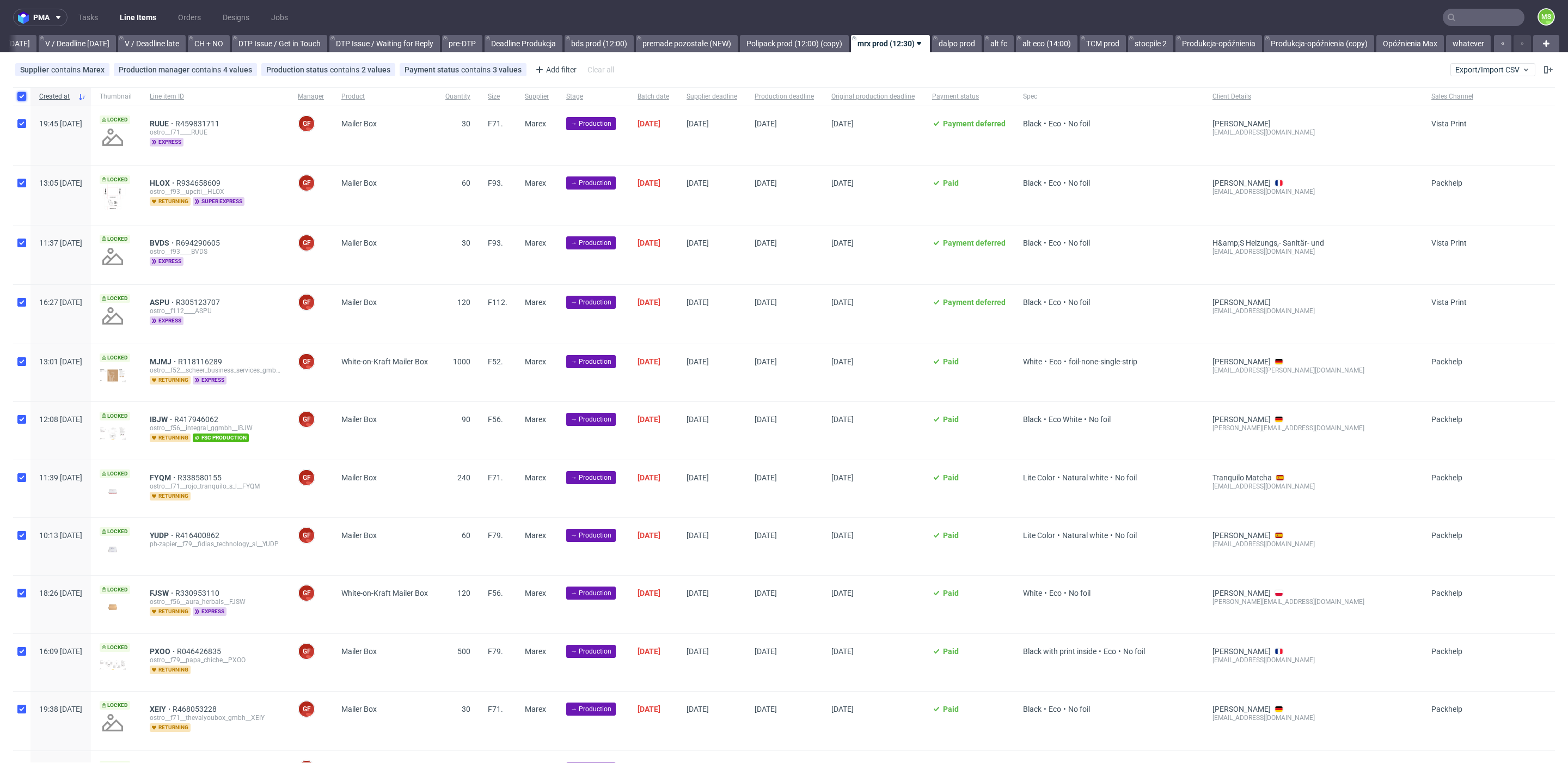
checkbox input "true"
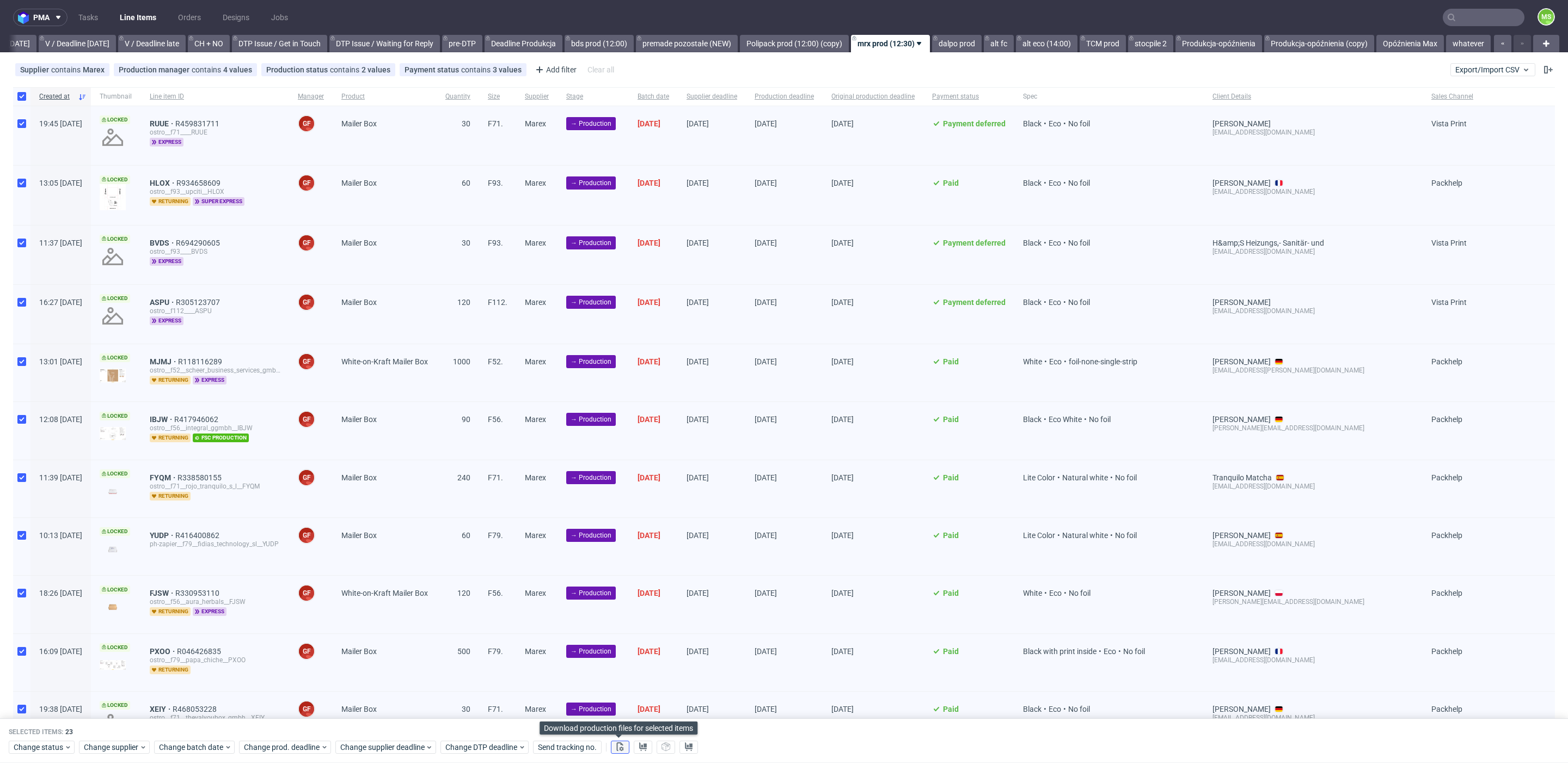
click at [617, 745] on use at bounding box center [620, 747] width 7 height 9
click at [642, 746] on use at bounding box center [643, 747] width 8 height 9
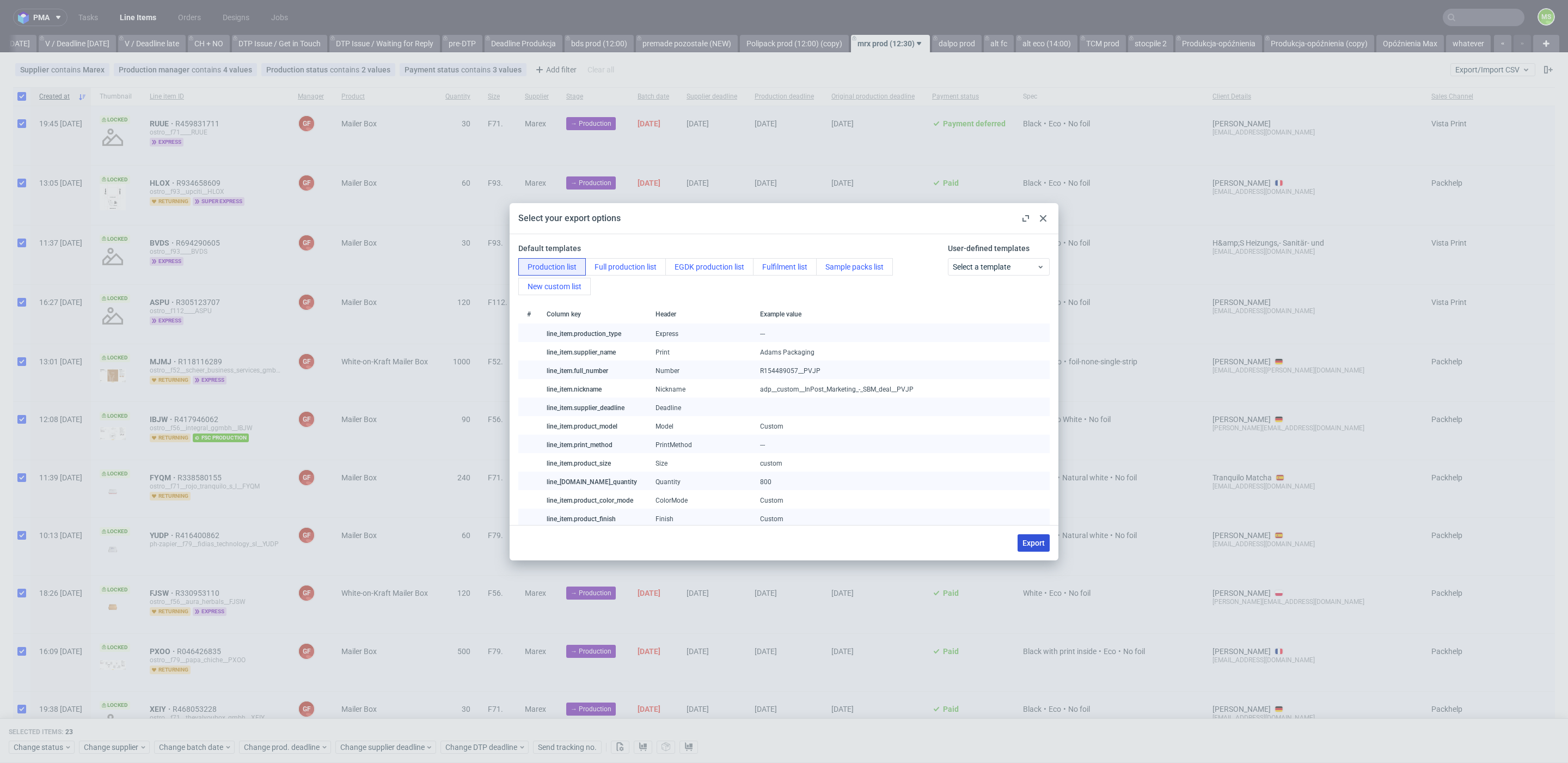
click at [1046, 544] on button "Export" at bounding box center [1033, 542] width 32 height 17
checkbox input "false"
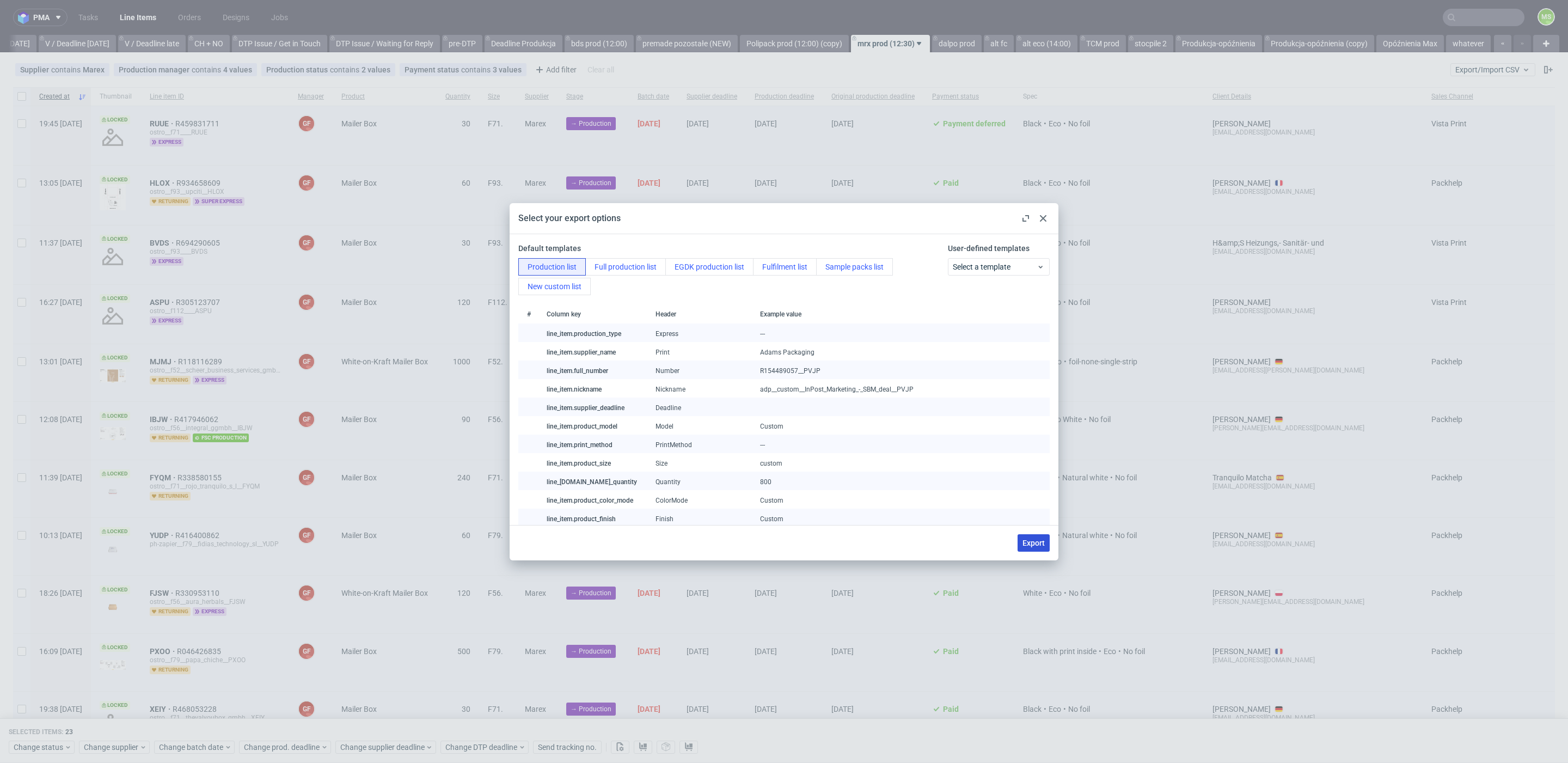
checkbox input "false"
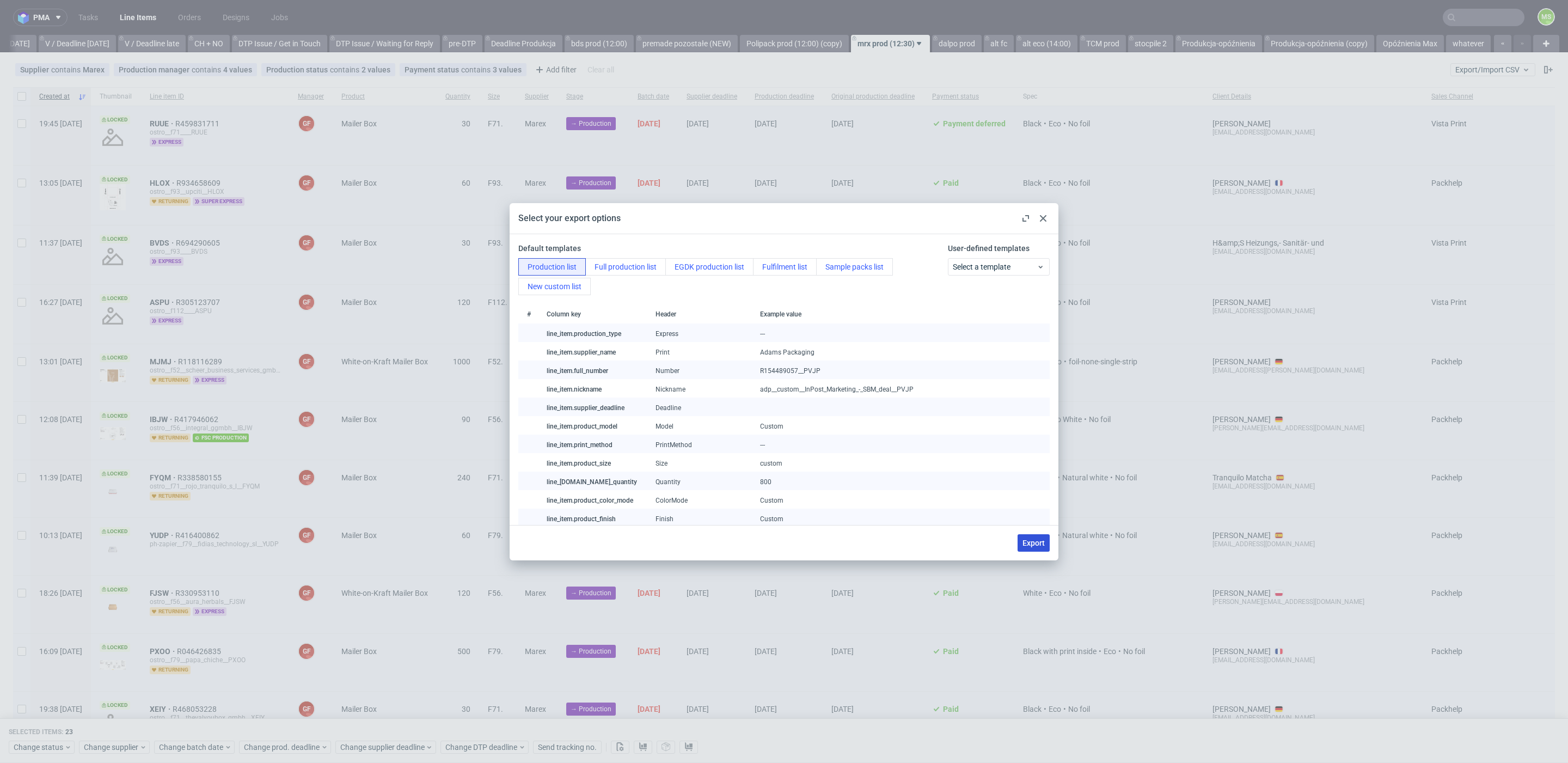
checkbox input "false"
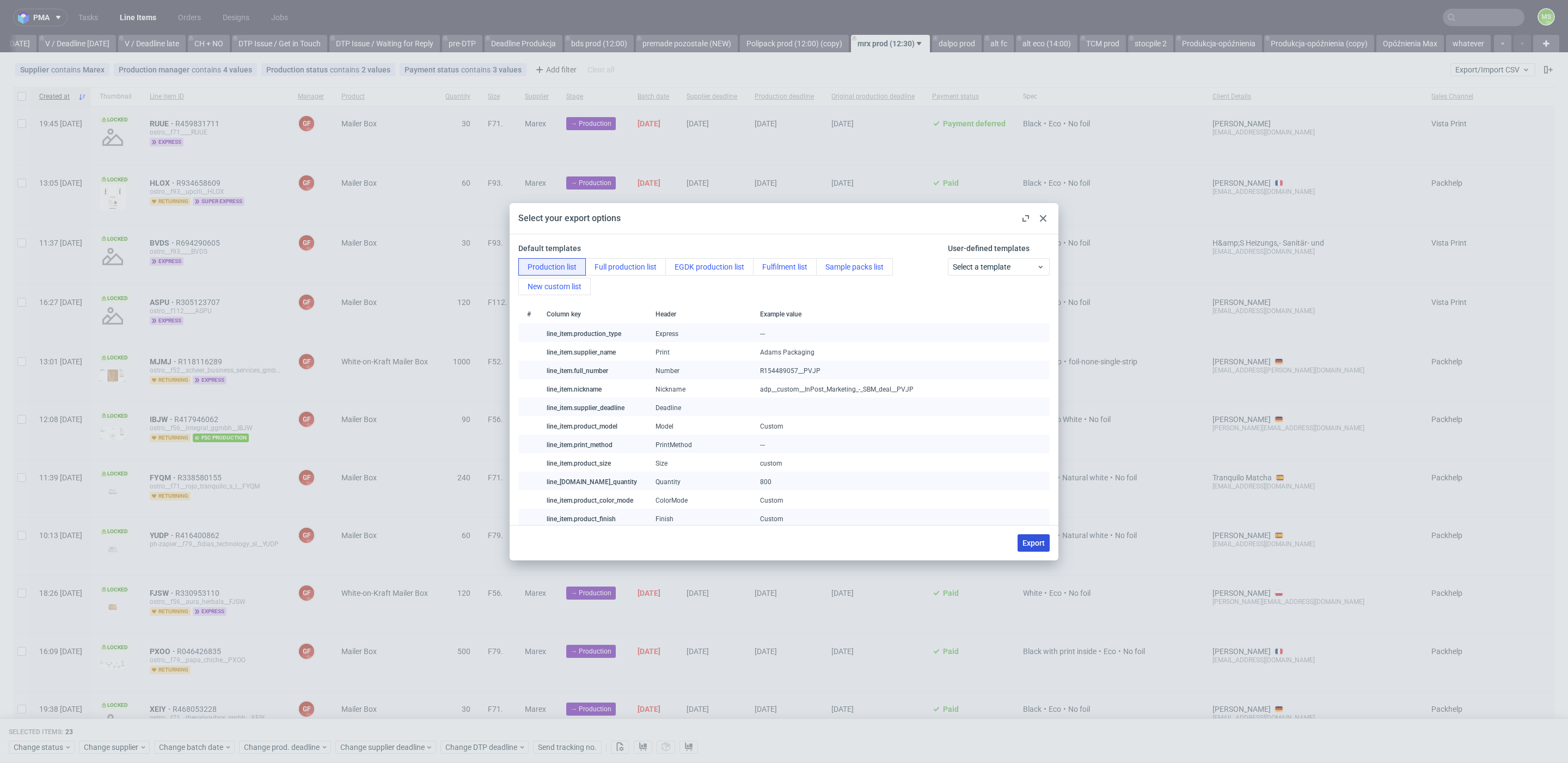
checkbox input "false"
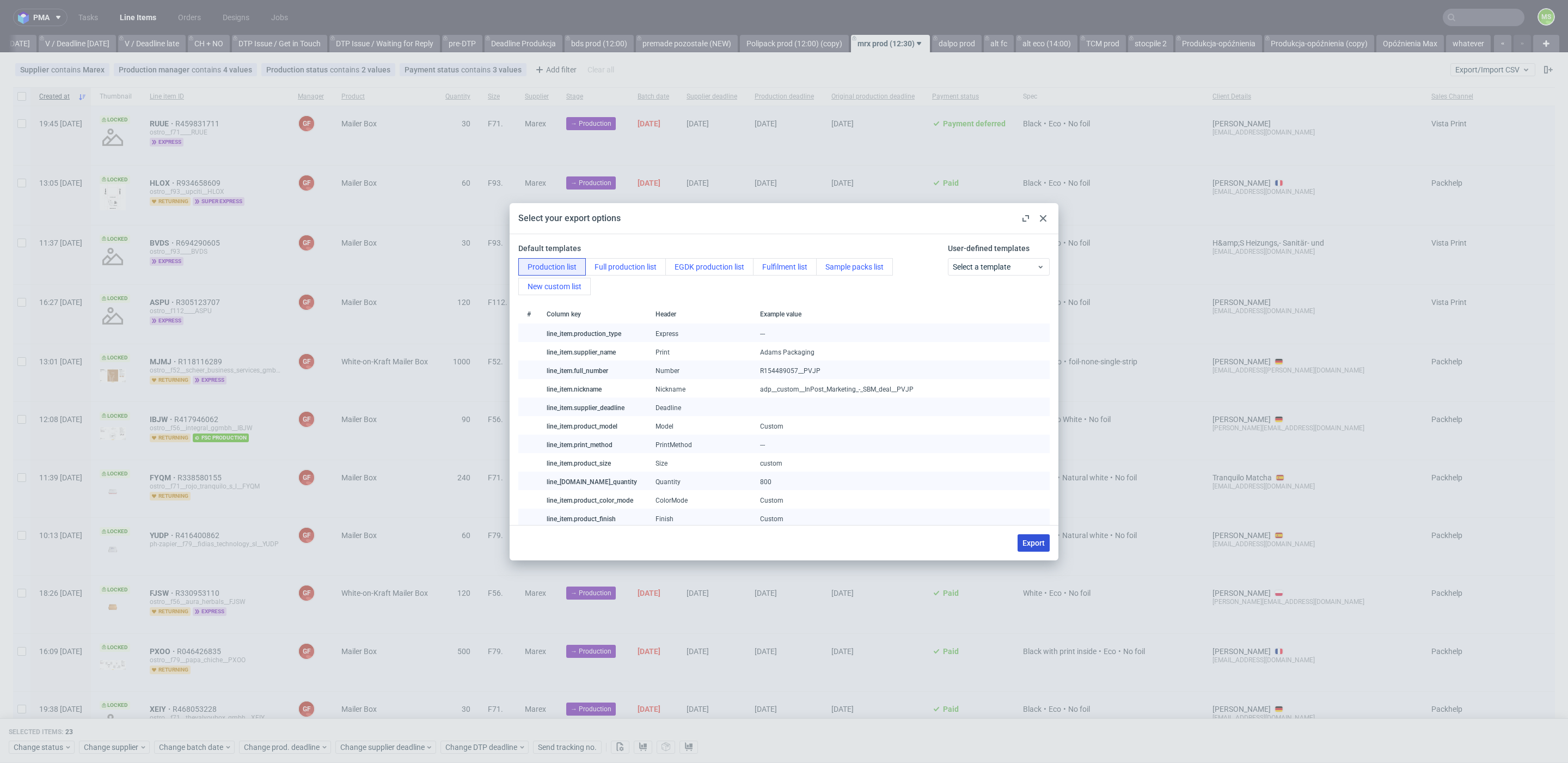
checkbox input "false"
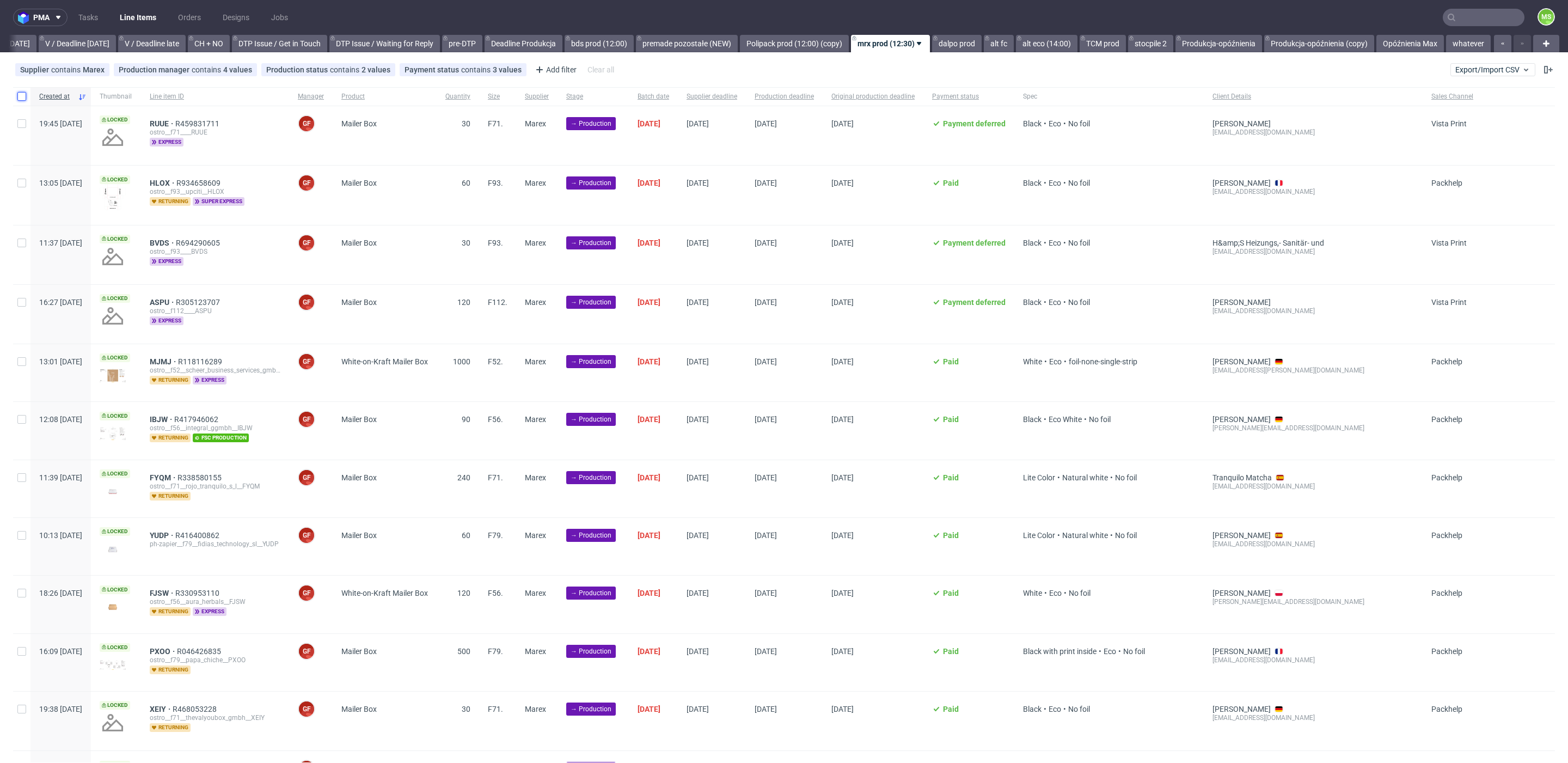
click at [20, 96] on input "checkbox" at bounding box center [22, 97] width 9 height 9
checkbox input "true"
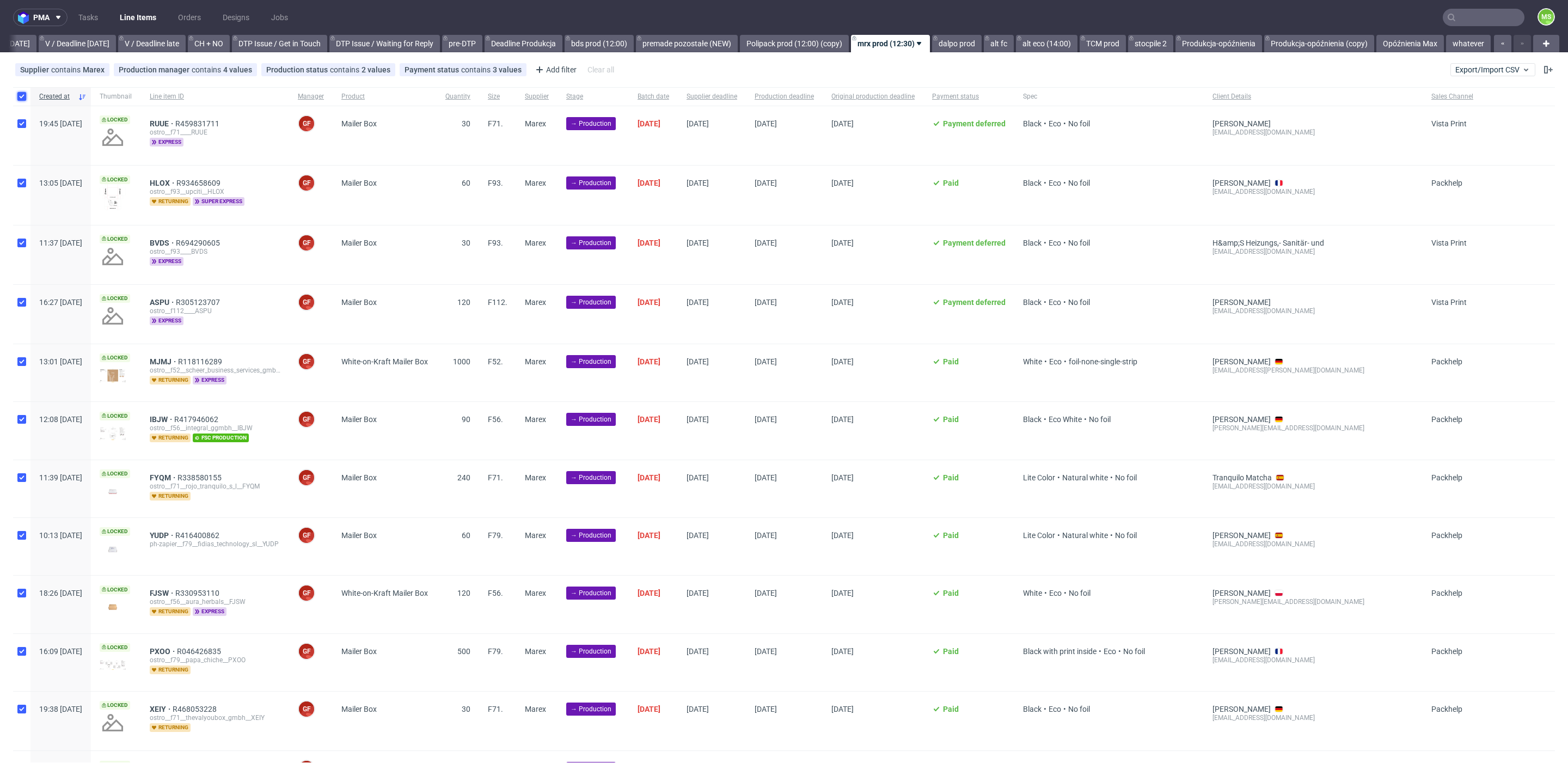
checkbox input "true"
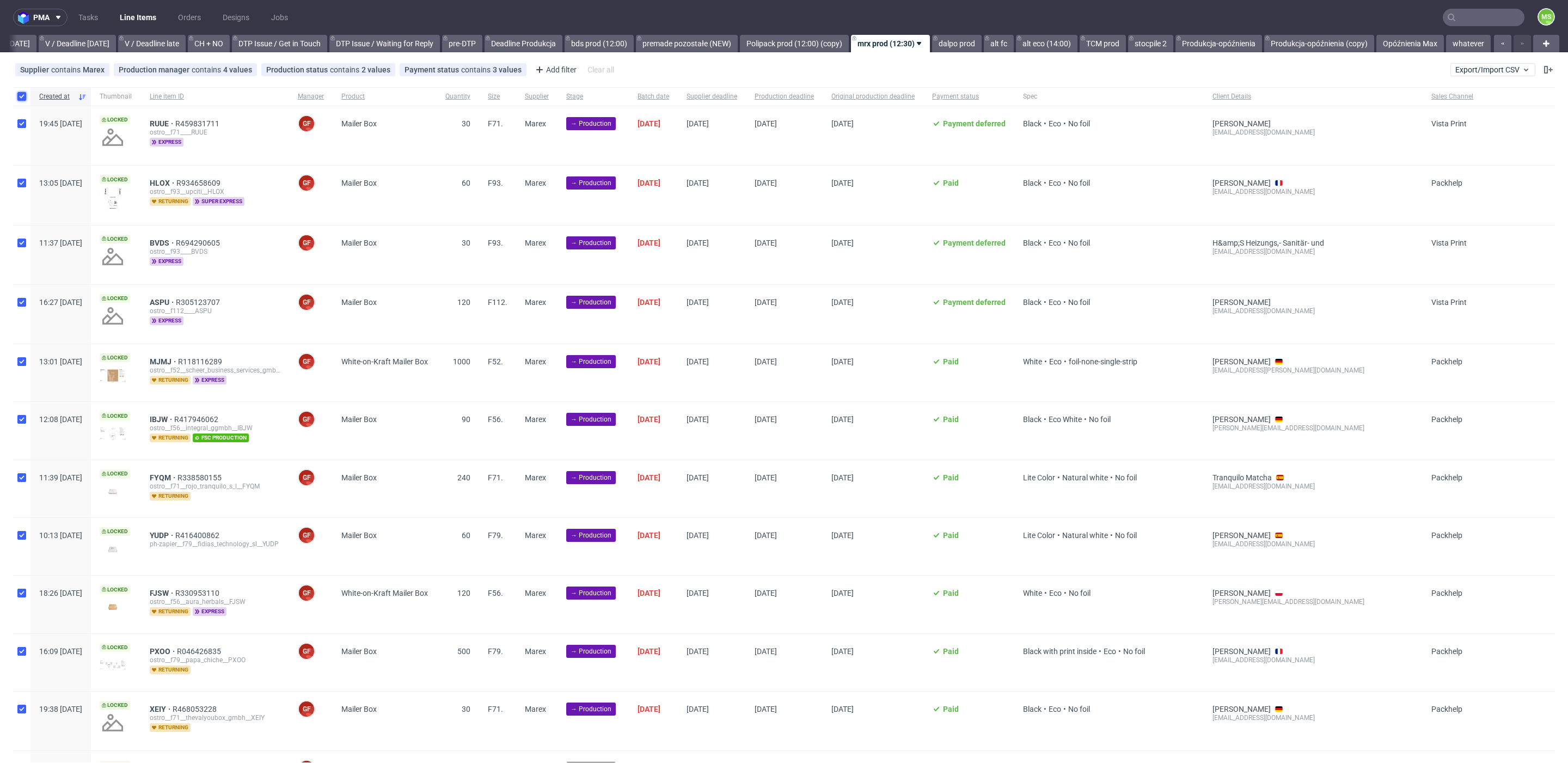
checkbox input "true"
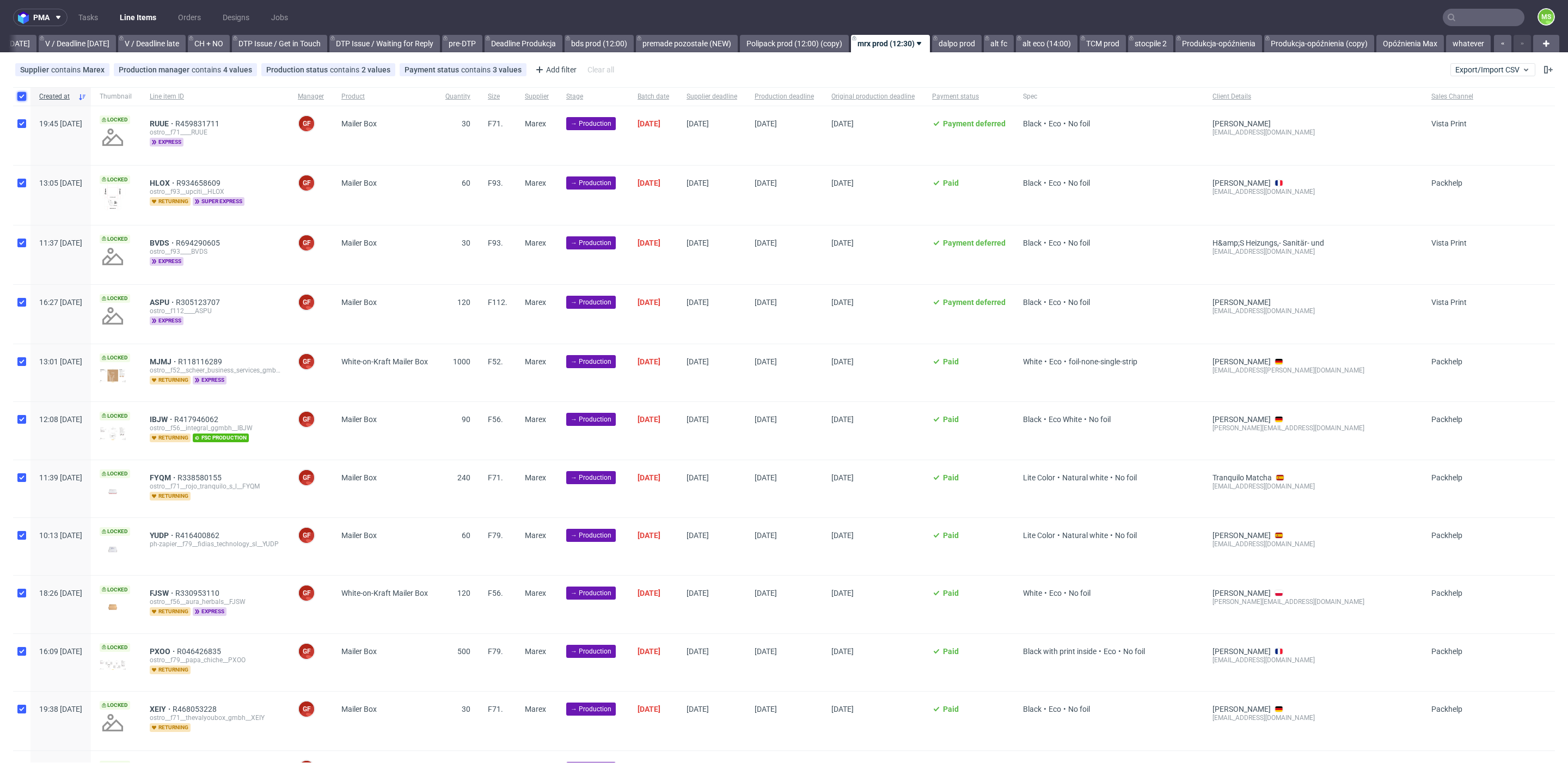
checkbox input "true"
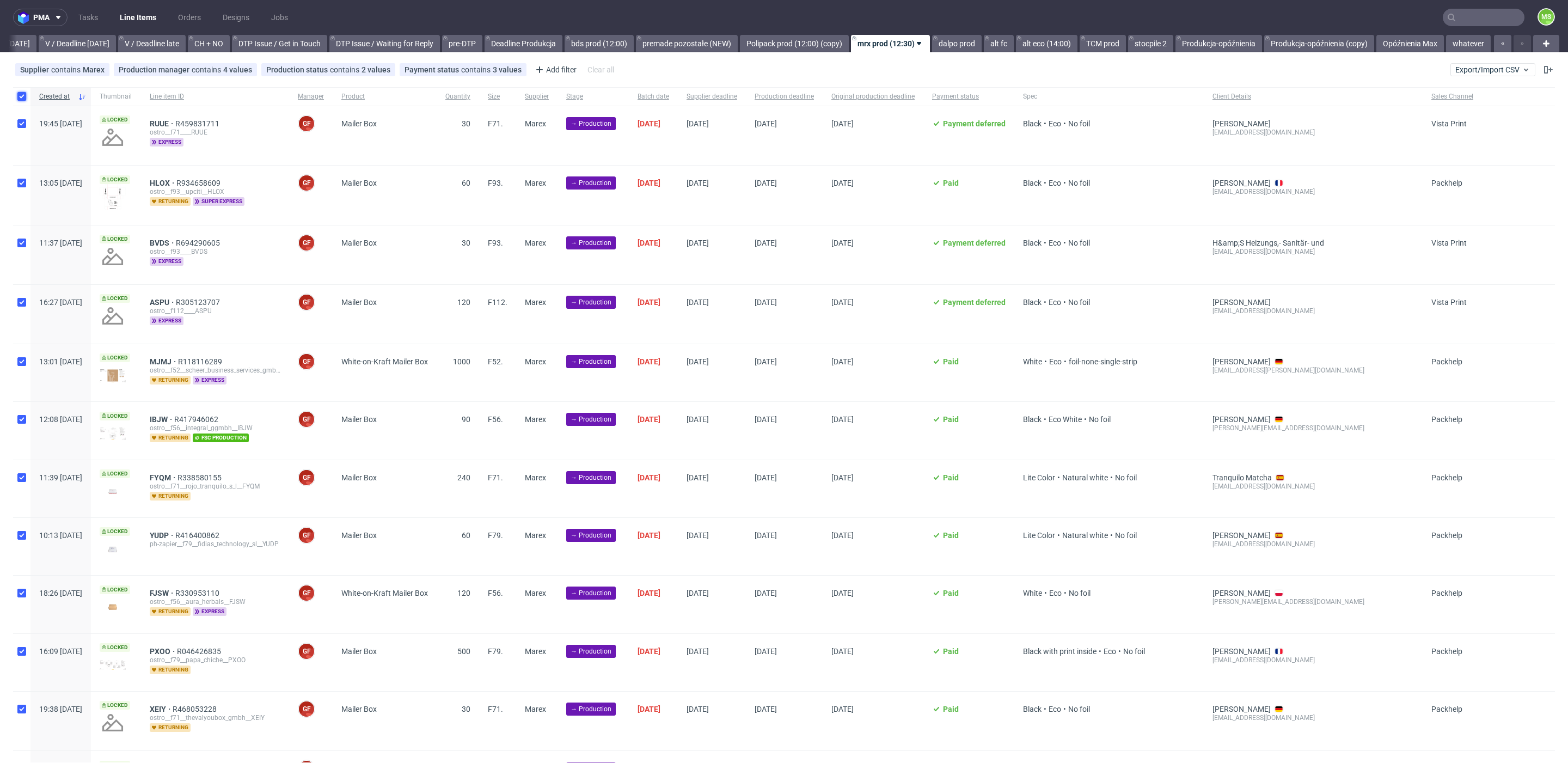
checkbox input "true"
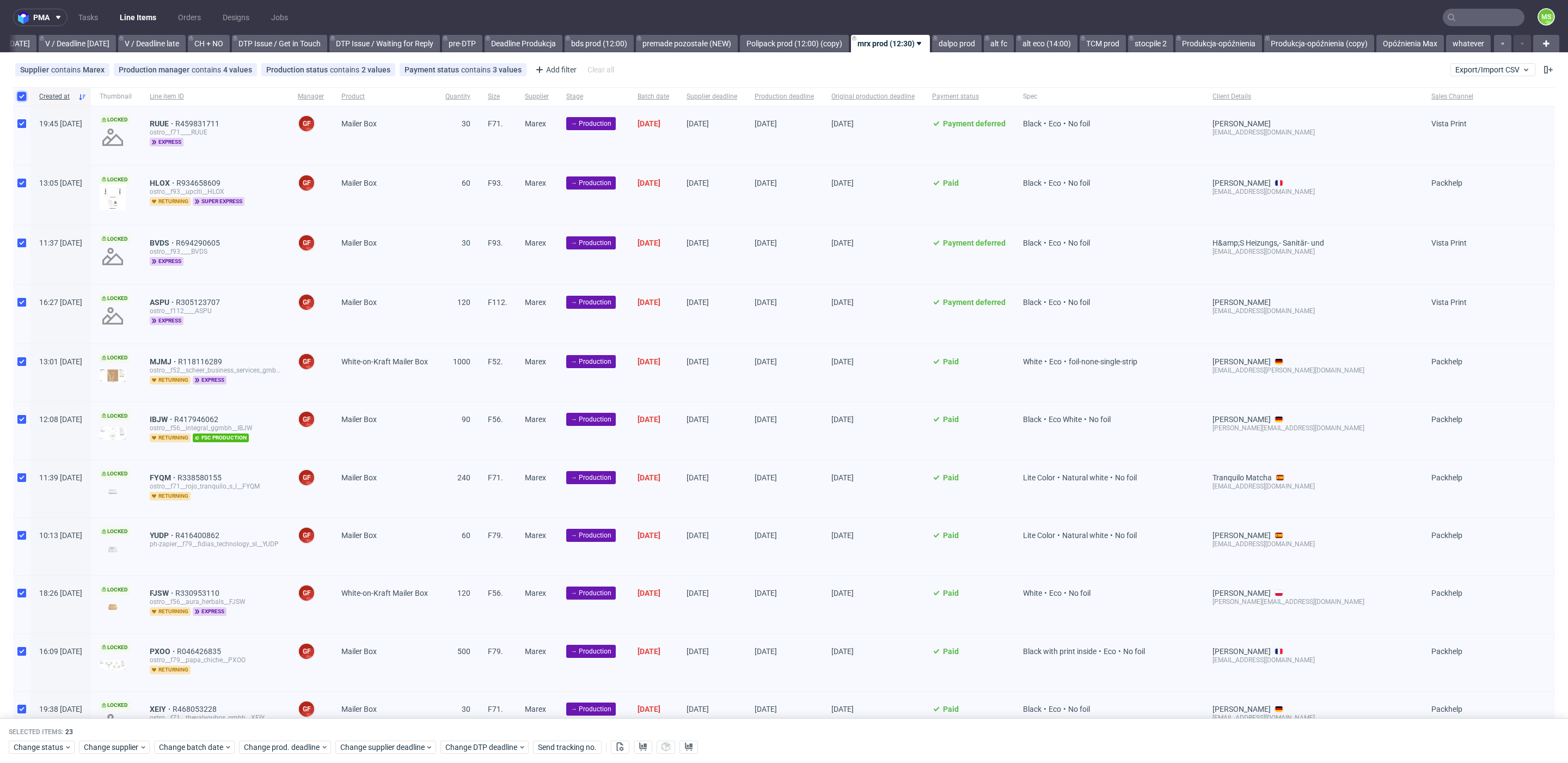
click at [20, 96] on input "checkbox" at bounding box center [22, 97] width 9 height 9
checkbox input "false"
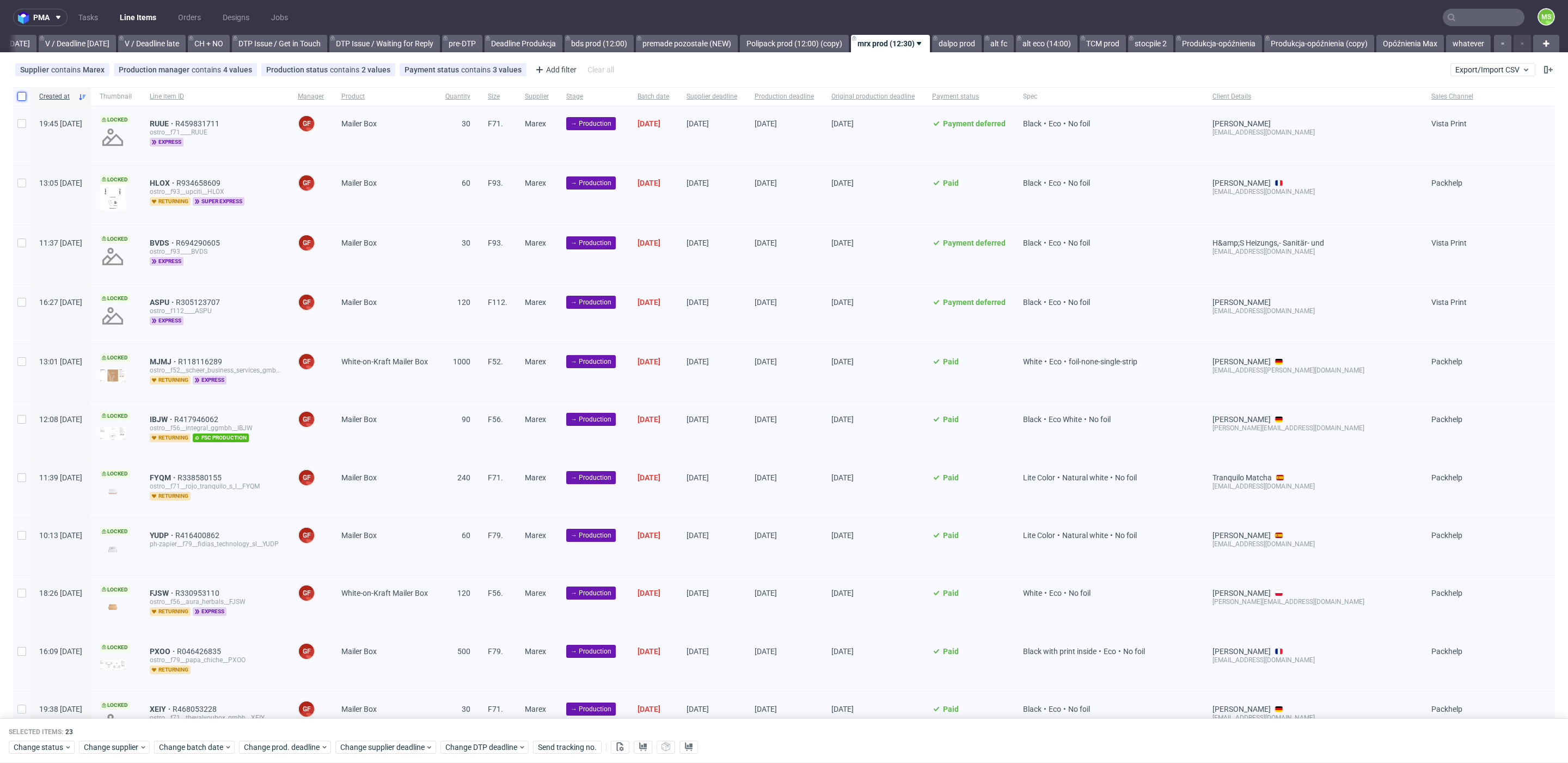
checkbox input "false"
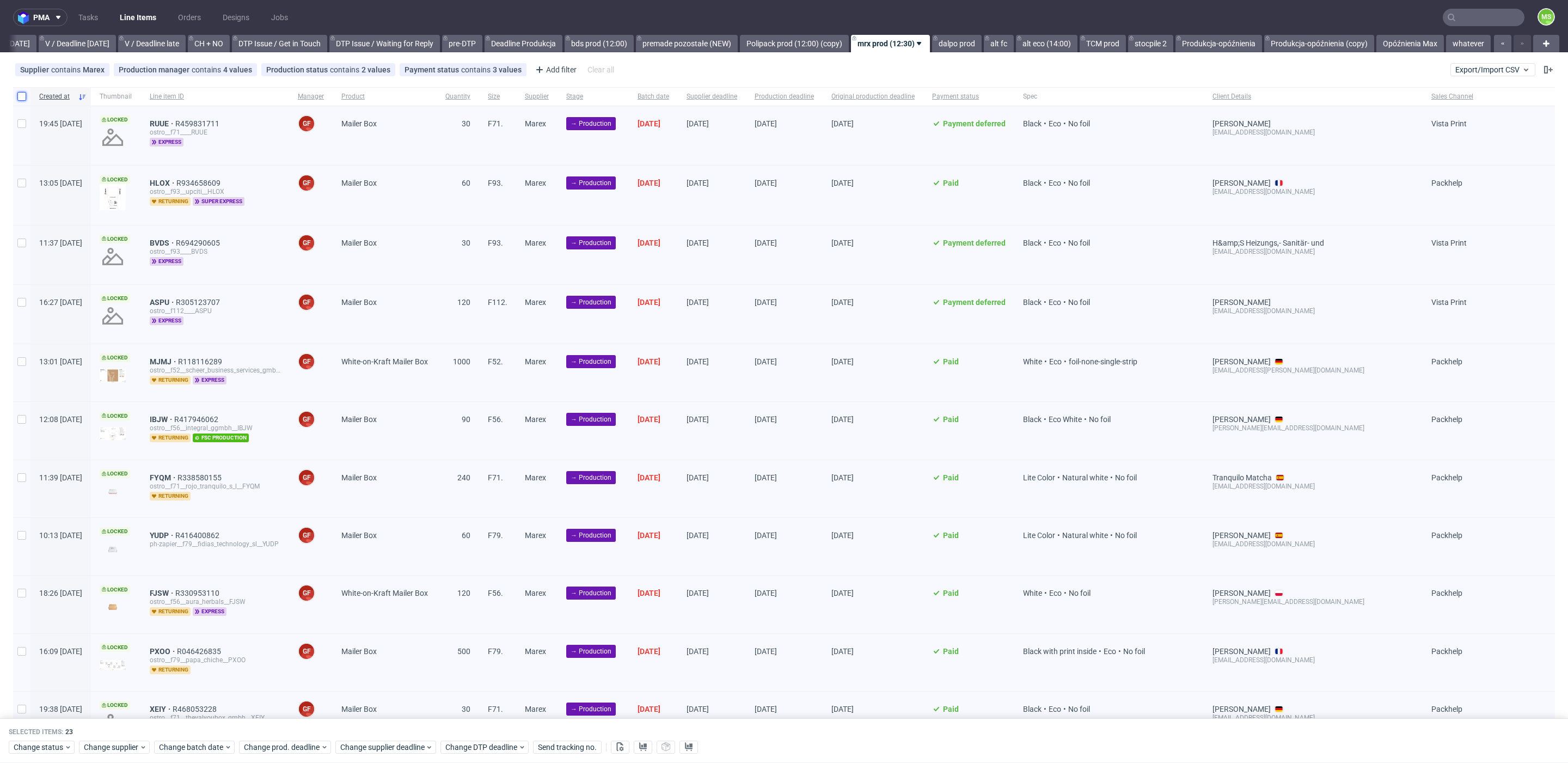
checkbox input "false"
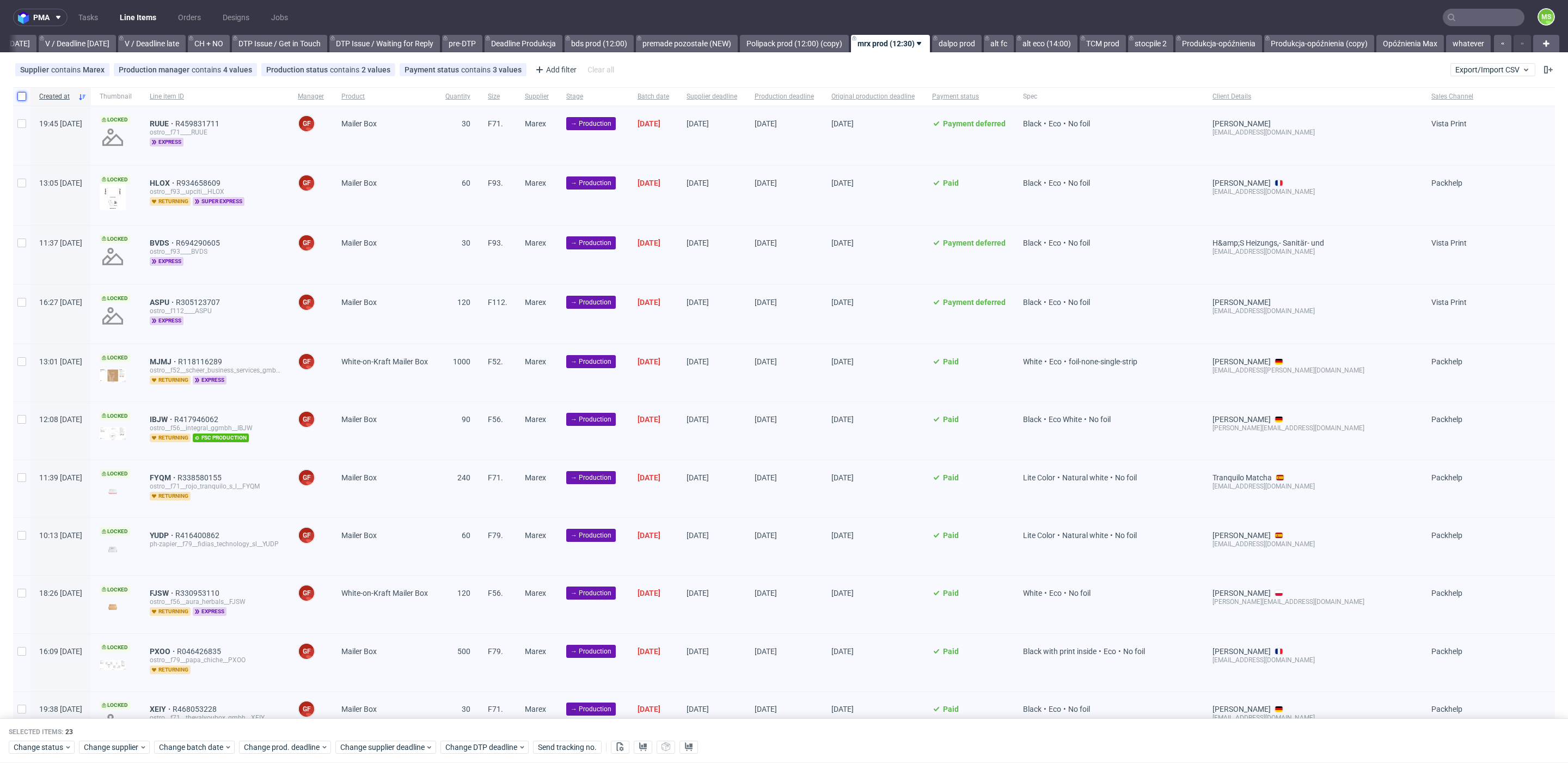
checkbox input "false"
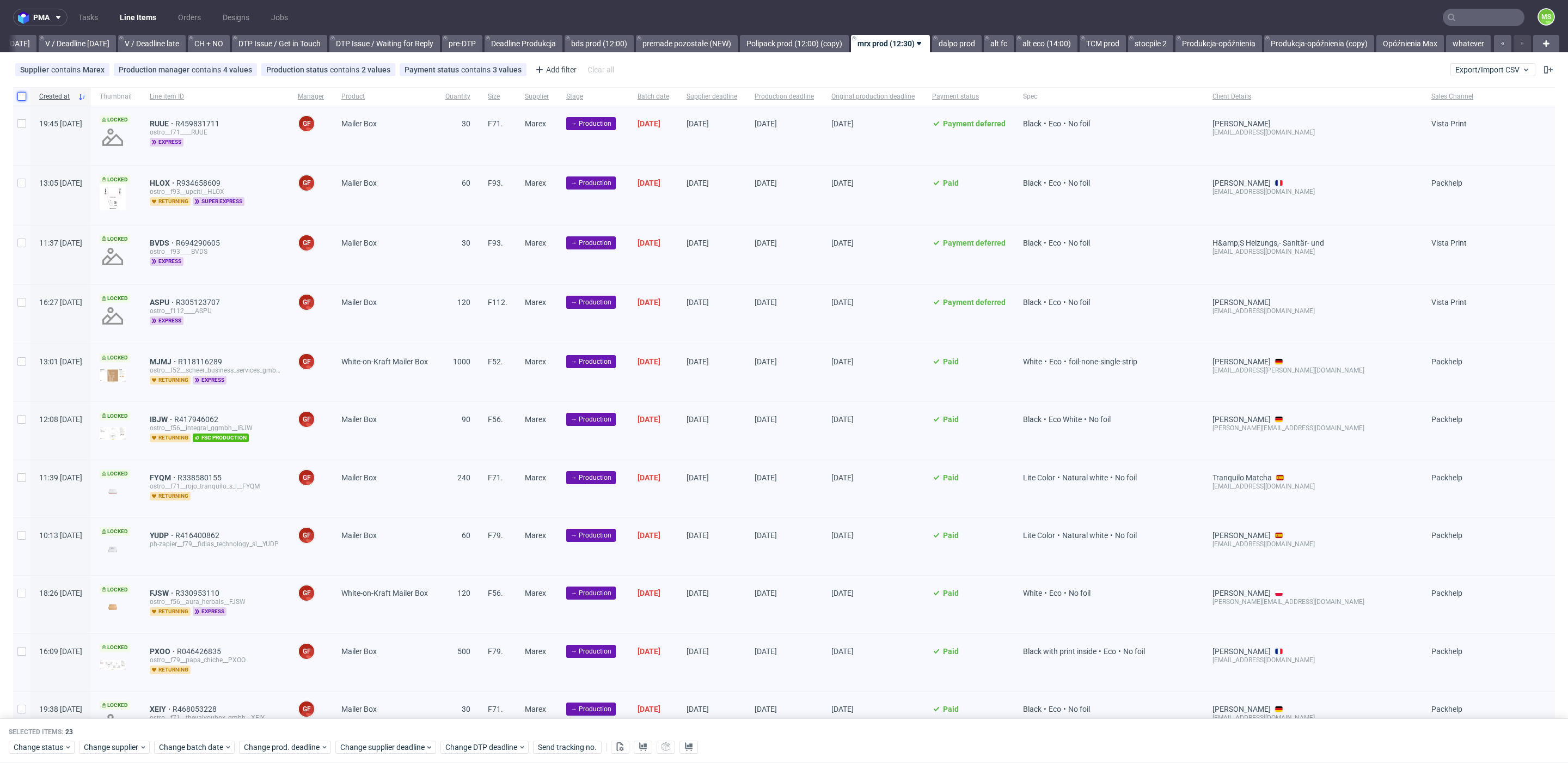
checkbox input "false"
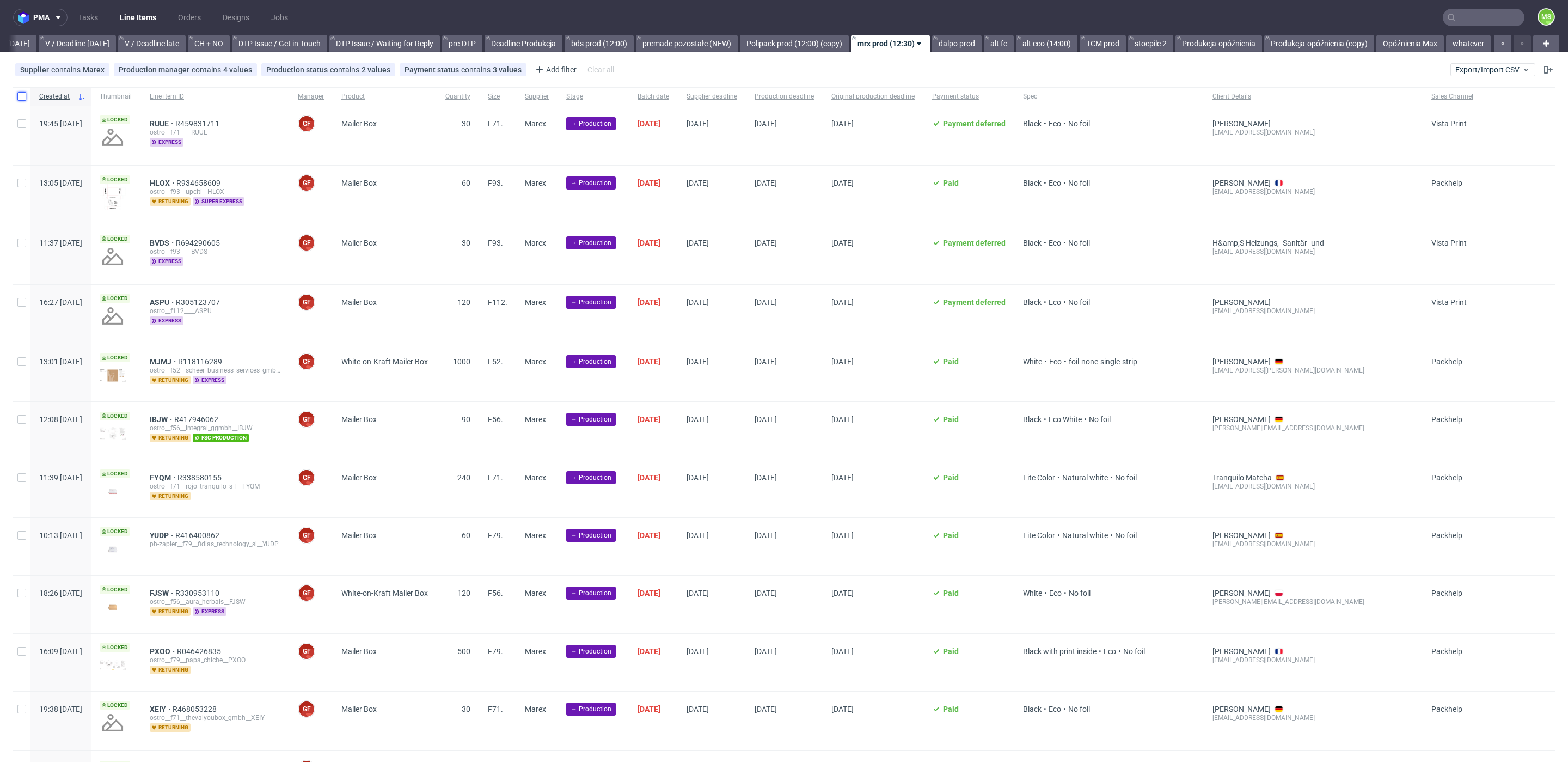
click at [24, 95] on input "checkbox" at bounding box center [22, 97] width 9 height 9
checkbox input "true"
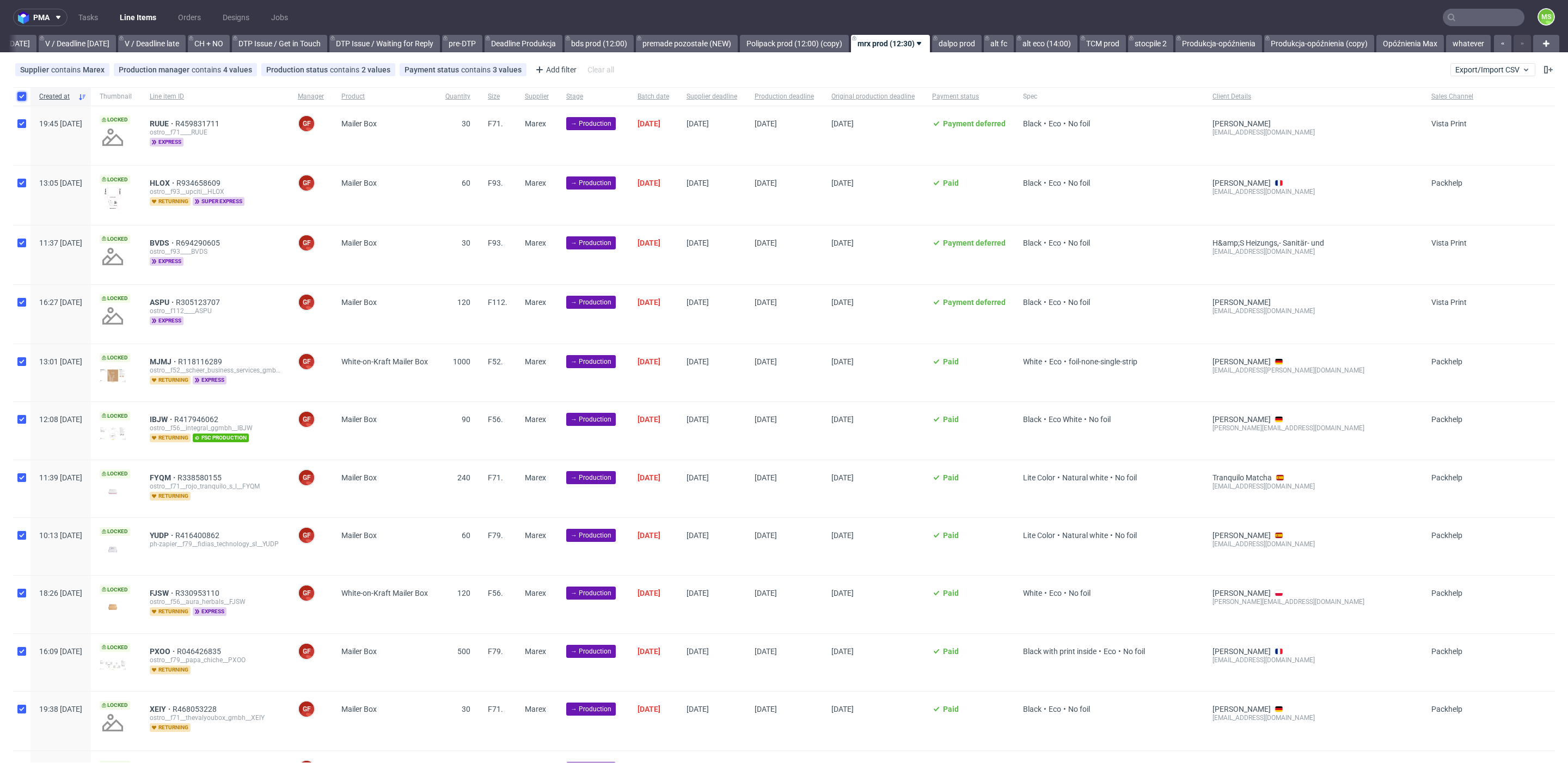
checkbox input "true"
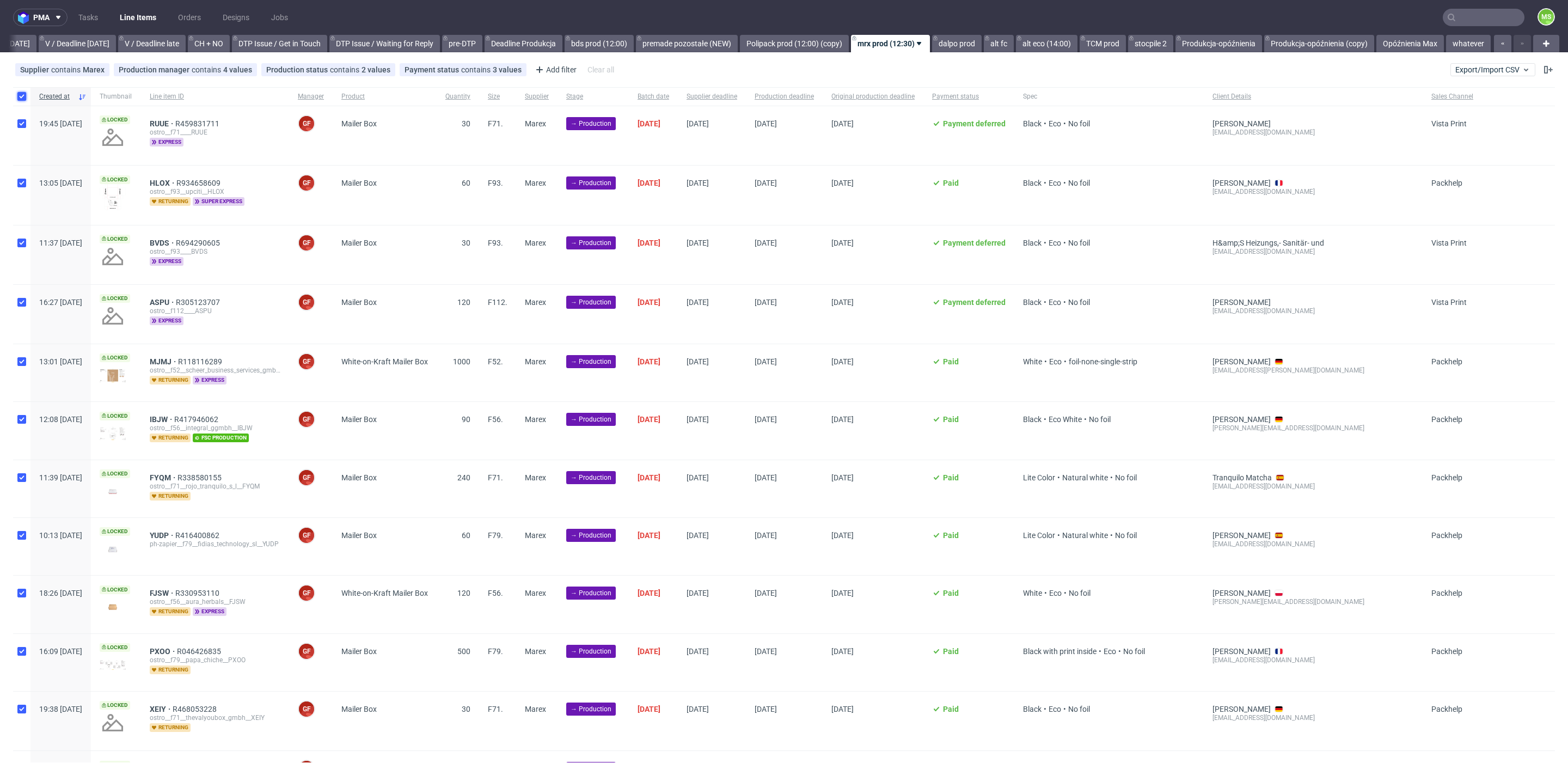
checkbox input "true"
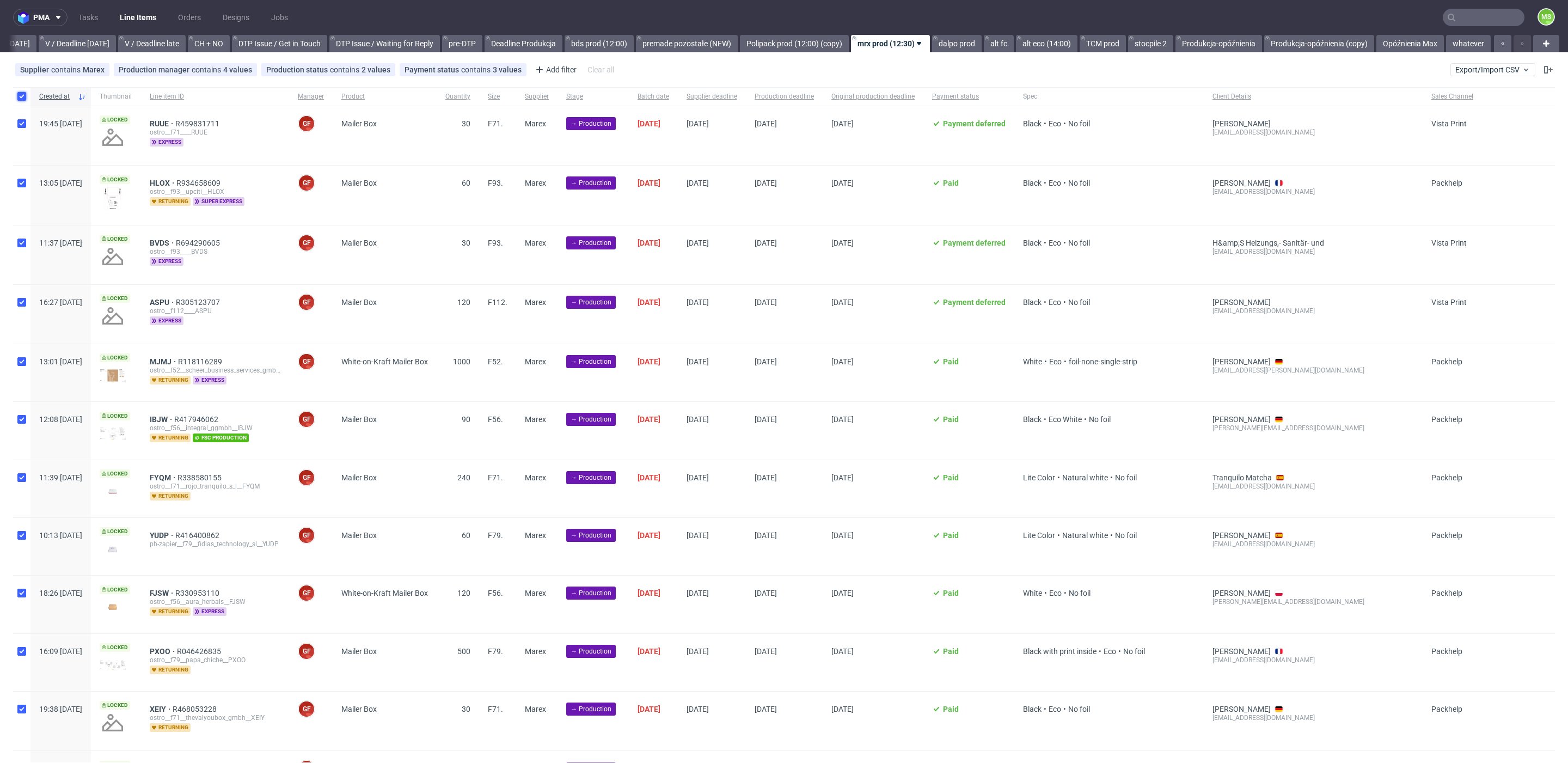
checkbox input "true"
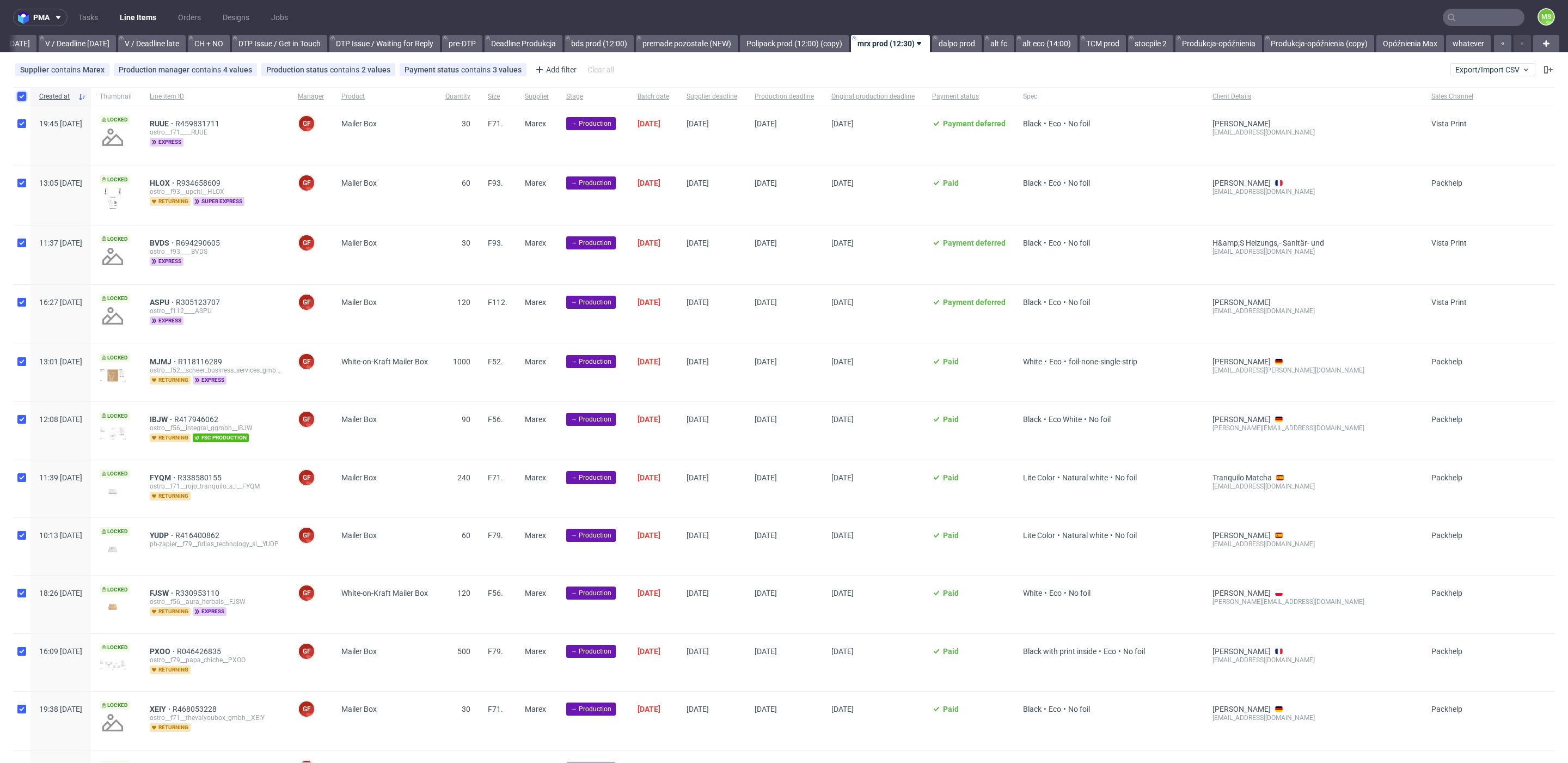
checkbox input "true"
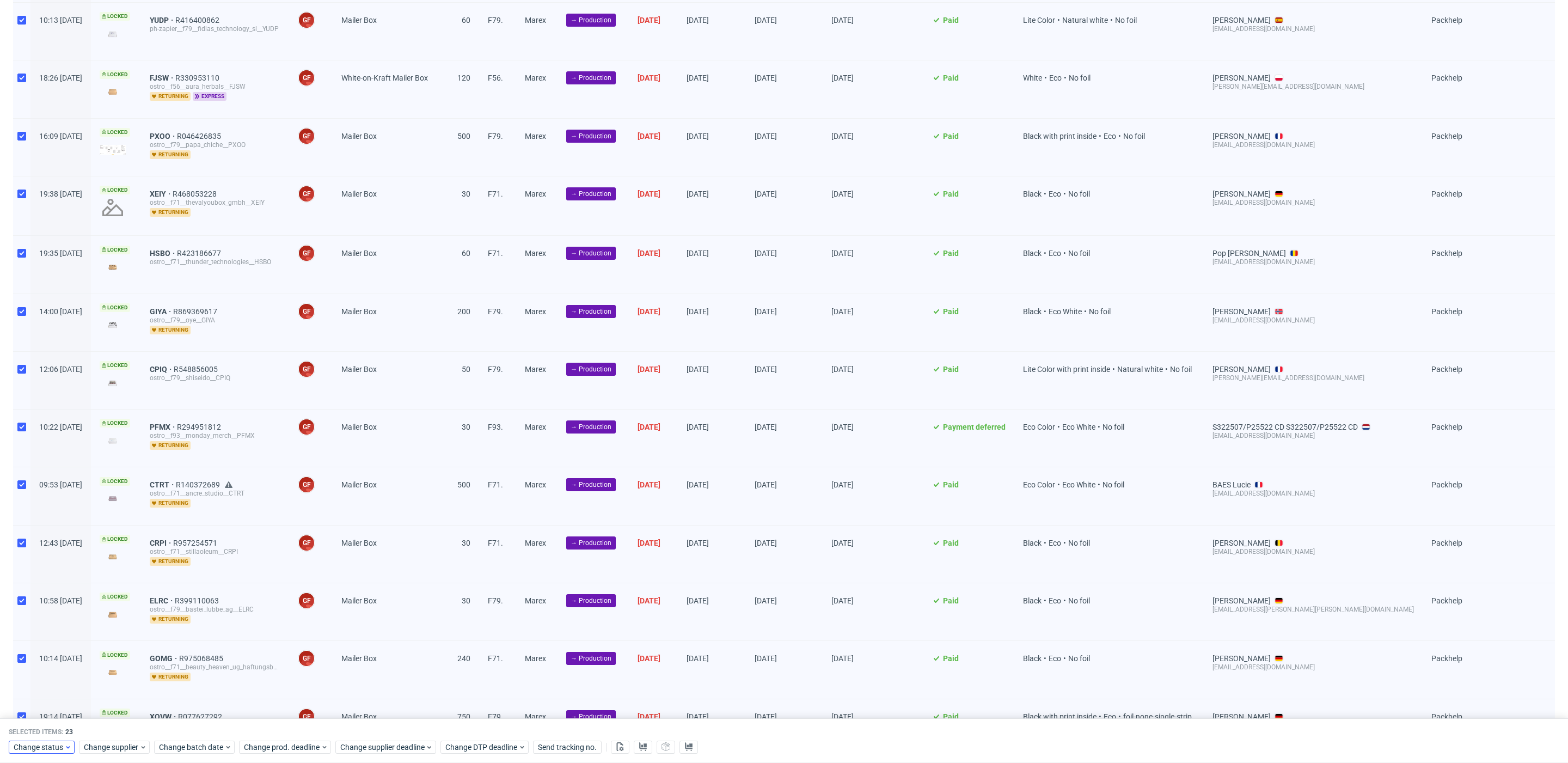
scroll to position [531, 0]
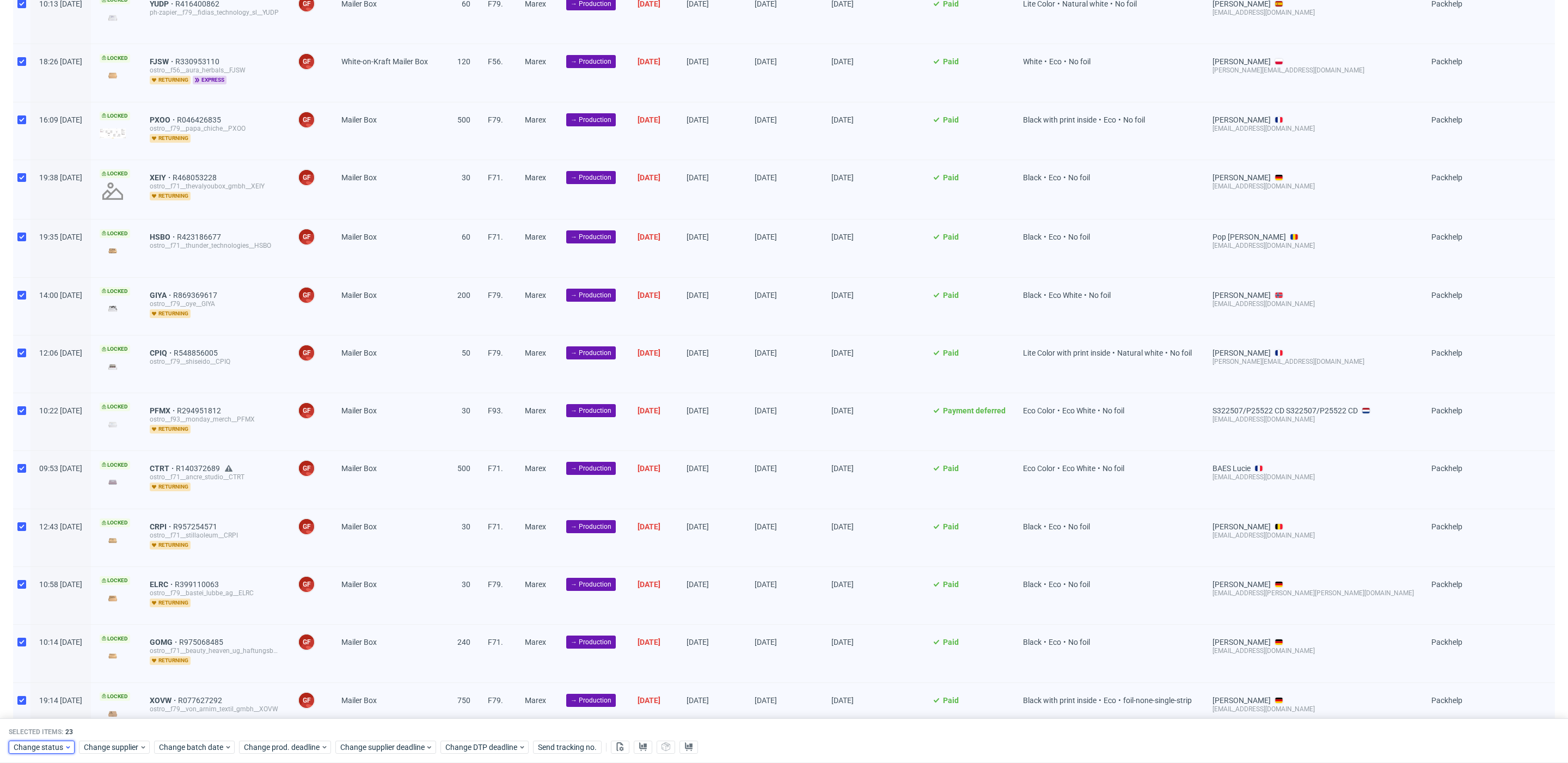
click at [61, 750] on span "Change status" at bounding box center [38, 747] width 51 height 11
click at [69, 627] on div "In Production" at bounding box center [75, 623] width 125 height 15
click at [122, 727] on span "Save" at bounding box center [124, 725] width 17 height 8
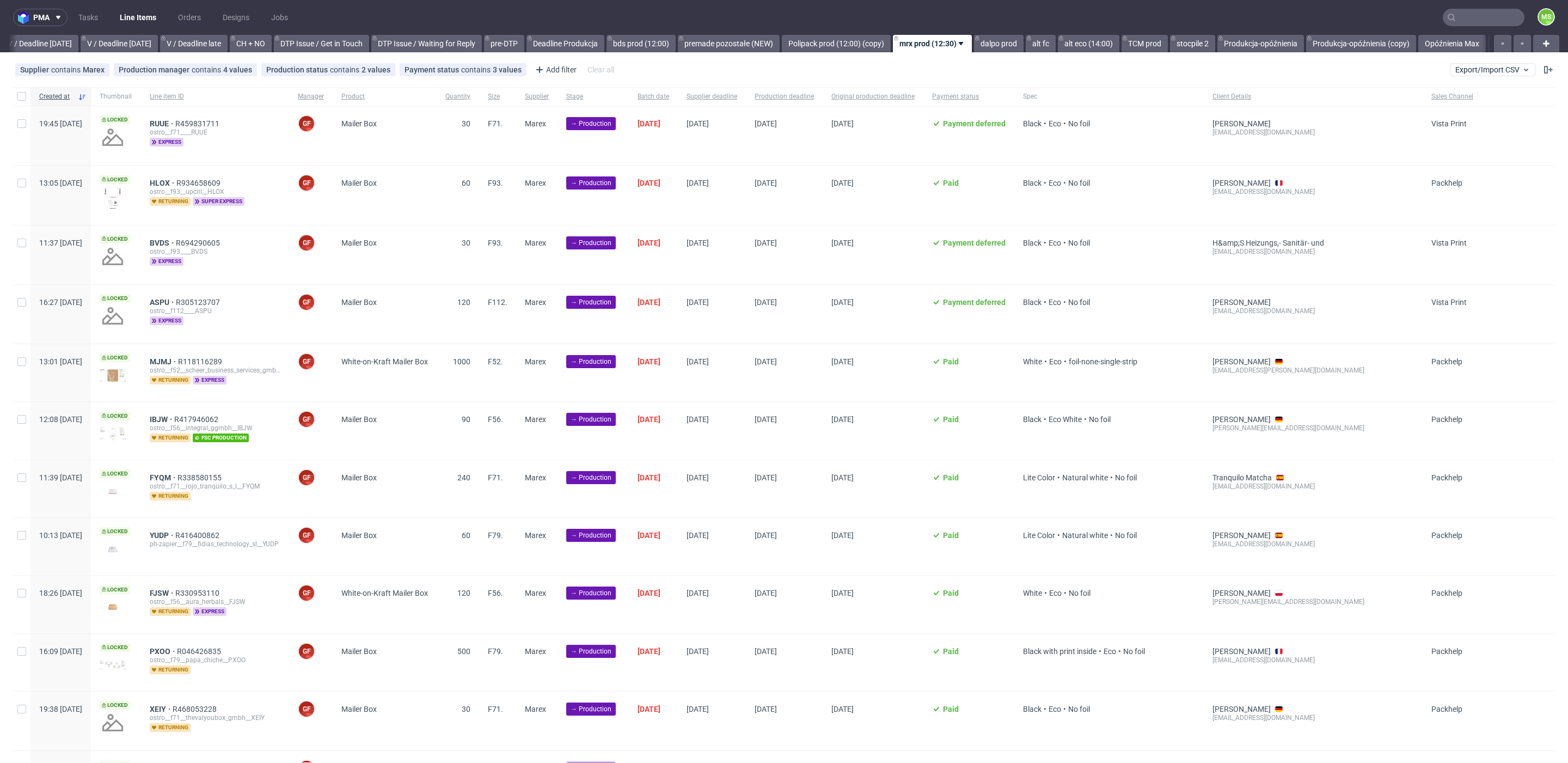
scroll to position [0, 1399]
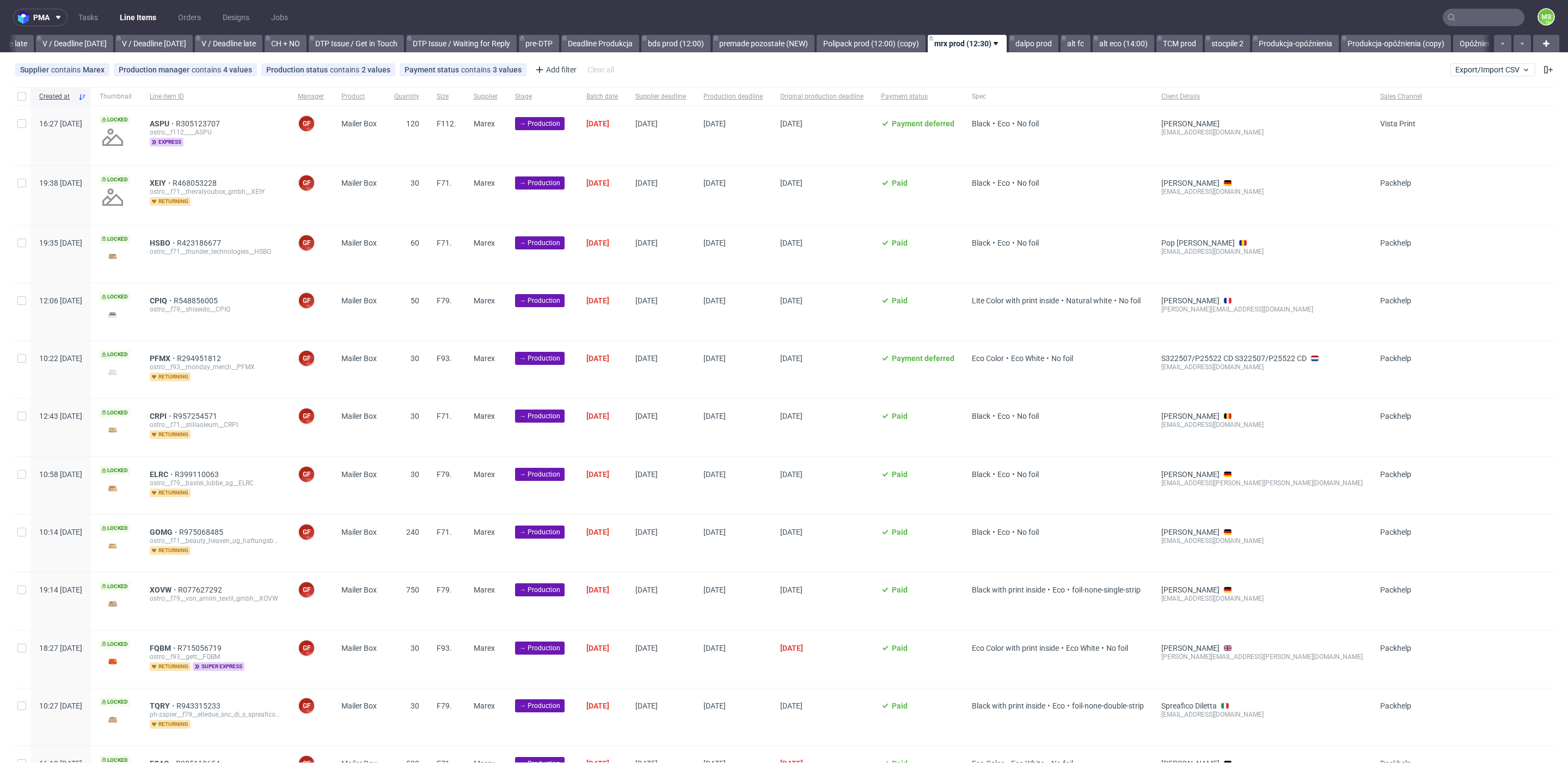
scroll to position [0, 1424]
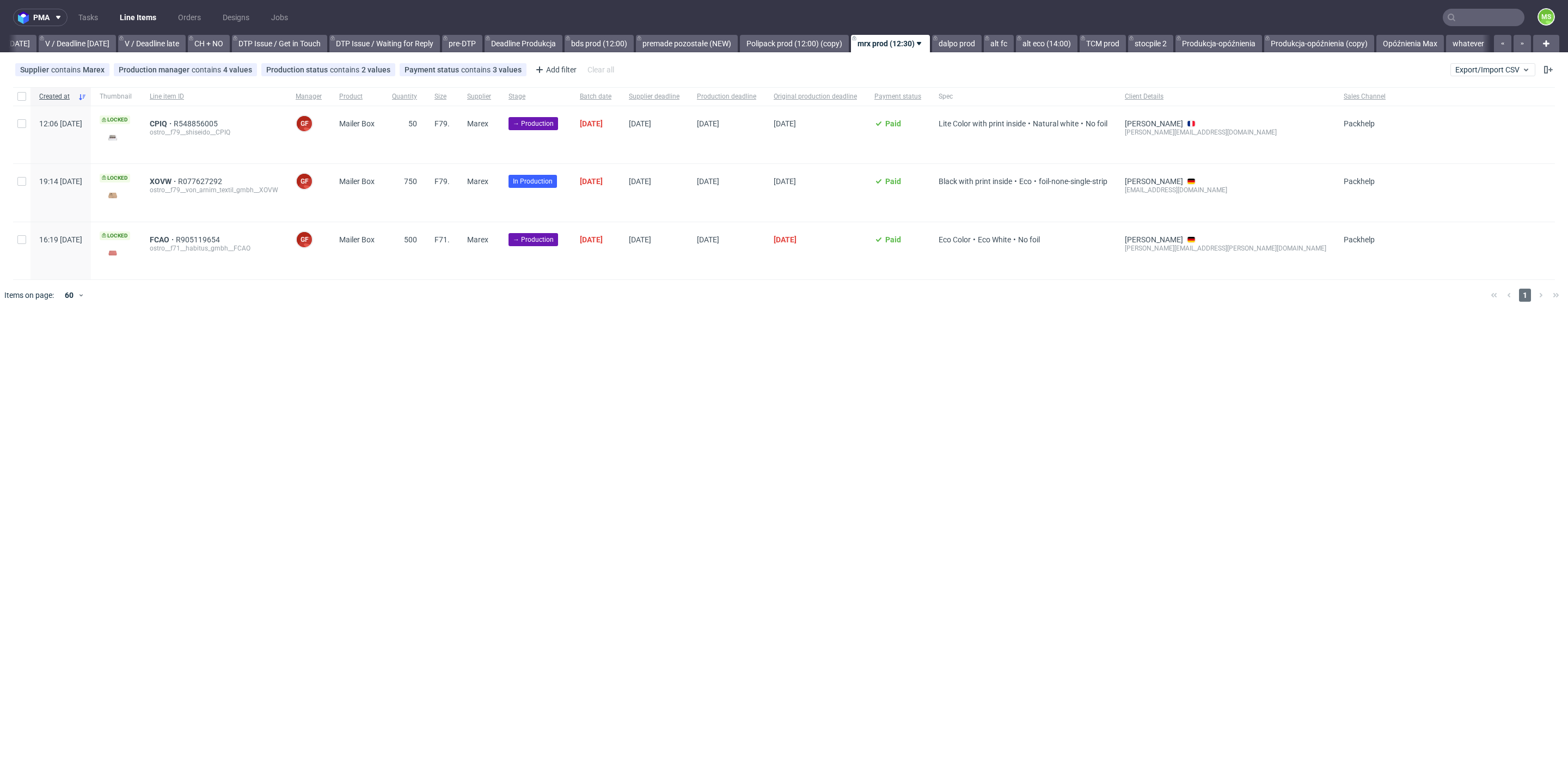
scroll to position [0, 1420]
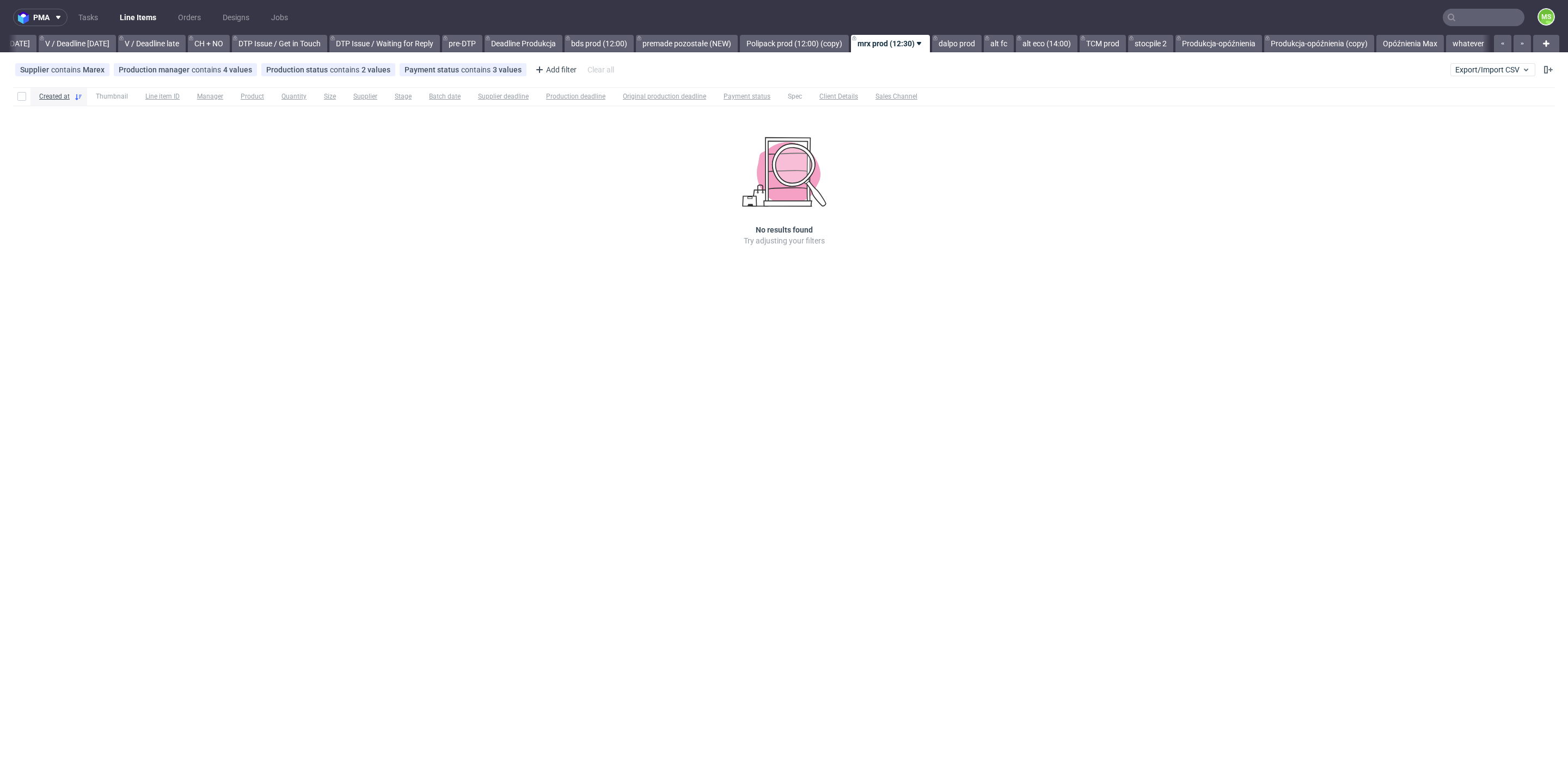
scroll to position [0, 1420]
click at [949, 45] on link "dalpo prod" at bounding box center [957, 43] width 49 height 17
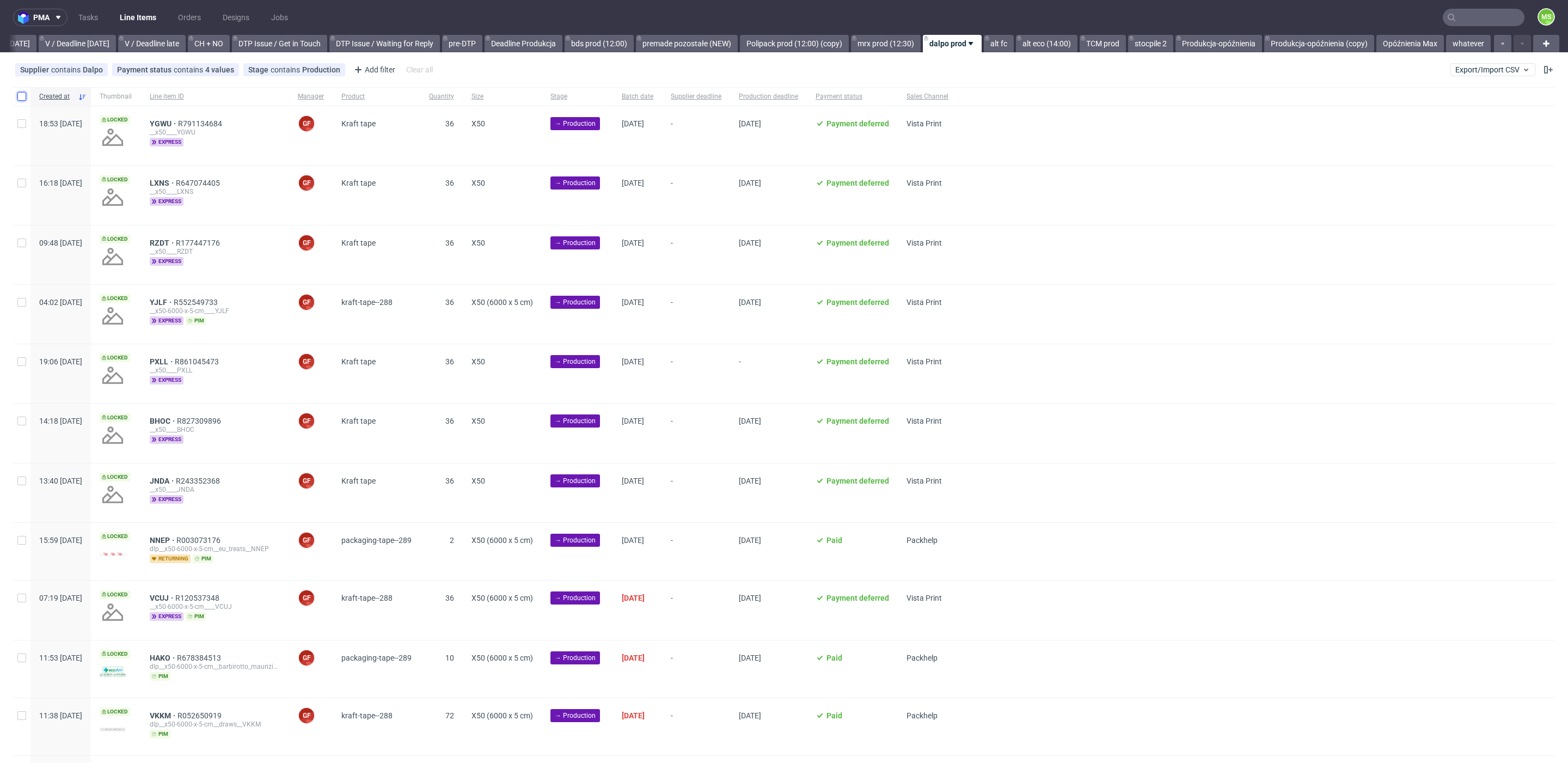
click at [20, 97] on input "checkbox" at bounding box center [22, 97] width 9 height 9
checkbox input "true"
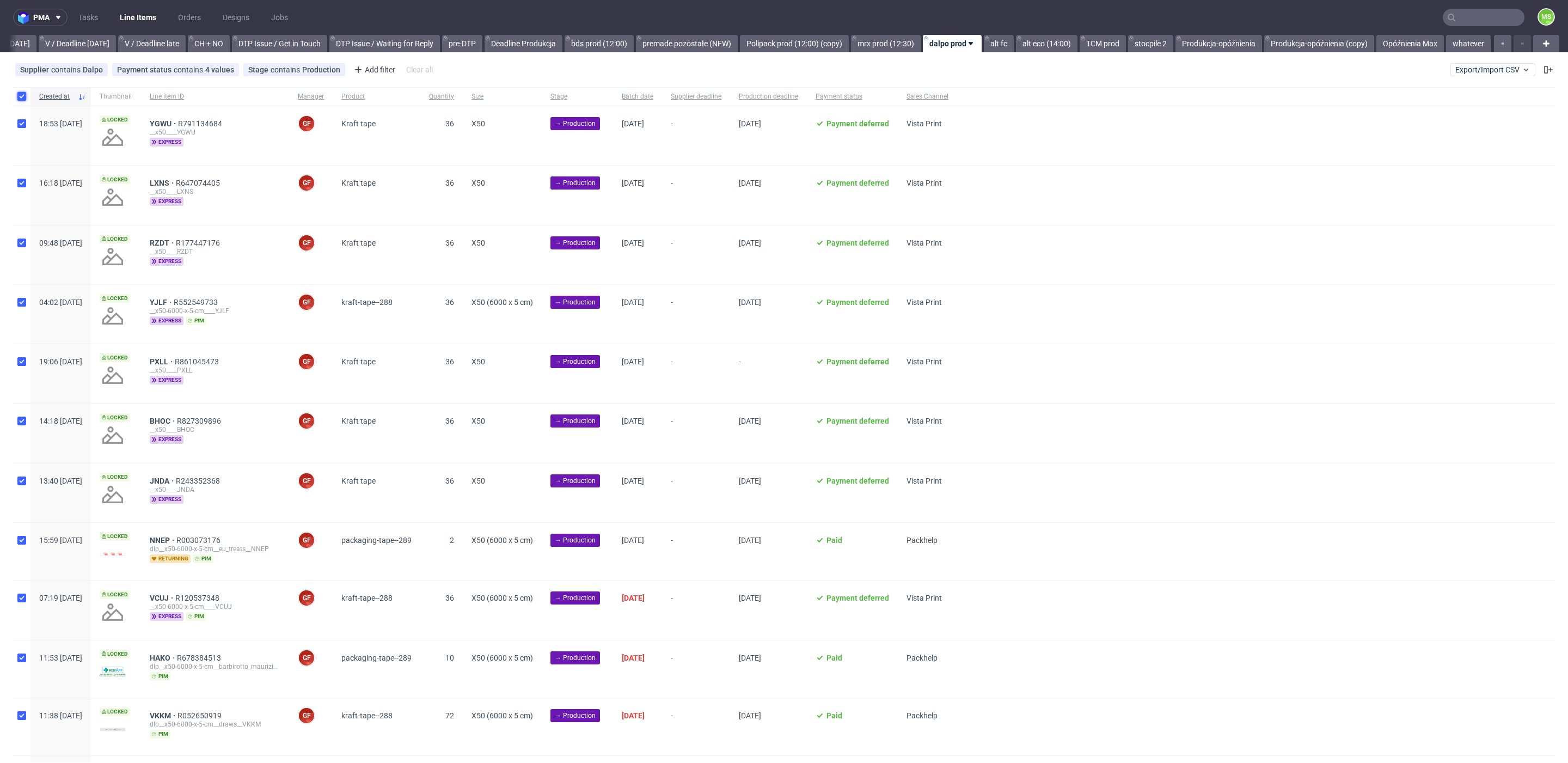
checkbox input "true"
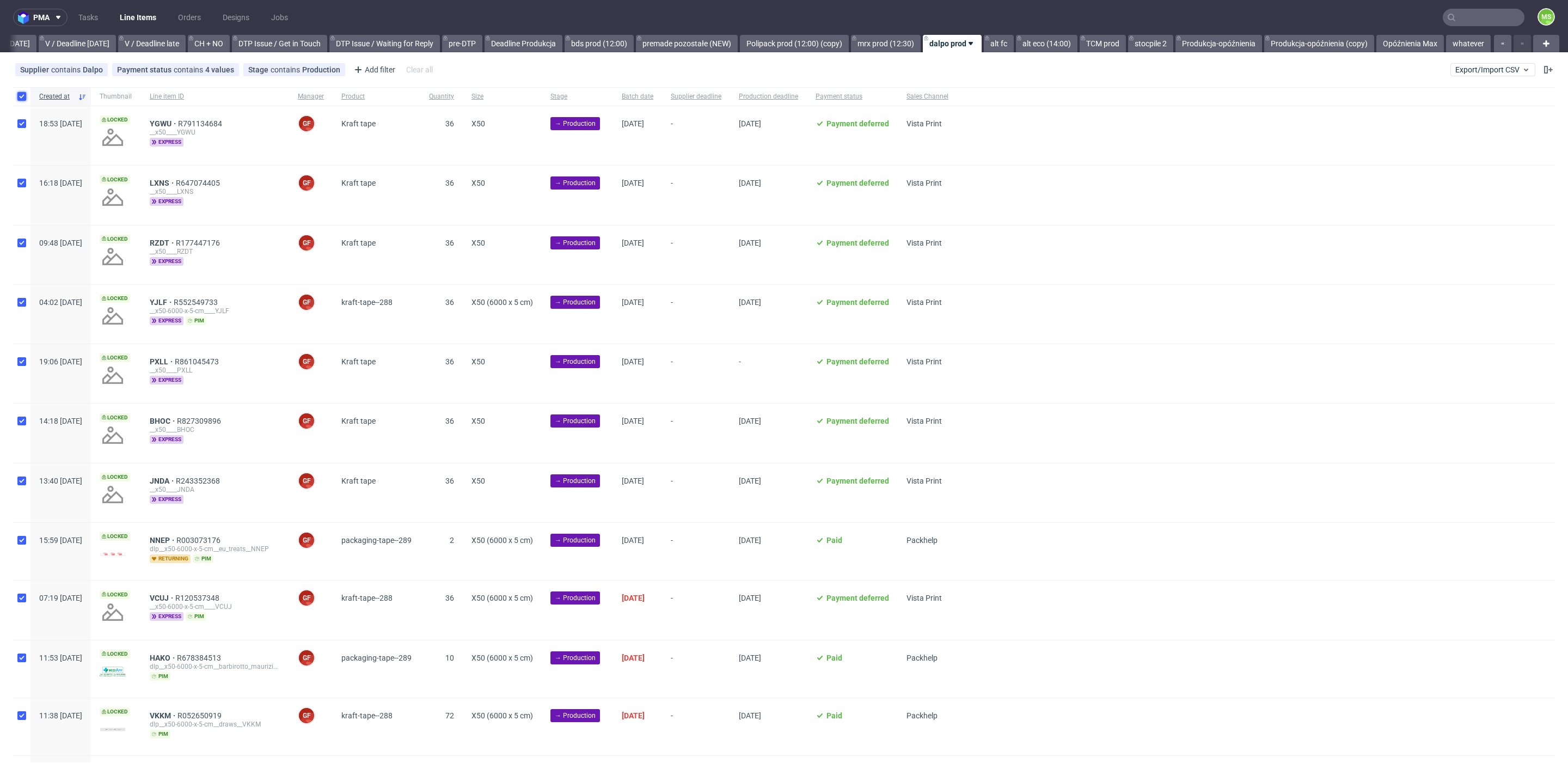
checkbox input "true"
click at [20, 97] on input "checkbox" at bounding box center [22, 97] width 9 height 9
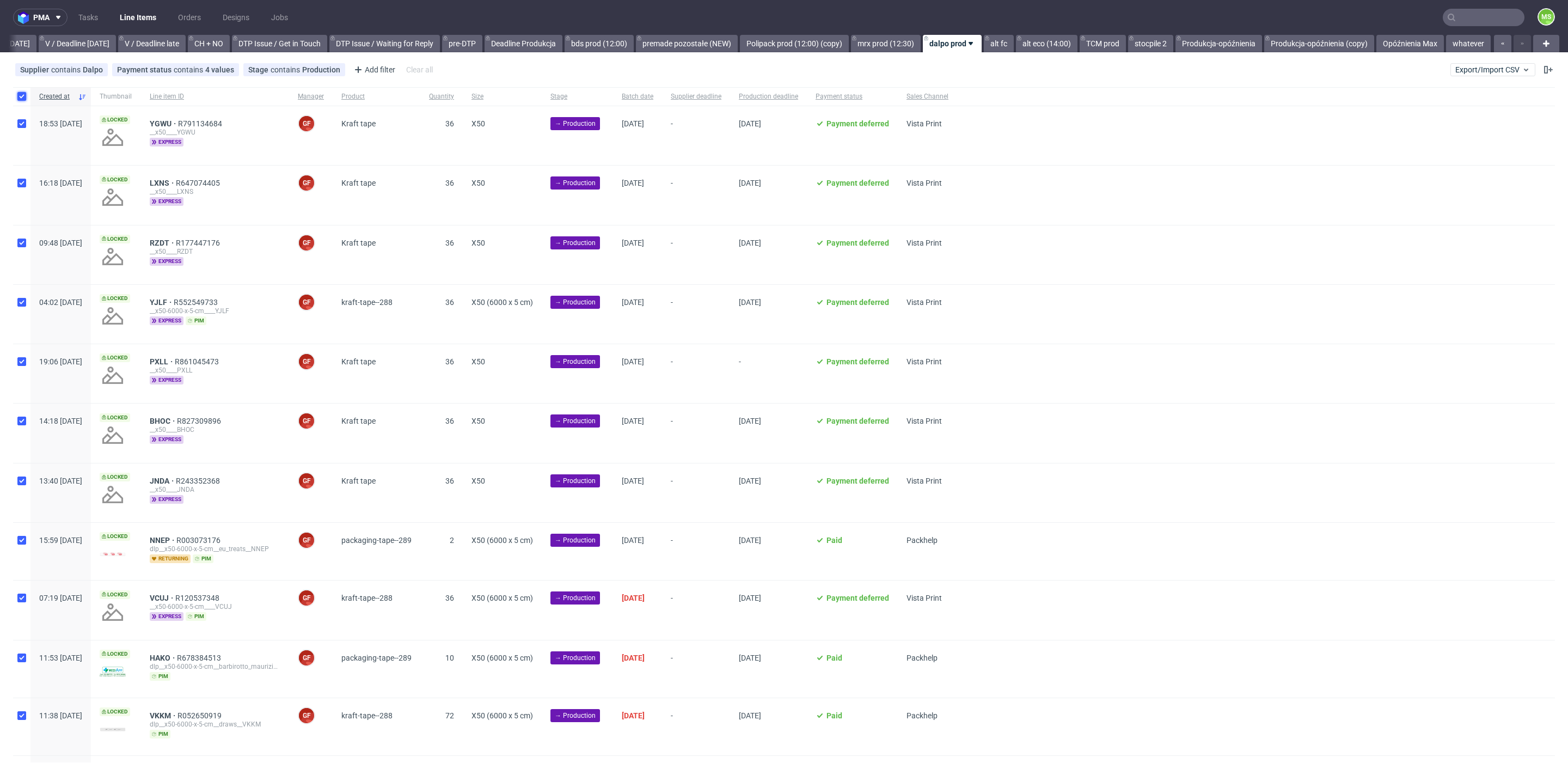
checkbox input "false"
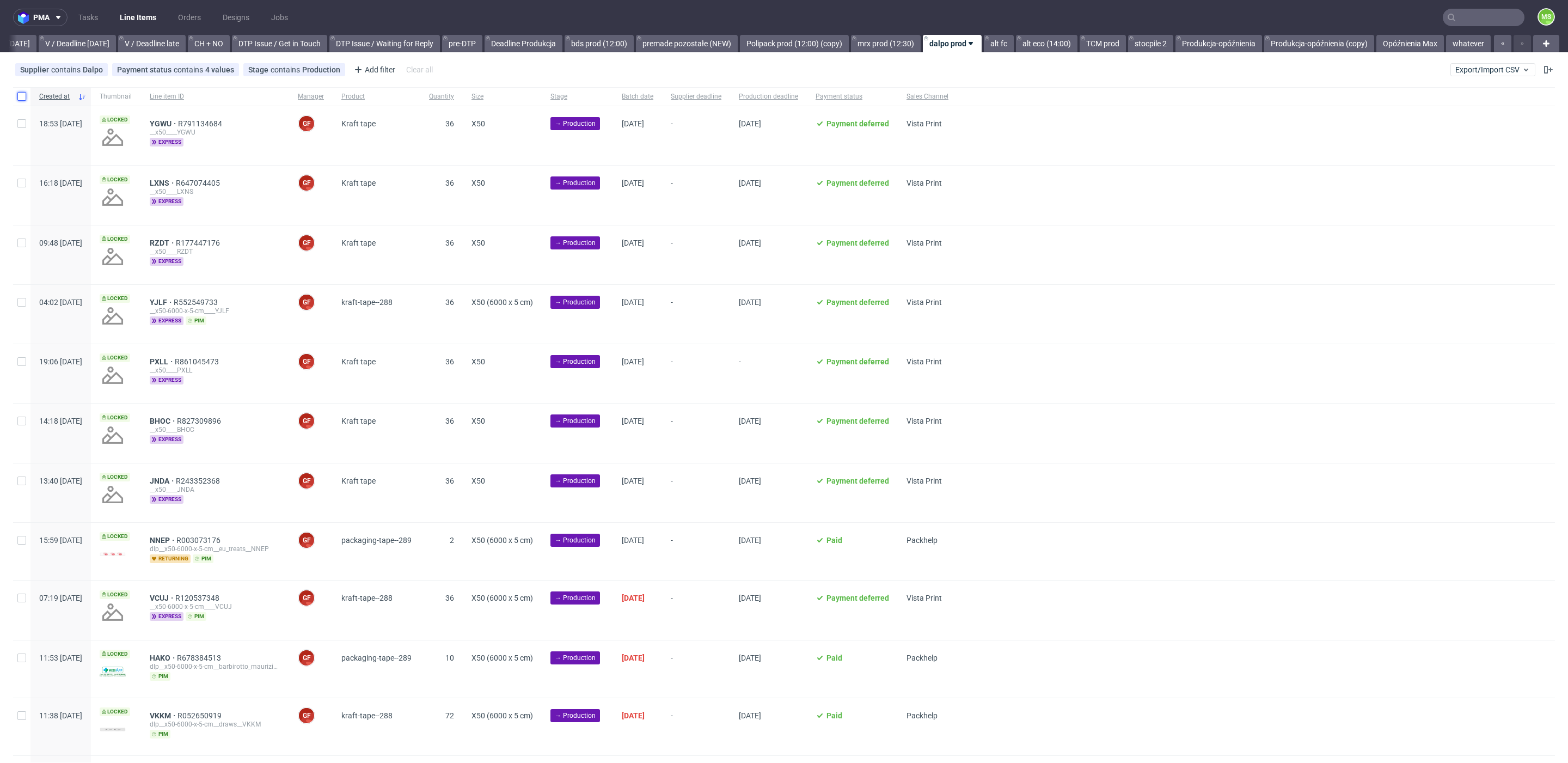
checkbox input "false"
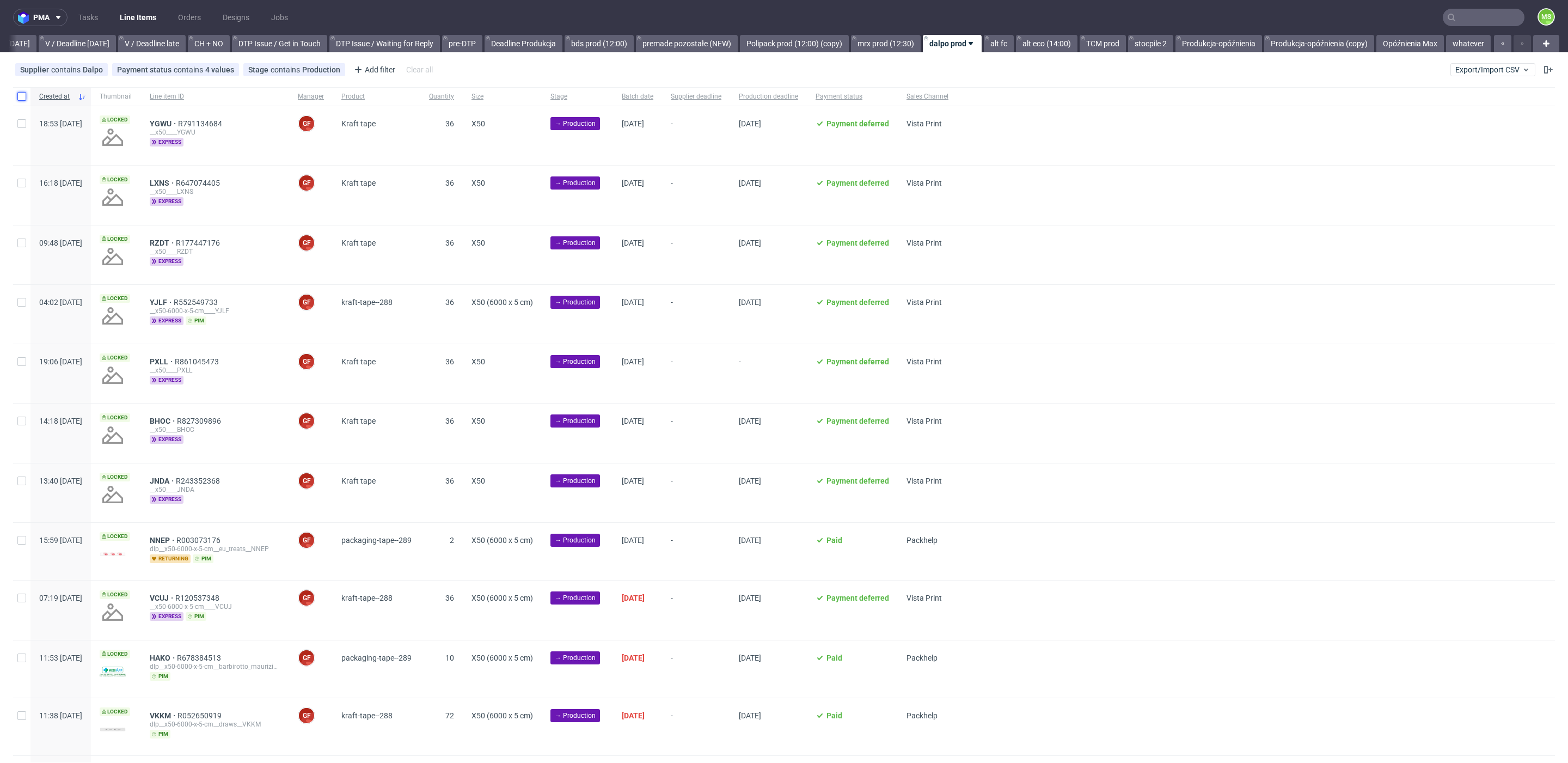
checkbox input "false"
click at [22, 96] on input "checkbox" at bounding box center [22, 97] width 9 height 9
checkbox input "true"
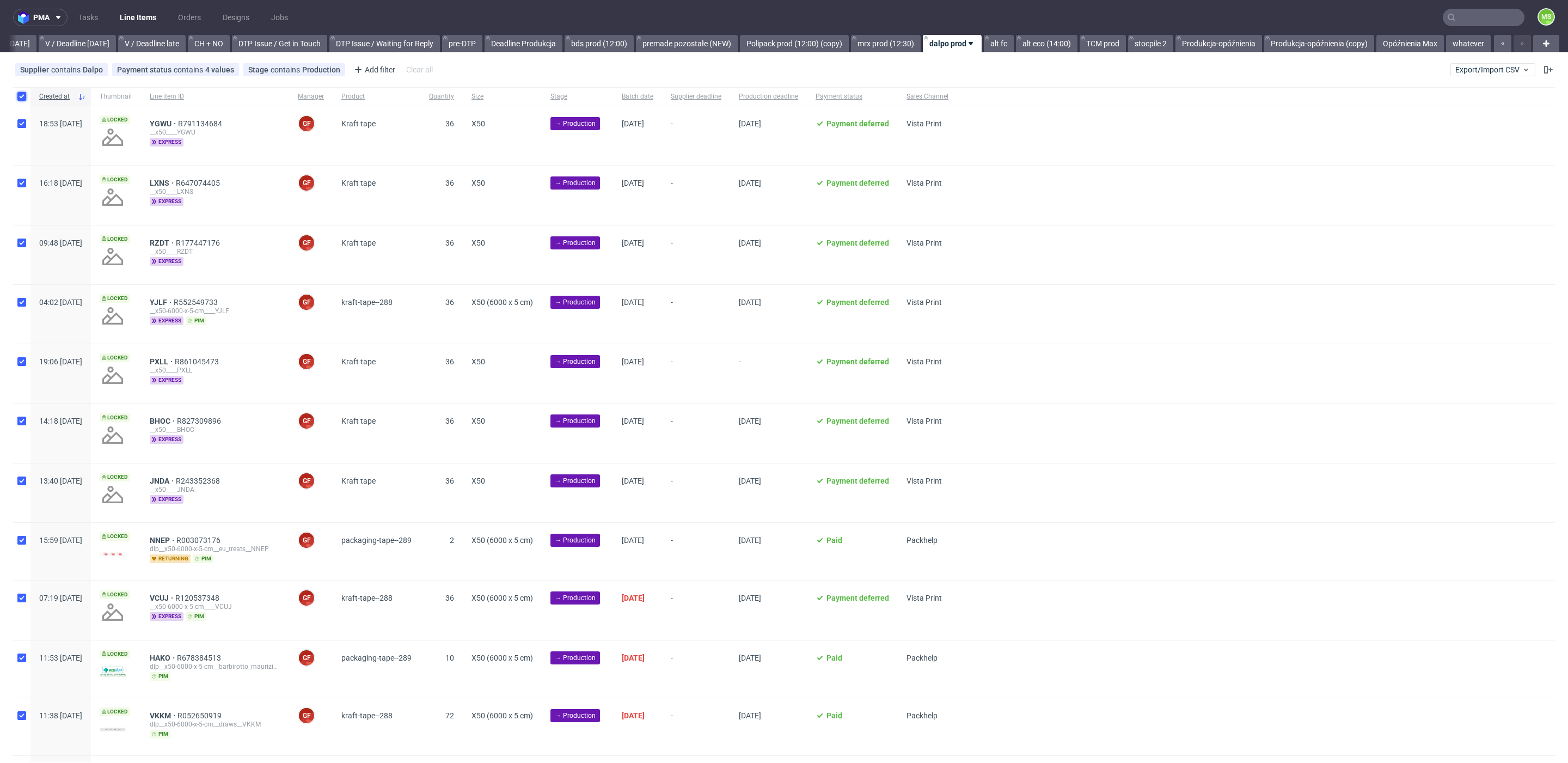
checkbox input "true"
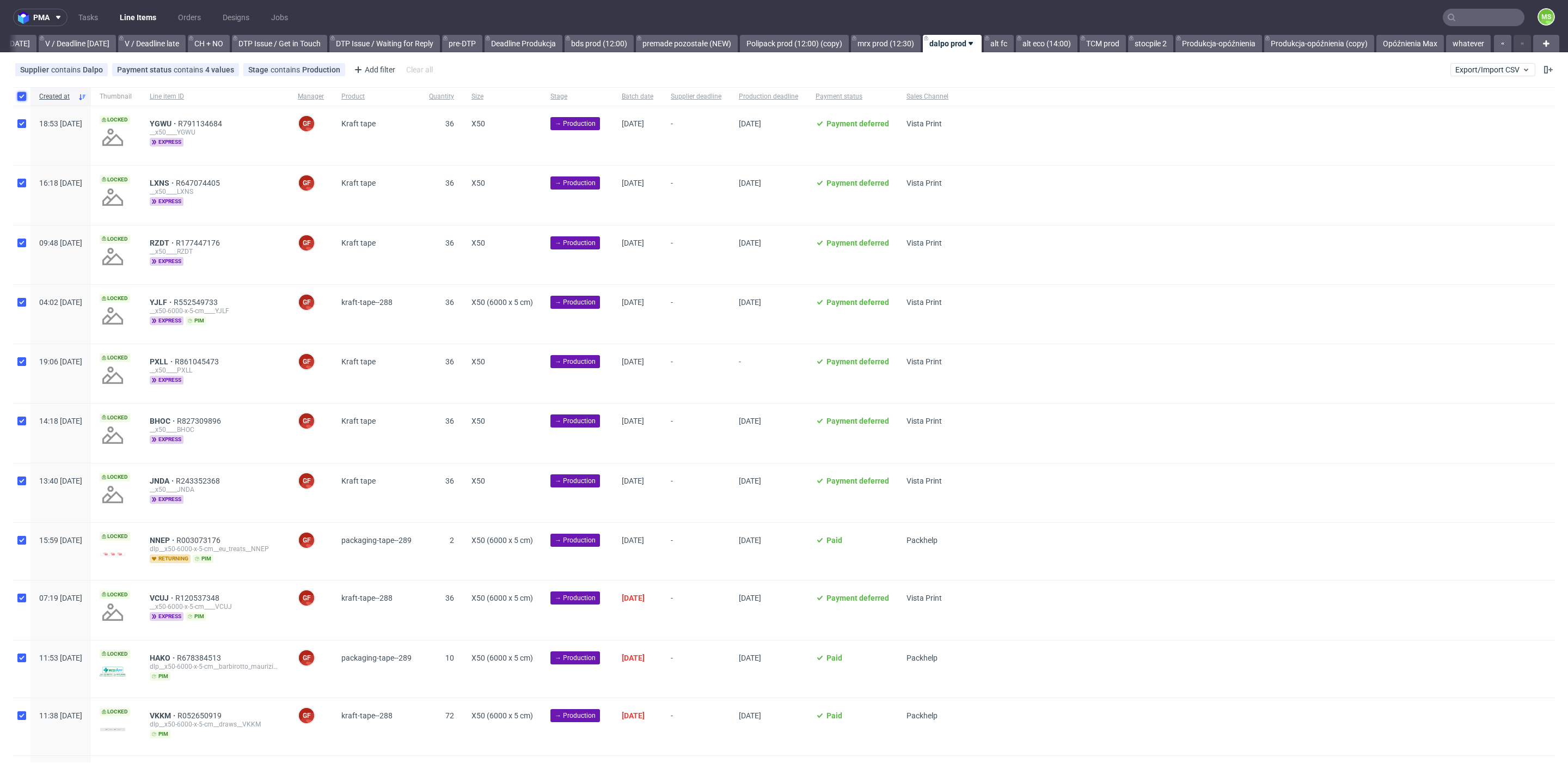
checkbox input "true"
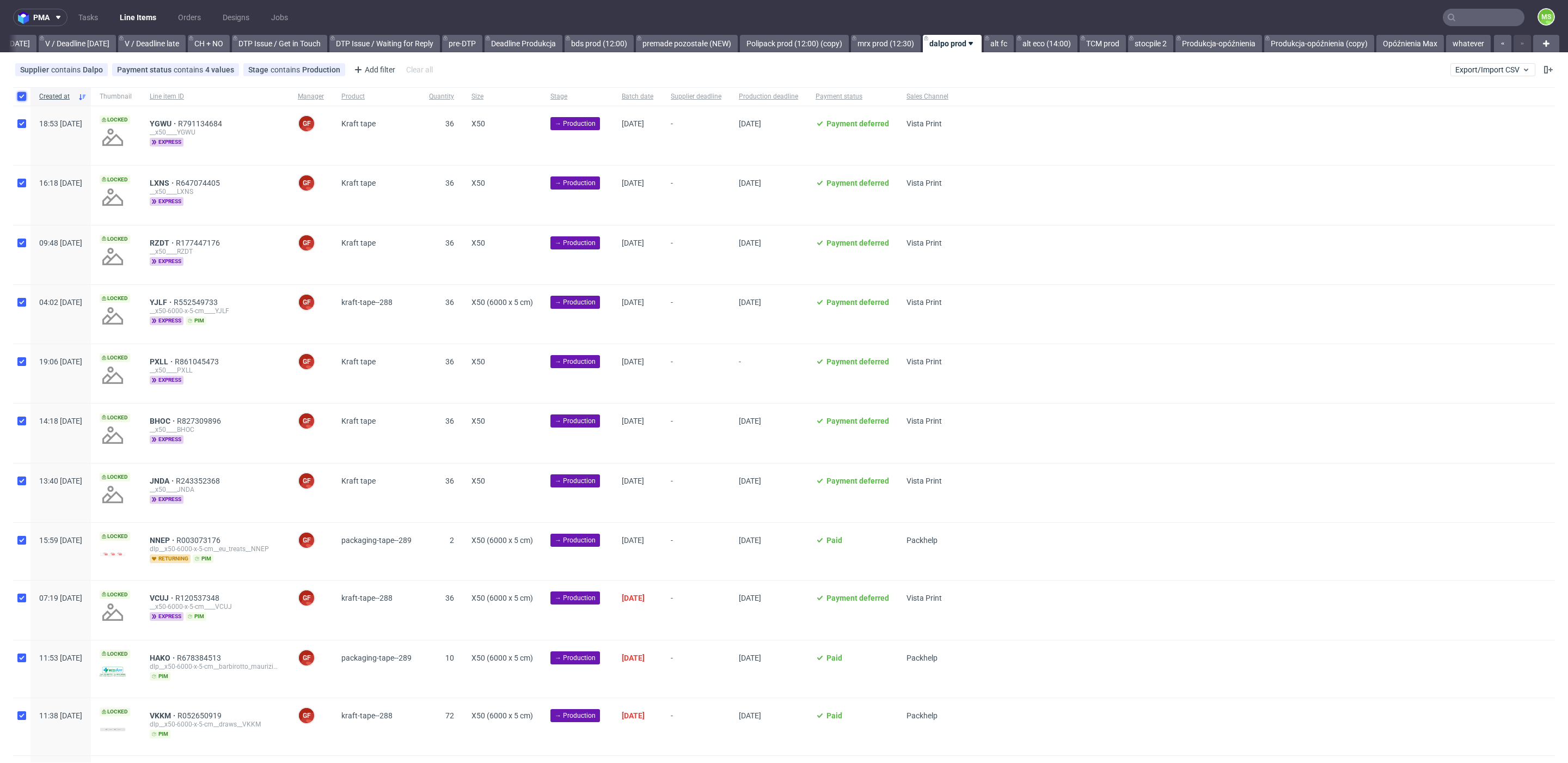
checkbox input "true"
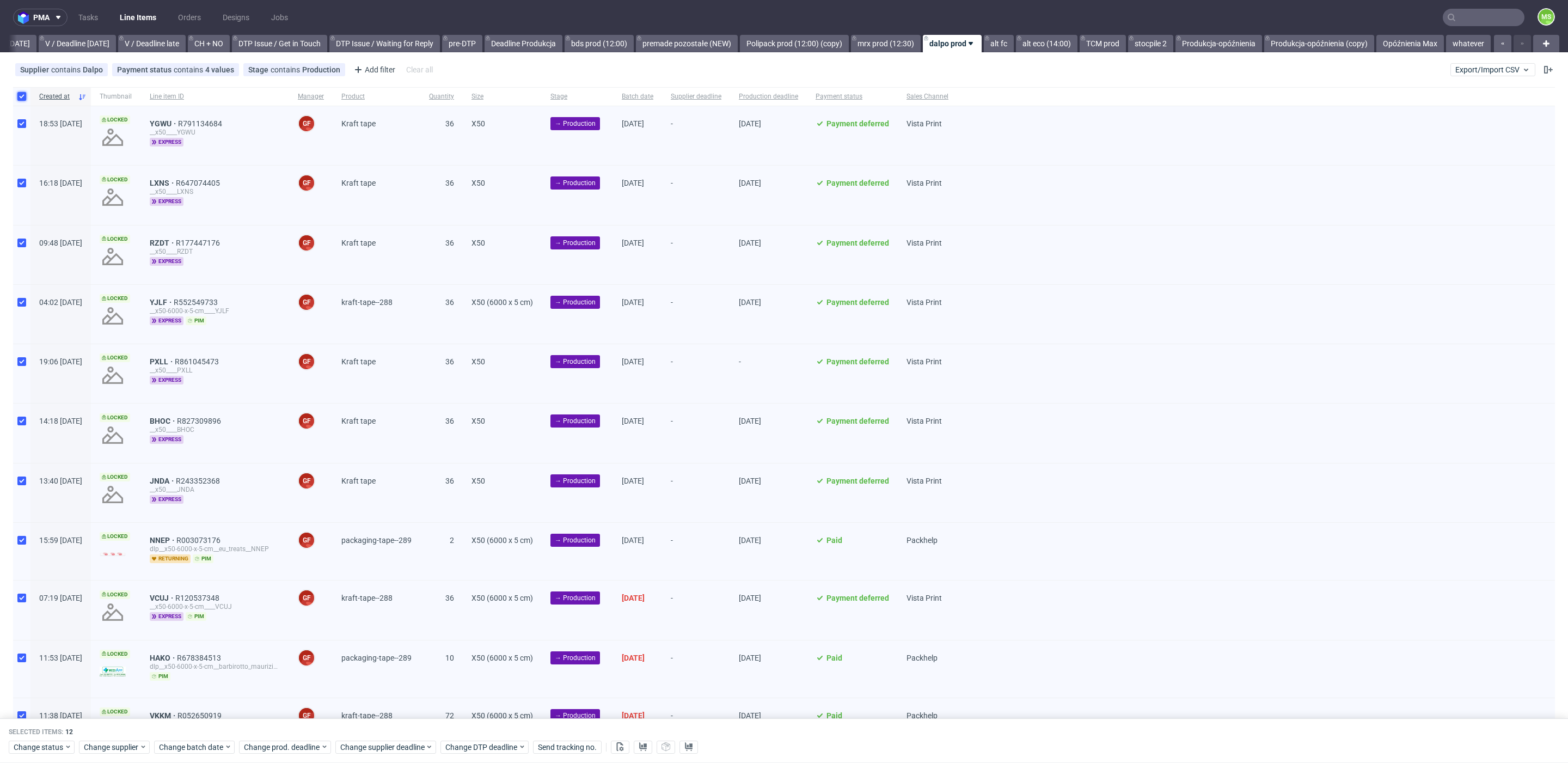
scroll to position [127, 0]
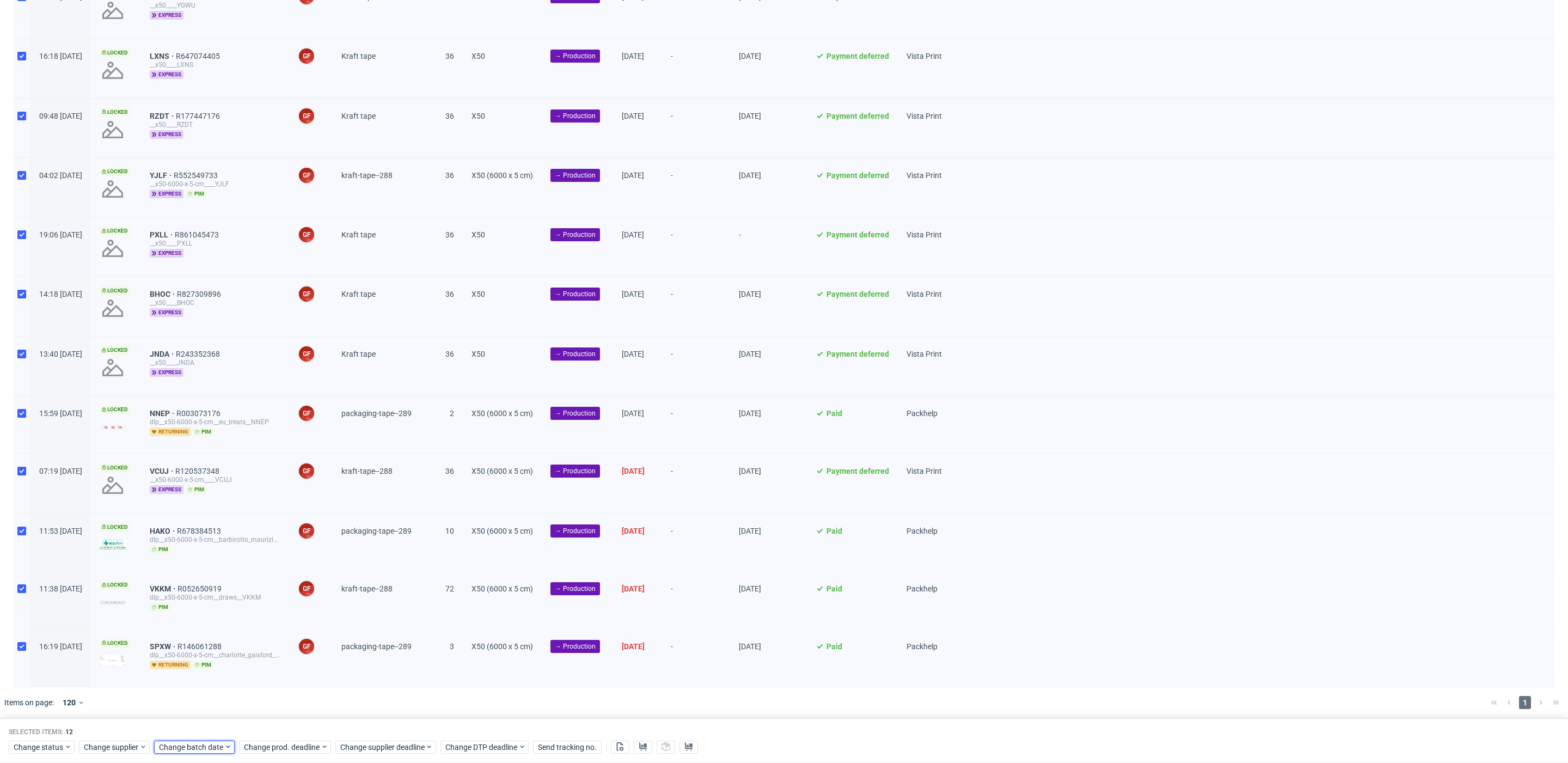
click at [208, 746] on span "Change batch date" at bounding box center [192, 747] width 65 height 11
drag, startPoint x: 193, startPoint y: 685, endPoint x: 288, endPoint y: 622, distance: 114.0
click at [196, 685] on span "29" at bounding box center [192, 688] width 9 height 11
drag, startPoint x: 288, startPoint y: 727, endPoint x: 294, endPoint y: 746, distance: 19.9
click at [289, 732] on button "Save" at bounding box center [283, 725] width 27 height 17
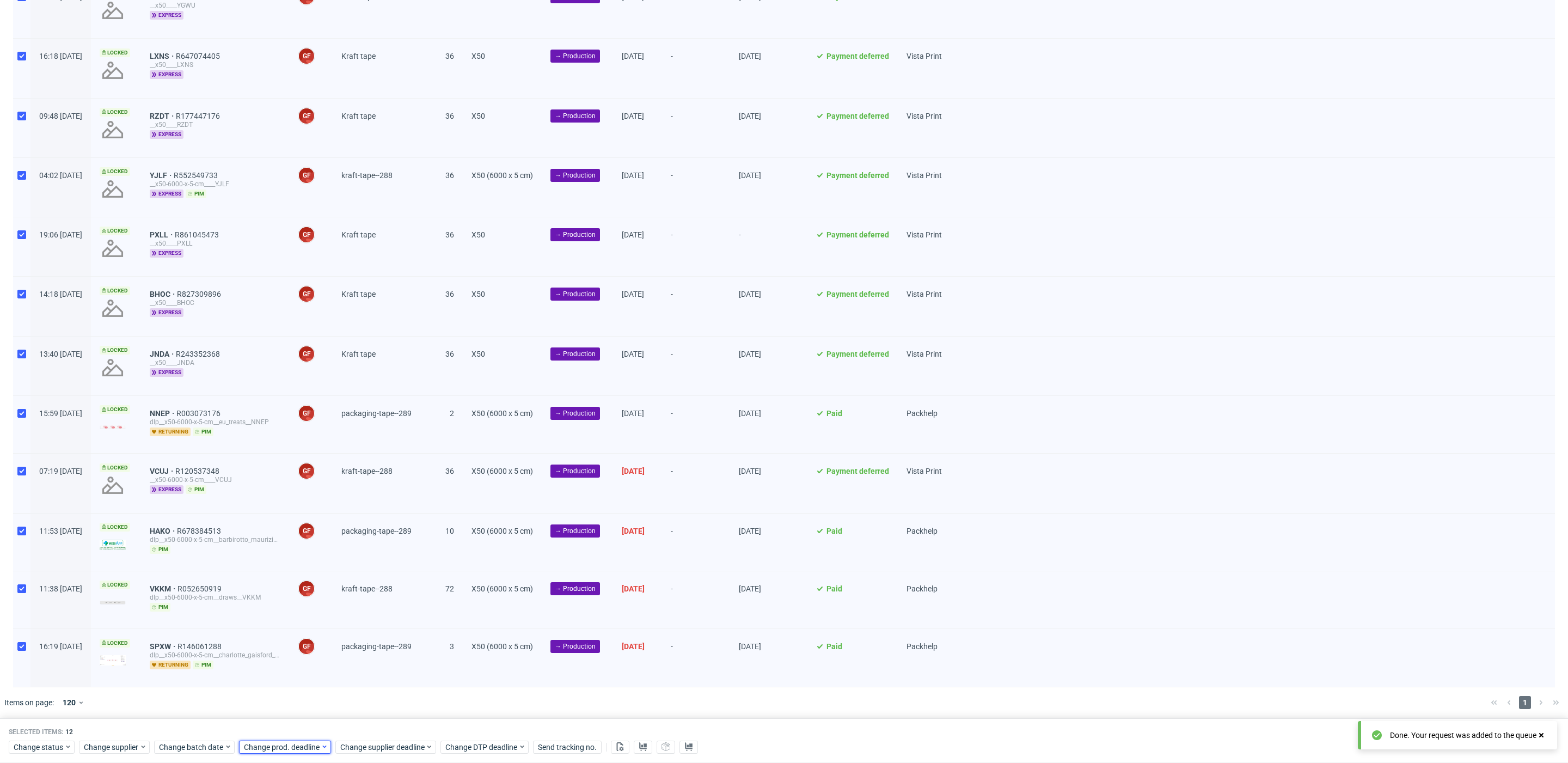
click at [294, 746] on span "Change prod. deadline" at bounding box center [282, 747] width 77 height 11
click at [371, 564] on icon "Go forward 1 month" at bounding box center [368, 567] width 9 height 9
click at [278, 646] on span "13" at bounding box center [276, 649] width 9 height 11
drag, startPoint x: 365, startPoint y: 720, endPoint x: 371, endPoint y: 730, distance: 11.7
click at [365, 721] on span "Save" at bounding box center [368, 725] width 17 height 8
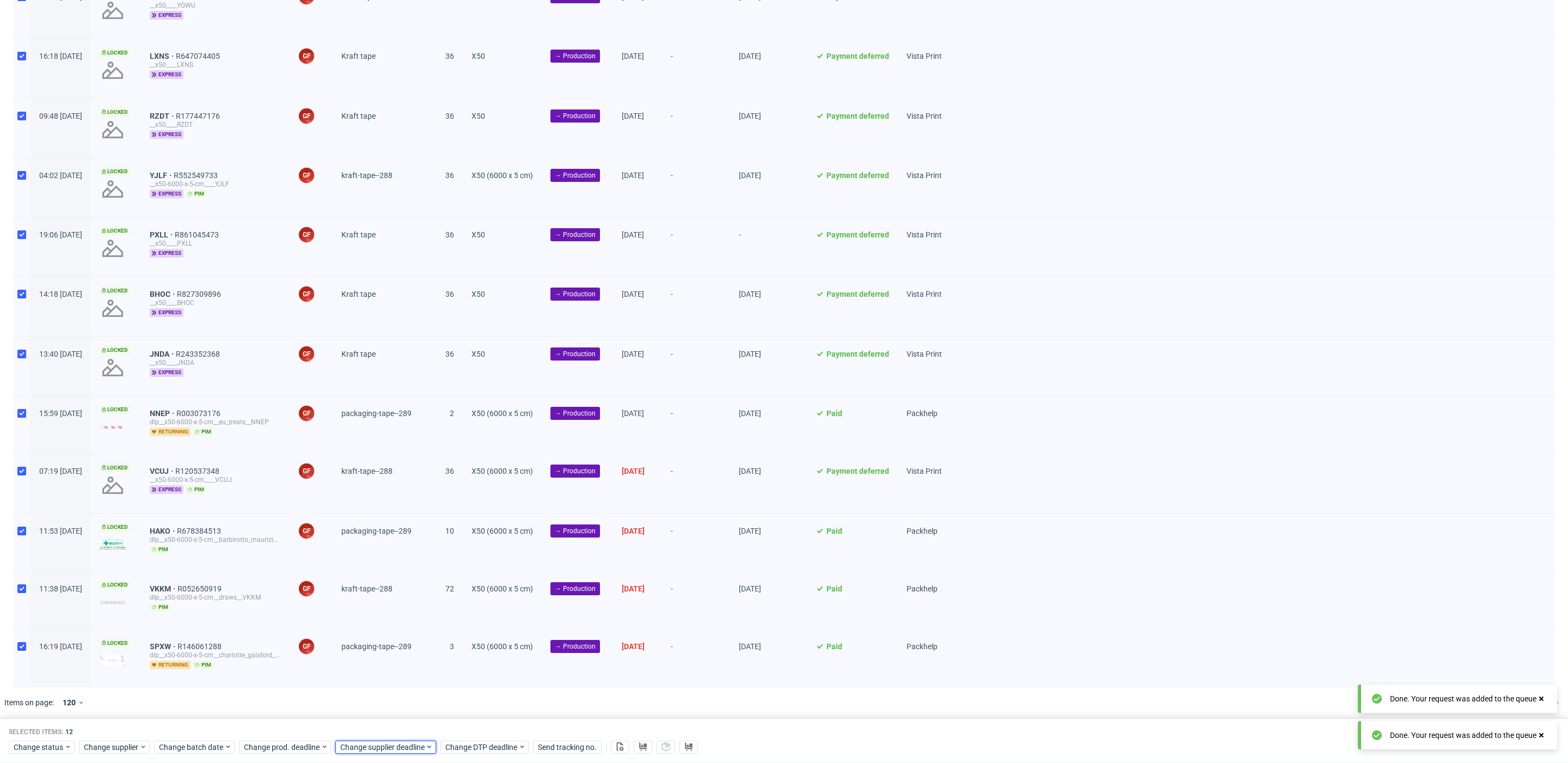
click at [380, 741] on div "Change supplier deadline" at bounding box center [386, 747] width 101 height 13
click at [464, 564] on icon "Go forward 1 month" at bounding box center [464, 567] width 9 height 9
click at [375, 651] on span "13" at bounding box center [373, 649] width 9 height 11
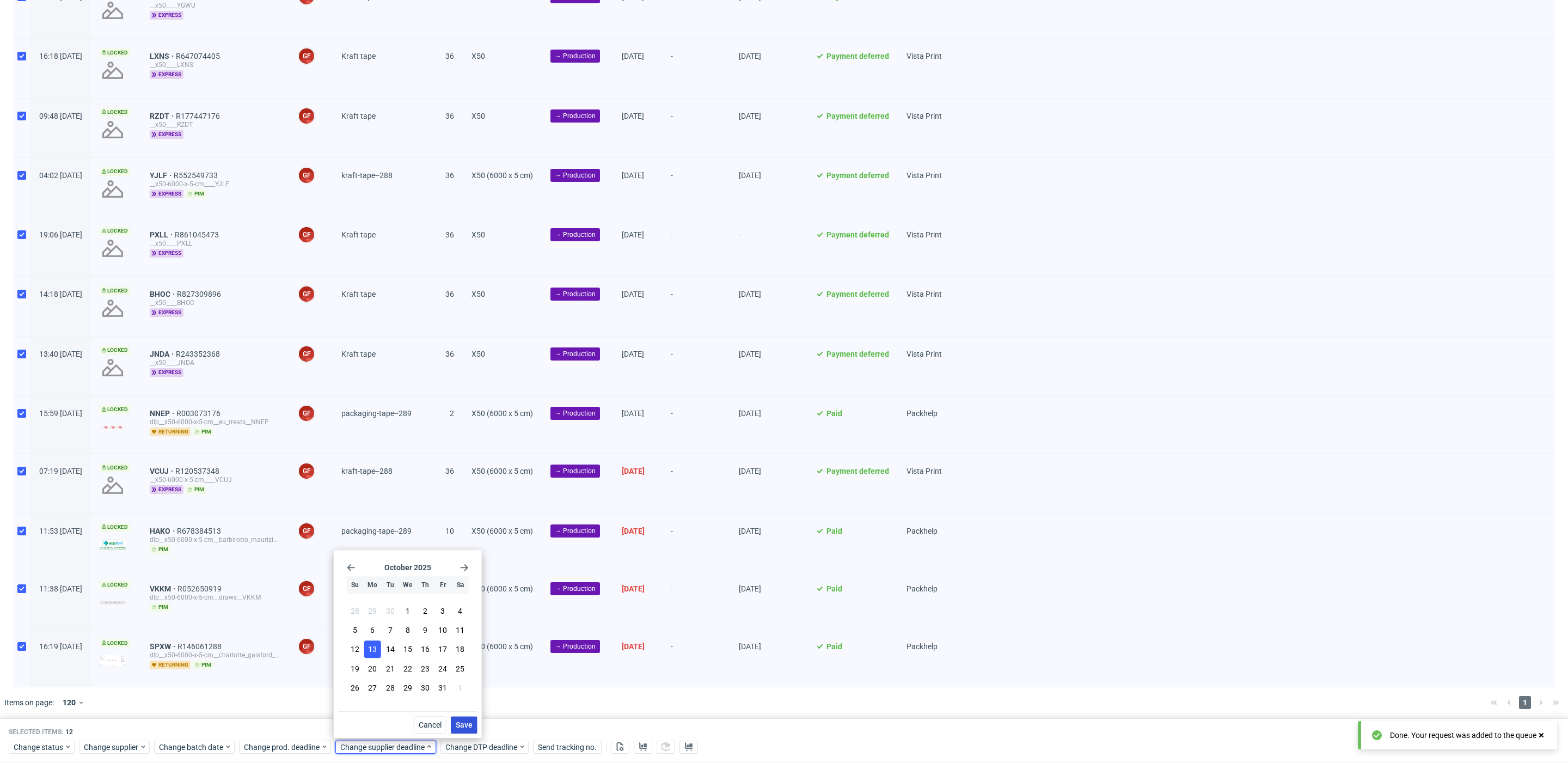
click at [467, 721] on span "Save" at bounding box center [464, 725] width 17 height 8
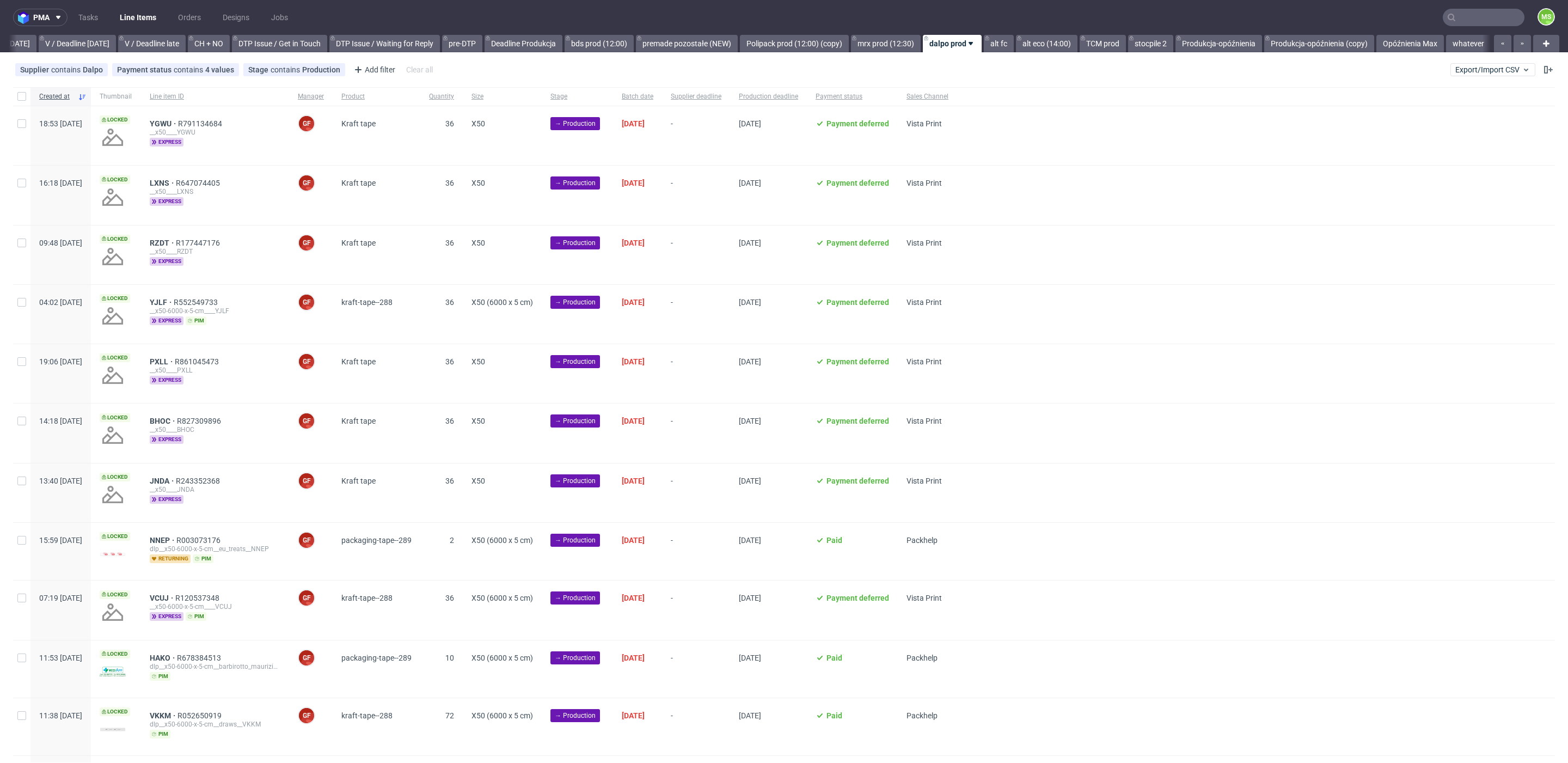
scroll to position [0, 1432]
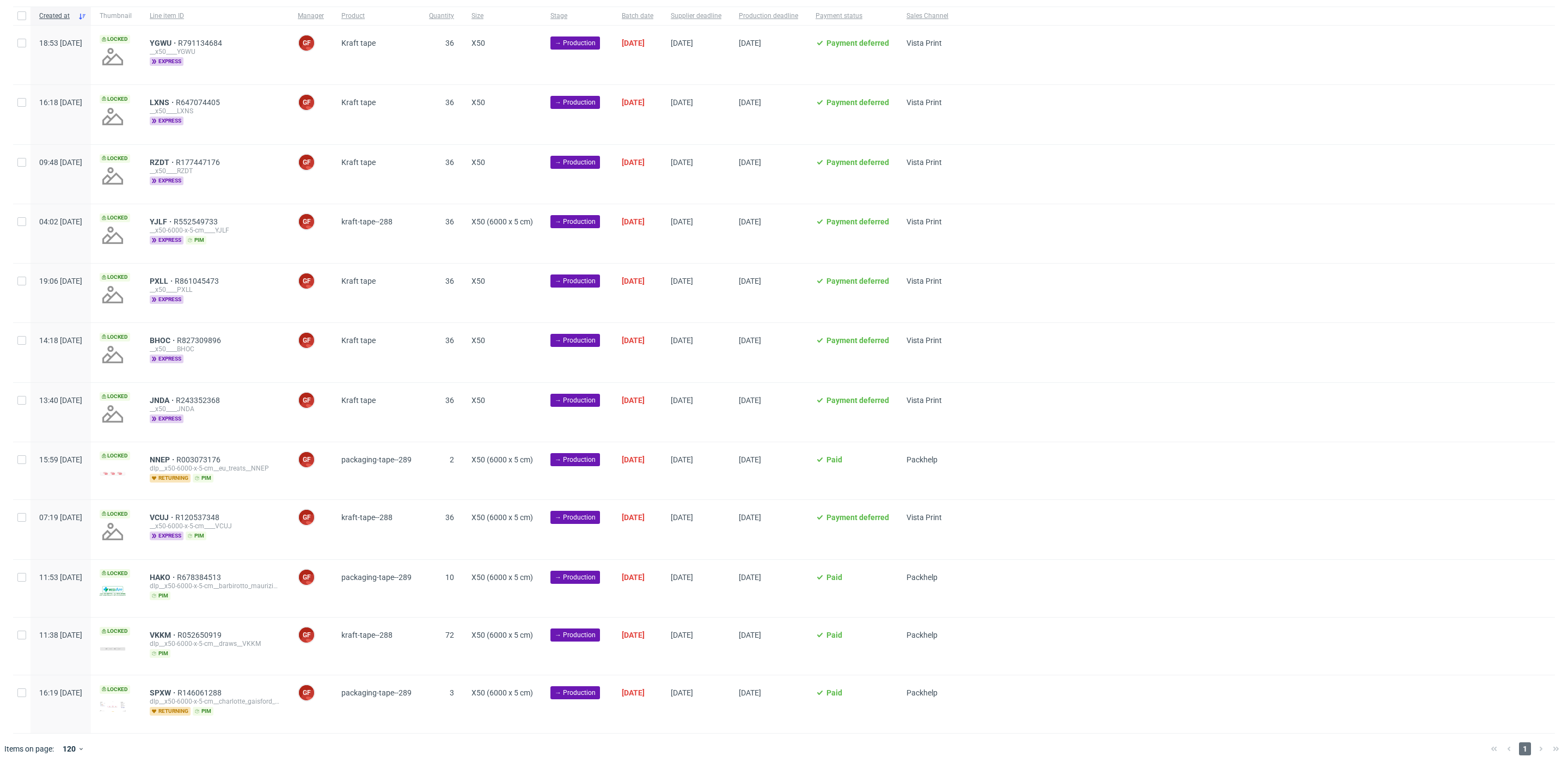
scroll to position [82, 0]
click at [19, 46] on div at bounding box center [21, 54] width 17 height 59
checkbox input "true"
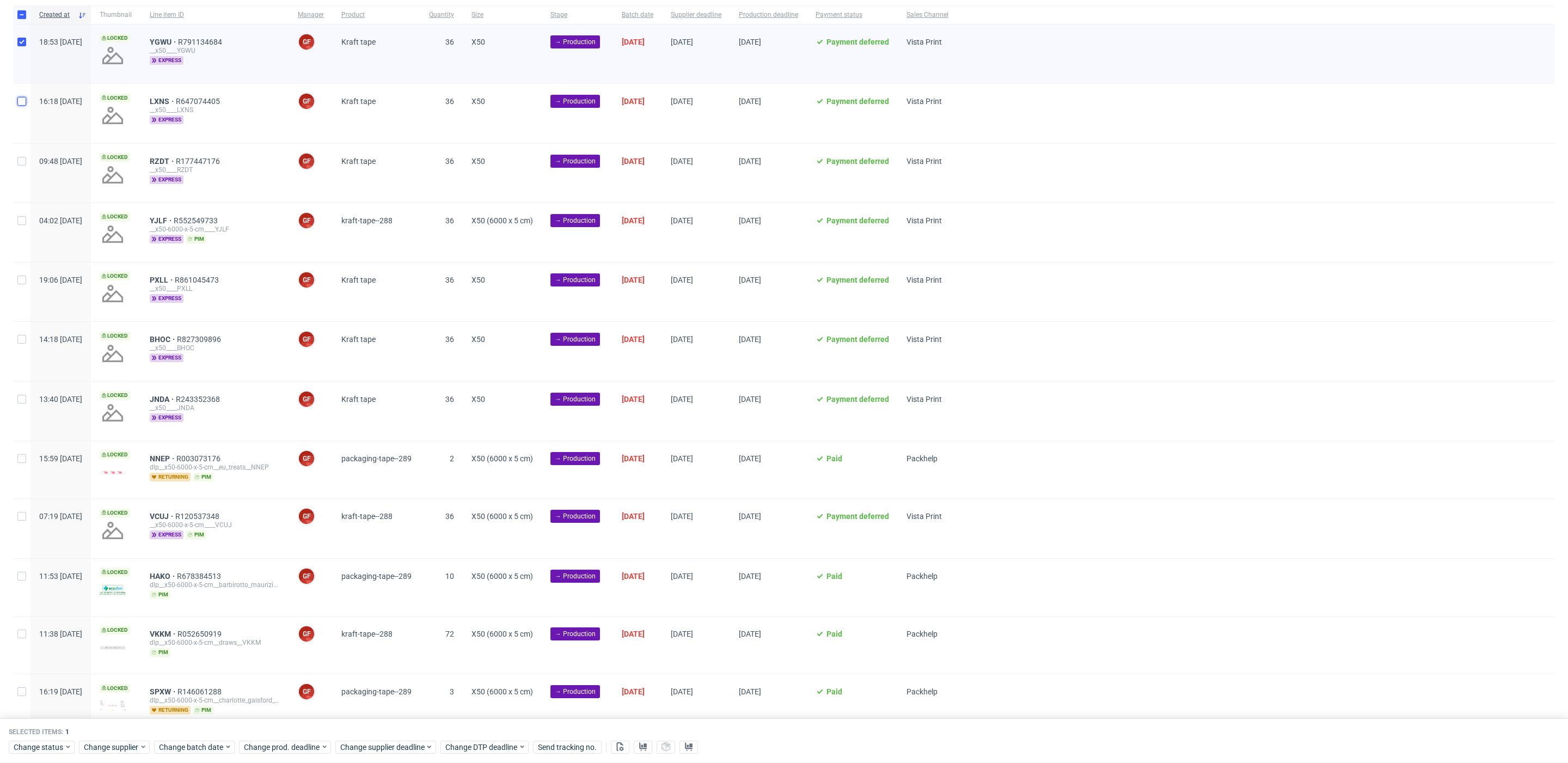
click at [20, 104] on input "checkbox" at bounding box center [22, 102] width 9 height 9
checkbox input "true"
drag, startPoint x: 20, startPoint y: 168, endPoint x: 22, endPoint y: 177, distance: 9.2
click at [20, 169] on div at bounding box center [21, 173] width 17 height 59
checkbox input "true"
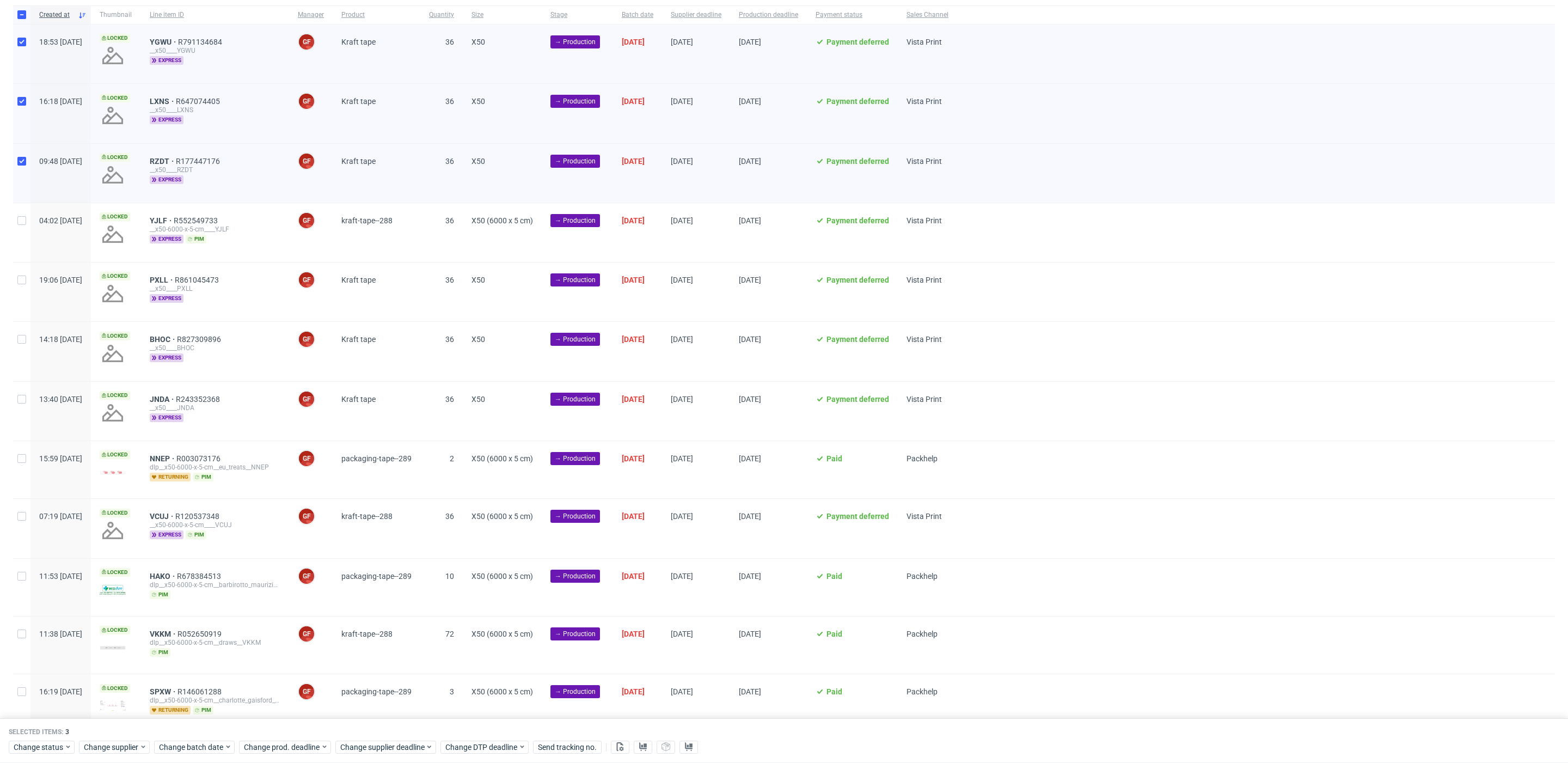
click at [27, 218] on div at bounding box center [21, 233] width 17 height 59
checkbox input "true"
drag, startPoint x: 20, startPoint y: 279, endPoint x: 21, endPoint y: 320, distance: 41.0
click at [21, 283] on input "checkbox" at bounding box center [22, 280] width 9 height 9
checkbox input "true"
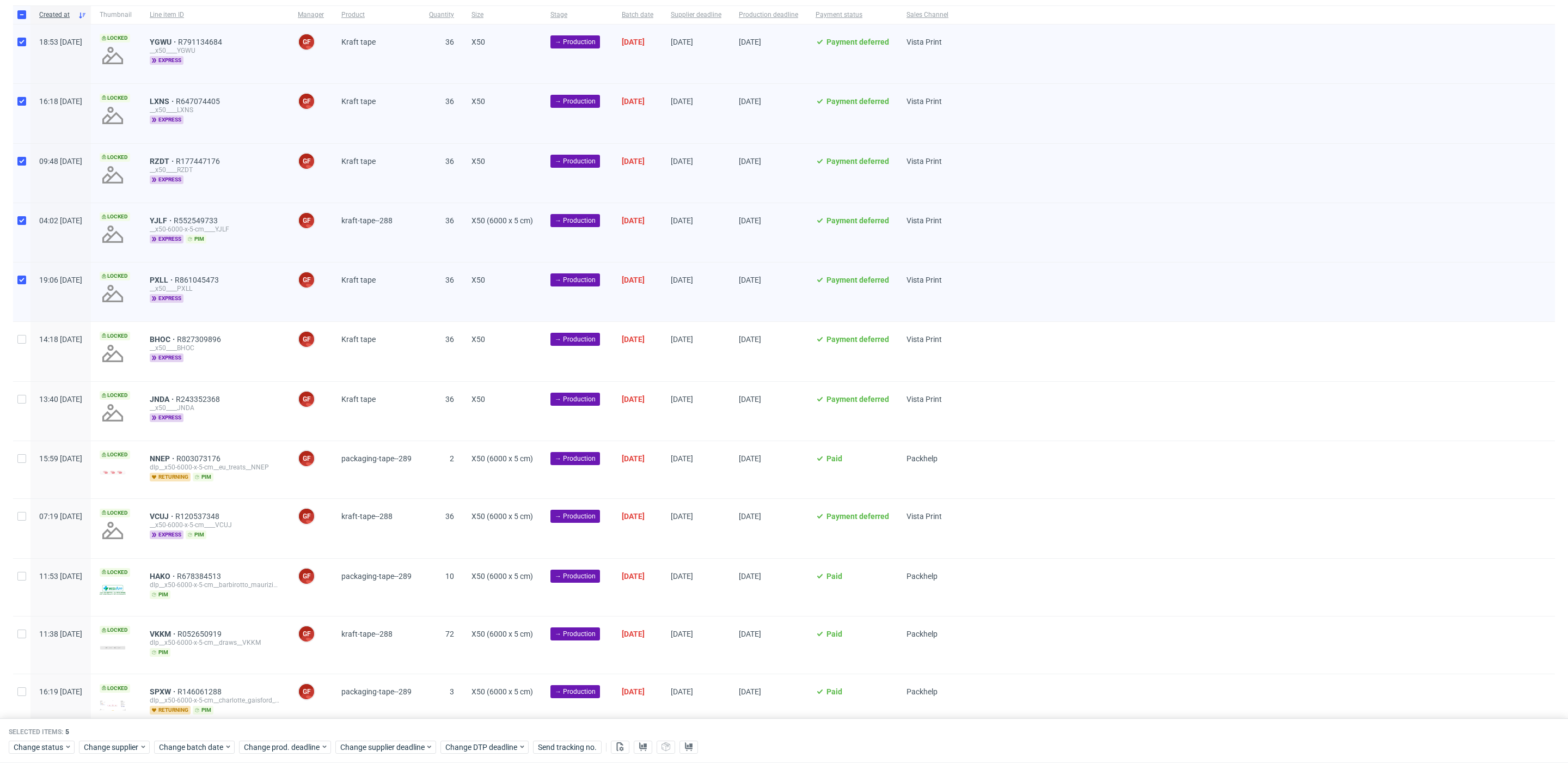
click at [20, 347] on div at bounding box center [21, 351] width 17 height 59
checkbox input "true"
click at [20, 401] on input "checkbox" at bounding box center [22, 399] width 9 height 9
checkbox input "true"
drag, startPoint x: 22, startPoint y: 514, endPoint x: 25, endPoint y: 542, distance: 28.2
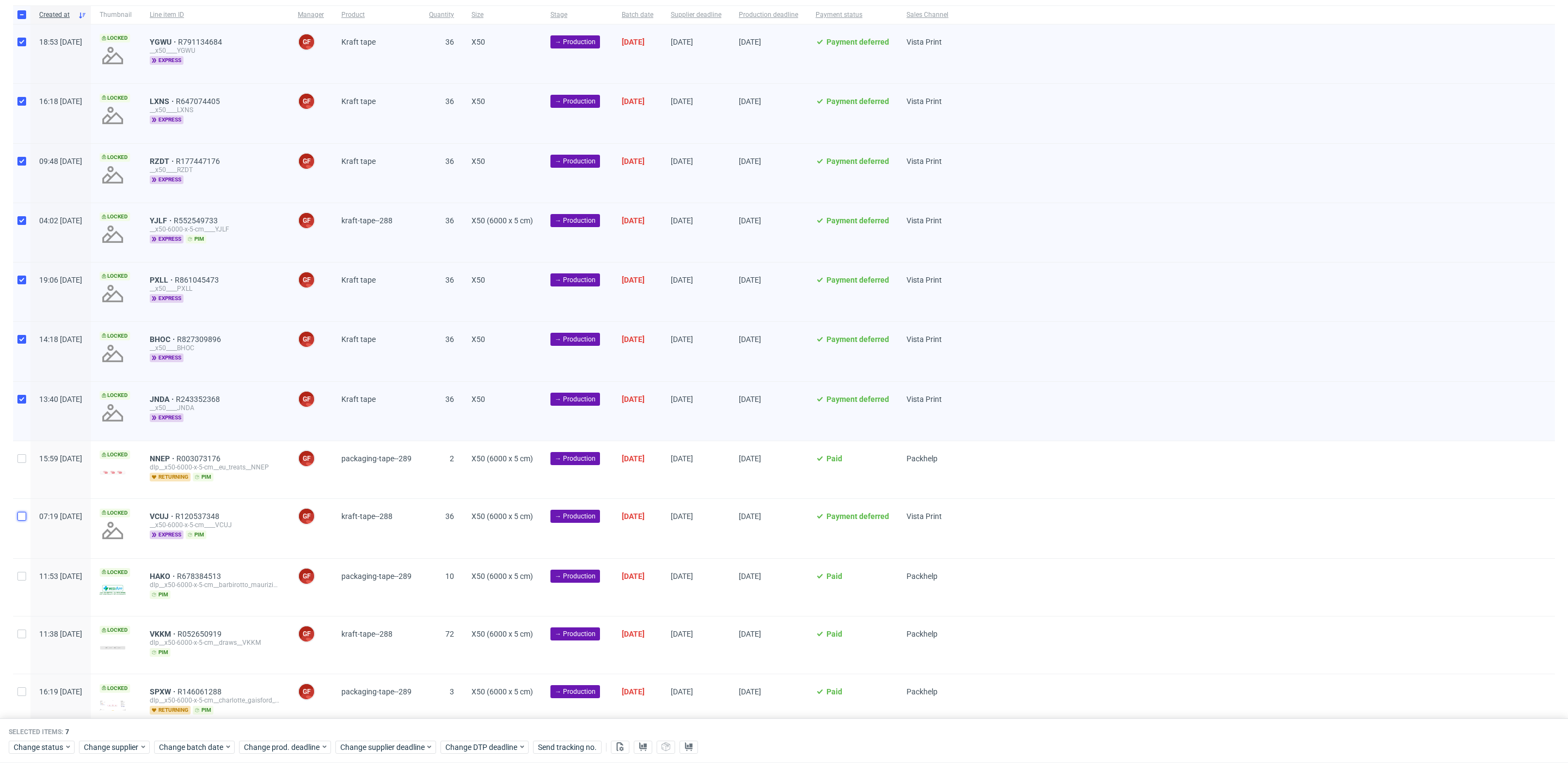
click at [21, 517] on input "checkbox" at bounding box center [22, 516] width 9 height 9
checkbox input "true"
click at [20, 629] on input "checkbox" at bounding box center [22, 634] width 9 height 9
checkbox input "true"
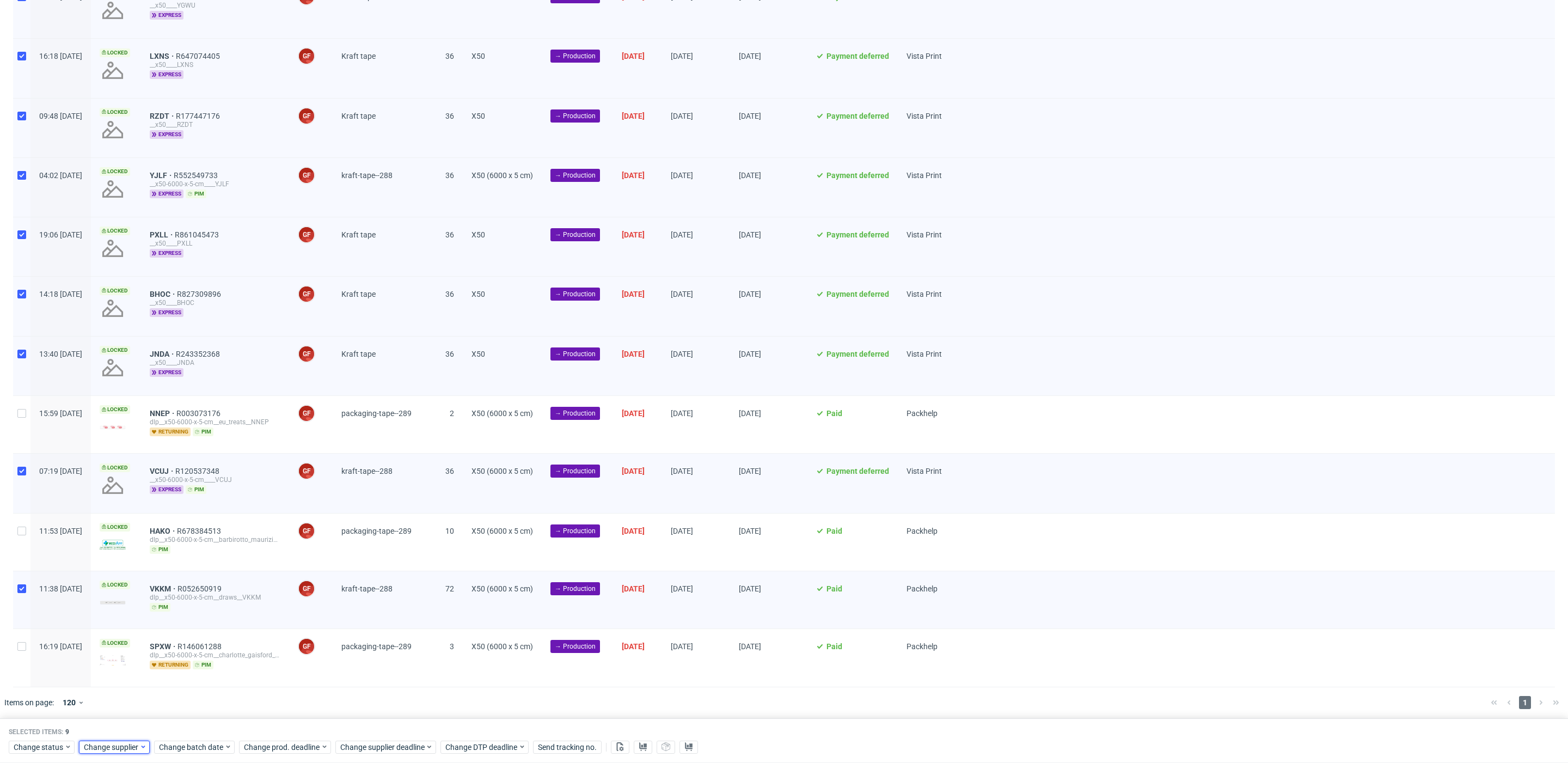
click at [104, 748] on span "Change supplier" at bounding box center [111, 747] width 56 height 11
drag, startPoint x: 137, startPoint y: 589, endPoint x: 130, endPoint y: 588, distance: 7.1
click at [130, 588] on input "text" at bounding box center [150, 585] width 134 height 17
type input "tcm"
click at [127, 702] on div "TCM" at bounding box center [145, 702] width 125 height 15
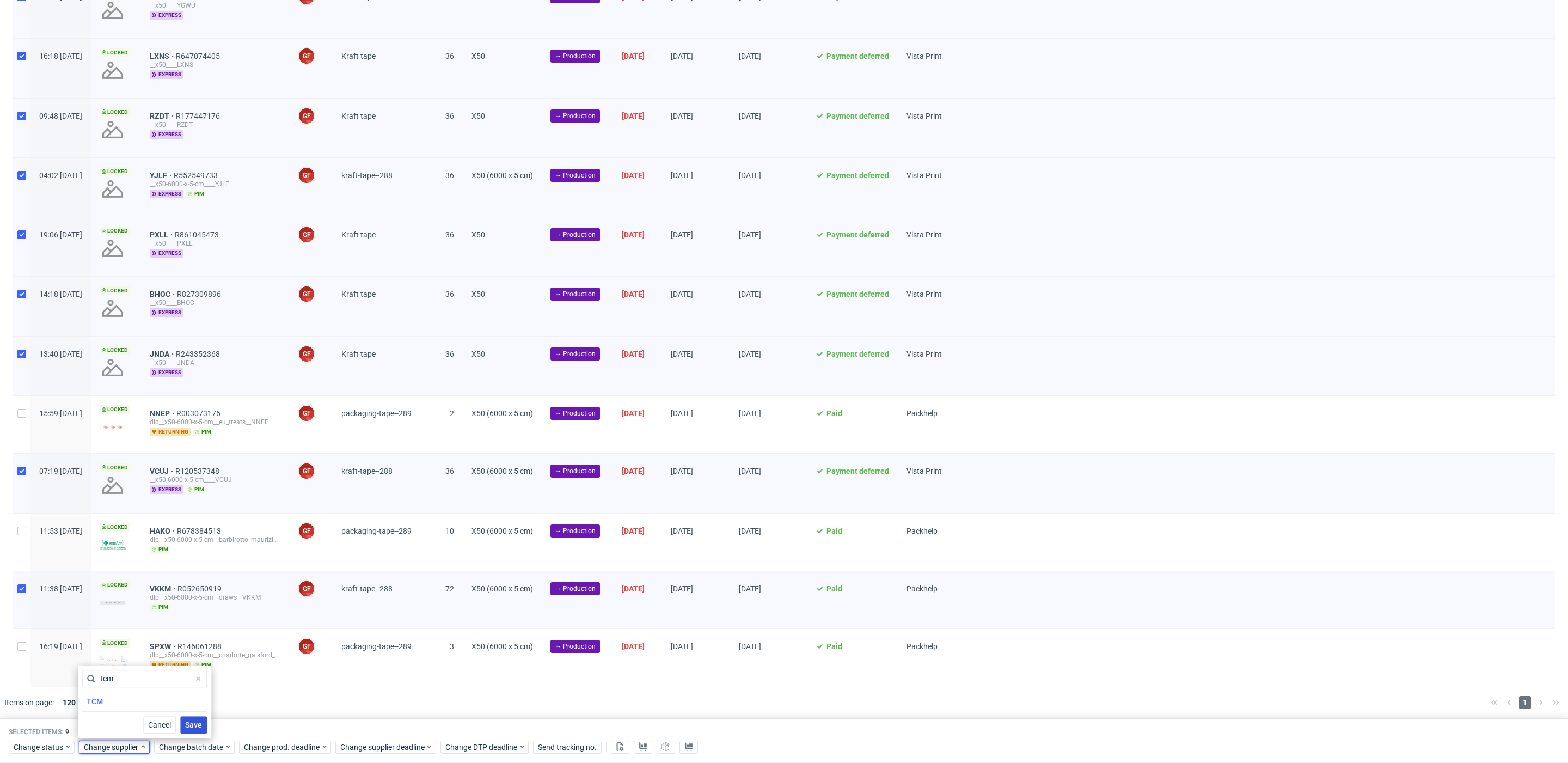
click at [185, 723] on span "Save" at bounding box center [194, 725] width 17 height 8
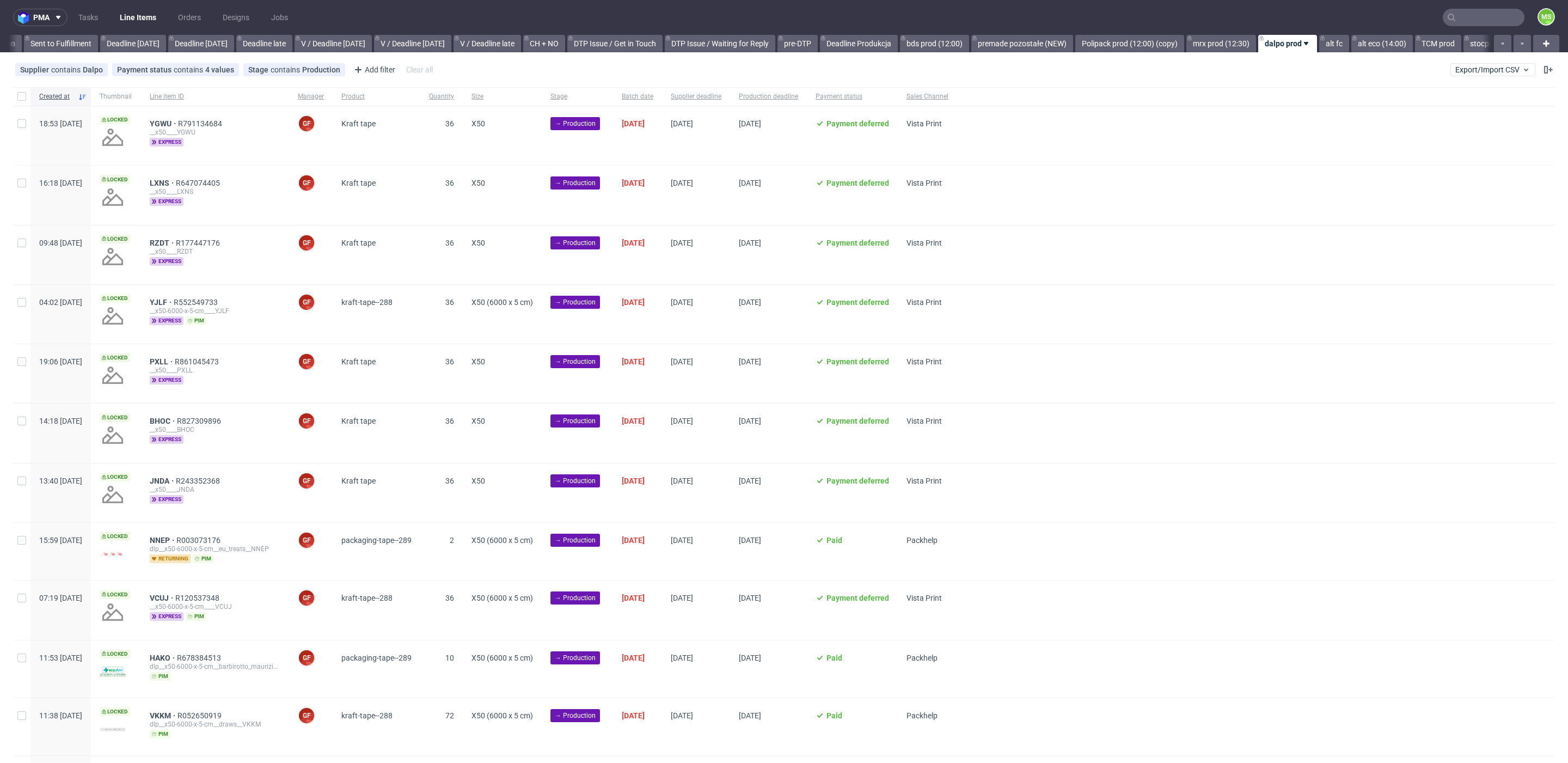
scroll to position [0, 1344]
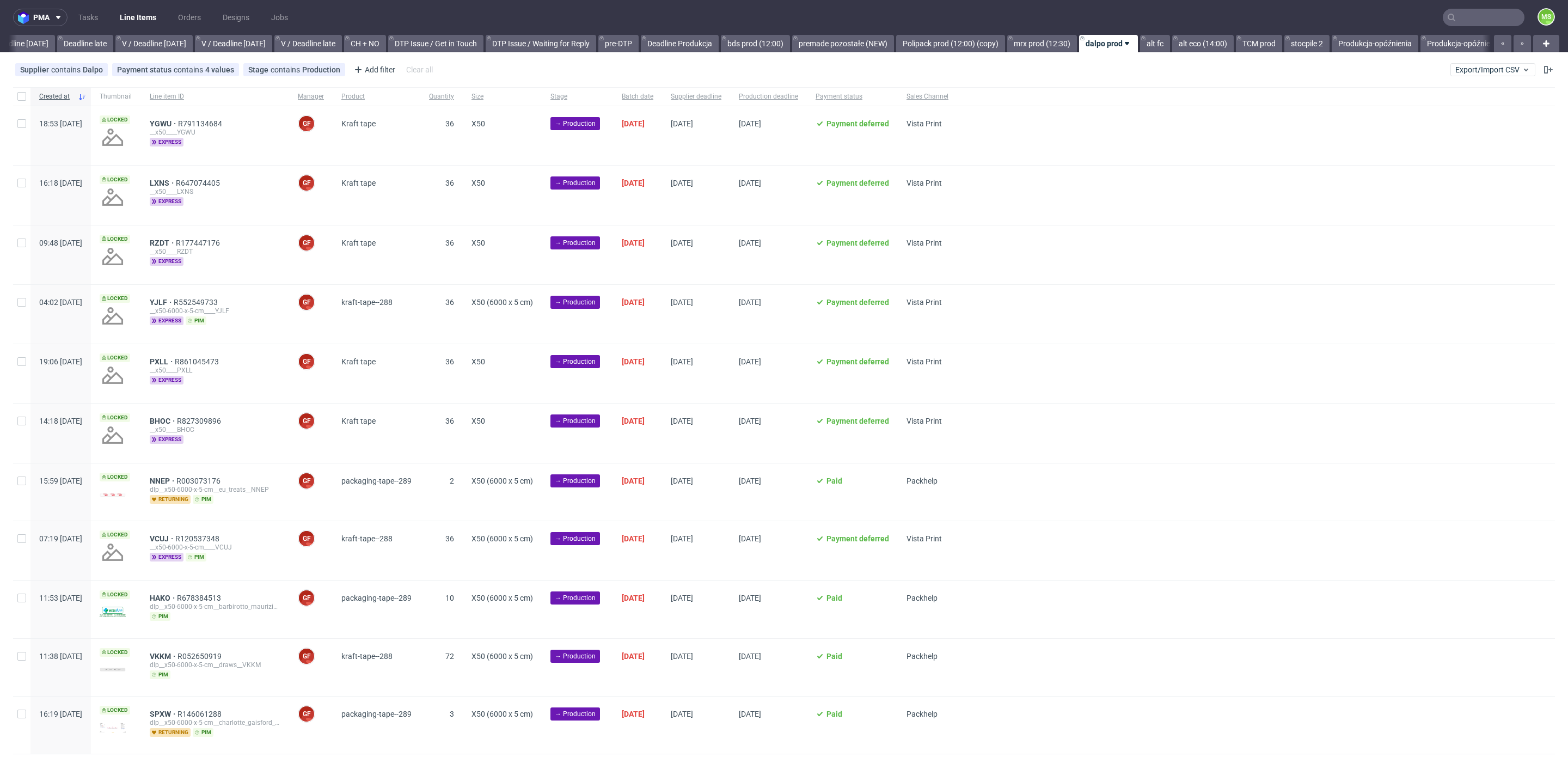
scroll to position [0, 1344]
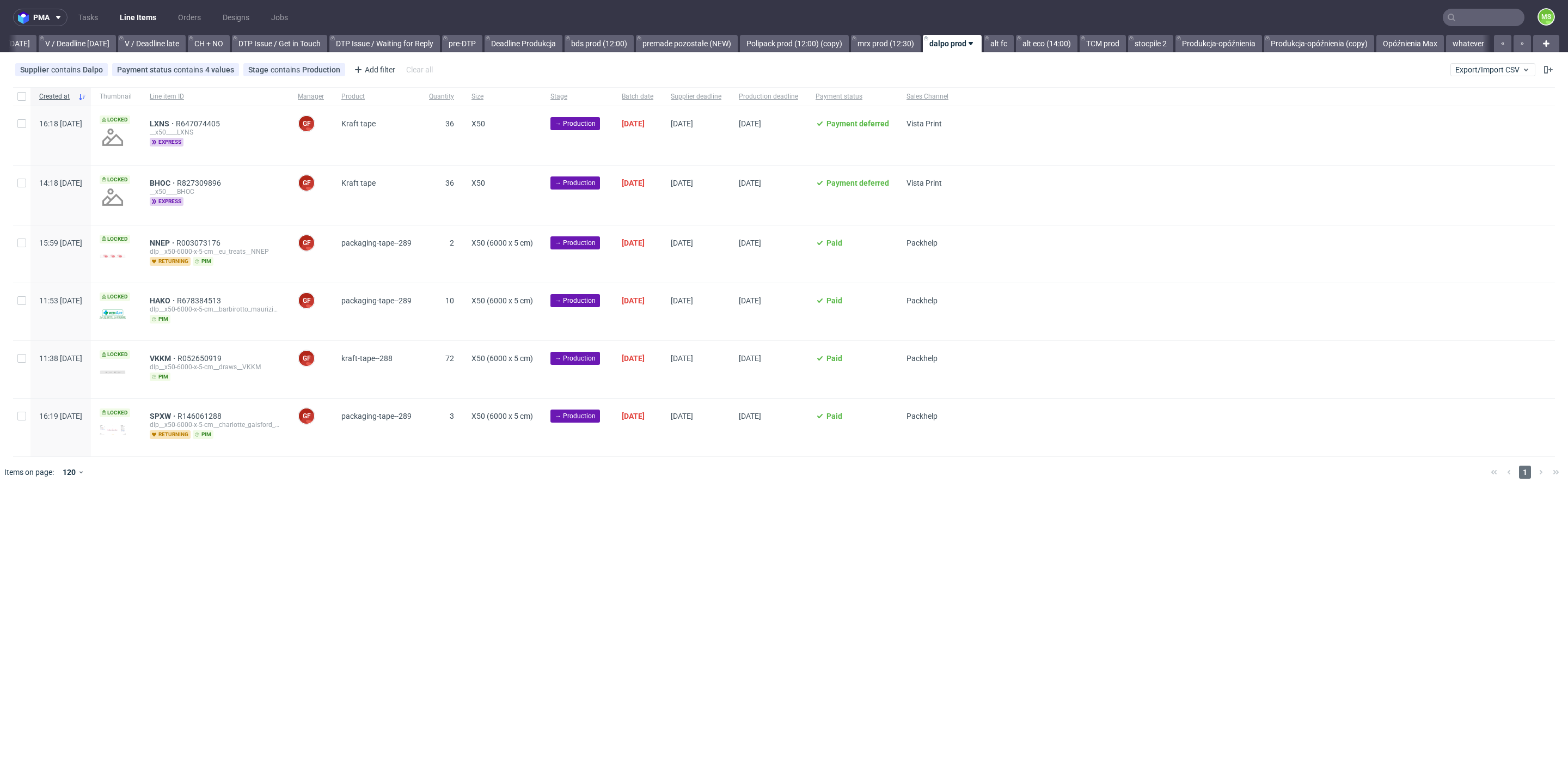
scroll to position [0, 1418]
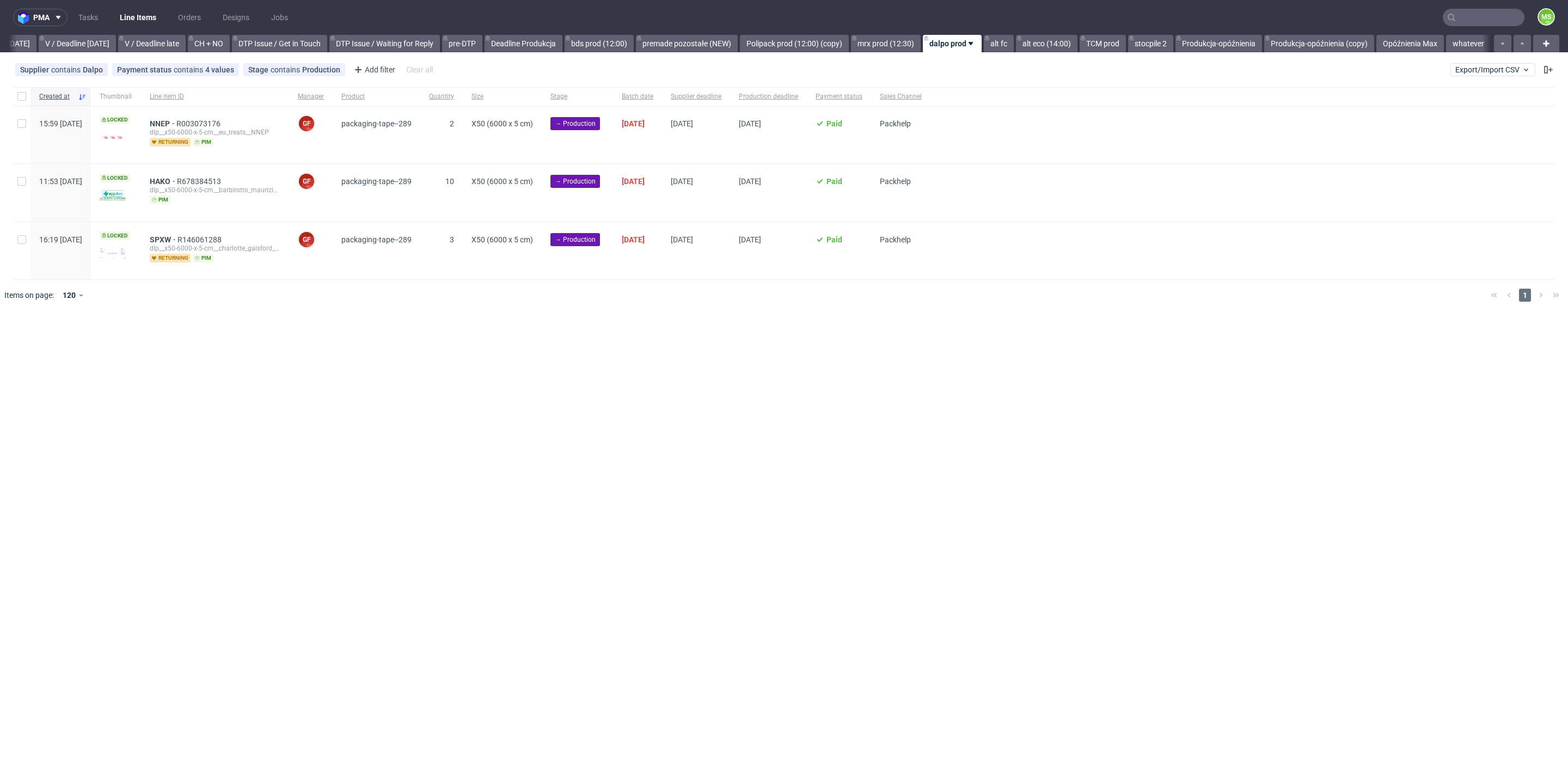
scroll to position [0, 1418]
drag, startPoint x: 26, startPoint y: 101, endPoint x: 37, endPoint y: 169, distance: 68.9
click at [26, 101] on div at bounding box center [21, 96] width 17 height 19
checkbox input "true"
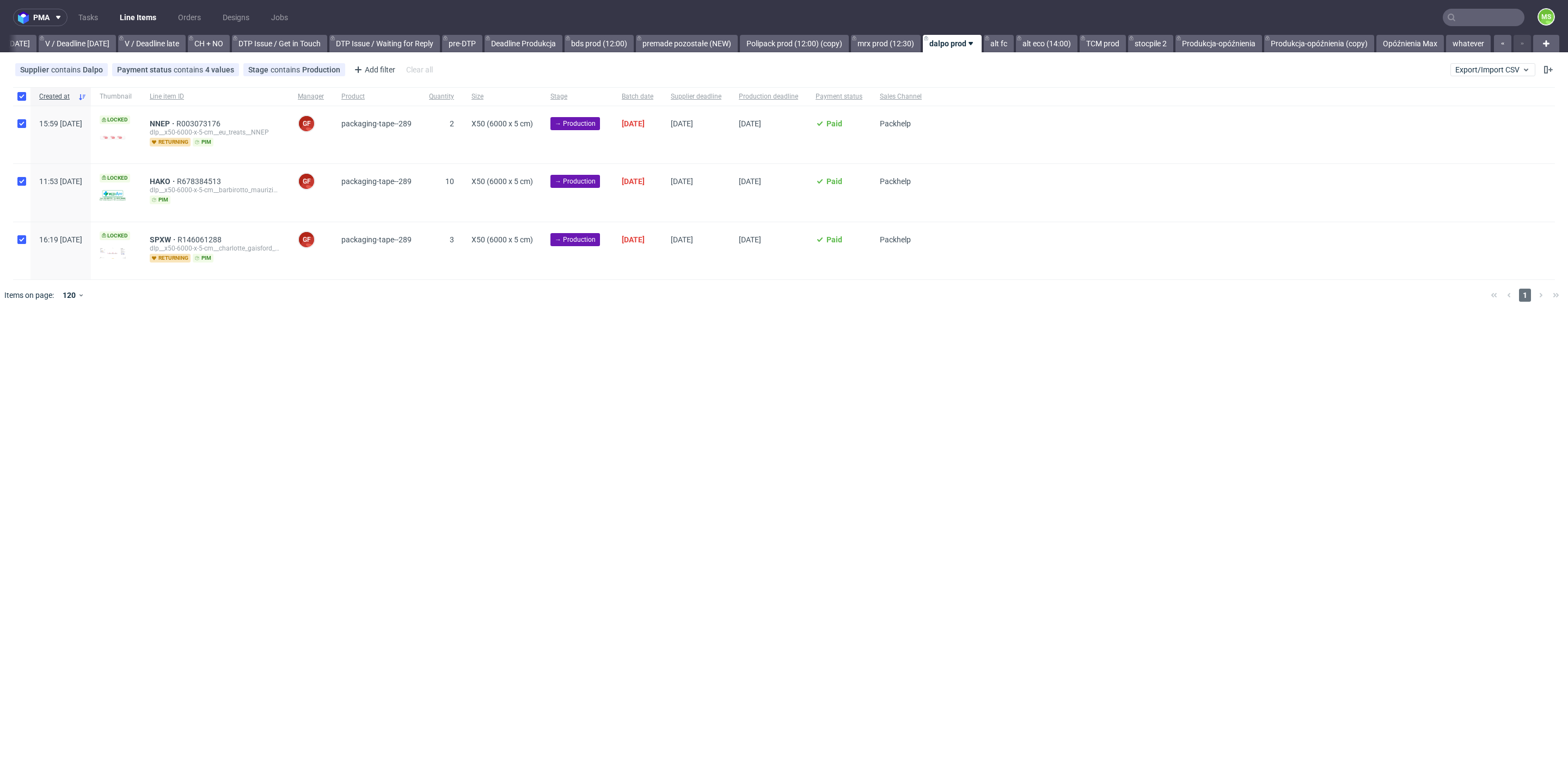
checkbox input "true"
click at [625, 345] on button at bounding box center [620, 343] width 19 height 13
click at [645, 349] on div "Selected items: 3 Change status Change supplier Change batch date Change prod. …" at bounding box center [784, 337] width 1568 height 45
click at [637, 337] on button at bounding box center [643, 343] width 19 height 13
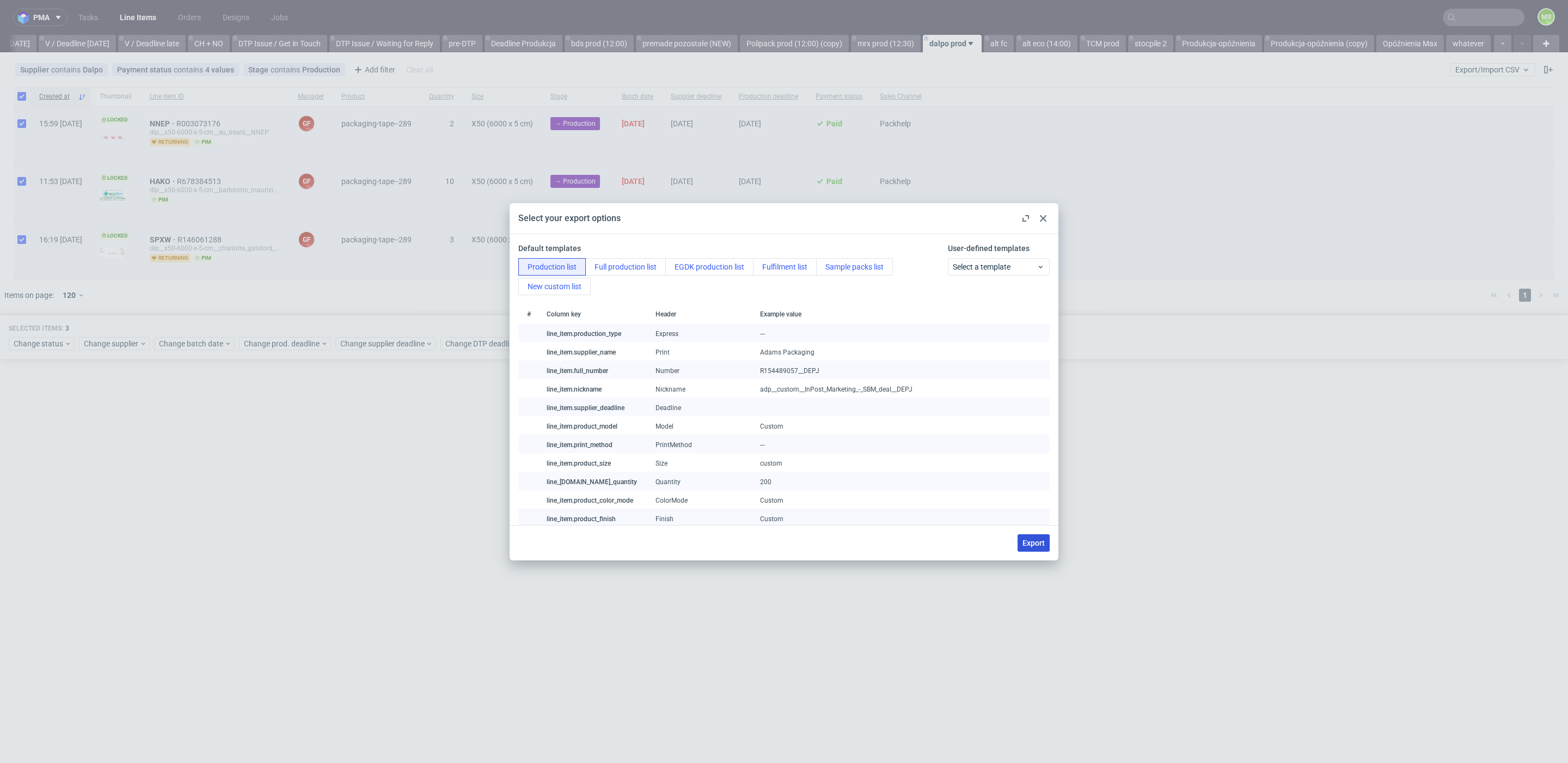
click at [1040, 541] on span "Export" at bounding box center [1033, 543] width 22 height 8
checkbox input "false"
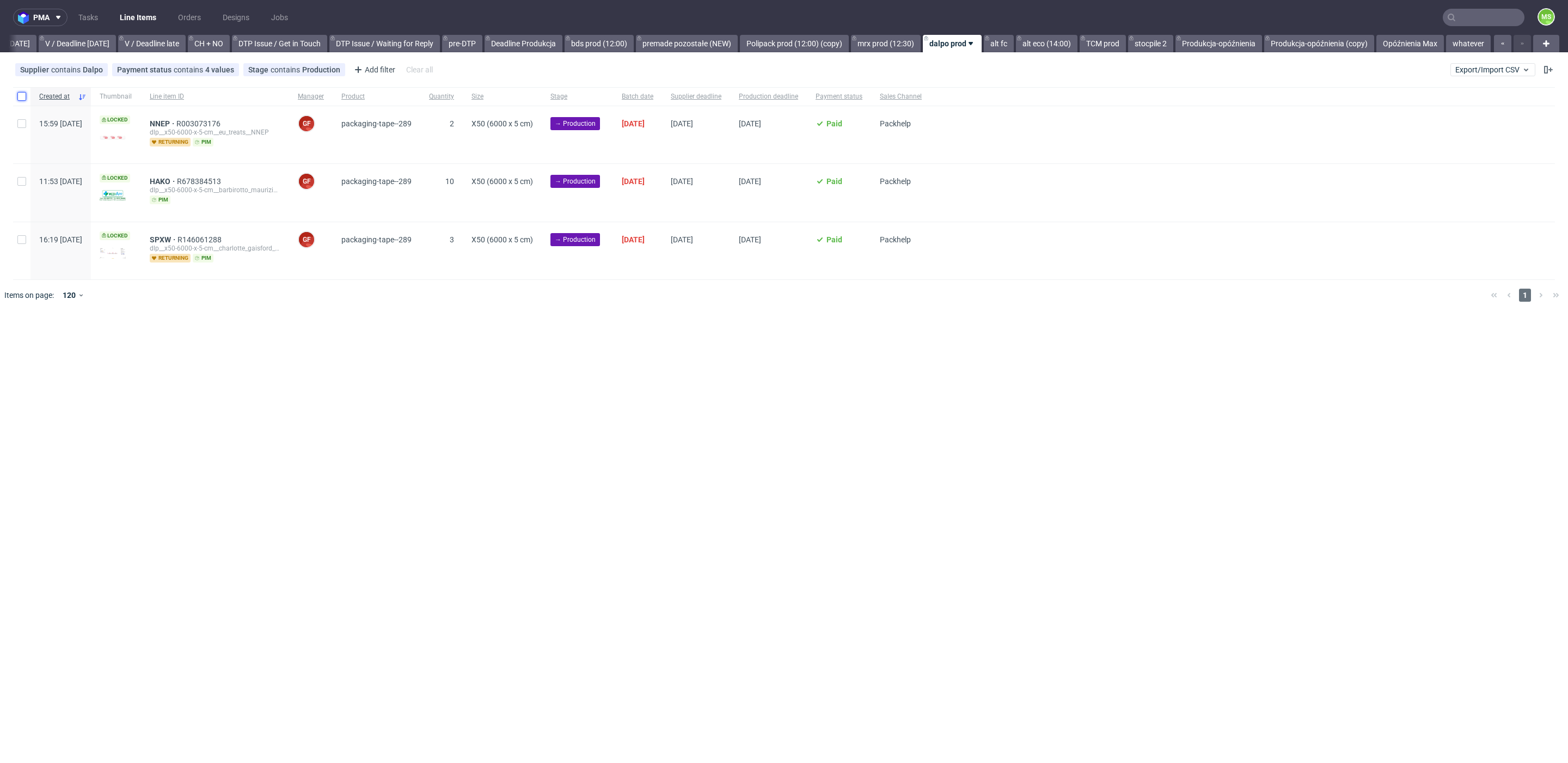
drag, startPoint x: 21, startPoint y: 91, endPoint x: 99, endPoint y: 271, distance: 196.2
click at [21, 92] on input "checkbox" at bounding box center [22, 97] width 9 height 9
checkbox input "true"
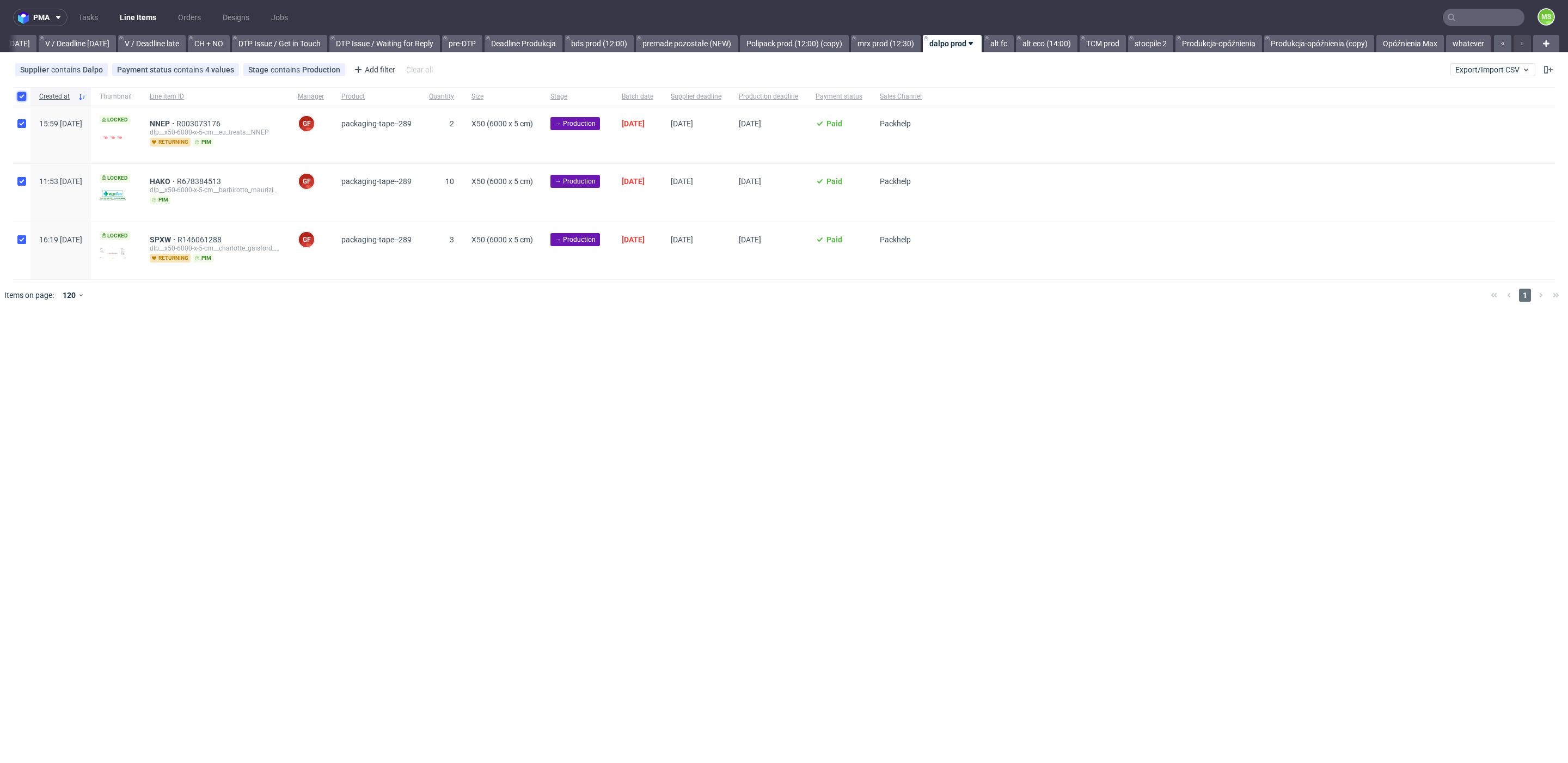
checkbox input "true"
click at [52, 342] on span "Change status" at bounding box center [38, 343] width 51 height 11
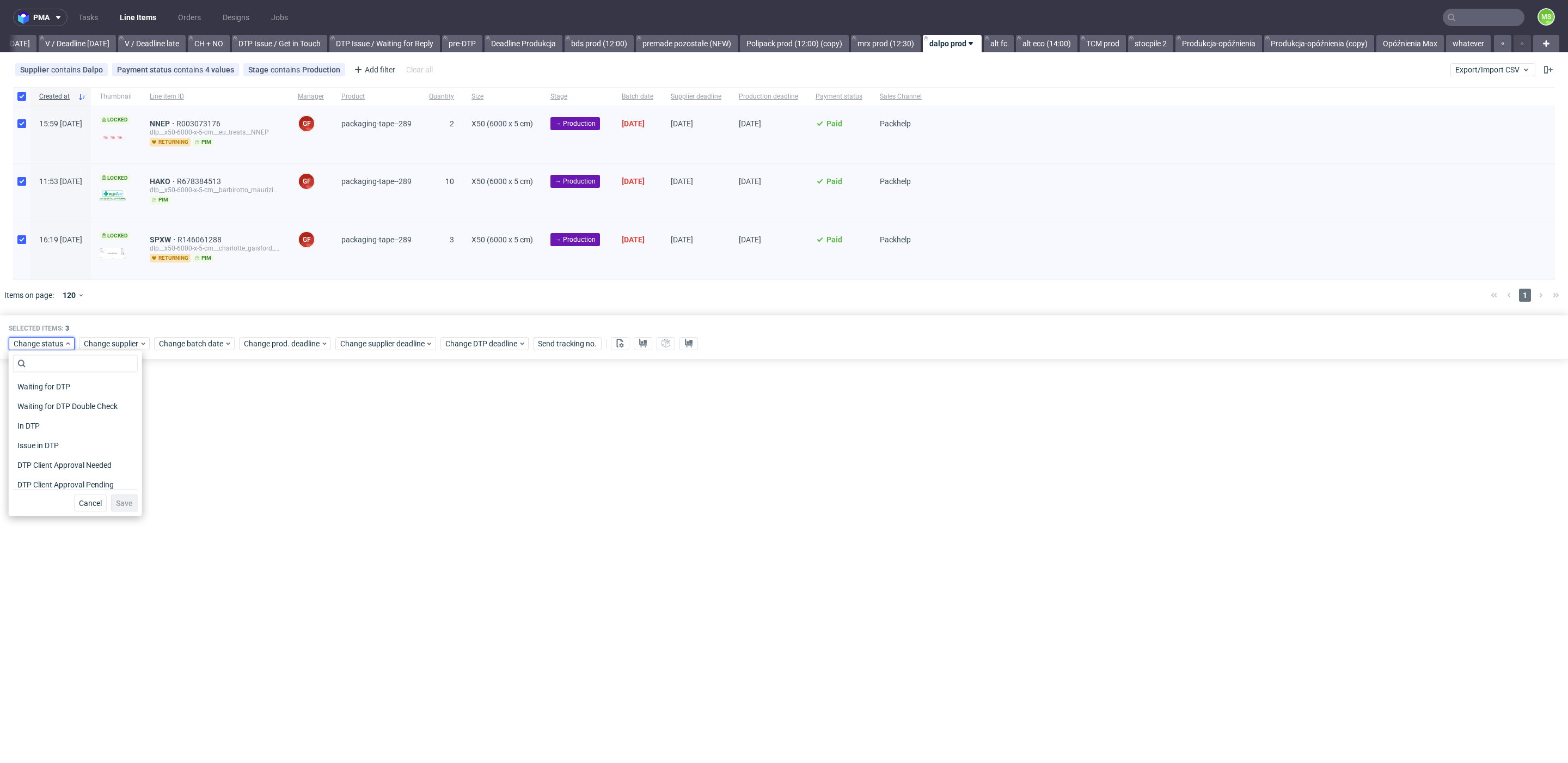
scroll to position [142, 0]
click at [63, 399] on span "In Production" at bounding box center [40, 402] width 55 height 15
drag, startPoint x: 112, startPoint y: 501, endPoint x: 112, endPoint y: 482, distance: 19.0
click at [116, 501] on span "Save" at bounding box center [124, 503] width 17 height 8
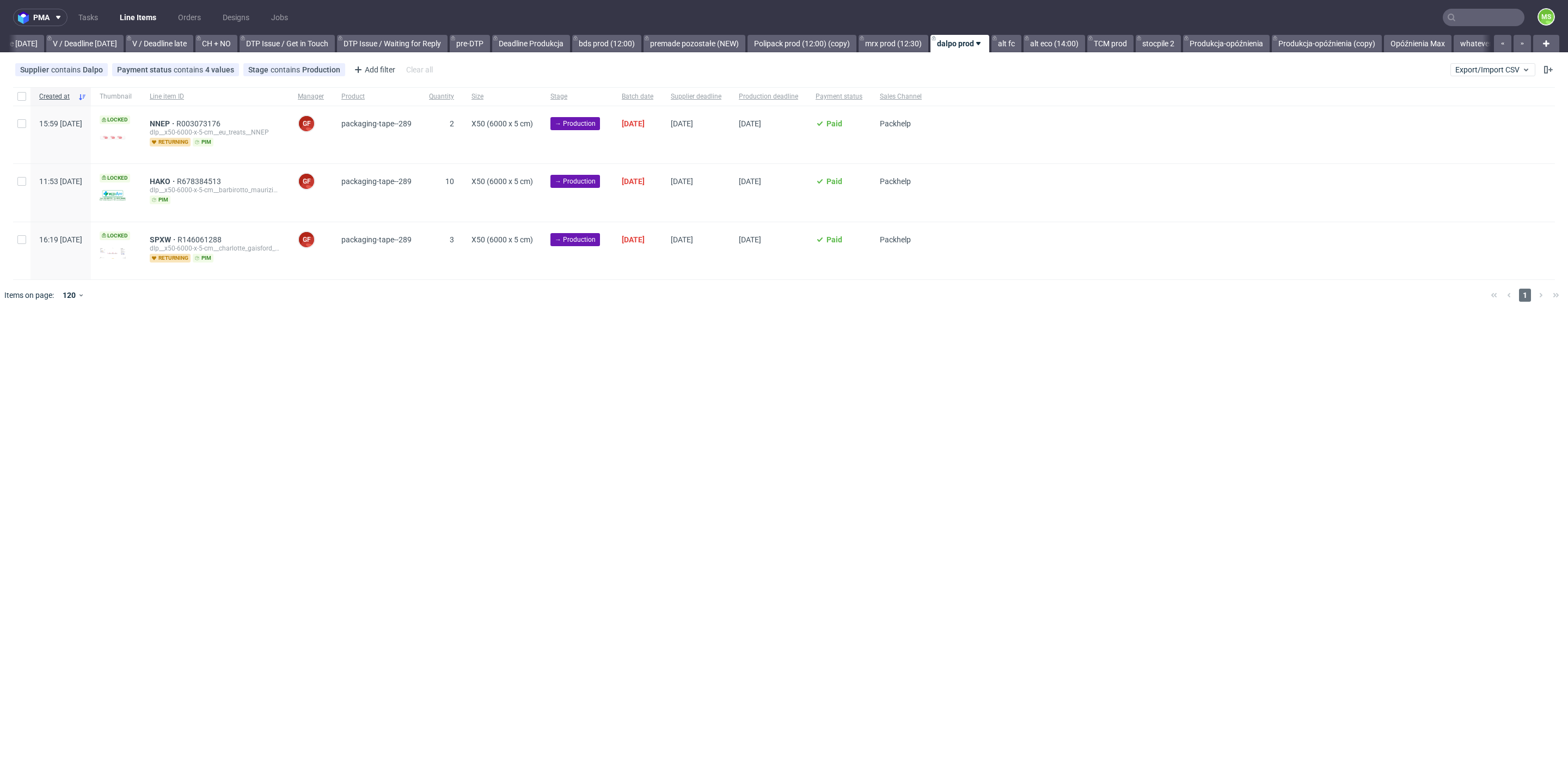
scroll to position [0, 1418]
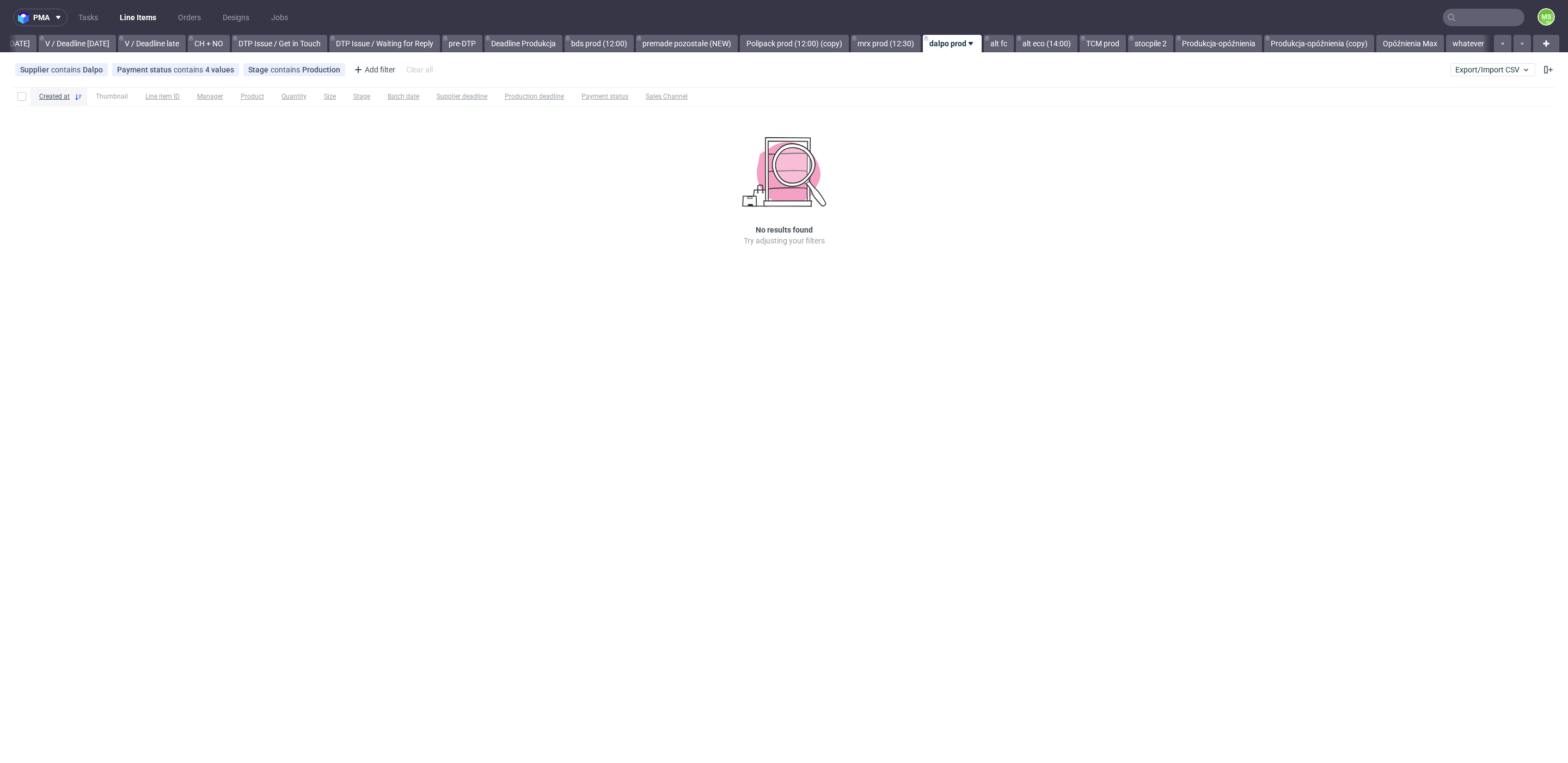
scroll to position [0, 1418]
click at [1149, 47] on link "stocpile 2" at bounding box center [1150, 43] width 45 height 17
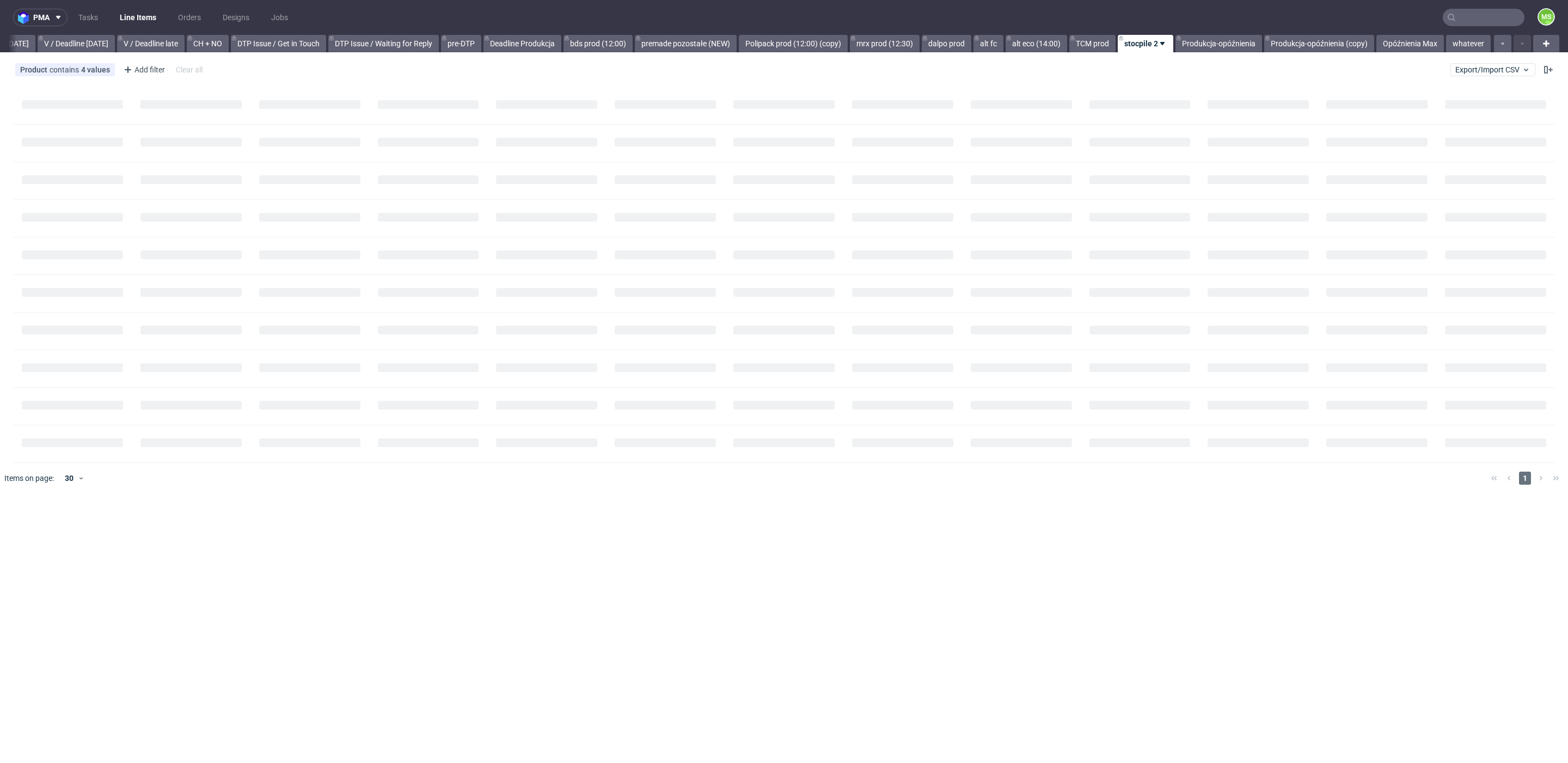
scroll to position [0, 1419]
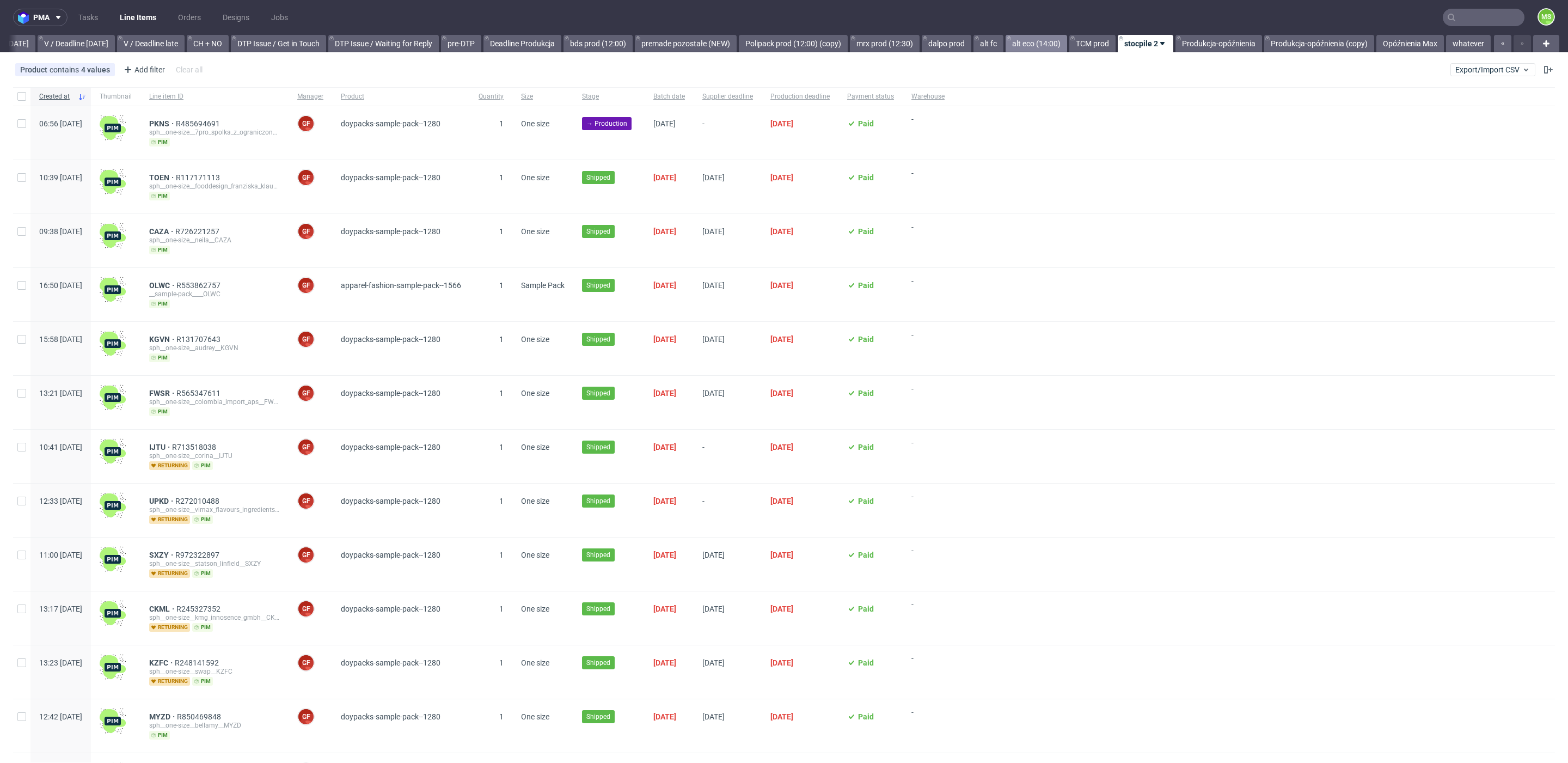
click at [1021, 41] on link "alt eco (14:00)" at bounding box center [1037, 43] width 61 height 17
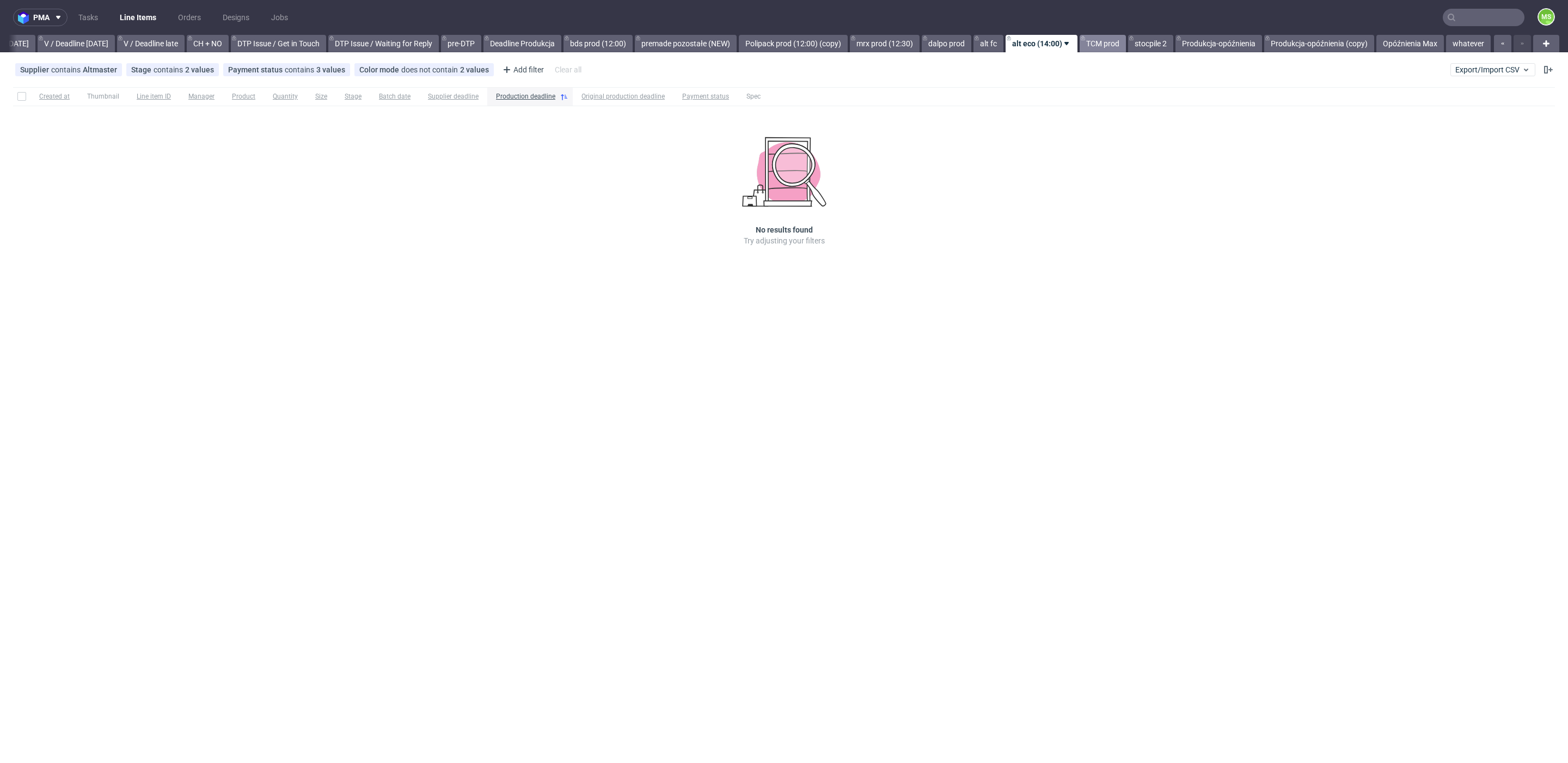
click at [1099, 42] on link "TCM prod" at bounding box center [1102, 43] width 46 height 17
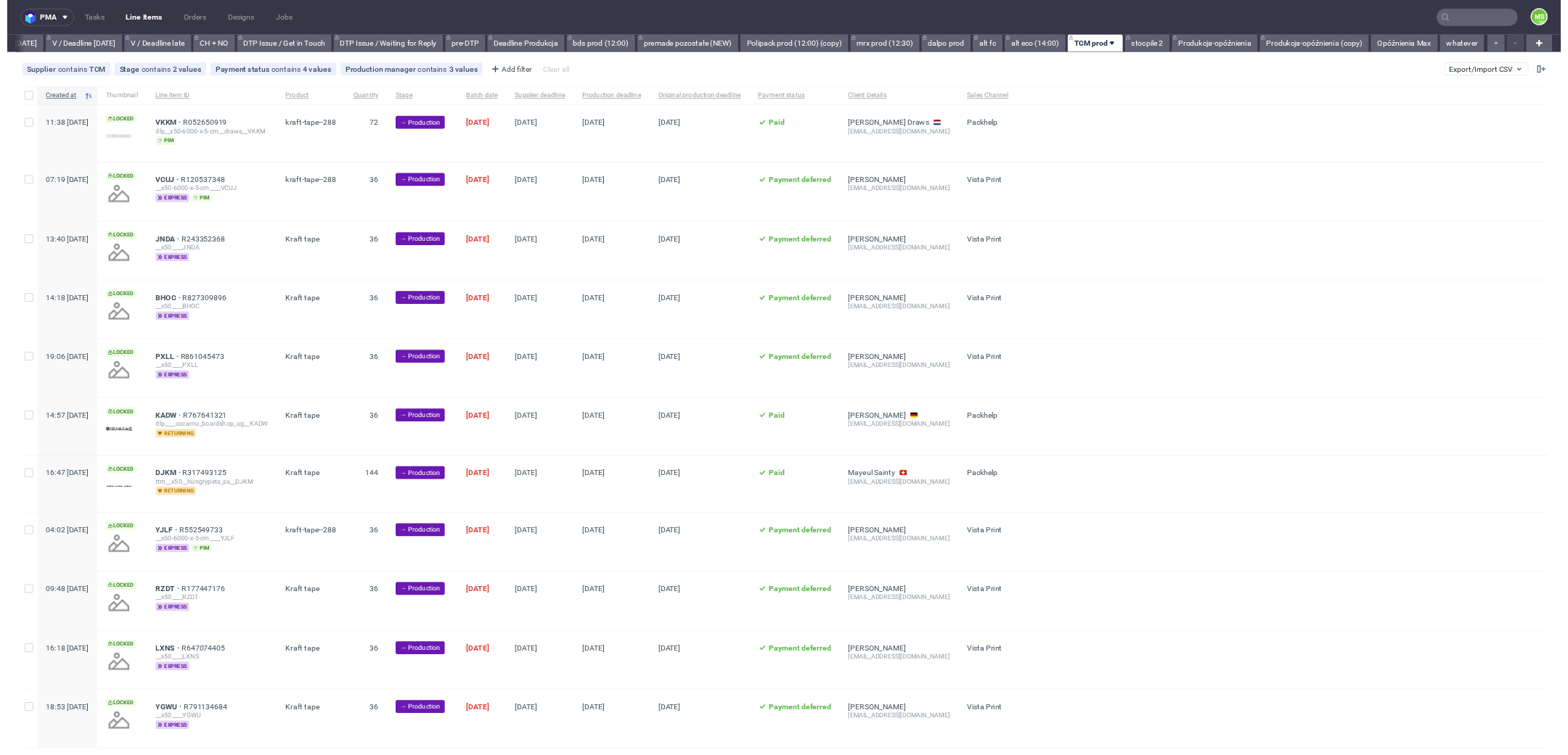
scroll to position [32, 0]
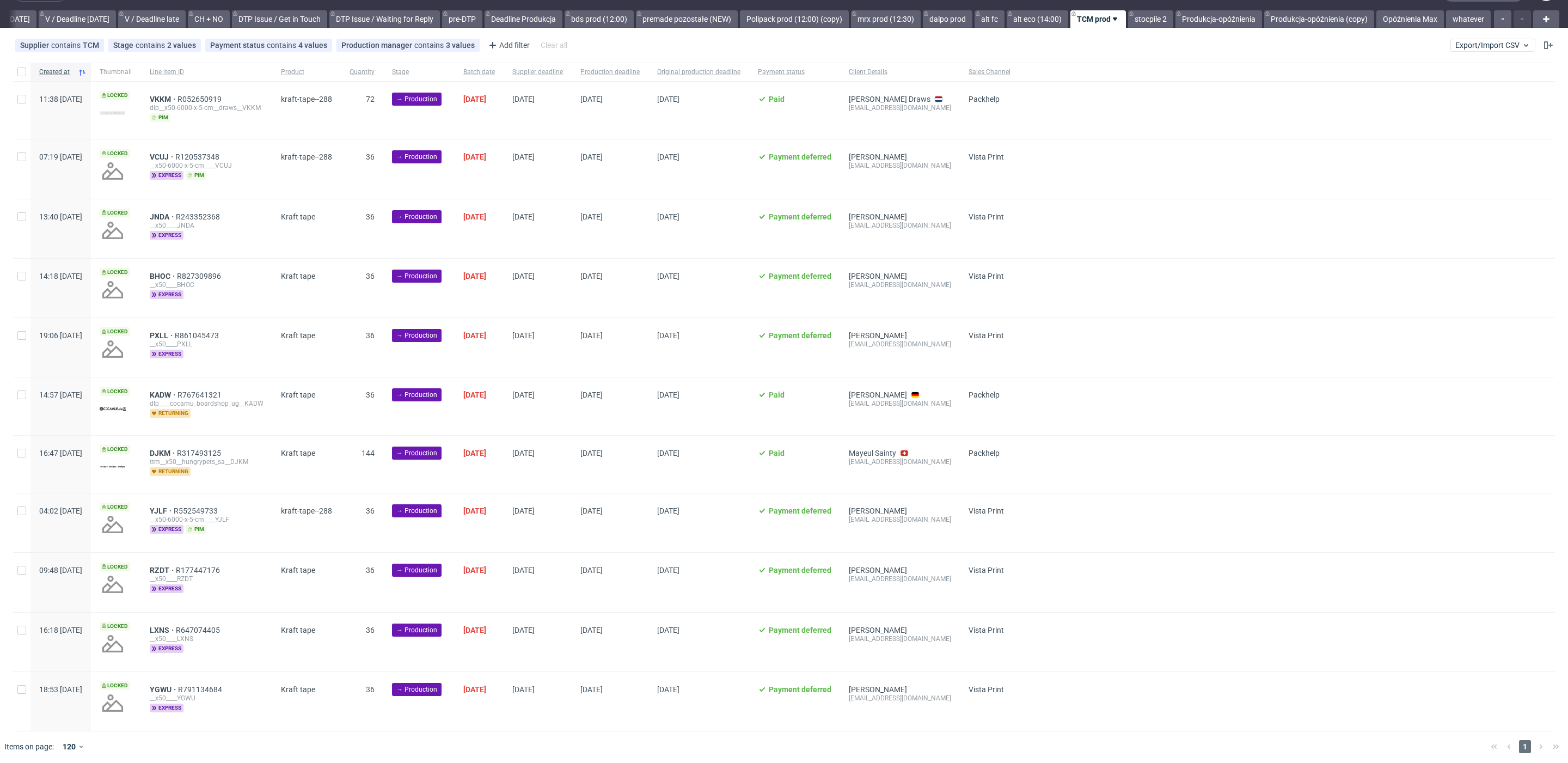
click at [22, 77] on div at bounding box center [21, 72] width 17 height 19
checkbox input "true"
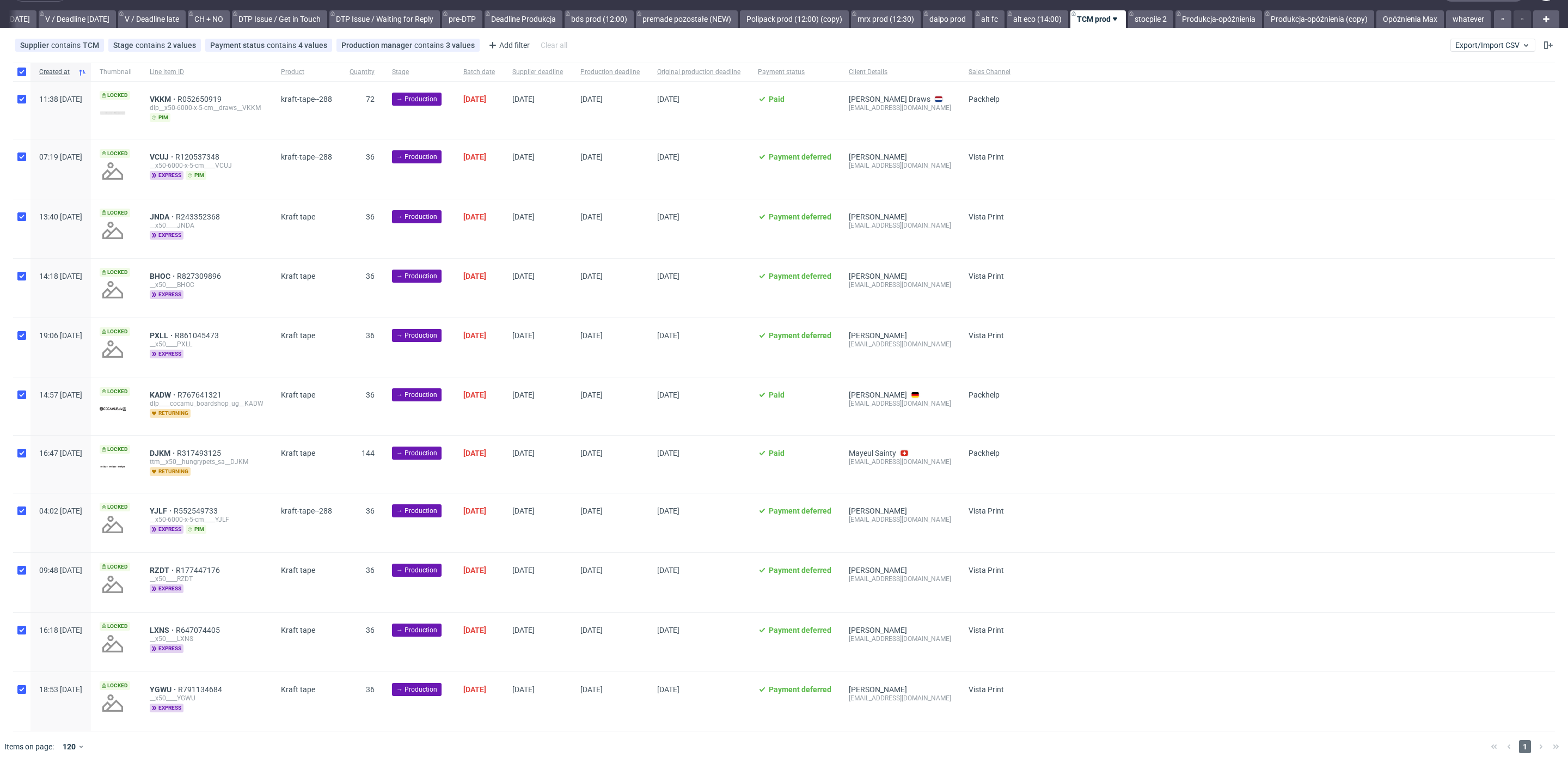
checkbox input "true"
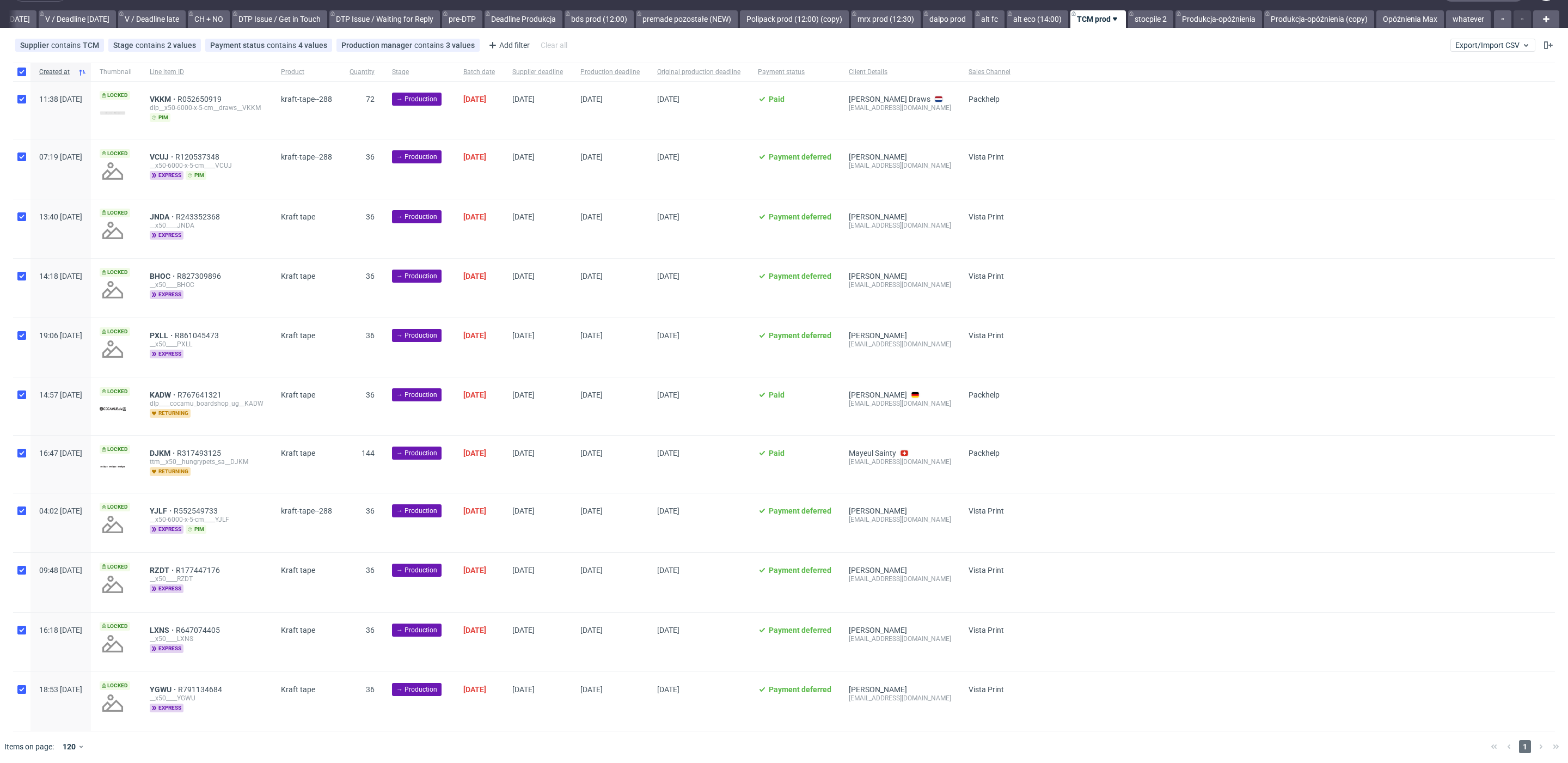
checkbox input "true"
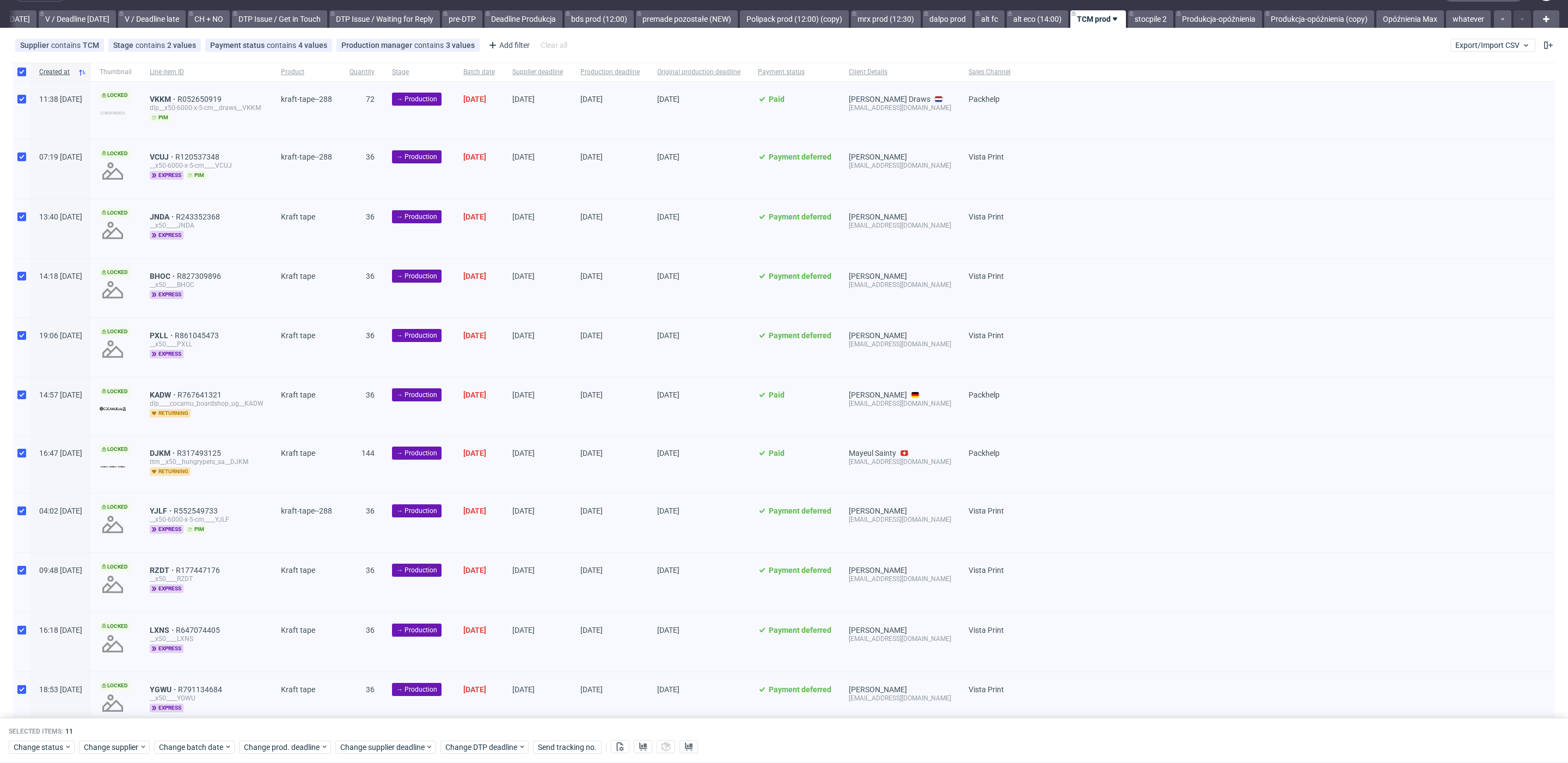
click at [22, 77] on div at bounding box center [21, 72] width 17 height 19
checkbox input "false"
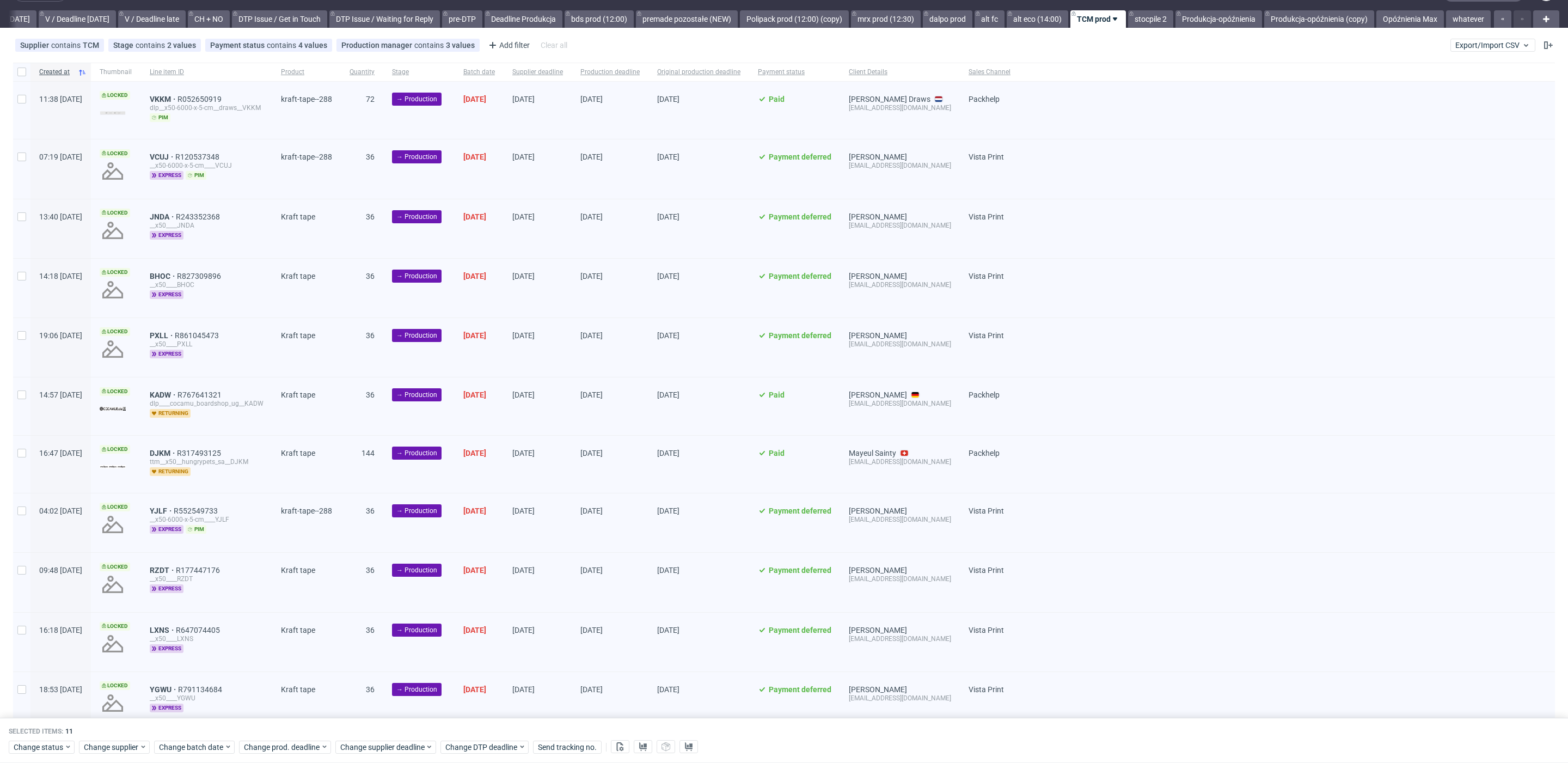
checkbox input "false"
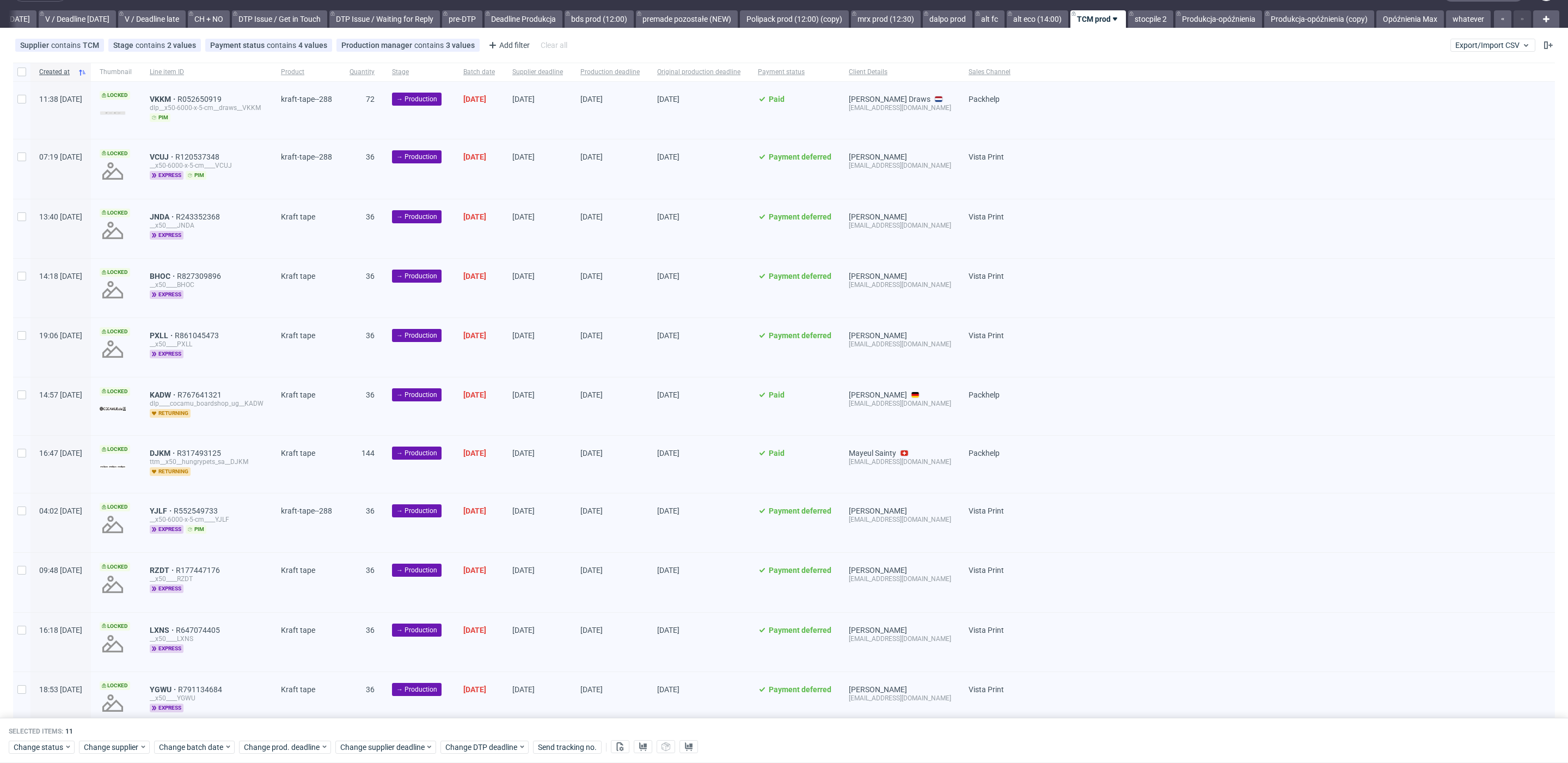
checkbox input "false"
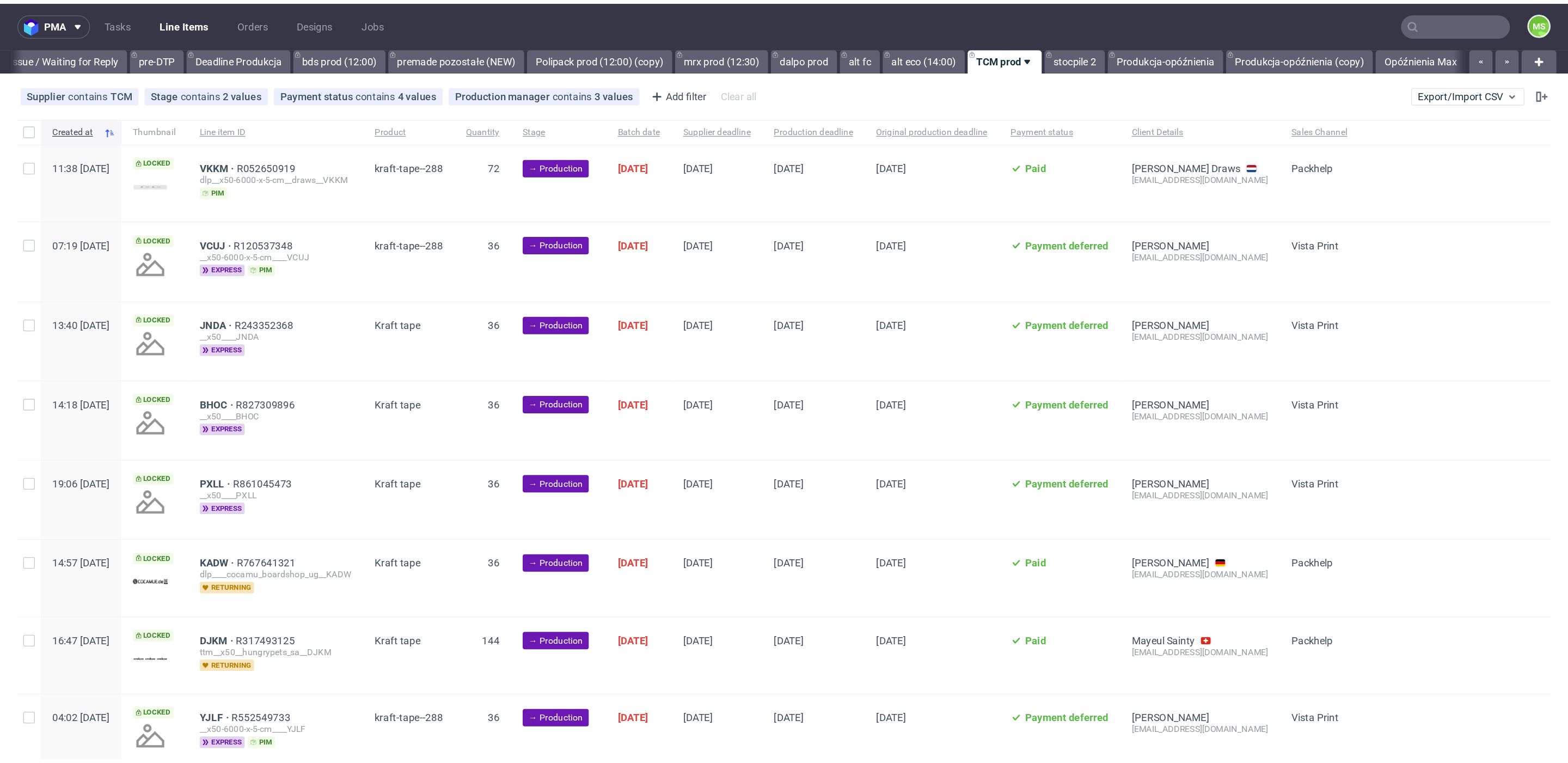
scroll to position [0, 1432]
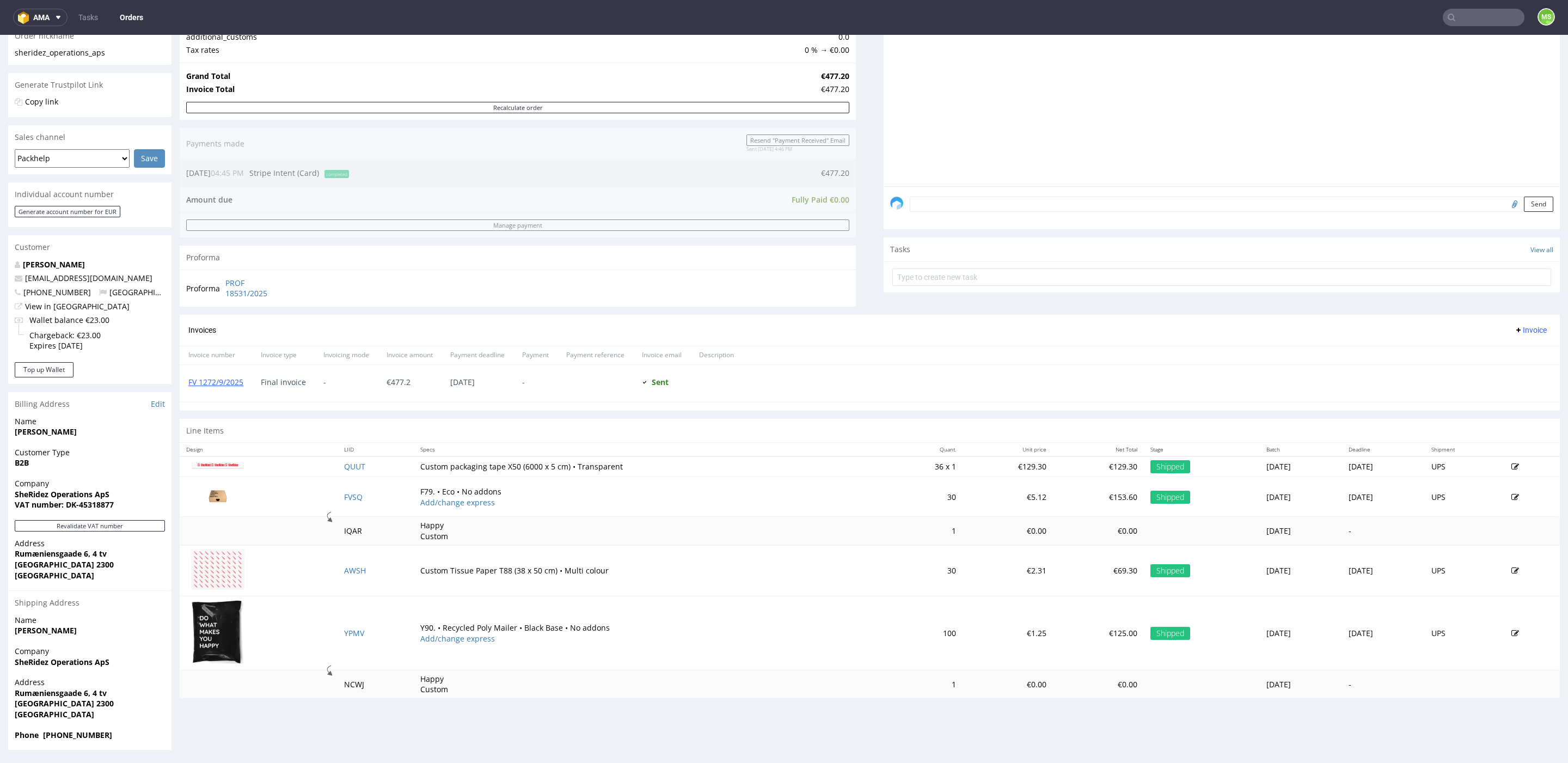
scroll to position [3, 0]
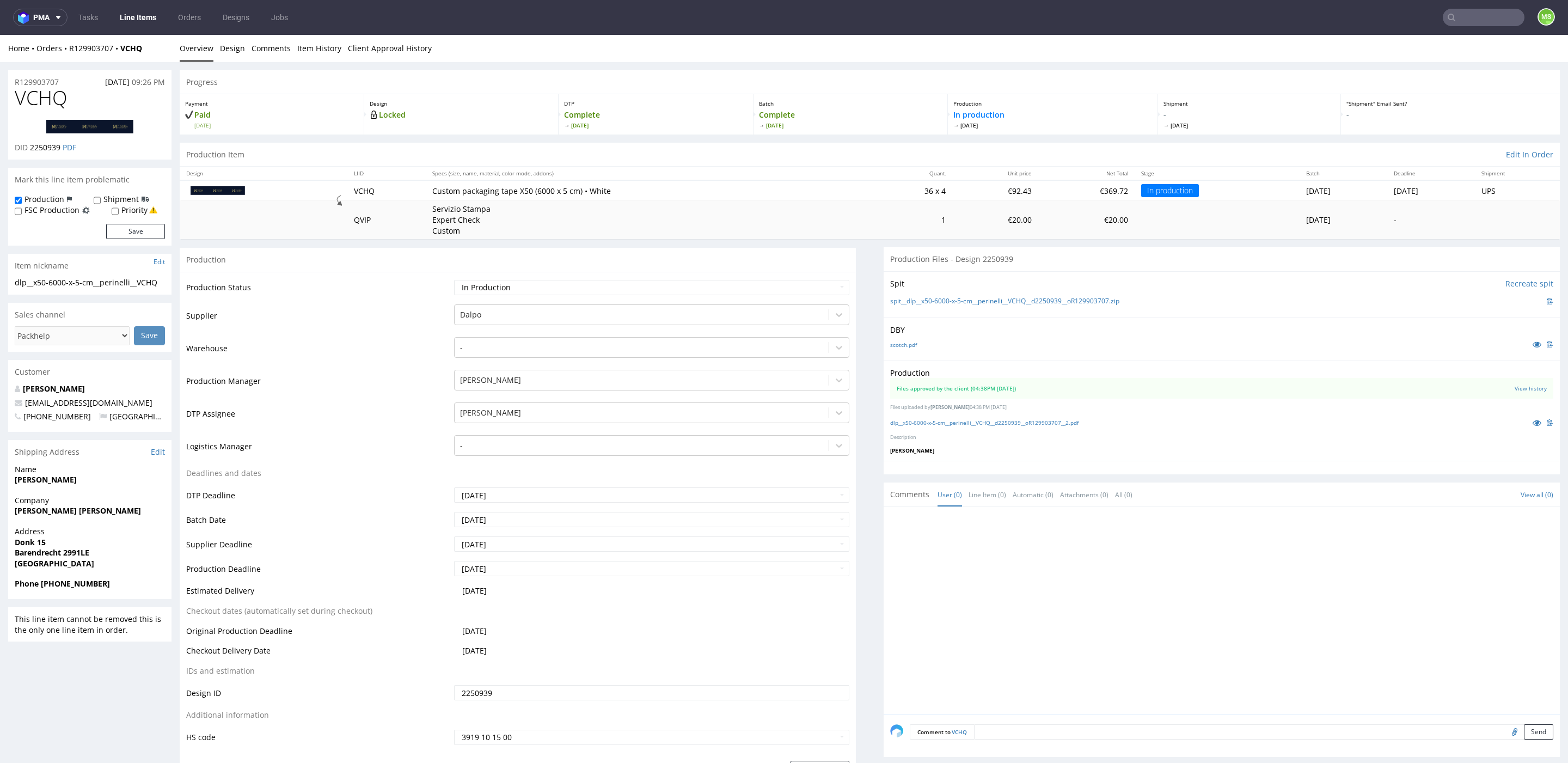
click at [150, 17] on link "Line Items" at bounding box center [137, 17] width 49 height 17
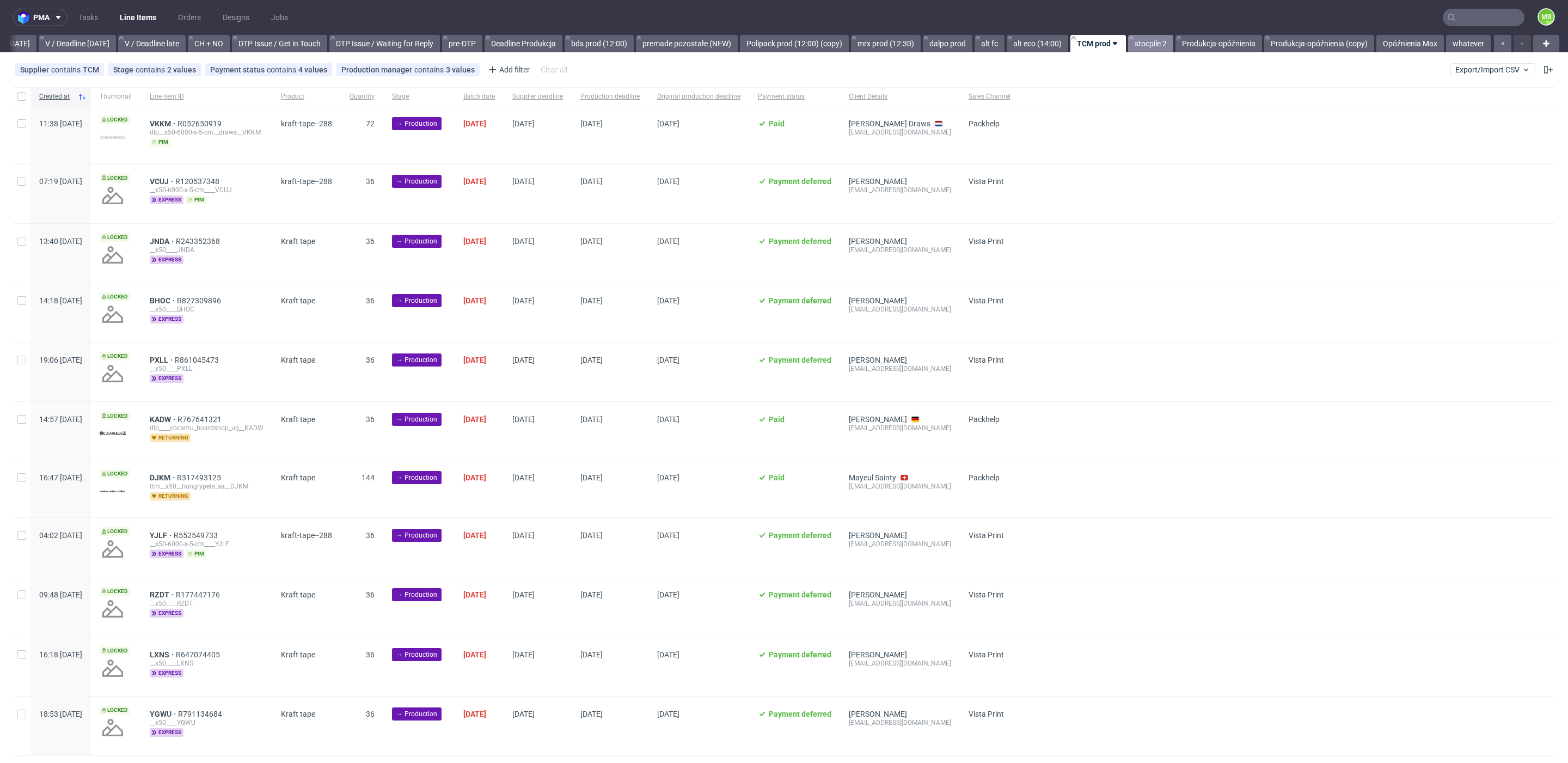
click at [1150, 40] on link "stocpile 2" at bounding box center [1150, 43] width 45 height 17
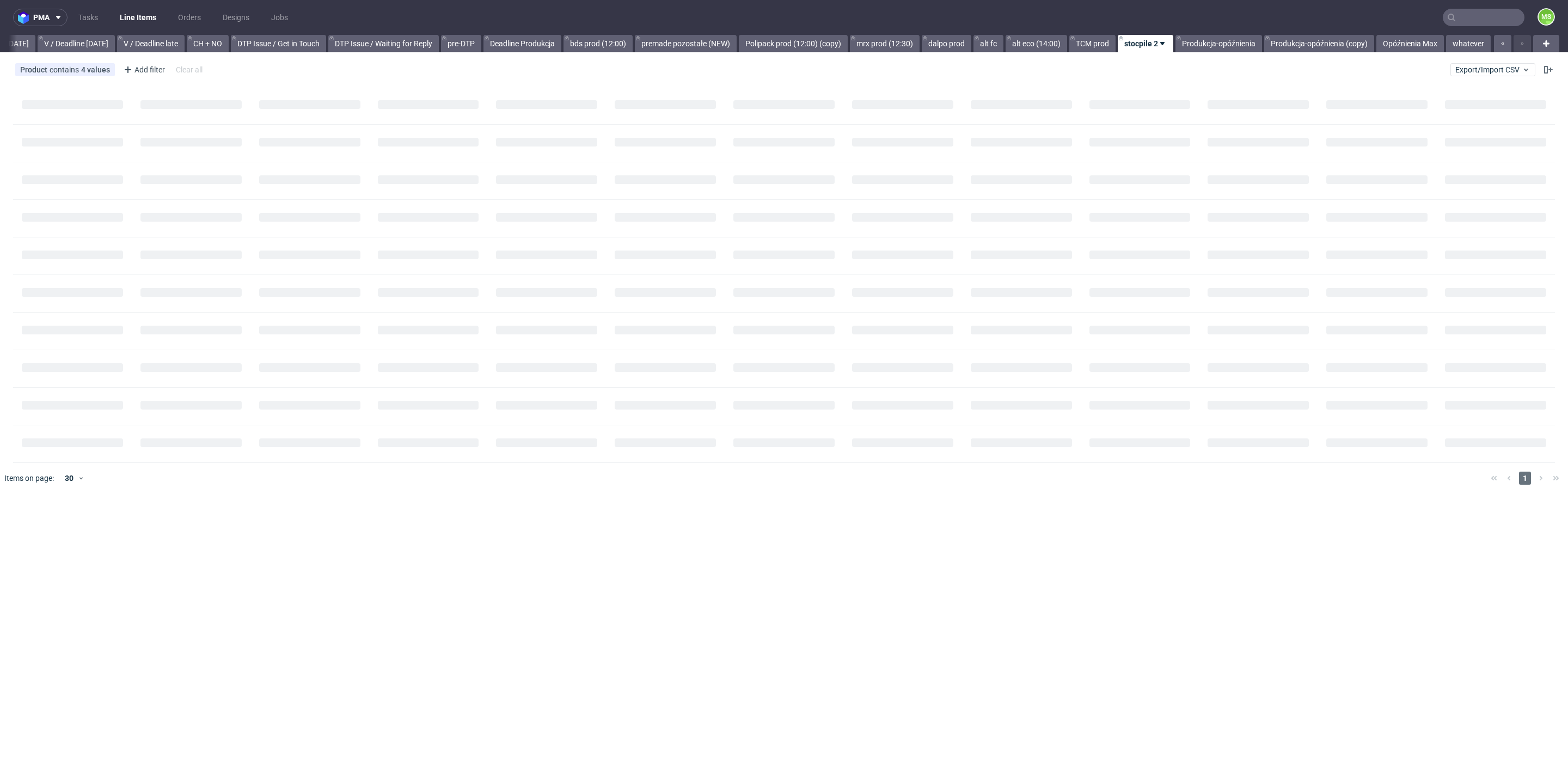
scroll to position [0, 1419]
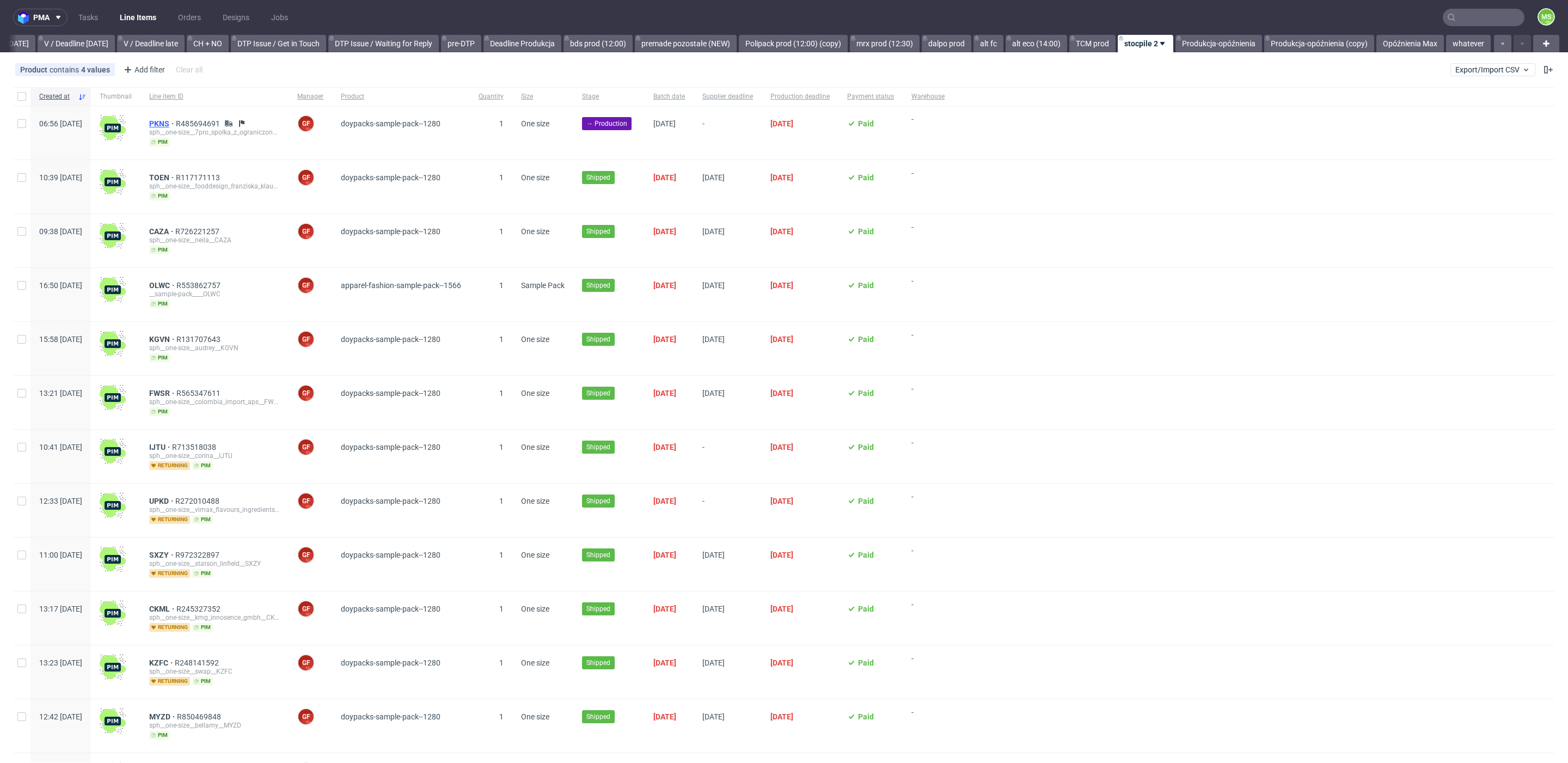
click at [176, 125] on span "PKNS" at bounding box center [162, 123] width 27 height 9
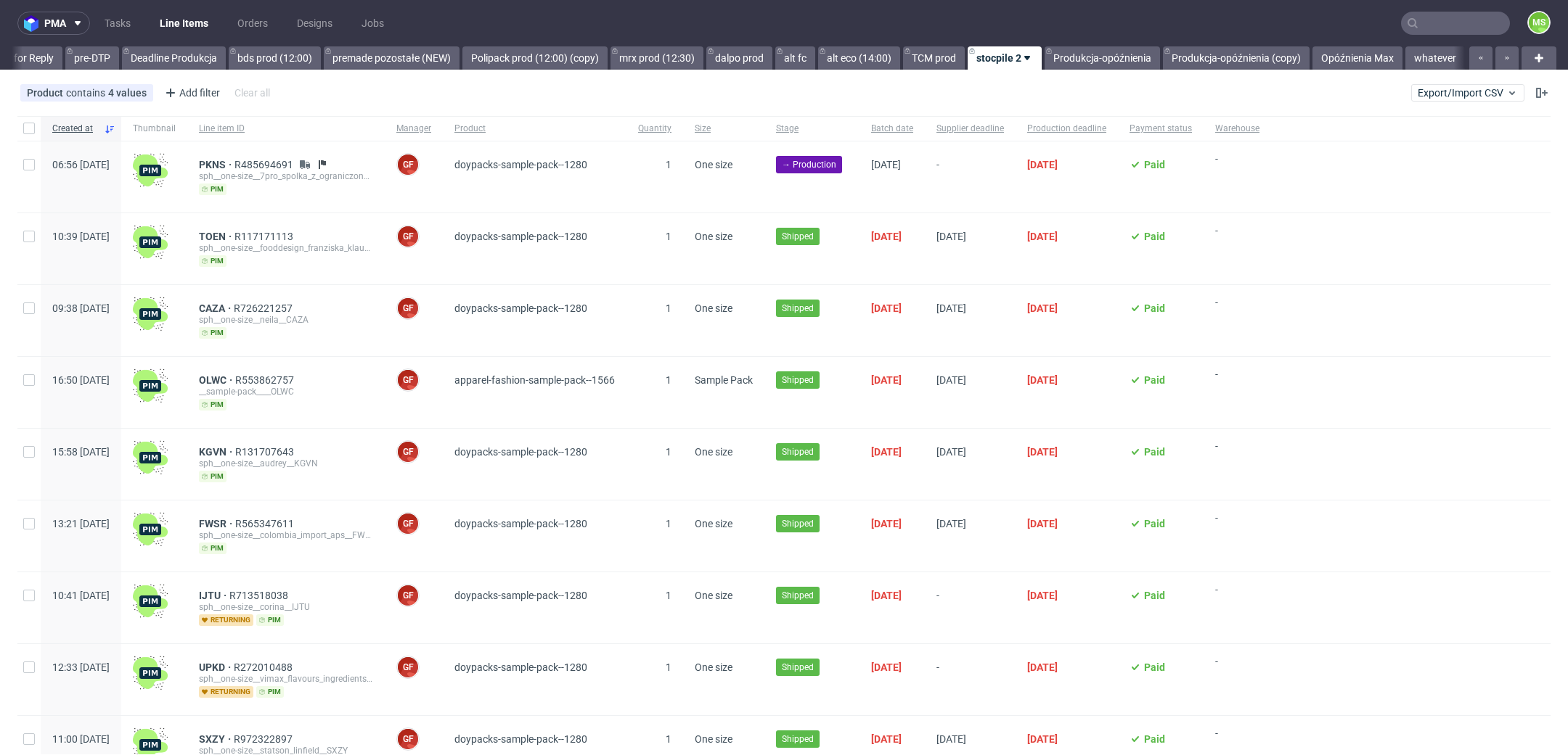
scroll to position [0, 2432]
click at [1455, 95] on span "Export/Import CSV" at bounding box center [1468, 93] width 101 height 12
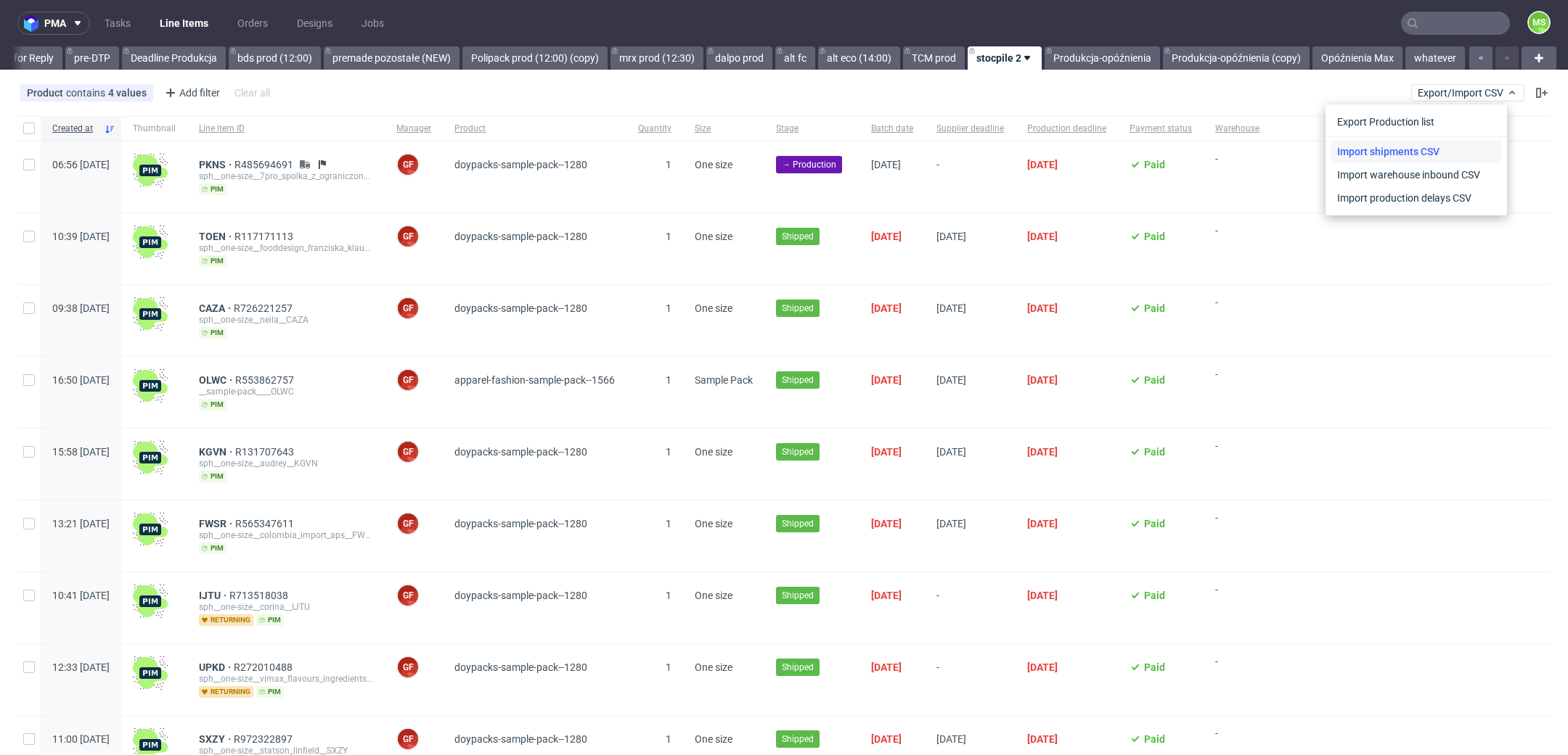
click at [1429, 148] on link "Import shipments CSV" at bounding box center [1416, 151] width 170 height 23
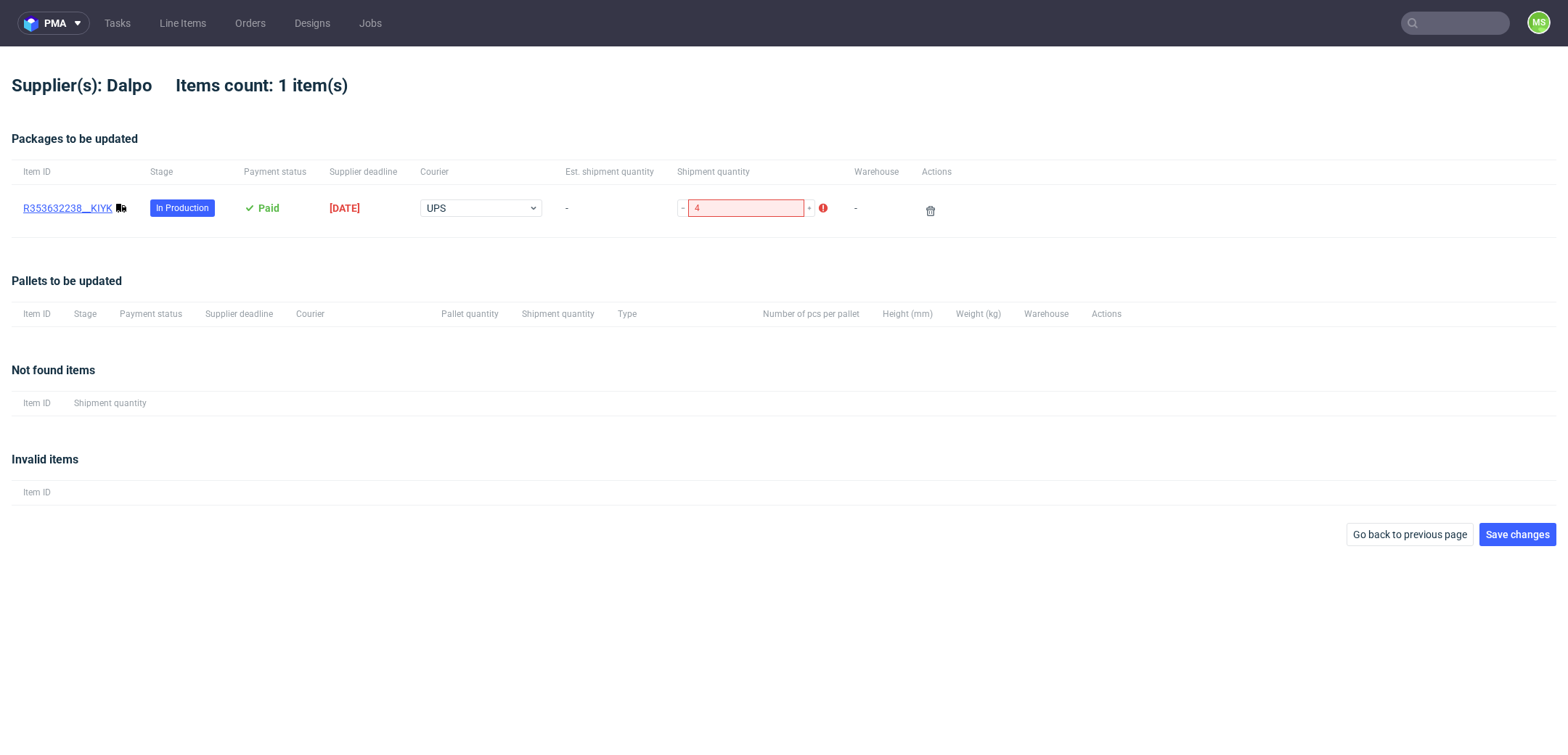
click at [95, 207] on link "R353632238__KIYK" at bounding box center [67, 209] width 90 height 12
click at [1536, 533] on span "Save changes" at bounding box center [1518, 535] width 64 height 10
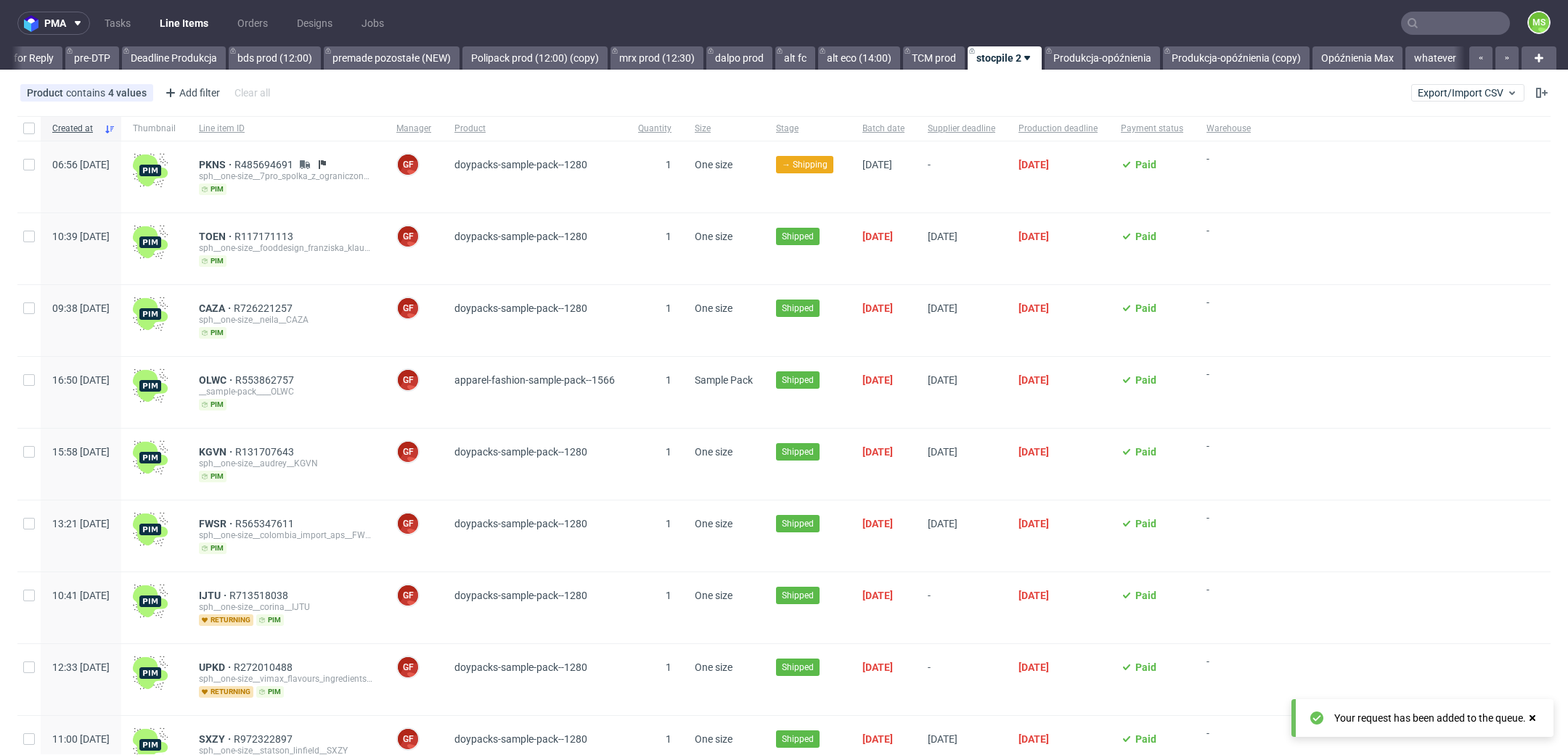
scroll to position [0, 2432]
